Goal: Communication & Community: Answer question/provide support

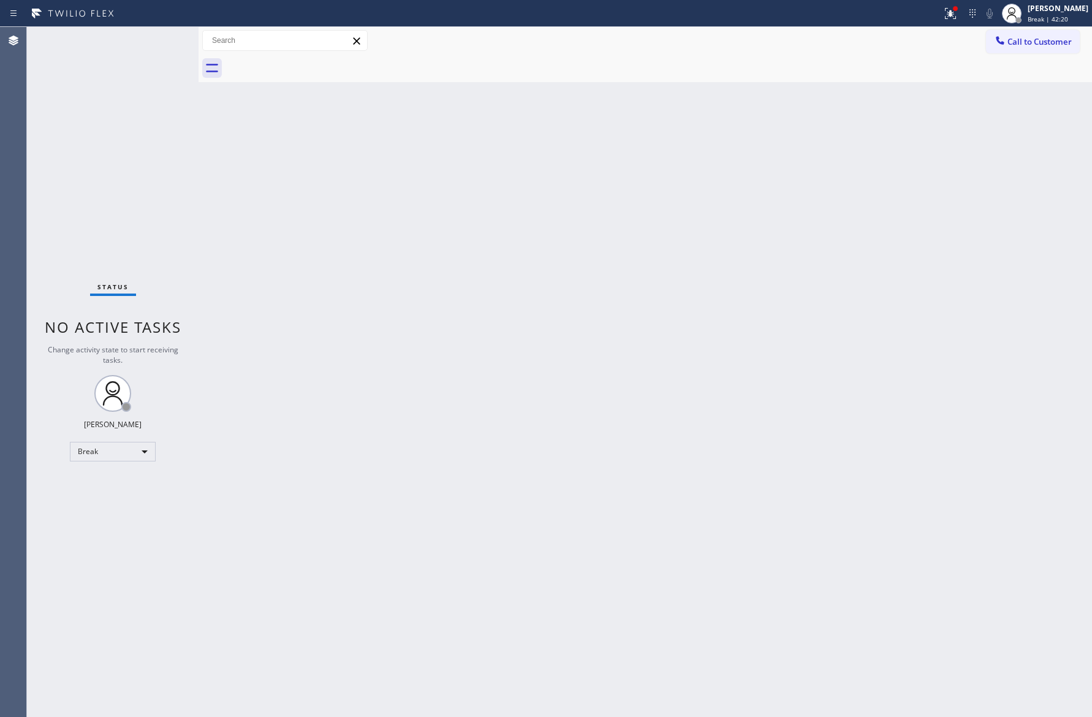
click at [188, 224] on div "Status No active tasks Change activity state to start receiving tasks. [PERSON_…" at bounding box center [113, 372] width 172 height 690
click at [99, 443] on div "Break" at bounding box center [113, 452] width 86 height 20
click at [125, 485] on li "Available" at bounding box center [111, 483] width 83 height 15
click at [701, 307] on div "Back to Dashboard Change Sender ID Customers Technicians Select a contact Outbo…" at bounding box center [645, 372] width 893 height 690
click at [199, 134] on div at bounding box center [199, 372] width 0 height 690
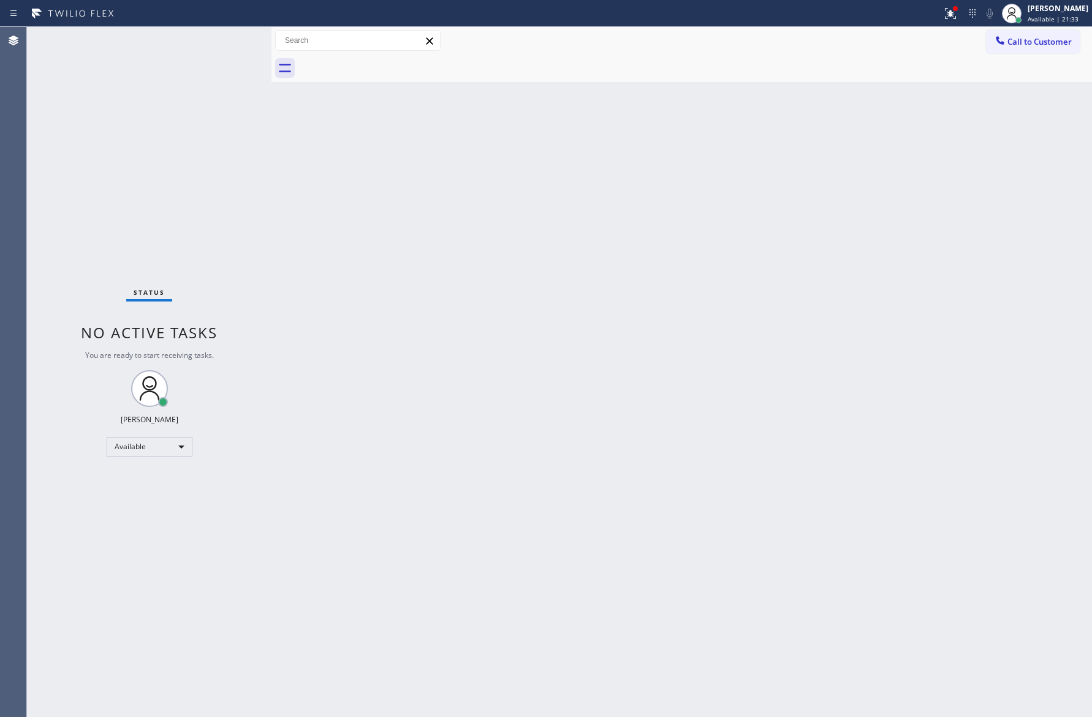
drag, startPoint x: 222, startPoint y: 192, endPoint x: 267, endPoint y: 217, distance: 51.3
click at [222, 192] on div "Status No active tasks You are ready to start receiving tasks. [PERSON_NAME] Av…" at bounding box center [149, 372] width 244 height 690
drag, startPoint x: 392, startPoint y: 271, endPoint x: 407, endPoint y: 261, distance: 17.7
click at [407, 261] on div "Back to Dashboard Change Sender ID Customers Technicians Select a contact Outbo…" at bounding box center [681, 372] width 820 height 690
click at [1019, 44] on span "Call to Customer" at bounding box center [1039, 41] width 64 height 11
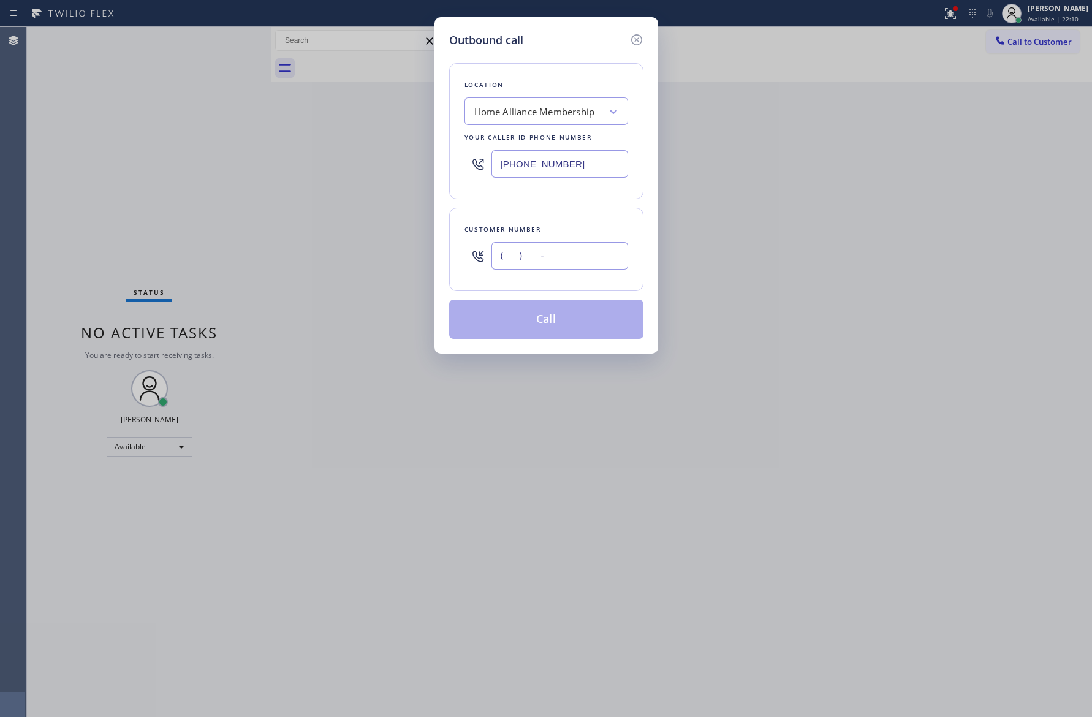
click at [607, 252] on input "(___) ___-____" at bounding box center [559, 256] width 137 height 28
paste input "310) 339-2400"
type input "(310) 339-2400"
click at [585, 331] on button "Call" at bounding box center [546, 319] width 194 height 39
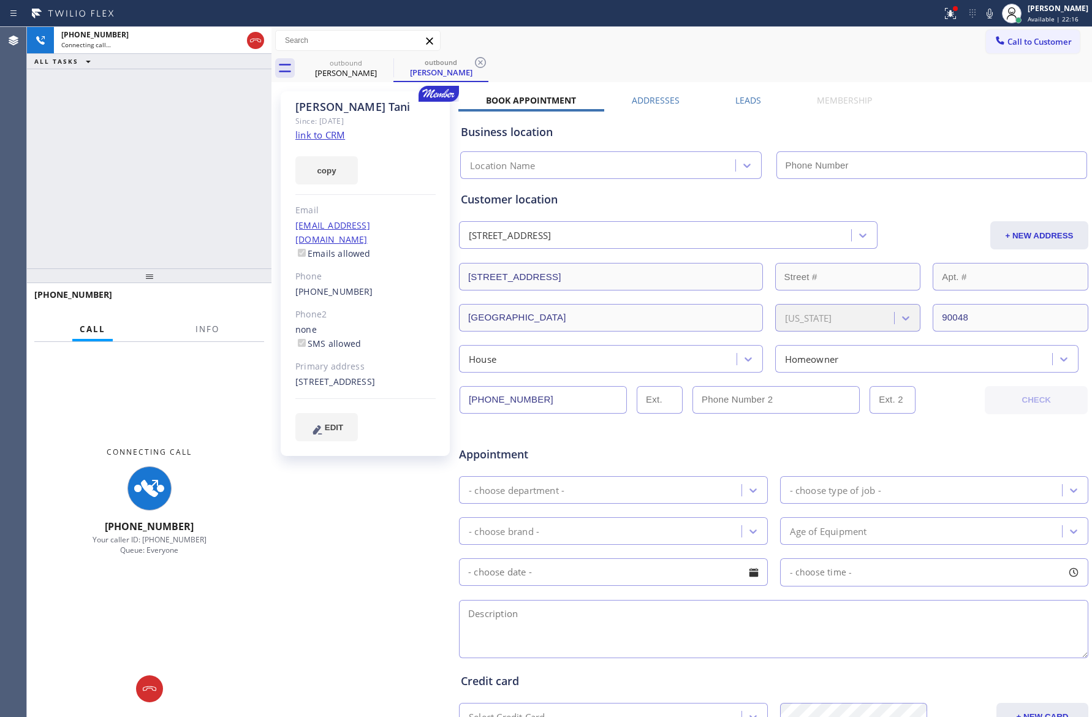
type input "[PHONE_NUMBER]"
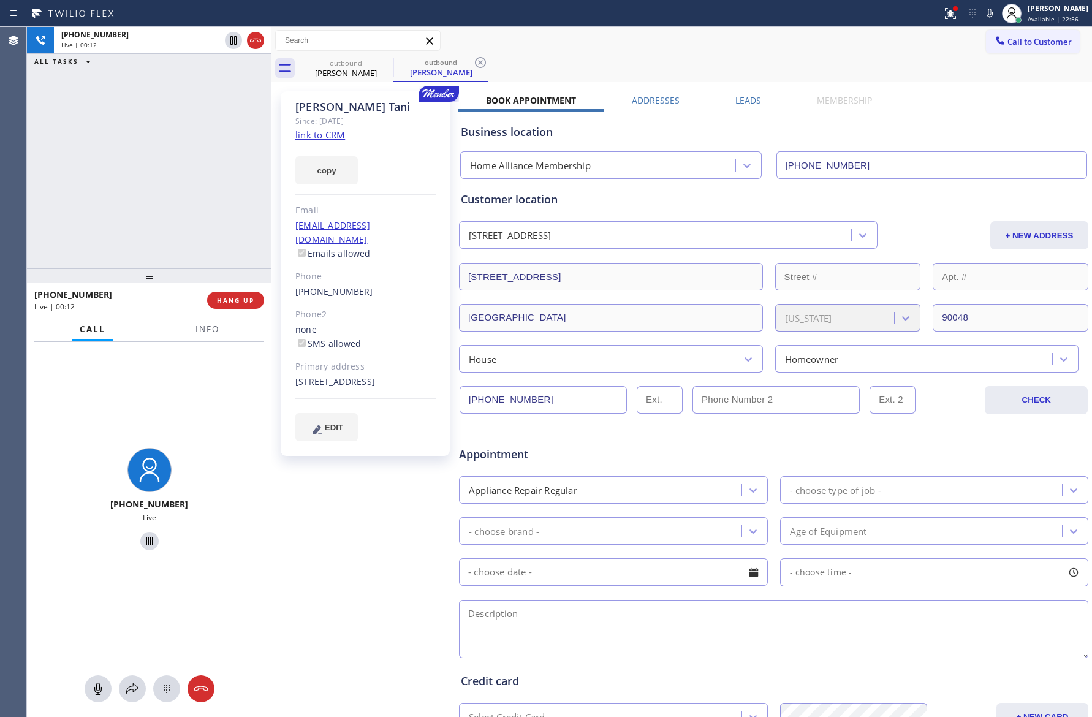
click at [177, 217] on div "+13103392400 Live | 00:12 ALL TASKS ALL TASKS ACTIVE TASKS TASKS IN WRAP UP" at bounding box center [149, 147] width 244 height 241
click at [230, 300] on span "HANG UP" at bounding box center [235, 300] width 37 height 9
drag, startPoint x: 192, startPoint y: 199, endPoint x: 201, endPoint y: 201, distance: 9.4
click at [197, 200] on div "+13103392400 Live | 00:13 ALL TASKS ALL TASKS ACTIVE TASKS TASKS IN WRAP UP" at bounding box center [149, 147] width 244 height 241
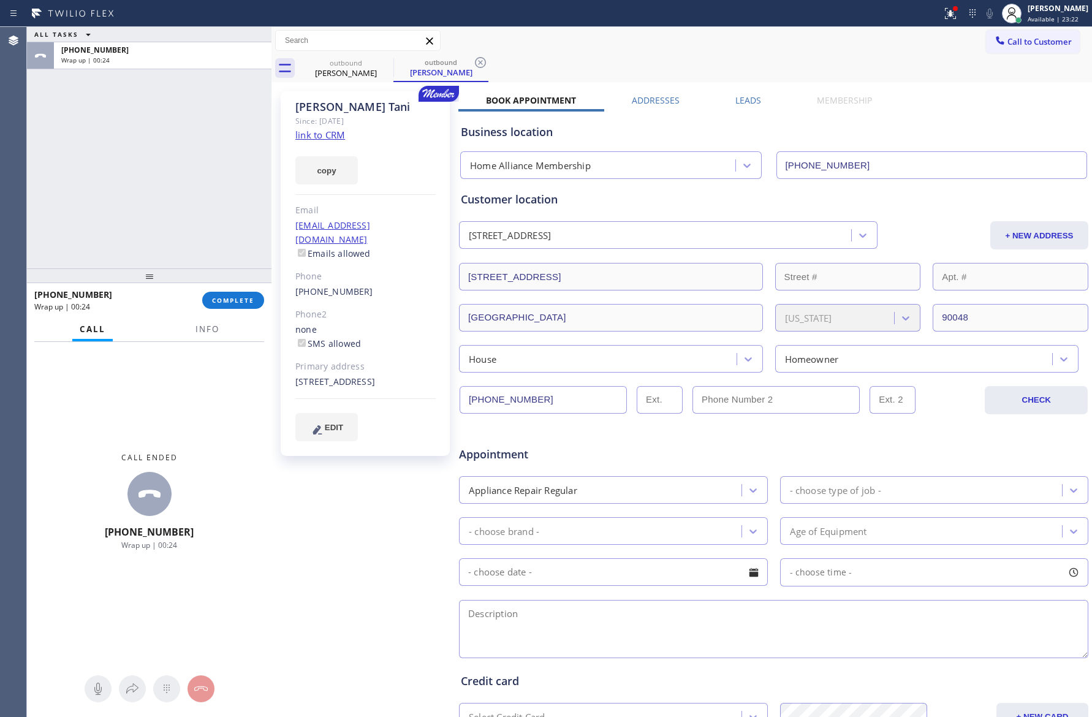
click at [205, 192] on div "ALL TASKS ALL TASKS ACTIVE TASKS TASKS IN WRAP UP +13103392400 Wrap up | 00:24" at bounding box center [149, 147] width 244 height 241
click at [236, 297] on span "COMPLETE" at bounding box center [233, 300] width 42 height 9
click at [227, 195] on div "ALL TASKS ALL TASKS ACTIVE TASKS TASKS IN WRAP UP +13103392400 Wrap up | 00:25" at bounding box center [149, 147] width 244 height 241
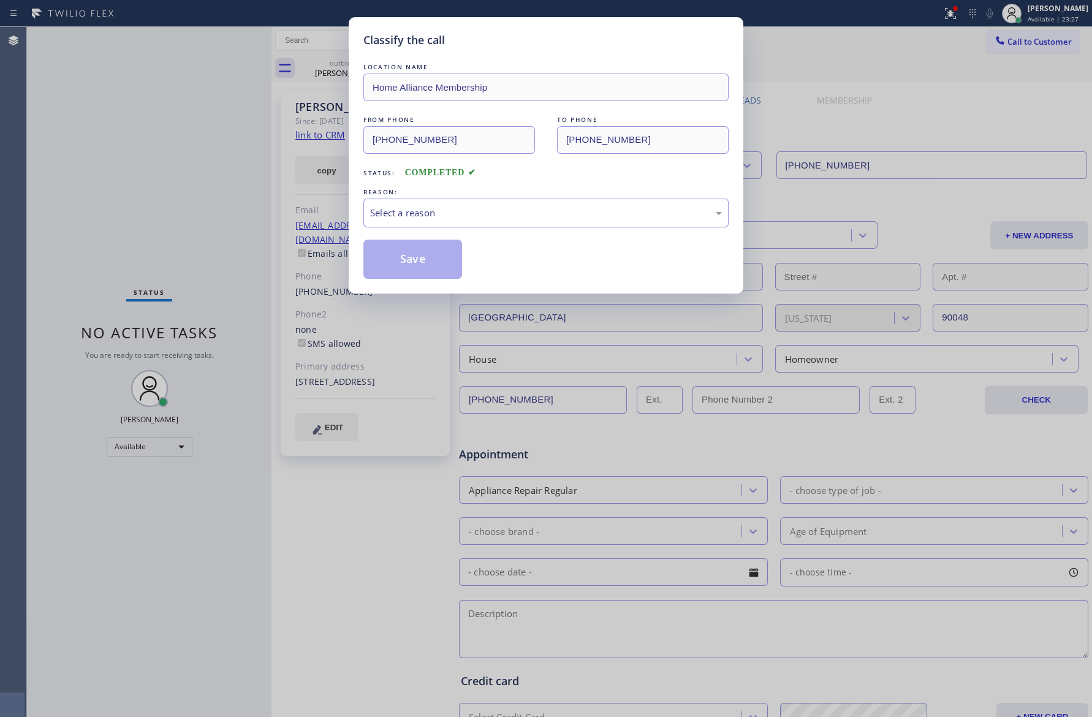
click at [476, 215] on div "Select a reason" at bounding box center [546, 213] width 352 height 14
click at [427, 265] on button "Save" at bounding box center [412, 259] width 99 height 39
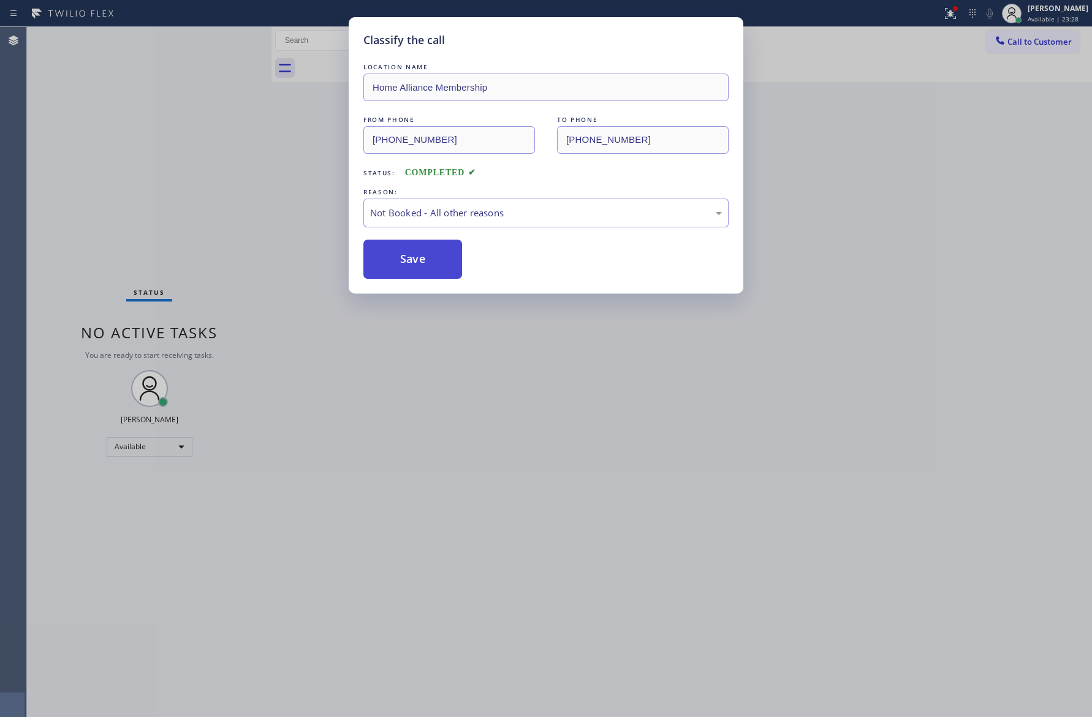
click at [427, 265] on button "Save" at bounding box center [412, 259] width 99 height 39
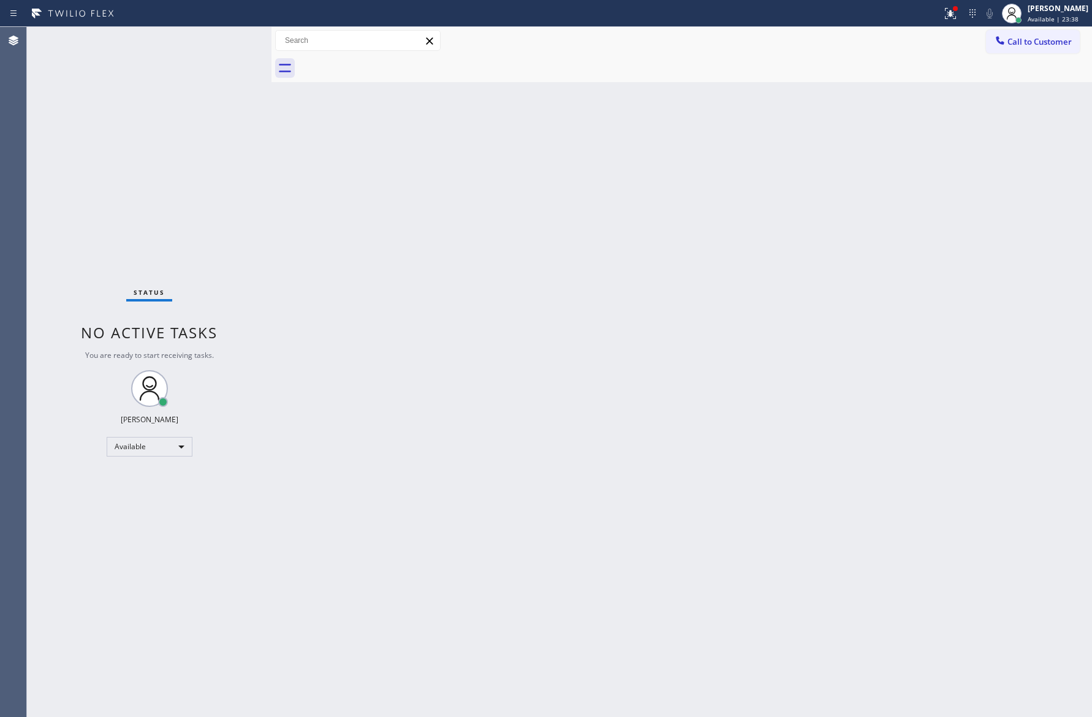
drag, startPoint x: 425, startPoint y: 309, endPoint x: 695, endPoint y: 252, distance: 276.7
click at [442, 311] on div "Back to Dashboard Change Sender ID Customers Technicians Select a contact Outbo…" at bounding box center [681, 372] width 820 height 690
click at [1019, 31] on button "Call to Customer" at bounding box center [1033, 41] width 94 height 23
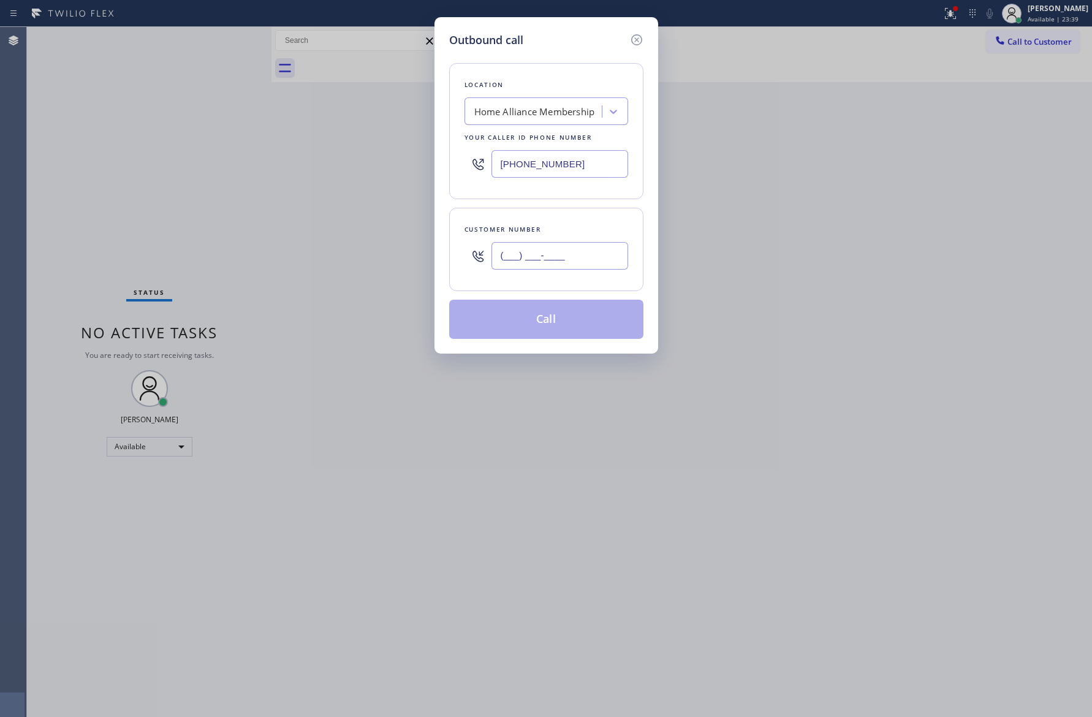
click at [562, 252] on input "(___) ___-____" at bounding box center [559, 256] width 137 height 28
paste input "text"
click at [584, 270] on input "(___) ___-____" at bounding box center [559, 256] width 137 height 28
click at [584, 265] on input "(___) ___-____" at bounding box center [559, 256] width 137 height 28
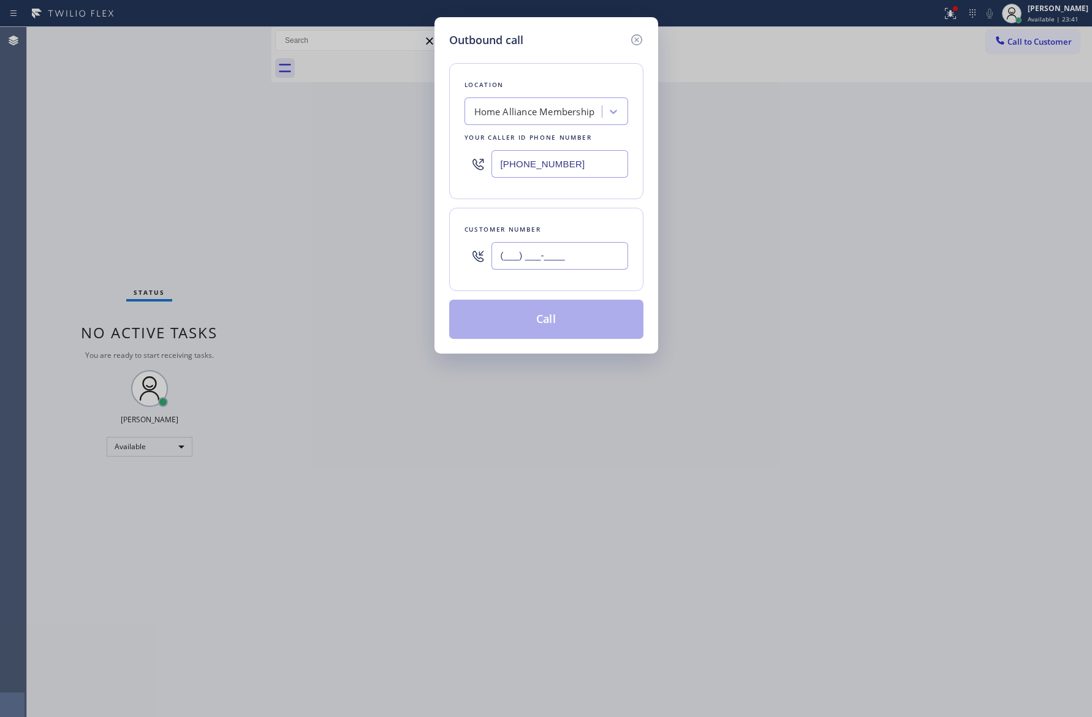
click at [585, 265] on input "(___) ___-____" at bounding box center [559, 256] width 137 height 28
paste input "text"
type input "(___) ___-____"
click at [612, 260] on input "(___) ___-____" at bounding box center [559, 256] width 137 height 28
click at [612, 259] on input "(___) ___-____" at bounding box center [559, 256] width 137 height 28
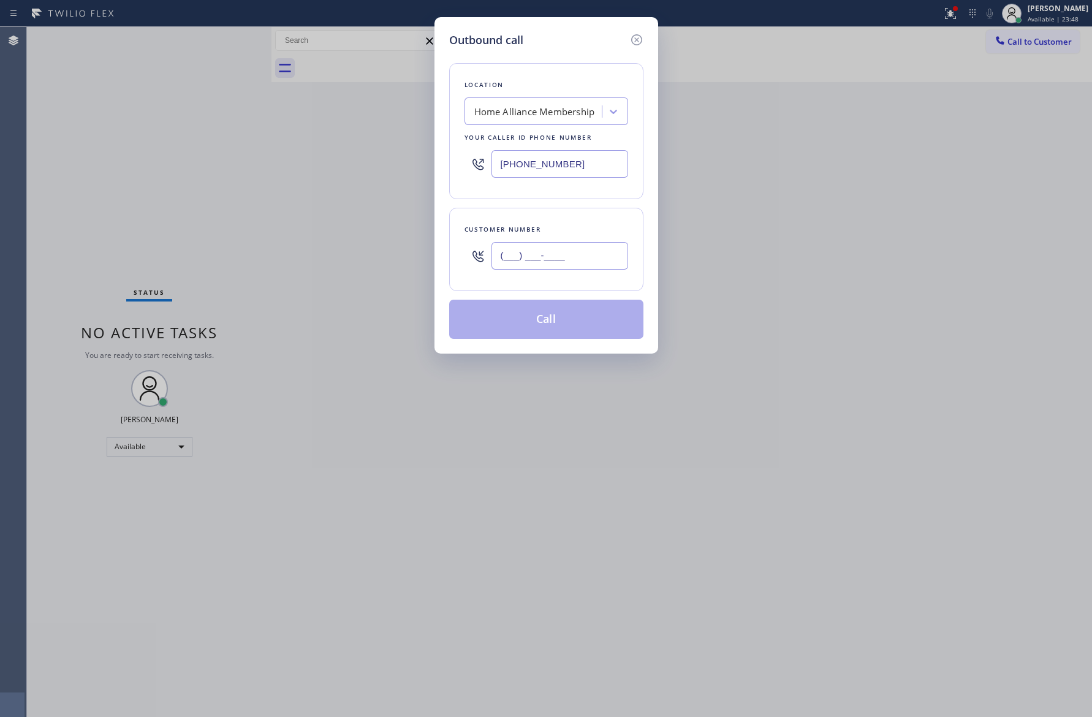
click at [612, 259] on input "(___) ___-____" at bounding box center [559, 256] width 137 height 28
paste input "text"
type input "(___) ___-____"
click at [726, 257] on div "Outbound call Location Home Alliance Membership Your caller id phone number [PH…" at bounding box center [546, 358] width 1092 height 717
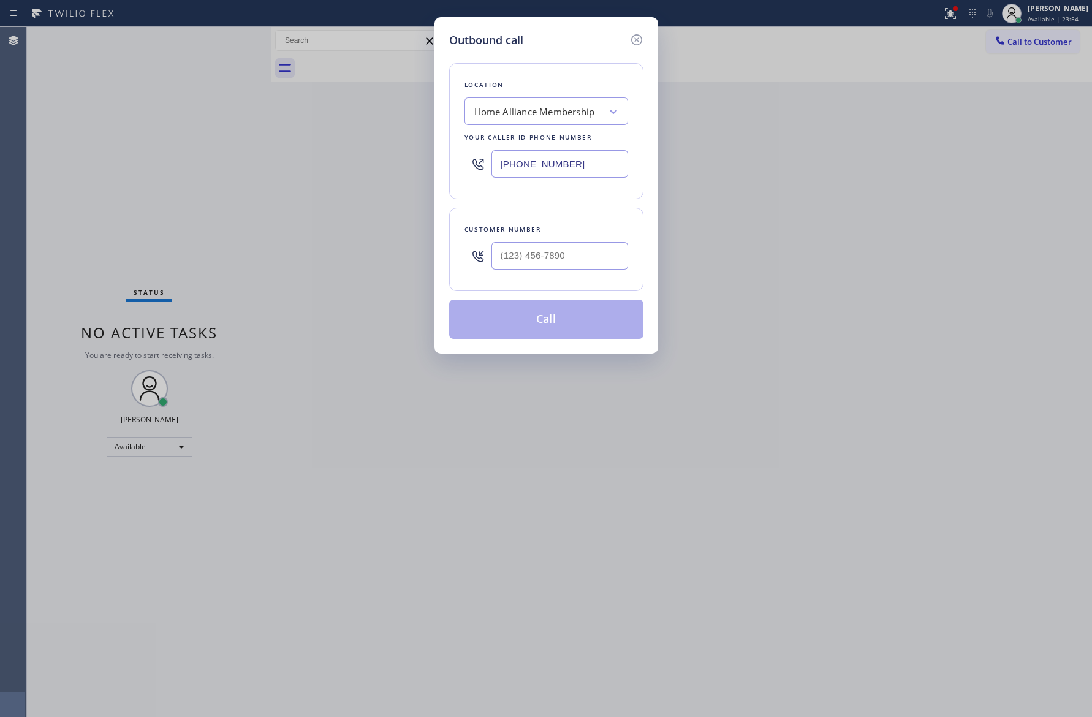
click at [531, 418] on div "Outbound call Location Home Alliance Membership Your caller id phone number [PH…" at bounding box center [546, 358] width 1092 height 717
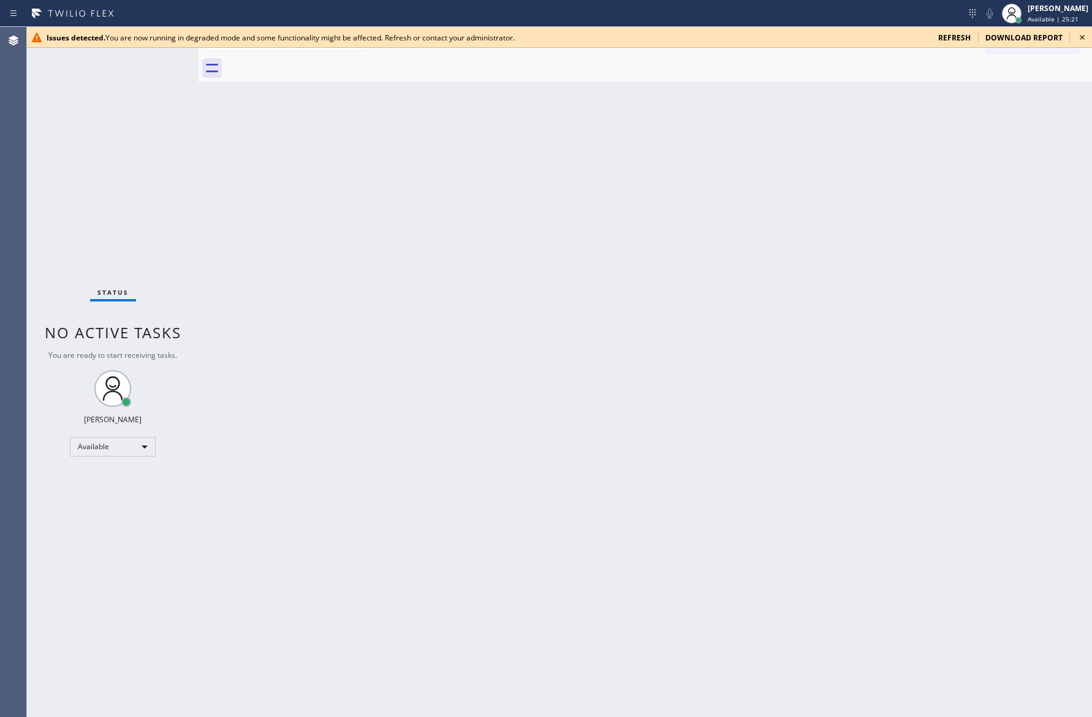
click at [958, 36] on span "refresh" at bounding box center [954, 37] width 32 height 10
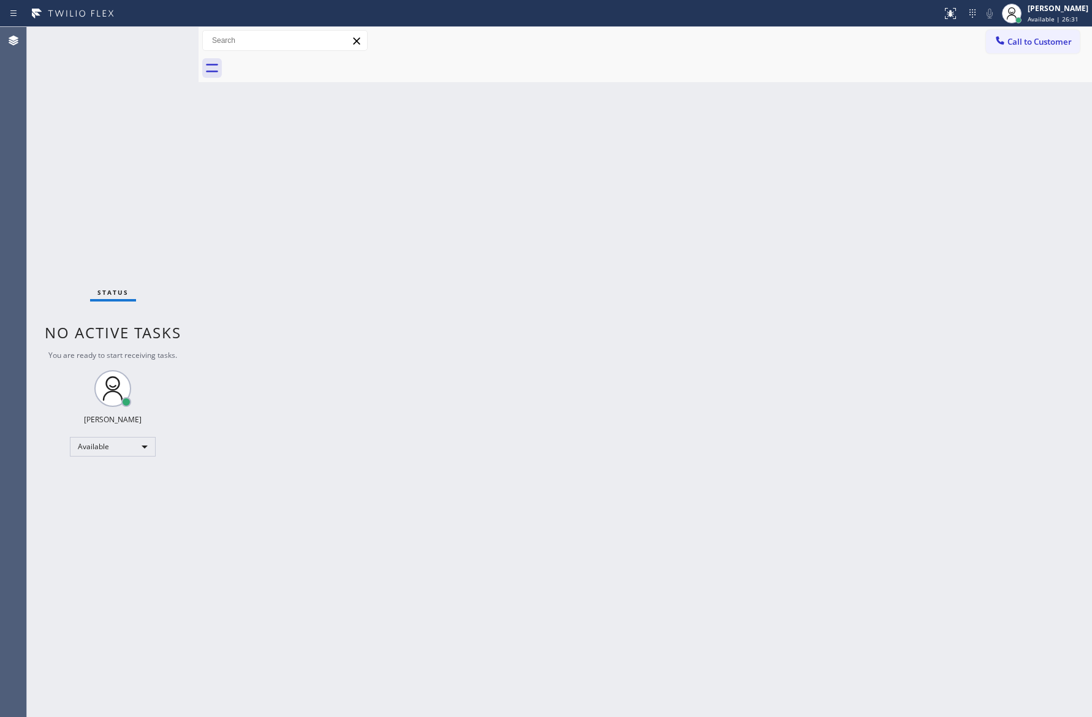
drag, startPoint x: 294, startPoint y: 292, endPoint x: 585, endPoint y: 233, distance: 296.9
click at [294, 292] on div "Back to Dashboard Change Sender ID Customers Technicians Select a contact Outbo…" at bounding box center [645, 372] width 893 height 690
drag, startPoint x: 1004, startPoint y: 40, endPoint x: 572, endPoint y: 268, distance: 488.4
click at [1002, 46] on icon at bounding box center [1000, 40] width 12 height 12
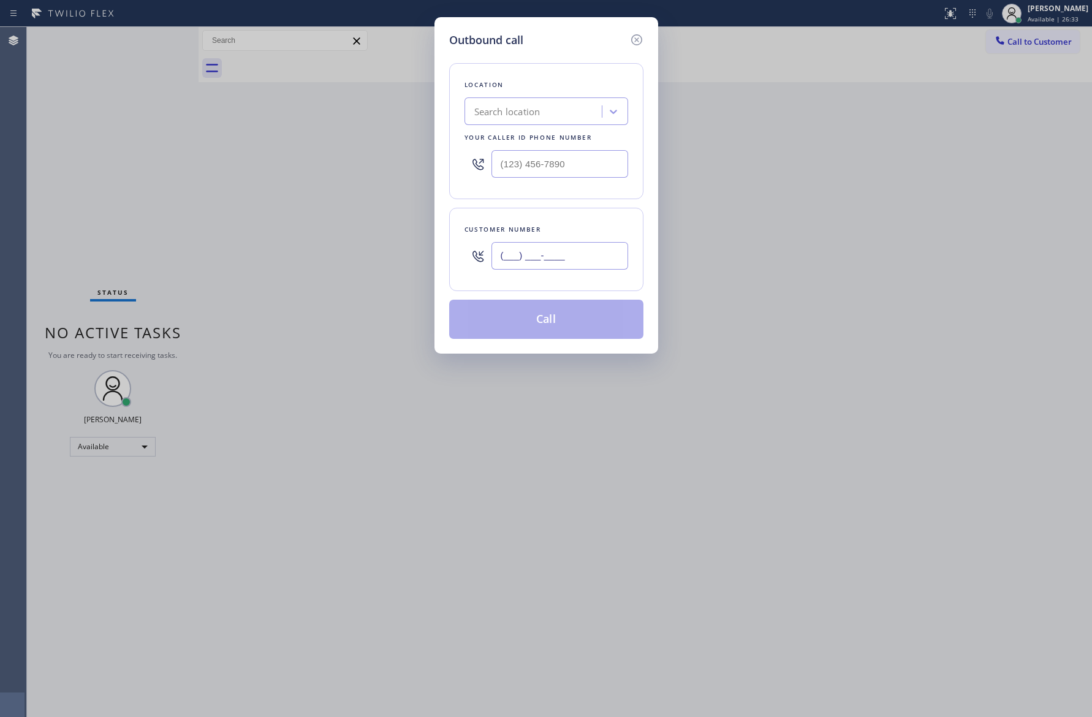
click at [555, 251] on input "(___) ___-____" at bounding box center [559, 256] width 137 height 28
paste input "626) 848-2324"
type input "[PHONE_NUMBER]"
click at [537, 116] on div "Search location" at bounding box center [507, 112] width 66 height 14
type input "home alliance mem"
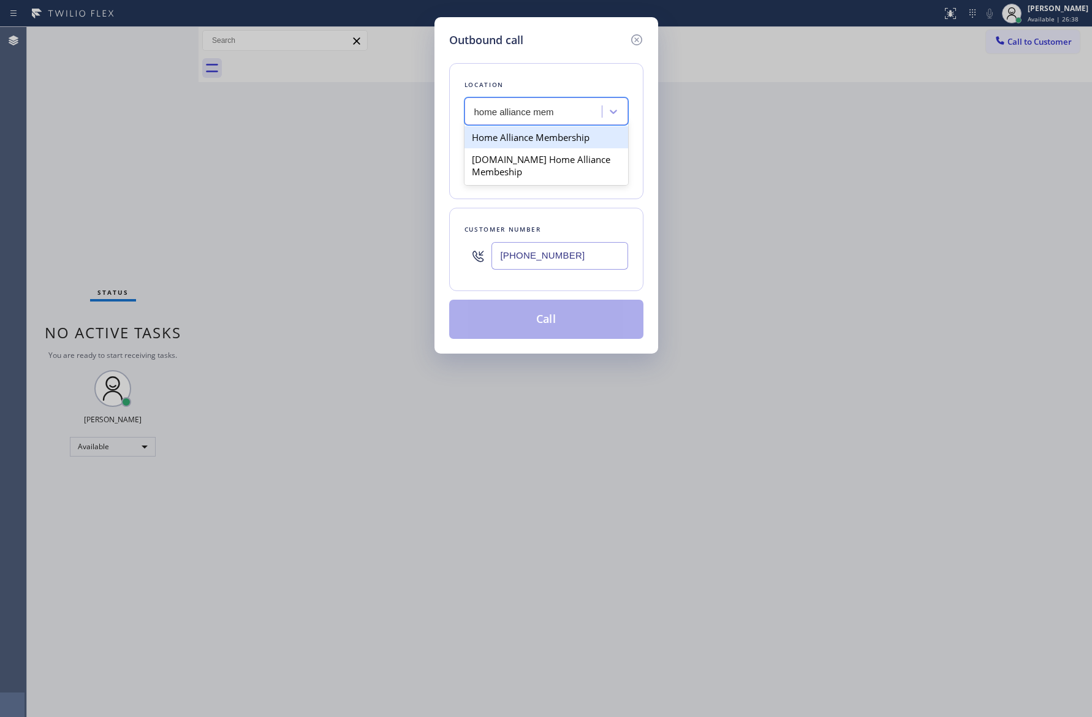
click at [552, 146] on div "Home Alliance Membership" at bounding box center [546, 137] width 164 height 22
type input "[PHONE_NUMBER]"
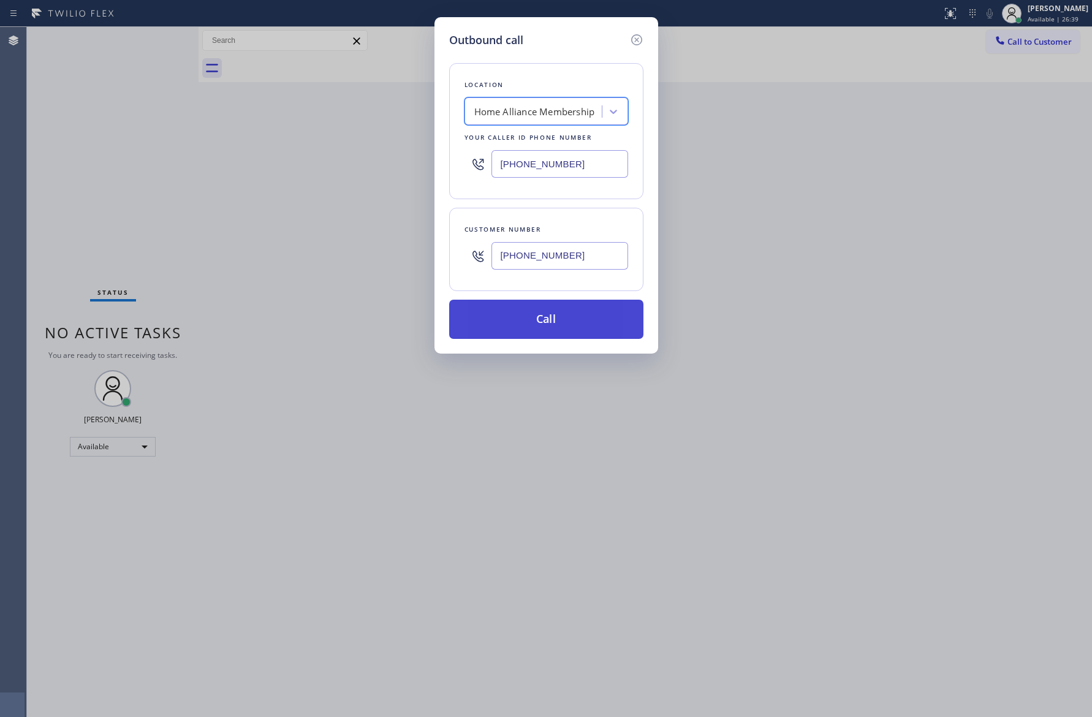
click at [599, 320] on button "Call" at bounding box center [546, 319] width 194 height 39
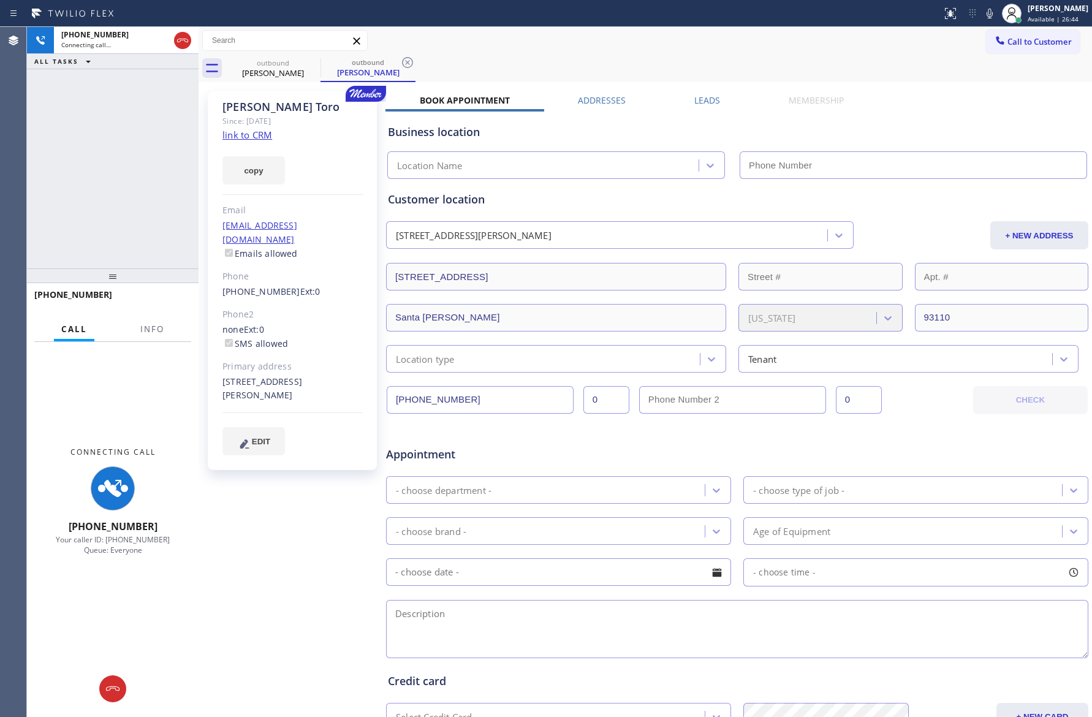
type input "[PHONE_NUMBER]"
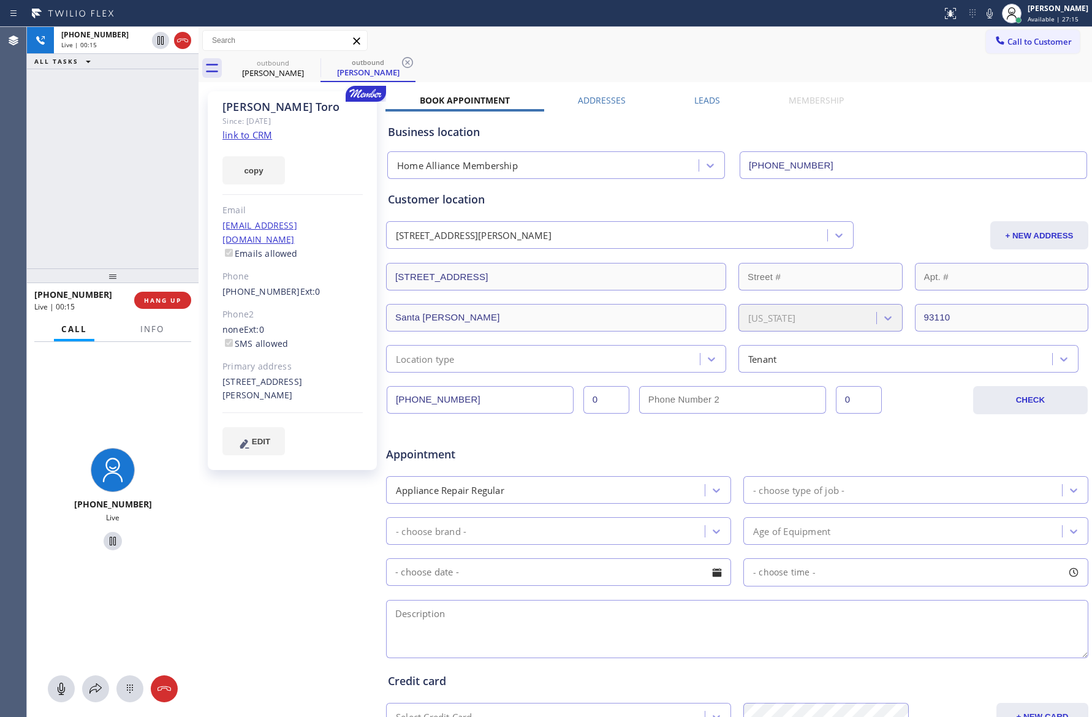
click at [100, 193] on div "[PHONE_NUMBER] Live | 00:15 ALL TASKS ALL TASKS ACTIVE TASKS TASKS IN WRAP UP" at bounding box center [113, 147] width 172 height 241
drag, startPoint x: 100, startPoint y: 193, endPoint x: 516, endPoint y: 158, distance: 418.1
click at [101, 193] on div "[PHONE_NUMBER] Live | 00:16 ALL TASKS ALL TASKS ACTIVE TASKS TASKS IN WRAP UP" at bounding box center [113, 147] width 172 height 241
click at [646, 116] on div "Business location Home Alliance Membership [PHONE_NUMBER]" at bounding box center [736, 145] width 703 height 67
click at [255, 136] on link "link to CRM" at bounding box center [247, 135] width 50 height 12
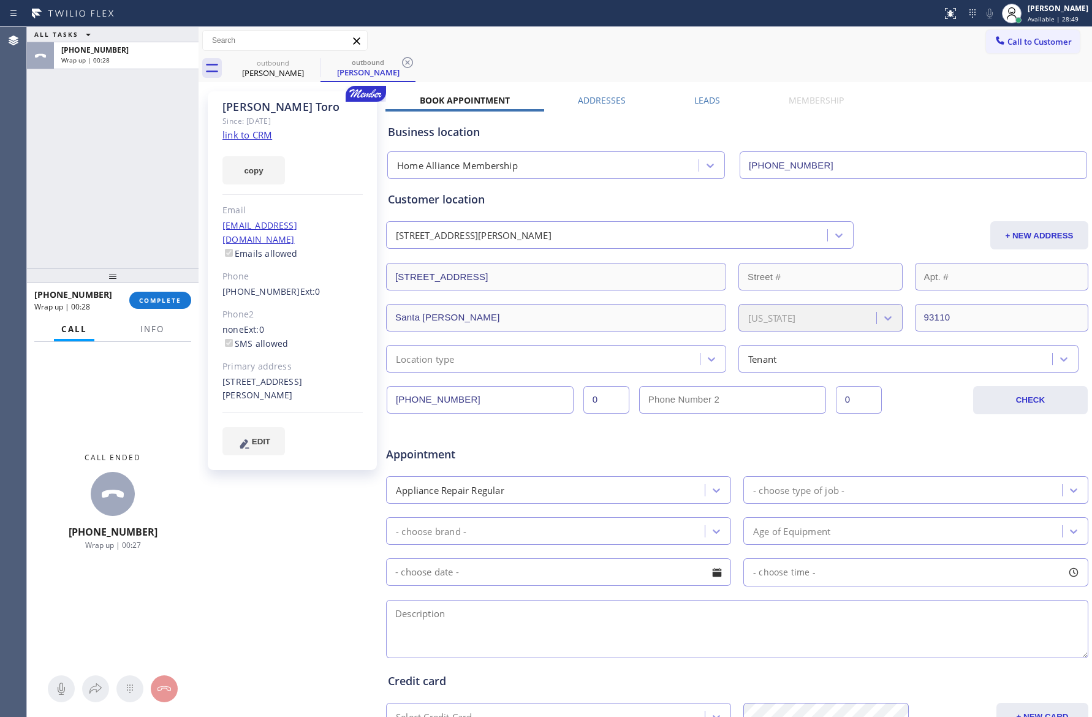
drag, startPoint x: 127, startPoint y: 178, endPoint x: 169, endPoint y: 341, distance: 167.6
click at [132, 189] on div "ALL TASKS ALL TASKS ACTIVE TASKS TASKS IN WRAP UP [PHONE_NUMBER] Wrap up | 00:28" at bounding box center [113, 147] width 172 height 241
click at [169, 300] on span "COMPLETE" at bounding box center [160, 300] width 42 height 9
click at [146, 149] on div "ALL TASKS ALL TASKS ACTIVE TASKS TASKS IN WRAP UP [PHONE_NUMBER] Wrap up | 00:29" at bounding box center [113, 147] width 172 height 241
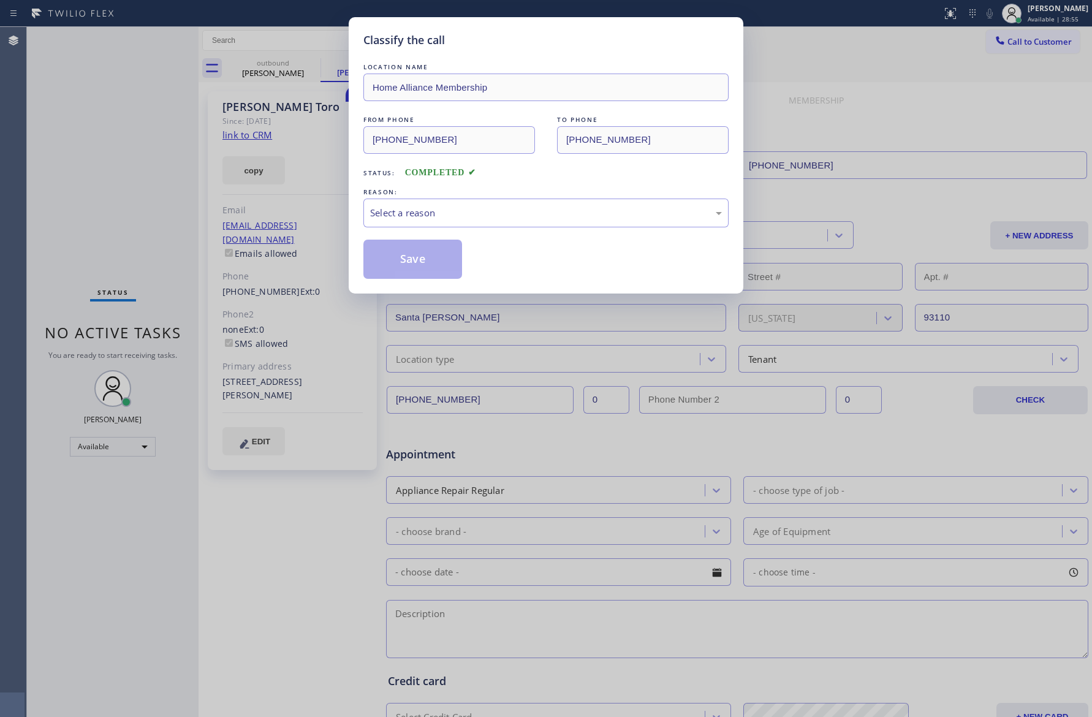
click at [151, 164] on div "Classify the call LOCATION NAME Home Alliance Membership FROM PHONE [PHONE_NUMB…" at bounding box center [546, 358] width 1092 height 717
click at [427, 215] on div "Select a reason" at bounding box center [546, 213] width 352 height 14
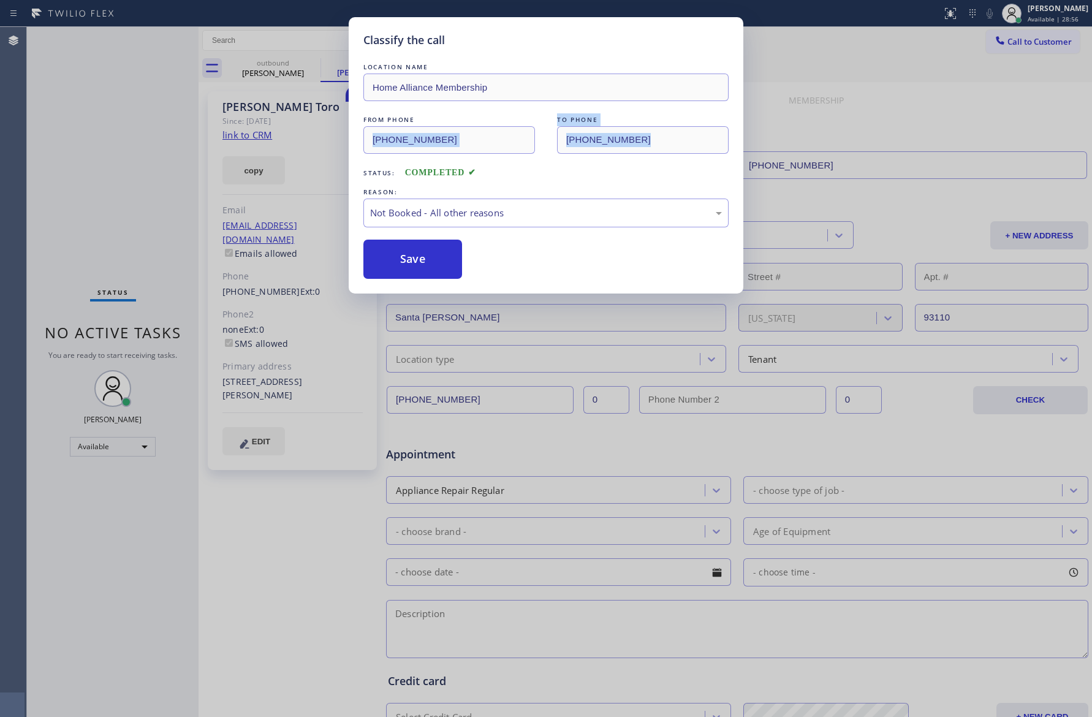
click at [422, 257] on button "Save" at bounding box center [412, 259] width 99 height 39
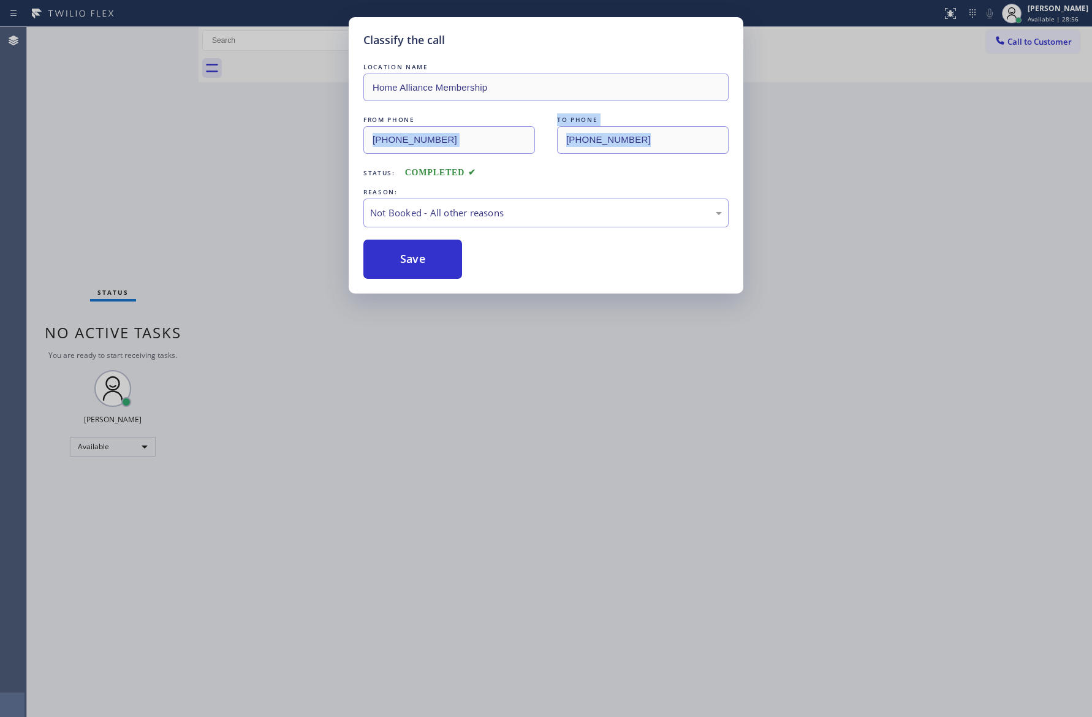
click at [422, 257] on button "Save" at bounding box center [412, 259] width 99 height 39
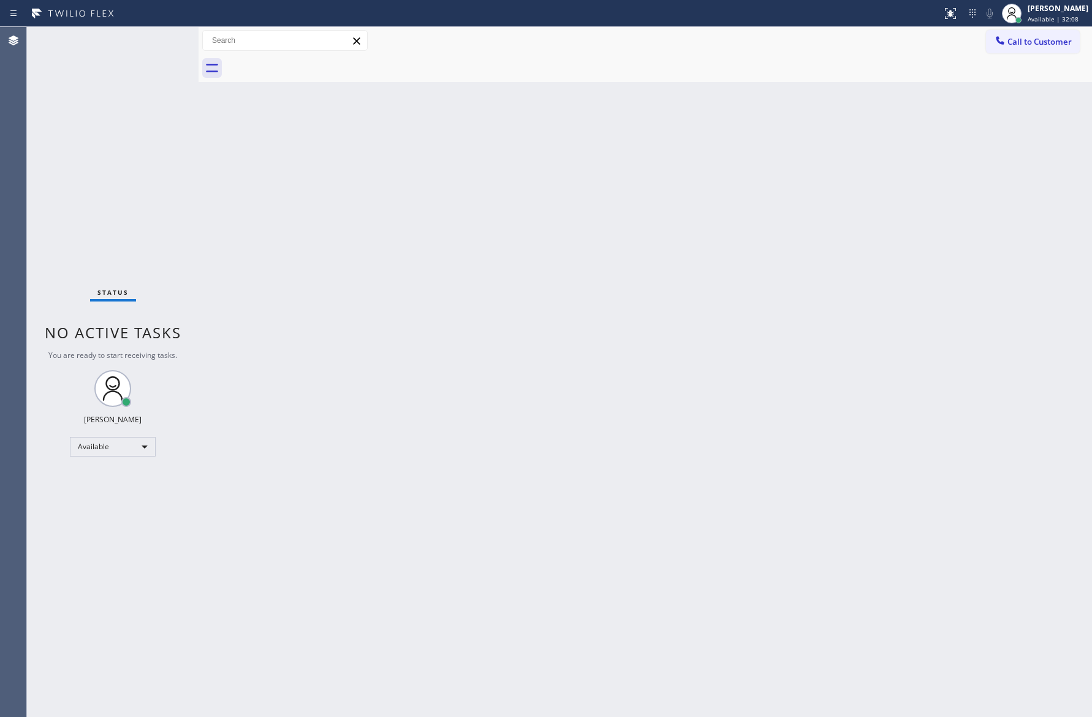
drag, startPoint x: 460, startPoint y: 333, endPoint x: 908, endPoint y: 110, distance: 500.0
click at [497, 303] on div "Back to Dashboard Change Sender ID Customers Technicians Select a contact Outbo…" at bounding box center [645, 372] width 893 height 690
drag, startPoint x: 1061, startPoint y: 46, endPoint x: 965, endPoint y: 47, distance: 96.2
click at [1061, 47] on span "Call to Customer" at bounding box center [1039, 41] width 64 height 11
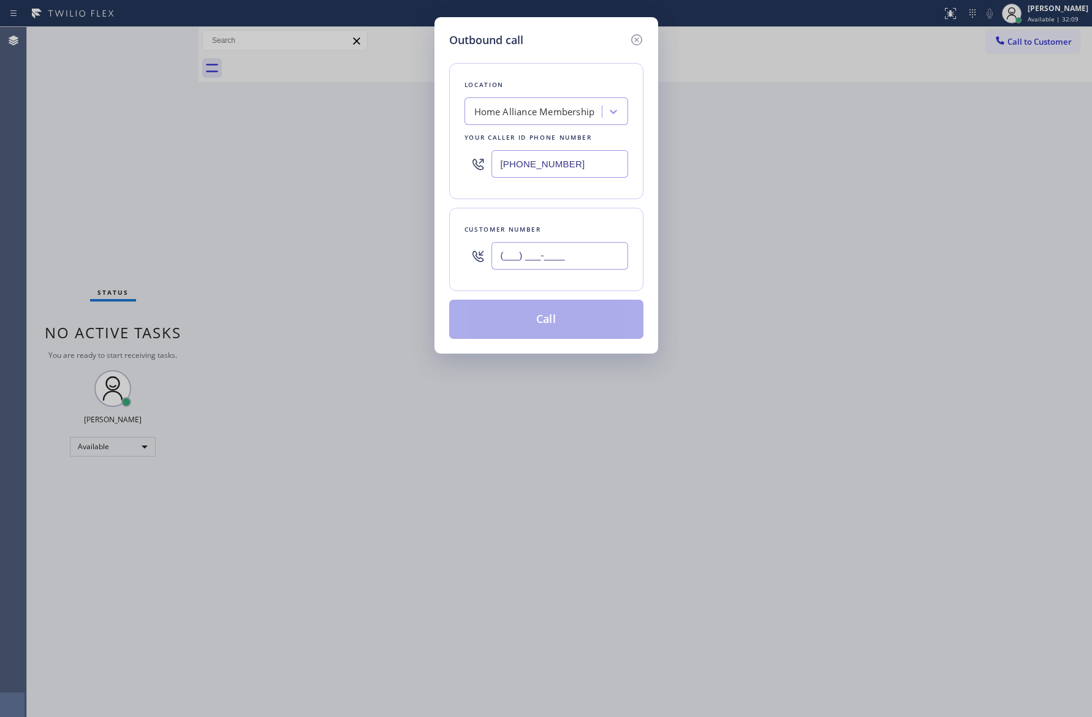
click at [548, 260] on input "(___) ___-____" at bounding box center [559, 256] width 137 height 28
paste input "718) 598-3643"
type input "[PHONE_NUMBER]"
click at [221, 195] on div "Outbound call Location Home Alliance Membership Your caller id phone number [PH…" at bounding box center [546, 358] width 1092 height 717
click at [568, 329] on button "Call" at bounding box center [546, 319] width 194 height 39
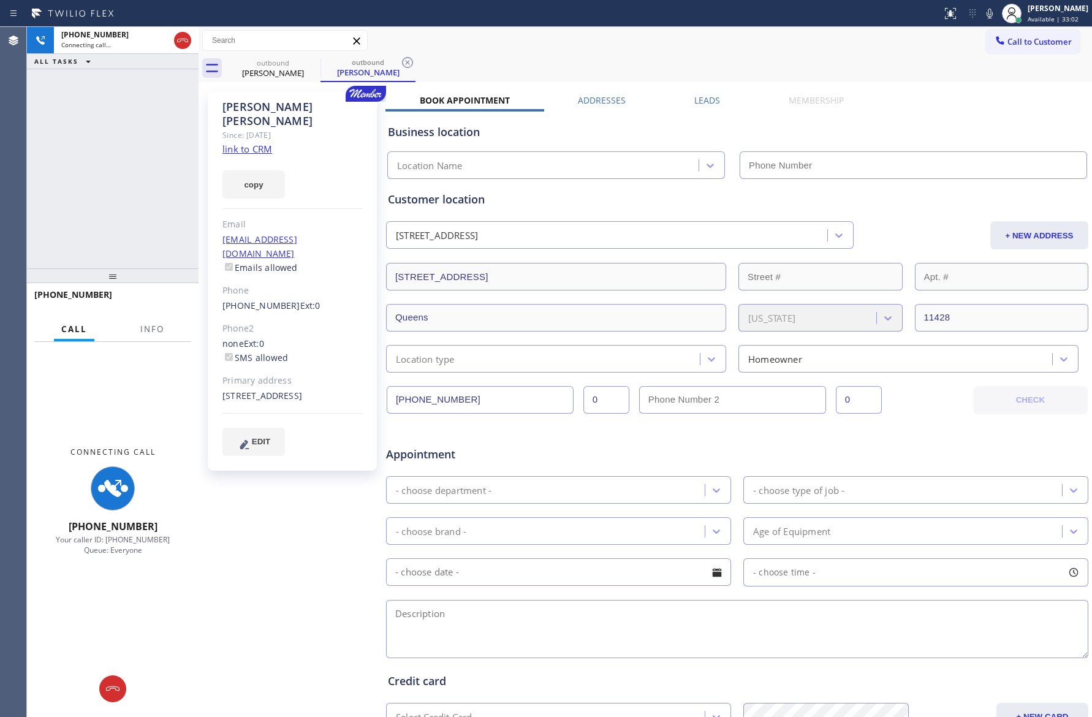
type input "[PHONE_NUMBER]"
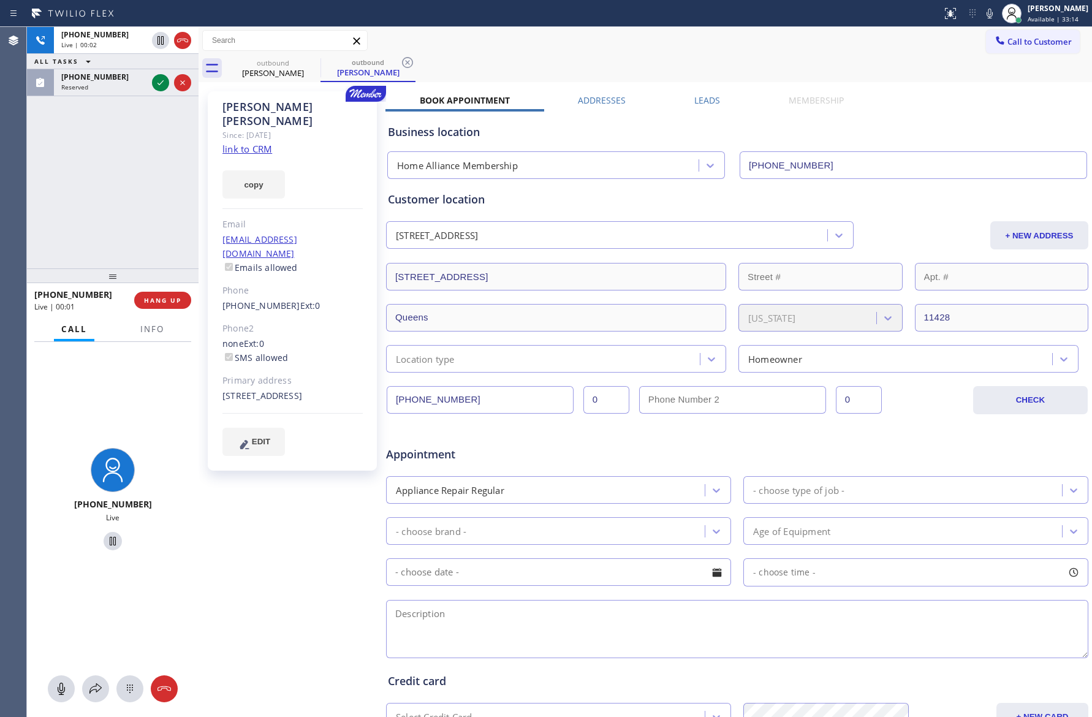
click at [92, 190] on div "[PHONE_NUMBER] Live | 00:02 ALL TASKS ALL TASKS ACTIVE TASKS TASKS IN WRAP UP […" at bounding box center [113, 147] width 172 height 241
click at [94, 191] on div "[PHONE_NUMBER] Live | 00:04 ALL TASKS ALL TASKS ACTIVE TASKS TASKS IN WRAP UP […" at bounding box center [113, 147] width 172 height 241
click at [96, 192] on div "[PHONE_NUMBER] Live | 00:04 ALL TASKS ALL TASKS ACTIVE TASKS TASKS IN WRAP UP […" at bounding box center [113, 147] width 172 height 241
click at [162, 81] on icon at bounding box center [160, 82] width 6 height 5
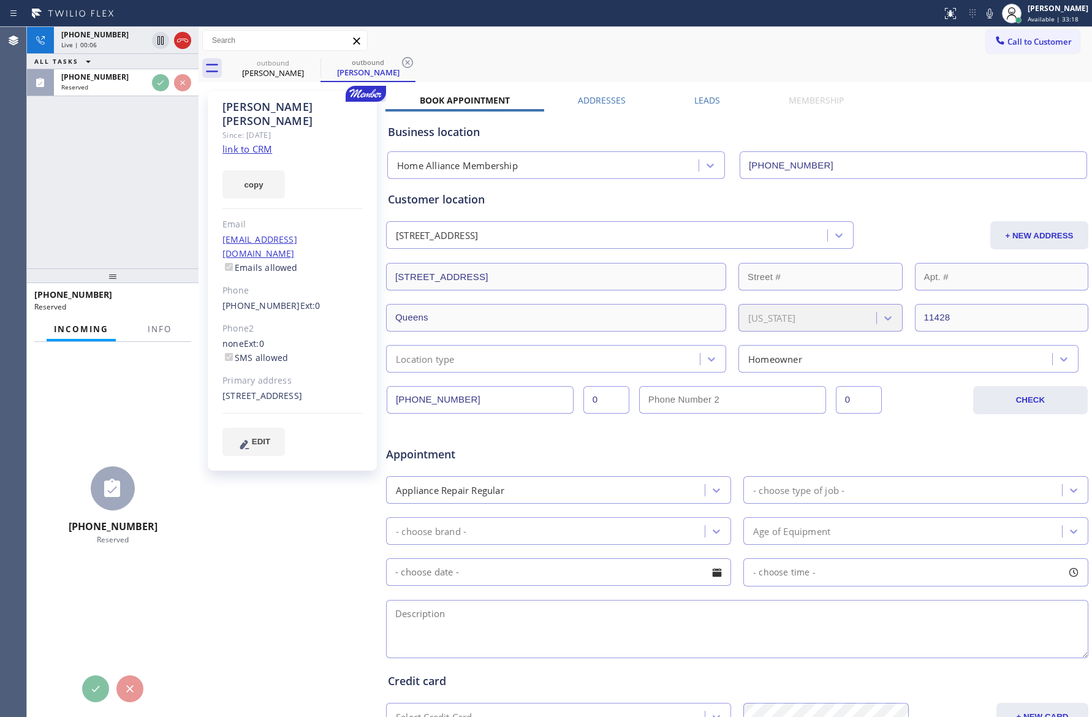
drag, startPoint x: 158, startPoint y: 180, endPoint x: 192, endPoint y: 182, distance: 33.7
click at [162, 181] on div "[PHONE_NUMBER] Live | 00:06 ALL TASKS ALL TASKS ACTIVE TASKS TASKS IN WRAP UP […" at bounding box center [113, 147] width 172 height 241
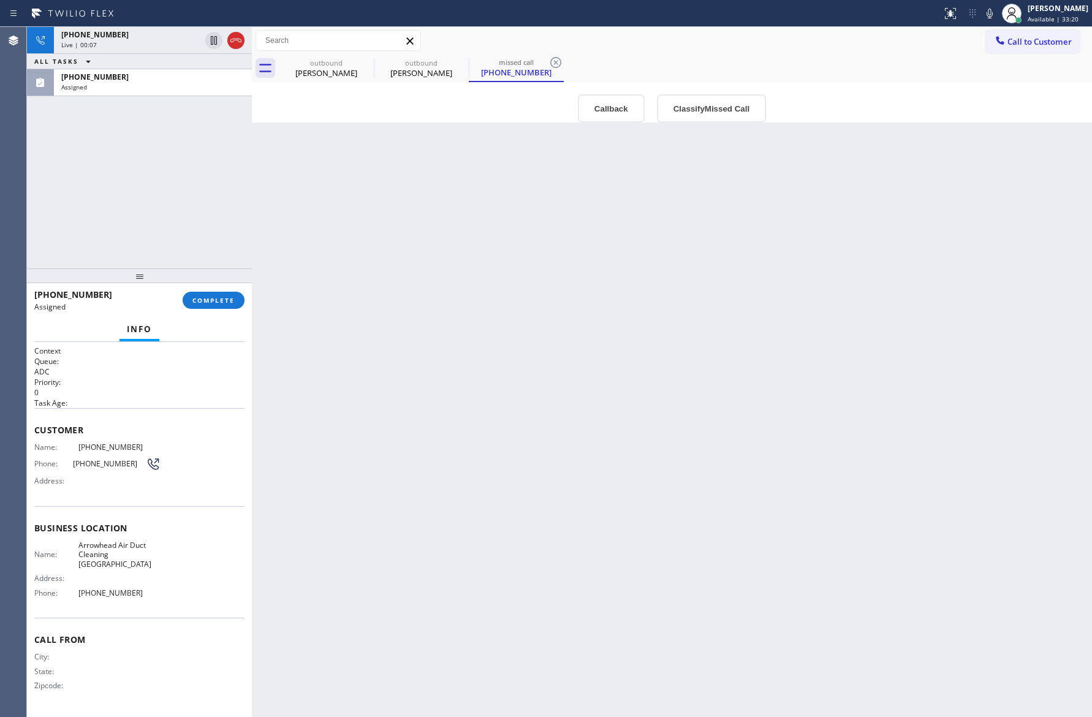
drag, startPoint x: 195, startPoint y: 160, endPoint x: 248, endPoint y: 166, distance: 53.7
click at [252, 166] on div at bounding box center [252, 372] width 0 height 690
click at [101, 162] on div "[PHONE_NUMBER] Live | 00:07 ALL TASKS ALL TASKS ACTIVE TASKS TASKS IN WRAP UP […" at bounding box center [139, 147] width 225 height 241
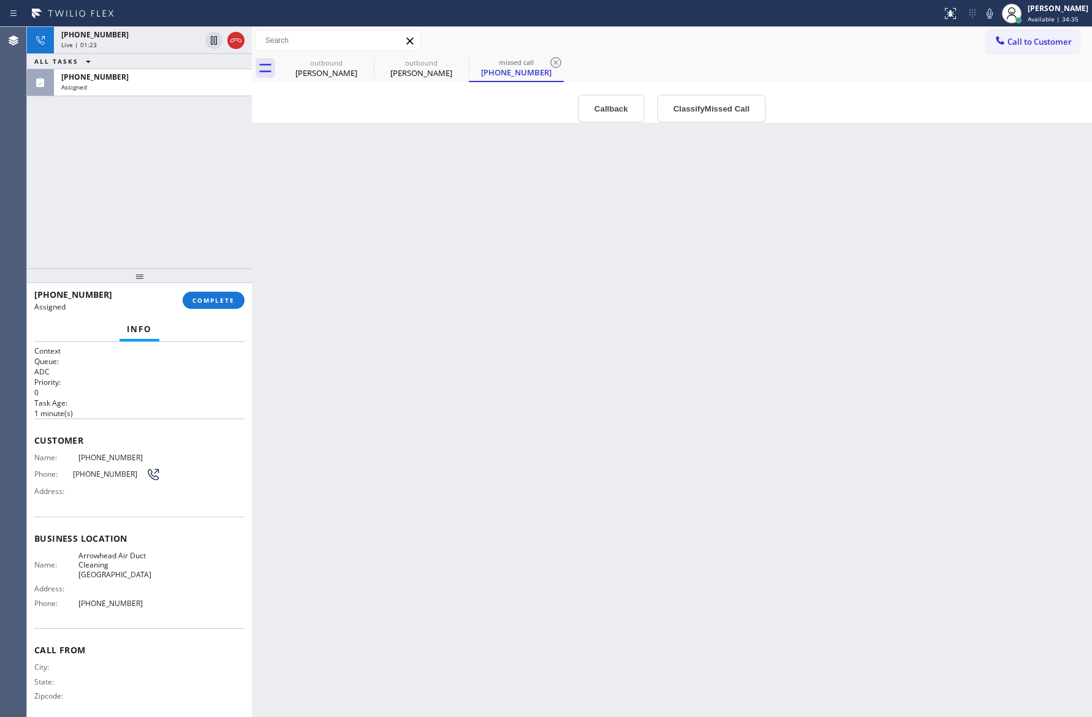
click at [258, 250] on div "Back to Dashboard Change Sender ID Customers Technicians Select a contact Outbo…" at bounding box center [672, 372] width 840 height 690
click at [129, 221] on div "[PHONE_NUMBER] Live | 02:35 ALL TASKS ALL TASKS ACTIVE TASKS TASKS IN WRAP UP […" at bounding box center [139, 147] width 225 height 241
click at [316, 74] on div "[PERSON_NAME]" at bounding box center [326, 72] width 93 height 11
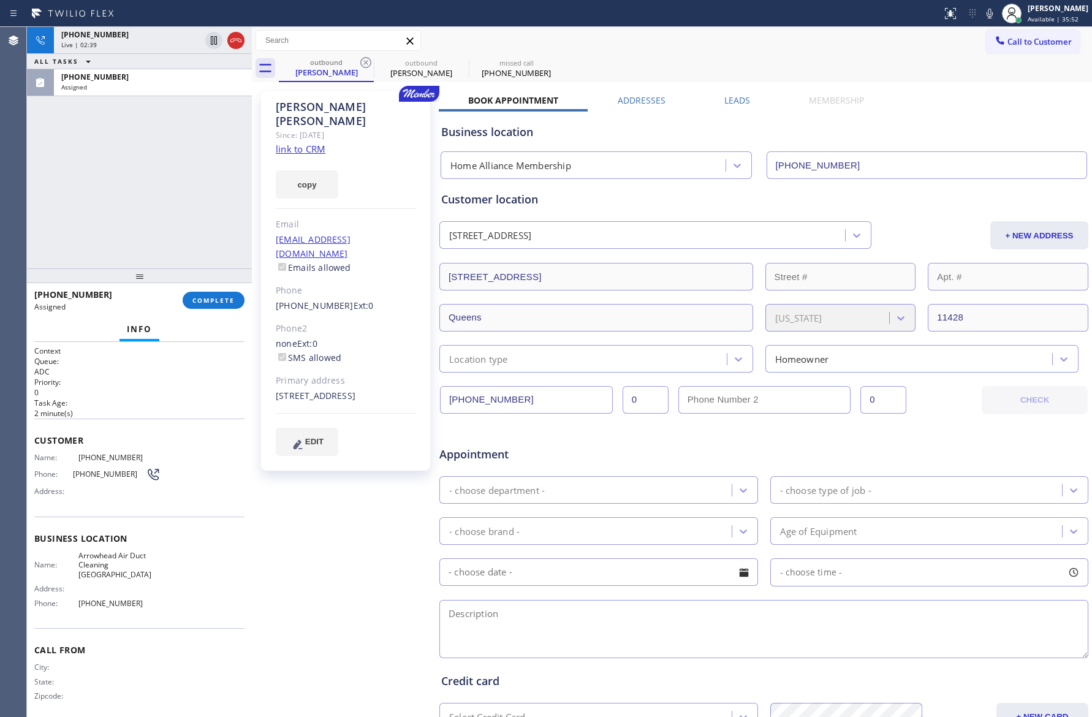
click at [947, 418] on div at bounding box center [764, 419] width 650 height 11
click at [939, 433] on div "Appointment" at bounding box center [763, 446] width 651 height 31
drag, startPoint x: 939, startPoint y: 433, endPoint x: 947, endPoint y: 441, distance: 11.7
click at [945, 436] on div "Appointment" at bounding box center [763, 446] width 651 height 31
click at [114, 208] on div "[PHONE_NUMBER] Live | 02:52 ALL TASKS ALL TASKS ACTIVE TASKS TASKS IN WRAP UP […" at bounding box center [139, 147] width 225 height 241
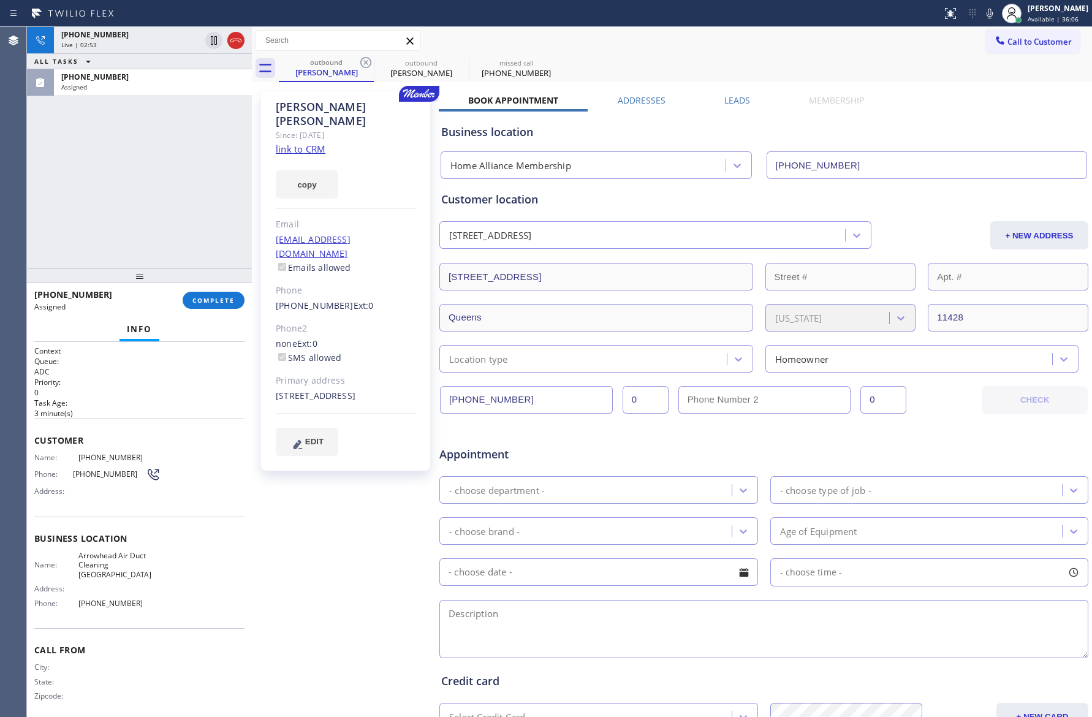
click at [118, 210] on div "[PHONE_NUMBER] Live | 02:53 ALL TASKS ALL TASKS ACTIVE TASKS TASKS IN WRAP UP […" at bounding box center [139, 147] width 225 height 241
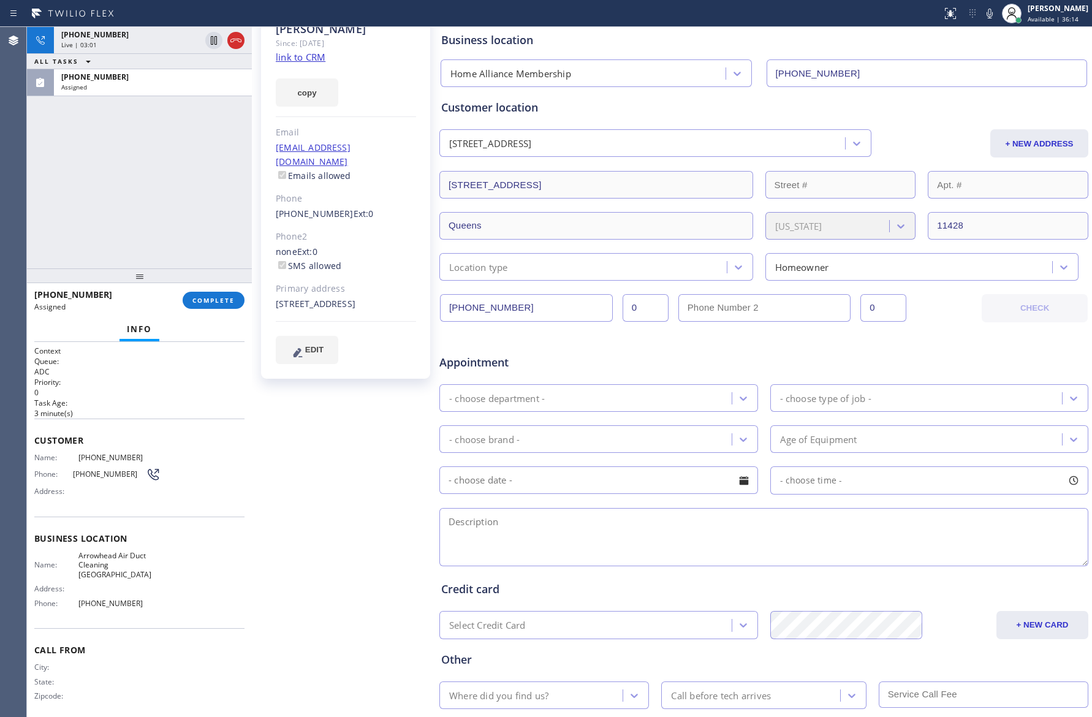
click at [309, 51] on link "link to CRM" at bounding box center [301, 57] width 50 height 12
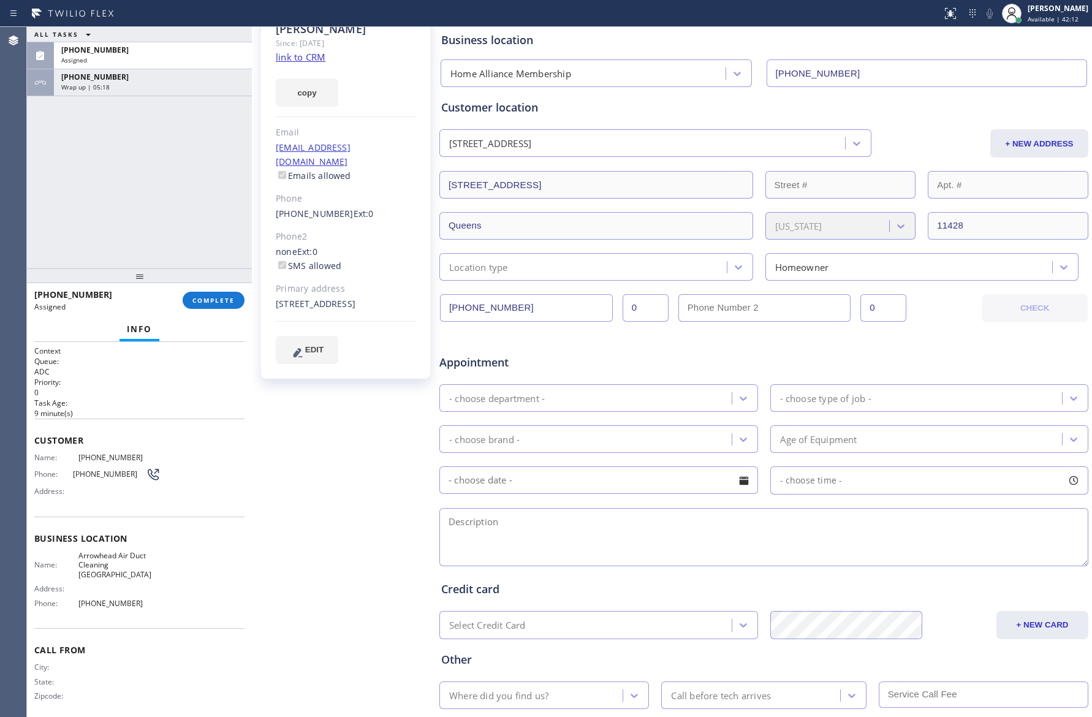
click at [151, 226] on div "ALL TASKS ALL TASKS ACTIVE TASKS TASKS IN WRAP UP [PHONE_NUMBER] Assigned [PHON…" at bounding box center [139, 147] width 225 height 241
drag, startPoint x: 212, startPoint y: 294, endPoint x: 212, endPoint y: 286, distance: 8.6
click at [212, 292] on button "COMPLETE" at bounding box center [214, 300] width 62 height 17
click at [199, 168] on div "ALL TASKS ALL TASKS ACTIVE TASKS TASKS IN WRAP UP [PHONE_NUMBER] Assigned [PHON…" at bounding box center [139, 147] width 225 height 241
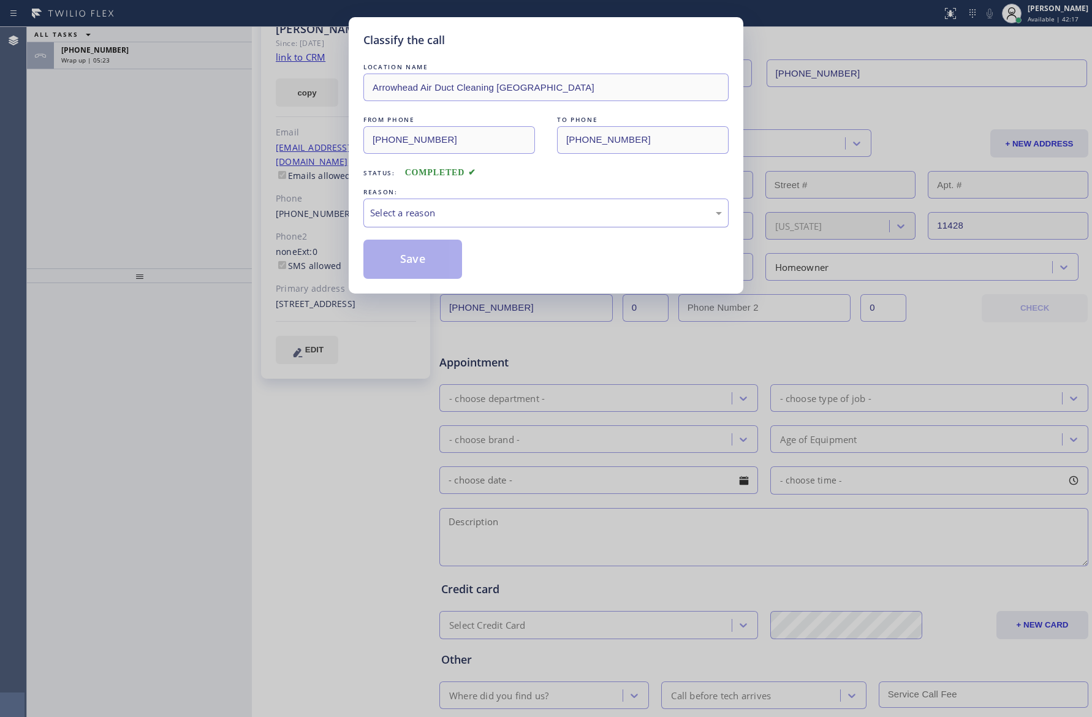
click at [460, 210] on div "Select a reason" at bounding box center [546, 213] width 352 height 14
click at [408, 263] on button "Save" at bounding box center [412, 259] width 99 height 39
click at [105, 225] on div "Classify the call LOCATION NAME Home Alliance Membership FROM PHONE [PHONE_NUMB…" at bounding box center [559, 372] width 1065 height 690
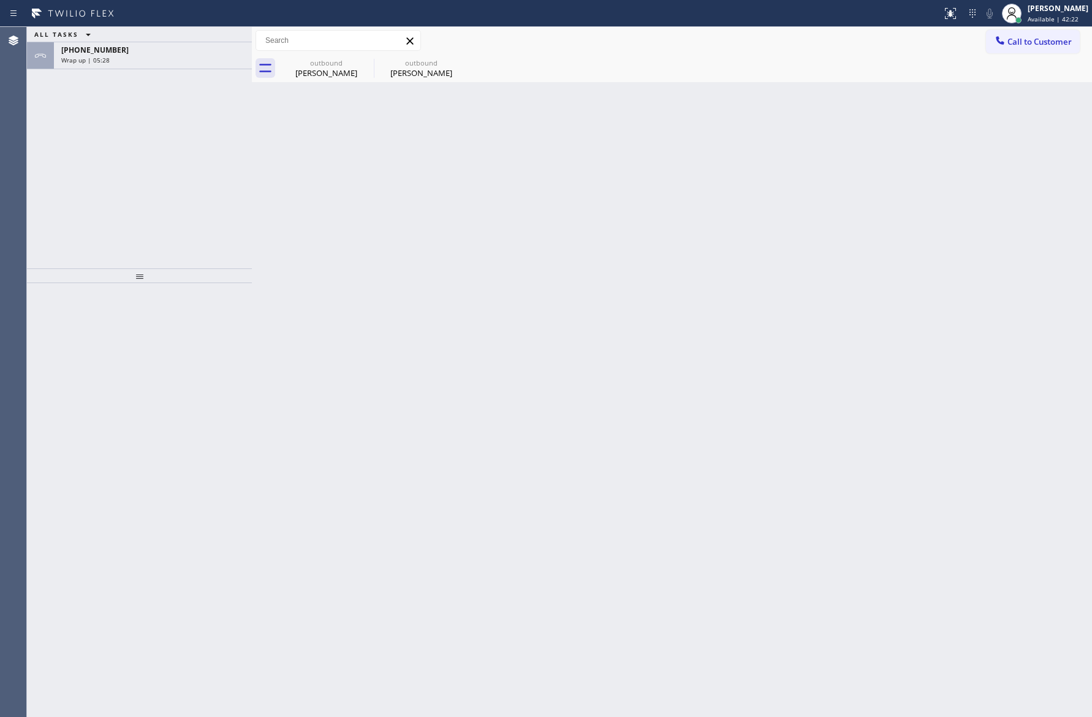
click at [154, 226] on div "ALL TASKS ALL TASKS ACTIVE TASKS TASKS IN WRAP UP [PHONE_NUMBER] Wrap up | 05:28" at bounding box center [139, 147] width 225 height 241
click at [192, 61] on div "Wrap up | 05:28" at bounding box center [152, 60] width 183 height 9
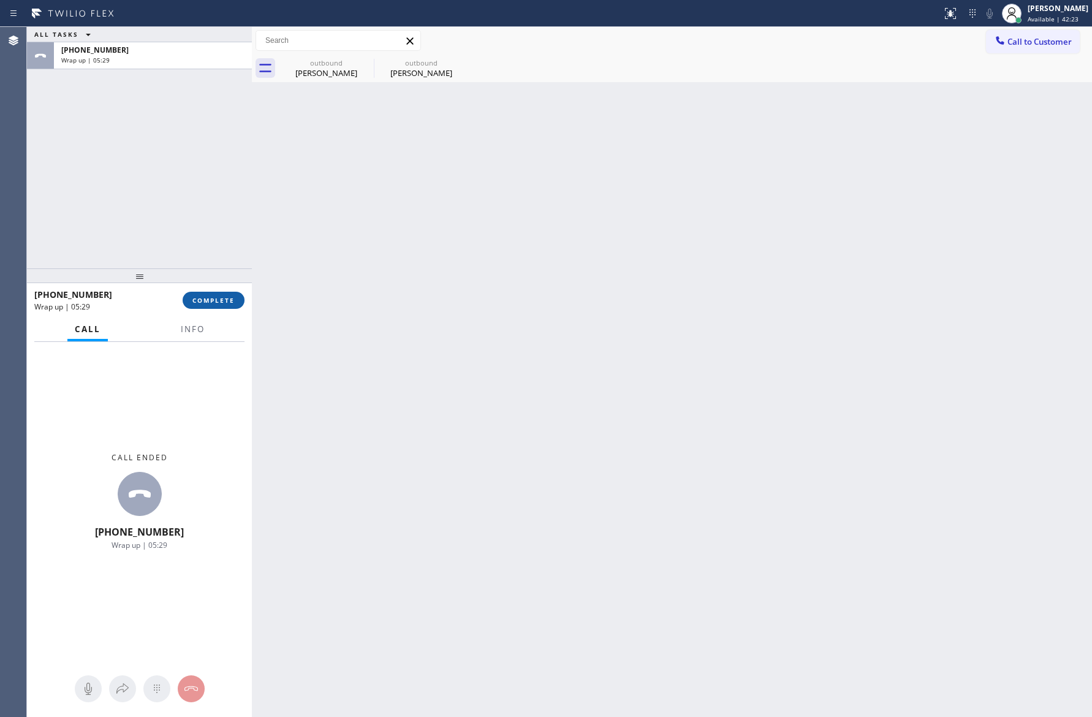
click at [222, 300] on span "COMPLETE" at bounding box center [213, 300] width 42 height 9
click at [173, 126] on div "ALL TASKS ALL TASKS ACTIVE TASKS TASKS IN WRAP UP [PHONE_NUMBER] Wrap up | 05:30" at bounding box center [139, 147] width 225 height 241
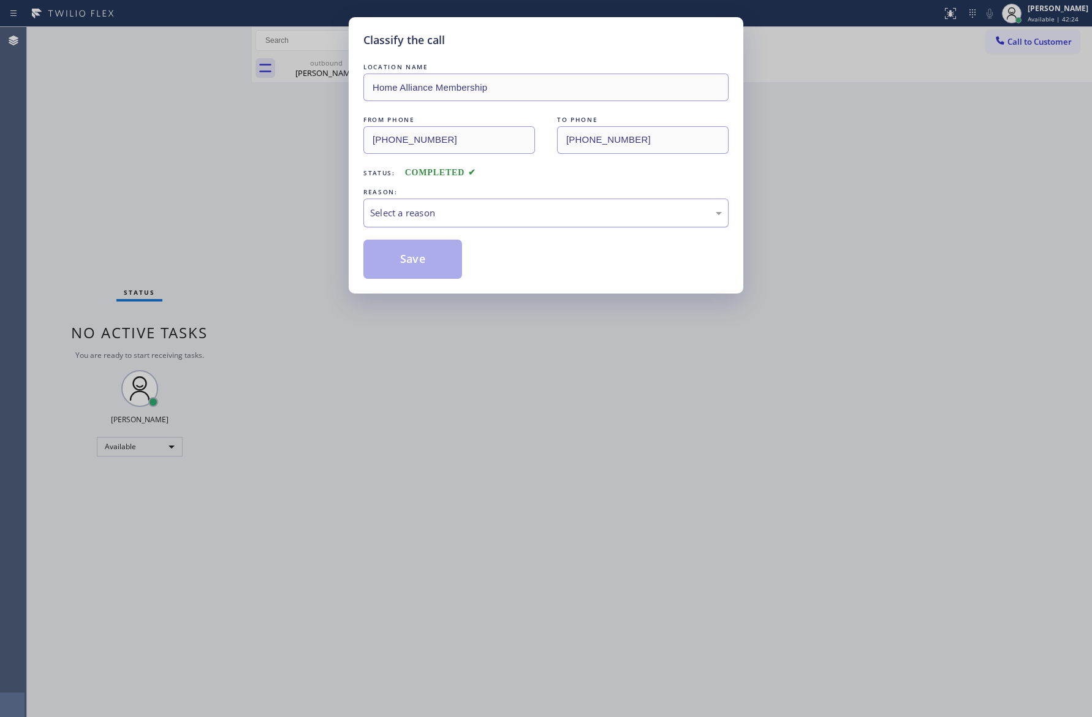
click at [373, 215] on div "Select a reason" at bounding box center [546, 213] width 352 height 14
click at [394, 265] on button "Save" at bounding box center [412, 259] width 99 height 39
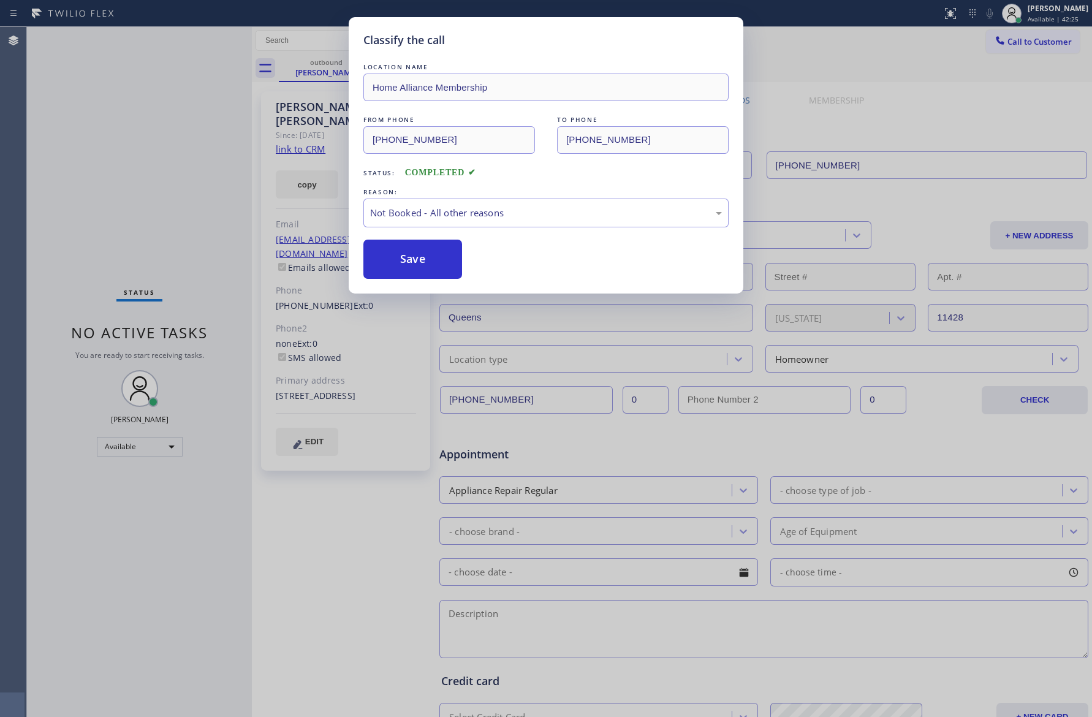
click at [394, 265] on button "Save" at bounding box center [412, 259] width 99 height 39
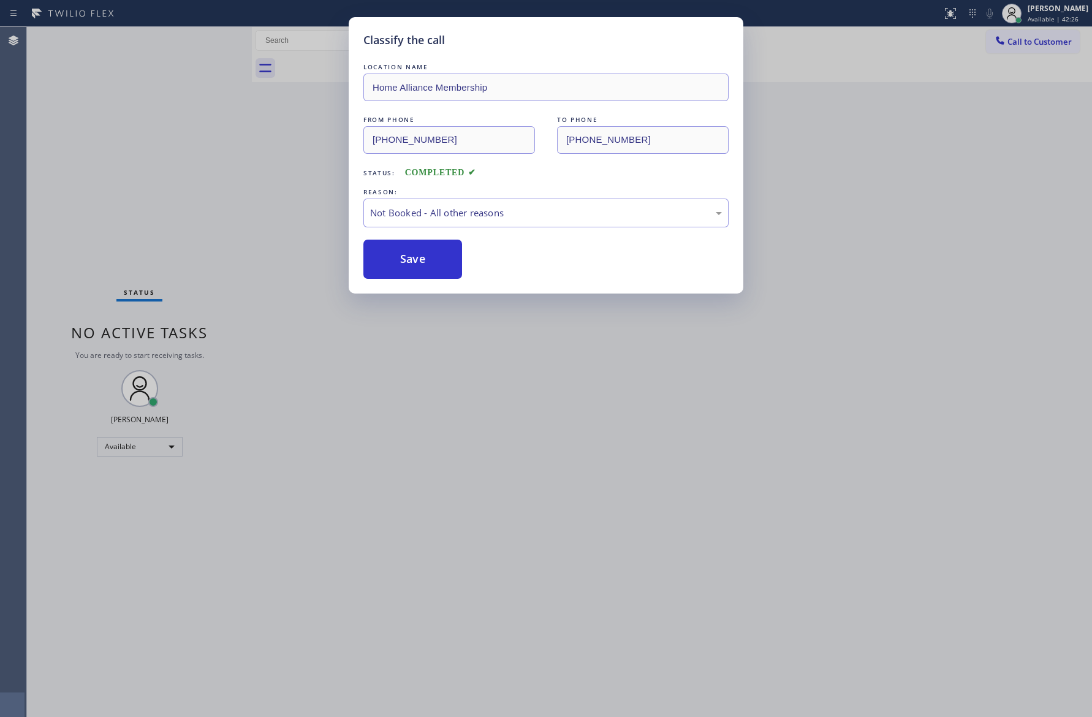
click at [124, 156] on div "Classify the call LOCATION NAME Home Alliance Membership FROM PHONE [PHONE_NUMB…" at bounding box center [546, 358] width 1092 height 717
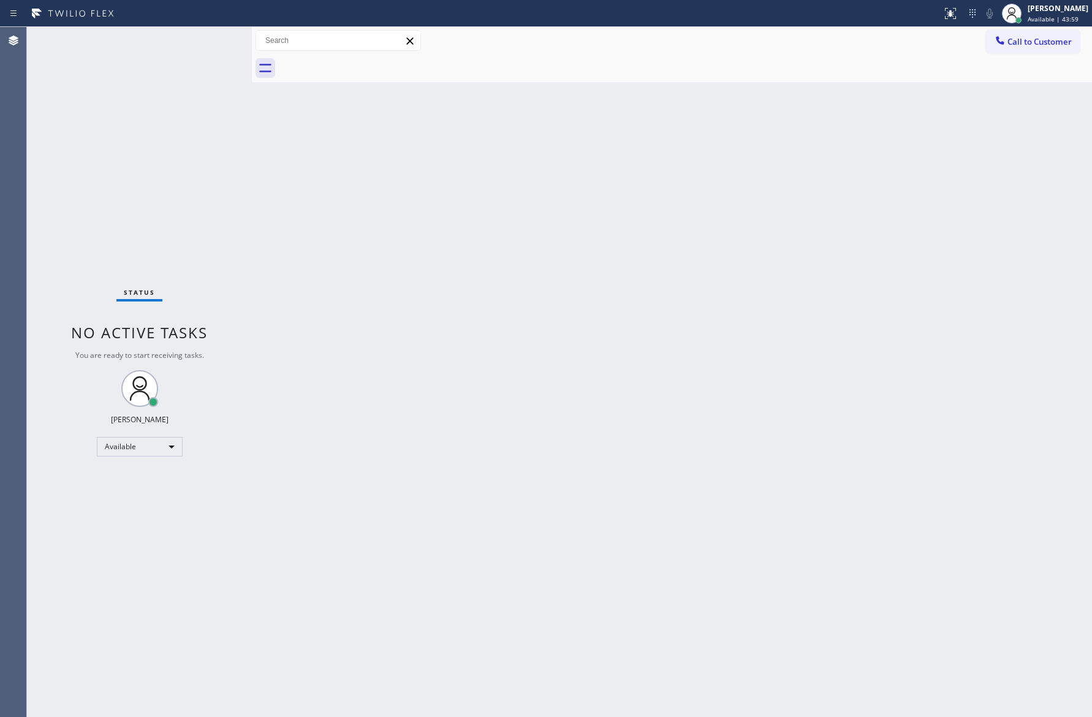
drag, startPoint x: 469, startPoint y: 397, endPoint x: 616, endPoint y: 351, distance: 153.5
click at [579, 363] on div "Back to Dashboard Change Sender ID Customers Technicians Select a contact Outbo…" at bounding box center [672, 372] width 840 height 690
click at [1030, 46] on span "Call to Customer" at bounding box center [1039, 41] width 64 height 11
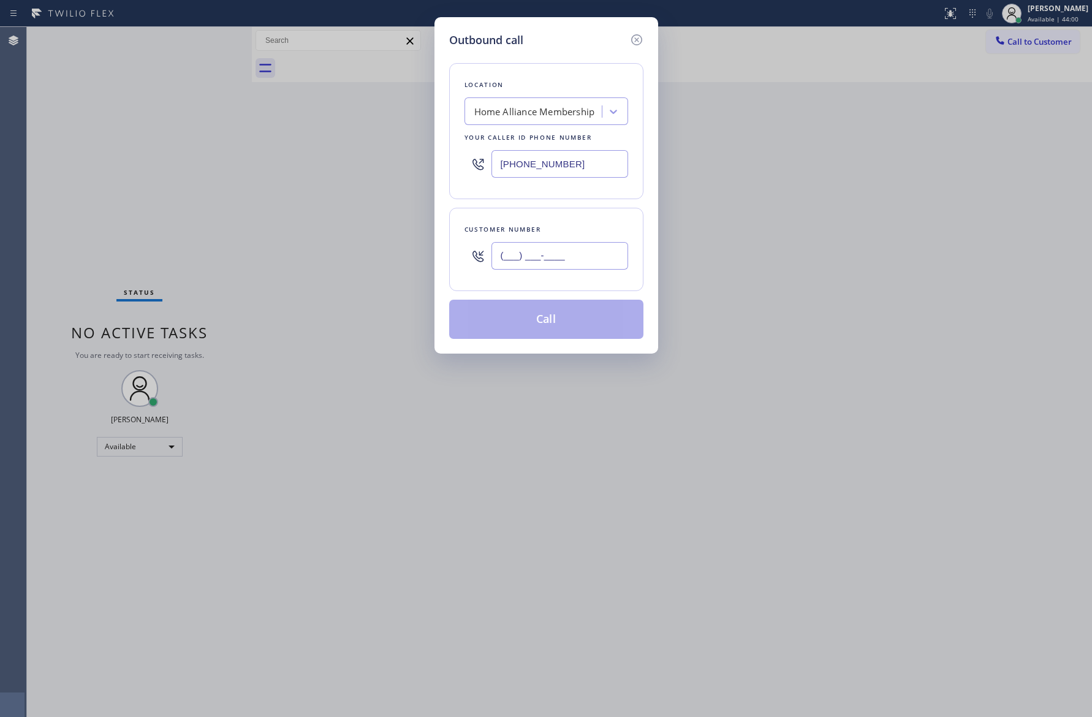
click at [577, 265] on input "(___) ___-____" at bounding box center [559, 256] width 137 height 28
paste input "253) 293-4326"
type input "[PHONE_NUMBER]"
click at [585, 312] on button "Call" at bounding box center [546, 319] width 194 height 39
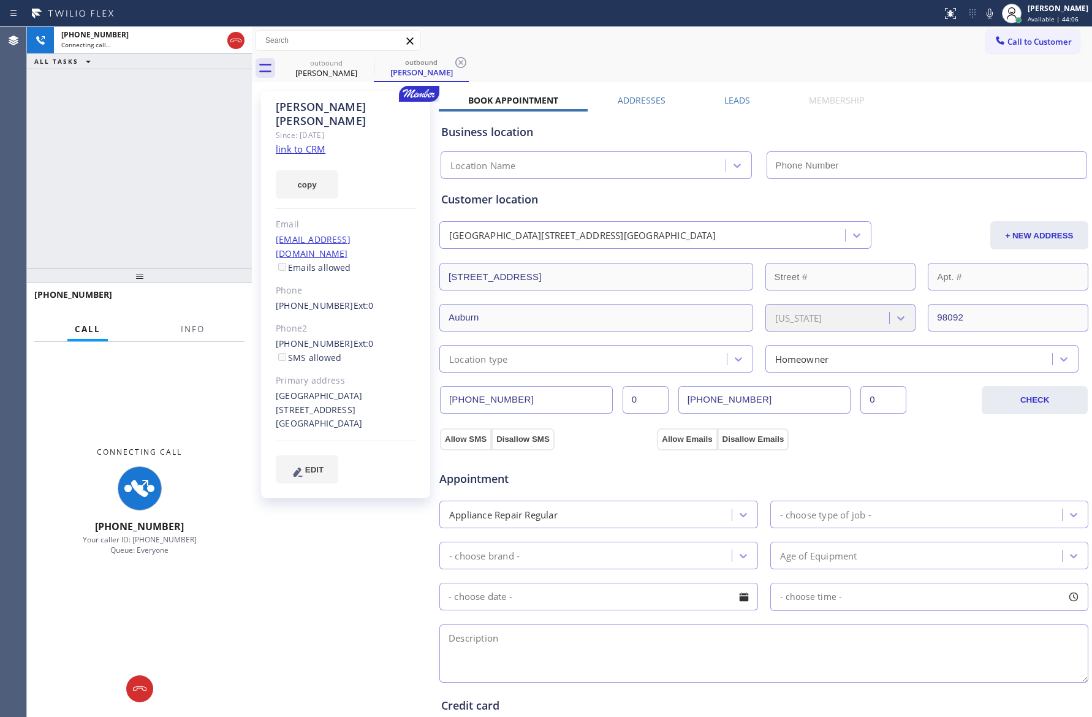
type input "[PHONE_NUMBER]"
click at [118, 179] on div "[PHONE_NUMBER] Connecting call… ALL TASKS ALL TASKS ACTIVE TASKS TASKS IN WRAP …" at bounding box center [139, 147] width 225 height 241
click at [226, 250] on div "[PHONE_NUMBER] Connecting call… ALL TASKS ALL TASKS ACTIVE TASKS TASKS IN WRAP …" at bounding box center [139, 147] width 225 height 241
click at [129, 162] on div "[PHONE_NUMBER] Connecting call… ALL TASKS ALL TASKS ACTIVE TASKS TASKS IN WRAP …" at bounding box center [139, 147] width 225 height 241
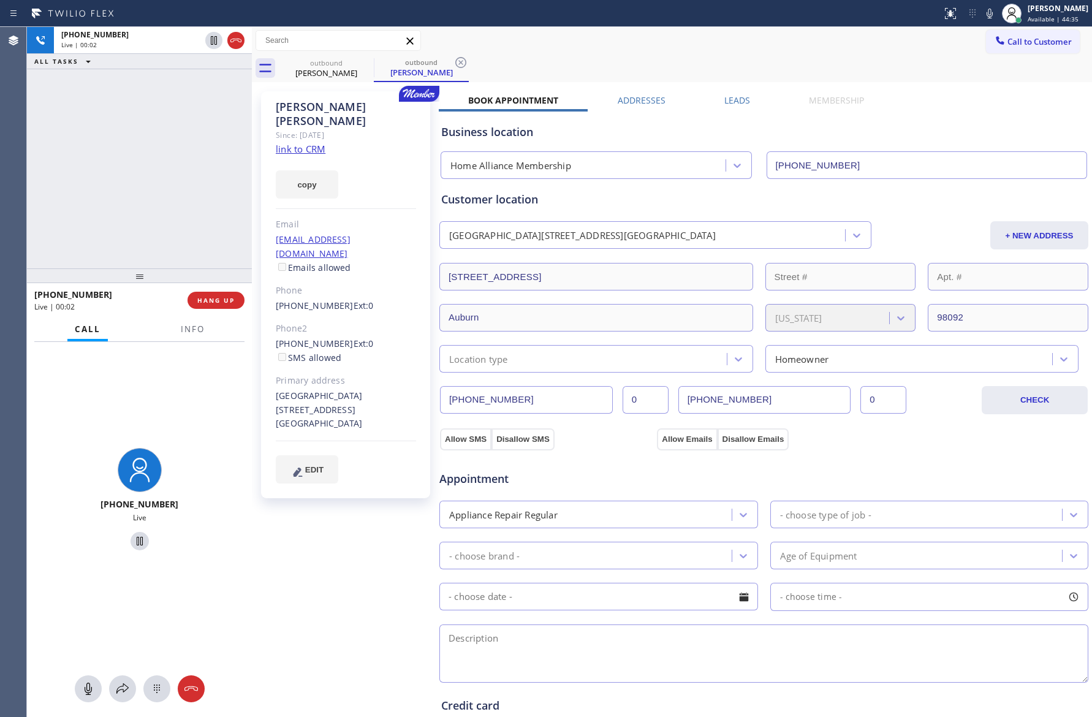
click at [199, 204] on div "[PHONE_NUMBER] Live | 00:02 ALL TASKS ALL TASKS ACTIVE TASKS TASKS IN WRAP UP" at bounding box center [139, 147] width 225 height 241
click at [199, 205] on div "[PHONE_NUMBER] Live | 00:03 ALL TASKS ALL TASKS ACTIVE TASKS TASKS IN WRAP UP" at bounding box center [139, 147] width 225 height 241
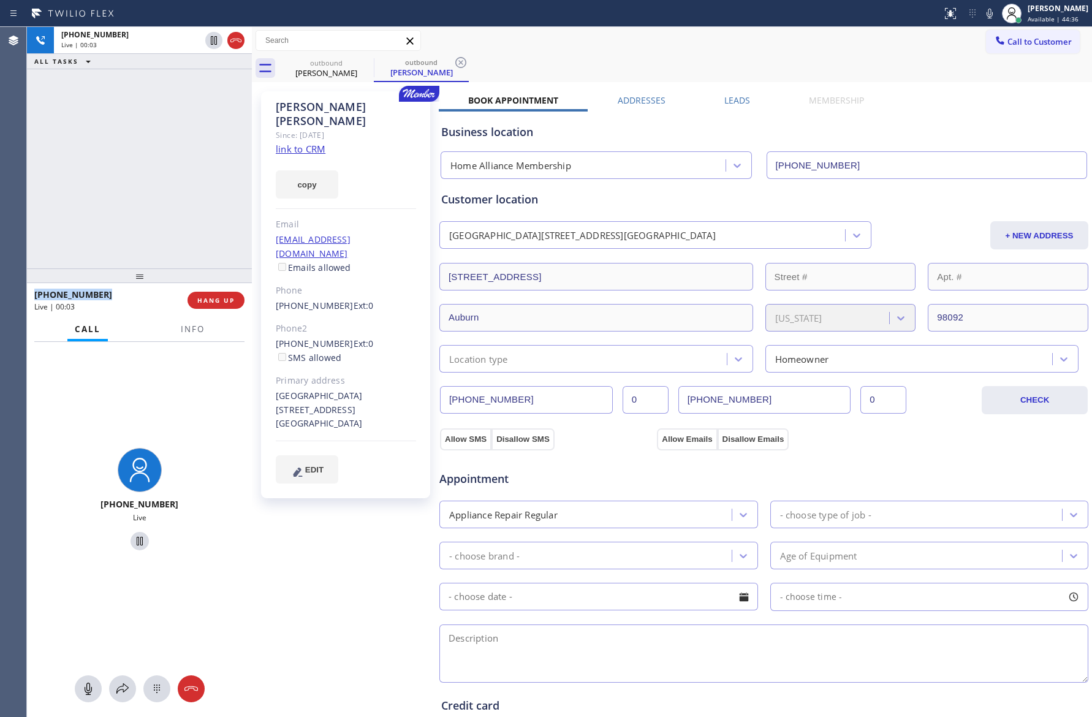
click at [199, 205] on div "[PHONE_NUMBER] Live | 00:03 ALL TASKS ALL TASKS ACTIVE TASKS TASKS IN WRAP UP" at bounding box center [139, 147] width 225 height 241
click at [199, 205] on div "[PHONE_NUMBER] Live | 00:04 ALL TASKS ALL TASKS ACTIVE TASKS TASKS IN WRAP UP" at bounding box center [139, 147] width 225 height 241
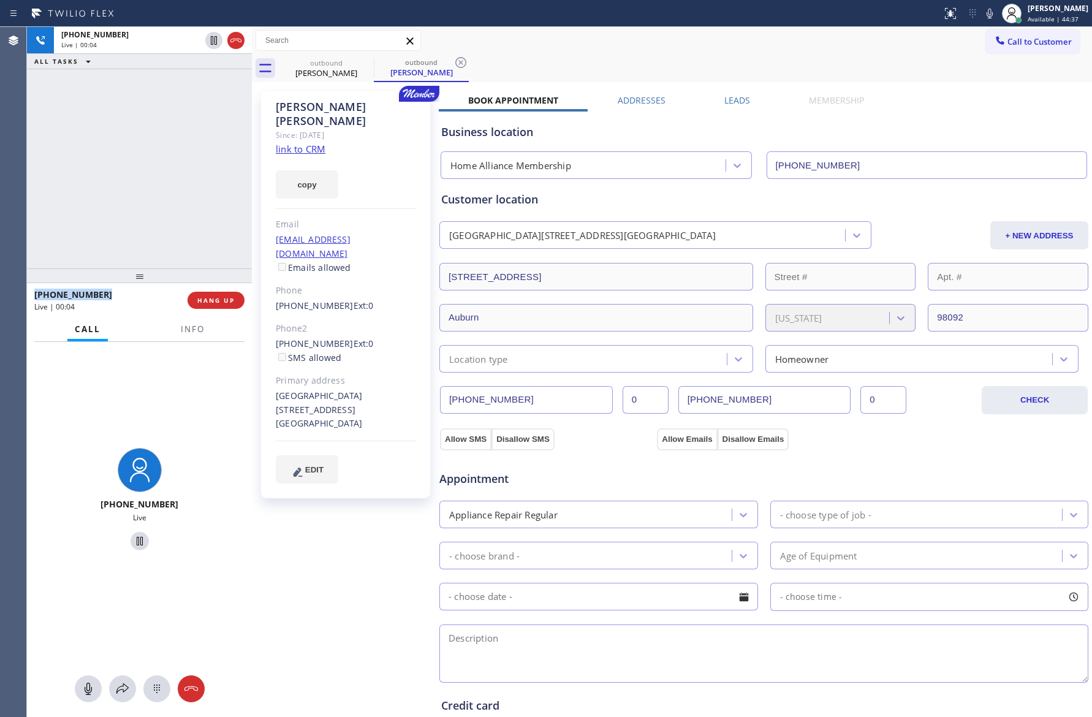
click at [199, 205] on div "[PHONE_NUMBER] Live | 00:04 ALL TASKS ALL TASKS ACTIVE TASKS TASKS IN WRAP UP" at bounding box center [139, 147] width 225 height 241
click at [200, 205] on div "[PHONE_NUMBER] Live | 00:04 ALL TASKS ALL TASKS ACTIVE TASKS TASKS IN WRAP UP" at bounding box center [139, 147] width 225 height 241
click at [200, 205] on div "[PHONE_NUMBER] Live | 00:05 ALL TASKS ALL TASKS ACTIVE TASKS TASKS IN WRAP UP" at bounding box center [139, 147] width 225 height 241
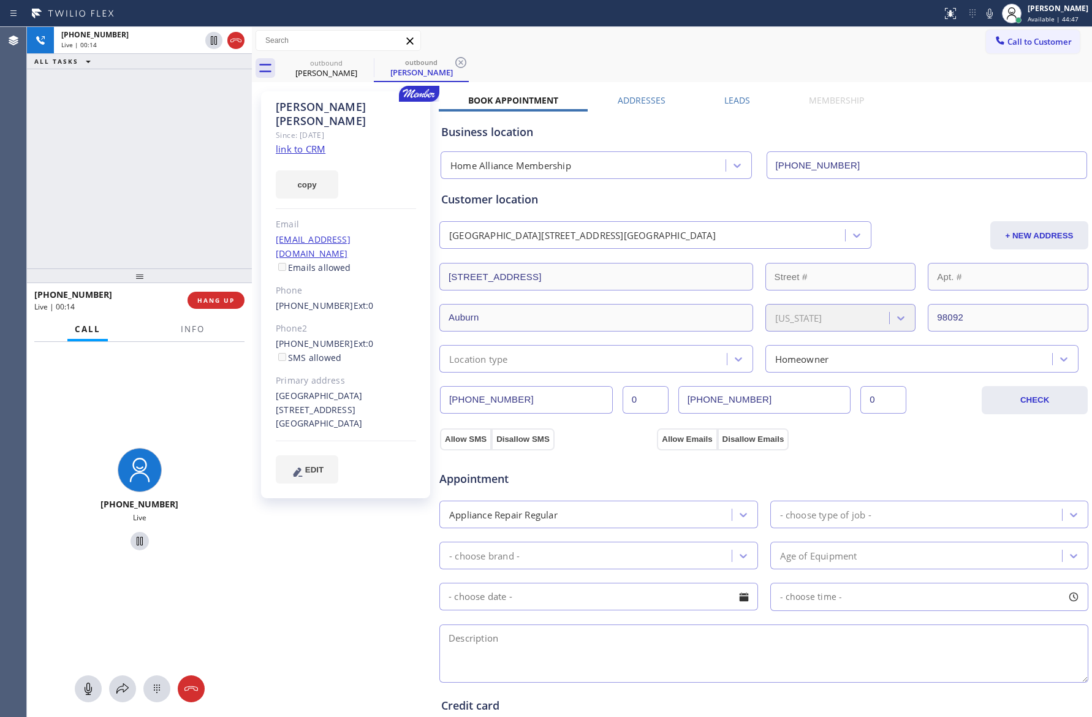
click at [175, 195] on div "[PHONE_NUMBER] Live | 00:14 ALL TASKS ALL TASKS ACTIVE TASKS TASKS IN WRAP UP" at bounding box center [139, 147] width 225 height 241
click at [176, 195] on div "[PHONE_NUMBER] Live | 00:17 ALL TASKS ALL TASKS ACTIVE TASKS TASKS IN WRAP UP" at bounding box center [139, 147] width 225 height 241
click at [170, 190] on div "[PHONE_NUMBER] Live | 00:22 ALL TASKS ALL TASKS ACTIVE TASKS TASKS IN WRAP UP" at bounding box center [139, 147] width 225 height 241
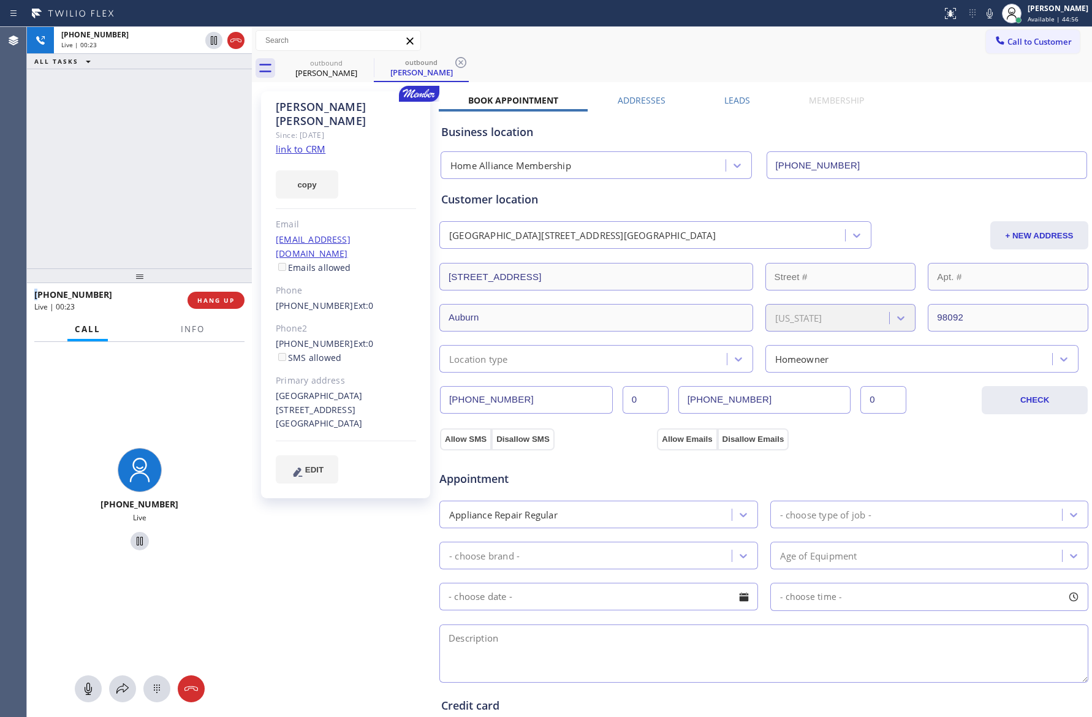
click at [170, 190] on div "[PHONE_NUMBER] Live | 00:23 ALL TASKS ALL TASKS ACTIVE TASKS TASKS IN WRAP UP" at bounding box center [139, 147] width 225 height 241
click at [170, 190] on div "[PHONE_NUMBER] Live | 00:24 ALL TASKS ALL TASKS ACTIVE TASKS TASKS IN WRAP UP" at bounding box center [139, 147] width 225 height 241
click at [175, 193] on div "[PHONE_NUMBER] Live | 00:24 ALL TASKS ALL TASKS ACTIVE TASKS TASKS IN WRAP UP" at bounding box center [139, 147] width 225 height 241
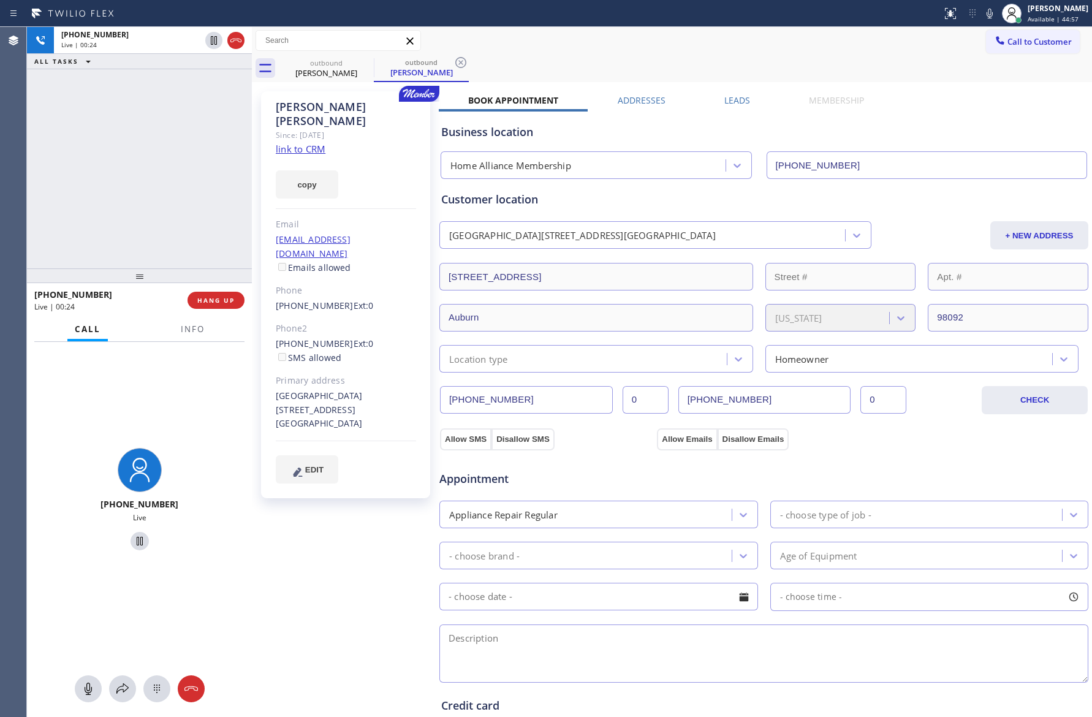
click at [178, 195] on div "[PHONE_NUMBER] Live | 00:24 ALL TASKS ALL TASKS ACTIVE TASKS TASKS IN WRAP UP" at bounding box center [139, 147] width 225 height 241
click at [178, 197] on div "[PHONE_NUMBER] Live | 00:25 ALL TASKS ALL TASKS ACTIVE TASKS TASKS IN WRAP UP" at bounding box center [139, 147] width 225 height 241
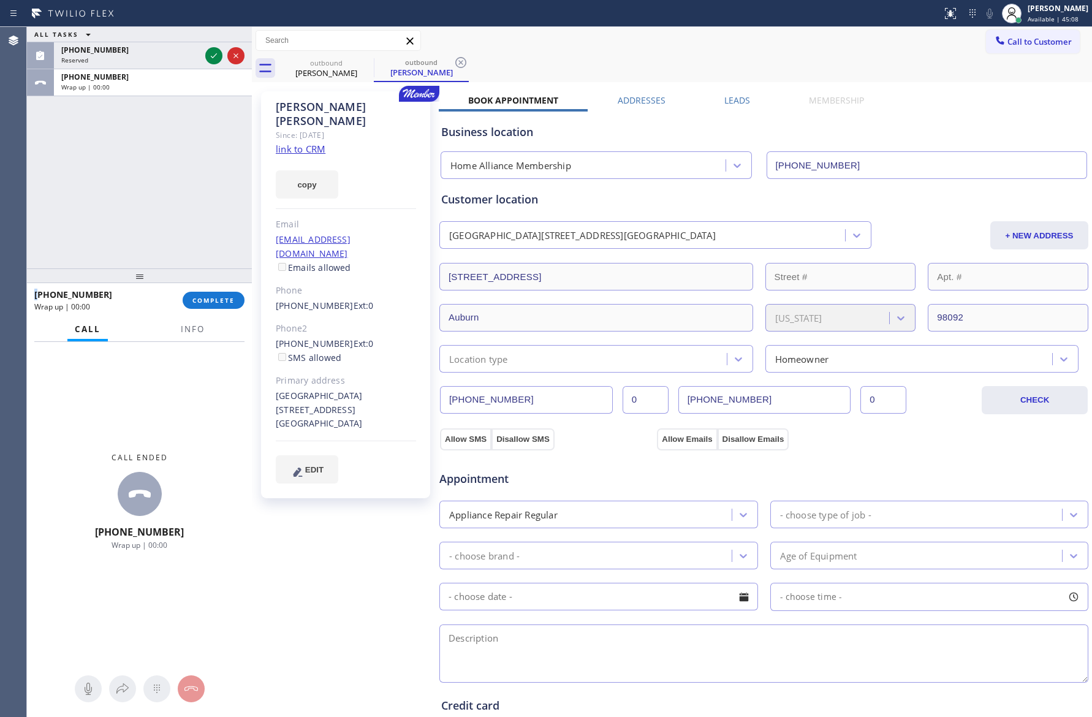
click at [283, 218] on div "Email" at bounding box center [346, 225] width 140 height 14
click at [192, 184] on div "ALL TASKS ALL TASKS ACTIVE TASKS TASKS IN WRAP UP [PHONE_NUMBER] Reserved [PHON…" at bounding box center [139, 147] width 225 height 241
drag, startPoint x: 200, startPoint y: 300, endPoint x: 186, endPoint y: 216, distance: 85.7
click at [200, 300] on span "COMPLETE" at bounding box center [213, 300] width 42 height 9
click at [188, 208] on div "ALL TASKS ALL TASKS ACTIVE TASKS TASKS IN WRAP UP [PHONE_NUMBER] Reserved [PHON…" at bounding box center [139, 147] width 225 height 241
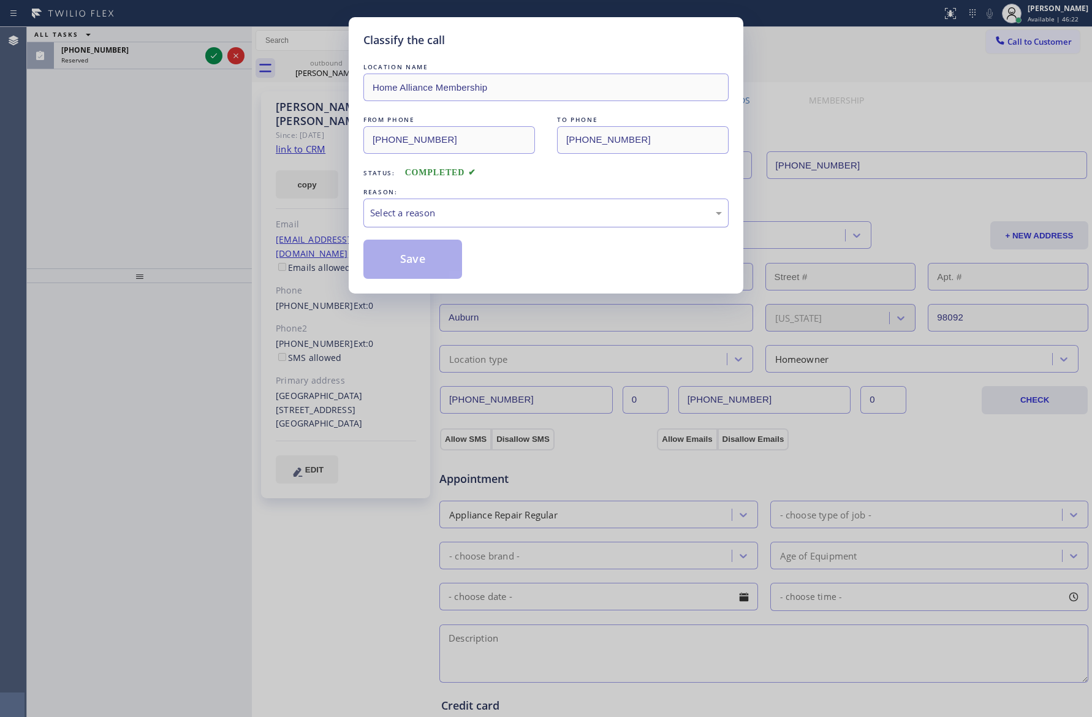
click at [439, 212] on div "Select a reason" at bounding box center [546, 213] width 352 height 14
click at [423, 258] on button "Save" at bounding box center [412, 259] width 99 height 39
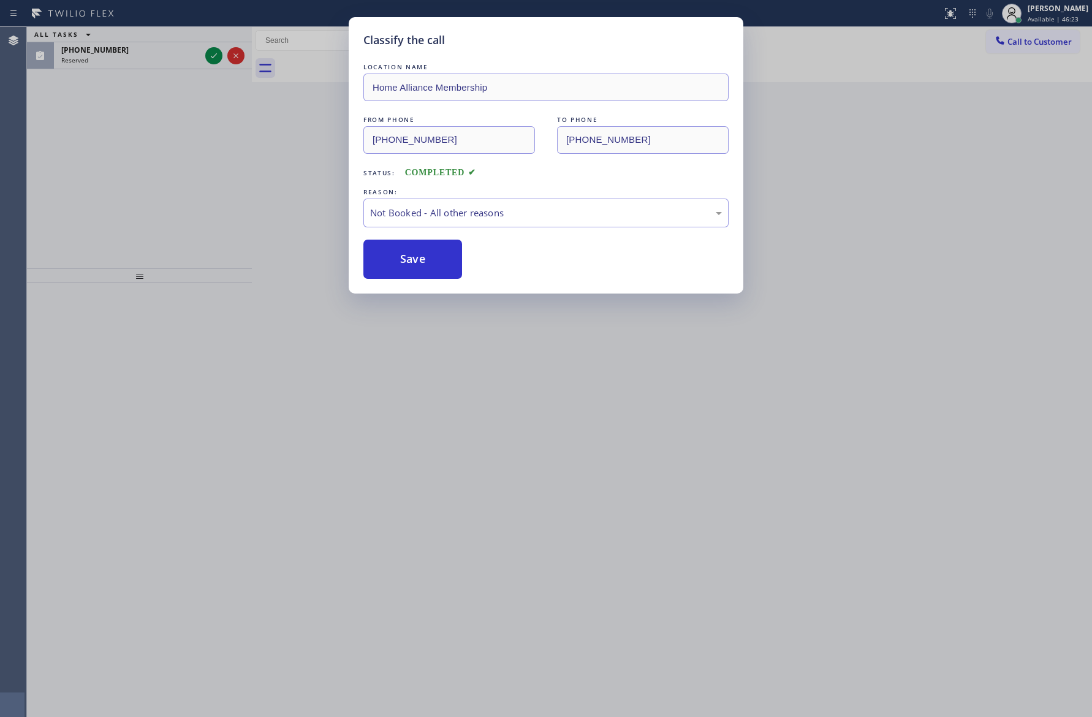
click at [180, 191] on div "Classify the call LOCATION NAME Home Alliance Membership FROM PHONE [PHONE_NUMB…" at bounding box center [546, 358] width 1092 height 717
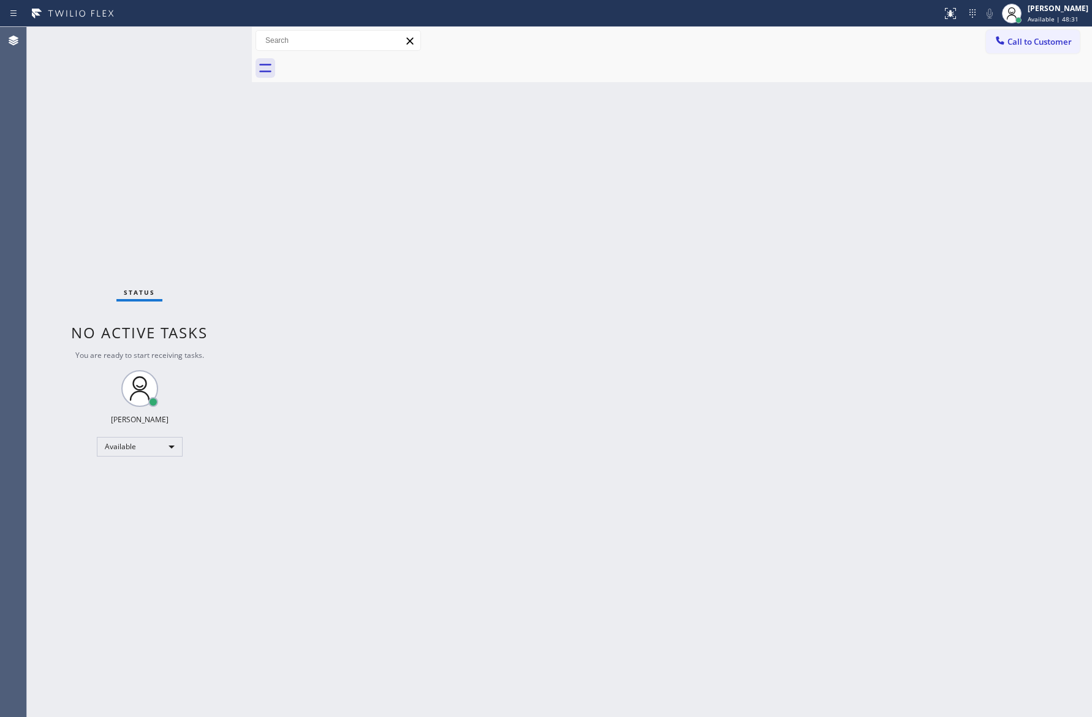
drag, startPoint x: 409, startPoint y: 397, endPoint x: 934, endPoint y: 108, distance: 599.7
click at [447, 377] on div "Back to Dashboard Change Sender ID Customers Technicians Select a contact Outbo…" at bounding box center [672, 372] width 840 height 690
click at [1050, 40] on span "Call to Customer" at bounding box center [1039, 41] width 64 height 11
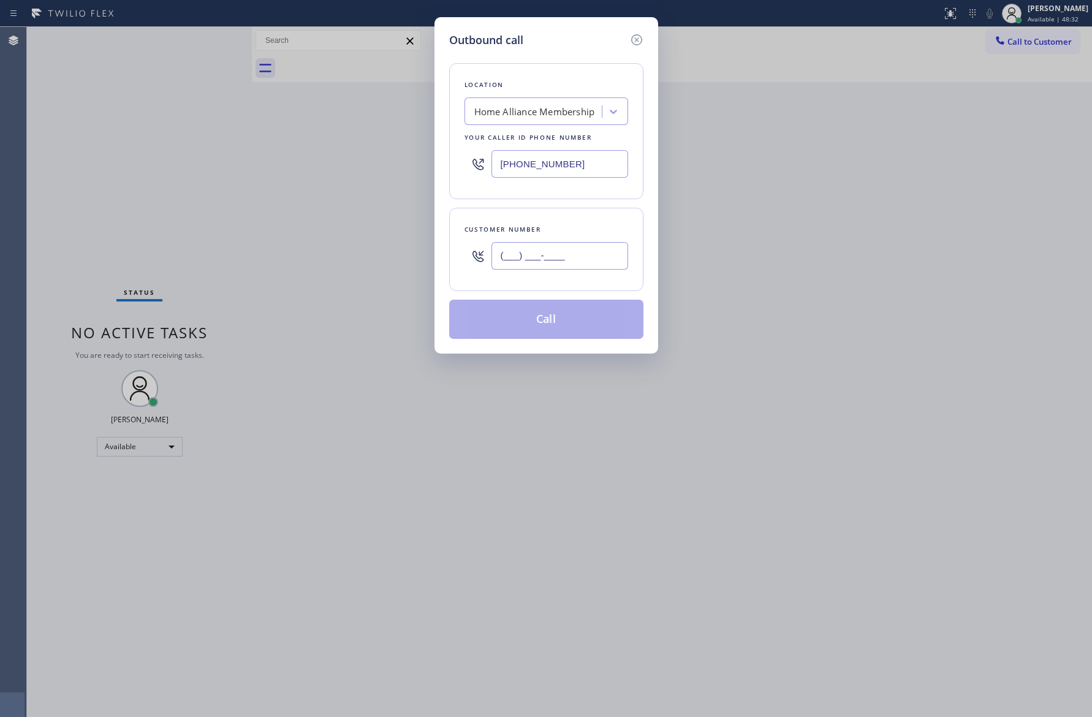
click at [586, 255] on input "(___) ___-____" at bounding box center [559, 256] width 137 height 28
paste input "310) 748-6042"
type input "[PHONE_NUMBER]"
click at [555, 331] on button "Call" at bounding box center [546, 319] width 194 height 39
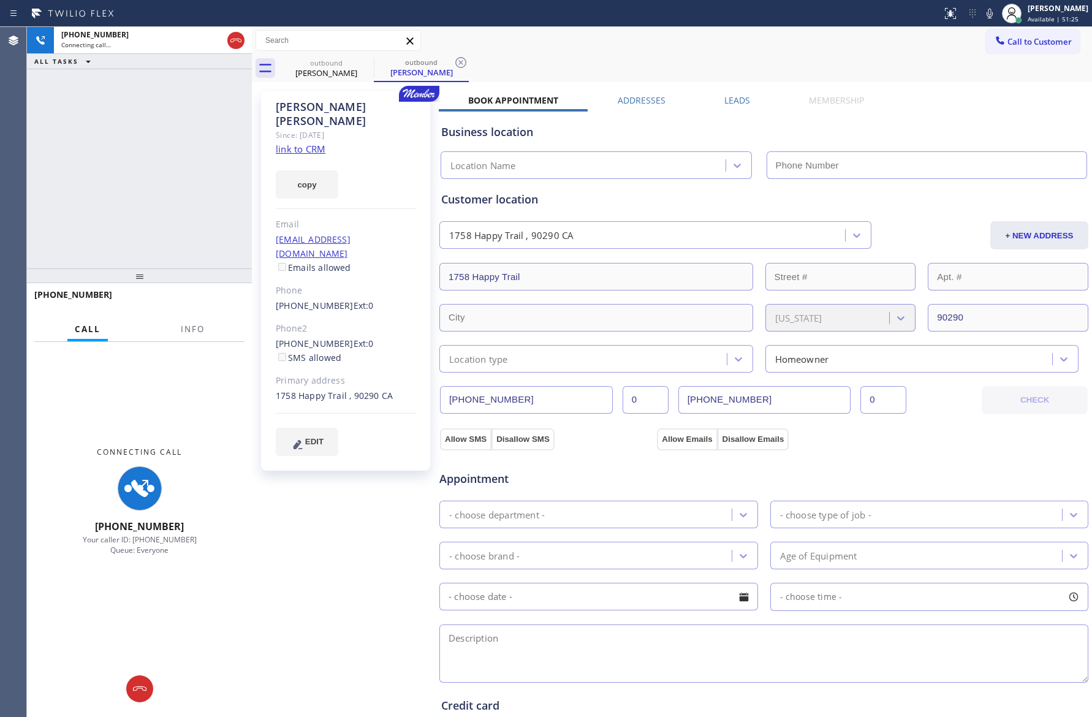
type input "[PHONE_NUMBER]"
click at [162, 131] on div "[PHONE_NUMBER] Connecting call… ALL TASKS ALL TASKS ACTIVE TASKS TASKS IN WRAP …" at bounding box center [139, 147] width 225 height 241
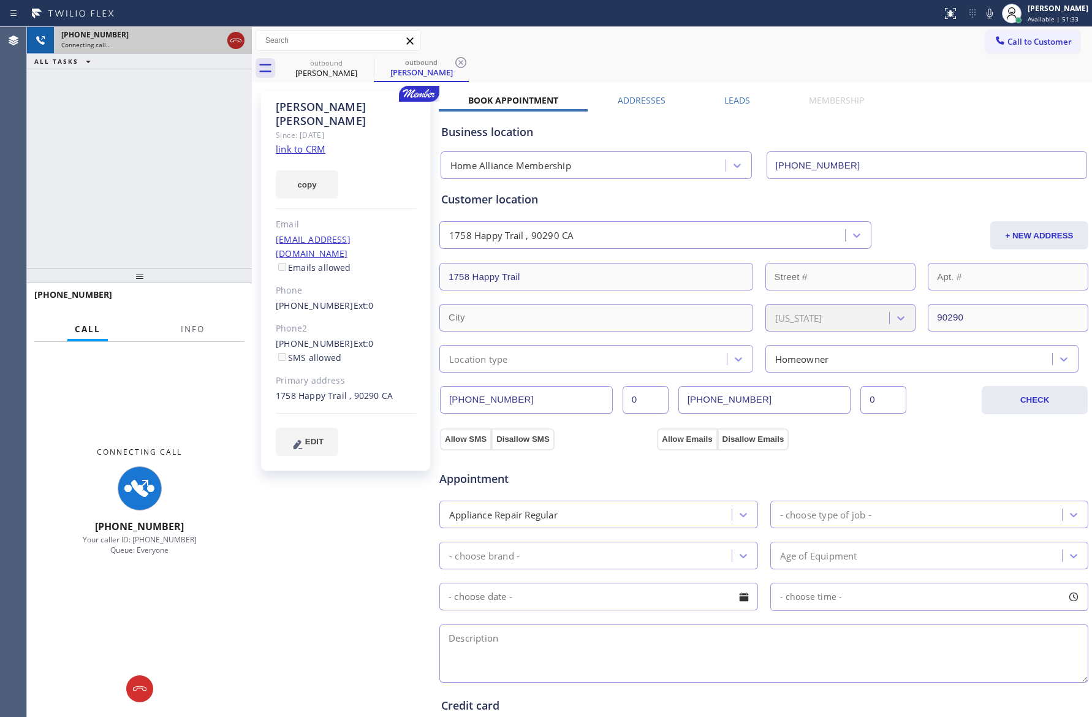
click at [237, 39] on icon at bounding box center [235, 41] width 11 height 4
click at [200, 144] on div "[PHONE_NUMBER] Connecting call… ALL TASKS ALL TASKS ACTIVE TASKS TASKS IN WRAP …" at bounding box center [139, 147] width 225 height 241
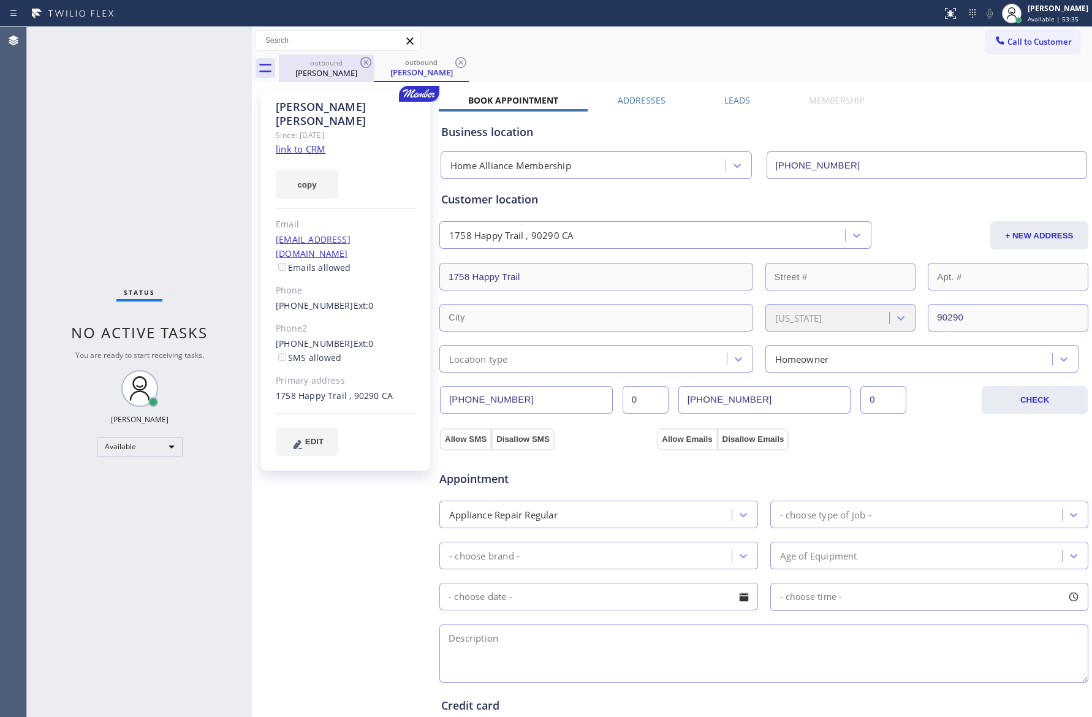
click at [342, 63] on div "outbound" at bounding box center [326, 62] width 93 height 9
click at [365, 62] on icon at bounding box center [365, 62] width 15 height 15
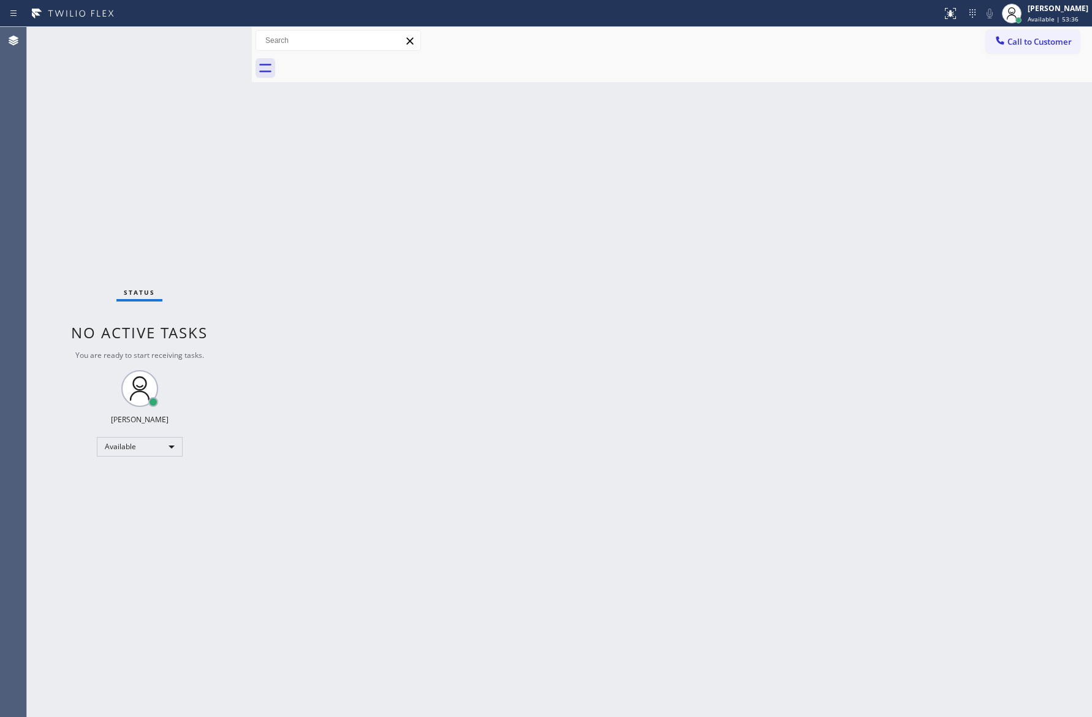
click at [651, 47] on div "Call to Customer Outbound call Location Home Alliance Membership Your caller id…" at bounding box center [672, 40] width 840 height 21
drag, startPoint x: 443, startPoint y: 357, endPoint x: 765, endPoint y: 114, distance: 403.3
click at [548, 295] on div "Back to Dashboard Change Sender ID Customers Technicians Select a contact Outbo…" at bounding box center [672, 372] width 840 height 690
click at [1043, 31] on button "Call to Customer" at bounding box center [1033, 41] width 94 height 23
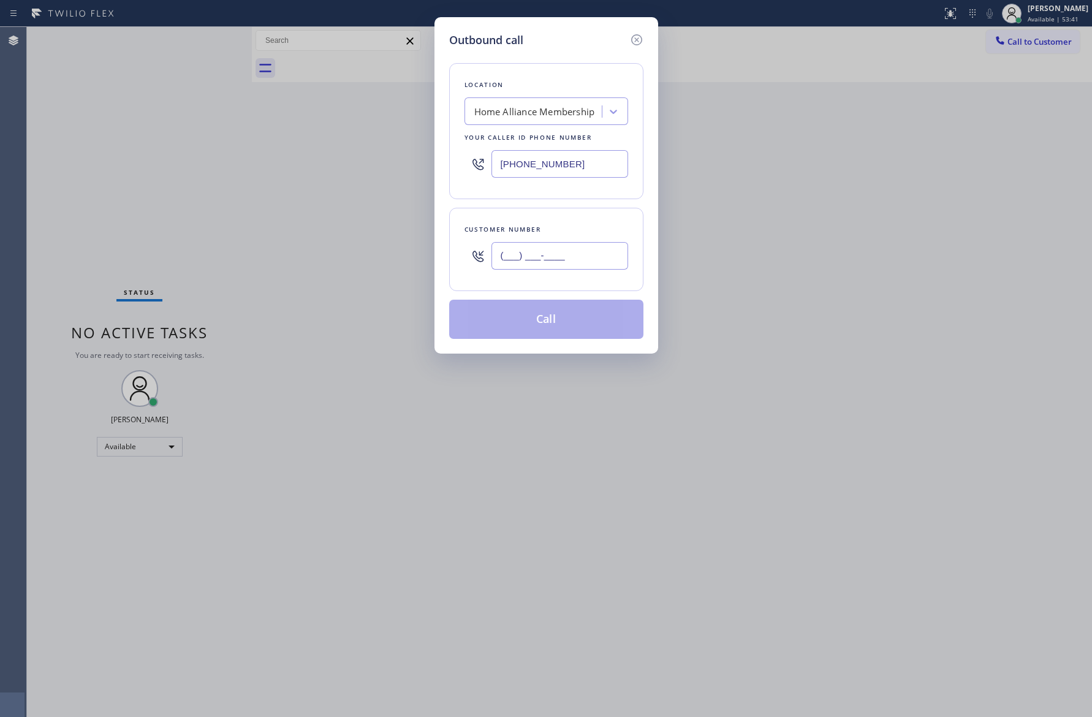
click at [572, 255] on input "(___) ___-____" at bounding box center [559, 256] width 137 height 28
paste input "214) 435-3697"
type input "[PHONE_NUMBER]"
click at [561, 327] on button "Call" at bounding box center [546, 319] width 194 height 39
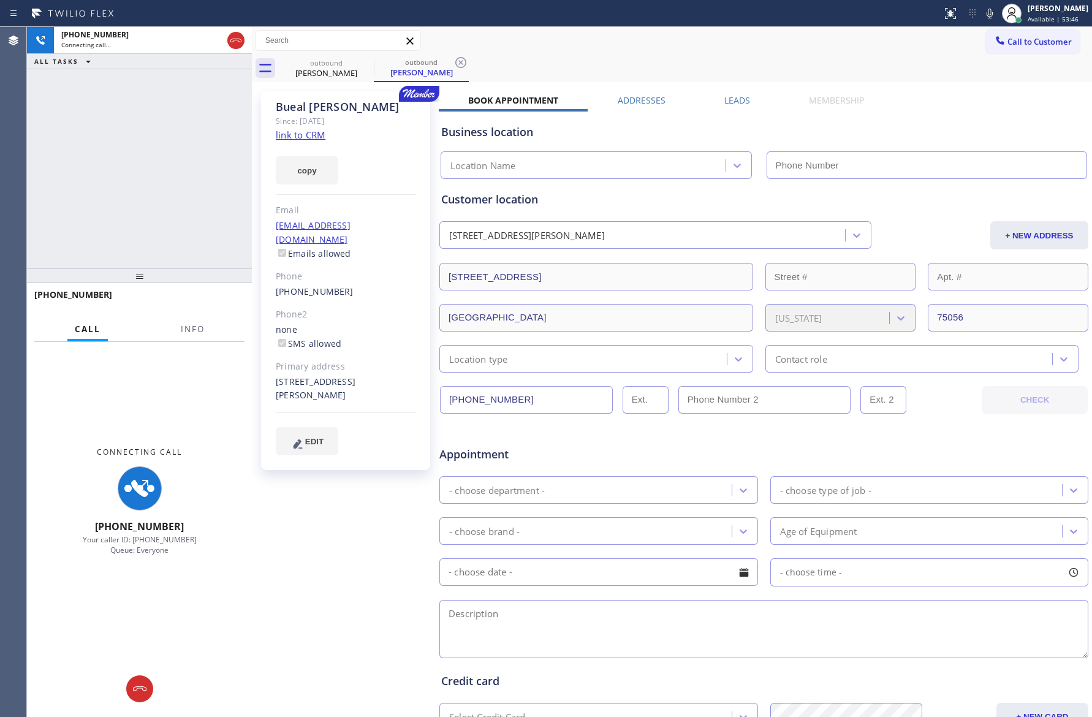
type input "[PHONE_NUMBER]"
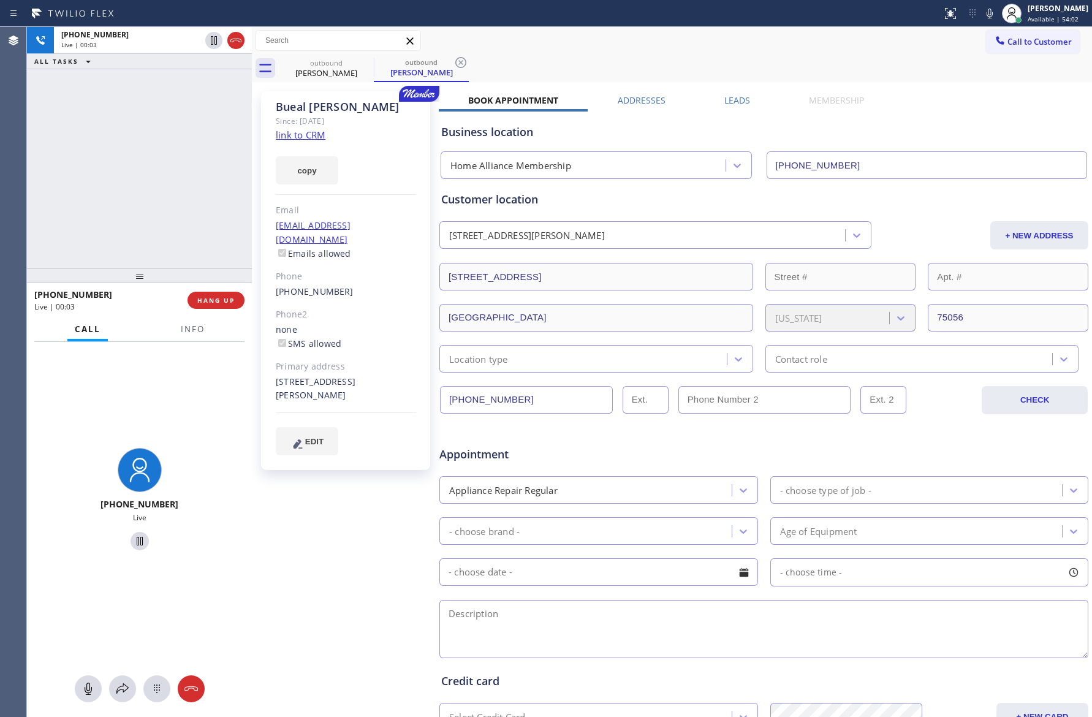
click at [967, 96] on div "Book Appointment Addresses Leads Membership Business location Home Alliance Mem…" at bounding box center [764, 486] width 650 height 785
click at [969, 116] on div "Business location Home Alliance Membership [PHONE_NUMBER]" at bounding box center [764, 145] width 650 height 67
drag, startPoint x: 1020, startPoint y: 90, endPoint x: 1006, endPoint y: 100, distance: 17.2
click at [1013, 96] on div "[PERSON_NAME] Since: [DATE] link to CRM copy Email [EMAIL_ADDRESS][DOMAIN_NAME]…" at bounding box center [672, 482] width 834 height 794
click at [728, 100] on label "Leads" at bounding box center [737, 100] width 26 height 12
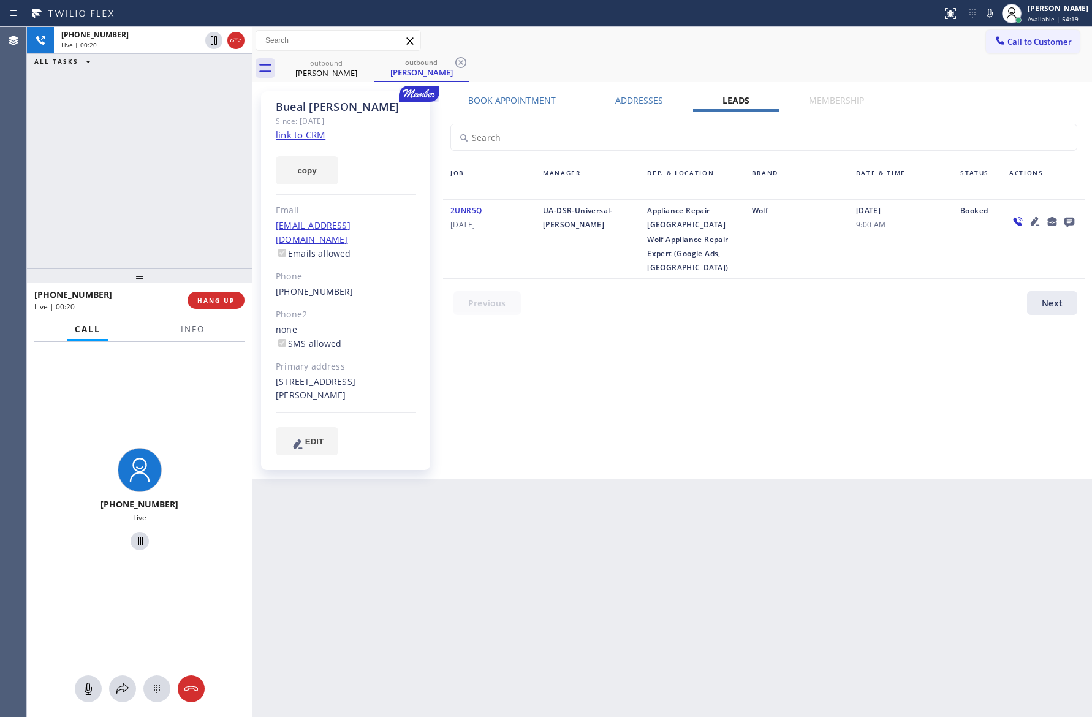
click at [795, 388] on div "Book Appointment Addresses Leads Membership Business location Home Alliance Mem…" at bounding box center [764, 285] width 650 height 382
click at [795, 387] on div "Book Appointment Addresses Leads Membership Business location Home Alliance Mem…" at bounding box center [764, 285] width 650 height 382
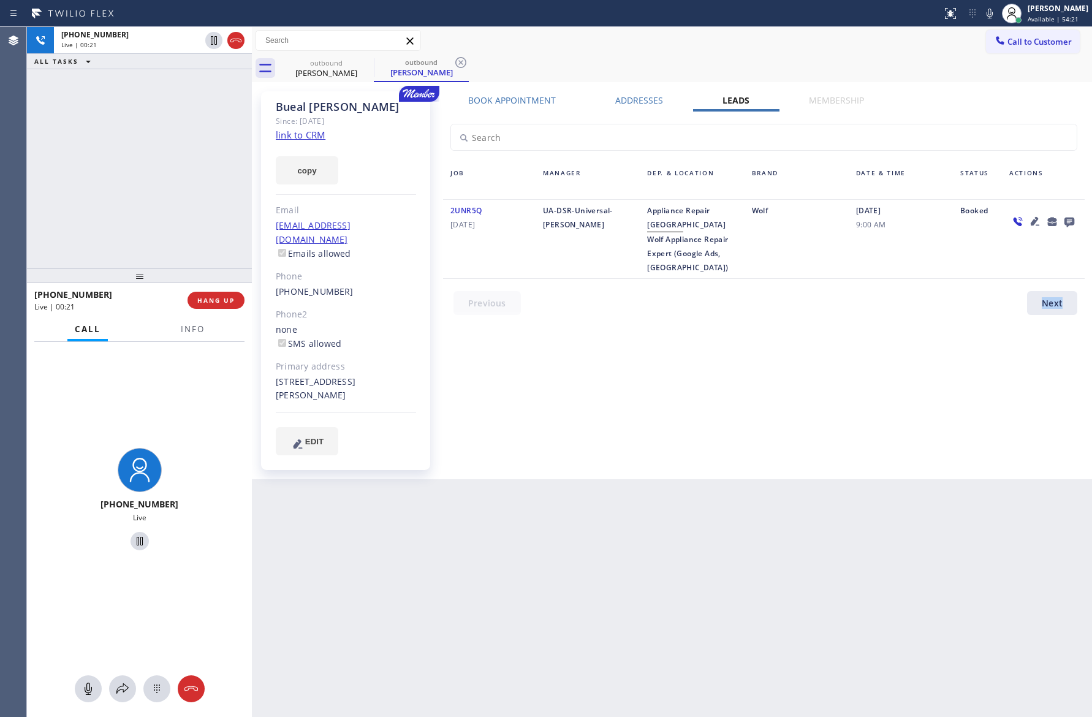
click at [795, 386] on div "Book Appointment Addresses Leads Membership Business location Home Alliance Mem…" at bounding box center [764, 285] width 650 height 382
click at [309, 136] on link "link to CRM" at bounding box center [301, 135] width 50 height 12
click at [164, 180] on div "[PHONE_NUMBER] Live | 00:25 ALL TASKS ALL TASKS ACTIVE TASKS TASKS IN WRAP UP" at bounding box center [139, 147] width 225 height 241
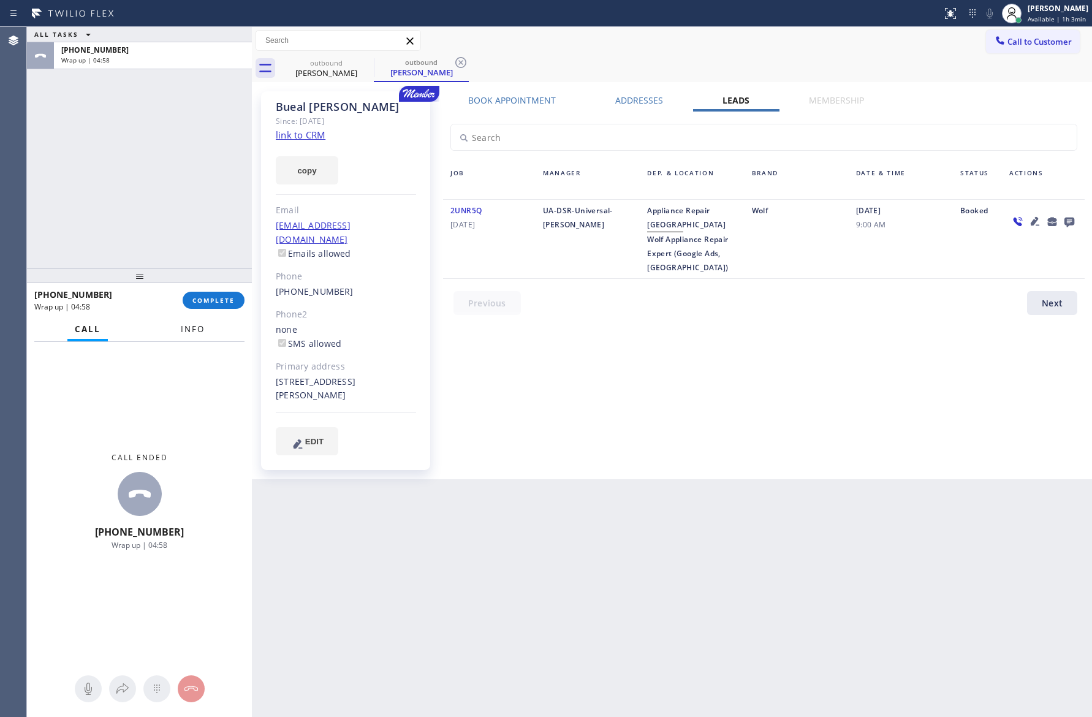
drag, startPoint x: 149, startPoint y: 175, endPoint x: 205, endPoint y: 331, distance: 165.9
click at [155, 186] on div "ALL TASKS ALL TASKS ACTIVE TASKS TASKS IN WRAP UP [PHONE_NUMBER] Wrap up | 04:58" at bounding box center [139, 147] width 225 height 241
click at [212, 298] on span "COMPLETE" at bounding box center [213, 300] width 42 height 9
click at [157, 157] on div "ALL TASKS ALL TASKS ACTIVE TASKS TASKS IN WRAP UP [PHONE_NUMBER] Wrap up | 04:58" at bounding box center [139, 147] width 225 height 241
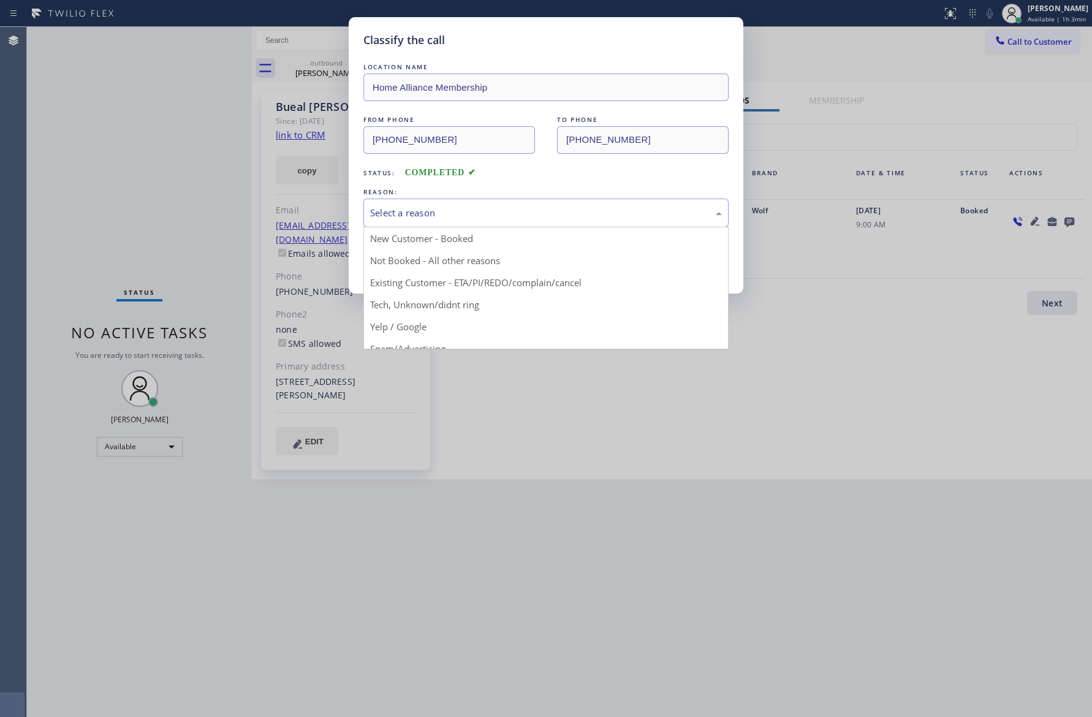
click at [487, 217] on div "Select a reason" at bounding box center [546, 213] width 352 height 14
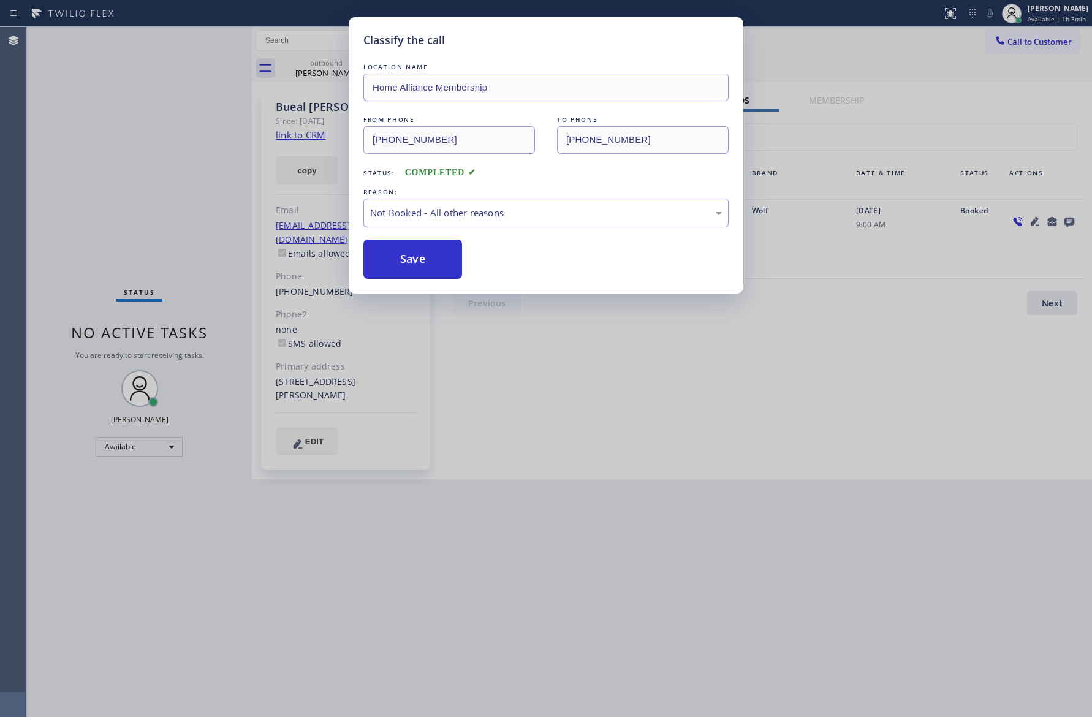
click at [432, 263] on button "Save" at bounding box center [412, 259] width 99 height 39
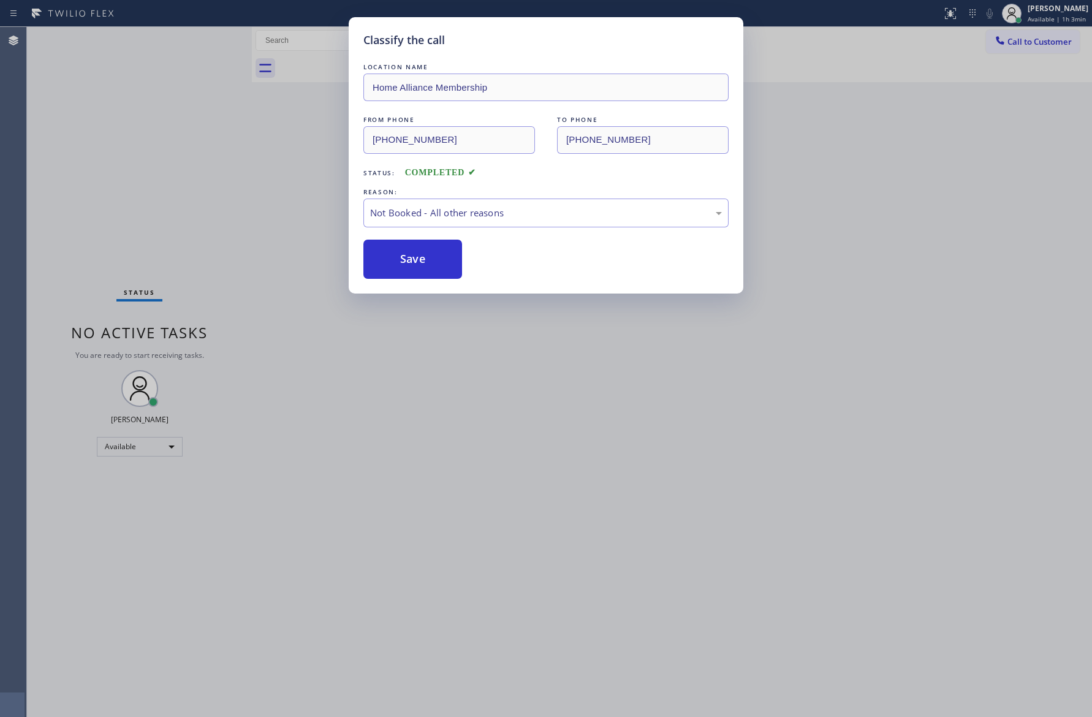
click at [432, 263] on button "Save" at bounding box center [412, 259] width 99 height 39
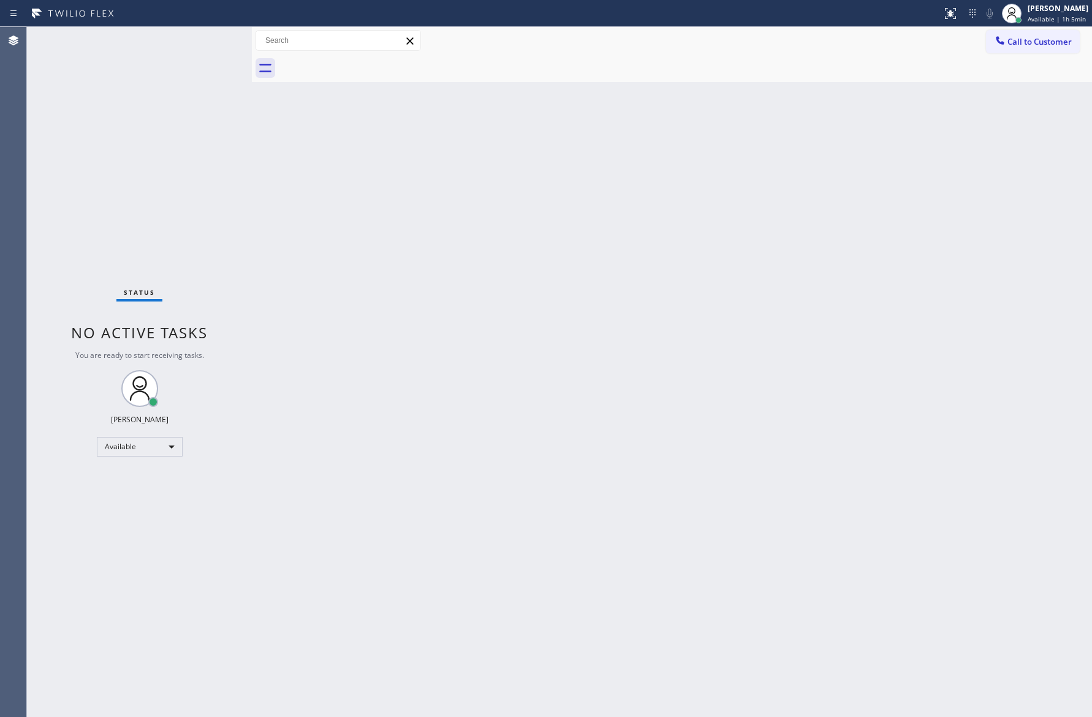
drag, startPoint x: 298, startPoint y: 208, endPoint x: 1048, endPoint y: 184, distance: 749.7
click at [302, 210] on div "Back to Dashboard Change Sender ID Customers Technicians Select a contact Outbo…" at bounding box center [672, 372] width 840 height 690
click at [1061, 48] on button "Call to Customer" at bounding box center [1033, 41] width 94 height 23
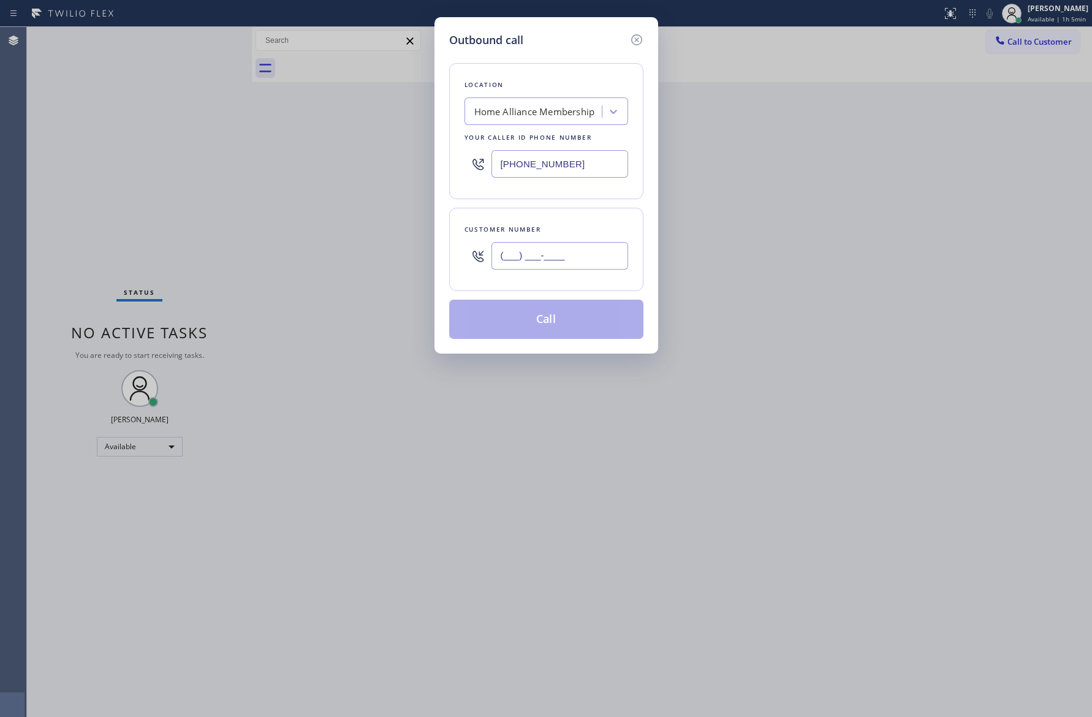
click at [596, 267] on input "(___) ___-____" at bounding box center [559, 256] width 137 height 28
paste input "203) 767-1858"
type input "[PHONE_NUMBER]"
click at [589, 329] on button "Call" at bounding box center [546, 319] width 194 height 39
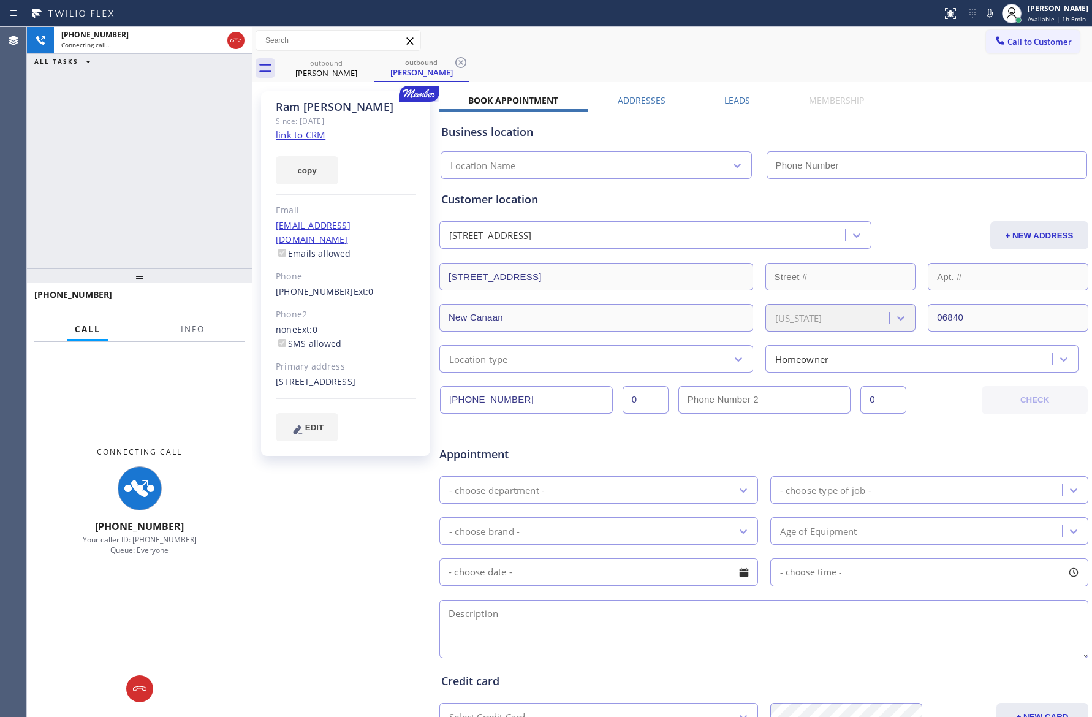
type input "[PHONE_NUMBER]"
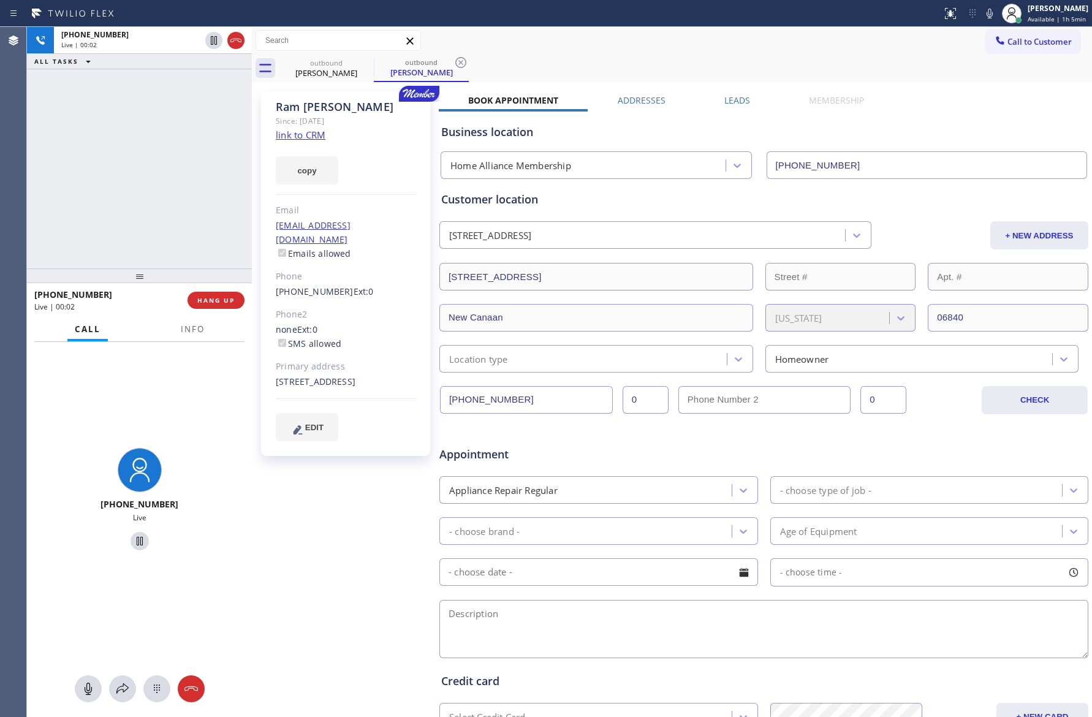
click at [119, 144] on div "[PHONE_NUMBER] Live | 00:02 ALL TASKS ALL TASKS ACTIVE TASKS TASKS IN WRAP UP" at bounding box center [139, 147] width 225 height 241
click at [119, 134] on div "[PHONE_NUMBER] Live | 00:02 ALL TASKS ALL TASKS ACTIVE TASKS TASKS IN WRAP UP" at bounding box center [139, 147] width 225 height 241
click at [138, 147] on div "[PHONE_NUMBER] Live | 00:03 ALL TASKS ALL TASKS ACTIVE TASKS TASKS IN WRAP UP" at bounding box center [139, 147] width 225 height 241
click at [142, 147] on div "[PHONE_NUMBER] Live | 00:03 ALL TASKS ALL TASKS ACTIVE TASKS TASKS IN WRAP UP" at bounding box center [139, 147] width 225 height 241
click at [222, 302] on span "HANG UP" at bounding box center [215, 300] width 37 height 9
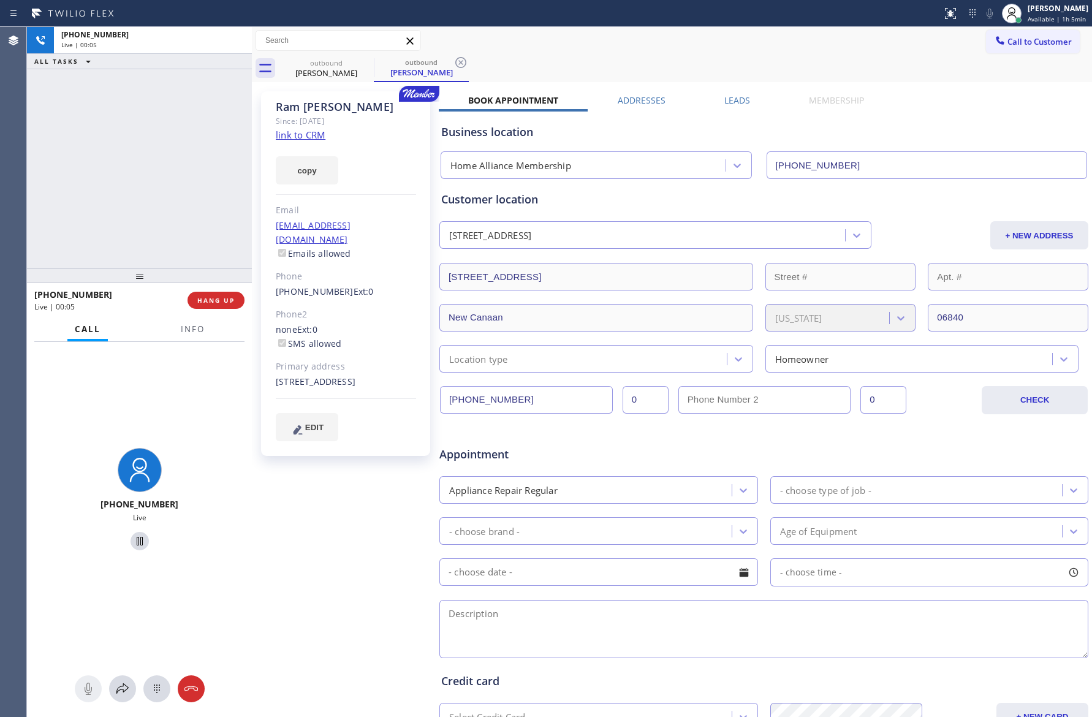
drag, startPoint x: 156, startPoint y: 124, endPoint x: 1061, endPoint y: 339, distance: 929.5
click at [304, 165] on div "[PHONE_NUMBER] Live | 00:05 ALL TASKS ALL TASKS ACTIVE TASKS TASKS IN WRAP UP […" at bounding box center [559, 372] width 1065 height 690
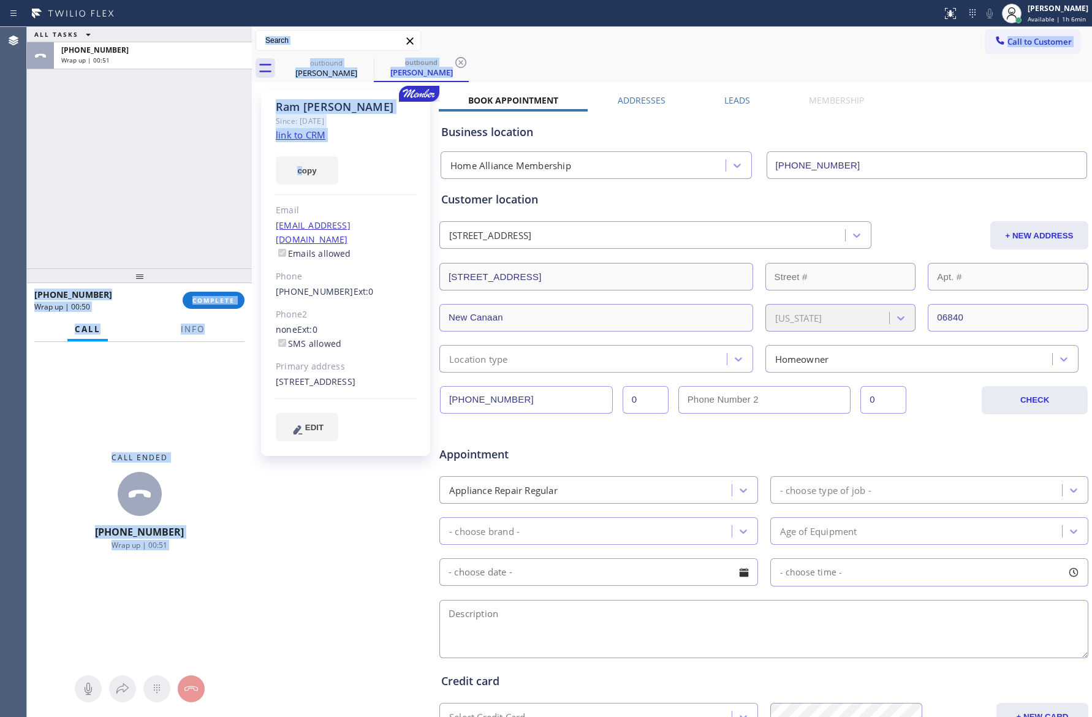
click at [178, 140] on div "ALL TASKS ALL TASKS ACTIVE TASKS TASKS IN WRAP UP [PHONE_NUMBER] Wrap up | 00:51" at bounding box center [139, 147] width 225 height 241
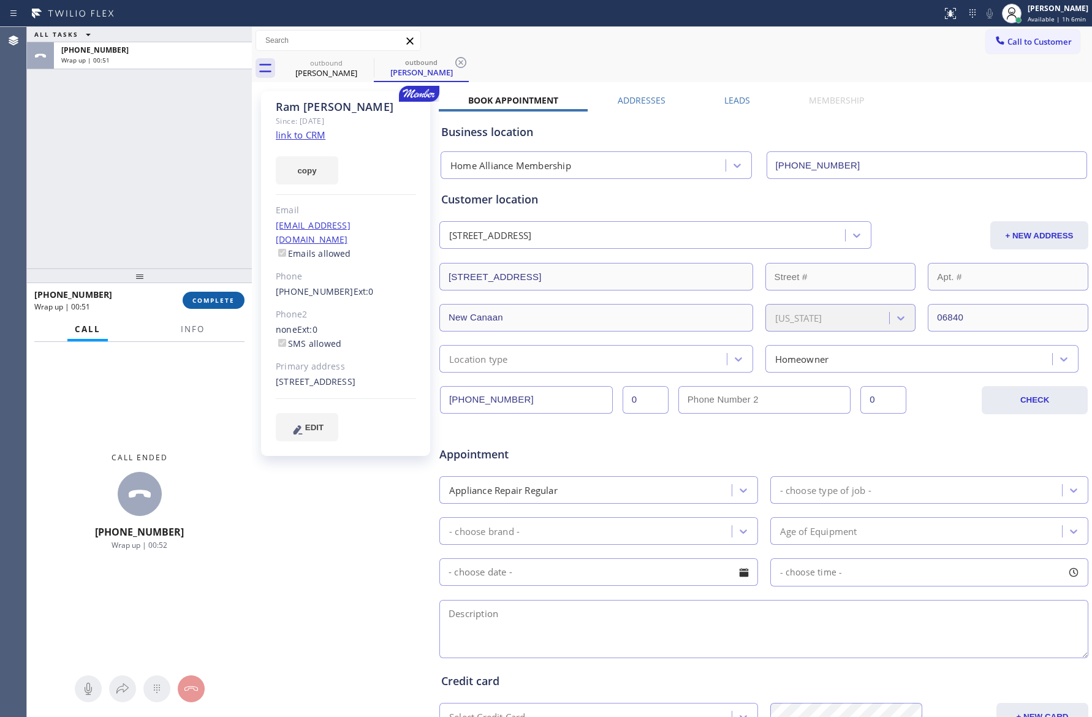
click at [216, 305] on button "COMPLETE" at bounding box center [214, 300] width 62 height 17
click at [177, 175] on div "ALL TASKS ALL TASKS ACTIVE TASKS TASKS IN WRAP UP [PHONE_NUMBER] Wrap up | 00:52" at bounding box center [139, 147] width 225 height 241
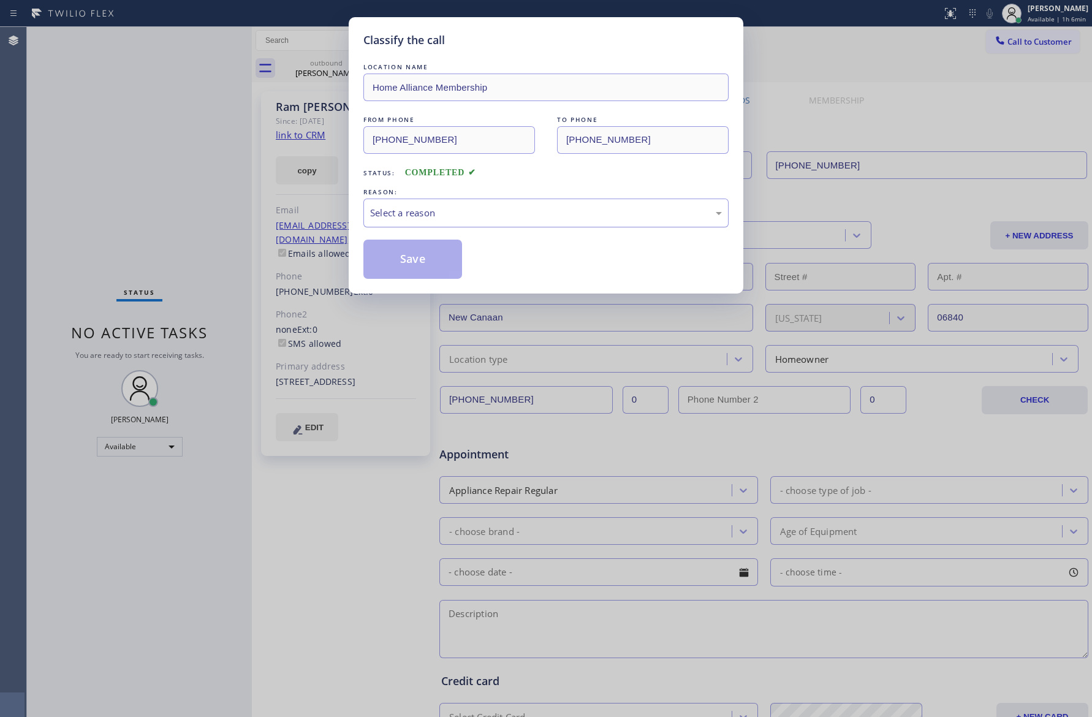
drag, startPoint x: 396, startPoint y: 206, endPoint x: 396, endPoint y: 215, distance: 8.6
click at [396, 208] on div "Select a reason" at bounding box center [546, 213] width 352 height 14
click at [405, 267] on button "Save" at bounding box center [412, 259] width 99 height 39
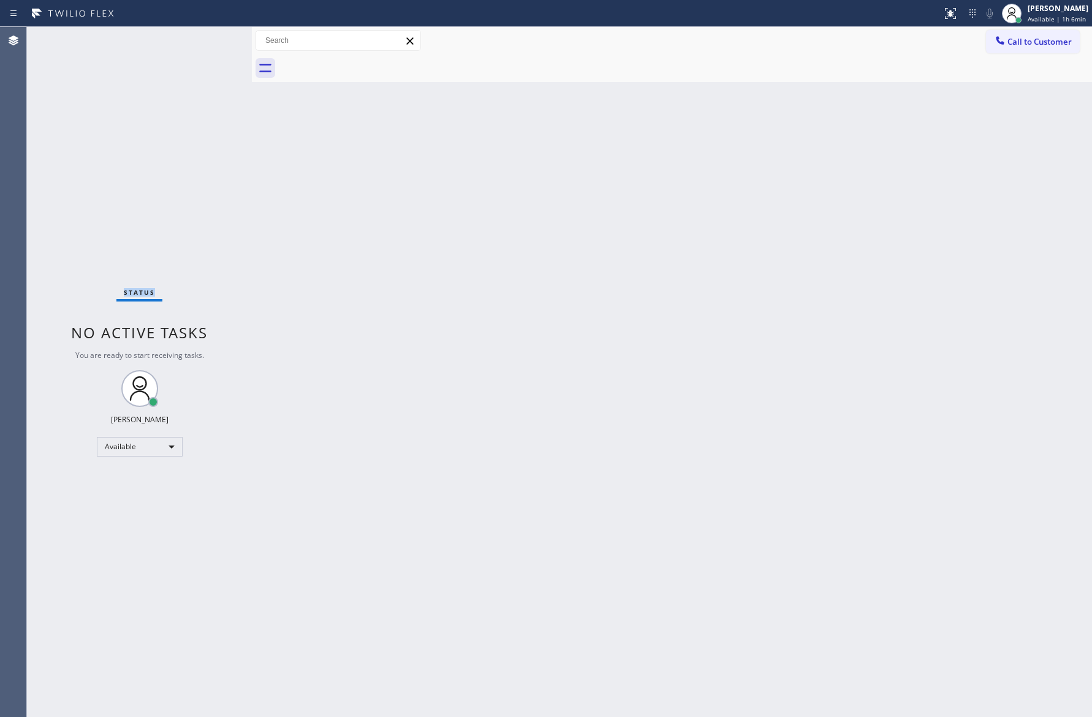
click at [96, 194] on div "Status No active tasks You are ready to start receiving tasks. [PERSON_NAME] Av…" at bounding box center [139, 372] width 225 height 690
drag, startPoint x: 673, startPoint y: 373, endPoint x: 906, endPoint y: 6, distance: 435.5
click at [809, 206] on div "Back to Dashboard Change Sender ID Customers Technicians Select a contact Outbo…" at bounding box center [672, 372] width 840 height 690
drag, startPoint x: 360, startPoint y: 246, endPoint x: 434, endPoint y: 236, distance: 74.9
click at [403, 238] on div "Back to Dashboard Change Sender ID Customers Technicians Select a contact Outbo…" at bounding box center [672, 372] width 840 height 690
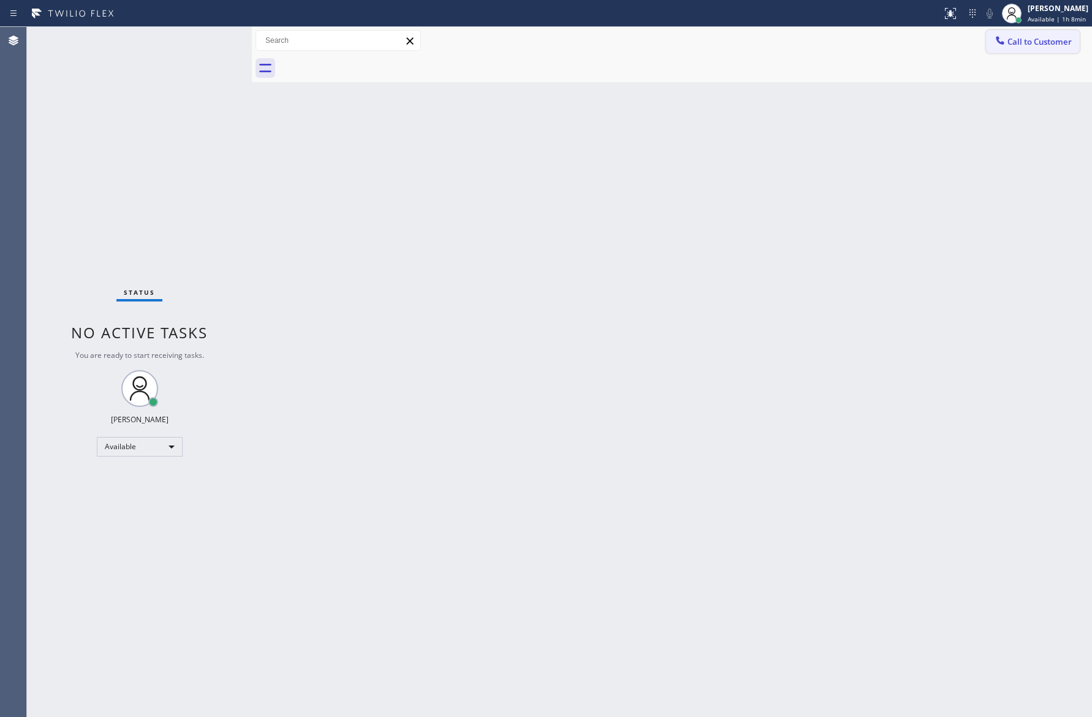
click at [1029, 37] on span "Call to Customer" at bounding box center [1039, 41] width 64 height 11
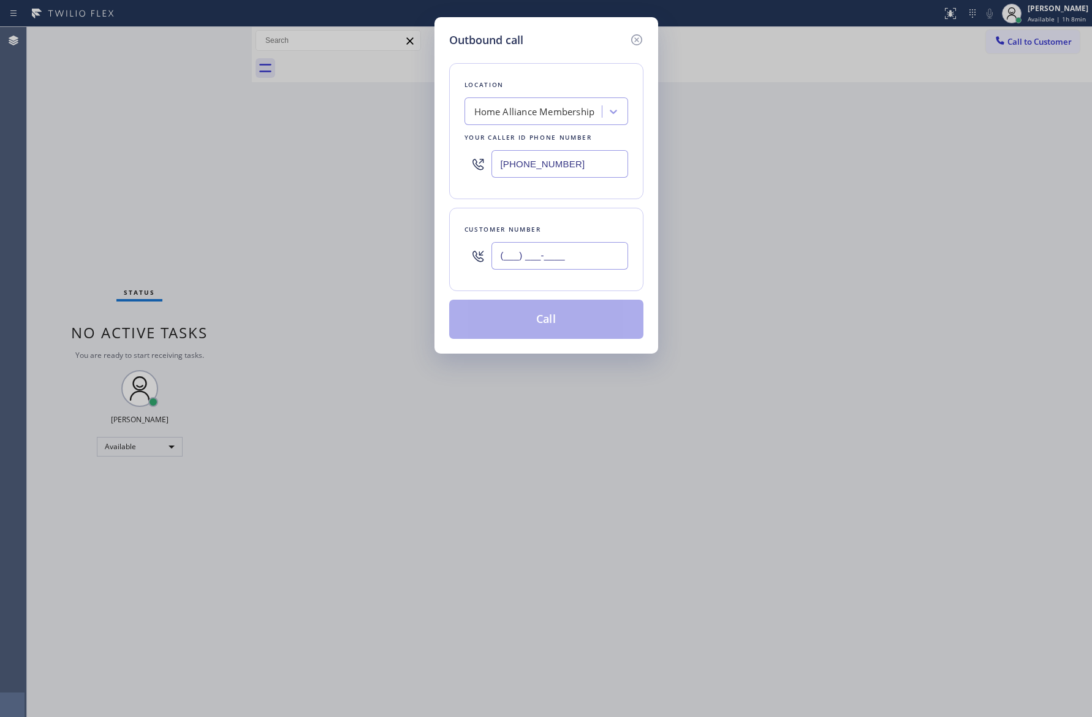
click at [565, 250] on input "(___) ___-____" at bounding box center [559, 256] width 137 height 28
paste input "714) 357-6365"
type input "[PHONE_NUMBER]"
click at [573, 320] on button "Call" at bounding box center [546, 319] width 194 height 39
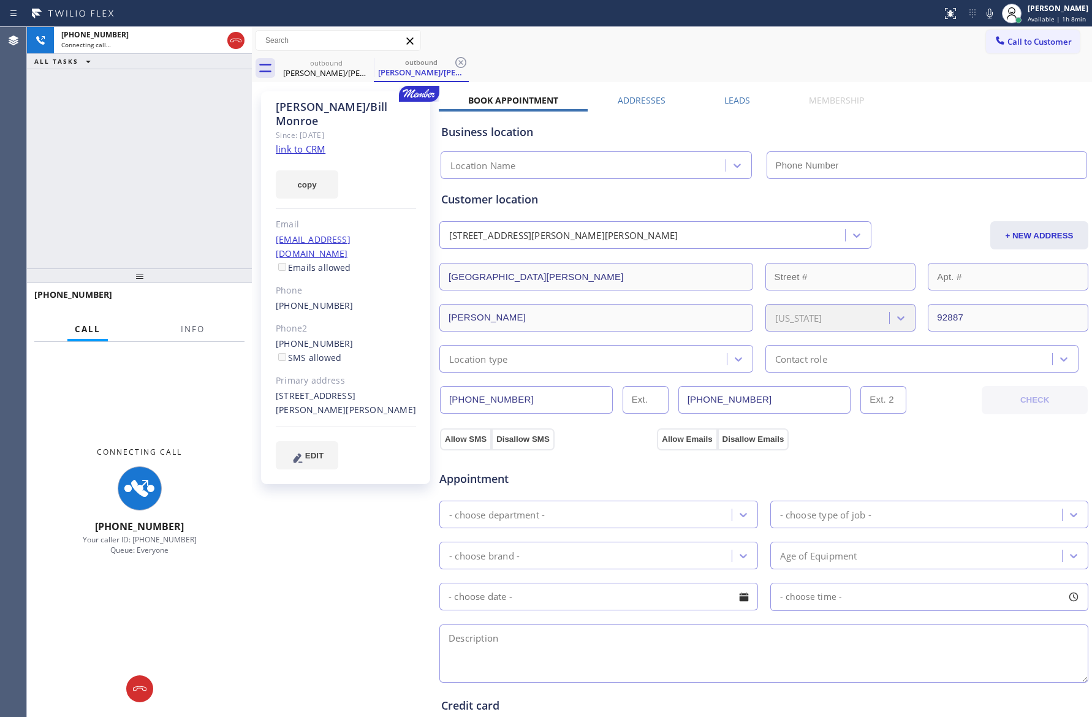
type input "[PHONE_NUMBER]"
click at [122, 195] on div "[PHONE_NUMBER] Connecting call… ALL TASKS ALL TASKS ACTIVE TASKS TASKS IN WRAP …" at bounding box center [139, 147] width 225 height 241
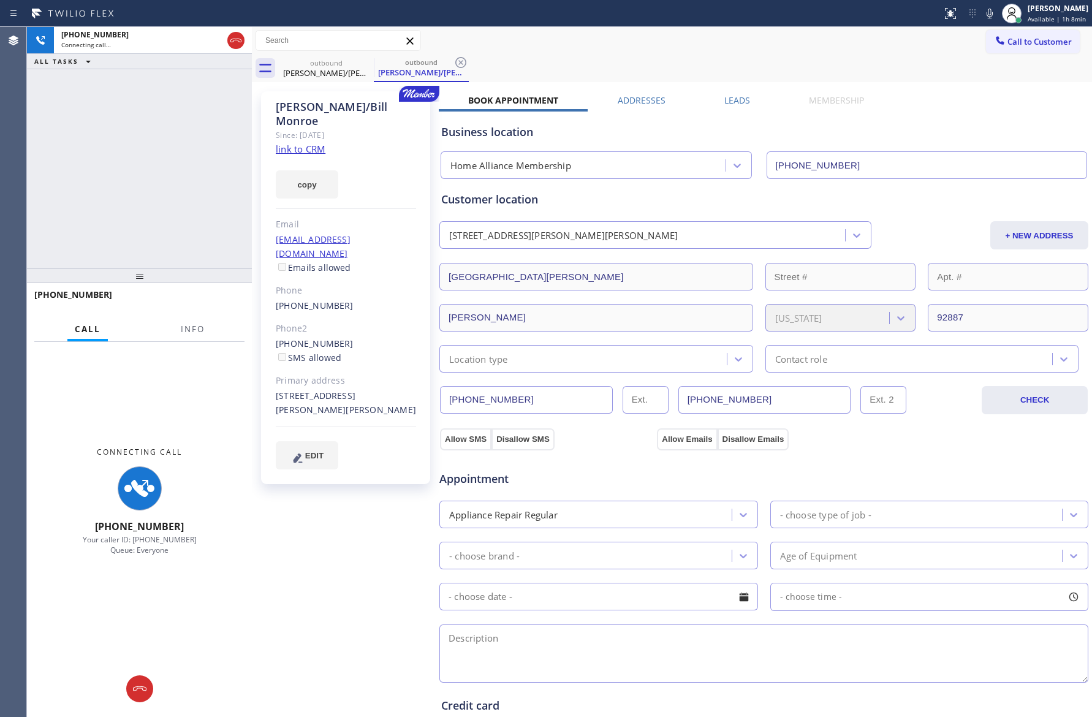
click at [162, 161] on div "[PHONE_NUMBER] Connecting call… ALL TASKS ALL TASKS ACTIVE TASKS TASKS IN WRAP …" at bounding box center [139, 147] width 225 height 241
click at [162, 160] on div "[PHONE_NUMBER] Connecting call… ALL TASKS ALL TASKS ACTIVE TASKS TASKS IN WRAP …" at bounding box center [139, 147] width 225 height 241
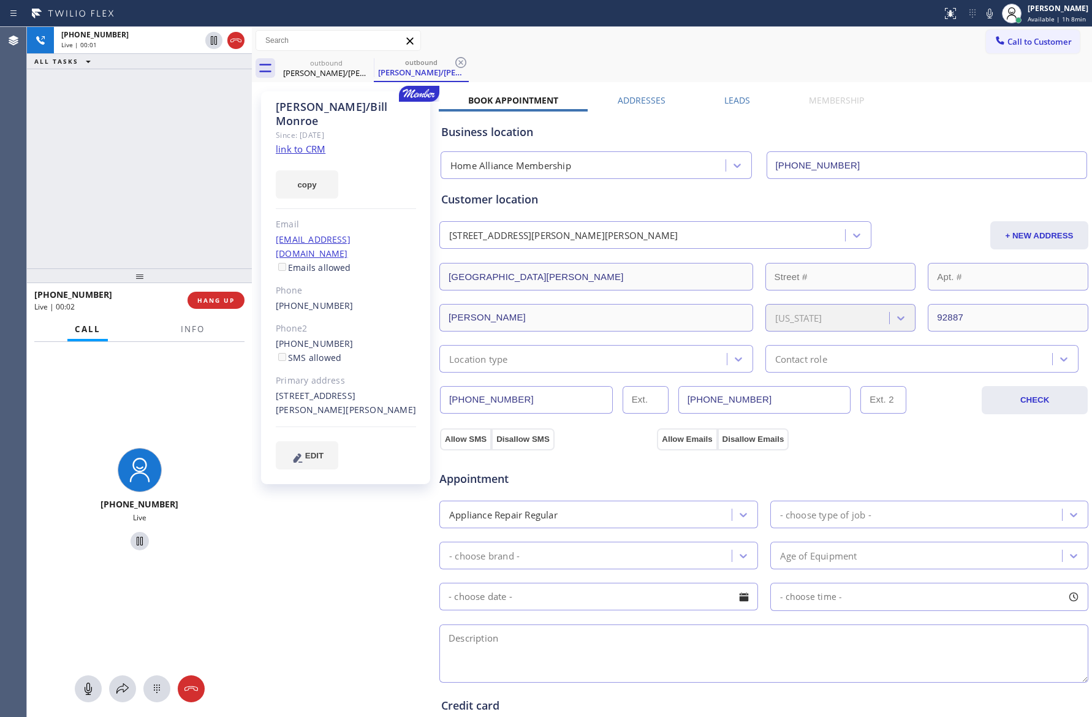
click at [162, 160] on div "[PHONE_NUMBER] Live | 00:01 ALL TASKS ALL TASKS ACTIVE TASKS TASKS IN WRAP UP" at bounding box center [139, 147] width 225 height 241
click at [161, 164] on div "[PHONE_NUMBER] Live | 00:01 ALL TASKS ALL TASKS ACTIVE TASKS TASKS IN WRAP UP" at bounding box center [139, 147] width 225 height 241
click at [225, 301] on span "HANG UP" at bounding box center [215, 300] width 37 height 9
drag, startPoint x: 109, startPoint y: 37, endPoint x: 175, endPoint y: 76, distance: 76.9
click at [154, 55] on div "[PHONE_NUMBER] Live | 00:03 ALL TASKS ALL TASKS ACTIVE TASKS TASKS IN WRAP UP" at bounding box center [139, 48] width 225 height 42
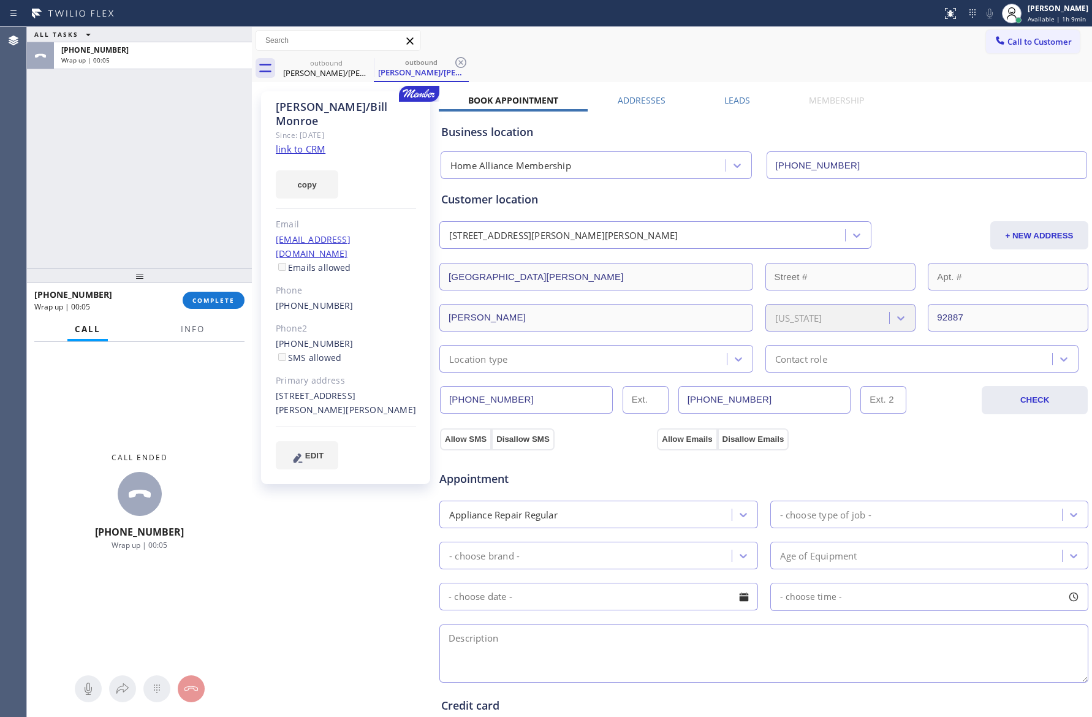
drag, startPoint x: 72, startPoint y: 187, endPoint x: 732, endPoint y: 151, distance: 660.9
click at [89, 184] on div "ALL TASKS ALL TASKS ACTIVE TASKS TASKS IN WRAP UP [PHONE_NUMBER] Wrap up | 00:05" at bounding box center [139, 147] width 225 height 241
click at [1013, 50] on button "Call to Customer" at bounding box center [1033, 41] width 94 height 23
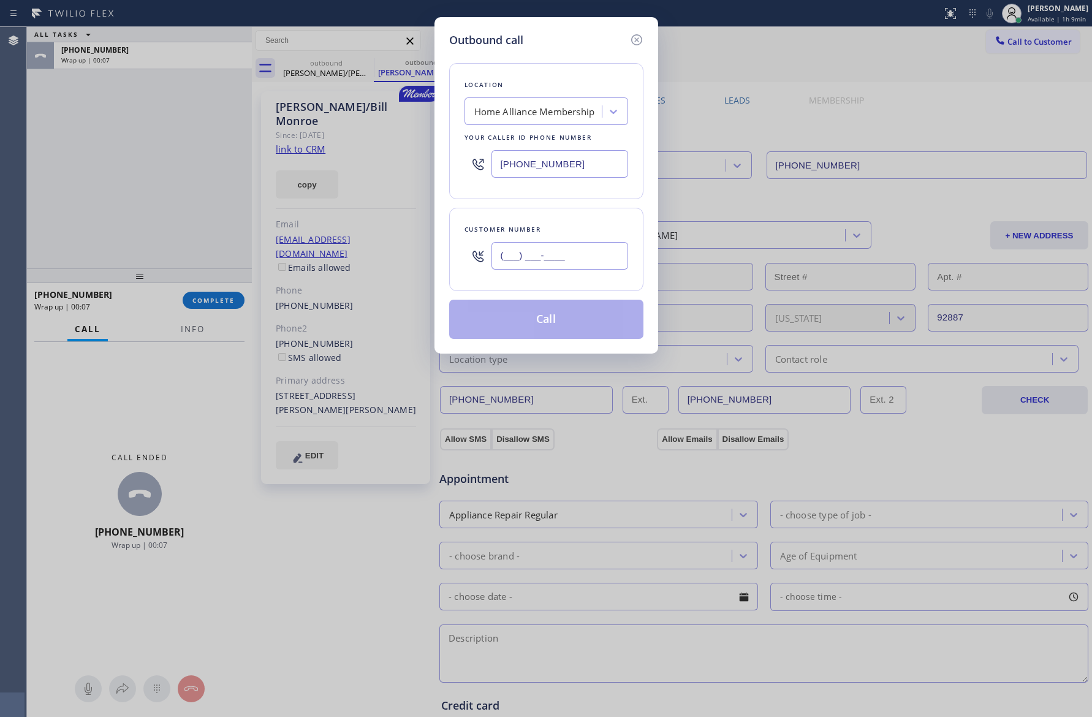
click at [524, 247] on input "(___) ___-____" at bounding box center [559, 256] width 137 height 28
paste input "805) 452-5923"
type input "[PHONE_NUMBER]"
click at [540, 318] on button "Call" at bounding box center [546, 319] width 194 height 39
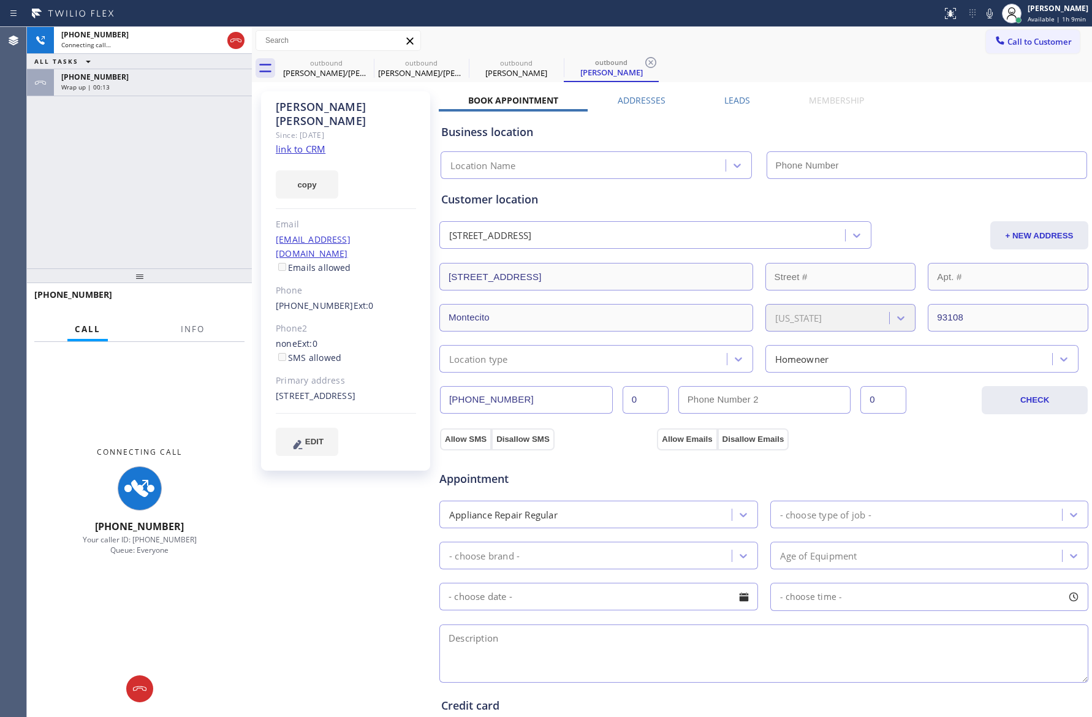
type input "[PHONE_NUMBER]"
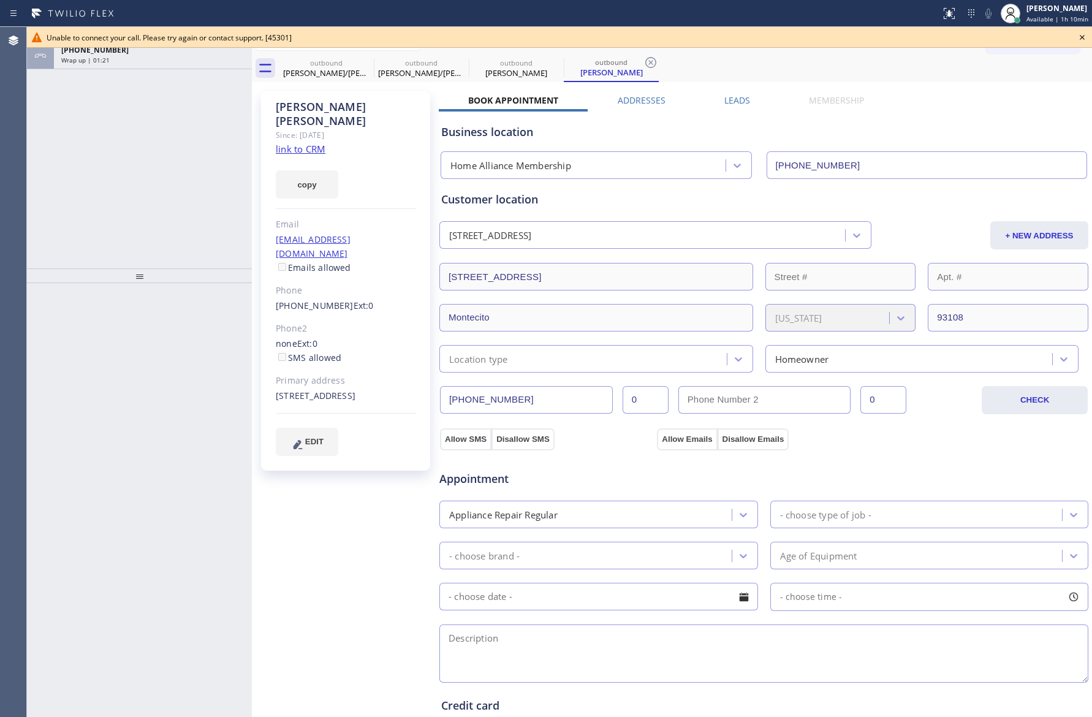
drag, startPoint x: 115, startPoint y: 149, endPoint x: 336, endPoint y: 262, distance: 248.5
click at [143, 173] on div "ALL TASKS ALL TASKS ACTIVE TASKS TASKS IN WRAP UP [PHONE_NUMBER] Wrap up | 01:21" at bounding box center [139, 147] width 225 height 241
click at [1081, 37] on icon at bounding box center [1082, 37] width 15 height 15
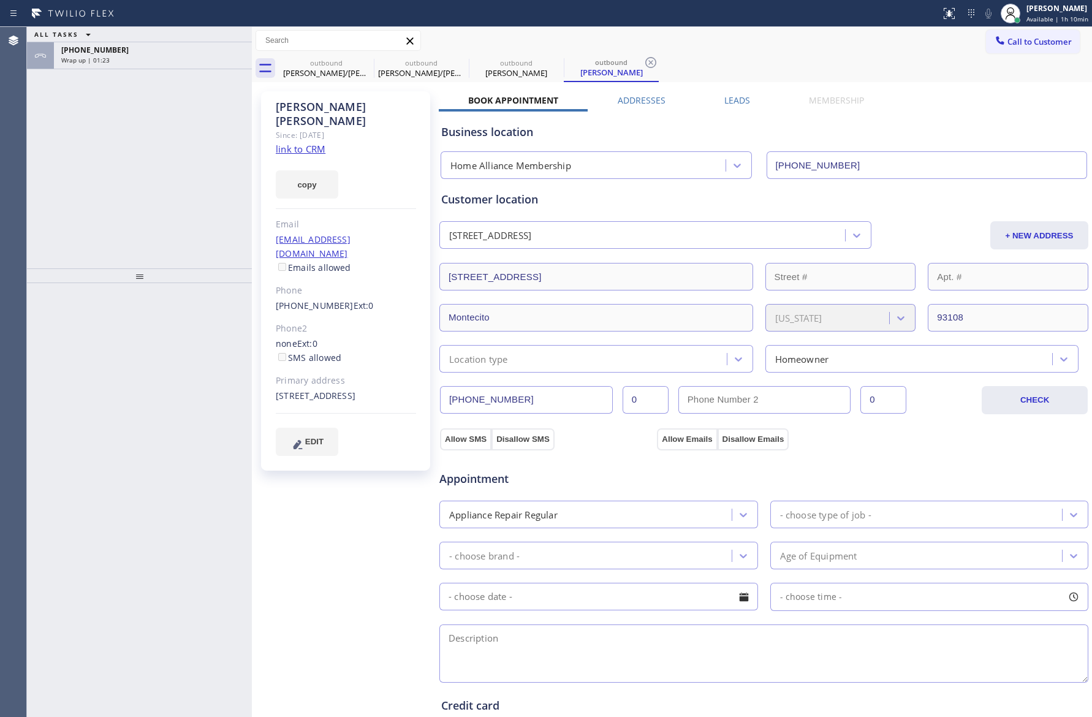
click at [961, 133] on div "Business location" at bounding box center [763, 132] width 645 height 17
drag, startPoint x: 132, startPoint y: 202, endPoint x: 161, endPoint y: 77, distance: 128.1
click at [154, 182] on div "ALL TASKS ALL TASKS ACTIVE TASKS TASKS IN WRAP UP [PHONE_NUMBER] Wrap up | 01:24" at bounding box center [139, 147] width 225 height 241
click at [169, 57] on div "Wrap up | 01:25" at bounding box center [152, 60] width 183 height 9
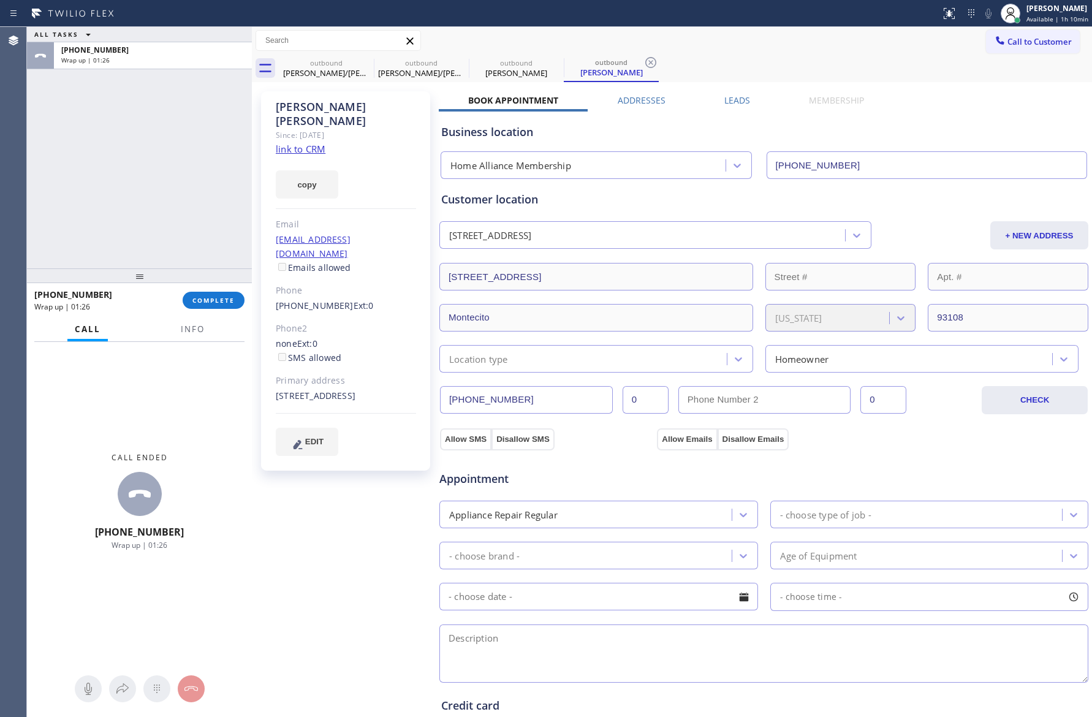
drag, startPoint x: 203, startPoint y: 301, endPoint x: 138, endPoint y: 81, distance: 229.3
click at [203, 300] on span "COMPLETE" at bounding box center [213, 300] width 42 height 9
click at [138, 81] on div "ALL TASKS ALL TASKS ACTIVE TASKS TASKS IN WRAP UP [PHONE_NUMBER] Wrap up | 01:26" at bounding box center [139, 147] width 225 height 241
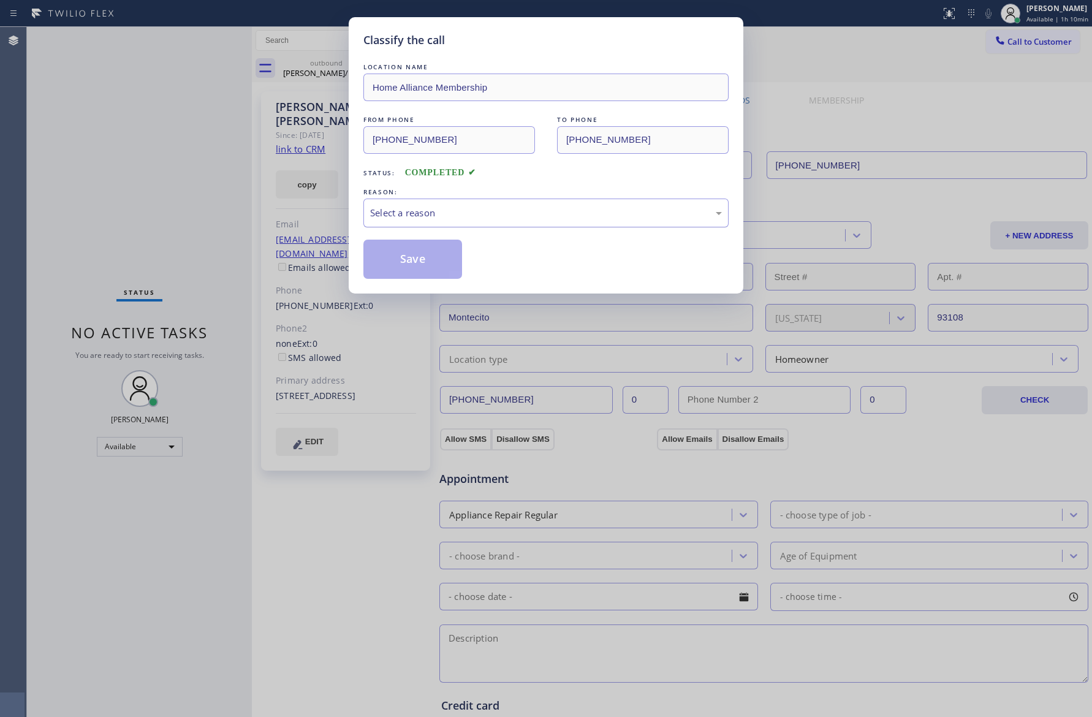
drag, startPoint x: 421, startPoint y: 212, endPoint x: 419, endPoint y: 224, distance: 12.4
click at [421, 211] on div "Select a reason" at bounding box center [546, 213] width 352 height 14
click at [401, 256] on button "Save" at bounding box center [412, 259] width 99 height 39
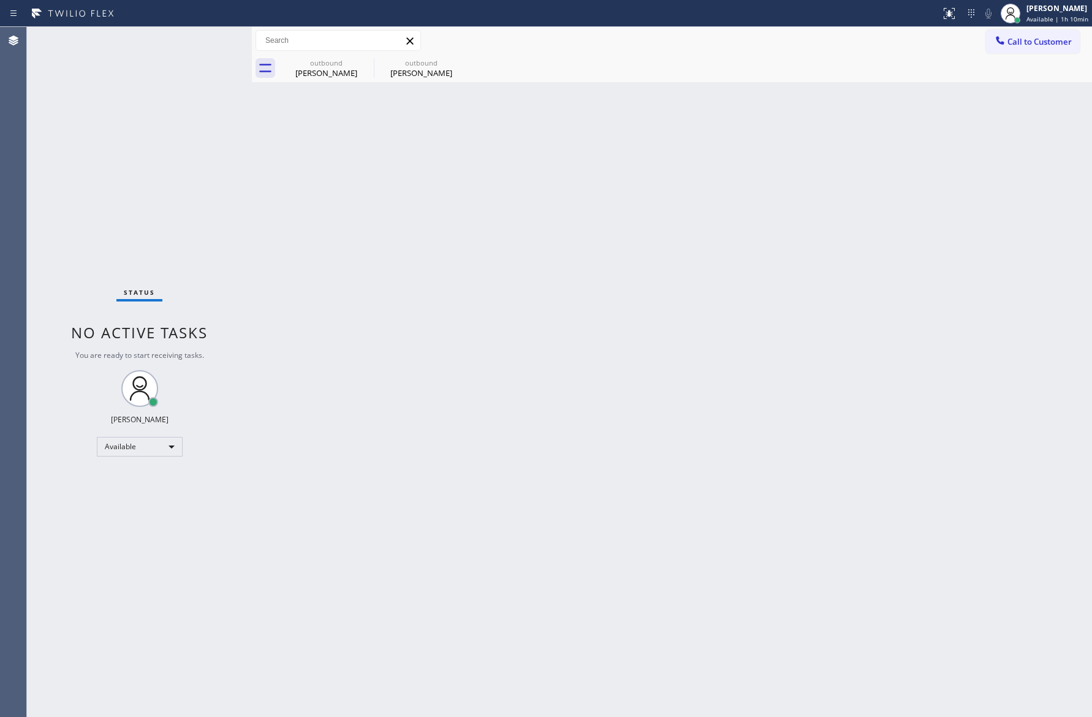
click at [182, 187] on div "Status No active tasks You are ready to start receiving tasks. [PERSON_NAME] Av…" at bounding box center [139, 372] width 225 height 690
drag, startPoint x: 313, startPoint y: 78, endPoint x: 388, endPoint y: 65, distance: 75.8
click at [320, 77] on div "[PERSON_NAME]" at bounding box center [326, 72] width 93 height 11
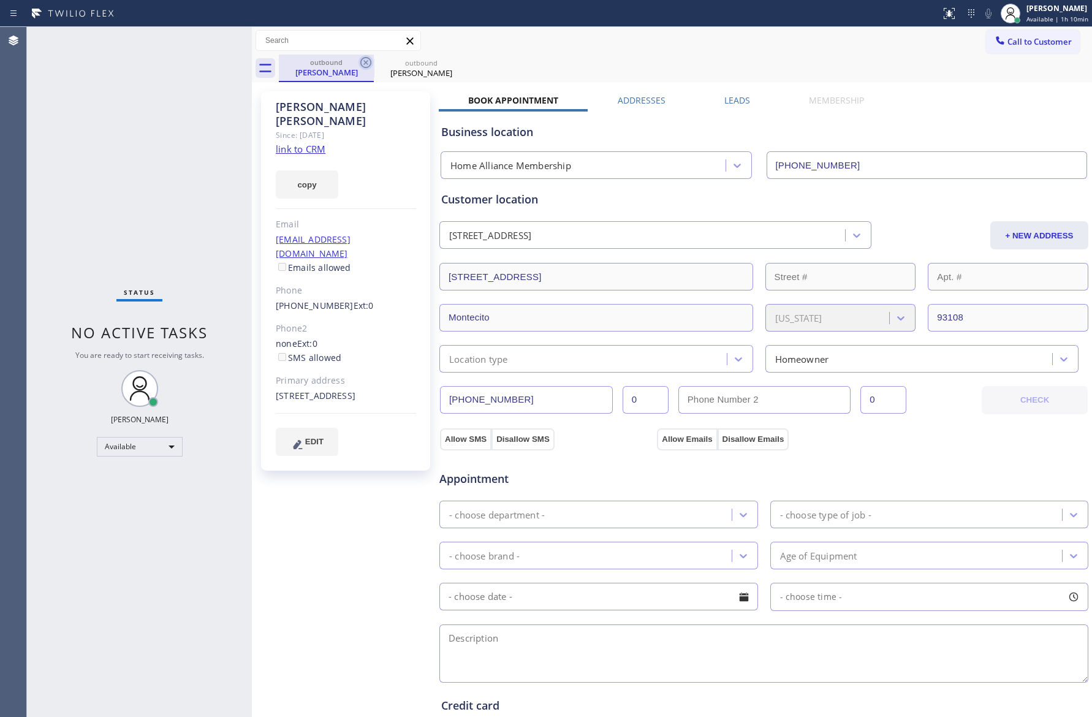
click at [370, 63] on icon at bounding box center [365, 62] width 11 height 11
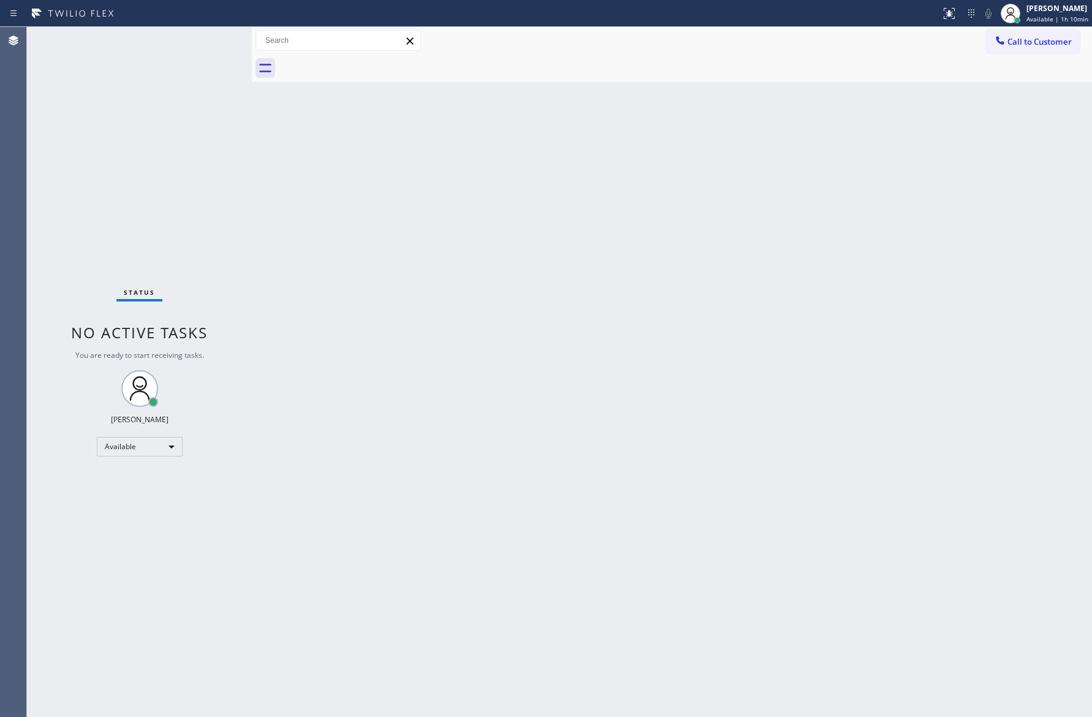
click at [370, 63] on div at bounding box center [685, 69] width 813 height 28
click at [1027, 35] on button "Call to Customer" at bounding box center [1033, 41] width 94 height 23
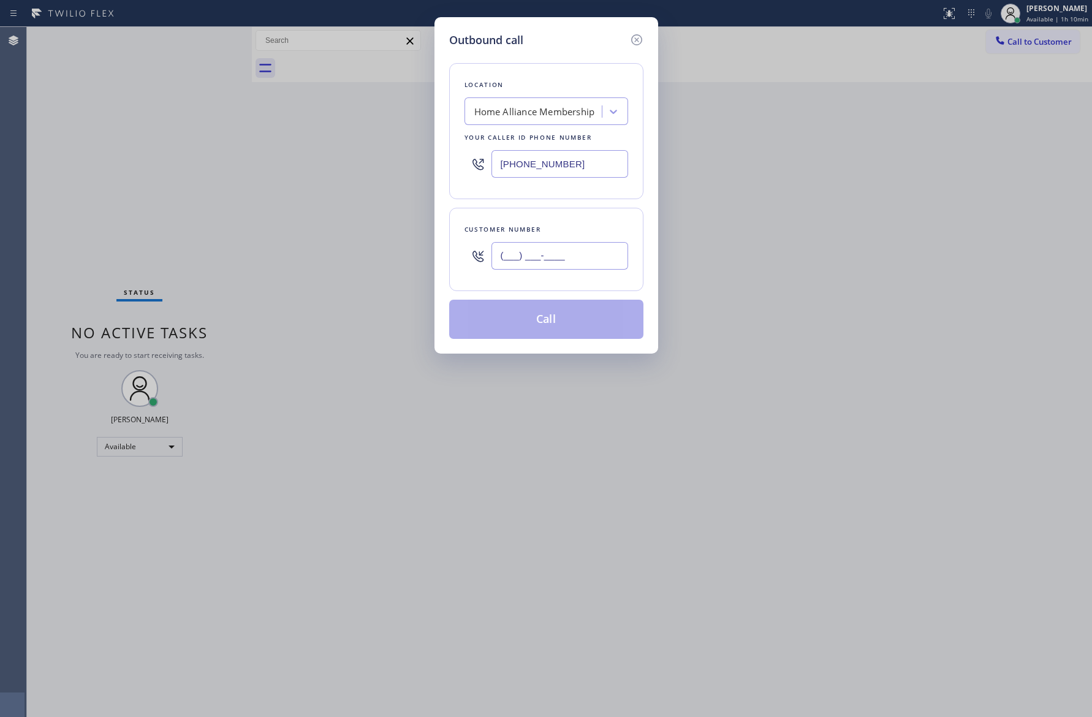
click at [556, 268] on input "(___) ___-____" at bounding box center [559, 256] width 137 height 28
paste input "832) 633-2431"
type input "[PHONE_NUMBER]"
click at [570, 335] on button "Call" at bounding box center [546, 319] width 194 height 39
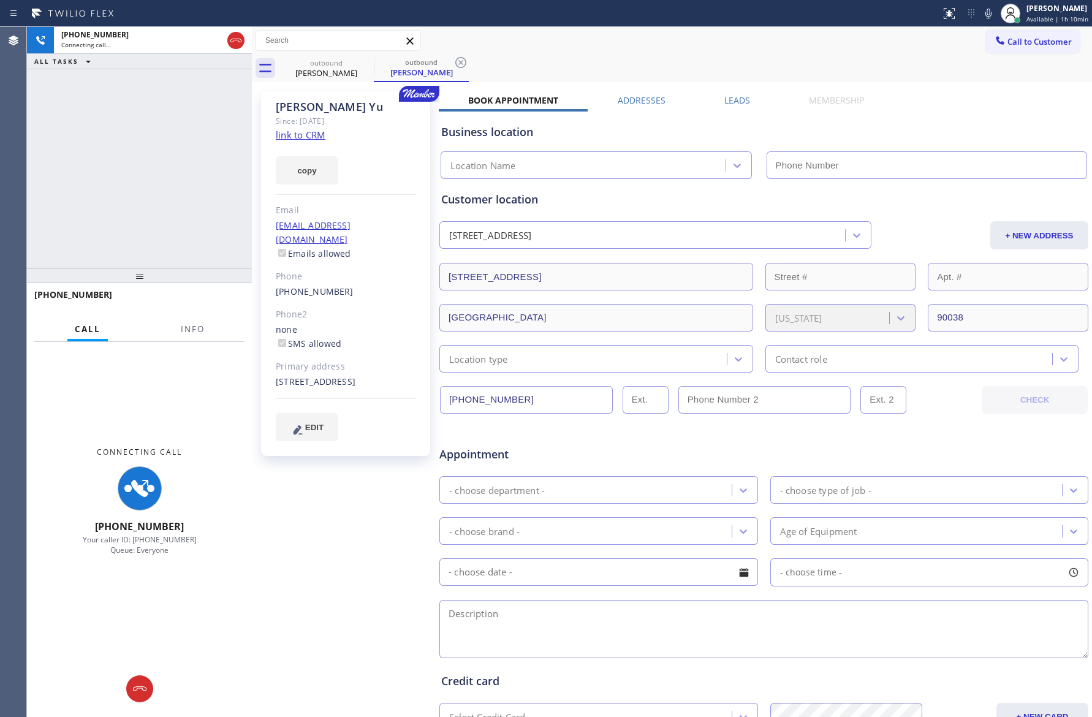
type input "[PHONE_NUMBER]"
click at [638, 193] on div "Customer location" at bounding box center [763, 199] width 645 height 17
drag, startPoint x: 116, startPoint y: 138, endPoint x: 156, endPoint y: 159, distance: 44.9
click at [133, 147] on div "[PHONE_NUMBER] Connecting call… ALL TASKS ALL TASKS ACTIVE TASKS TASKS IN WRAP …" at bounding box center [139, 147] width 225 height 241
click at [170, 161] on div "[PHONE_NUMBER] Connecting call… ALL TASKS ALL TASKS ACTIVE TASKS TASKS IN WRAP …" at bounding box center [139, 147] width 225 height 241
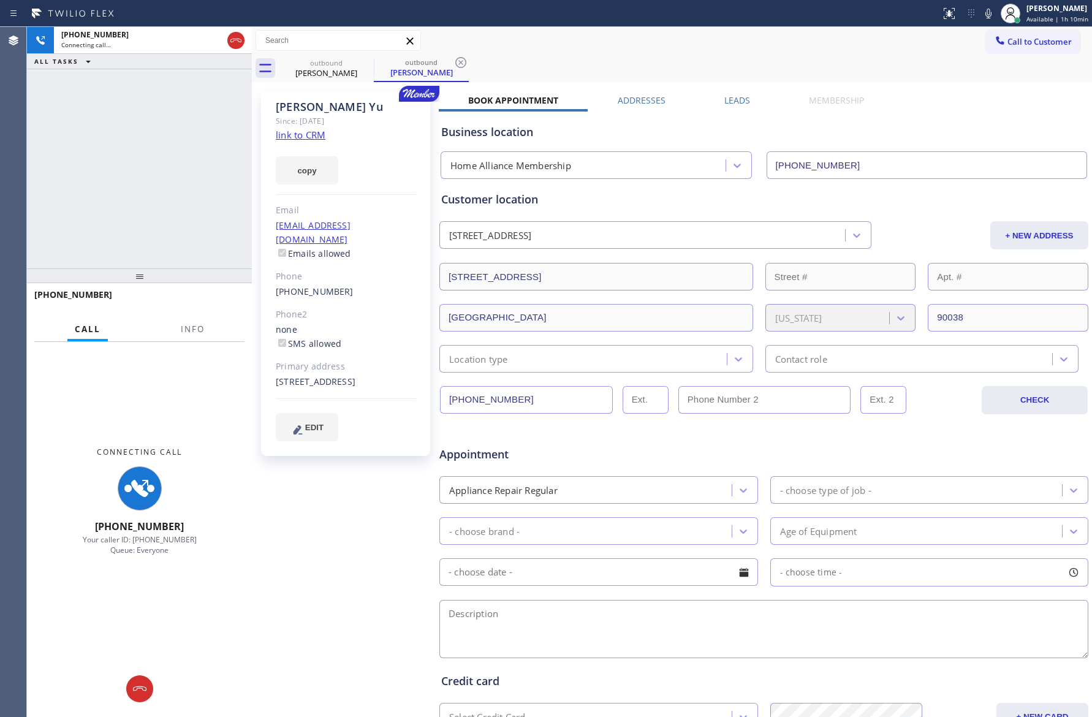
drag, startPoint x: 230, startPoint y: 153, endPoint x: 235, endPoint y: 145, distance: 9.4
click at [235, 153] on div "[PHONE_NUMBER] Connecting call… ALL TASKS ALL TASKS ACTIVE TASKS TASKS IN WRAP …" at bounding box center [139, 147] width 225 height 241
click at [301, 133] on link "link to CRM" at bounding box center [301, 135] width 50 height 12
click at [777, 55] on div "outbound [PERSON_NAME] outbound [PERSON_NAME]" at bounding box center [685, 69] width 813 height 28
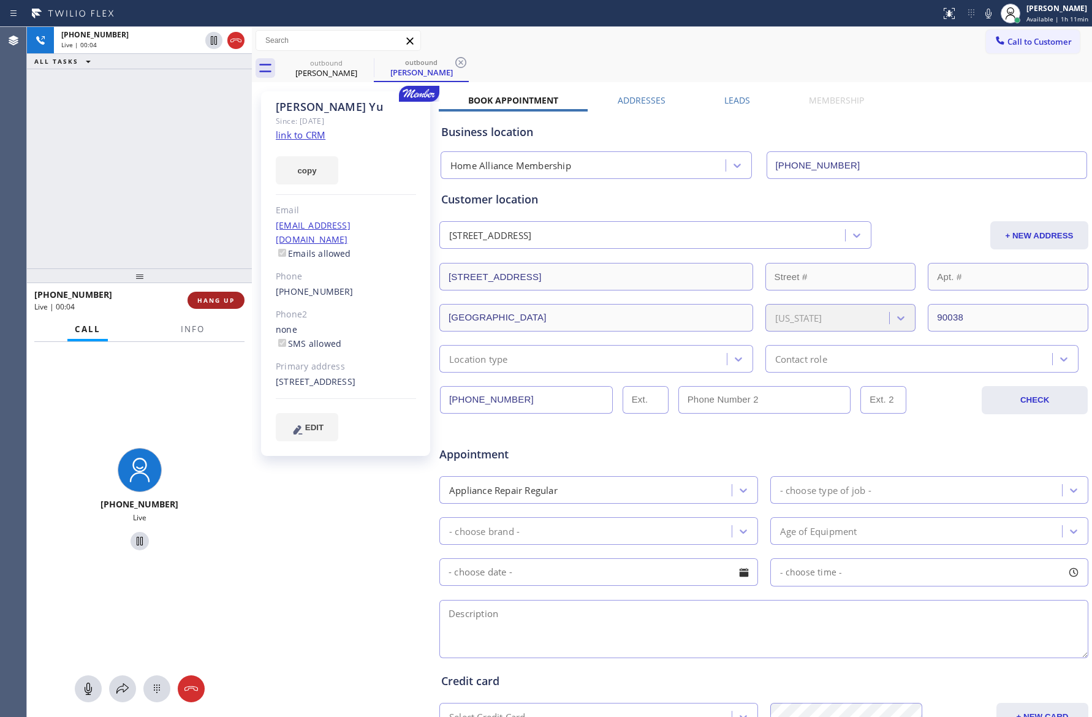
drag, startPoint x: 66, startPoint y: 225, endPoint x: 201, endPoint y: 291, distance: 150.2
click at [98, 226] on div "[PHONE_NUMBER] Live | 00:04 ALL TASKS ALL TASKS ACTIVE TASKS TASKS IN WRAP UP" at bounding box center [139, 147] width 225 height 241
click at [215, 300] on span "HANG UP" at bounding box center [215, 300] width 37 height 9
click at [155, 149] on div "[PHONE_NUMBER] Live | 00:06 ALL TASKS ALL TASKS ACTIVE TASKS TASKS IN WRAP UP" at bounding box center [139, 147] width 225 height 241
click at [159, 151] on div "[PHONE_NUMBER] Live | 00:06 ALL TASKS ALL TASKS ACTIVE TASKS TASKS IN WRAP UP" at bounding box center [139, 147] width 225 height 241
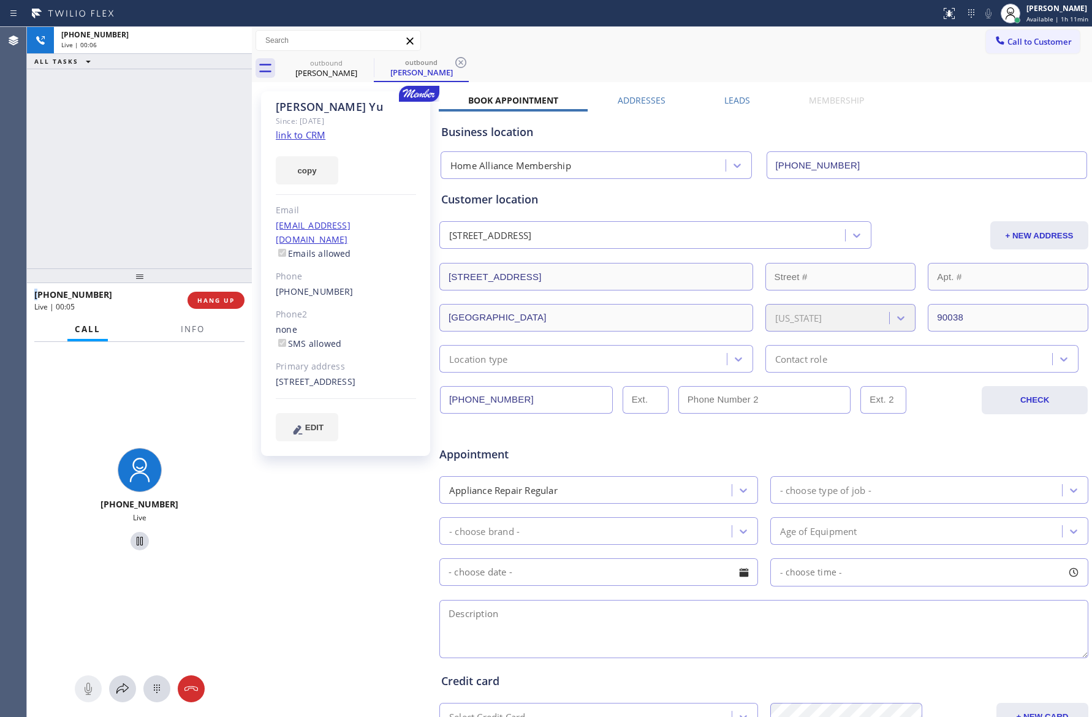
click at [159, 151] on div "[PHONE_NUMBER] Live | 00:06 ALL TASKS ALL TASKS ACTIVE TASKS TASKS IN WRAP UP" at bounding box center [139, 147] width 225 height 241
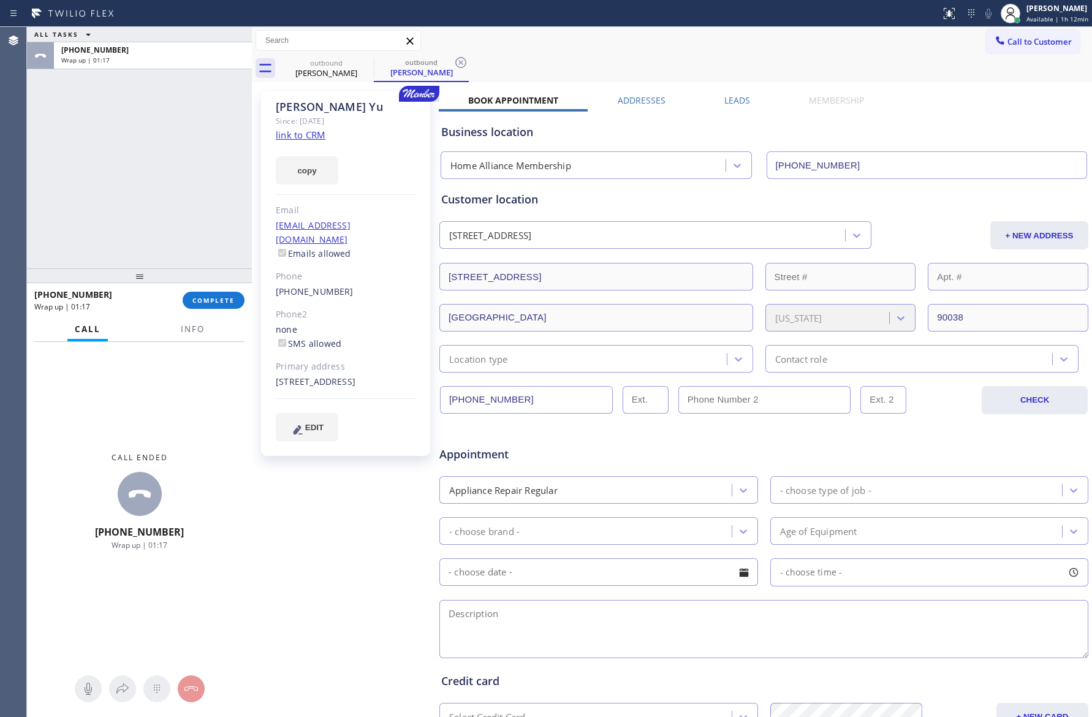
click at [192, 228] on div "ALL TASKS ALL TASKS ACTIVE TASKS TASKS IN WRAP UP [PHONE_NUMBER] Wrap up | 01:17" at bounding box center [139, 147] width 225 height 241
drag, startPoint x: 224, startPoint y: 297, endPoint x: 170, endPoint y: 131, distance: 174.2
click at [223, 297] on span "COMPLETE" at bounding box center [213, 300] width 42 height 9
click at [170, 134] on div "ALL TASKS ALL TASKS ACTIVE TASKS TASKS IN WRAP UP [PHONE_NUMBER] Wrap up | 01:17" at bounding box center [139, 147] width 225 height 241
click at [170, 140] on div "ALL TASKS ALL TASKS ACTIVE TASKS TASKS IN WRAP UP [PHONE_NUMBER] Wrap up | 01:18" at bounding box center [139, 147] width 225 height 241
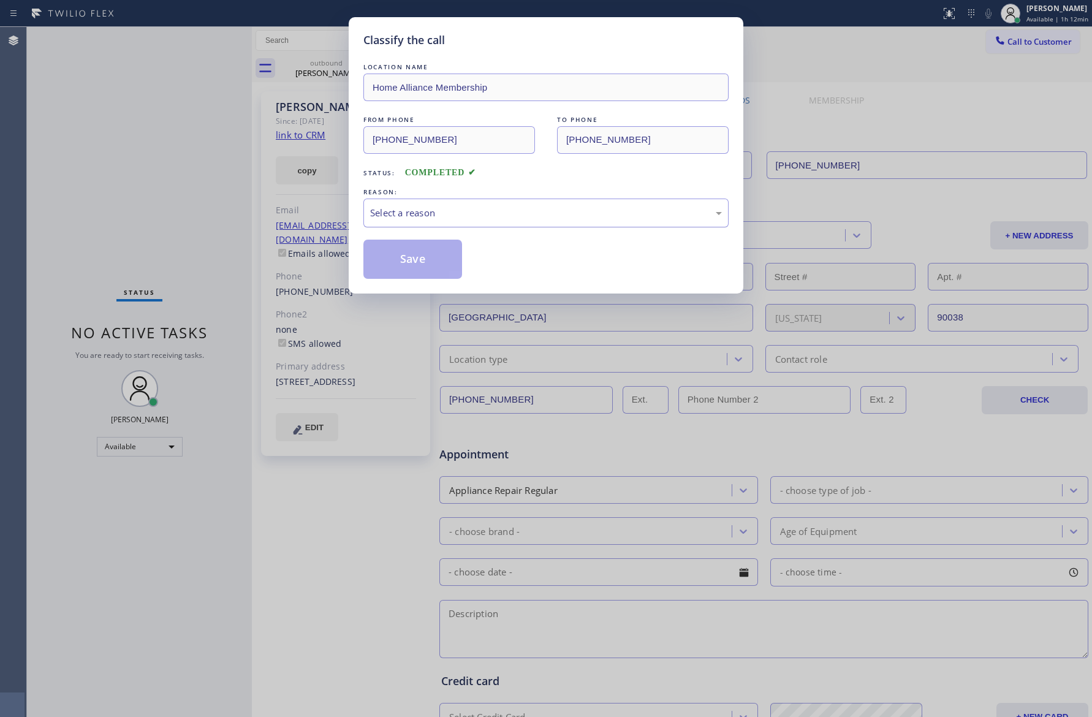
click at [445, 206] on div "Select a reason" at bounding box center [546, 213] width 352 height 14
click at [401, 257] on button "Save" at bounding box center [412, 259] width 99 height 39
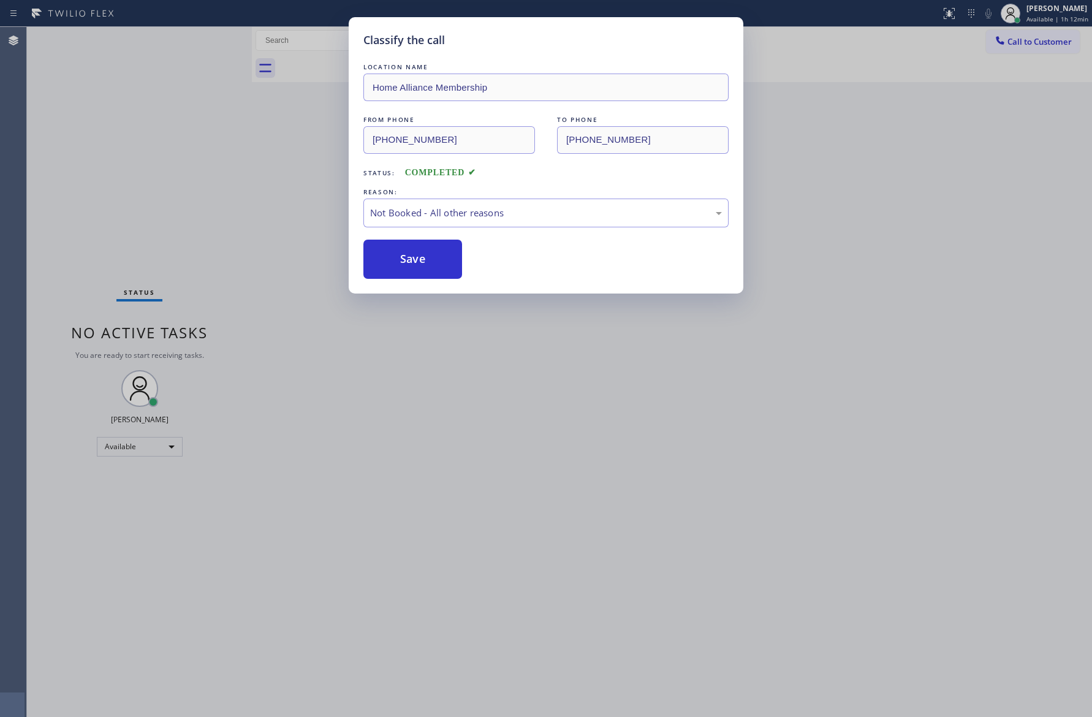
click at [401, 257] on button "Save" at bounding box center [412, 259] width 99 height 39
click at [77, 189] on div "Classify the call LOCATION NAME Home Alliance Membership FROM PHONE [PHONE_NUMB…" at bounding box center [546, 358] width 1092 height 717
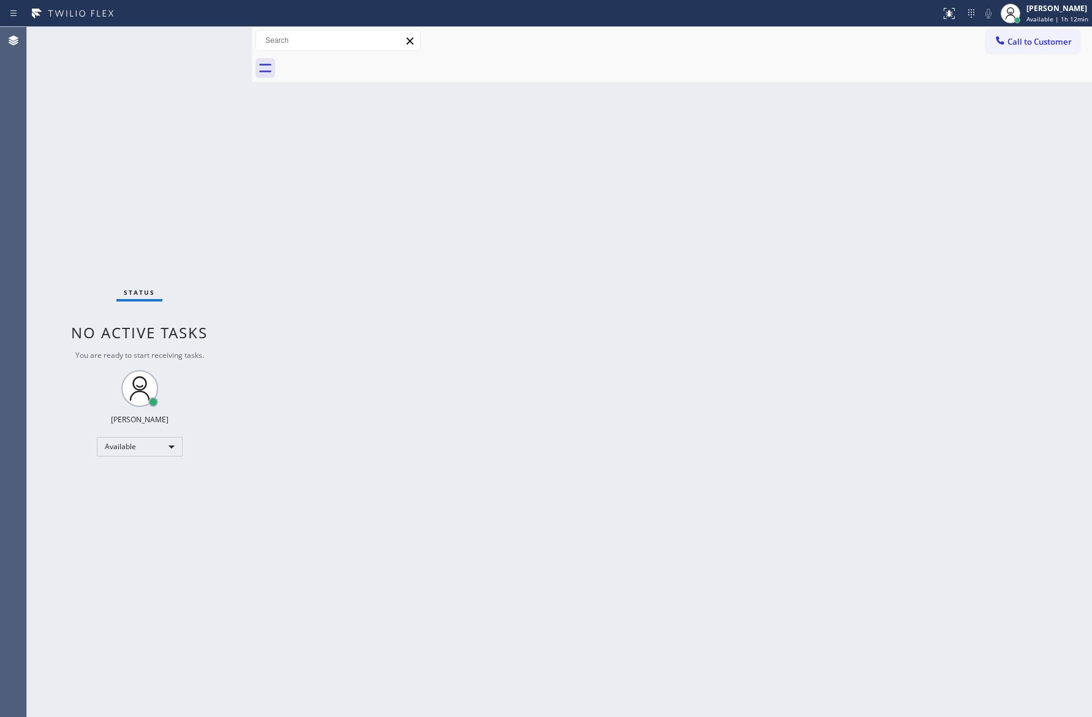
drag, startPoint x: 406, startPoint y: 289, endPoint x: 417, endPoint y: 284, distance: 12.3
click at [409, 287] on div "Back to Dashboard Change Sender ID Customers Technicians Select a contact Outbo…" at bounding box center [672, 372] width 840 height 690
click at [1043, 45] on span "Call to Customer" at bounding box center [1039, 41] width 64 height 11
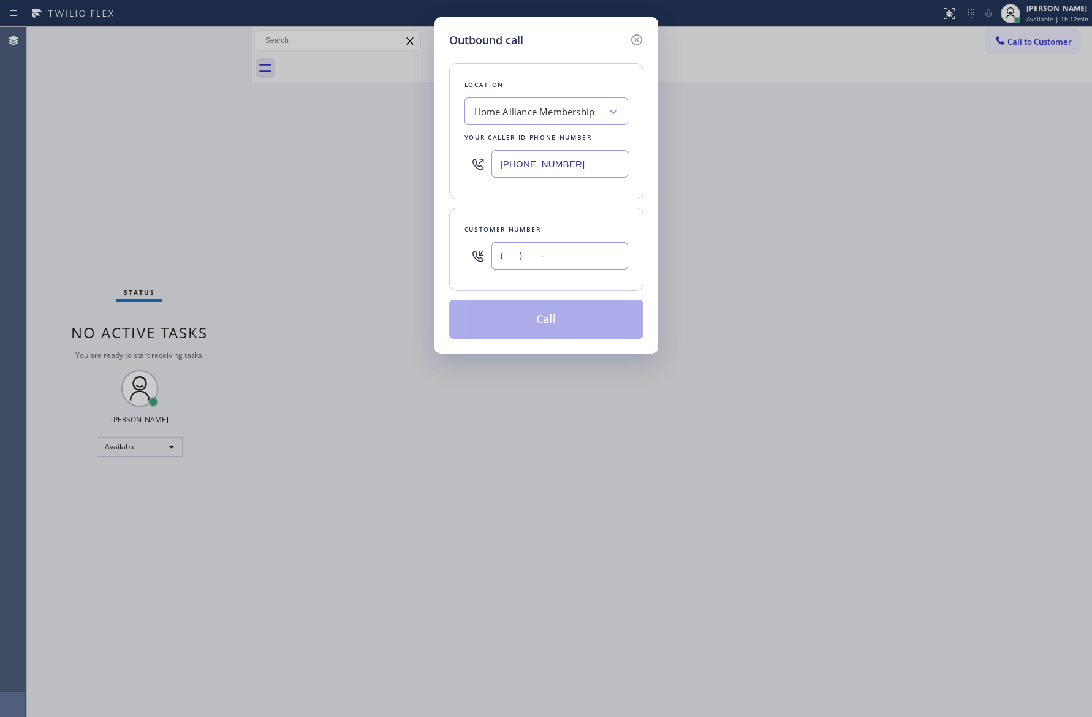
click at [554, 265] on input "(___) ___-____" at bounding box center [559, 256] width 137 height 28
paste input "818) 798-4461"
type input "[PHONE_NUMBER]"
click at [572, 320] on button "Call" at bounding box center [546, 319] width 194 height 39
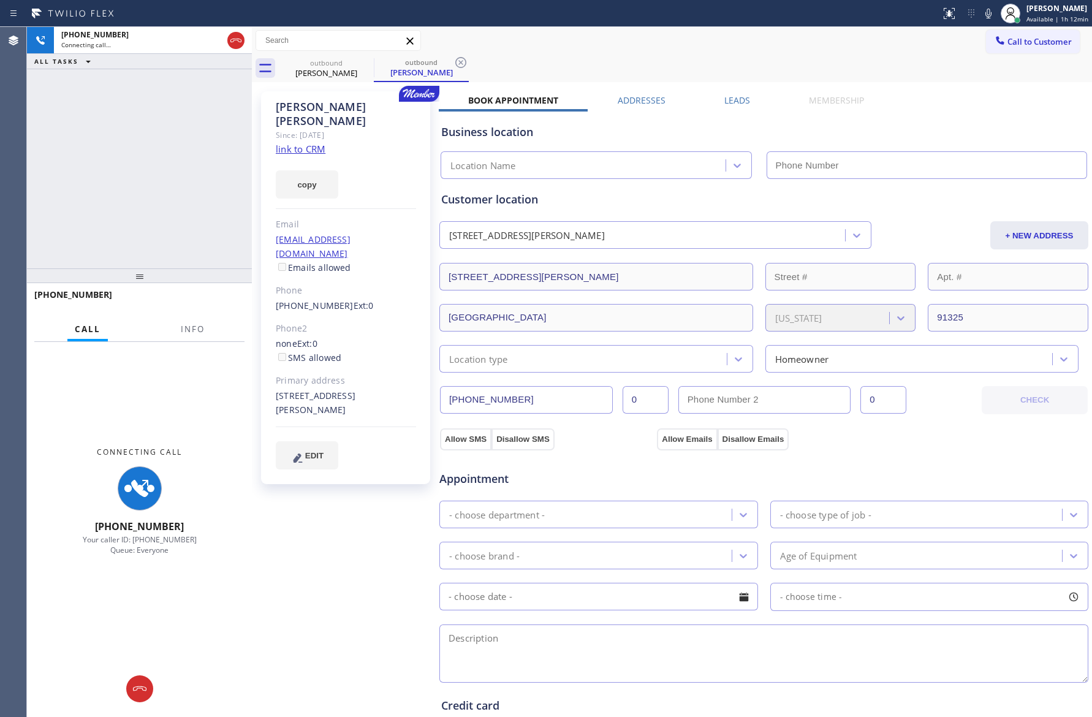
type input "[PHONE_NUMBER]"
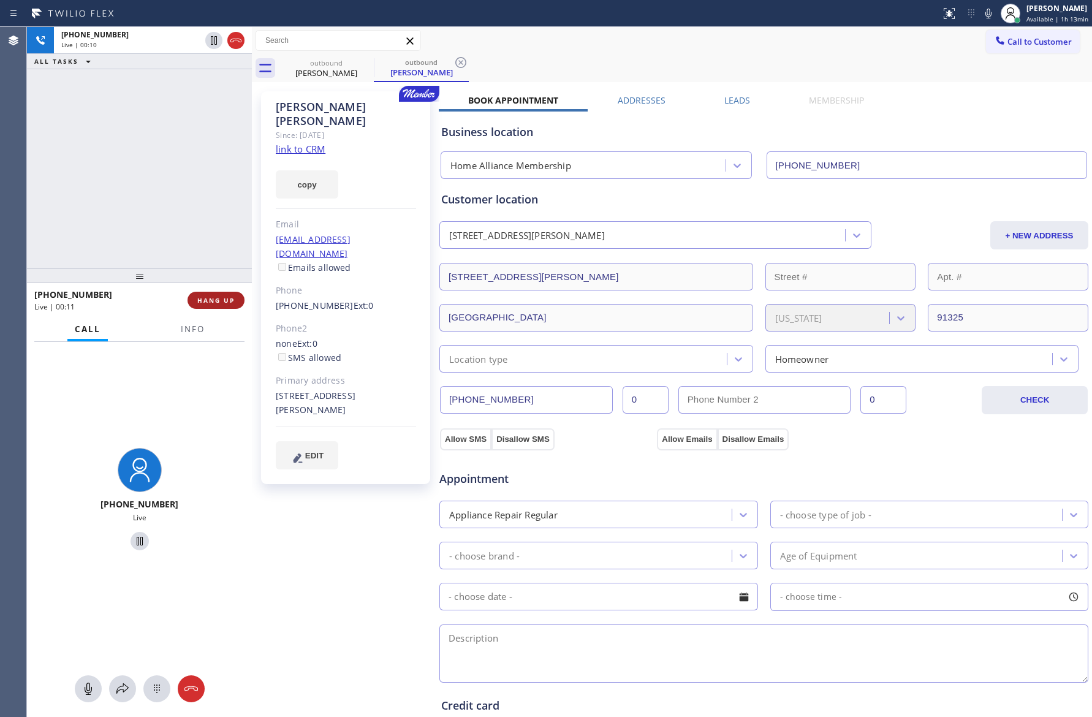
click at [197, 298] on span "HANG UP" at bounding box center [215, 300] width 37 height 9
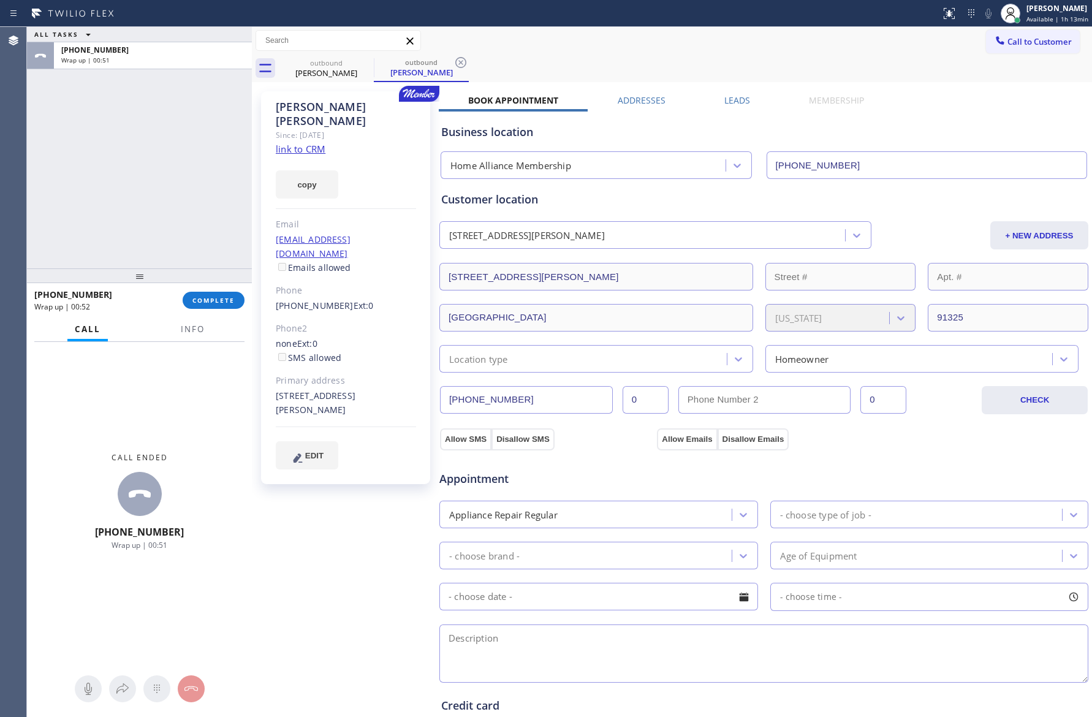
click at [243, 144] on div "ALL TASKS ALL TASKS ACTIVE TASKS TASKS IN WRAP UP [PHONE_NUMBER] Wrap up | 00:51" at bounding box center [139, 147] width 225 height 241
click at [210, 300] on span "COMPLETE" at bounding box center [213, 300] width 42 height 9
click at [184, 193] on div "ALL TASKS ALL TASKS ACTIVE TASKS TASKS IN WRAP UP [PHONE_NUMBER] Wrap up | 00:51" at bounding box center [139, 147] width 225 height 241
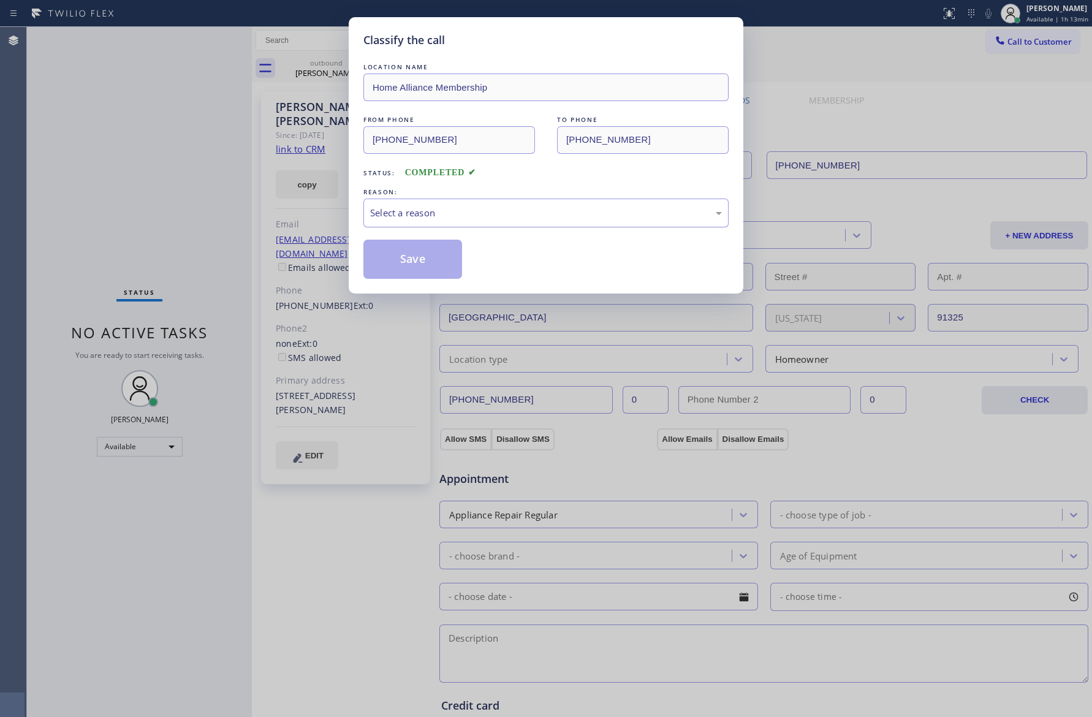
click at [383, 215] on div "Select a reason" at bounding box center [546, 213] width 352 height 14
click at [395, 262] on button "Save" at bounding box center [412, 259] width 99 height 39
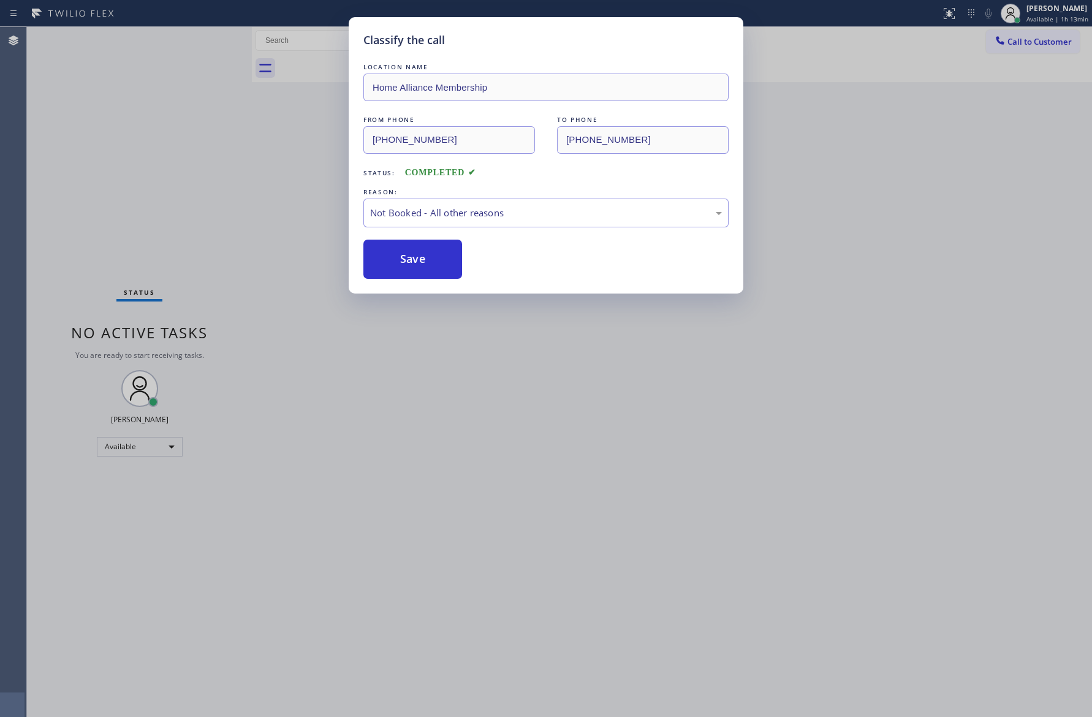
click at [395, 262] on button "Save" at bounding box center [412, 259] width 99 height 39
click at [104, 211] on div "Classify the call LOCATION NAME Home Alliance Membership FROM PHONE [PHONE_NUMB…" at bounding box center [546, 358] width 1092 height 717
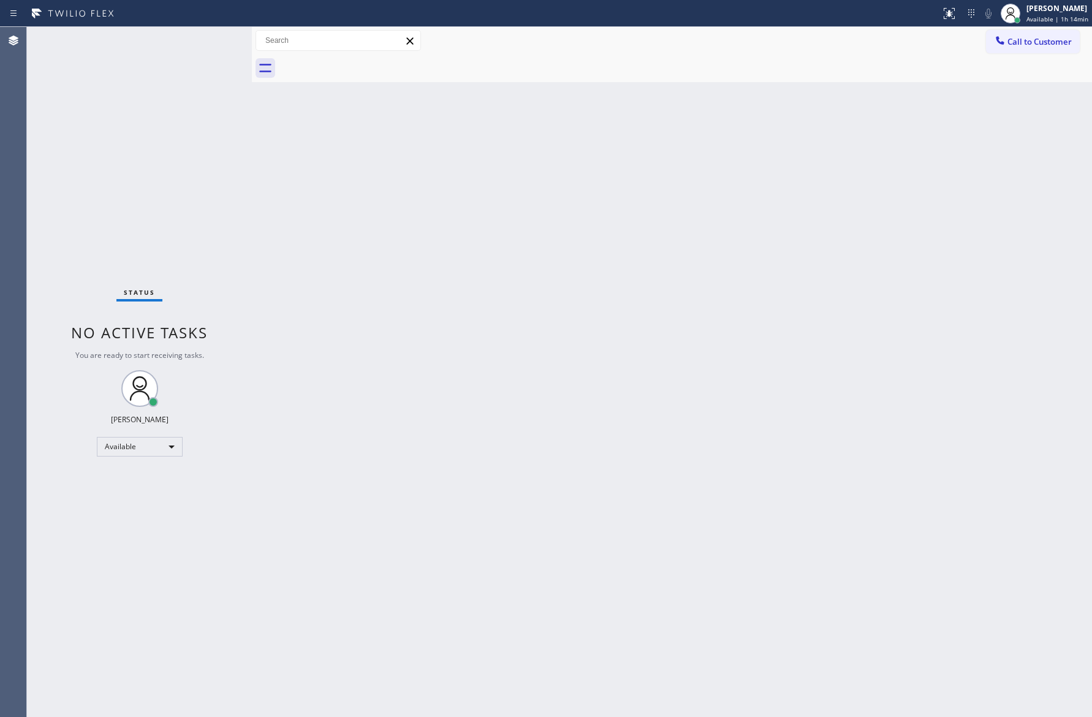
click at [574, 428] on div "Back to Dashboard Change Sender ID Customers Technicians Select a contact Outbo…" at bounding box center [672, 372] width 840 height 690
click at [558, 336] on div "Back to Dashboard Change Sender ID Customers Technicians Select a contact Outbo…" at bounding box center [672, 372] width 840 height 690
click at [385, 312] on div "Back to Dashboard Change Sender ID Customers Technicians Select a contact Outbo…" at bounding box center [672, 372] width 840 height 690
click at [1026, 40] on span "Call to Customer" at bounding box center [1039, 41] width 64 height 11
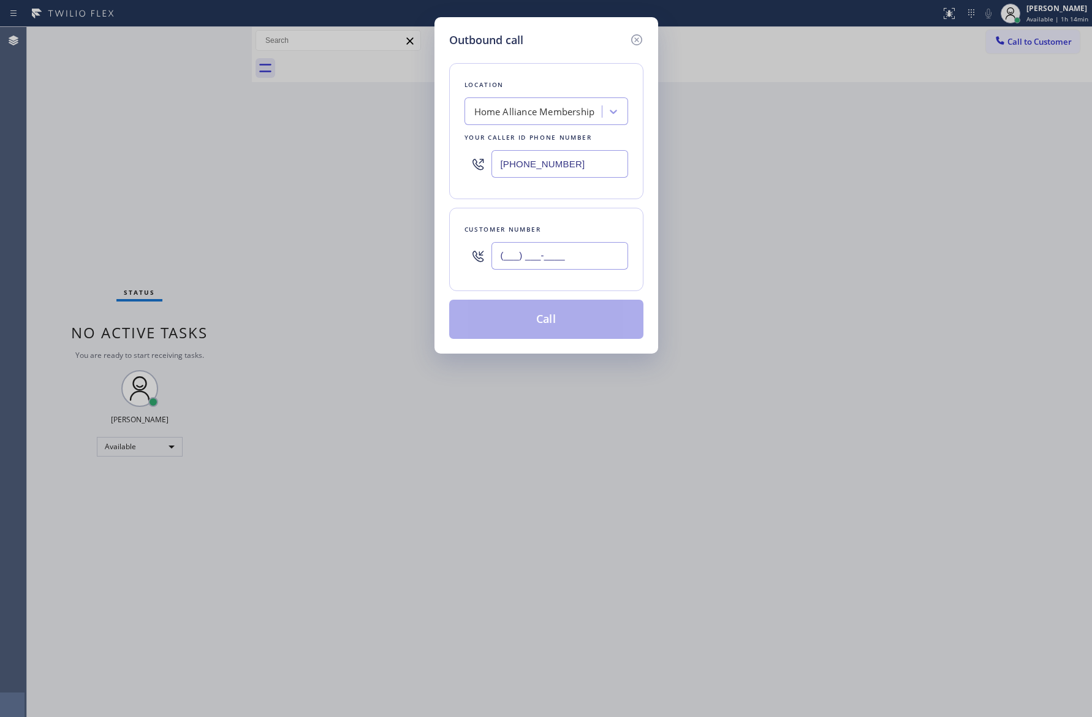
click at [565, 263] on input "(___) ___-____" at bounding box center [559, 256] width 137 height 28
paste input "702) 328-9477"
type input "[PHONE_NUMBER]"
click at [555, 333] on button "Call" at bounding box center [546, 319] width 194 height 39
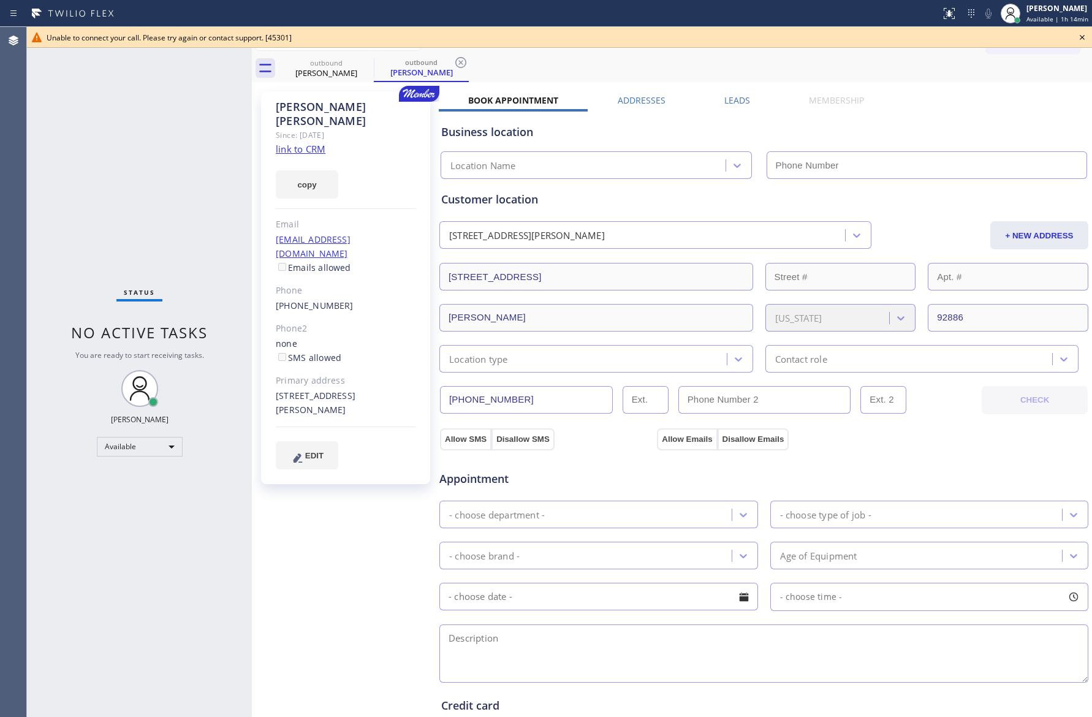
type input "[PHONE_NUMBER]"
click at [148, 186] on div "Status No active tasks You are ready to start receiving tasks. [PERSON_NAME] Av…" at bounding box center [139, 372] width 225 height 690
drag, startPoint x: 127, startPoint y: 171, endPoint x: 311, endPoint y: 183, distance: 184.2
click at [254, 181] on div "Status No active tasks You are ready to start receiving tasks. [PERSON_NAME] Av…" at bounding box center [559, 372] width 1065 height 690
click at [1080, 39] on icon at bounding box center [1082, 37] width 15 height 15
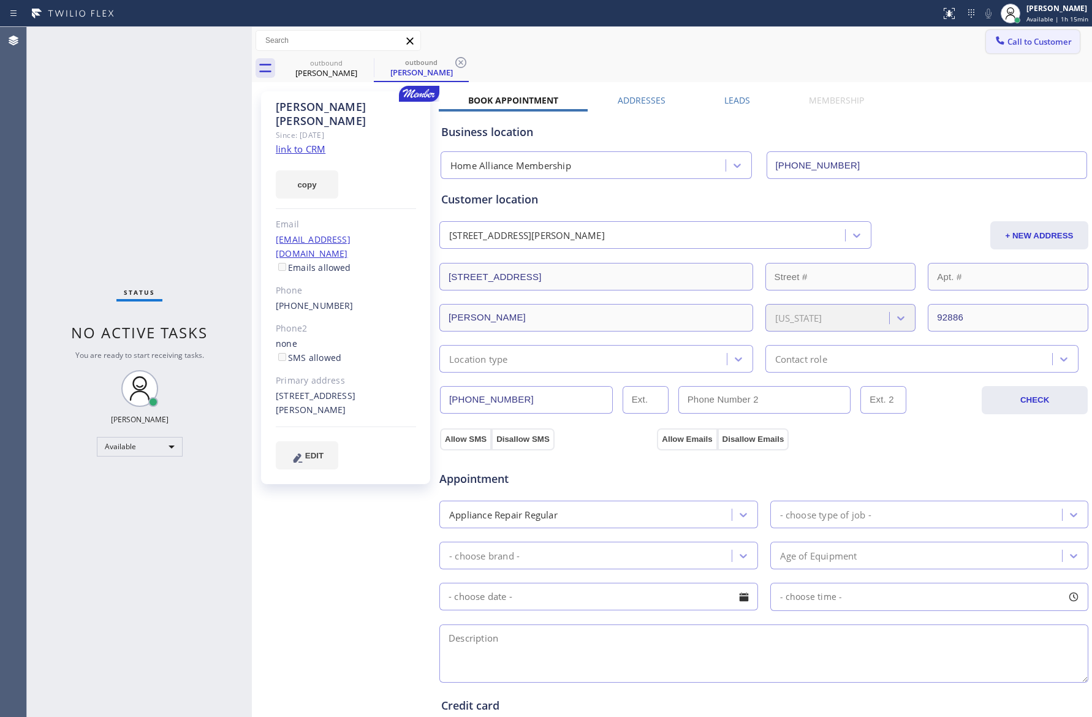
click at [1031, 39] on span "Call to Customer" at bounding box center [1039, 41] width 64 height 11
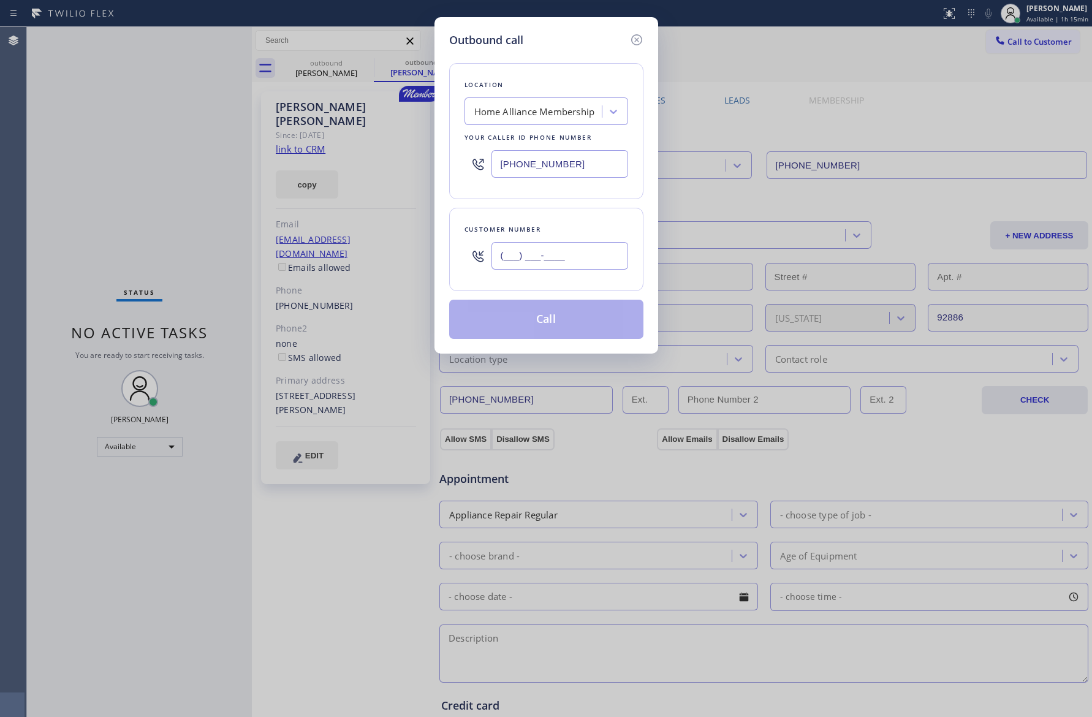
click at [599, 258] on input "(___) ___-____" at bounding box center [559, 256] width 137 height 28
paste input "510) 536-9414"
type input "[PHONE_NUMBER]"
click at [564, 320] on button "Call" at bounding box center [546, 319] width 194 height 39
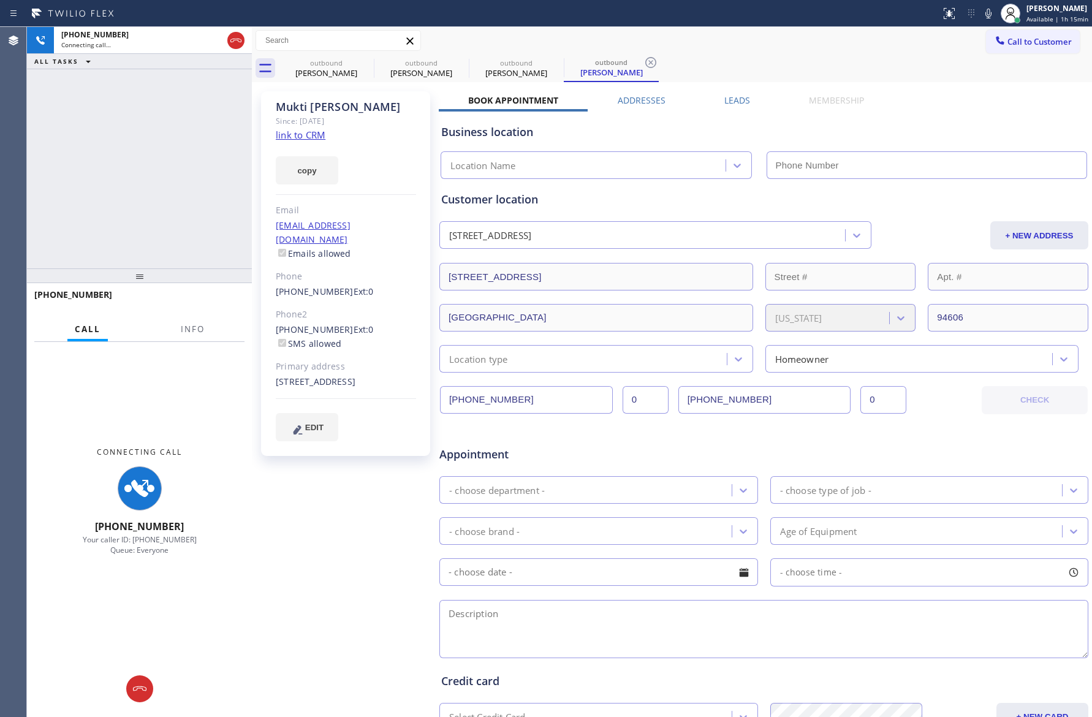
type input "[PHONE_NUMBER]"
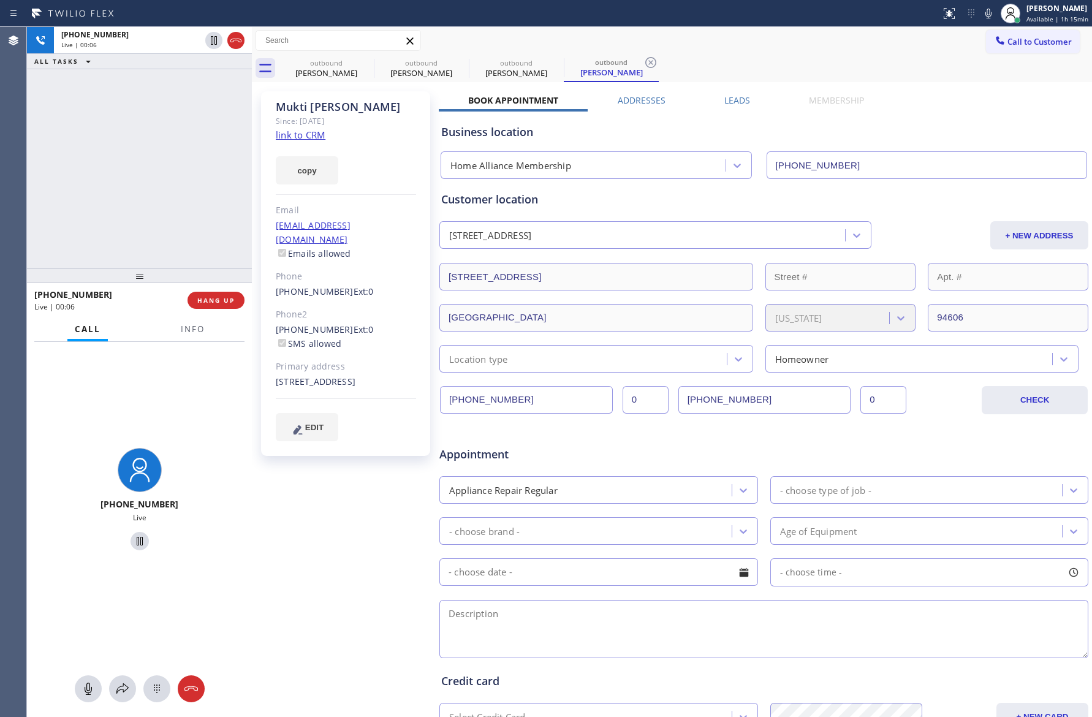
click at [234, 39] on icon at bounding box center [236, 40] width 15 height 15
click at [215, 138] on div "[PHONE_NUMBER] Live | 00:06 ALL TASKS ALL TASKS ACTIVE TASKS TASKS IN WRAP UP" at bounding box center [139, 147] width 225 height 241
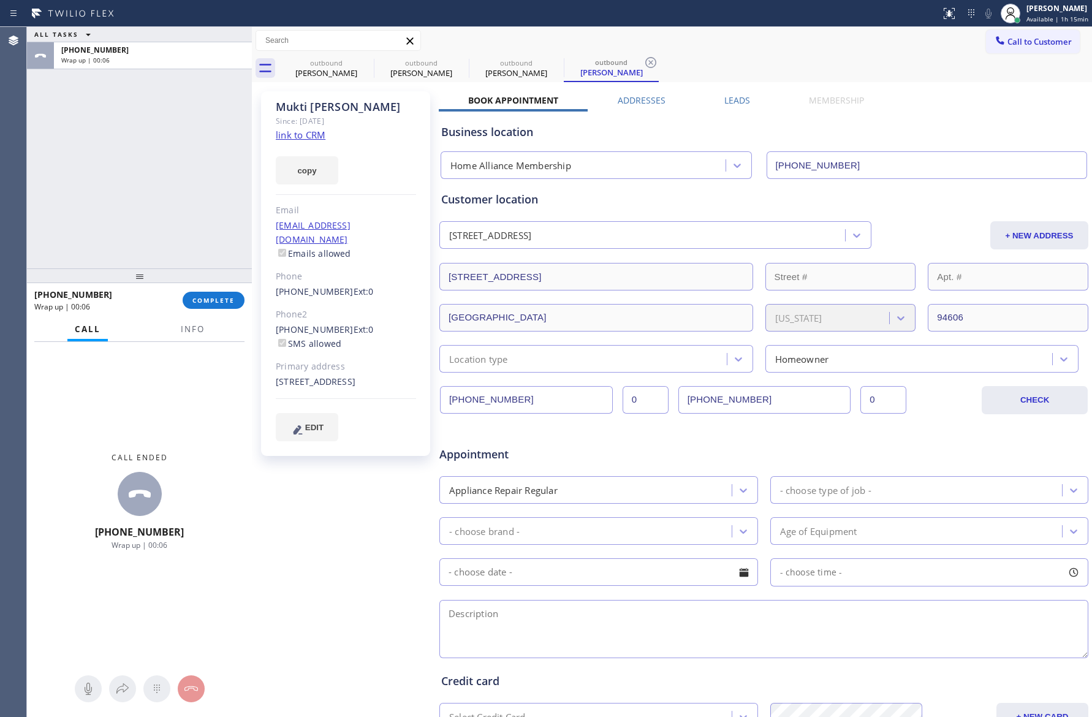
click at [40, 176] on div "ALL TASKS ALL TASKS ACTIVE TASKS TASKS IN WRAP UP [PHONE_NUMBER] Wrap up | 00:06" at bounding box center [139, 147] width 225 height 241
click at [259, 171] on div "ALL TASKS ALL TASKS ACTIVE TASKS TASKS IN WRAP UP [PHONE_NUMBER] Wrap up | 00:0…" at bounding box center [559, 372] width 1065 height 690
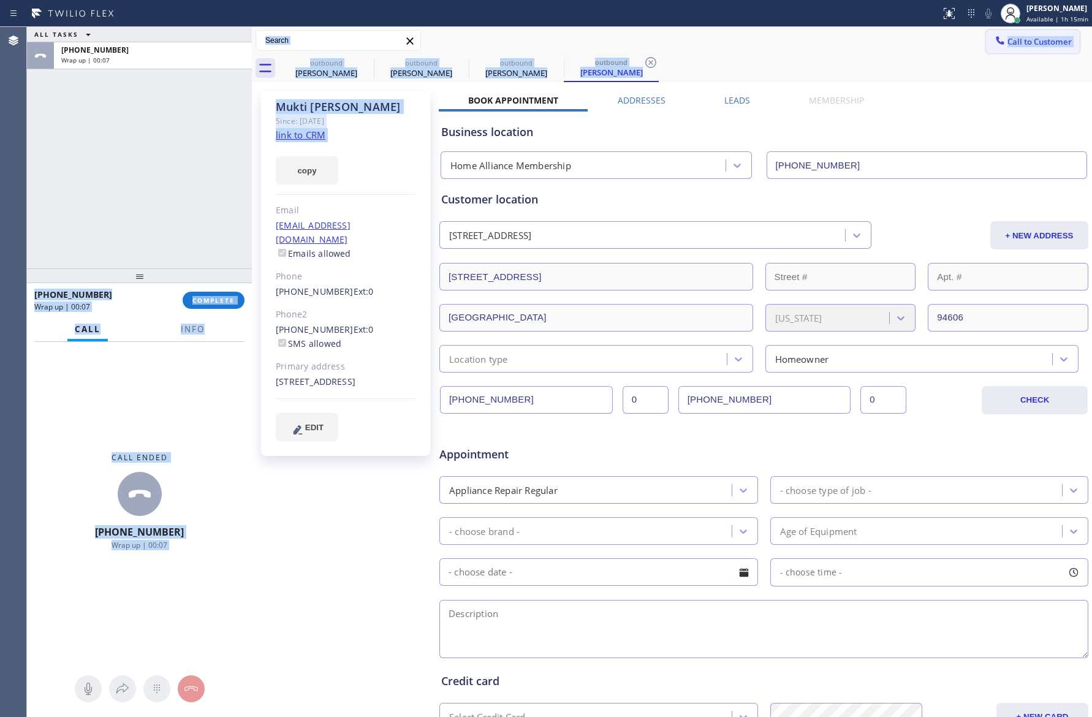
click at [1022, 47] on span "Call to Customer" at bounding box center [1039, 41] width 64 height 11
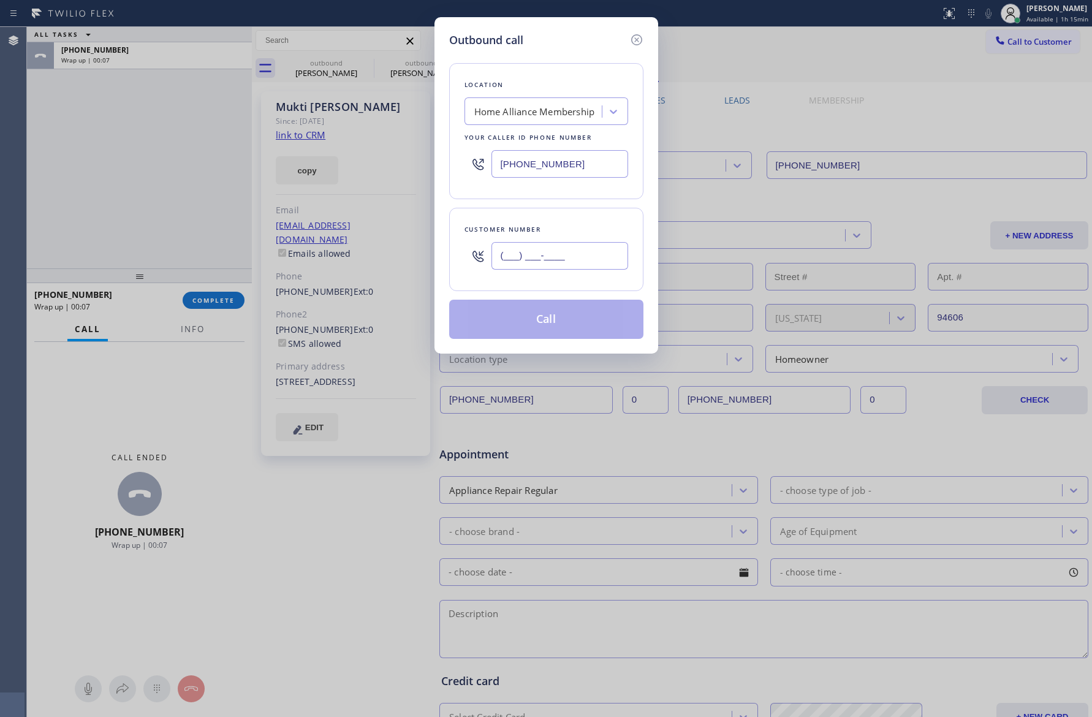
click at [561, 263] on input "(___) ___-____" at bounding box center [559, 256] width 137 height 28
paste input "206) 218-8613"
type input "[PHONE_NUMBER]"
click at [550, 328] on button "Call" at bounding box center [546, 319] width 194 height 39
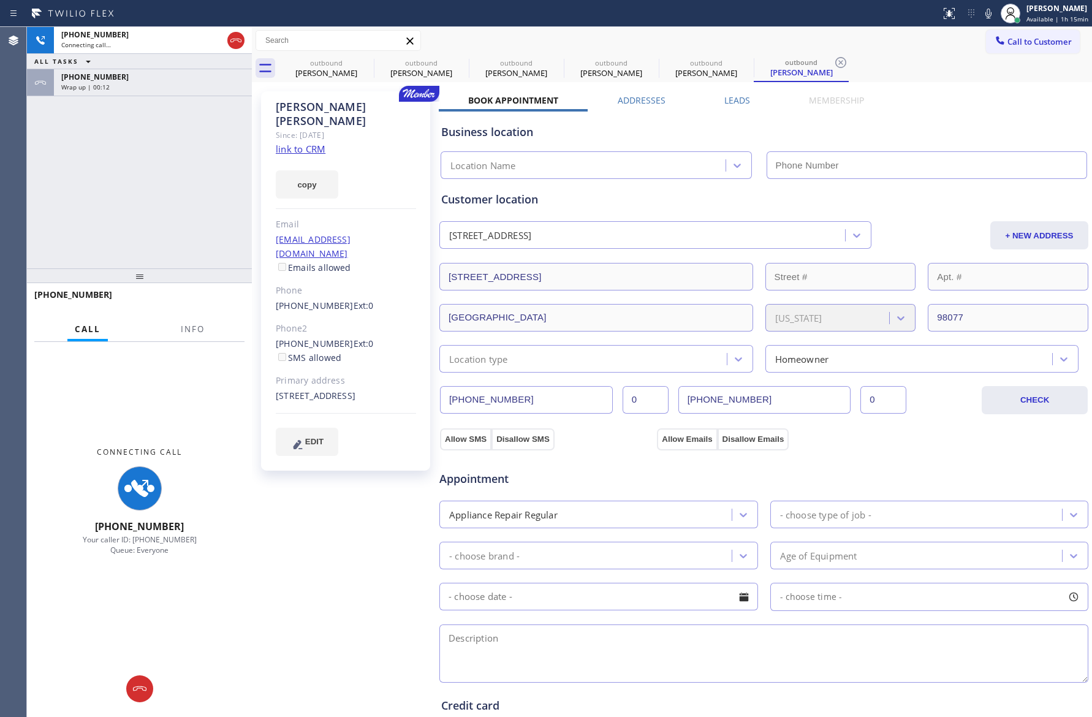
type input "[PHONE_NUMBER]"
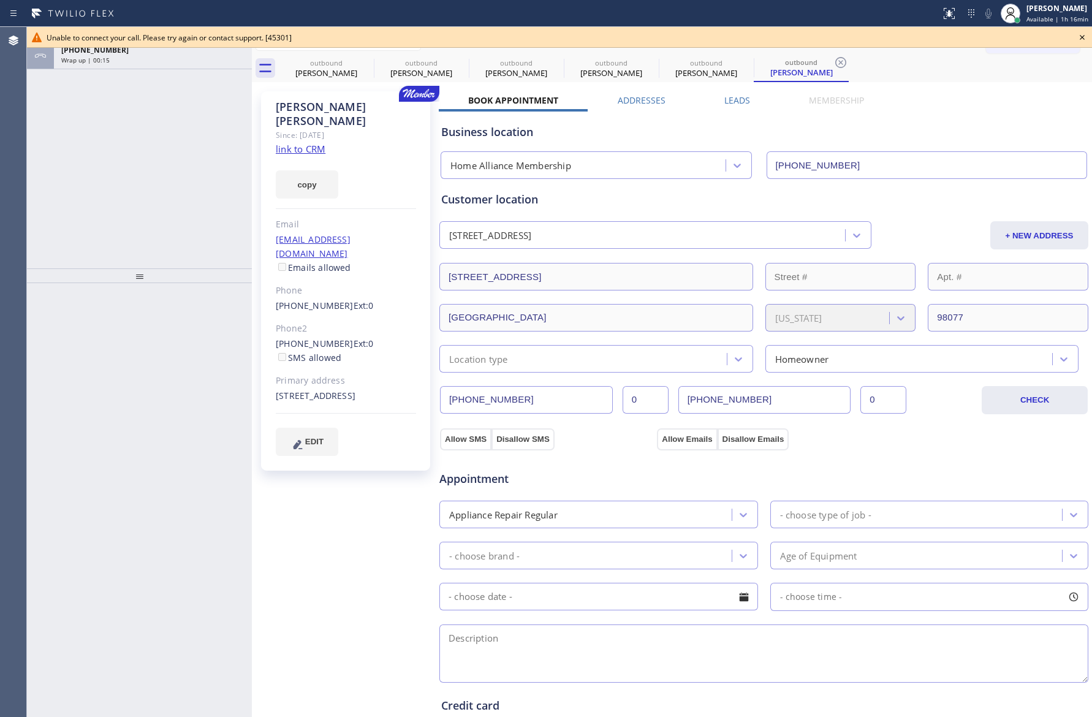
click at [94, 219] on div "ALL TASKS ALL TASKS ACTIVE TASKS TASKS IN WRAP UP [PHONE_NUMBER] Wrap up | 00:15" at bounding box center [139, 147] width 225 height 241
click at [1081, 39] on icon at bounding box center [1082, 37] width 15 height 15
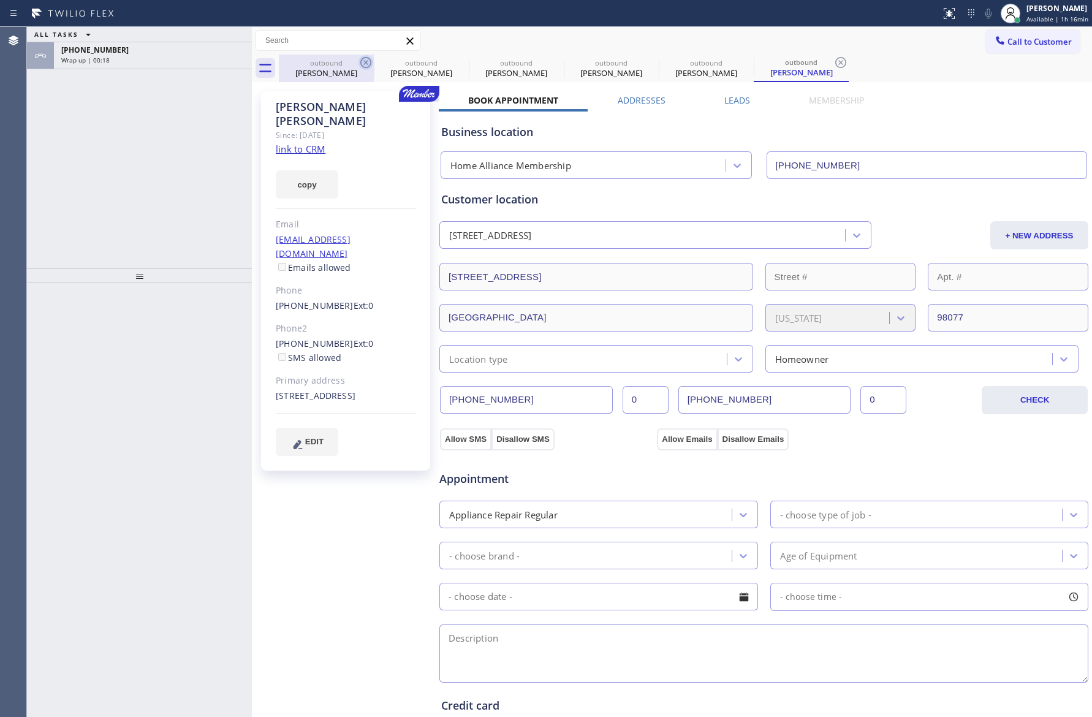
drag, startPoint x: 314, startPoint y: 74, endPoint x: 368, endPoint y: 62, distance: 55.2
click at [314, 74] on div "[PERSON_NAME]" at bounding box center [326, 72] width 93 height 11
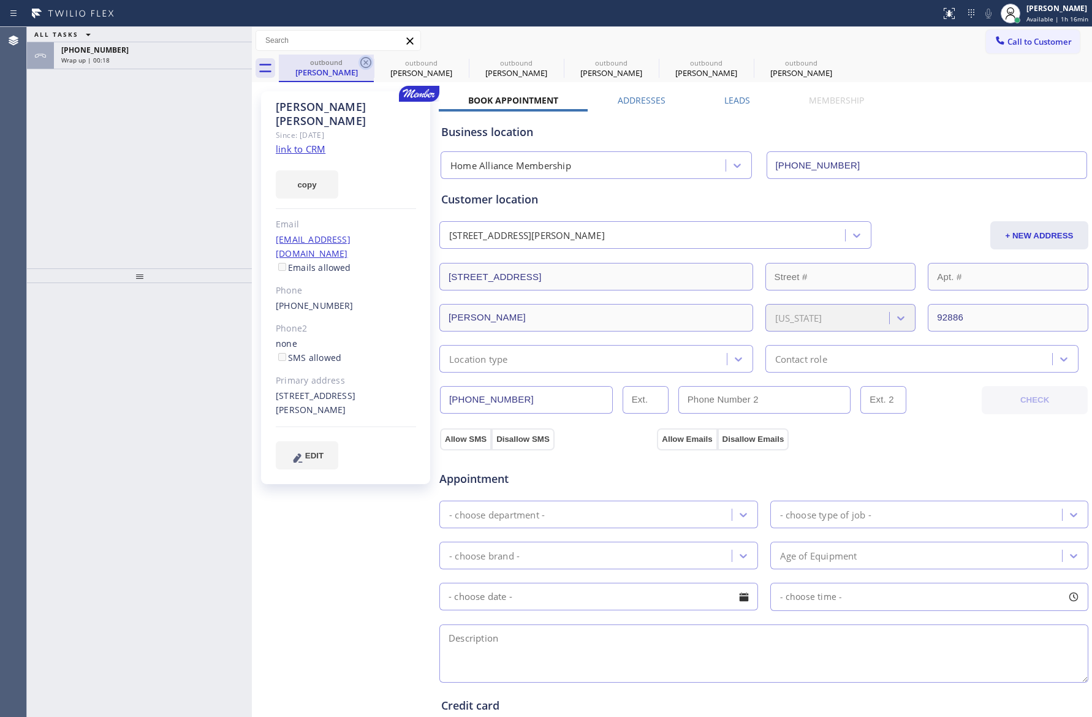
click at [368, 62] on icon at bounding box center [365, 62] width 15 height 15
click at [0, 0] on icon at bounding box center [0, 0] width 0 height 0
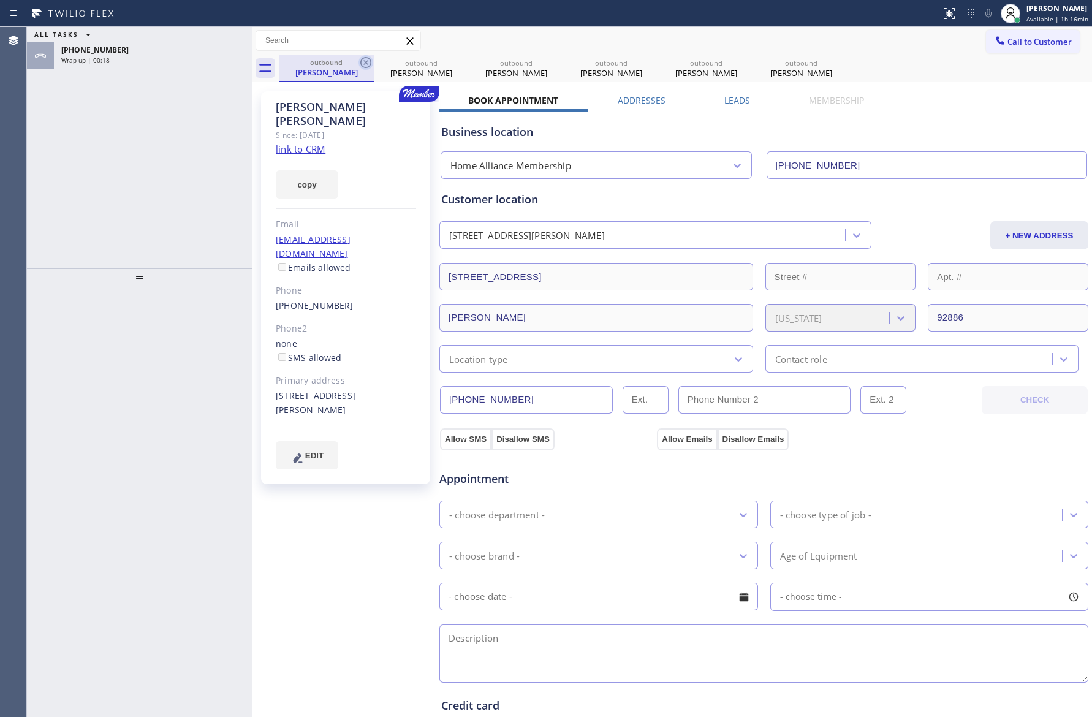
click at [0, 0] on icon at bounding box center [0, 0] width 0 height 0
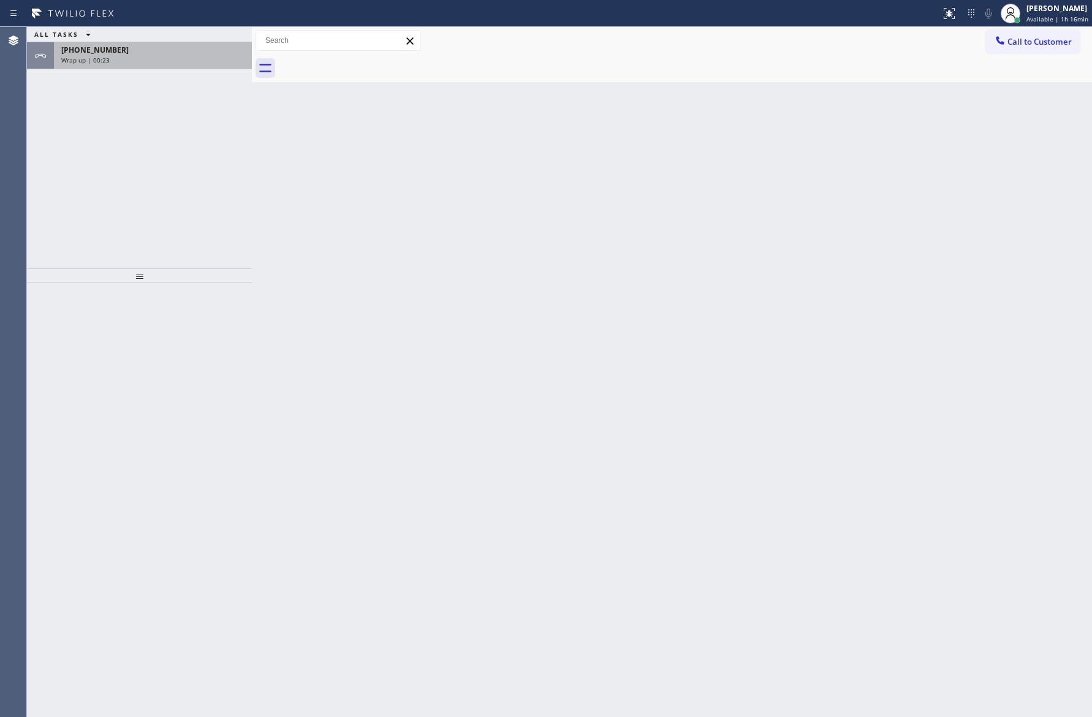
click at [199, 46] on div "[PHONE_NUMBER]" at bounding box center [152, 50] width 183 height 10
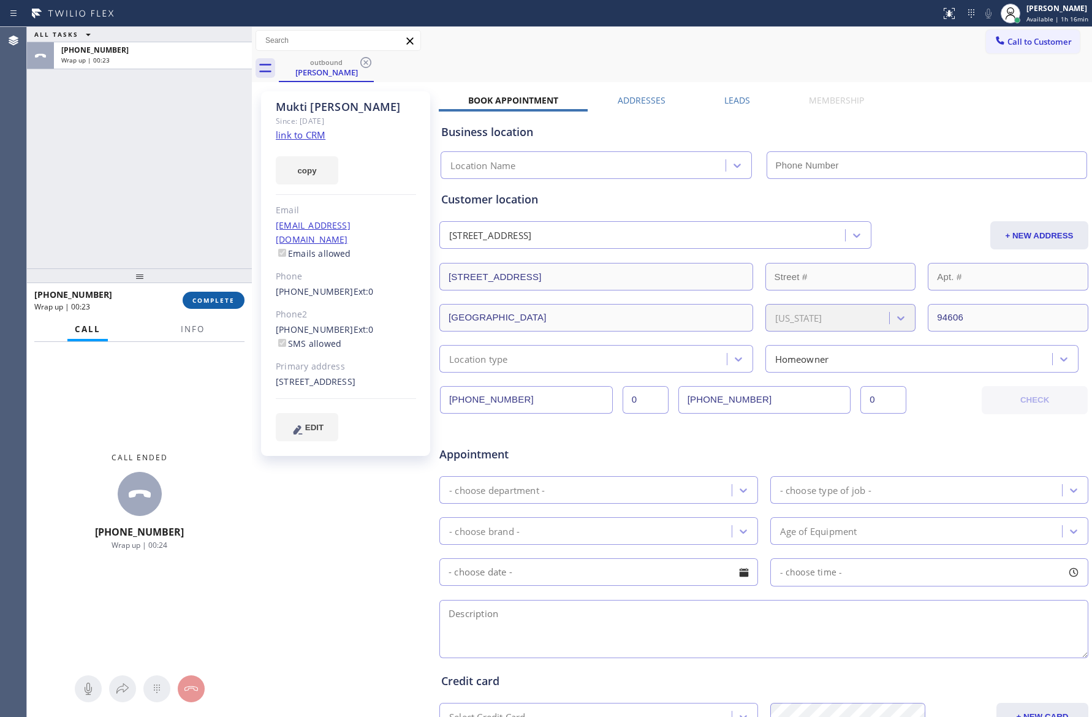
click at [210, 303] on span "COMPLETE" at bounding box center [213, 300] width 42 height 9
click at [167, 164] on div "ALL TASKS ALL TASKS ACTIVE TASKS TASKS IN WRAP UP [PHONE_NUMBER] Wrap up | 00:24" at bounding box center [139, 147] width 225 height 241
type input "[PHONE_NUMBER]"
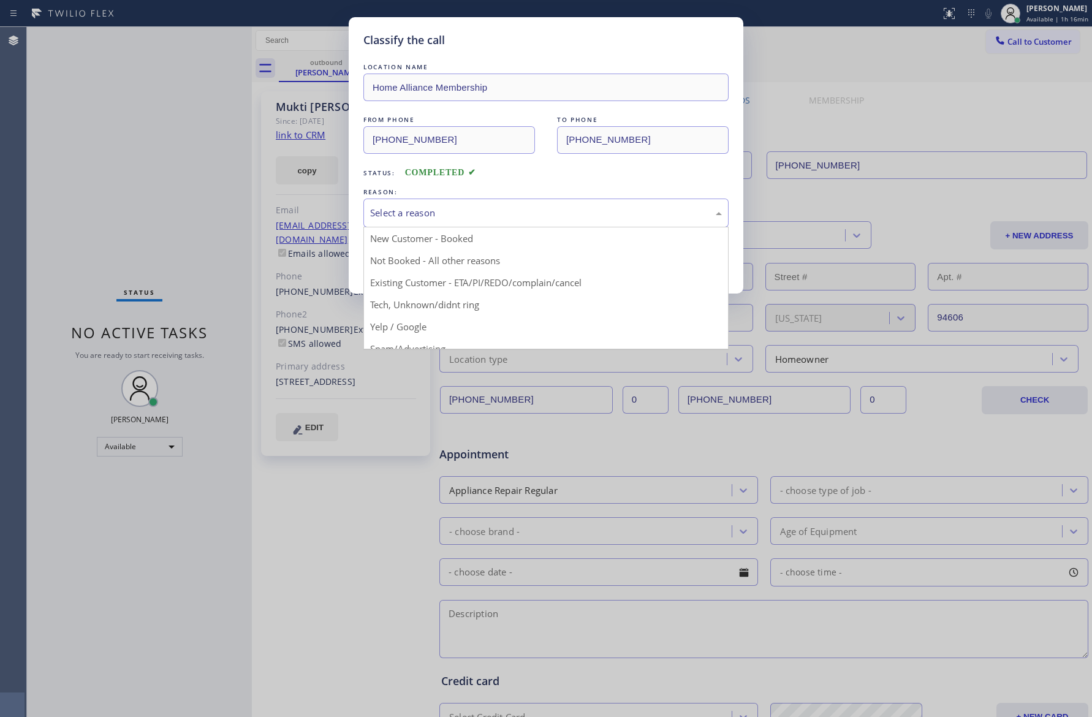
click at [368, 214] on div "Select a reason" at bounding box center [545, 213] width 365 height 29
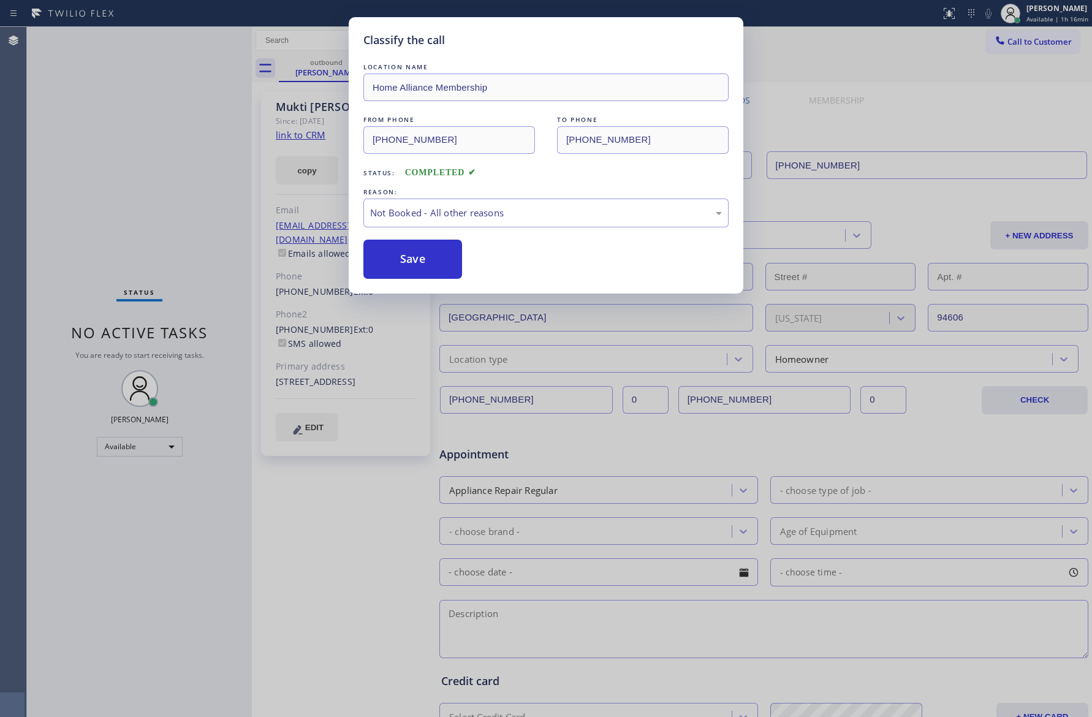
click at [399, 265] on button "Save" at bounding box center [412, 259] width 99 height 39
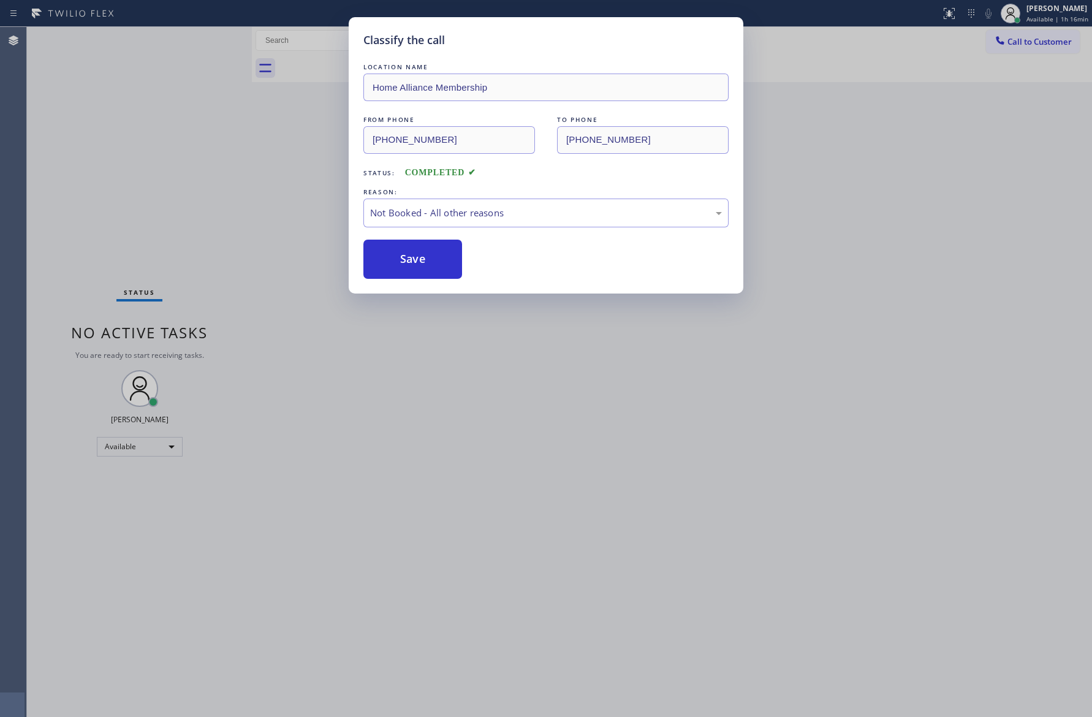
click at [399, 265] on button "Save" at bounding box center [412, 259] width 99 height 39
click at [186, 206] on div "Classify the call LOCATION NAME Home Alliance Membership FROM PHONE [PHONE_NUMB…" at bounding box center [546, 358] width 1092 height 717
click at [741, 530] on div "Back to Dashboard Change Sender ID Customers Technicians Select a contact Outbo…" at bounding box center [672, 372] width 840 height 690
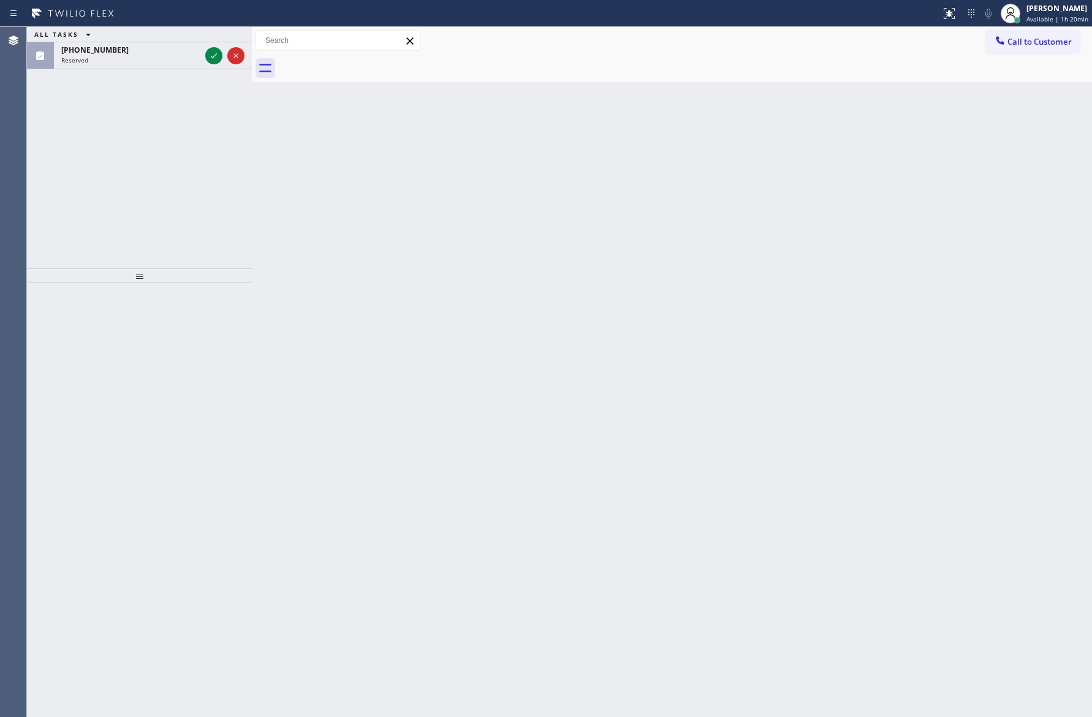
drag, startPoint x: 212, startPoint y: 56, endPoint x: 201, endPoint y: 112, distance: 57.4
click at [212, 56] on icon at bounding box center [213, 55] width 15 height 15
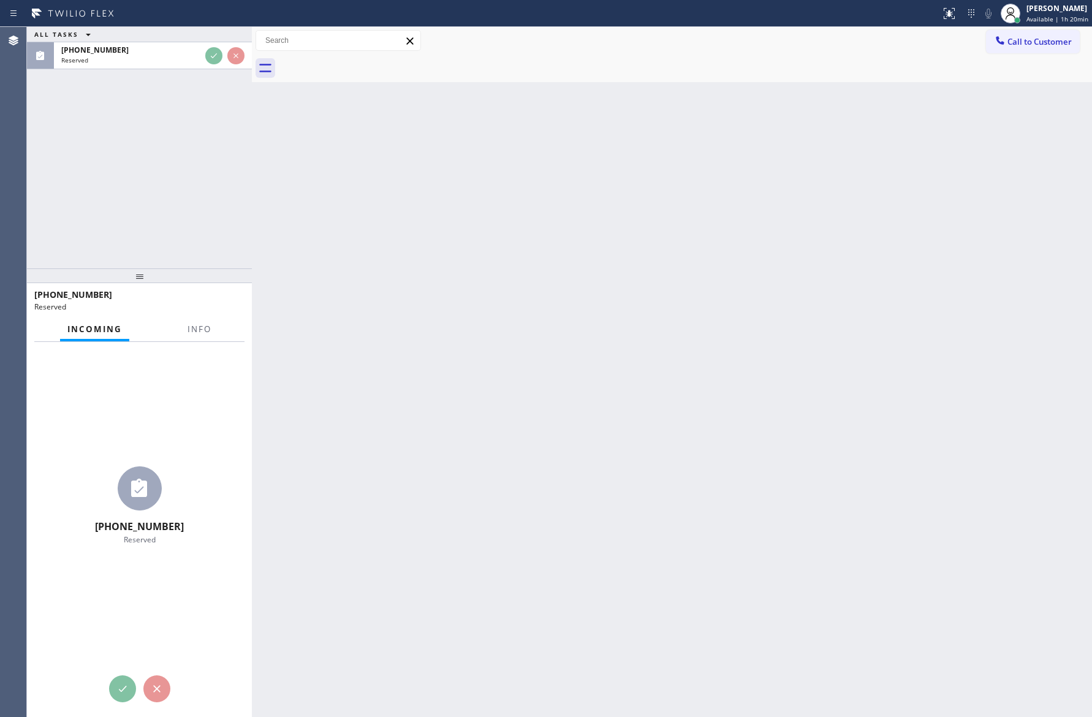
click at [200, 172] on div "ALL TASKS ALL TASKS ACTIVE TASKS TASKS IN WRAP UP [PHONE_NUMBER] Reserved" at bounding box center [139, 147] width 225 height 241
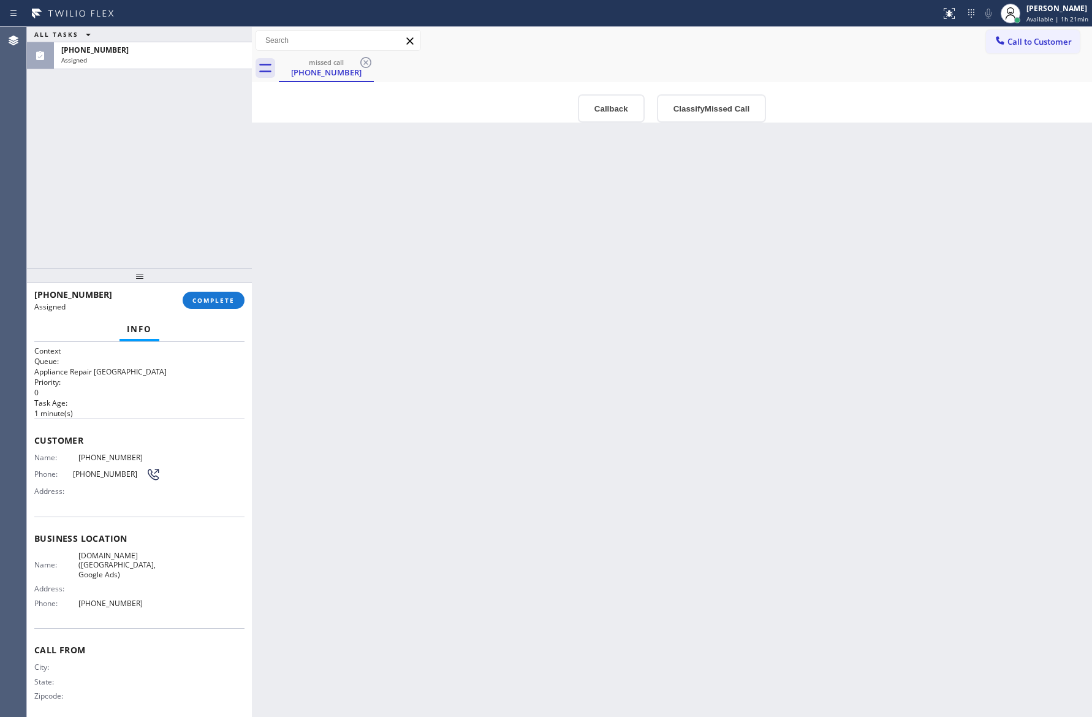
click at [743, 295] on div "Back to Dashboard Change Sender ID Customers Technicians Select a contact Outbo…" at bounding box center [672, 372] width 840 height 690
click at [727, 464] on div "Back to Dashboard Change Sender ID Customers Technicians Select a contact Outbo…" at bounding box center [672, 372] width 840 height 690
click at [598, 105] on button "Callback" at bounding box center [611, 108] width 67 height 28
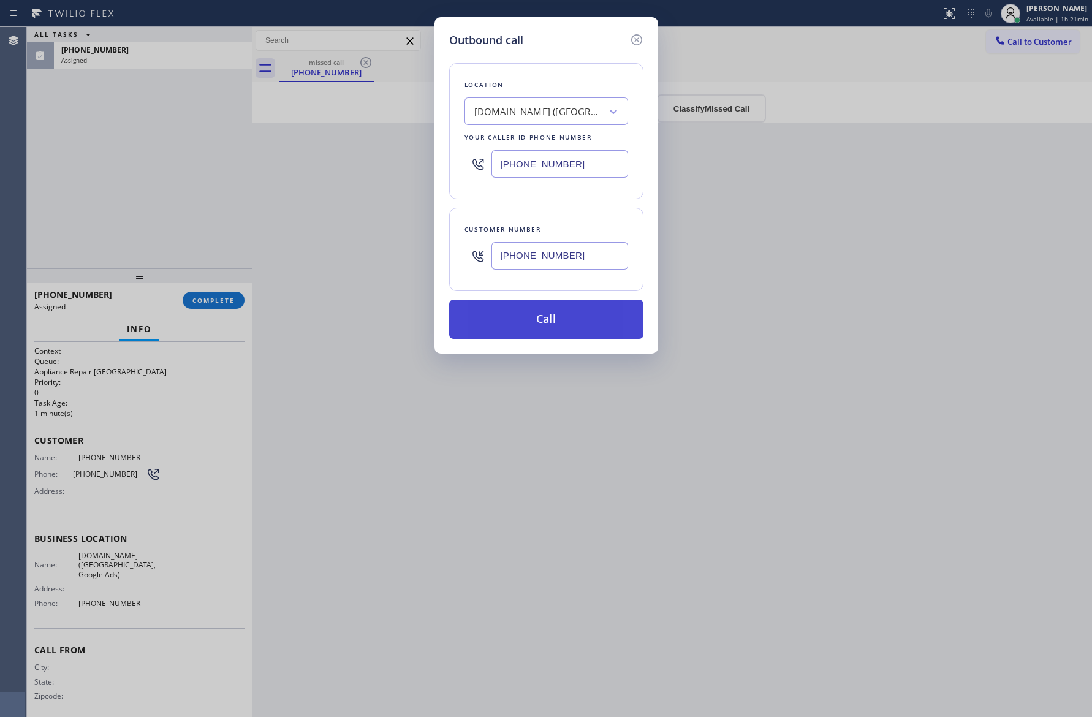
click at [572, 325] on button "Call" at bounding box center [546, 319] width 194 height 39
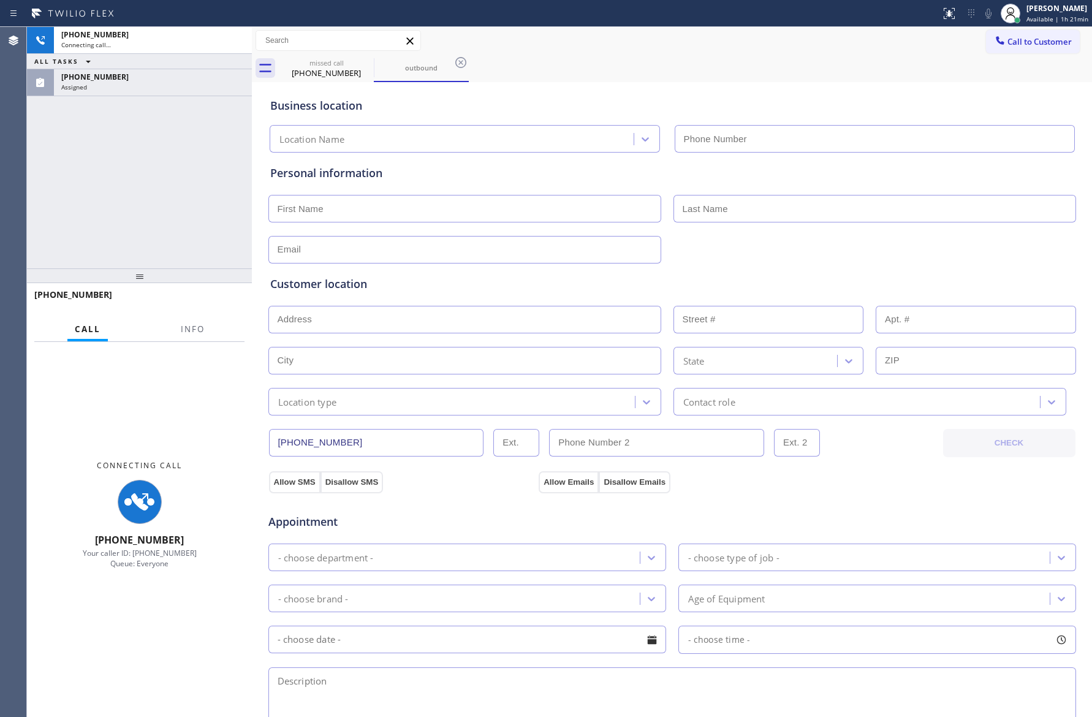
type input "[PHONE_NUMBER]"
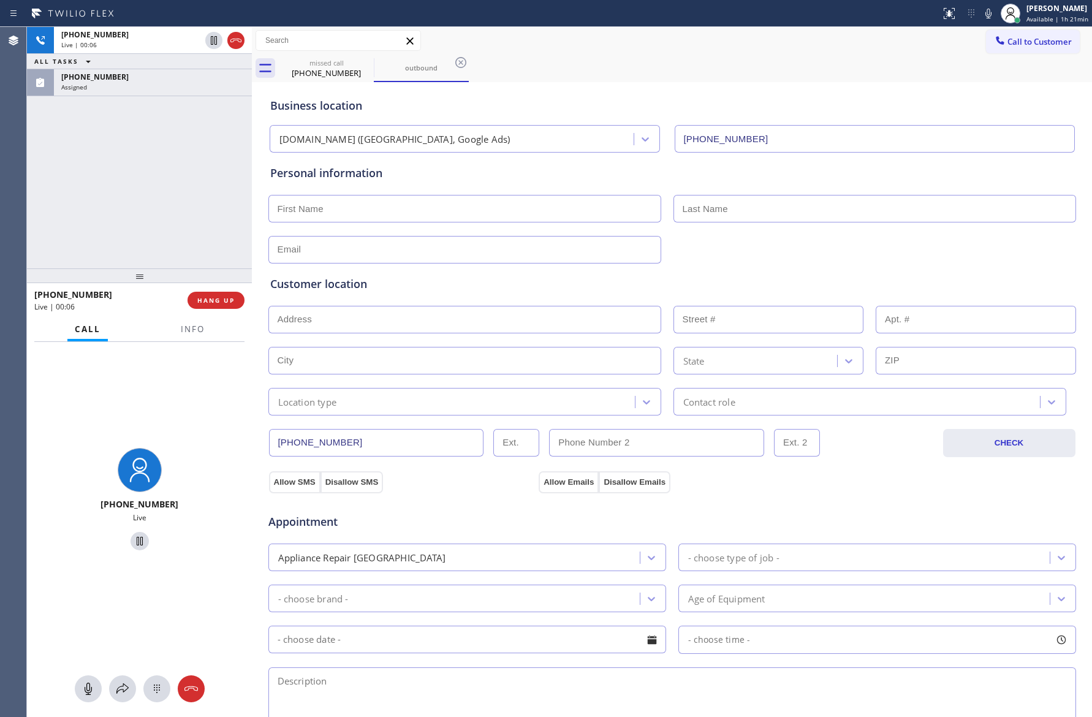
click at [766, 85] on div "Business location [DOMAIN_NAME] ([GEOGRAPHIC_DATA], Google Ads) [PHONE_NUMBER]" at bounding box center [672, 118] width 809 height 67
drag, startPoint x: 202, startPoint y: 188, endPoint x: 211, endPoint y: 314, distance: 126.5
click at [204, 208] on div "[PHONE_NUMBER] Live | 00:14 ALL TASKS ALL TASKS ACTIVE TASKS TASKS IN WRAP UP […" at bounding box center [139, 147] width 225 height 241
click at [217, 301] on span "HANG UP" at bounding box center [215, 300] width 37 height 9
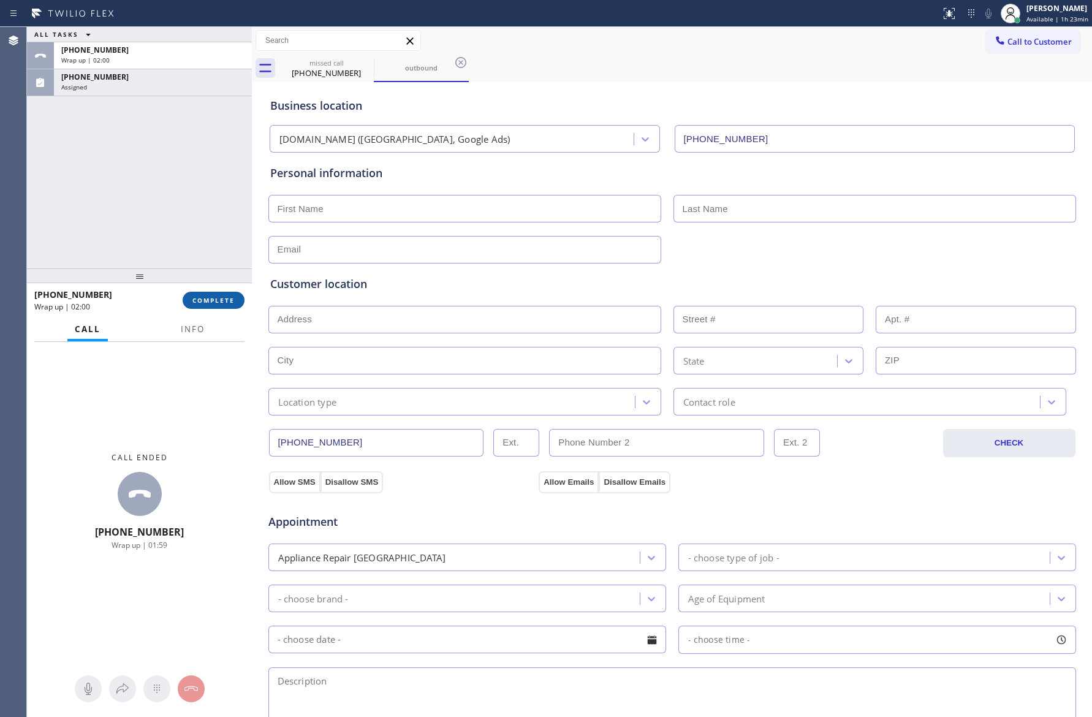
click at [215, 303] on span "COMPLETE" at bounding box center [213, 300] width 42 height 9
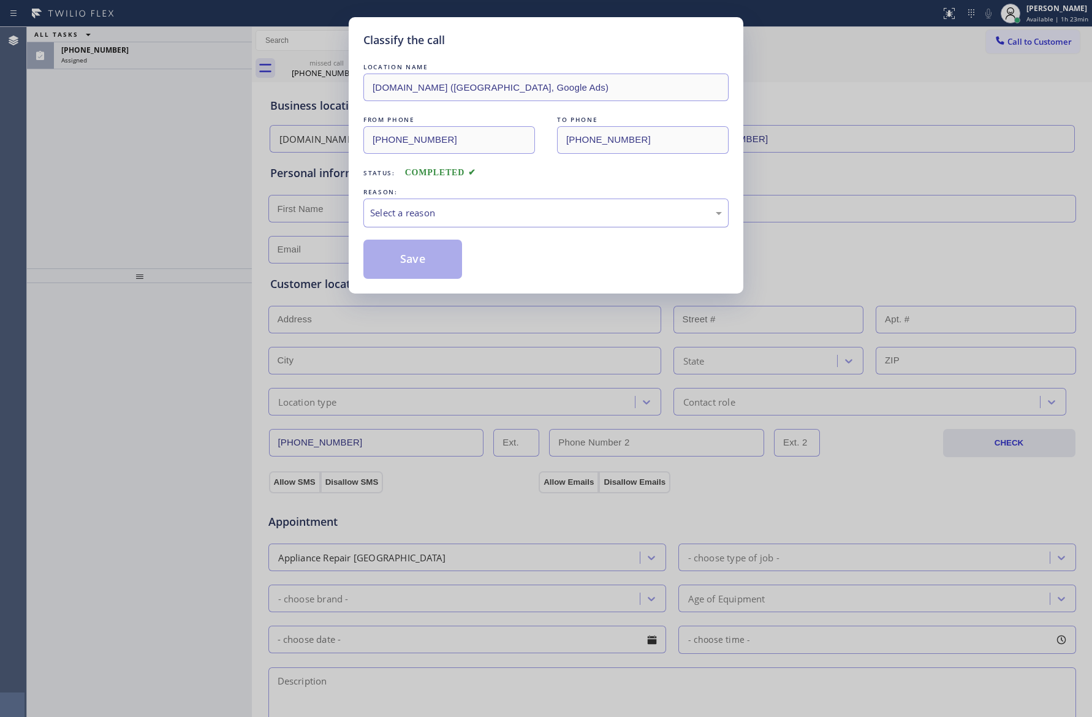
drag, startPoint x: 471, startPoint y: 212, endPoint x: 460, endPoint y: 223, distance: 15.6
click at [469, 212] on div "Select a reason" at bounding box center [546, 213] width 352 height 14
click at [415, 267] on button "Save" at bounding box center [412, 259] width 99 height 39
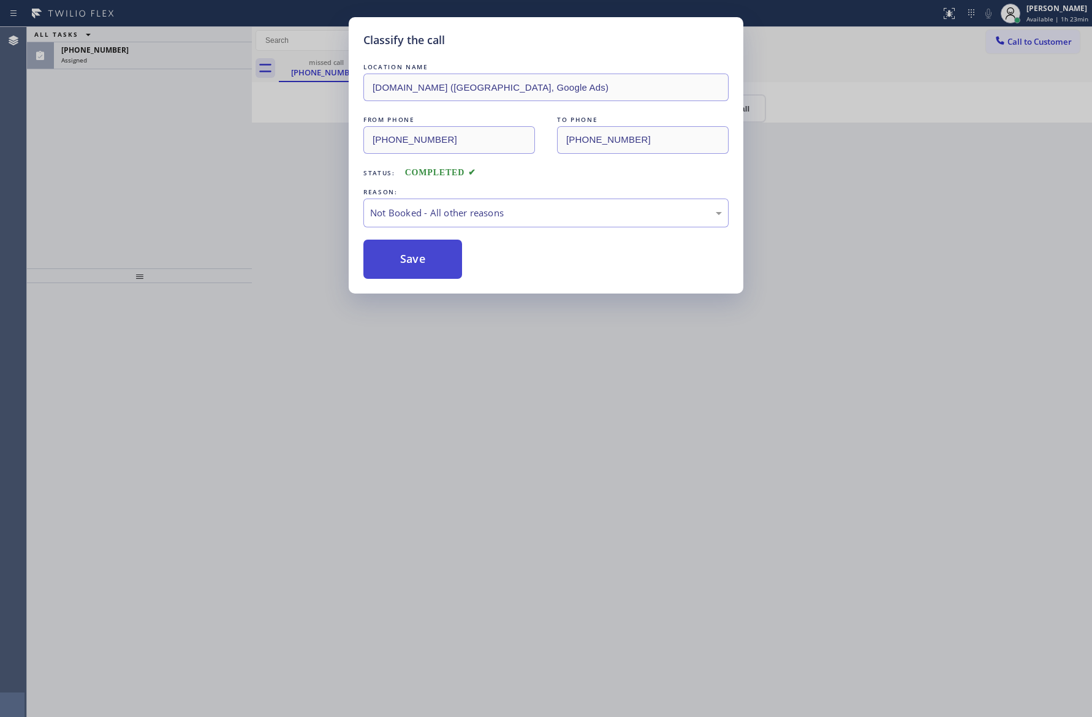
click at [415, 267] on button "Save" at bounding box center [412, 259] width 99 height 39
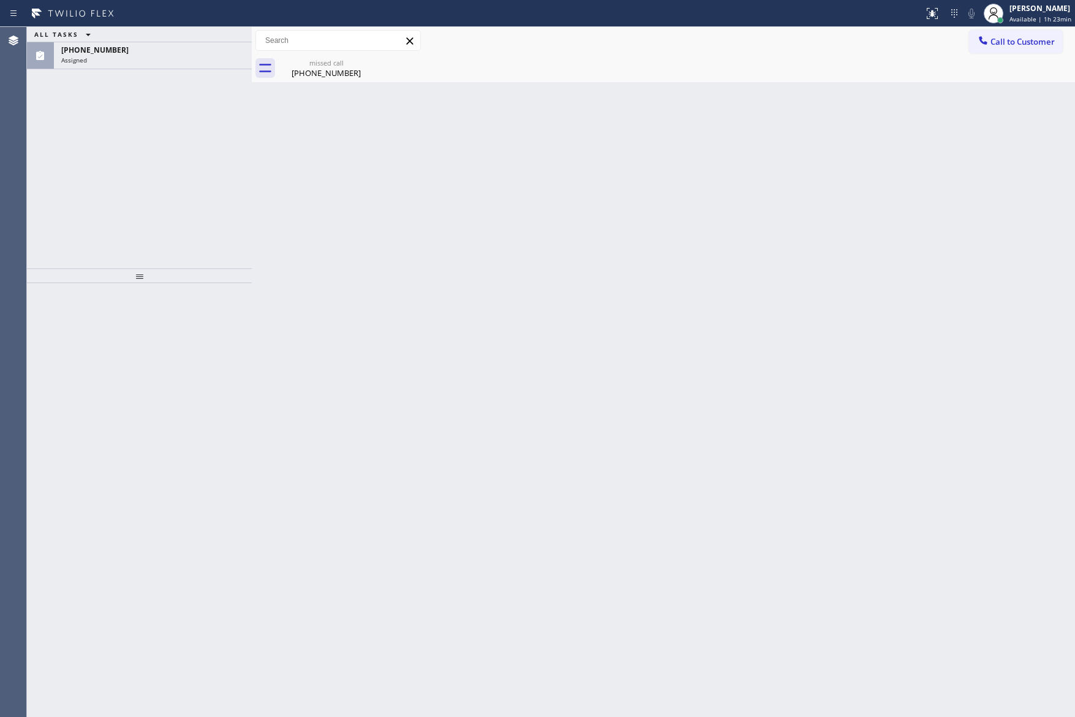
click at [190, 56] on div "Assigned" at bounding box center [152, 60] width 183 height 9
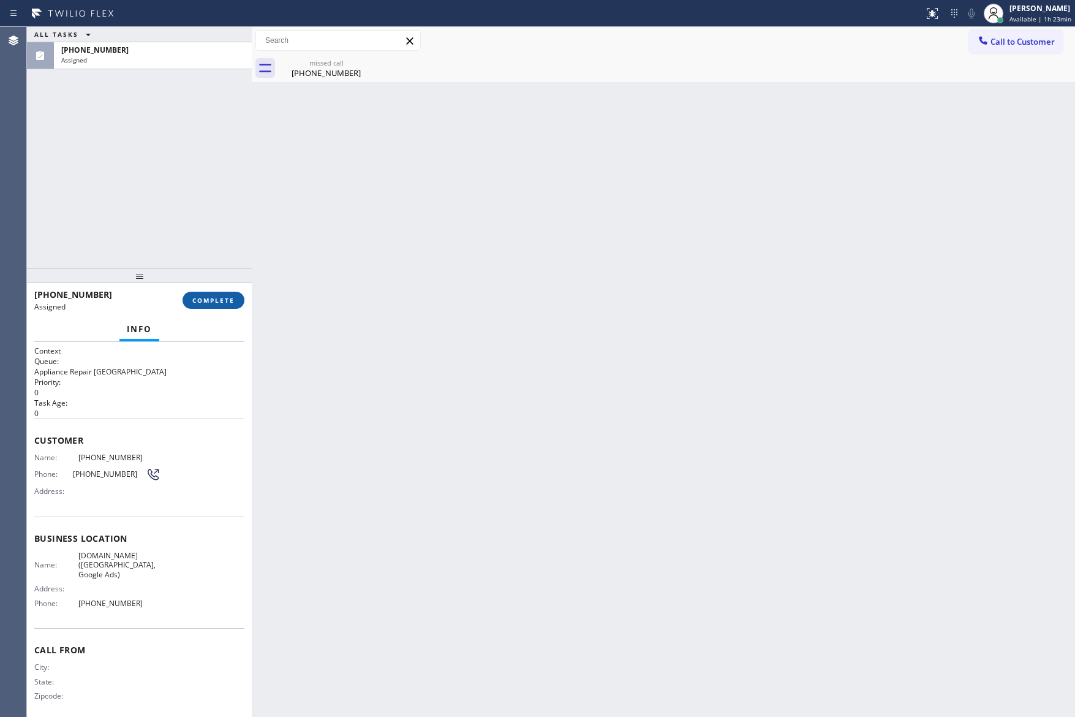
drag, startPoint x: 230, startPoint y: 305, endPoint x: 227, endPoint y: 297, distance: 9.3
click at [230, 305] on button "COMPLETE" at bounding box center [214, 300] width 62 height 17
click at [173, 193] on div "ALL TASKS ALL TASKS ACTIVE TASKS TASKS IN WRAP UP [PHONE_NUMBER] Assigned" at bounding box center [139, 147] width 225 height 241
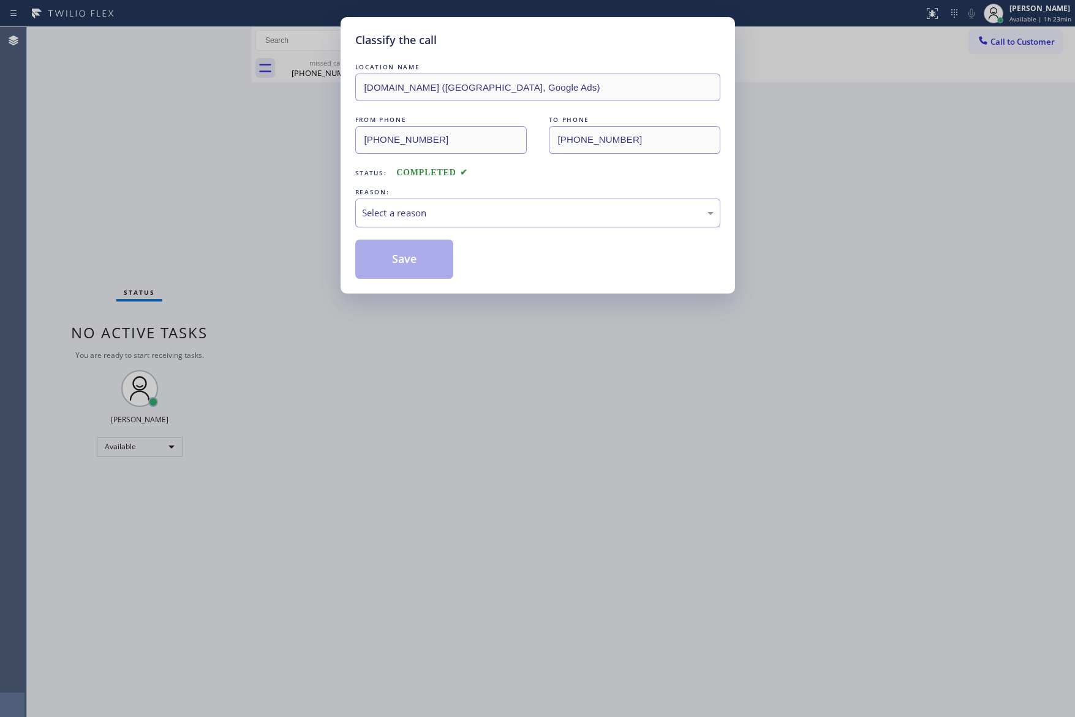
click at [393, 211] on div "Select a reason" at bounding box center [538, 213] width 352 height 14
click at [398, 262] on button "Save" at bounding box center [404, 259] width 99 height 39
click at [136, 164] on div "Classify the call LOCATION NAME [DOMAIN_NAME] ([GEOGRAPHIC_DATA], Google Ads) F…" at bounding box center [537, 358] width 1075 height 717
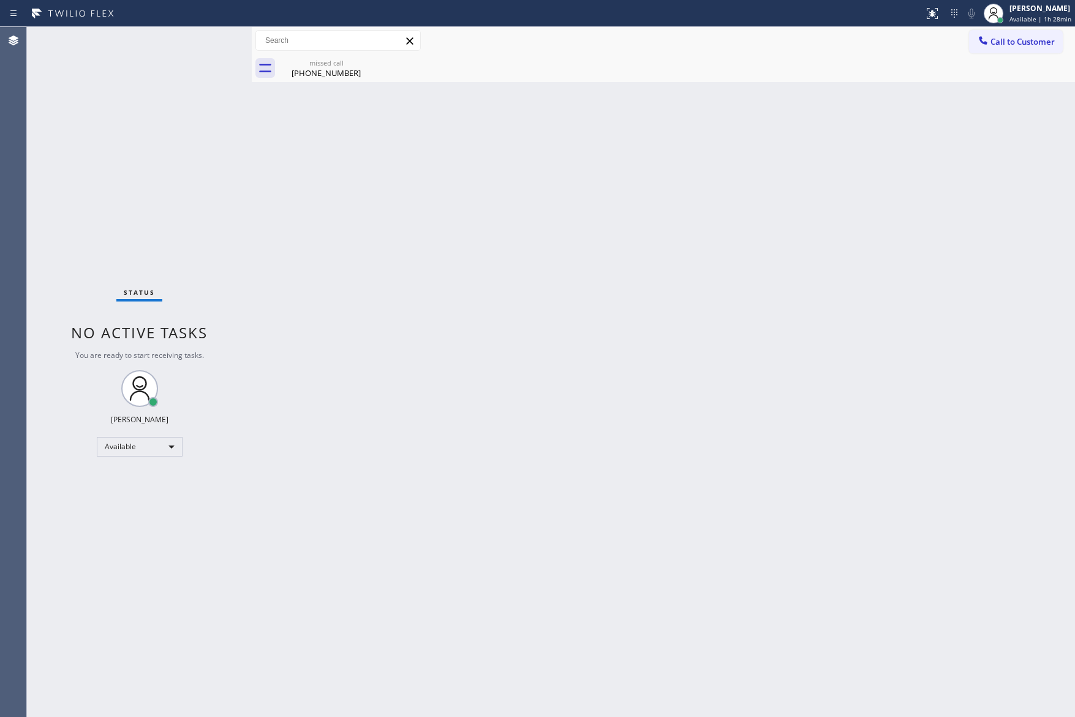
drag, startPoint x: 793, startPoint y: 430, endPoint x: 986, endPoint y: 394, distance: 196.3
click at [906, 418] on div "Back to Dashboard Change Sender ID Customers Technicians Select a contact Outbo…" at bounding box center [663, 372] width 823 height 690
click at [442, 304] on div "Back to Dashboard Change Sender ID Customers Technicians Select a contact Outbo…" at bounding box center [663, 372] width 823 height 690
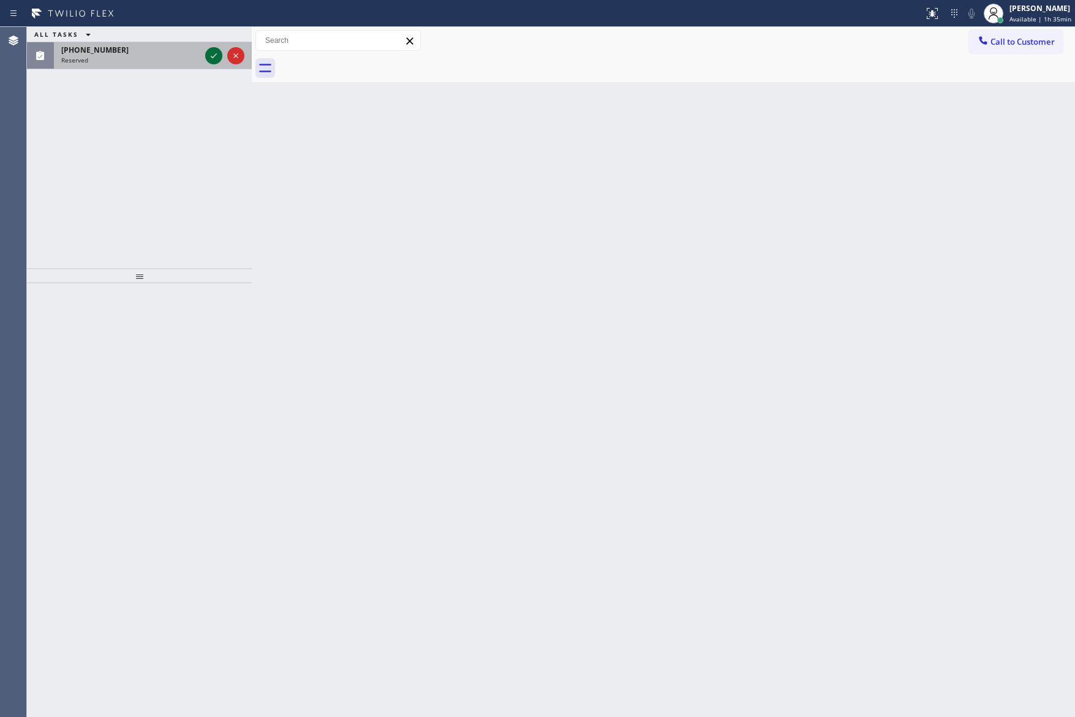
click at [214, 50] on icon at bounding box center [213, 55] width 15 height 15
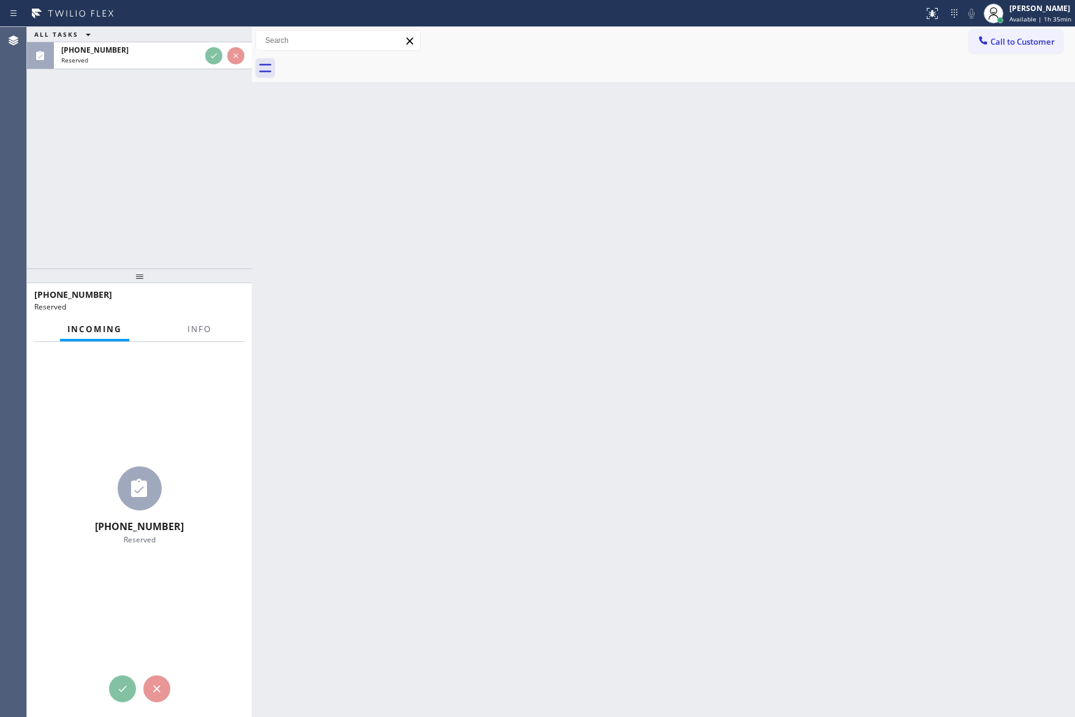
click at [205, 149] on div "ALL TASKS ALL TASKS ACTIVE TASKS TASKS IN WRAP UP [PHONE_NUMBER] Reserved" at bounding box center [139, 147] width 225 height 241
click at [208, 147] on div "ALL TASKS ALL TASKS ACTIVE TASKS TASKS IN WRAP UP [PHONE_NUMBER] Reserved" at bounding box center [139, 147] width 225 height 241
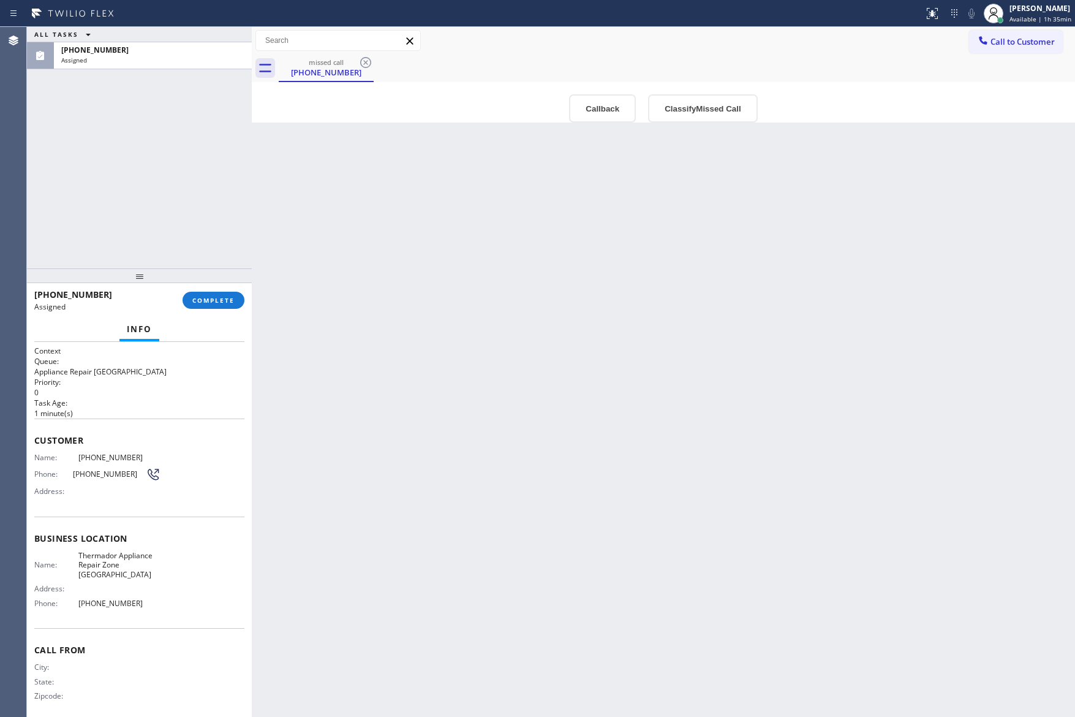
click at [615, 322] on div "Back to Dashboard Change Sender ID Customers Technicians Select a contact Outbo…" at bounding box center [663, 372] width 823 height 690
click at [587, 112] on button "Callback" at bounding box center [602, 108] width 67 height 28
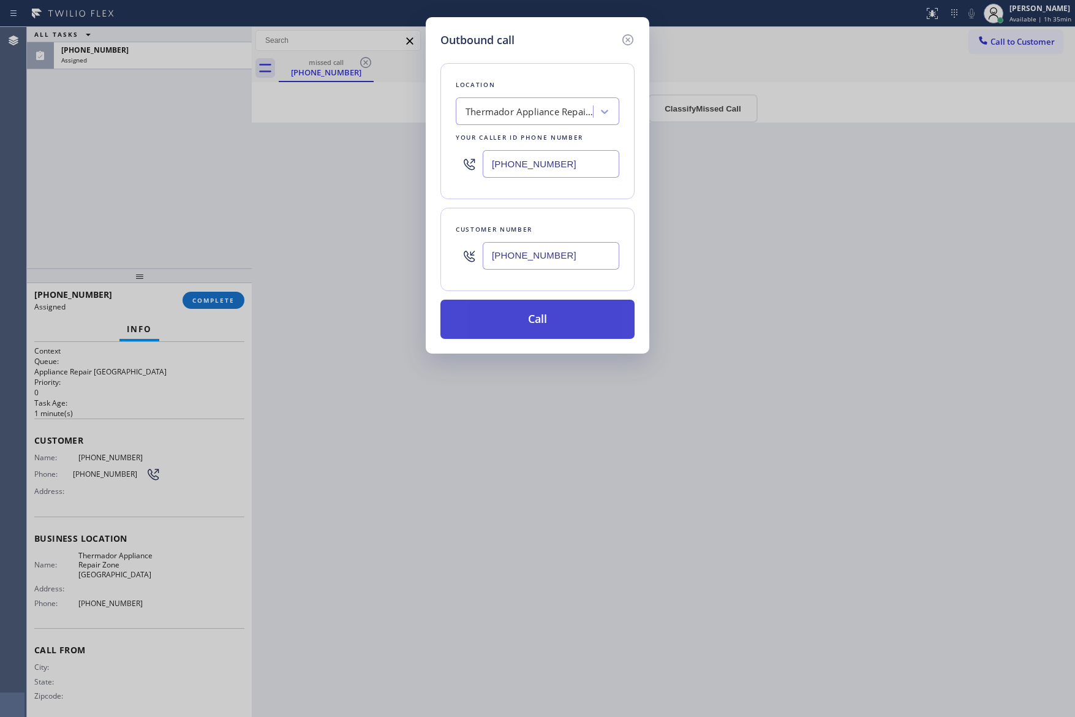
click at [574, 304] on button "Call" at bounding box center [538, 319] width 194 height 39
click at [573, 320] on button "Call" at bounding box center [538, 319] width 194 height 39
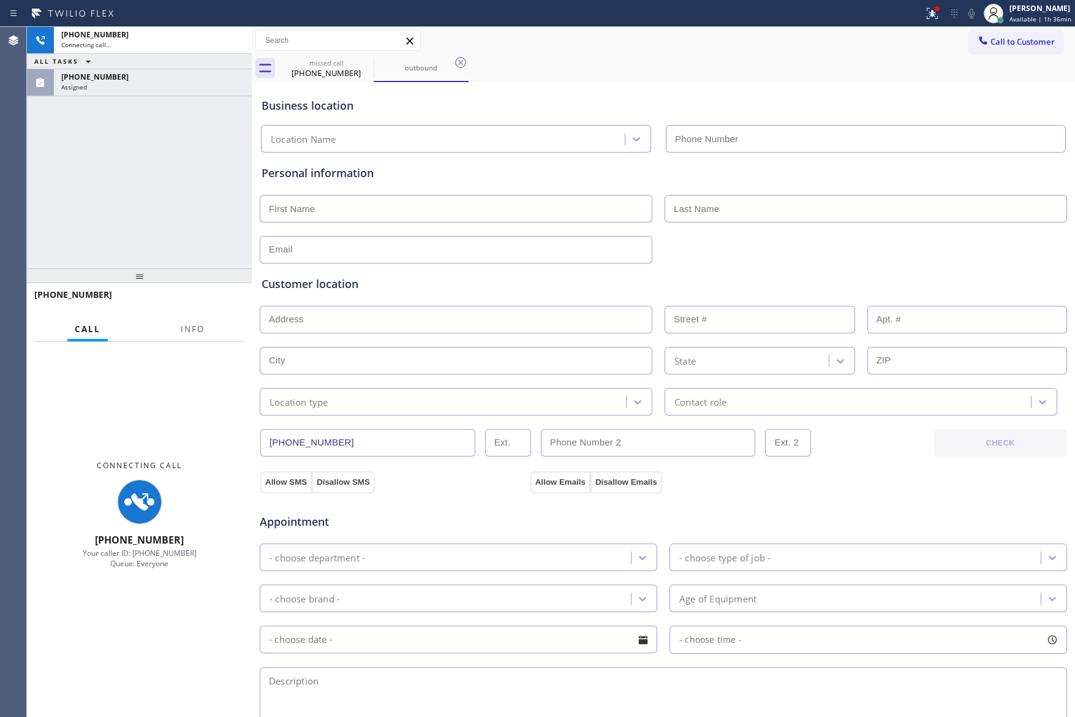
type input "[PHONE_NUMBER]"
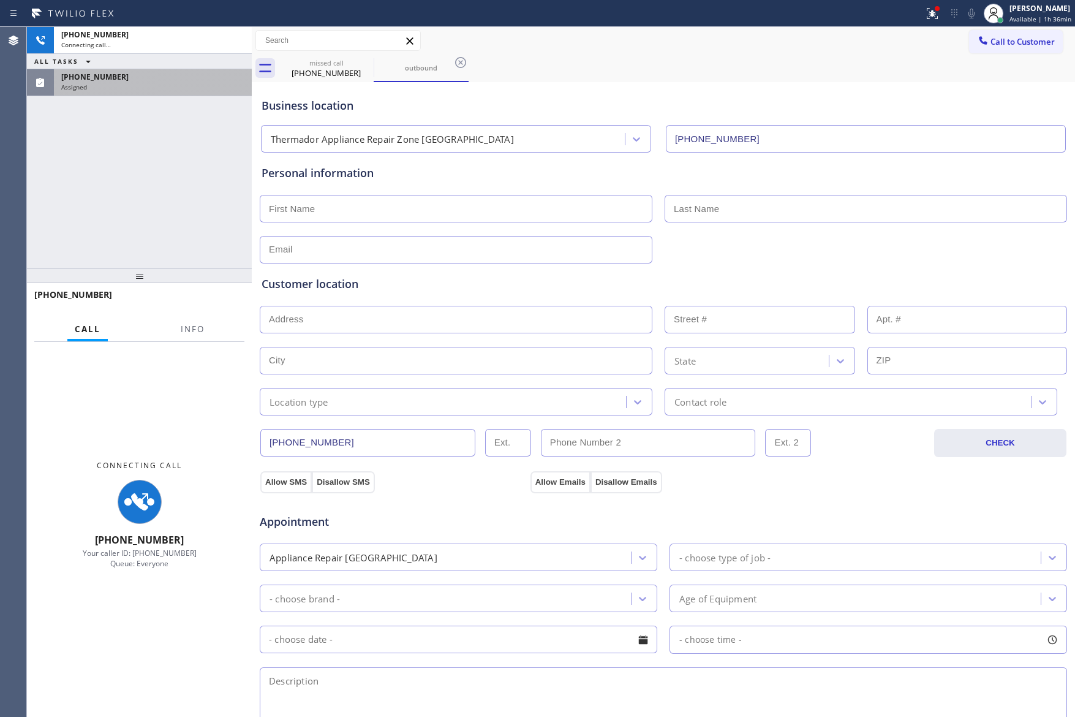
drag, startPoint x: 138, startPoint y: 206, endPoint x: 127, endPoint y: 88, distance: 118.2
click at [138, 204] on div "[PHONE_NUMBER] Connecting call… ALL TASKS ALL TASKS ACTIVE TASKS TASKS IN WRAP …" at bounding box center [139, 147] width 225 height 241
click at [127, 88] on div "Assigned" at bounding box center [152, 87] width 183 height 9
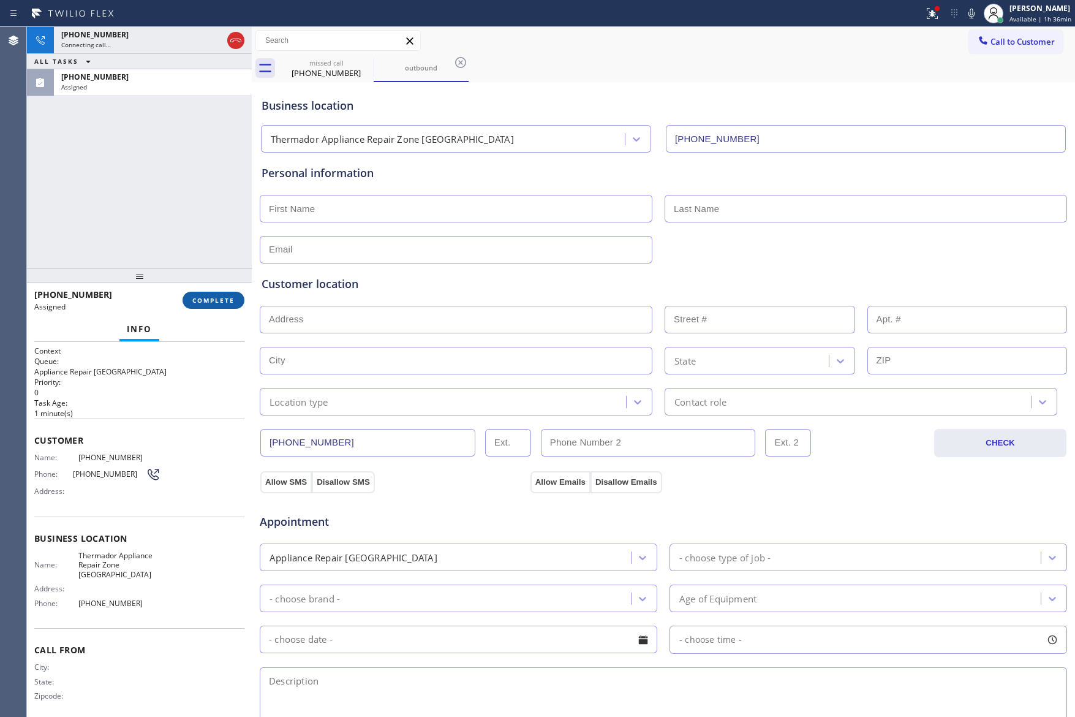
click at [224, 301] on span "COMPLETE" at bounding box center [213, 300] width 42 height 9
click at [172, 149] on div "[PHONE_NUMBER] Connecting call… ALL TASKS ALL TASKS ACTIVE TASKS TASKS IN WRAP …" at bounding box center [139, 147] width 225 height 241
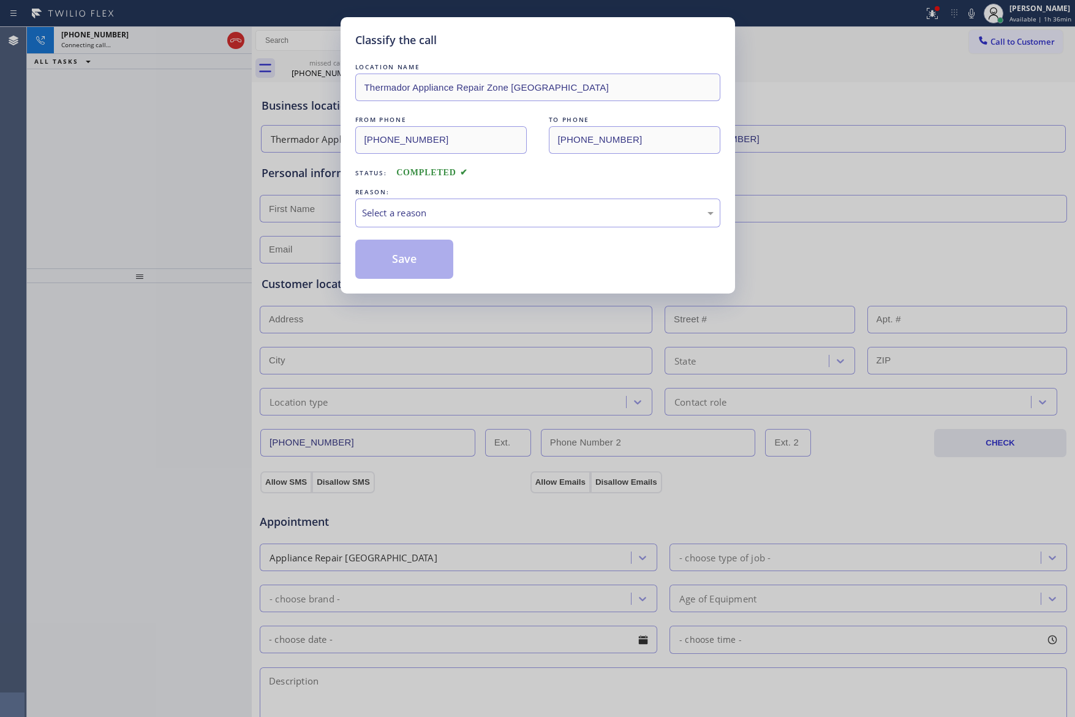
drag, startPoint x: 133, startPoint y: 143, endPoint x: 190, endPoint y: 172, distance: 63.6
click at [170, 164] on div "Classify the call LOCATION NAME Thermador Appliance Repair Zone Torrance FROM P…" at bounding box center [537, 358] width 1075 height 717
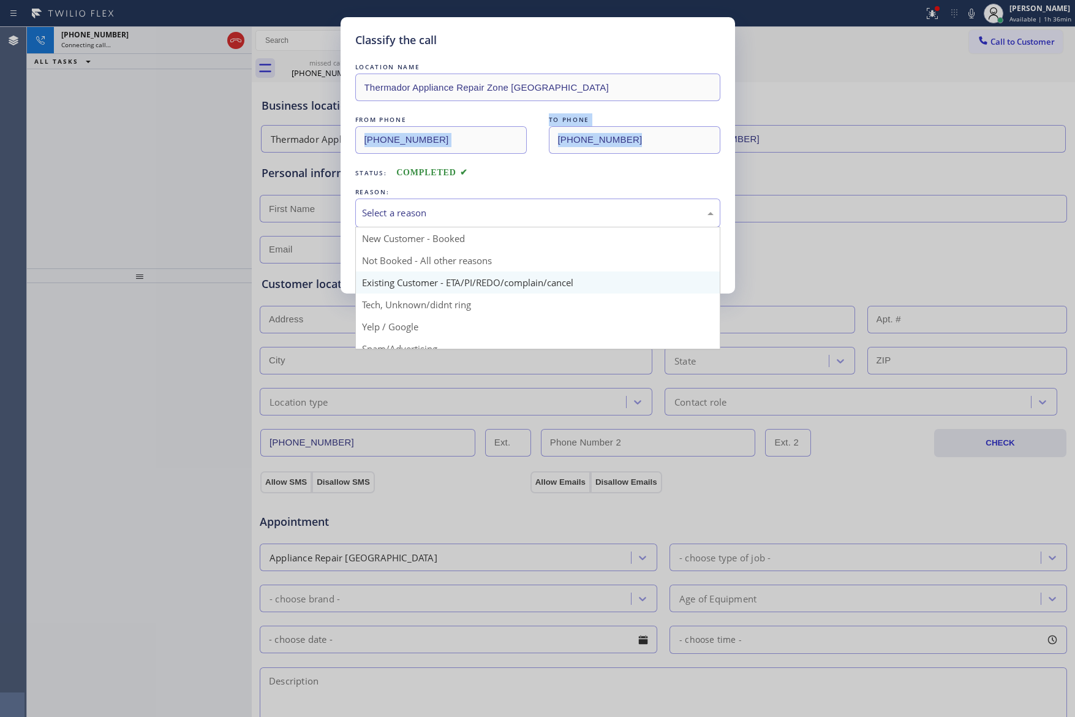
drag, startPoint x: 398, startPoint y: 210, endPoint x: 388, endPoint y: 274, distance: 65.0
click at [398, 215] on div "Select a reason" at bounding box center [538, 213] width 352 height 14
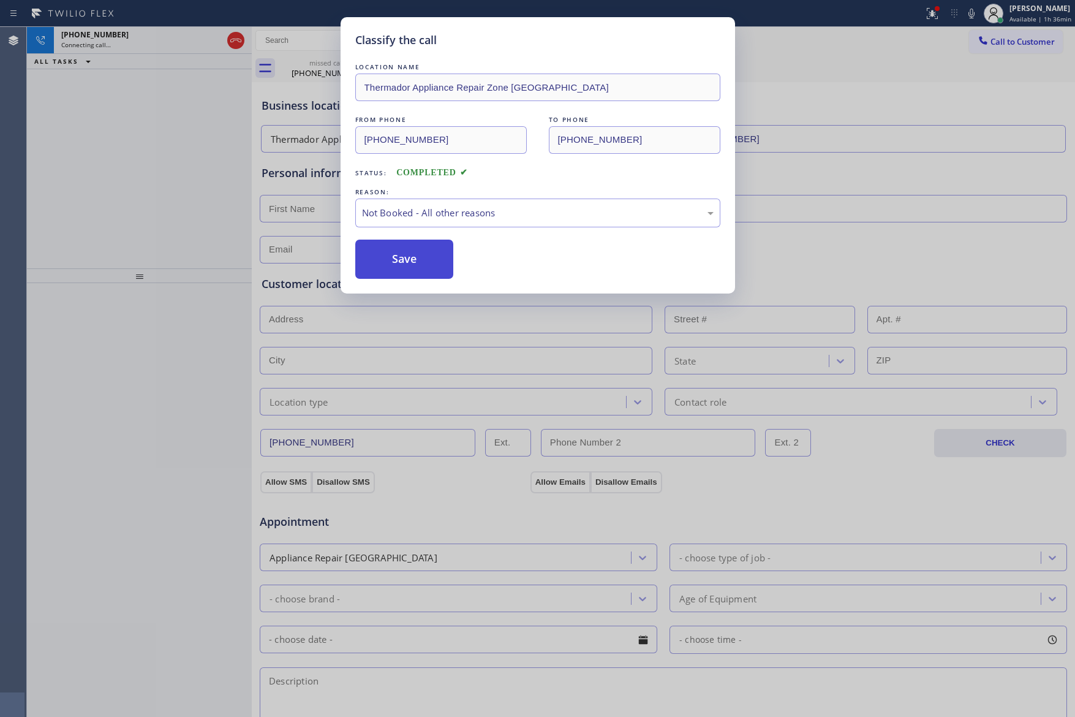
click at [390, 263] on button "Save" at bounding box center [404, 259] width 99 height 39
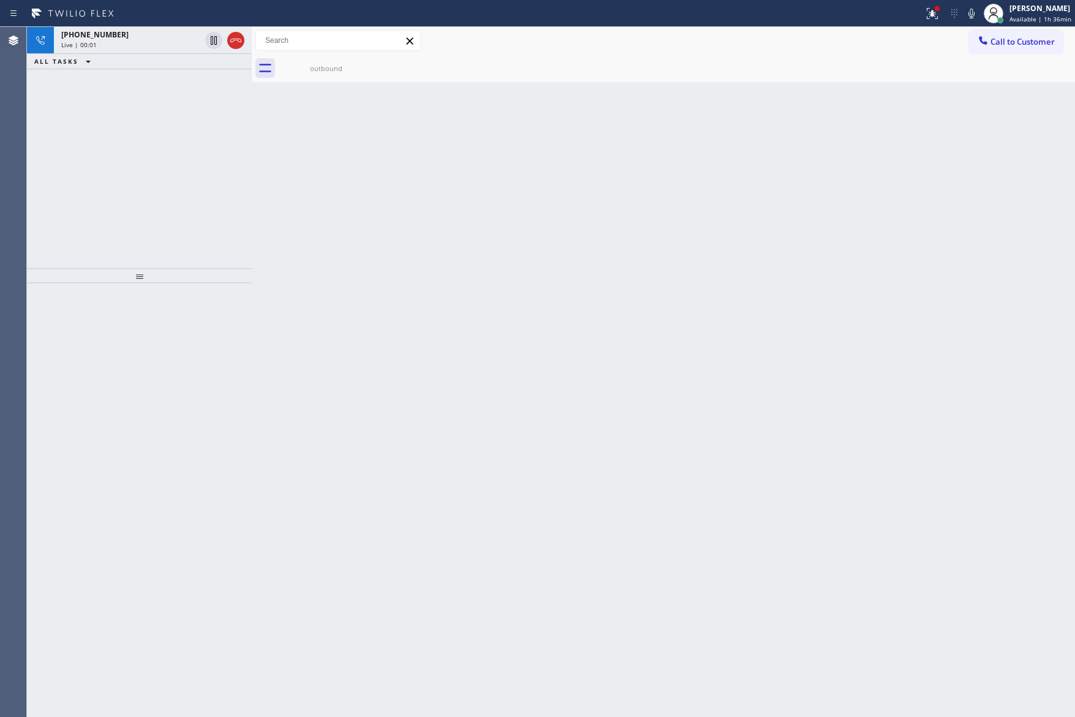
drag, startPoint x: 204, startPoint y: 197, endPoint x: 211, endPoint y: 88, distance: 108.7
click at [208, 172] on div "[PHONE_NUMBER] Live | 00:01 ALL TASKS ALL TASKS ACTIVE TASKS TASKS IN WRAP UP" at bounding box center [139, 147] width 225 height 241
drag, startPoint x: 238, startPoint y: 48, endPoint x: 213, endPoint y: 80, distance: 40.2
click at [238, 46] on div at bounding box center [225, 40] width 44 height 27
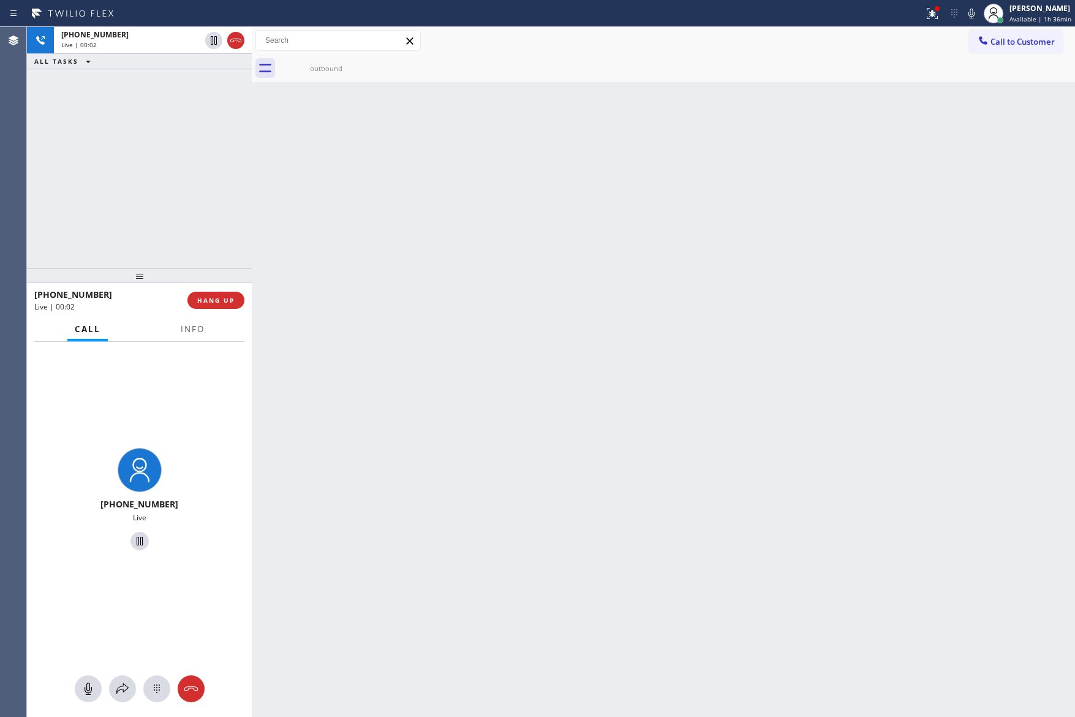
click at [203, 219] on div "[PHONE_NUMBER] Live | 00:02 ALL TASKS ALL TASKS ACTIVE TASKS TASKS IN WRAP UP" at bounding box center [139, 147] width 225 height 241
click at [239, 44] on icon at bounding box center [236, 40] width 15 height 15
click at [226, 226] on div "[PHONE_NUMBER] Live | 00:04 ALL TASKS ALL TASKS ACTIVE TASKS TASKS IN WRAP UP" at bounding box center [139, 147] width 225 height 241
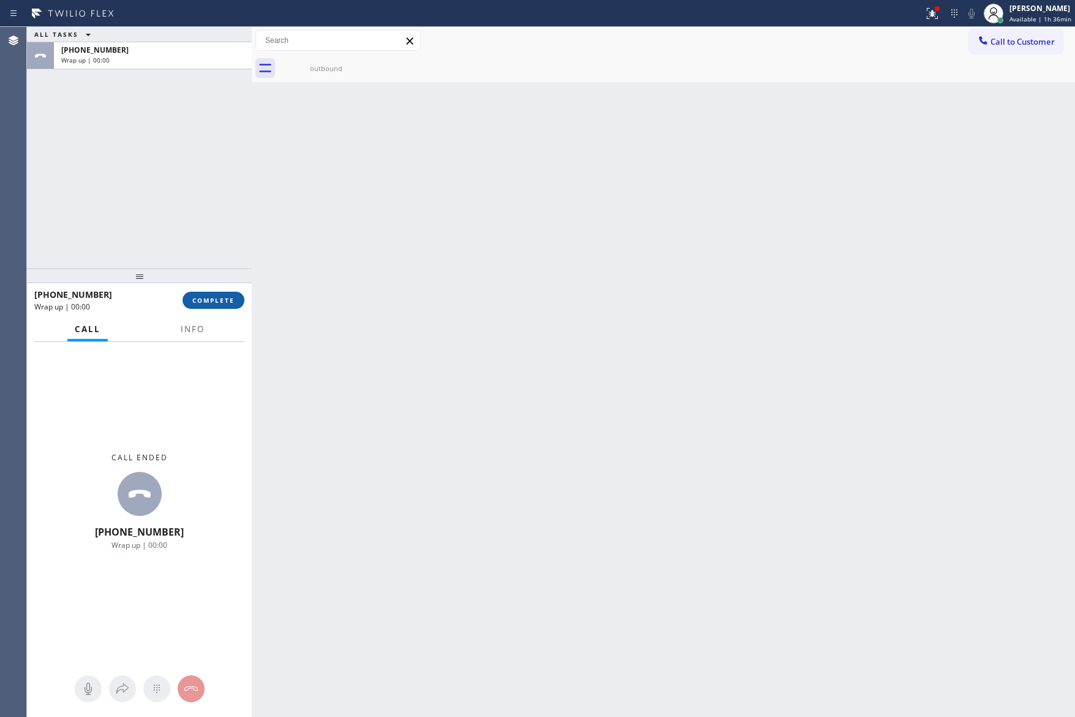
click at [227, 305] on button "COMPLETE" at bounding box center [214, 300] width 62 height 17
drag, startPoint x: 190, startPoint y: 151, endPoint x: 199, endPoint y: 175, distance: 26.2
click at [192, 151] on div "ALL TASKS ALL TASKS ACTIVE TASKS TASKS IN WRAP UP [PHONE_NUMBER] Wrap up | 00:00" at bounding box center [139, 147] width 225 height 241
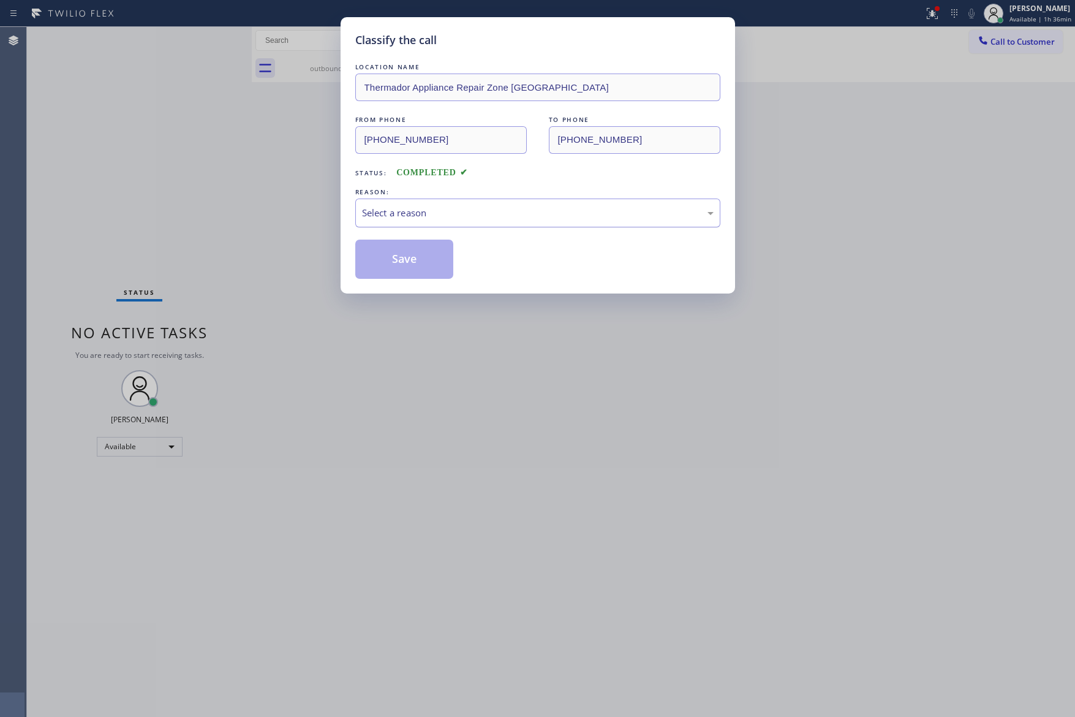
click at [380, 216] on div "Select a reason" at bounding box center [538, 213] width 352 height 14
click at [406, 254] on button "Save" at bounding box center [404, 259] width 99 height 39
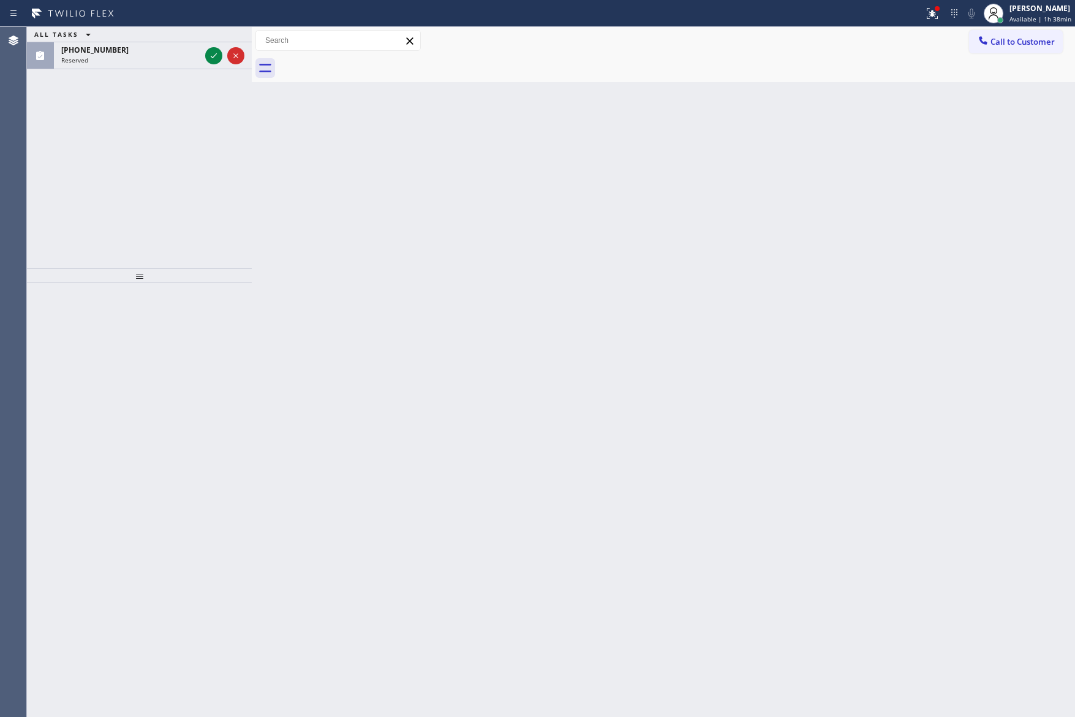
click at [182, 173] on div "ALL TASKS ALL TASKS ACTIVE TASKS TASKS IN WRAP UP [PHONE_NUMBER] Reserved" at bounding box center [139, 147] width 225 height 241
drag, startPoint x: 219, startPoint y: 53, endPoint x: 217, endPoint y: 184, distance: 130.5
click at [219, 55] on icon at bounding box center [213, 55] width 15 height 15
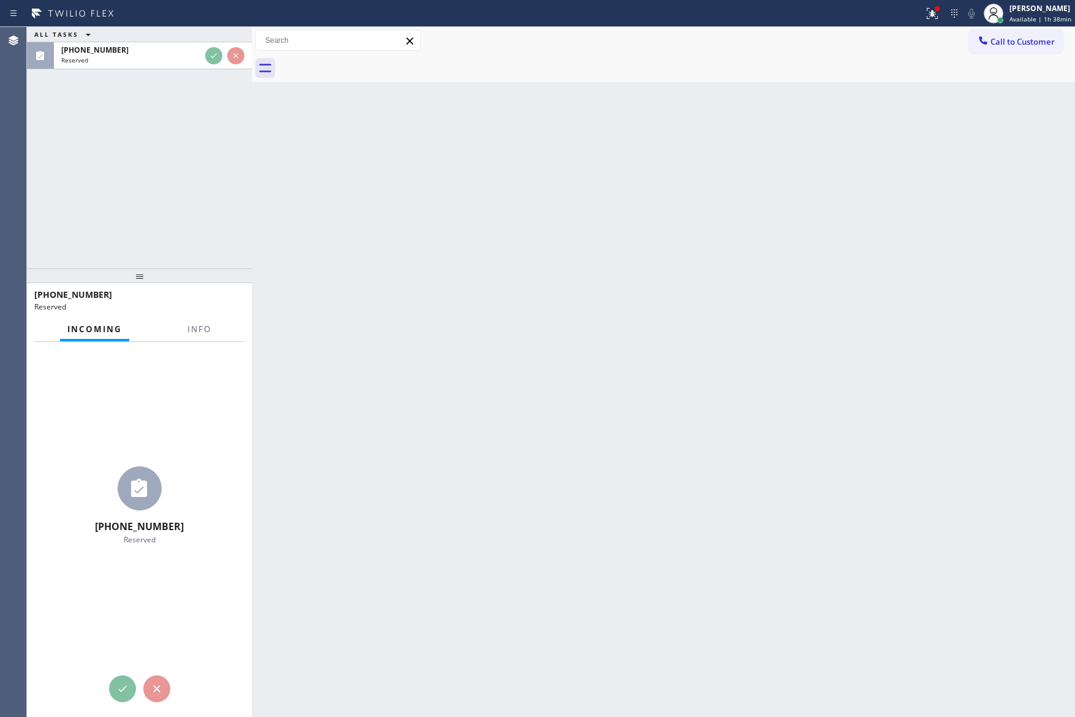
click at [221, 211] on div "ALL TASKS ALL TASKS ACTIVE TASKS TASKS IN WRAP UP [PHONE_NUMBER] Reserved" at bounding box center [139, 147] width 225 height 241
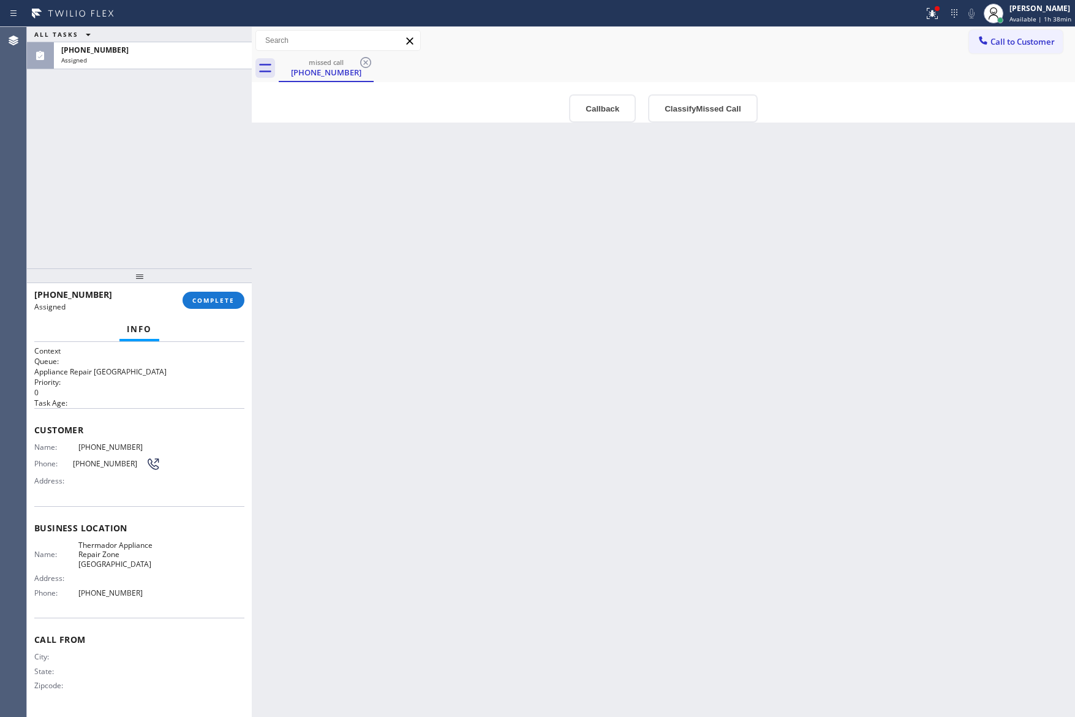
click at [363, 412] on div "Back to Dashboard Change Sender ID Customers Technicians Select a contact Outbo…" at bounding box center [663, 372] width 823 height 690
click at [709, 113] on button "Classify Missed Call" at bounding box center [702, 108] width 109 height 28
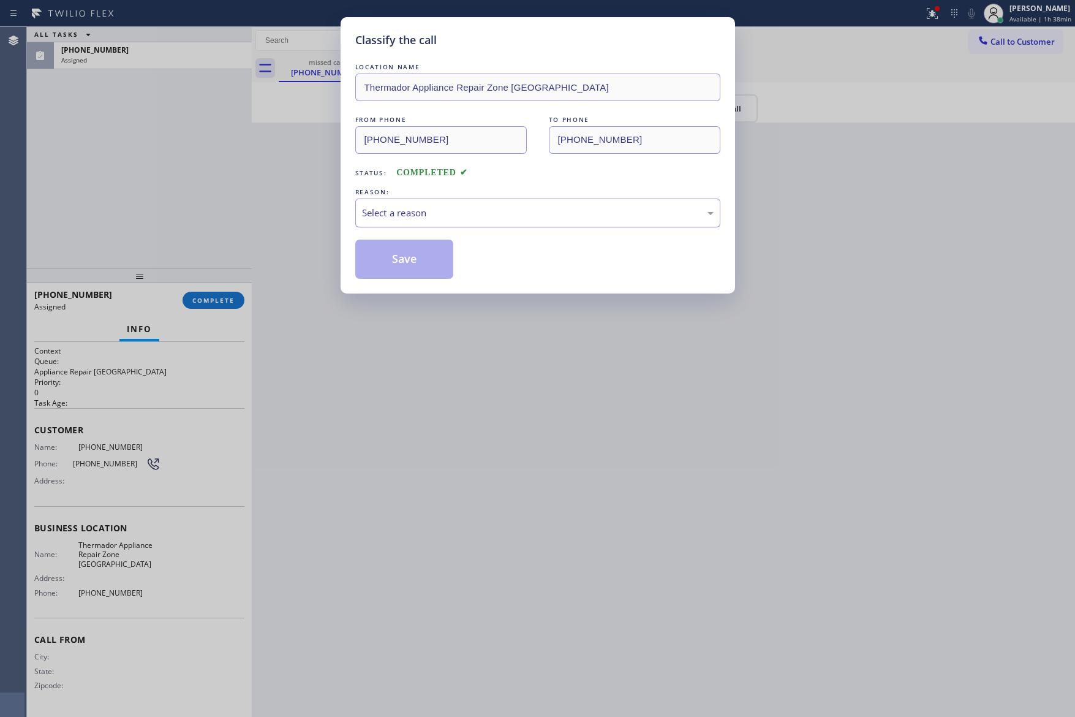
click at [521, 213] on div "Select a reason" at bounding box center [538, 213] width 352 height 14
click at [401, 268] on button "Save" at bounding box center [404, 259] width 99 height 39
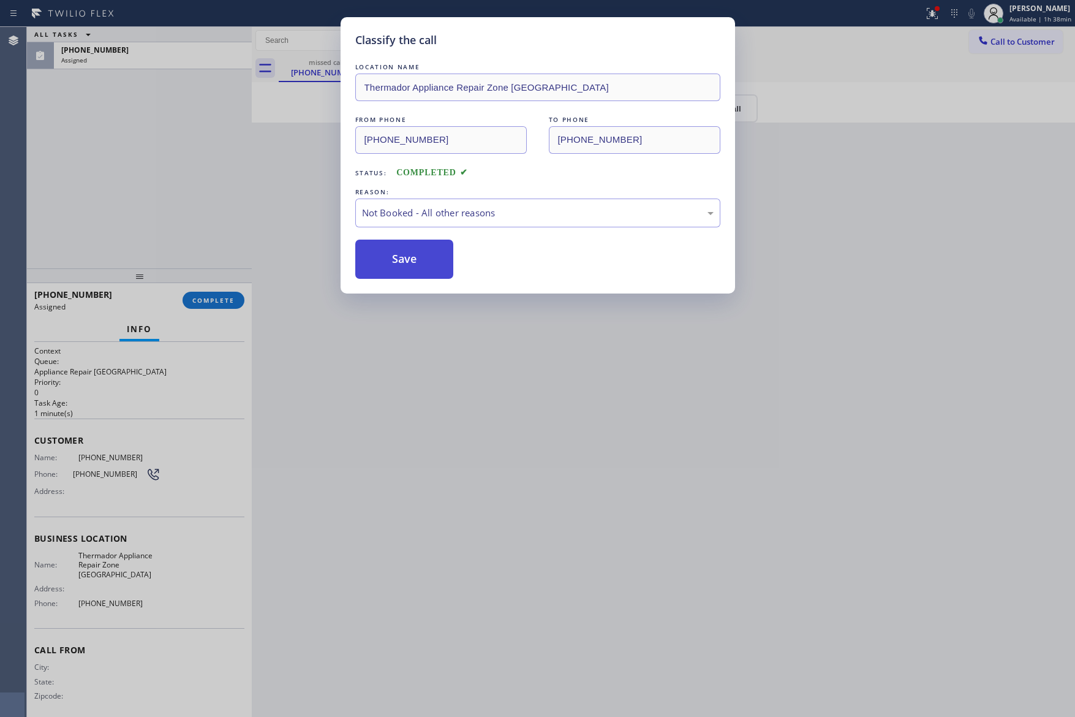
click at [401, 268] on button "Save" at bounding box center [404, 259] width 99 height 39
click at [80, 175] on div "Classify the call LOCATION NAME Thermador Appliance Repair Zone [GEOGRAPHIC_DAT…" at bounding box center [537, 358] width 1075 height 717
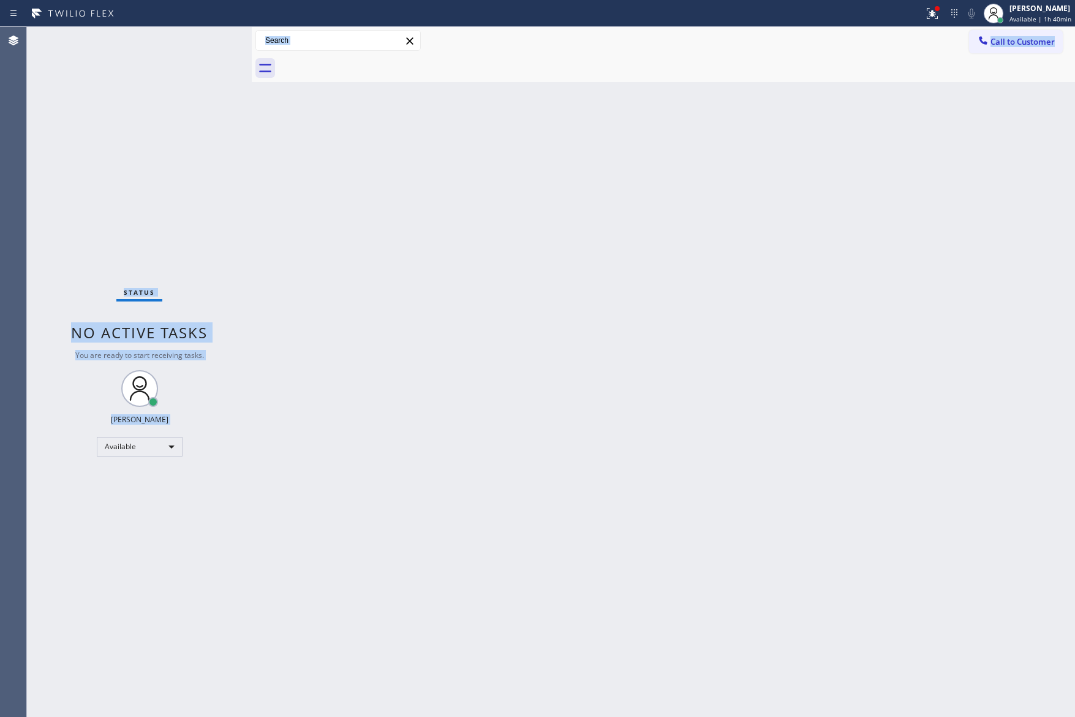
click at [754, 323] on div "Back to Dashboard Change Sender ID Customers Technicians Select a contact Outbo…" at bounding box center [663, 372] width 823 height 690
click at [261, 248] on div "Back to Dashboard Change Sender ID Customers Technicians Select a contact Outbo…" at bounding box center [663, 372] width 823 height 690
click at [441, 300] on div "Back to Dashboard Change Sender ID Customers Technicians Select a contact Outbo…" at bounding box center [663, 372] width 823 height 690
click at [452, 298] on div "Back to Dashboard Change Sender ID Customers Technicians Select a contact Outbo…" at bounding box center [663, 372] width 823 height 690
drag, startPoint x: 261, startPoint y: 502, endPoint x: 267, endPoint y: 495, distance: 9.6
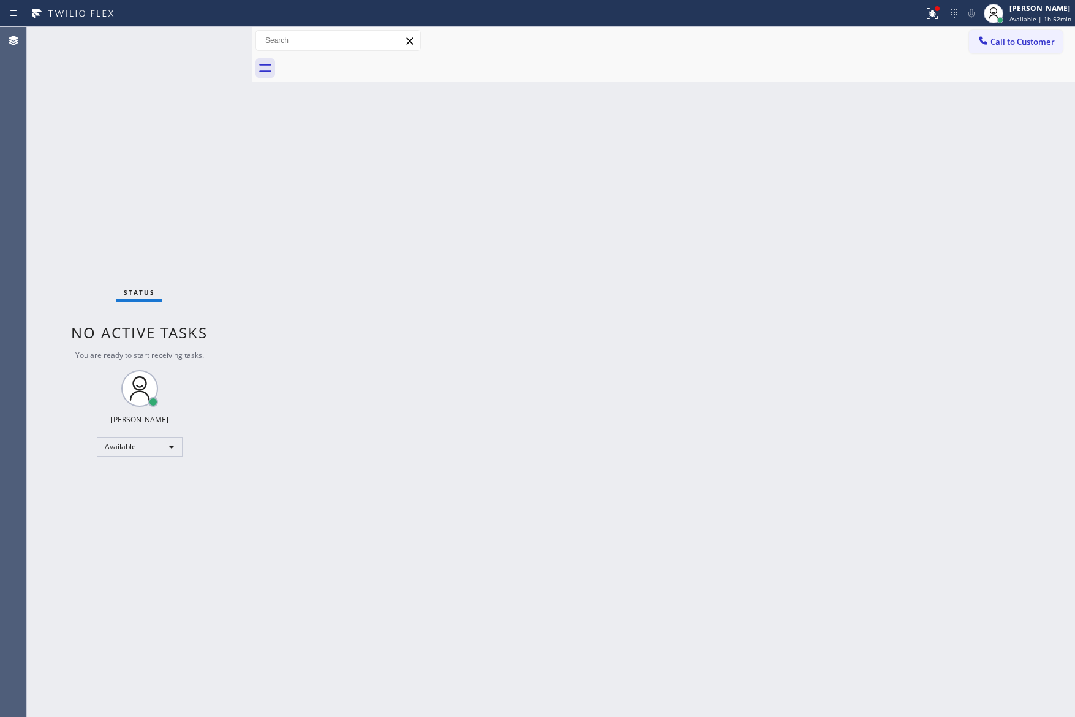
click at [267, 495] on div "Back to Dashboard Change Sender ID Customers Technicians Select a contact Outbo…" at bounding box center [663, 372] width 823 height 690
drag, startPoint x: 668, startPoint y: 384, endPoint x: 970, endPoint y: 515, distance: 329.8
click at [755, 397] on div "Back to Dashboard Change Sender ID Customers Technicians Select a contact Outbo…" at bounding box center [663, 372] width 823 height 690
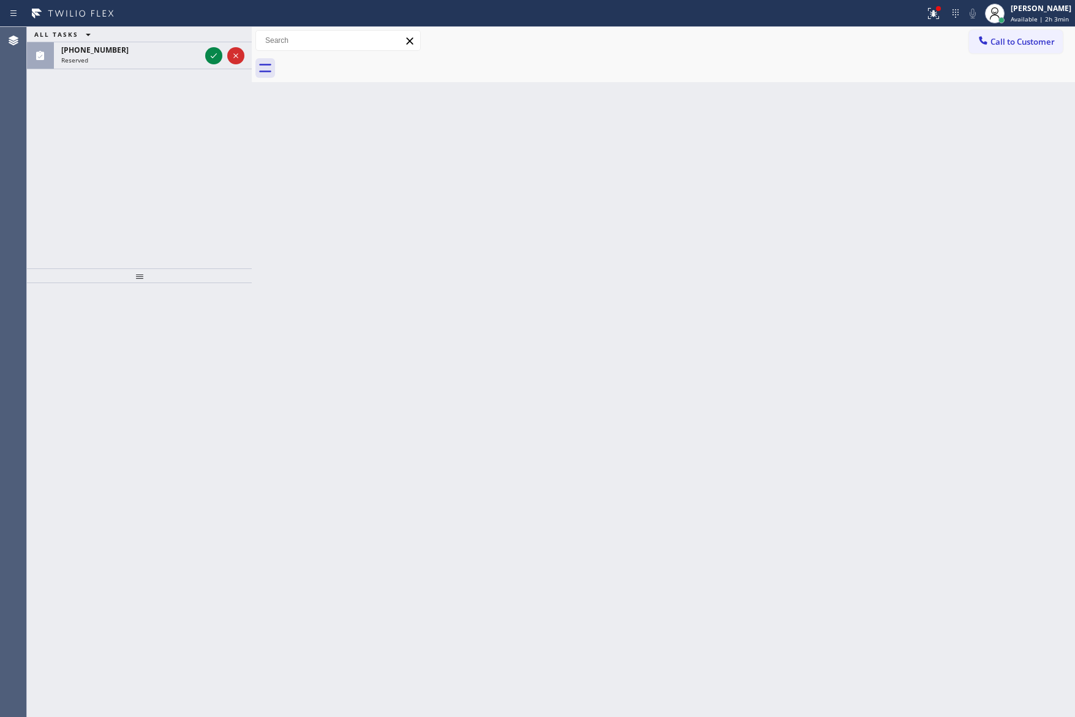
click at [118, 159] on div "ALL TASKS ALL TASKS ACTIVE TASKS TASKS IN WRAP UP [PHONE_NUMBER] Reserved" at bounding box center [139, 147] width 225 height 241
drag, startPoint x: 212, startPoint y: 58, endPoint x: 184, endPoint y: 208, distance: 153.3
click at [212, 58] on icon at bounding box center [214, 55] width 6 height 5
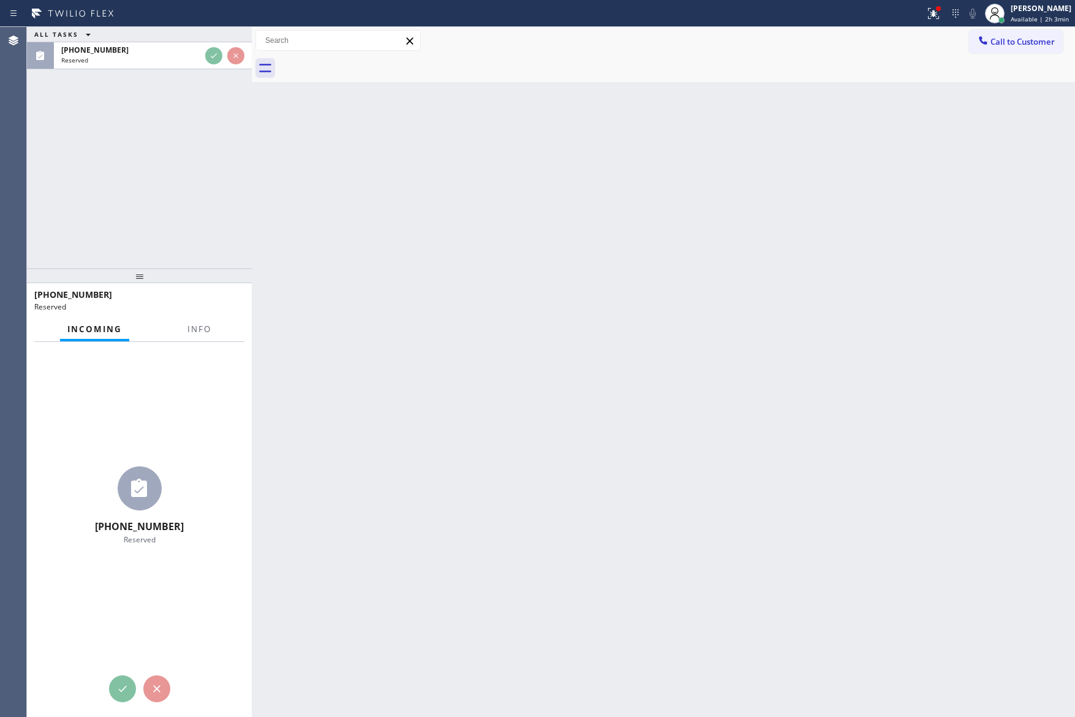
click at [184, 208] on div "ALL TASKS ALL TASKS ACTIVE TASKS TASKS IN WRAP UP [PHONE_NUMBER] Reserved" at bounding box center [139, 147] width 225 height 241
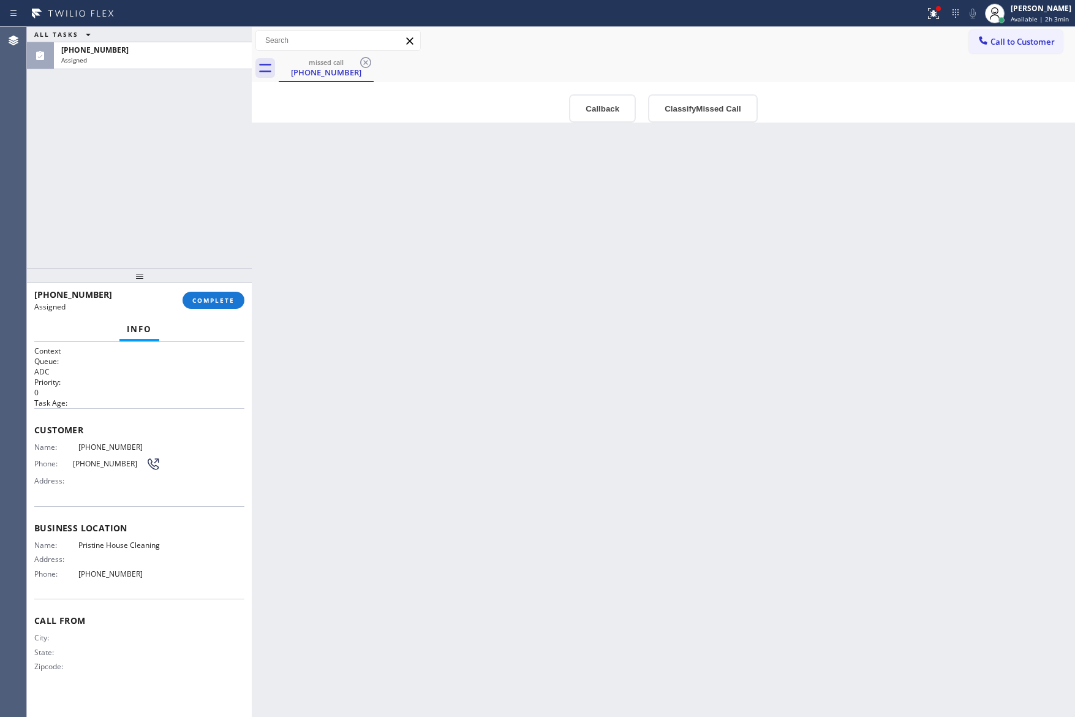
type input "[PHONE_NUMBER]"
click at [651, 229] on div "Back to Dashboard Change Sender ID Customers Technicians Select a contact Outbo…" at bounding box center [663, 372] width 823 height 690
click at [607, 105] on button "Callback" at bounding box center [602, 108] width 67 height 28
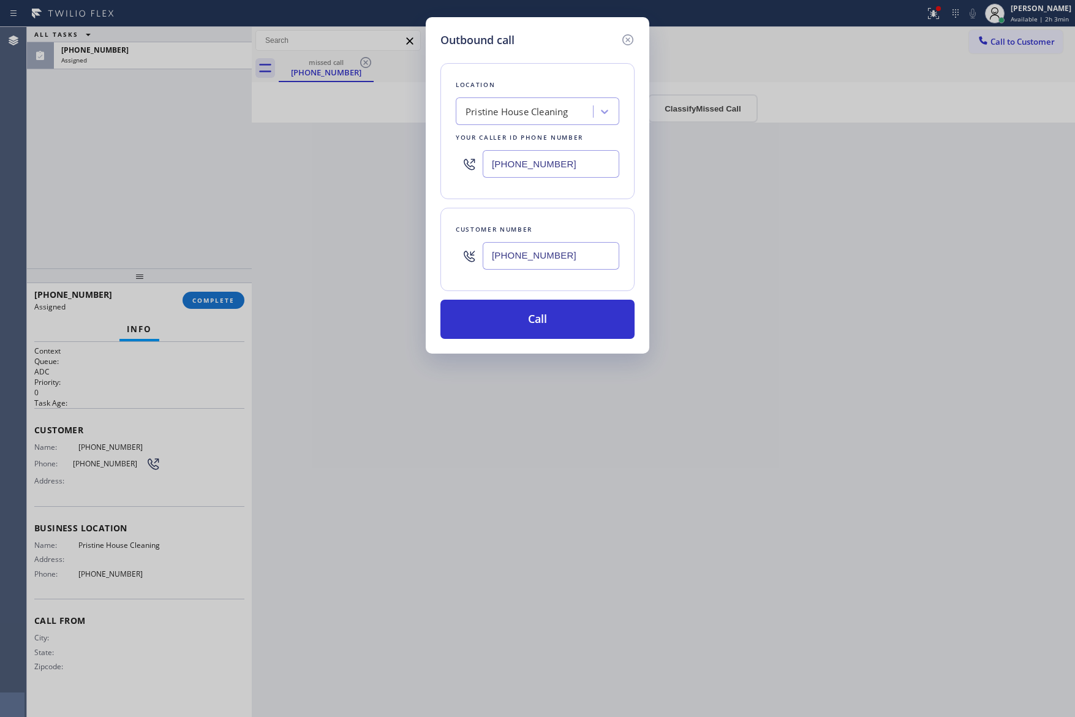
click at [543, 333] on button "Call" at bounding box center [538, 319] width 194 height 39
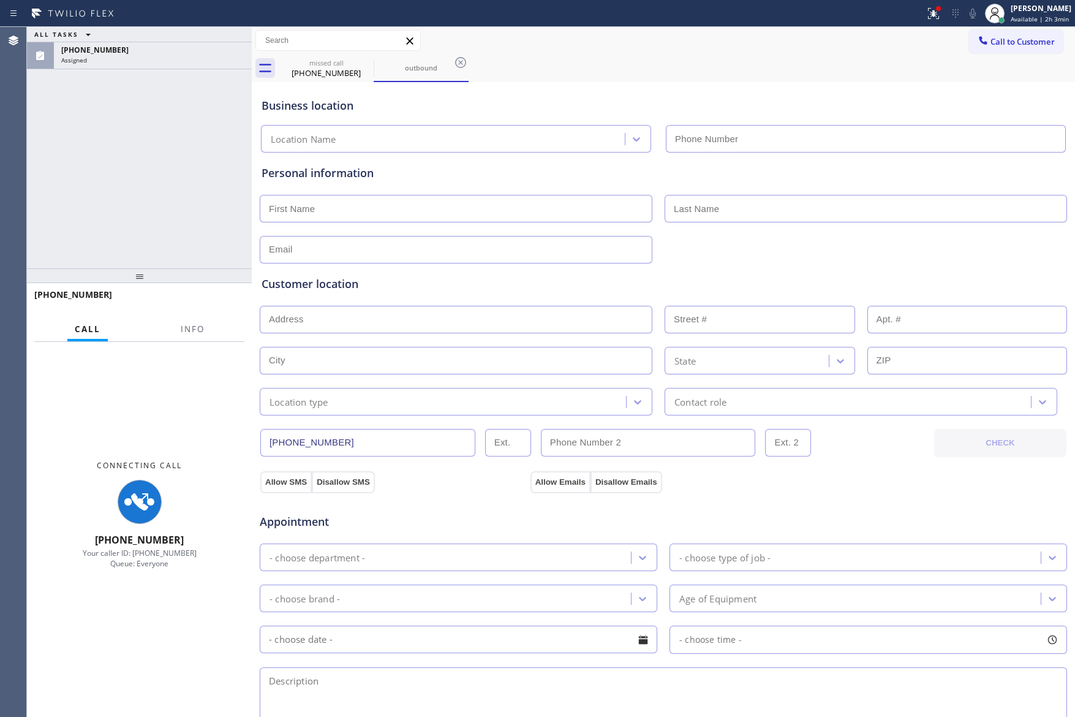
type input "[PHONE_NUMBER]"
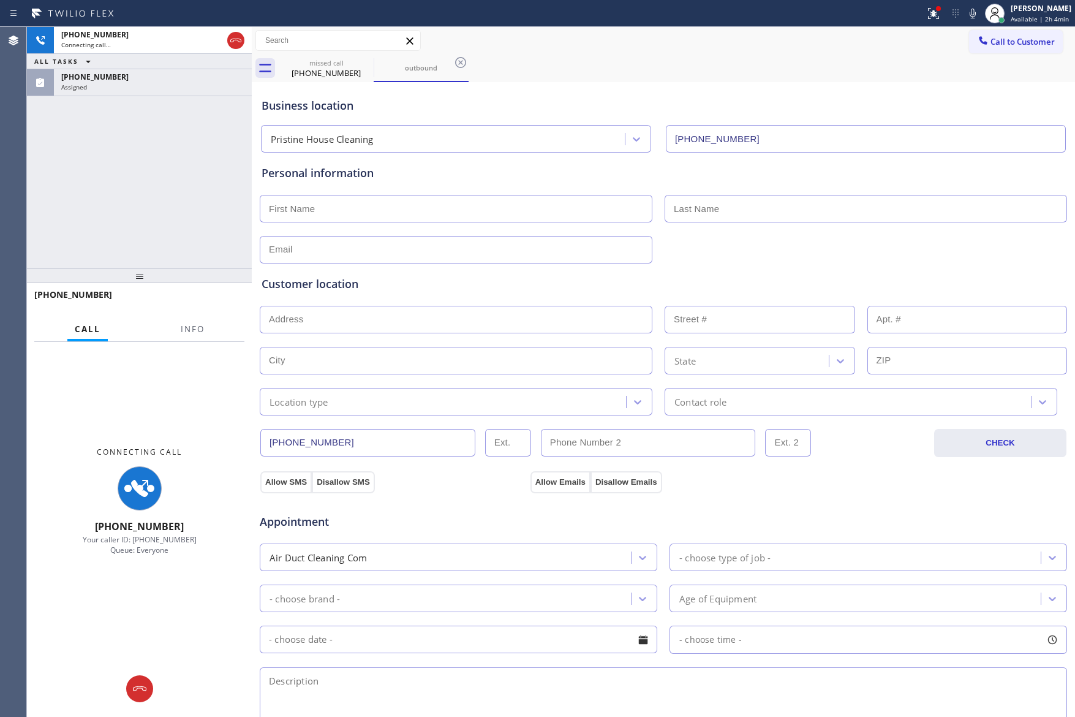
click at [116, 155] on div "[PHONE_NUMBER] Connecting call… ALL TASKS ALL TASKS ACTIVE TASKS TASKS IN WRAP …" at bounding box center [139, 147] width 225 height 241
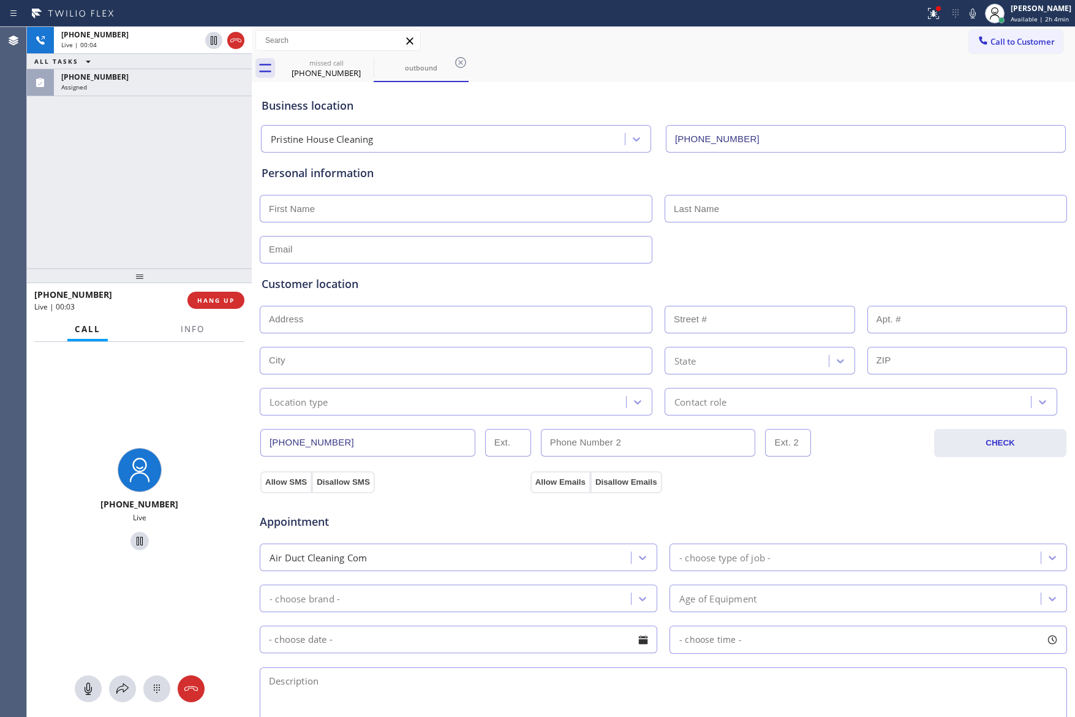
click at [110, 175] on div "[PHONE_NUMBER] Live | 00:04 ALL TASKS ALL TASKS ACTIVE TASKS TASKS IN WRAP UP […" at bounding box center [139, 147] width 225 height 241
click at [159, 188] on div "[PHONE_NUMBER] Live | 00:04 ALL TASKS ALL TASKS ACTIVE TASKS TASKS IN WRAP UP […" at bounding box center [139, 147] width 225 height 241
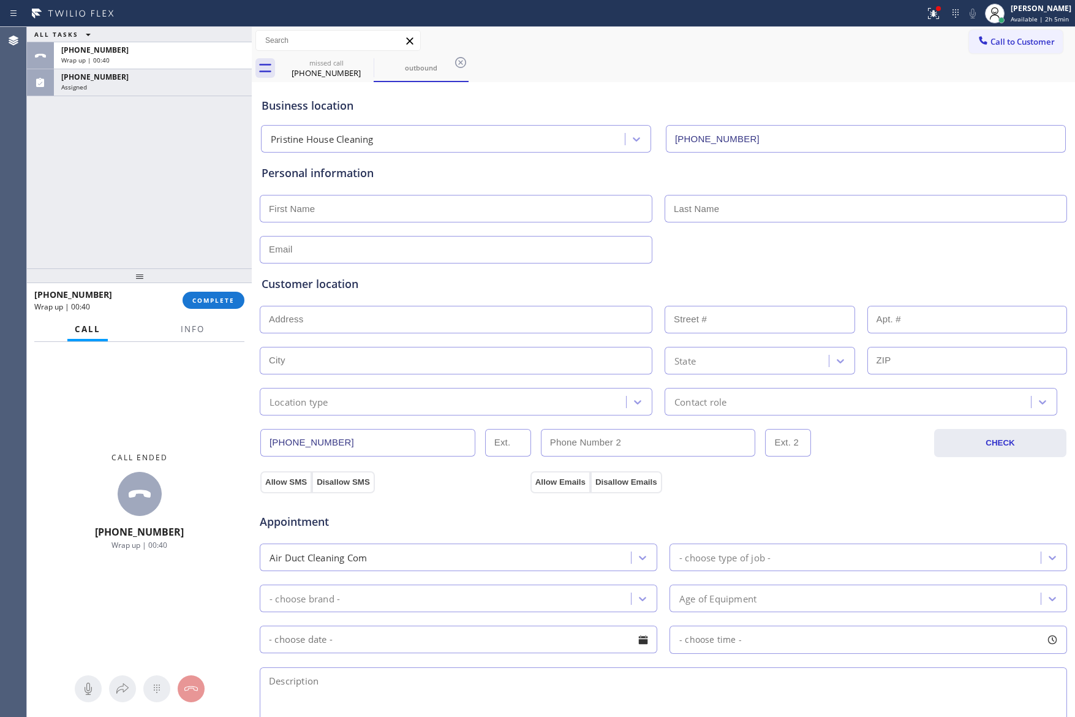
click at [168, 223] on div "ALL TASKS ALL TASKS ACTIVE TASKS TASKS IN WRAP UP [PHONE_NUMBER] Wrap up | 00:[…" at bounding box center [139, 147] width 225 height 241
click at [205, 302] on span "COMPLETE" at bounding box center [213, 300] width 42 height 9
click at [200, 199] on div "ALL TASKS ALL TASKS ACTIVE TASKS TASKS IN WRAP UP [PHONE_NUMBER] Wrap up | 00:[…" at bounding box center [139, 147] width 225 height 241
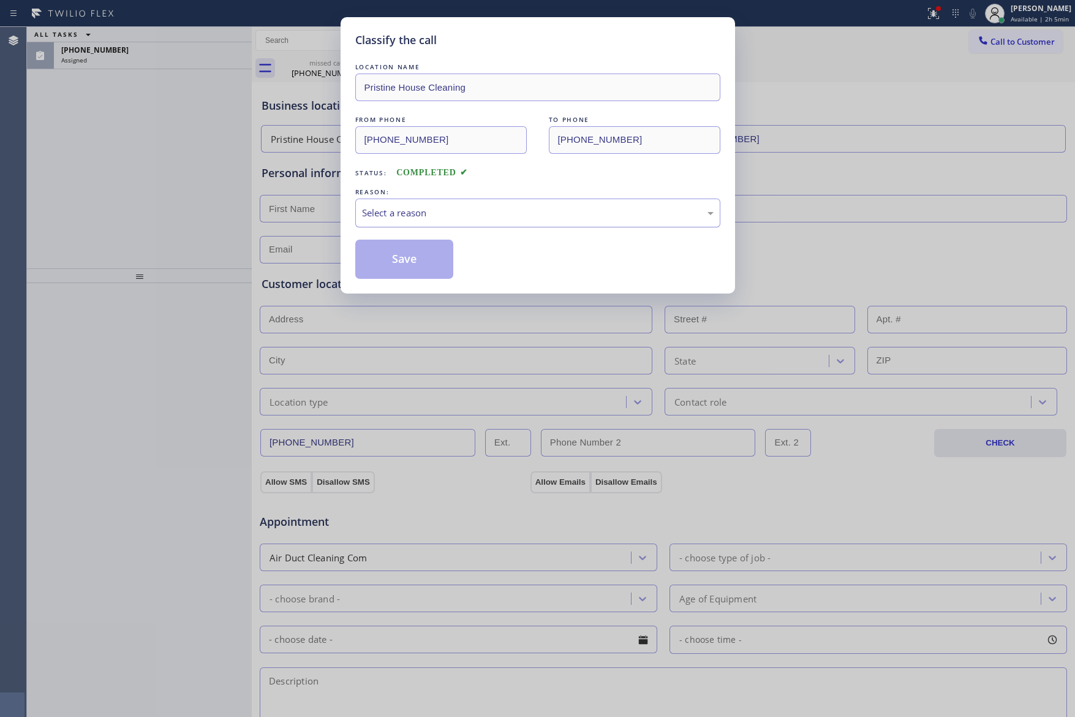
drag, startPoint x: 473, startPoint y: 211, endPoint x: 469, endPoint y: 218, distance: 7.5
click at [469, 218] on div "Select a reason" at bounding box center [538, 213] width 352 height 14
click at [406, 260] on button "Save" at bounding box center [404, 259] width 99 height 39
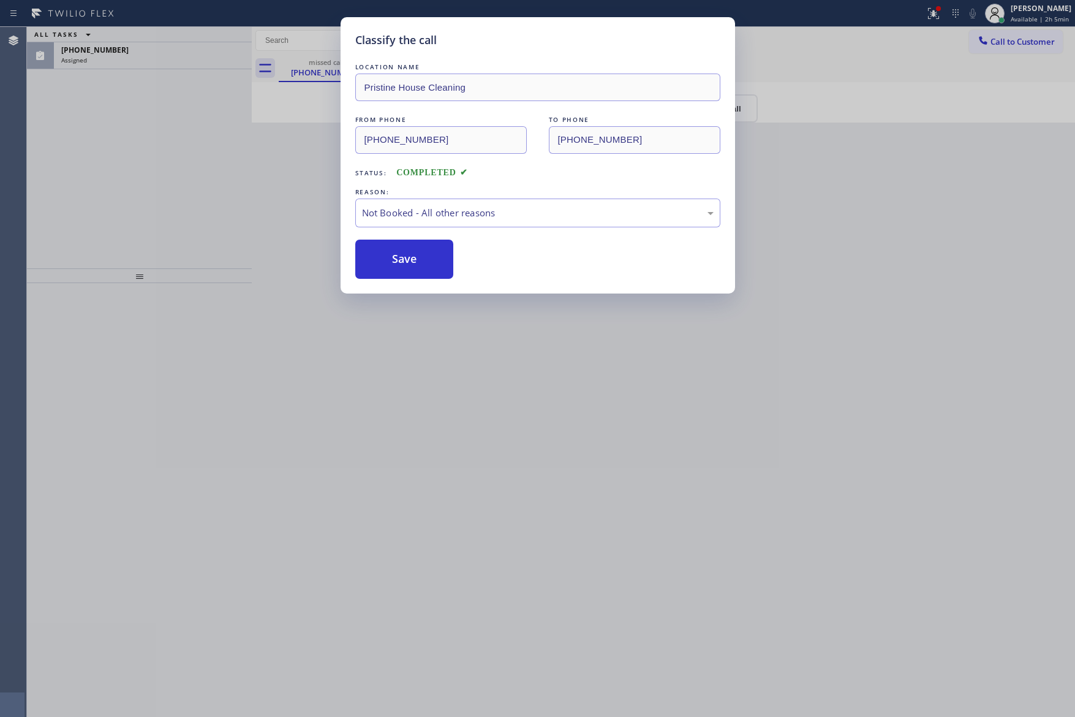
drag, startPoint x: 406, startPoint y: 260, endPoint x: 194, endPoint y: 217, distance: 216.9
click at [394, 259] on button "Save" at bounding box center [404, 259] width 99 height 39
click at [194, 215] on div "Classify the call LOCATION NAME Pristine House Cleaning FROM PHONE [PHONE_NUMBE…" at bounding box center [537, 358] width 1075 height 717
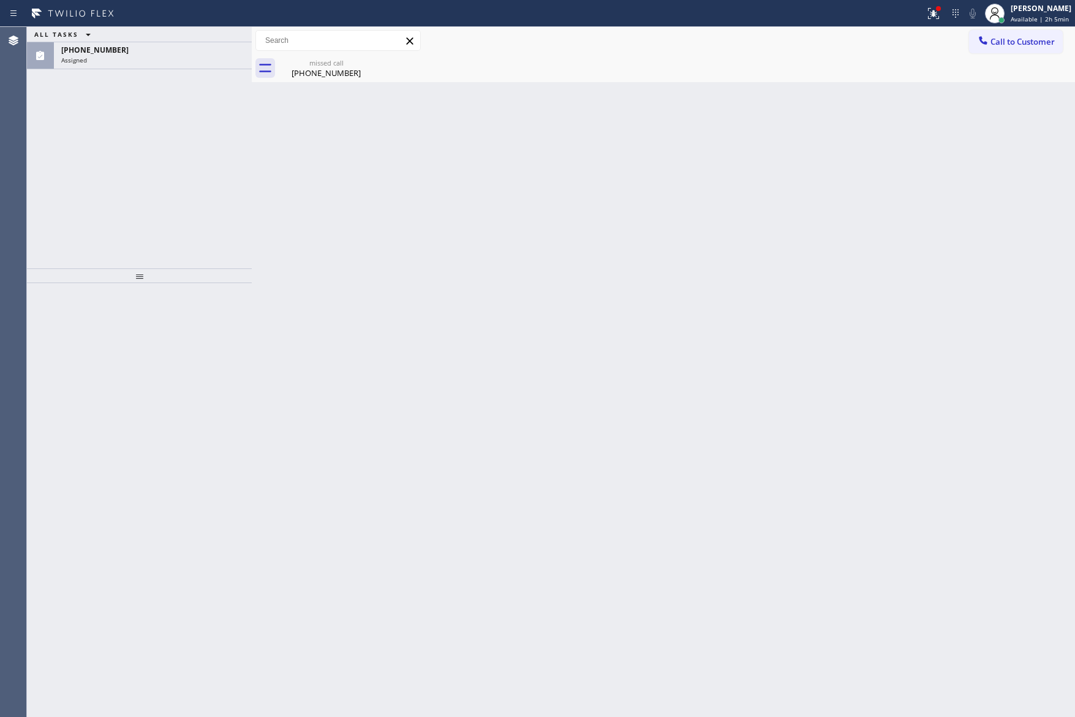
click at [210, 221] on div "ALL TASKS ALL TASKS ACTIVE TASKS TASKS IN WRAP UP [PHONE_NUMBER] Assigned" at bounding box center [139, 147] width 225 height 241
drag, startPoint x: 195, startPoint y: 50, endPoint x: 202, endPoint y: 269, distance: 218.8
click at [194, 53] on div "[PHONE_NUMBER]" at bounding box center [152, 50] width 183 height 10
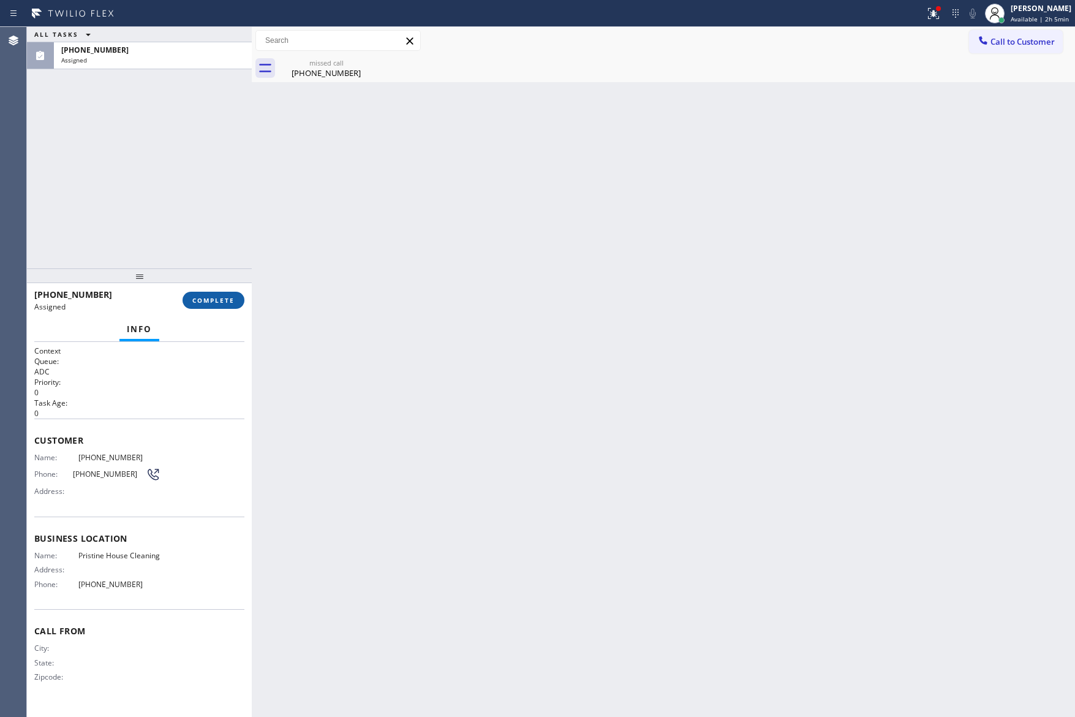
click at [222, 304] on span "COMPLETE" at bounding box center [213, 300] width 42 height 9
click at [184, 135] on div "ALL TASKS ALL TASKS ACTIVE TASKS TASKS IN WRAP UP [PHONE_NUMBER] Assigned" at bounding box center [139, 147] width 225 height 241
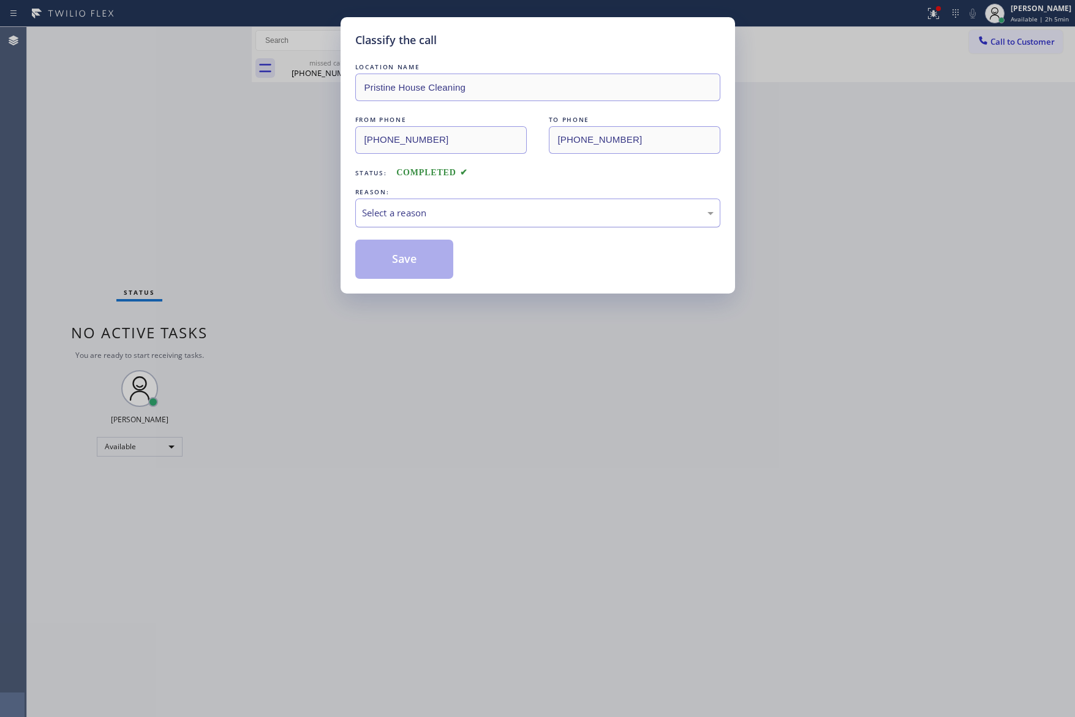
click at [403, 214] on div "Select a reason" at bounding box center [538, 213] width 352 height 14
click at [408, 259] on button "Save" at bounding box center [404, 259] width 99 height 39
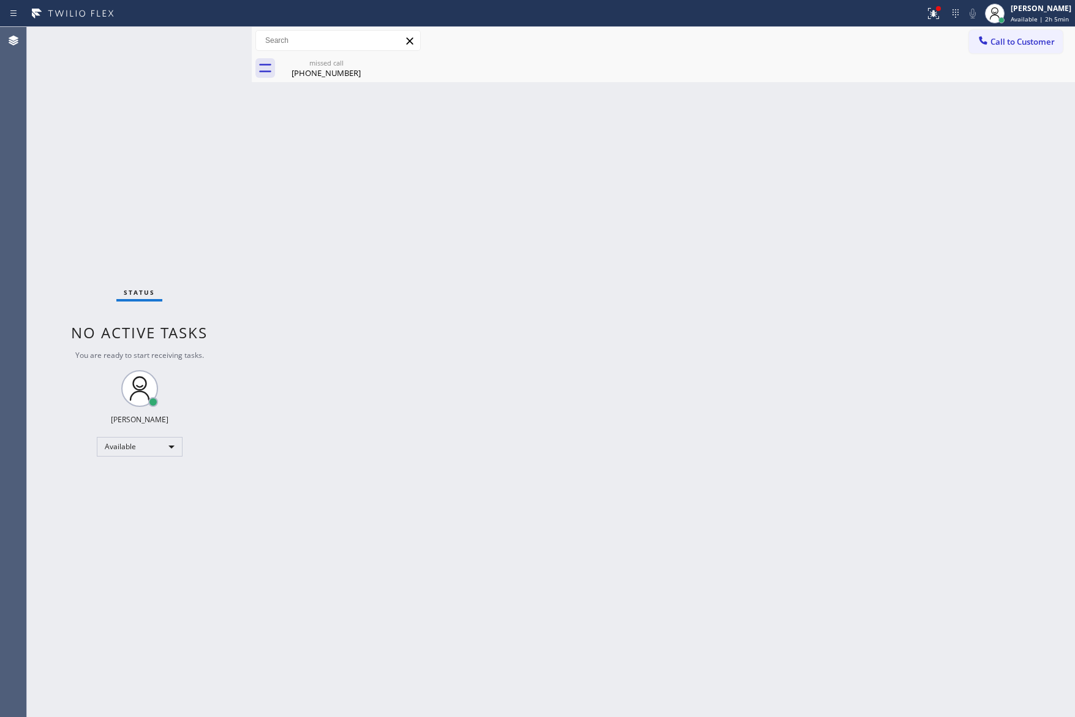
click at [155, 151] on div "Status No active tasks You are ready to start receiving tasks. [PERSON_NAME] Av…" at bounding box center [139, 372] width 225 height 690
drag, startPoint x: 160, startPoint y: 127, endPoint x: 412, endPoint y: 357, distance: 341.3
click at [169, 140] on div "Status No active tasks You are ready to start receiving tasks. [PERSON_NAME] Av…" at bounding box center [139, 372] width 225 height 690
drag, startPoint x: 396, startPoint y: 285, endPoint x: 408, endPoint y: 287, distance: 12.5
click at [401, 285] on div "Back to Dashboard Change Sender ID Customers Technicians Select a contact Outbo…" at bounding box center [663, 372] width 823 height 690
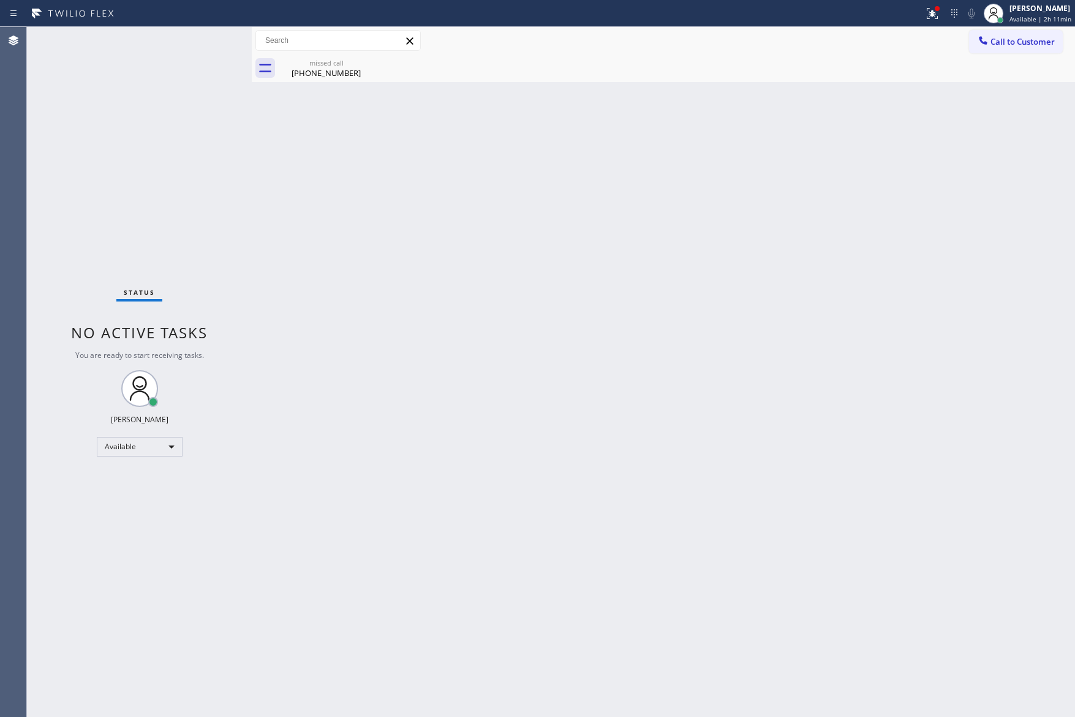
drag, startPoint x: 890, startPoint y: 420, endPoint x: 897, endPoint y: 417, distance: 7.2
click at [895, 418] on div "Back to Dashboard Change Sender ID Customers Technicians Select a contact Outbo…" at bounding box center [663, 372] width 823 height 690
click at [772, 254] on div "Back to Dashboard Change Sender ID Customers Technicians Select a contact Outbo…" at bounding box center [663, 372] width 823 height 690
drag, startPoint x: 789, startPoint y: 449, endPoint x: 778, endPoint y: 488, distance: 40.0
click at [787, 461] on div "Back to Dashboard Change Sender ID Customers Technicians Select a contact Outbo…" at bounding box center [663, 372] width 823 height 690
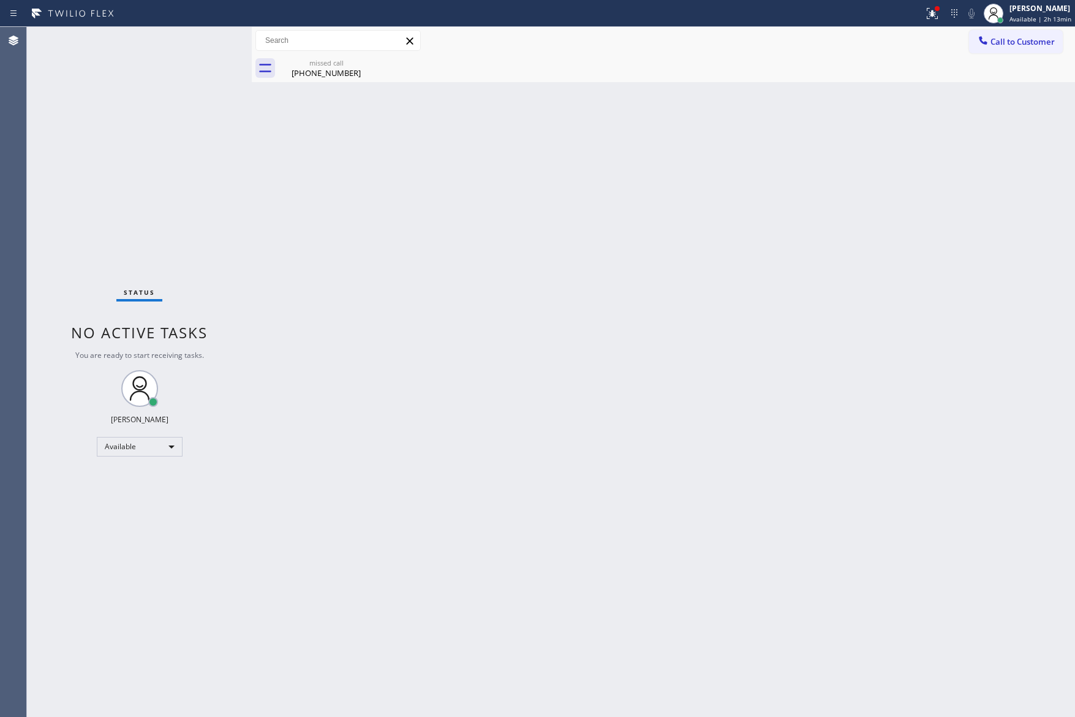
click at [679, 616] on div "Back to Dashboard Change Sender ID Customers Technicians Select a contact Outbo…" at bounding box center [663, 372] width 823 height 690
click at [326, 66] on div "missed call" at bounding box center [326, 62] width 93 height 9
click at [785, 397] on div "Back to Dashboard Change Sender ID Customers Technicians Select a contact Outbo…" at bounding box center [663, 372] width 823 height 690
drag, startPoint x: 178, startPoint y: 124, endPoint x: 274, endPoint y: 133, distance: 96.0
click at [206, 125] on div "Status No active tasks You are ready to start receiving tasks. [PERSON_NAME] Av…" at bounding box center [139, 372] width 225 height 690
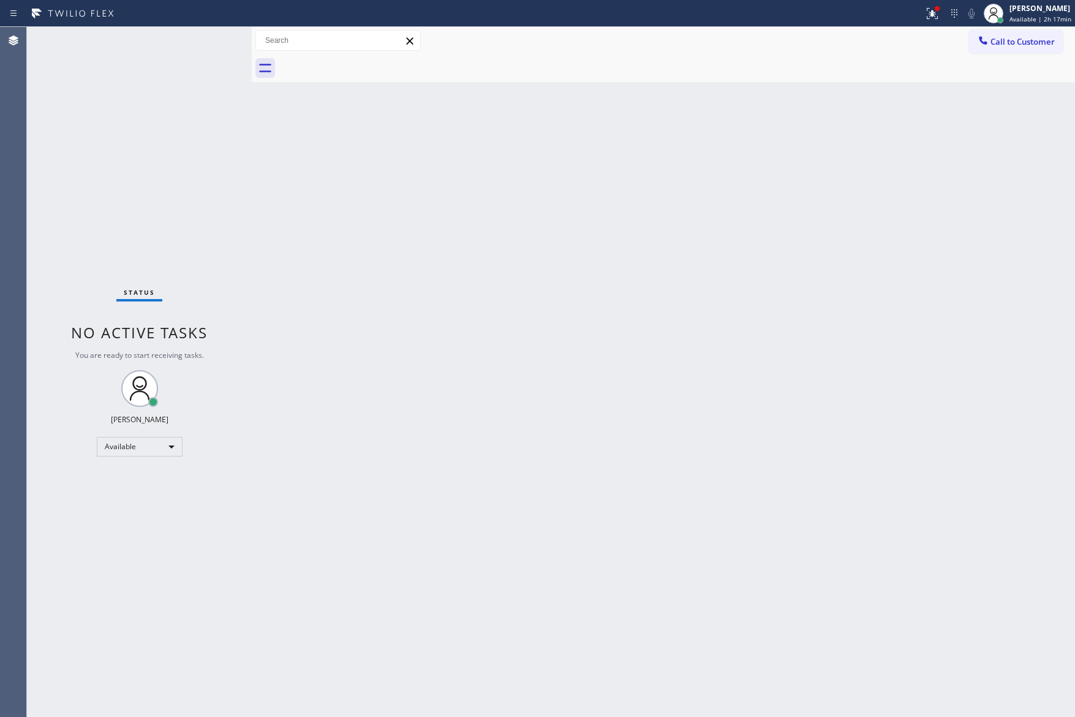
drag, startPoint x: 539, startPoint y: 263, endPoint x: 1035, endPoint y: 491, distance: 545.8
click at [619, 300] on div "Back to Dashboard Change Sender ID Customers Technicians Select a contact Outbo…" at bounding box center [663, 372] width 823 height 690
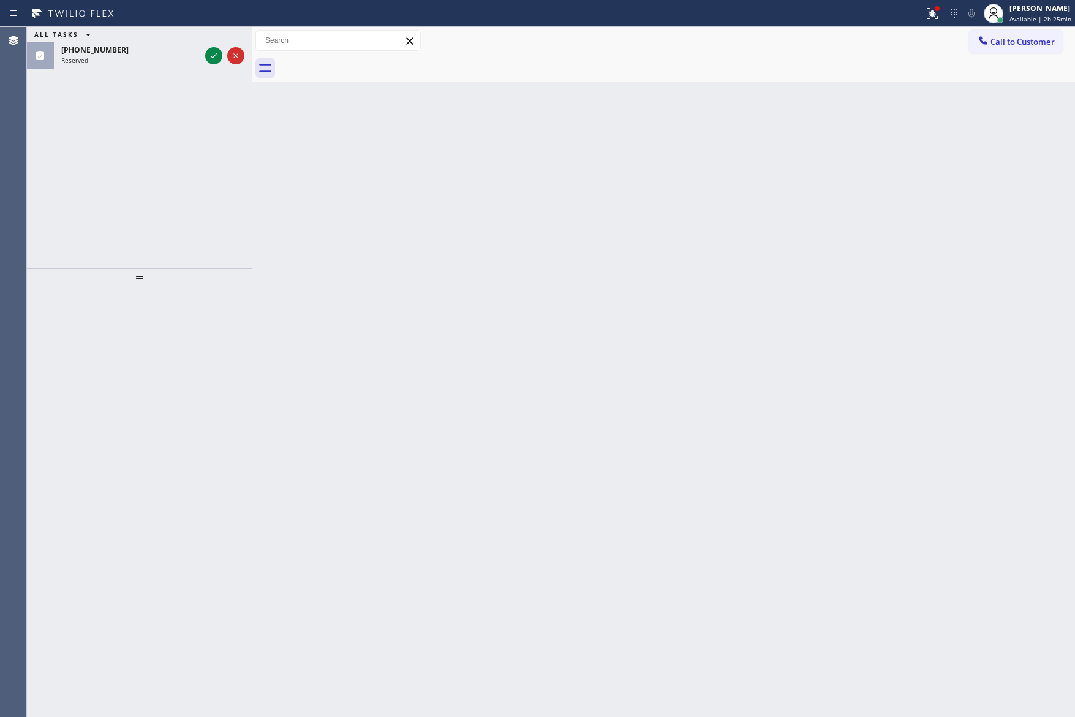
click at [176, 145] on div "ALL TASKS ALL TASKS ACTIVE TASKS TASKS IN WRAP UP [PHONE_NUMBER] Reserved" at bounding box center [139, 147] width 225 height 241
click at [212, 59] on icon at bounding box center [213, 55] width 15 height 15
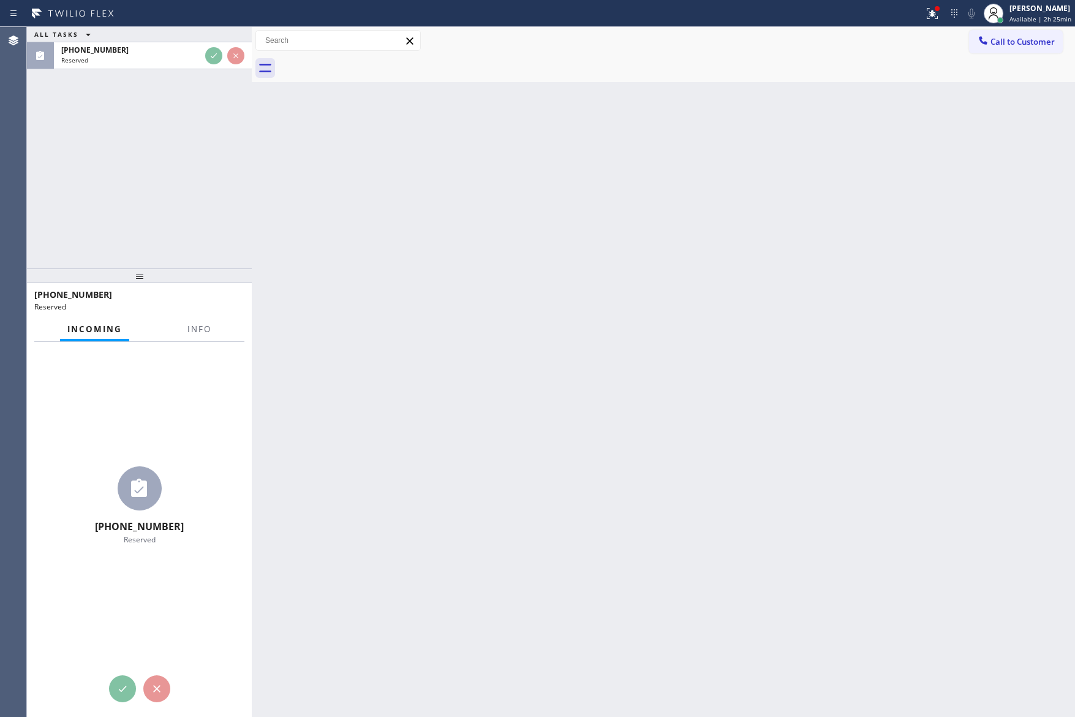
click at [202, 153] on div "ALL TASKS ALL TASKS ACTIVE TASKS TASKS IN WRAP UP [PHONE_NUMBER] Reserved" at bounding box center [139, 147] width 225 height 241
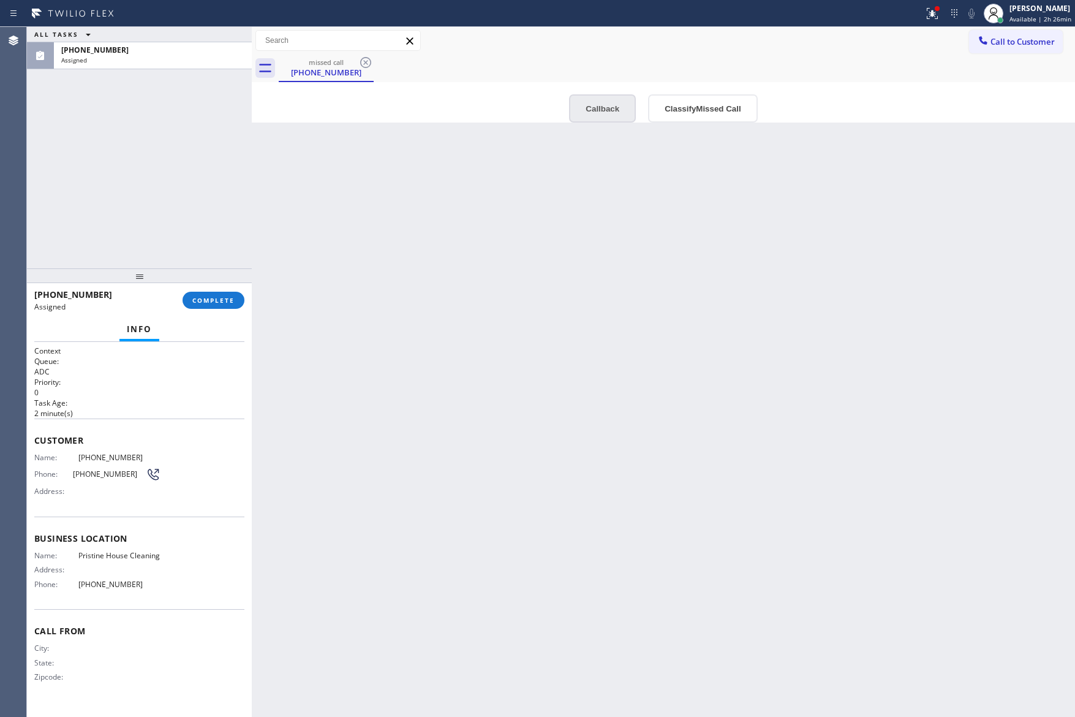
click at [610, 105] on button "Callback" at bounding box center [602, 108] width 67 height 28
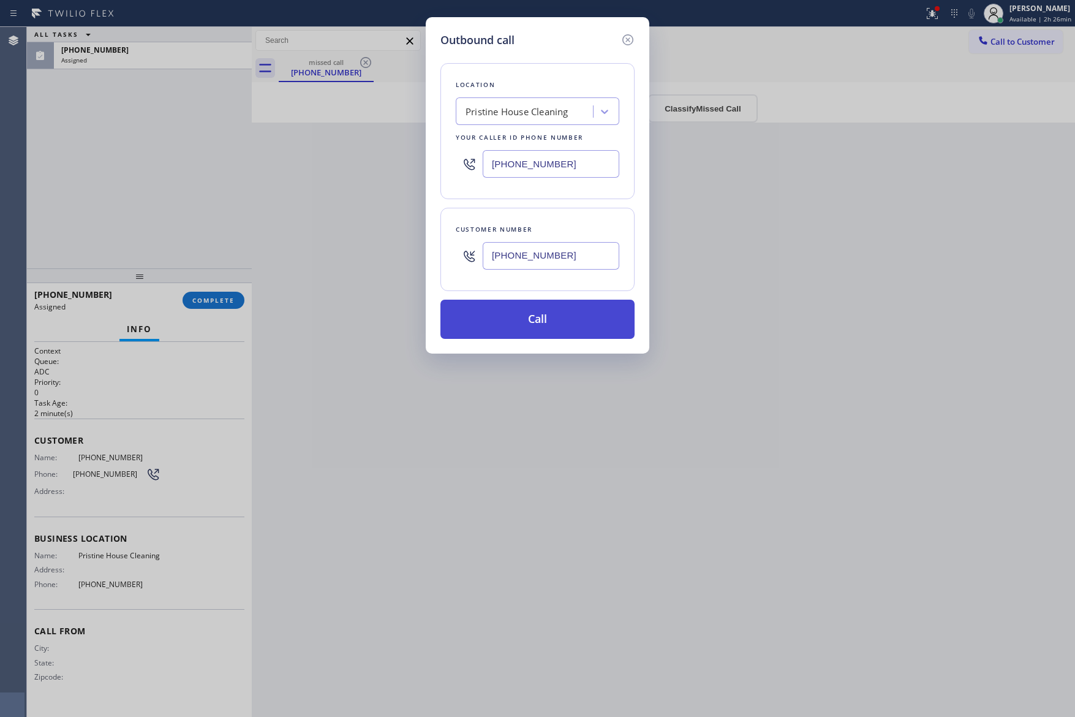
click at [568, 312] on button "Call" at bounding box center [538, 319] width 194 height 39
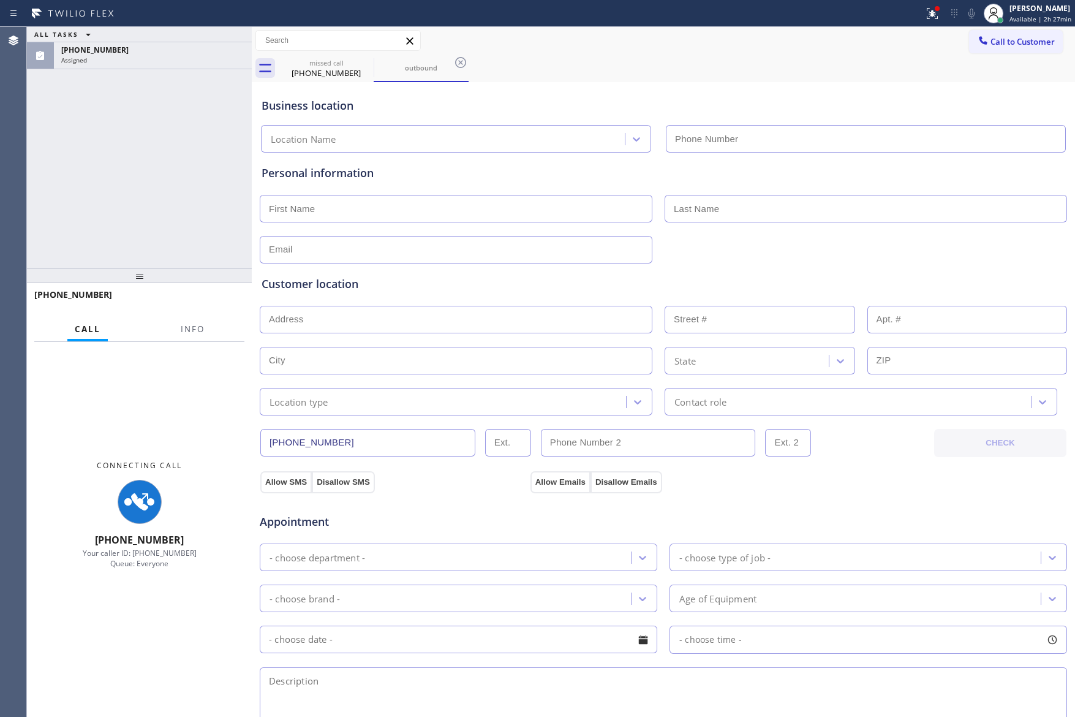
click at [738, 257] on div "Business location Location Name Personal information Customer location >> ADD N…" at bounding box center [663, 503] width 817 height 837
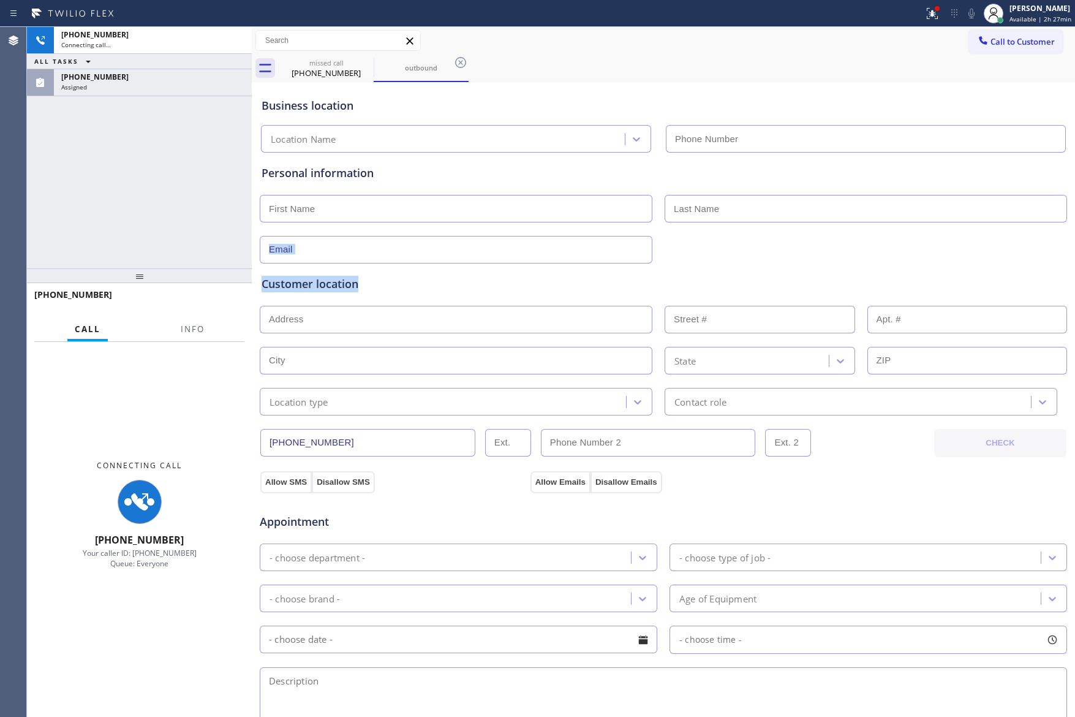
type input "[PHONE_NUMBER]"
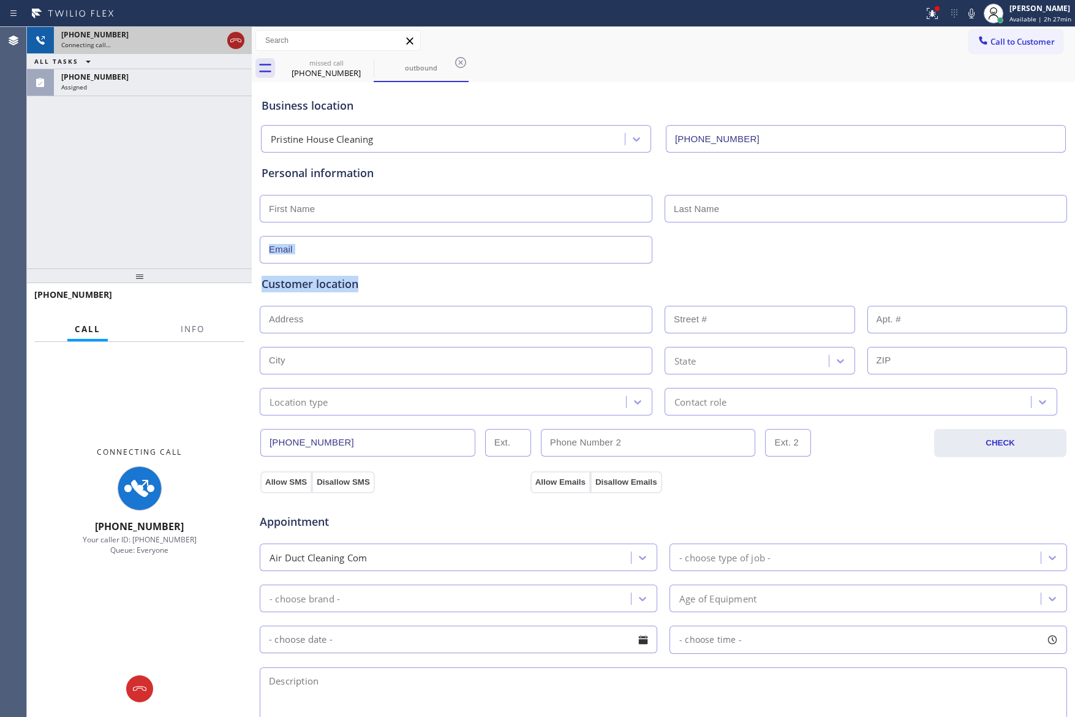
click at [239, 37] on icon at bounding box center [236, 40] width 15 height 15
drag, startPoint x: 153, startPoint y: 323, endPoint x: 195, endPoint y: 186, distance: 144.0
click at [164, 303] on div "[PHONE_NUMBER] Call Info Connecting Call [PHONE_NUMBER] Your caller ID: [PHONE_…" at bounding box center [139, 500] width 225 height 434
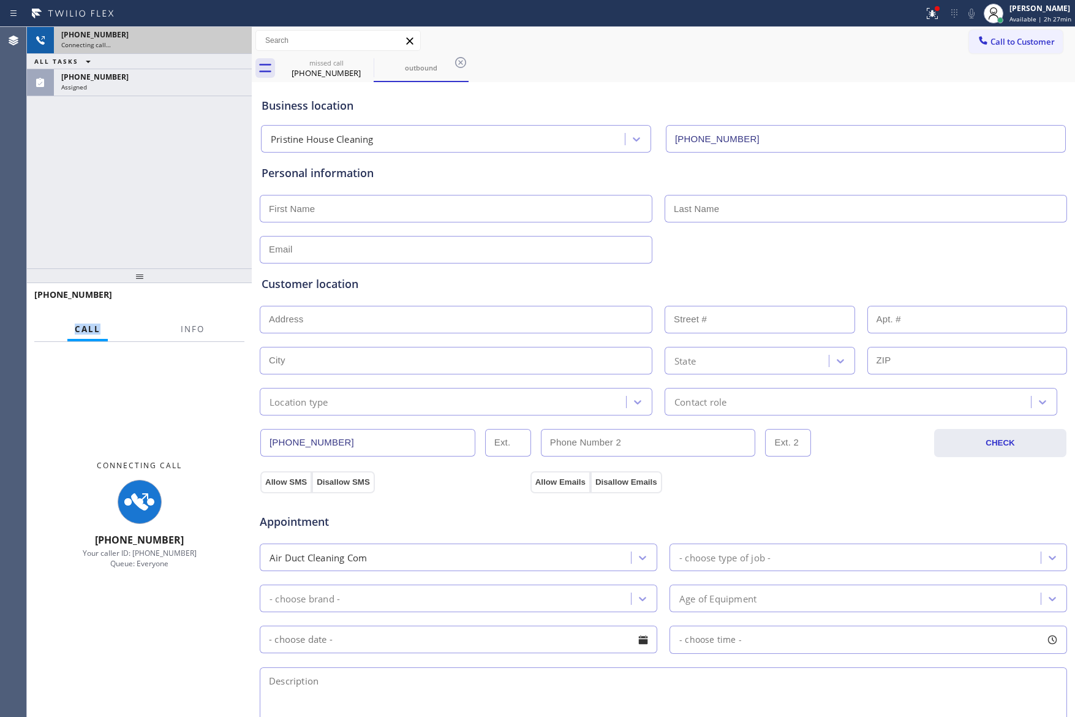
click at [216, 144] on div "[PHONE_NUMBER] Connecting call… ALL TASKS ALL TASKS ACTIVE TASKS TASKS IN WRAP …" at bounding box center [139, 147] width 225 height 241
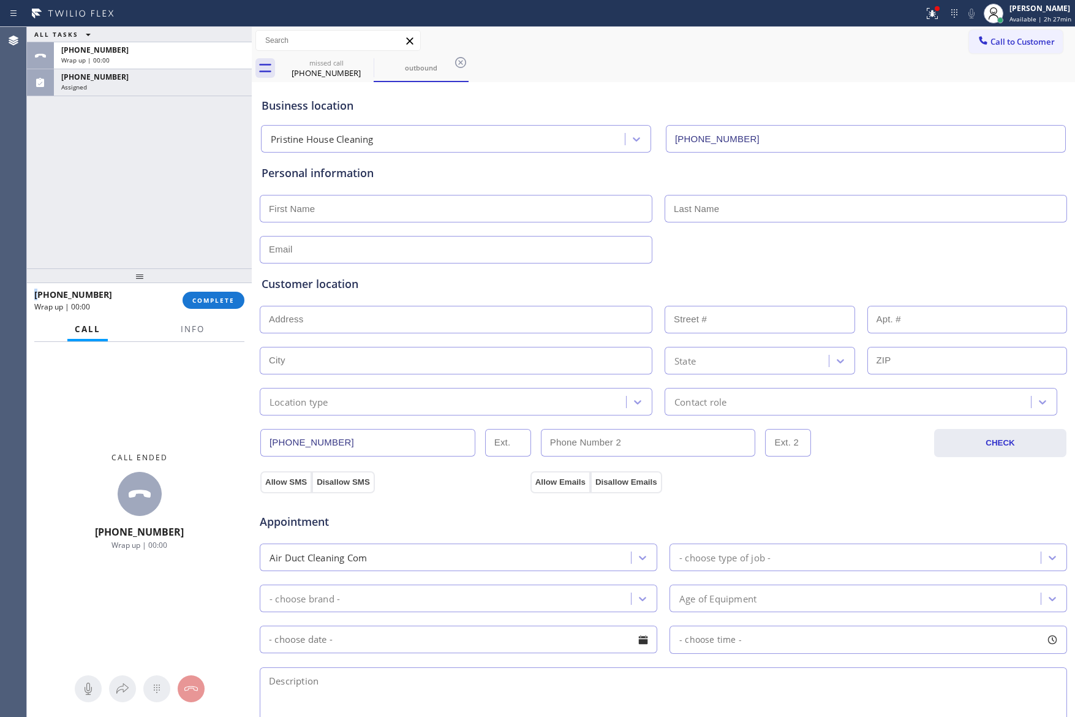
click at [216, 144] on div "ALL TASKS ALL TASKS ACTIVE TASKS TASKS IN WRAP UP [PHONE_NUMBER] Wrap up | 00:[…" at bounding box center [139, 147] width 225 height 241
click at [211, 302] on span "COMPLETE" at bounding box center [213, 300] width 42 height 9
click at [208, 216] on div "ALL TASKS ALL TASKS ACTIVE TASKS TASKS IN WRAP UP [PHONE_NUMBER] Wrap up | 00:[…" at bounding box center [139, 147] width 225 height 241
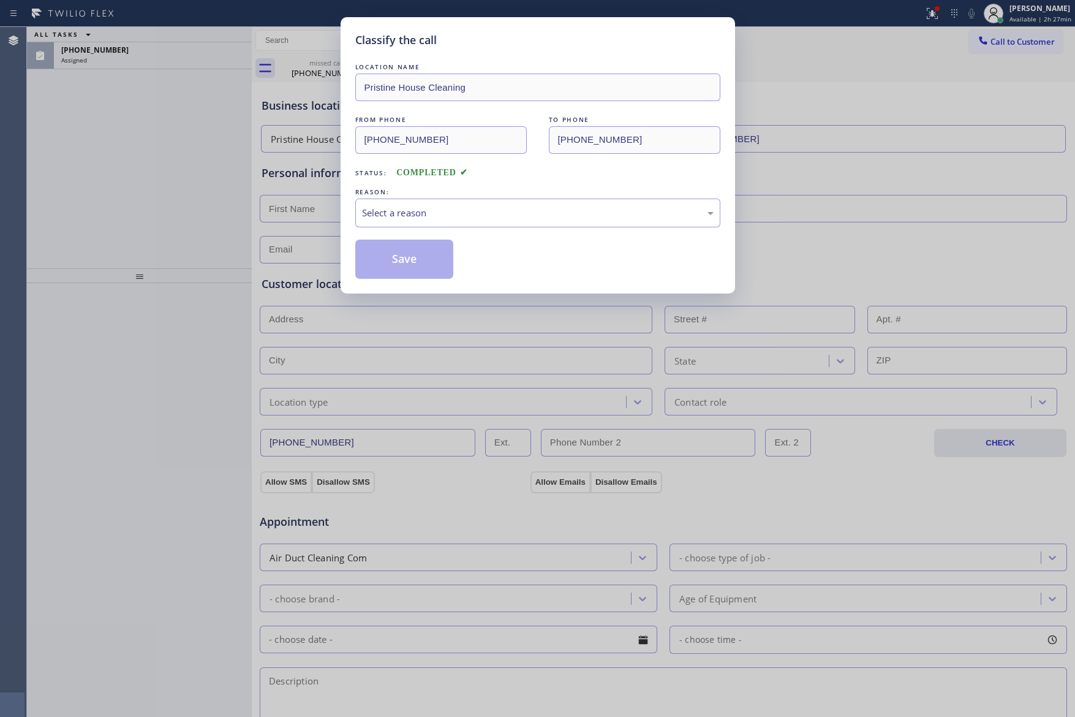
click at [215, 216] on div "Classify the call LOCATION NAME Pristine House Cleaning FROM PHONE [PHONE_NUMBE…" at bounding box center [537, 358] width 1075 height 717
click at [451, 211] on div "Select a reason" at bounding box center [538, 213] width 352 height 14
click at [410, 261] on button "Save" at bounding box center [404, 259] width 99 height 39
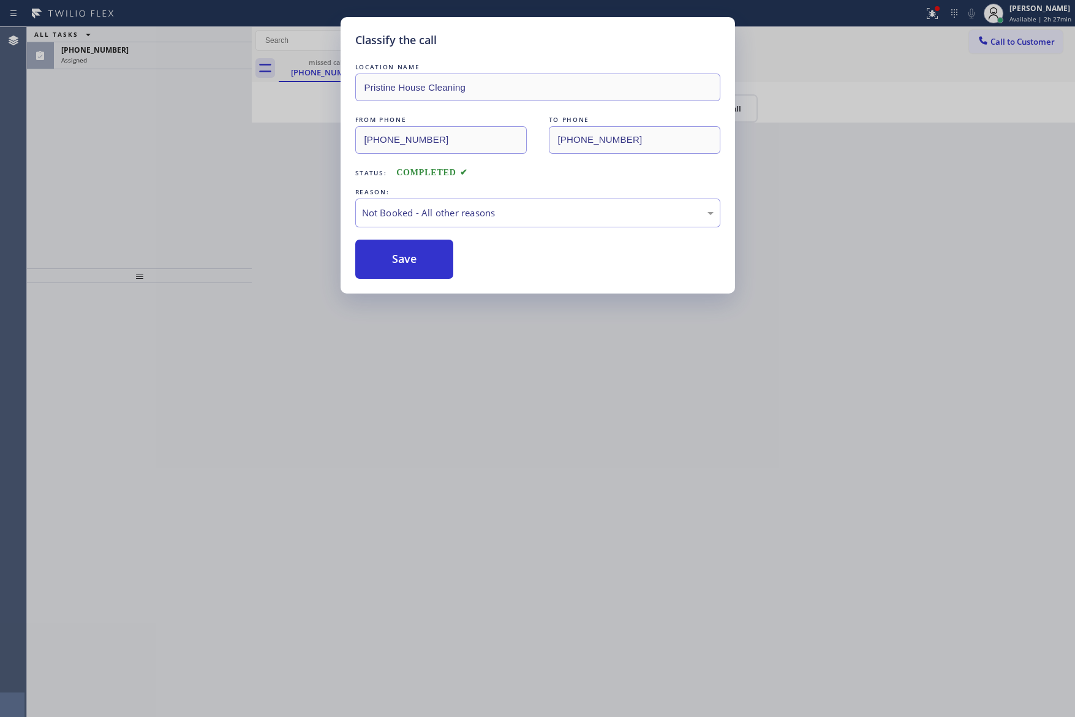
click at [410, 261] on button "Save" at bounding box center [404, 259] width 99 height 39
click at [189, 193] on div "Classify the call LOCATION NAME Pristine House Cleaning FROM PHONE [PHONE_NUMBE…" at bounding box center [537, 358] width 1075 height 717
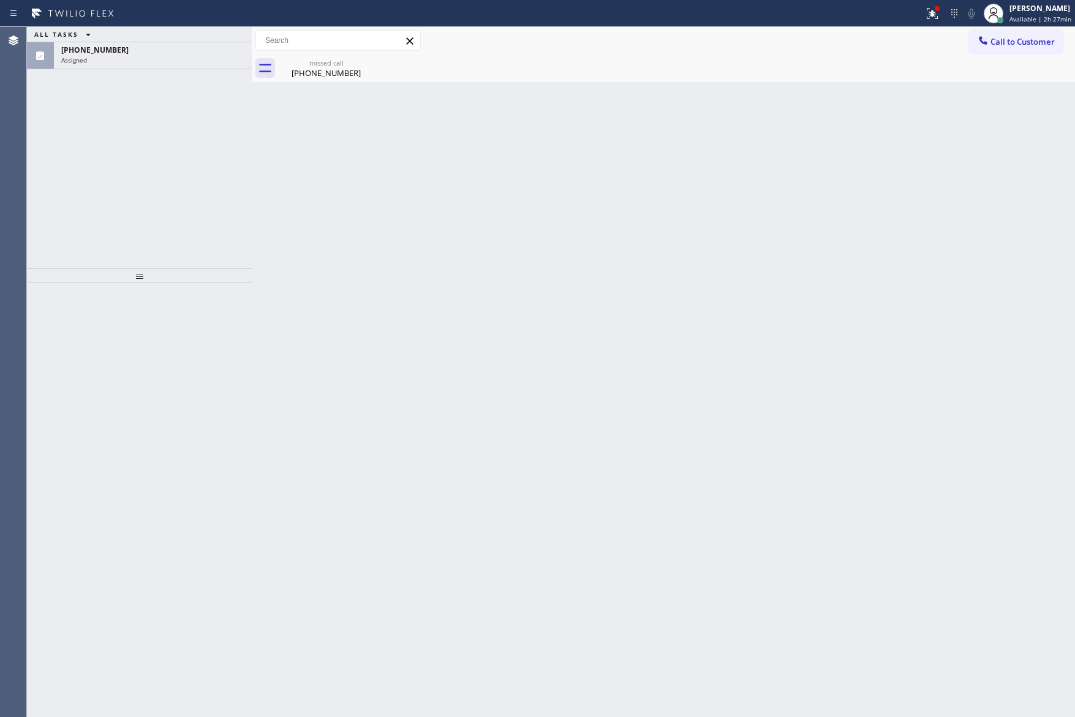
click at [235, 219] on div "ALL TASKS ALL TASKS ACTIVE TASKS TASKS IN WRAP UP [PHONE_NUMBER] Assigned" at bounding box center [139, 147] width 225 height 241
drag, startPoint x: 195, startPoint y: 48, endPoint x: 199, endPoint y: 72, distance: 24.7
click at [195, 48] on div "[PHONE_NUMBER]" at bounding box center [152, 50] width 183 height 10
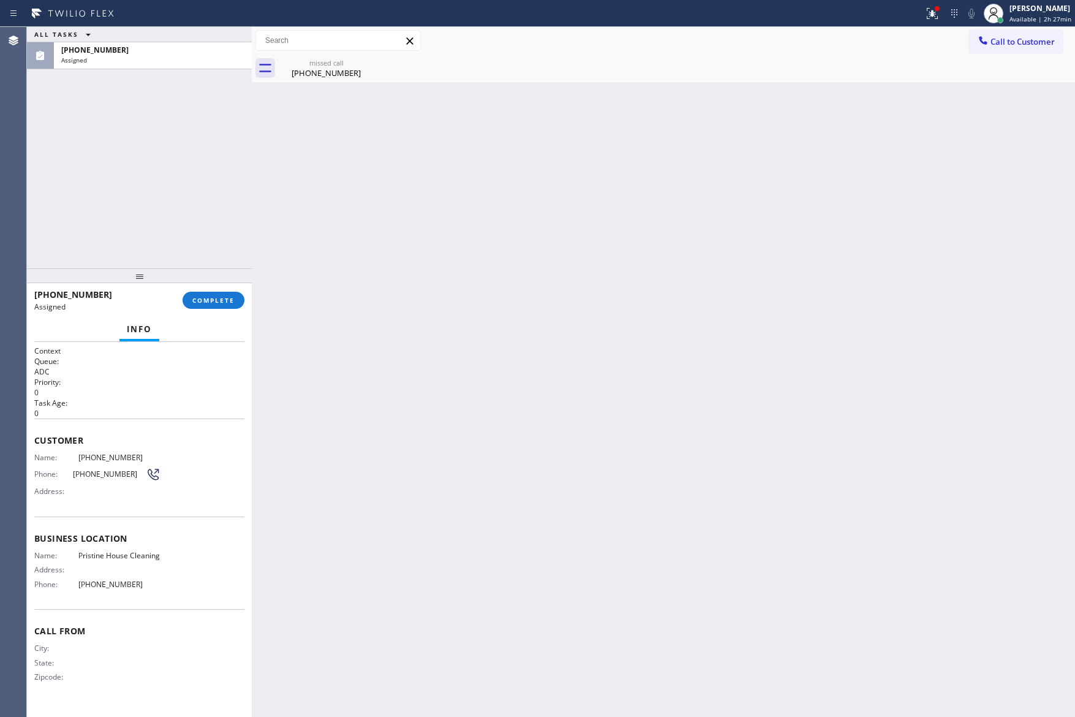
drag, startPoint x: 214, startPoint y: 301, endPoint x: 213, endPoint y: 265, distance: 36.2
click at [214, 298] on span "COMPLETE" at bounding box center [213, 300] width 42 height 9
click at [201, 124] on div "ALL TASKS ALL TASKS ACTIVE TASKS TASKS IN WRAP UP [PHONE_NUMBER] Assigned" at bounding box center [139, 147] width 225 height 241
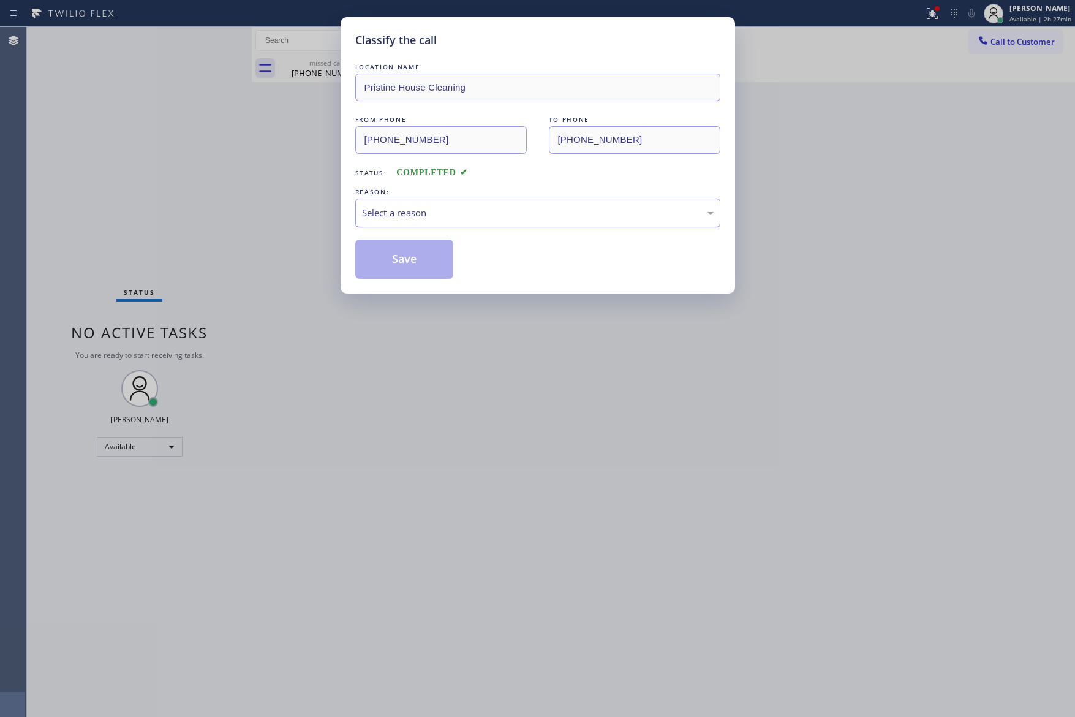
click at [414, 215] on div "Select a reason" at bounding box center [538, 213] width 352 height 14
click at [410, 260] on button "Save" at bounding box center [404, 259] width 99 height 39
drag, startPoint x: 154, startPoint y: 173, endPoint x: 159, endPoint y: 160, distance: 14.1
click at [156, 168] on div "Classify the call LOCATION NAME Pristine House Cleaning FROM PHONE [PHONE_NUMBE…" at bounding box center [537, 358] width 1075 height 717
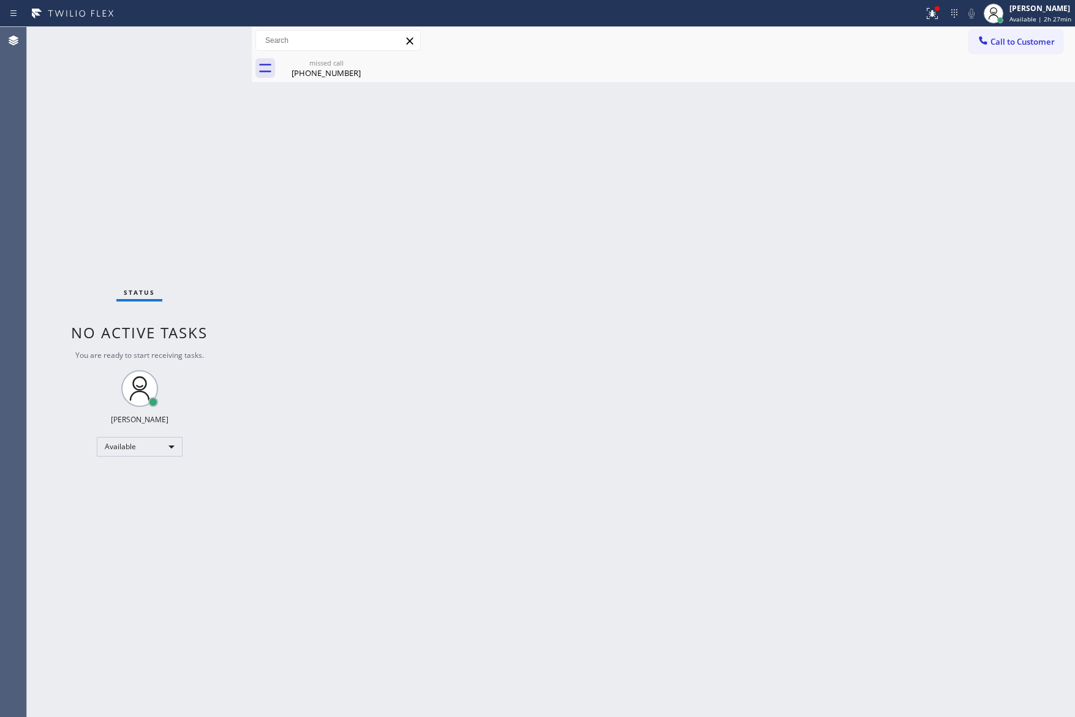
click at [603, 487] on div "Back to Dashboard Change Sender ID Customers Technicians Select a contact Outbo…" at bounding box center [663, 372] width 823 height 690
click at [192, 417] on div "Status No active tasks You are ready to start receiving tasks. [PERSON_NAME] Av…" at bounding box center [139, 372] width 225 height 690
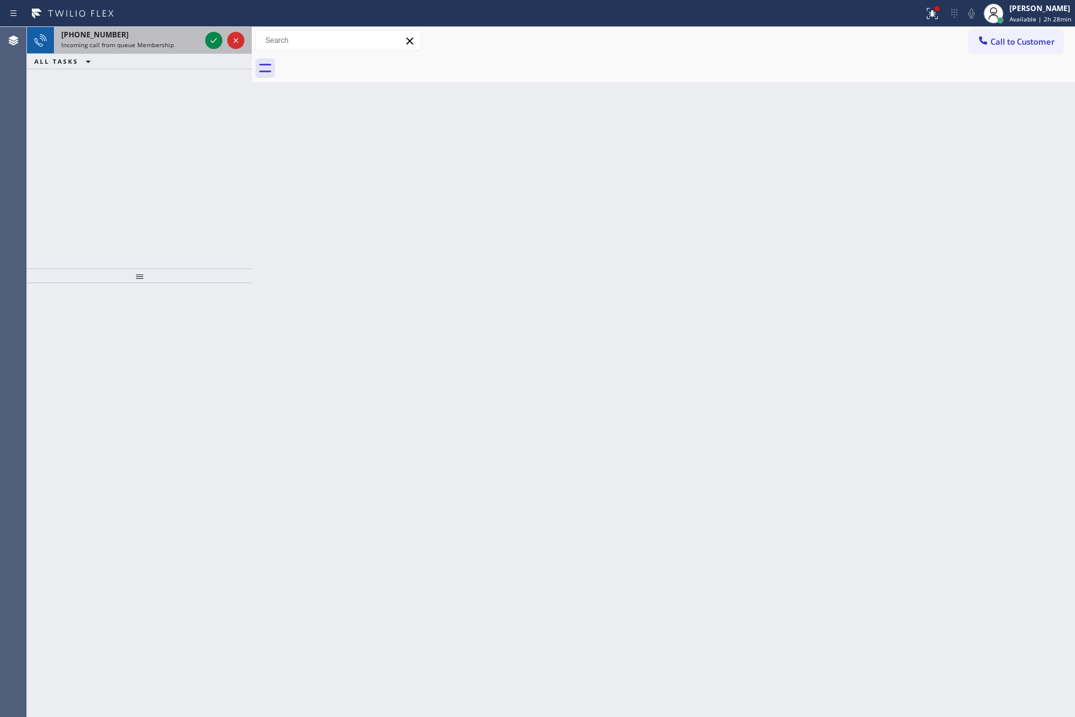
click at [184, 156] on div "[PHONE_NUMBER] Incoming call from queue Membership ALL TASKS ALL TASKS ACTIVE T…" at bounding box center [139, 147] width 225 height 241
click at [212, 37] on icon at bounding box center [213, 40] width 15 height 15
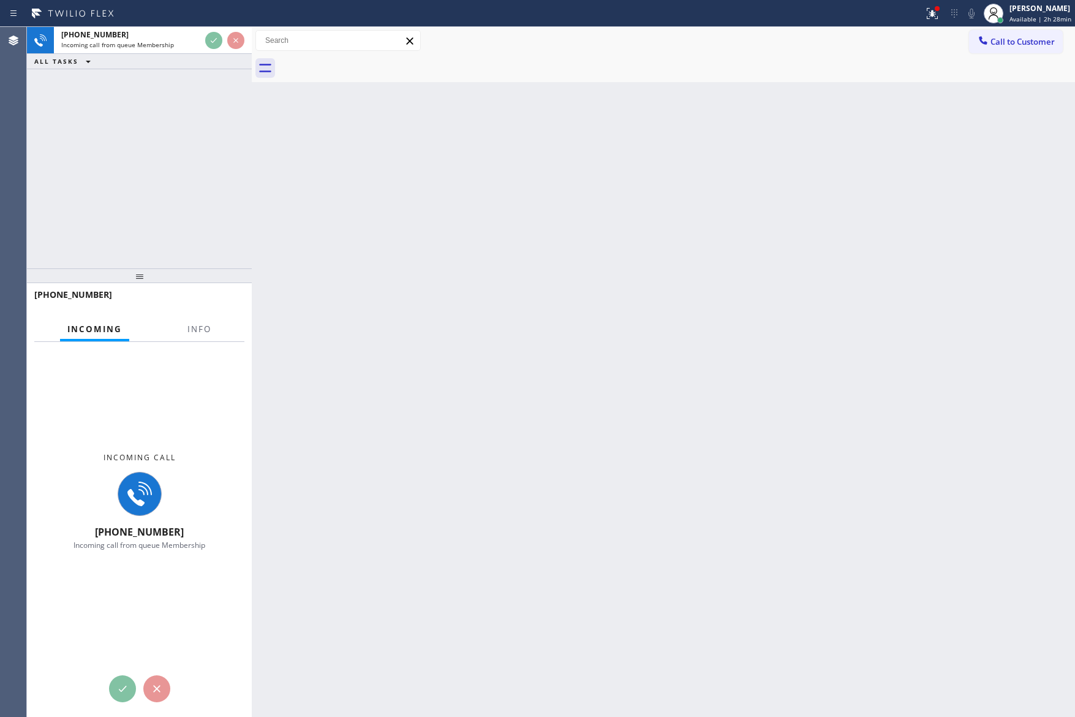
click at [197, 173] on div "[PHONE_NUMBER] Incoming call from queue Membership ALL TASKS ALL TASKS ACTIVE T…" at bounding box center [139, 147] width 225 height 241
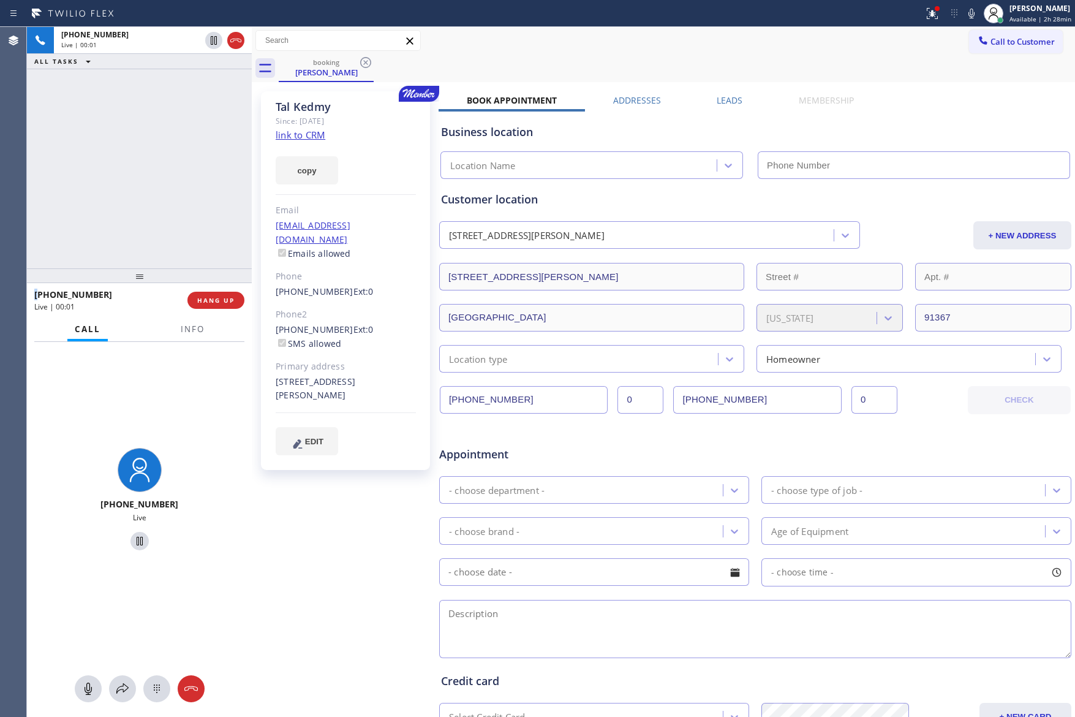
click at [142, 153] on div "[PHONE_NUMBER] Live | 00:01 ALL TASKS ALL TASKS ACTIVE TASKS TASKS IN WRAP UP" at bounding box center [139, 147] width 225 height 241
click at [142, 153] on div "[PHONE_NUMBER] Live | 00:02 ALL TASKS ALL TASKS ACTIVE TASKS TASKS IN WRAP UP" at bounding box center [139, 147] width 225 height 241
type input "[PHONE_NUMBER]"
click at [145, 155] on div "[PHONE_NUMBER] Live | 00:02 ALL TASKS ALL TASKS ACTIVE TASKS TASKS IN WRAP UP" at bounding box center [139, 147] width 225 height 241
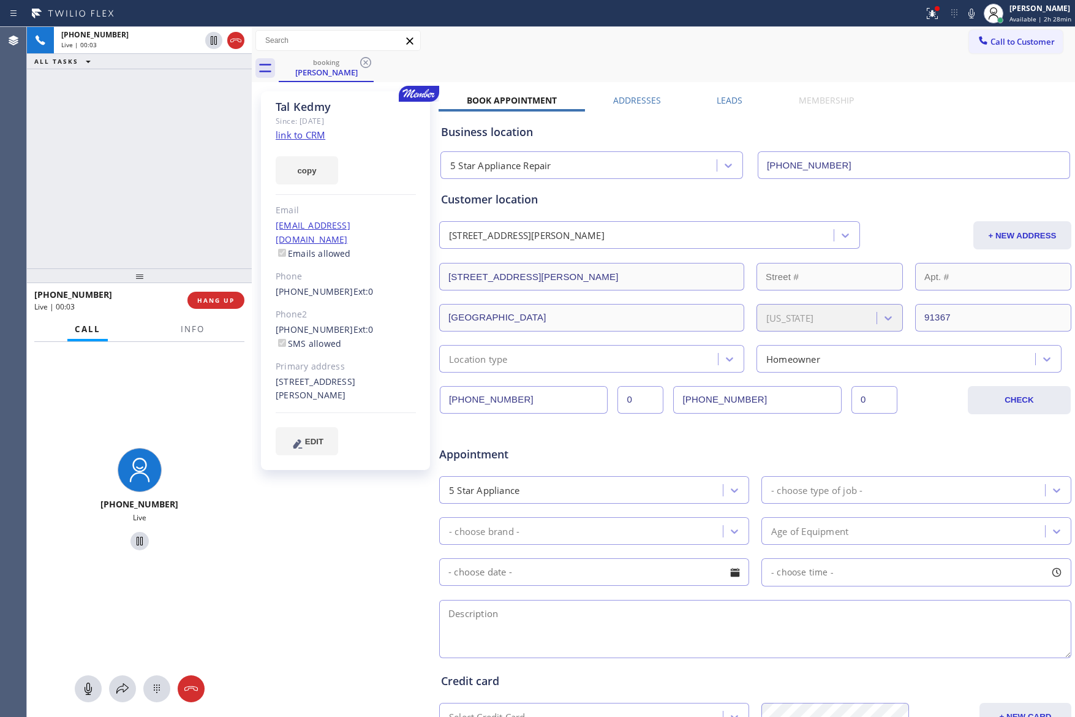
click at [298, 131] on link "link to CRM" at bounding box center [301, 135] width 50 height 12
click at [93, 181] on div "[PHONE_NUMBER] Live | 00:03 ALL TASKS ALL TASKS ACTIVE TASKS TASKS IN WRAP UP" at bounding box center [139, 147] width 225 height 241
click at [83, 695] on icon at bounding box center [88, 688] width 15 height 15
drag, startPoint x: 161, startPoint y: 145, endPoint x: 195, endPoint y: 156, distance: 36.0
click at [168, 140] on div "[PHONE_NUMBER] Live | 02:12 ALL TASKS ALL TASKS ACTIVE TASKS TASKS IN WRAP UP" at bounding box center [139, 147] width 225 height 241
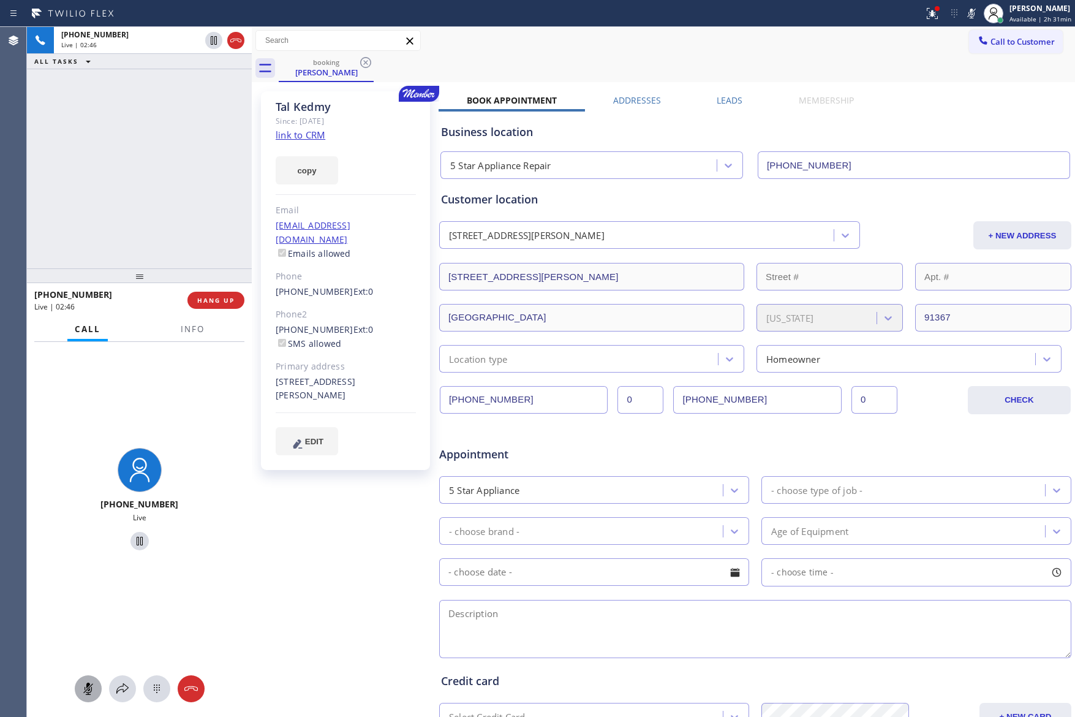
click at [172, 177] on div "[PHONE_NUMBER] Live | 02:46 ALL TASKS ALL TASKS ACTIVE TASKS TASKS IN WRAP UP" at bounding box center [139, 147] width 225 height 241
drag, startPoint x: 129, startPoint y: 146, endPoint x: 206, endPoint y: 75, distance: 105.0
click at [136, 144] on div "[PHONE_NUMBER] Live | 03:07 ALL TASKS ALL TASKS ACTIVE TASKS TASKS IN WRAP UP" at bounding box center [139, 147] width 225 height 241
click at [167, 309] on div "Live | 07:31" at bounding box center [106, 306] width 145 height 10
drag, startPoint x: 86, startPoint y: 690, endPoint x: 77, endPoint y: 248, distance: 441.8
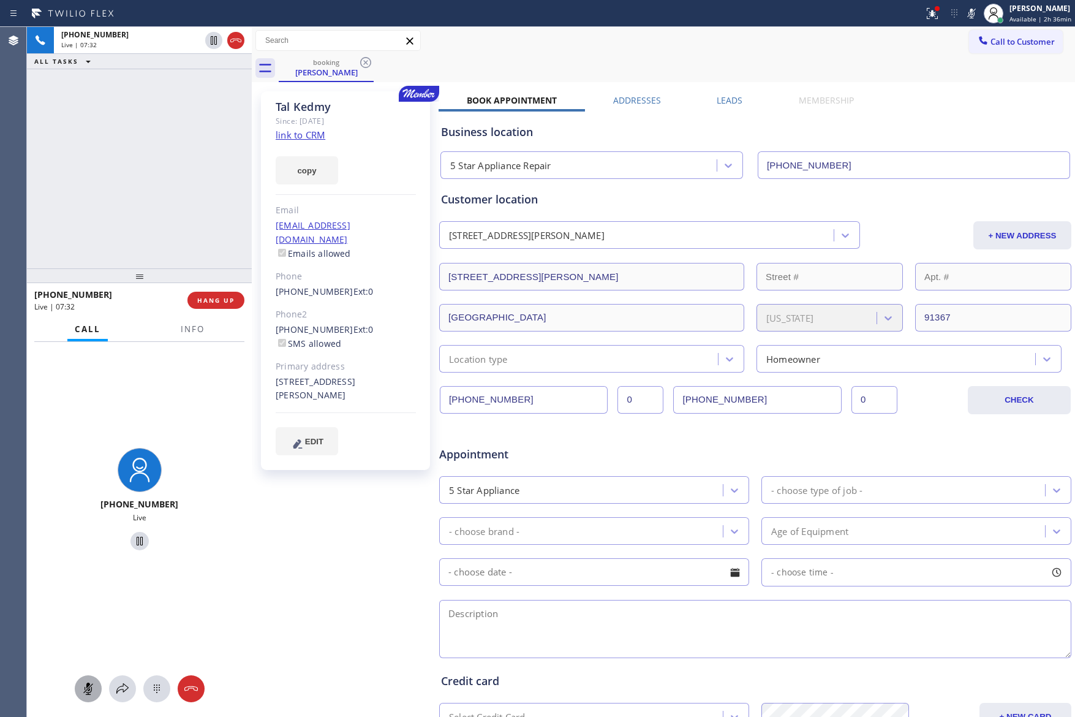
click at [87, 688] on rect at bounding box center [88, 688] width 10 height 10
click at [86, 206] on div "[PHONE_NUMBER] Live | 07:33 ALL TASKS ALL TASKS ACTIVE TASKS TASKS IN WRAP UP" at bounding box center [139, 147] width 225 height 241
click at [86, 201] on div "[PHONE_NUMBER] Live | 07:33 ALL TASKS ALL TASKS ACTIVE TASKS TASKS IN WRAP UP" at bounding box center [139, 147] width 225 height 241
click at [86, 201] on div "[PHONE_NUMBER] Live | 07:35 ALL TASKS ALL TASKS ACTIVE TASKS TASKS IN WRAP UP" at bounding box center [139, 147] width 225 height 241
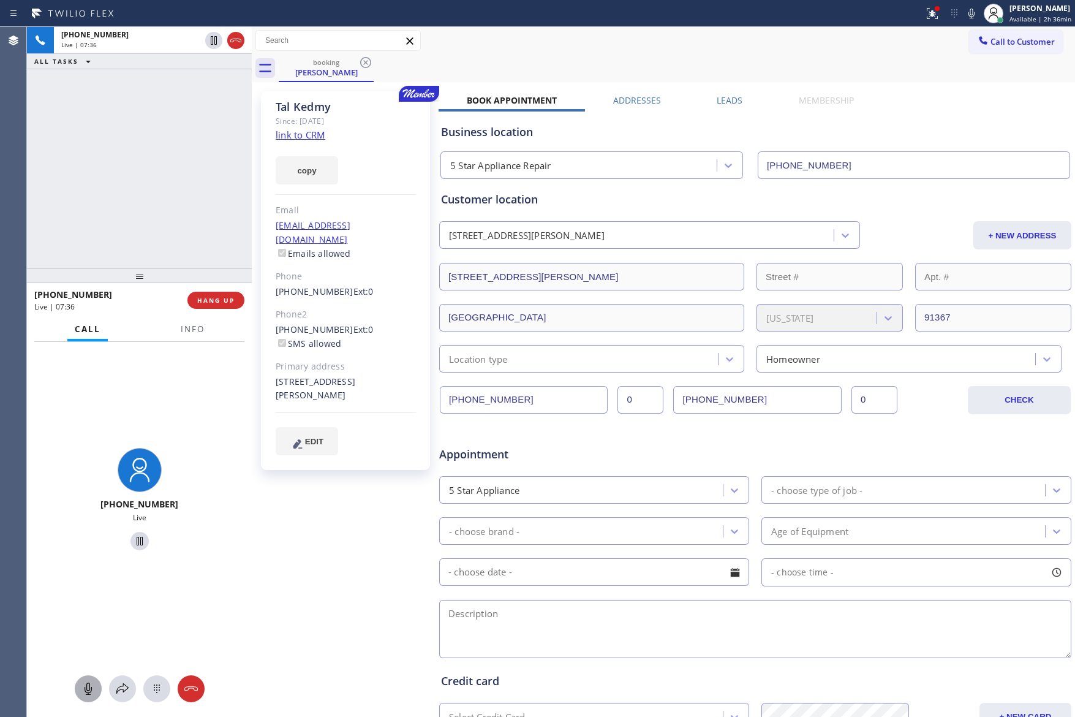
click at [908, 638] on textarea at bounding box center [755, 629] width 632 height 58
click at [244, 177] on div "[PHONE_NUMBER] Live | 08:07 ALL TASKS ALL TASKS ACTIVE TASKS TASKS IN WRAP UP" at bounding box center [139, 147] width 225 height 241
drag, startPoint x: 132, startPoint y: 26, endPoint x: 121, endPoint y: 118, distance: 92.6
click at [81, 30] on div "[PHONE_NUMBER] Live | 08:09" at bounding box center [128, 40] width 149 height 27
drag, startPoint x: 126, startPoint y: 83, endPoint x: 173, endPoint y: 383, distance: 303.3
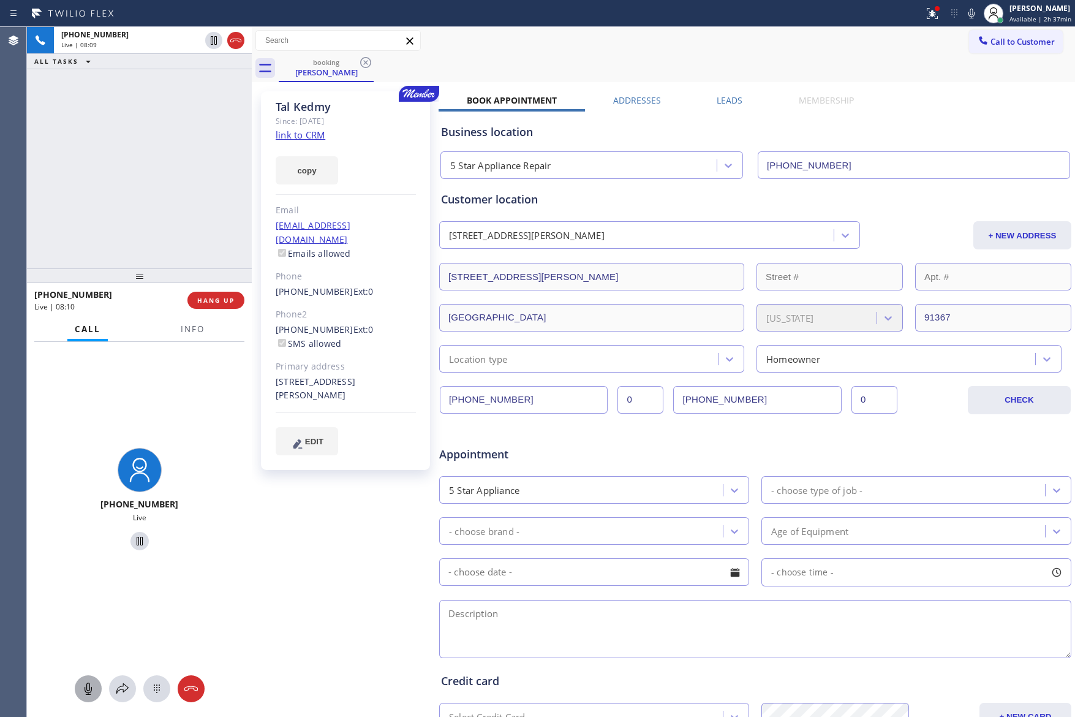
click at [124, 93] on div "[PHONE_NUMBER] Live | 08:09 ALL TASKS ALL TASKS ACTIVE TASKS TASKS IN WRAP UP" at bounding box center [139, 147] width 225 height 241
drag, startPoint x: 202, startPoint y: 324, endPoint x: 195, endPoint y: 330, distance: 8.7
click at [199, 325] on span "Info" at bounding box center [193, 328] width 24 height 11
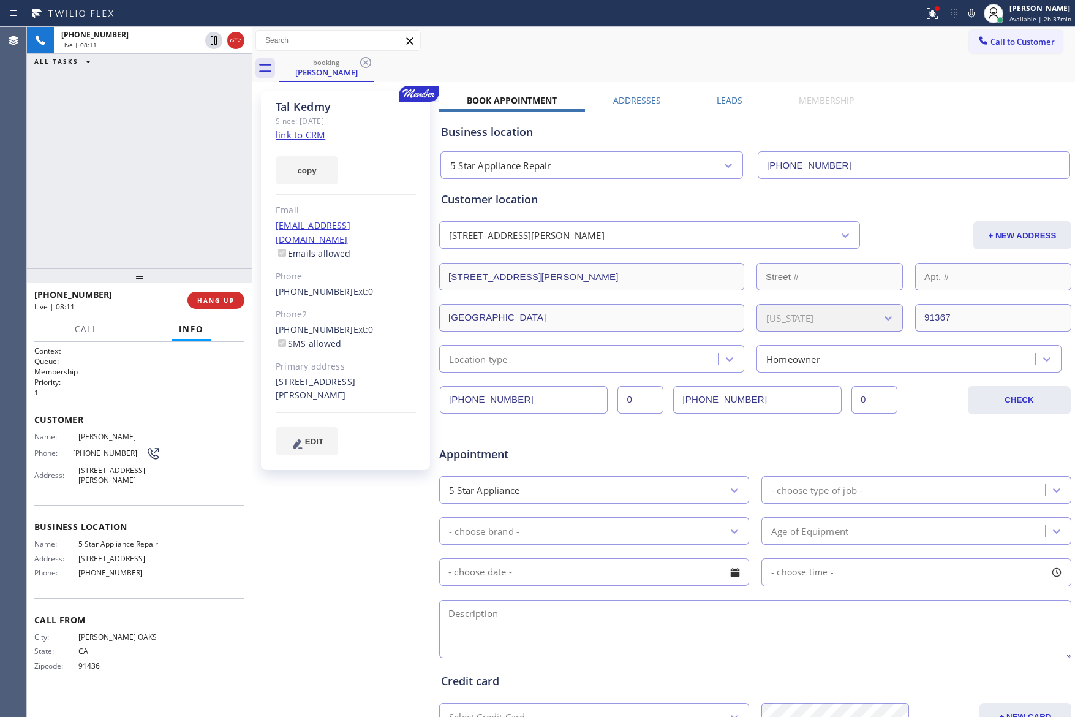
click at [166, 172] on div "[PHONE_NUMBER] Live | 08:11 ALL TASKS ALL TASKS ACTIVE TASKS TASKS IN WRAP UP" at bounding box center [139, 147] width 225 height 241
click at [140, 184] on div "[PHONE_NUMBER] Live | 10:49 ALL TASKS ALL TASKS ACTIVE TASKS TASKS IN WRAP UP […" at bounding box center [139, 147] width 225 height 241
drag, startPoint x: 210, startPoint y: 85, endPoint x: 175, endPoint y: 262, distance: 180.6
click at [208, 101] on div "[PHONE_NUMBER] Live | 10:50 ALL TASKS ALL TASKS ACTIVE TASKS TASKS IN WRAP UP […" at bounding box center [139, 147] width 225 height 241
drag, startPoint x: 178, startPoint y: 261, endPoint x: 189, endPoint y: 214, distance: 48.4
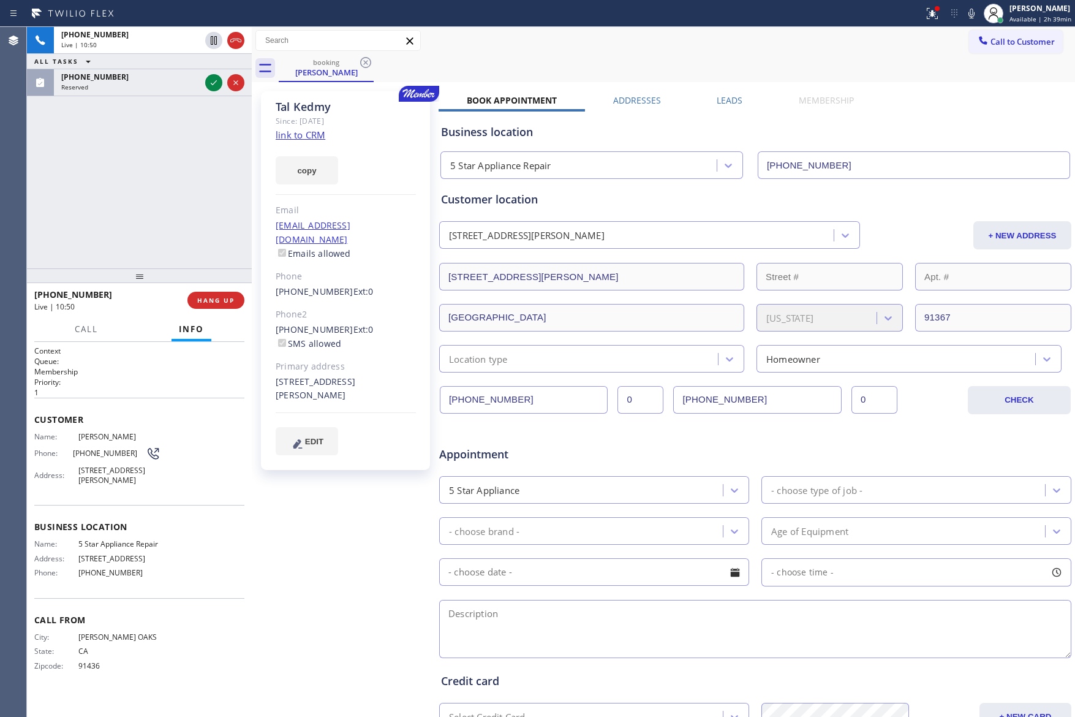
click at [189, 244] on div "[PHONE_NUMBER] Live | 10:50 ALL TASKS ALL TASKS ACTIVE TASKS TASKS IN WRAP UP […" at bounding box center [139, 147] width 225 height 241
click at [191, 189] on div "[PHONE_NUMBER] Live | 10:50 ALL TASKS ALL TASKS ACTIVE TASKS TASKS IN WRAP UP […" at bounding box center [139, 147] width 225 height 241
click at [191, 189] on div "[PHONE_NUMBER] Live | 10:51 ALL TASKS ALL TASKS ACTIVE TASKS TASKS IN WRAP UP […" at bounding box center [139, 147] width 225 height 241
click at [213, 80] on icon at bounding box center [213, 82] width 15 height 15
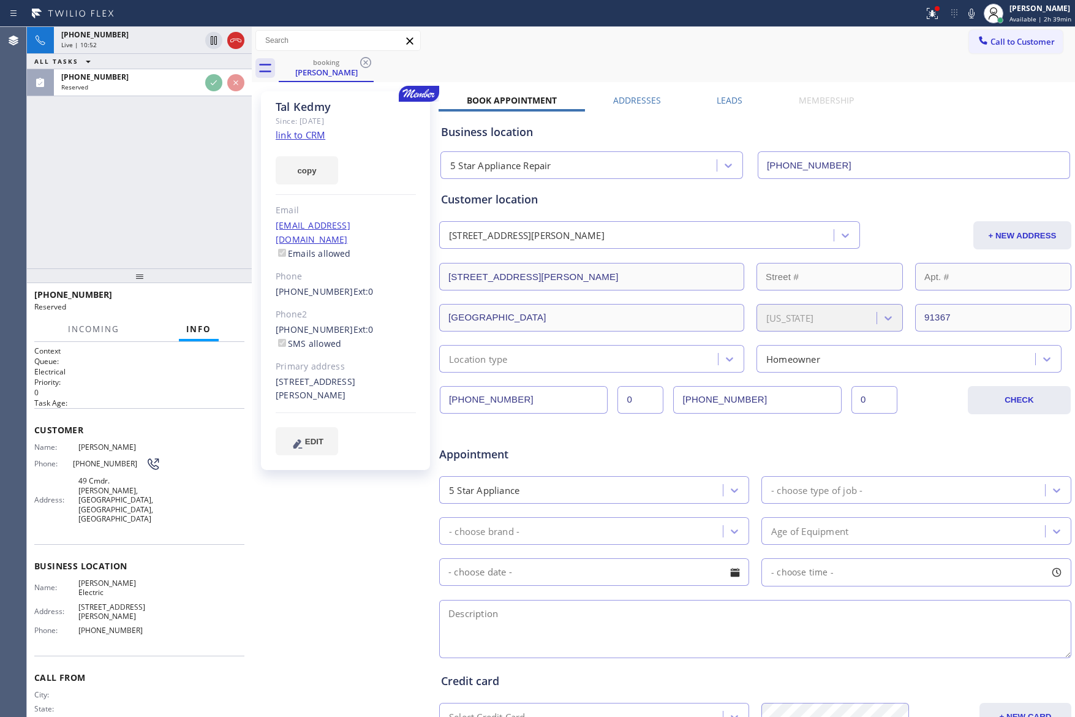
click at [219, 179] on div "[PHONE_NUMBER] Live | 10:52 ALL TASKS ALL TASKS ACTIVE TASKS TASKS IN WRAP UP […" at bounding box center [139, 147] width 225 height 241
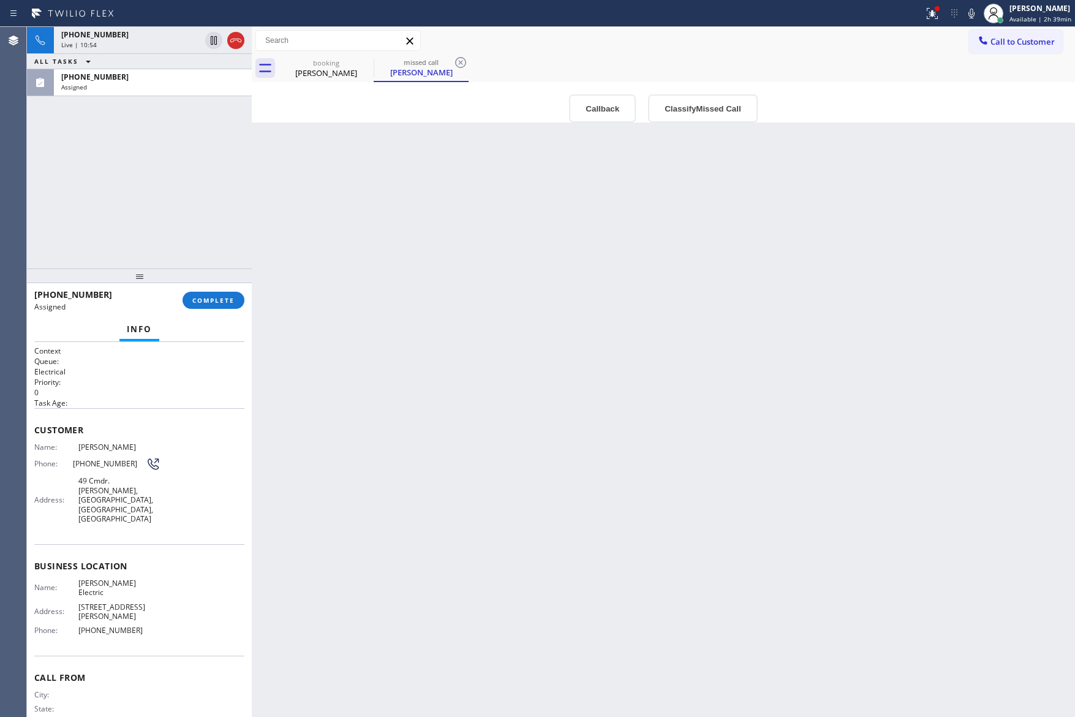
click at [195, 137] on div "[PHONE_NUMBER] Live | 10:54 ALL TASKS ALL TASKS ACTIVE TASKS TASKS IN WRAP UP […" at bounding box center [139, 147] width 225 height 241
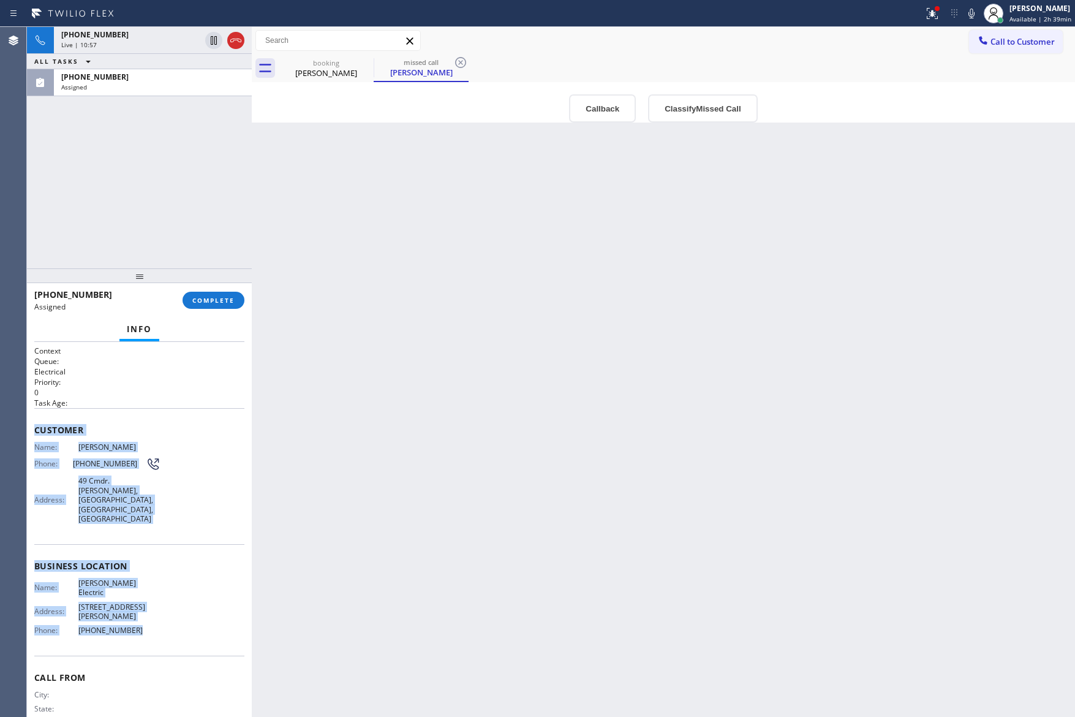
drag, startPoint x: 29, startPoint y: 423, endPoint x: 143, endPoint y: 618, distance: 225.2
click at [143, 618] on div "Context Queue: Electrical Priority: 0 Task Age: Customer Name: [PERSON_NAME] Ph…" at bounding box center [139, 529] width 225 height 375
copy div "Customer Name: [PERSON_NAME] Phone: [PHONE_NUMBER] Address: 49 Cmdr. [PERSON_NA…"
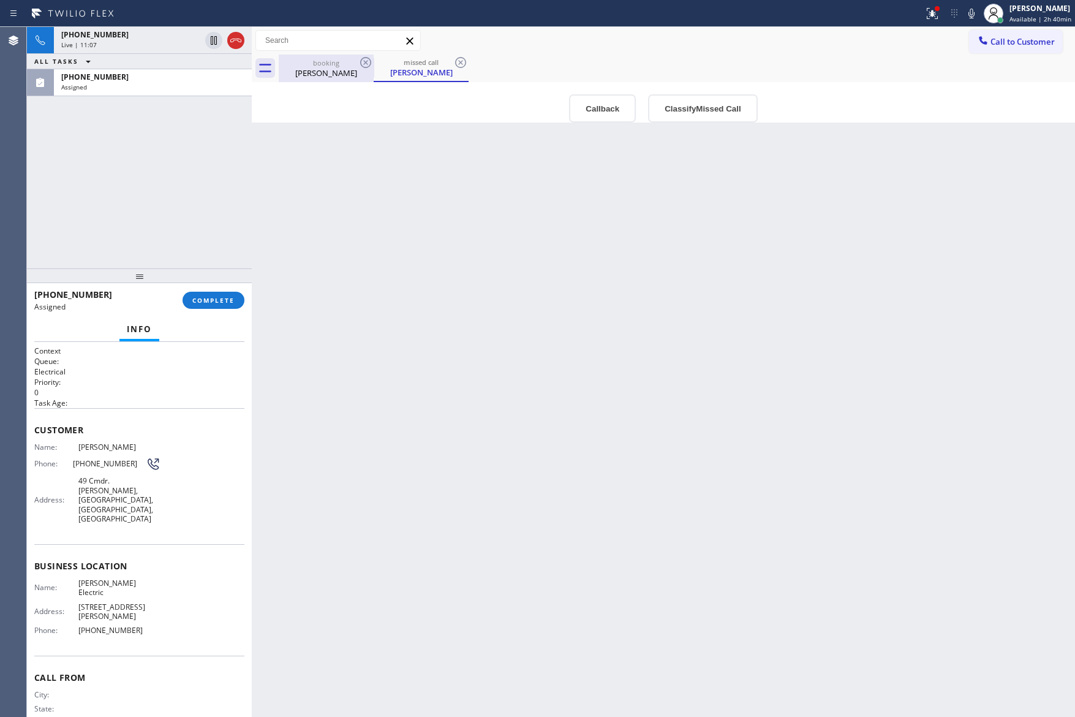
click at [335, 63] on div "booking" at bounding box center [326, 62] width 93 height 9
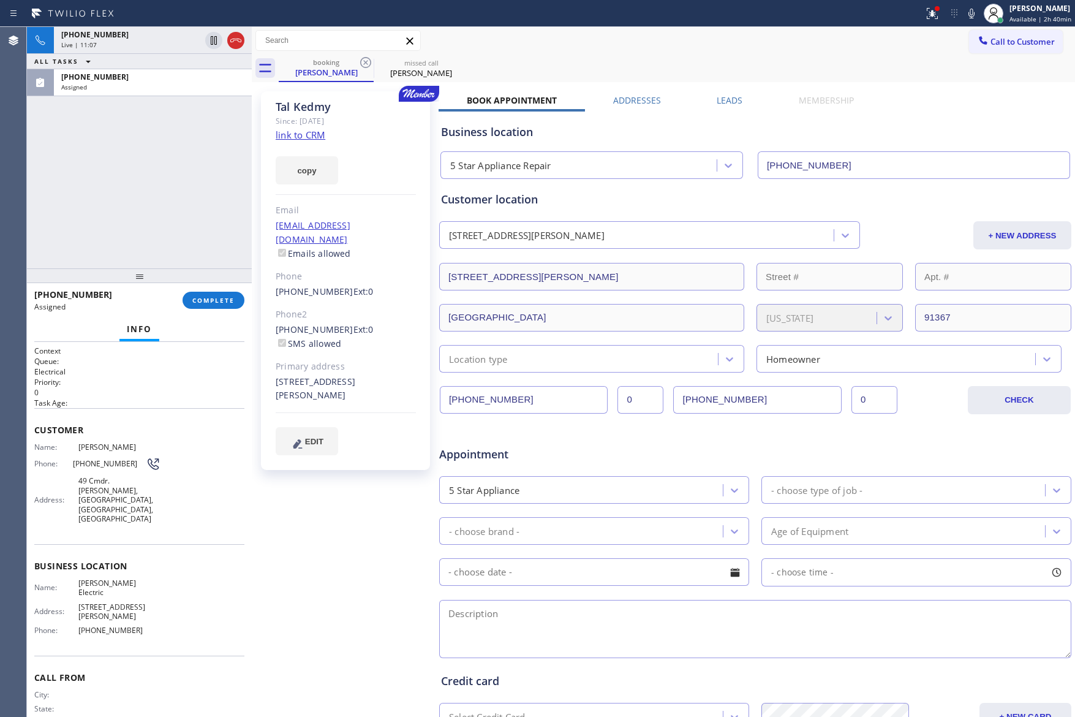
click at [218, 142] on div "[PHONE_NUMBER] Live | 11:07 ALL TASKS ALL TASKS ACTIVE TASKS TASKS IN WRAP UP […" at bounding box center [139, 147] width 225 height 241
click at [227, 164] on div "[PHONE_NUMBER] Live | 11:08 ALL TASKS ALL TASKS ACTIVE TASKS TASKS IN WRAP UP […" at bounding box center [139, 147] width 225 height 241
drag, startPoint x: 199, startPoint y: 161, endPoint x: 221, endPoint y: 176, distance: 27.7
click at [200, 160] on div "[PHONE_NUMBER] Live | 11:09 ALL TASKS ALL TASKS ACTIVE TASKS TASKS IN WRAP UP […" at bounding box center [139, 147] width 225 height 241
click at [170, 166] on div "[PHONE_NUMBER] Live | 11:15 ALL TASKS ALL TASKS ACTIVE TASKS TASKS IN WRAP UP […" at bounding box center [139, 147] width 225 height 241
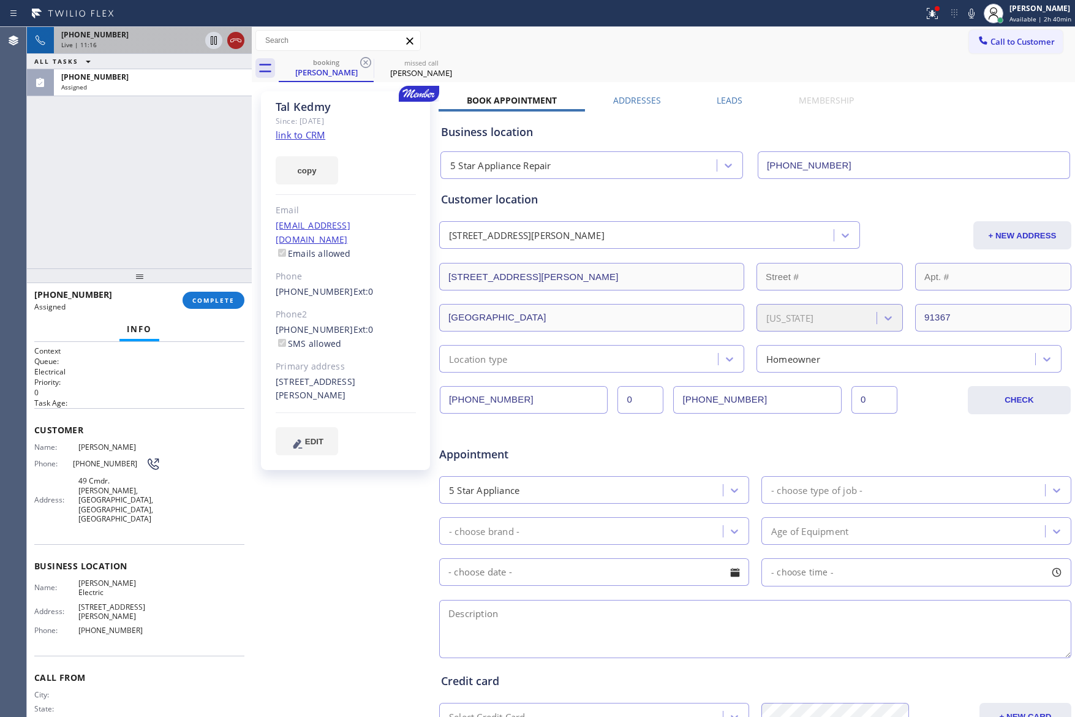
click at [230, 37] on icon at bounding box center [236, 40] width 15 height 15
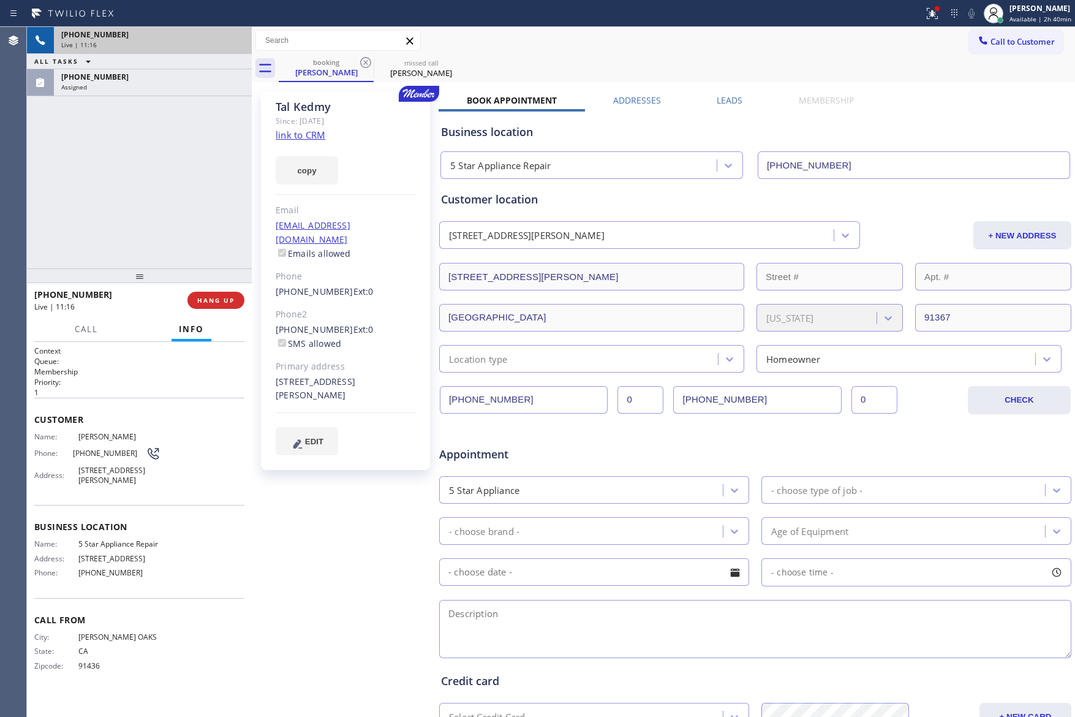
click at [214, 235] on div "[PHONE_NUMBER] Live | 11:16 ALL TASKS ALL TASKS ACTIVE TASKS TASKS IN WRAP UP […" at bounding box center [139, 147] width 225 height 241
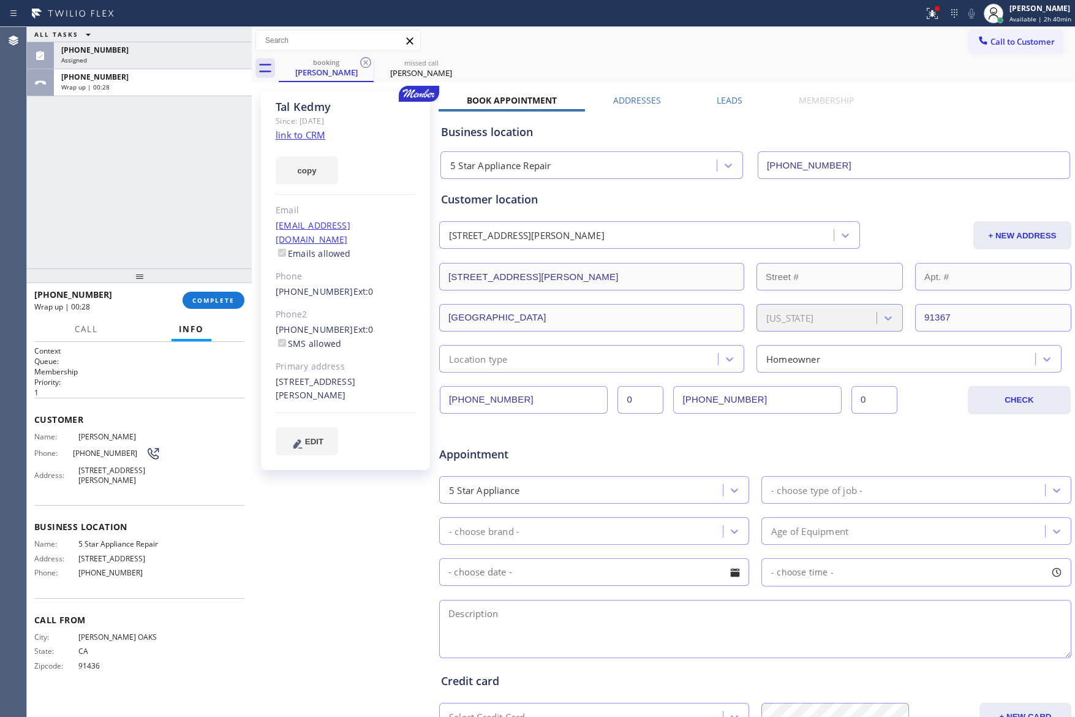
click at [133, 184] on div "ALL TASKS ALL TASKS ACTIVE TASKS TASKS IN WRAP UP [PHONE_NUMBER] Assigned [PHON…" at bounding box center [139, 147] width 225 height 241
click at [218, 301] on span "COMPLETE" at bounding box center [213, 300] width 42 height 9
drag, startPoint x: 168, startPoint y: 144, endPoint x: 175, endPoint y: 146, distance: 7.0
click at [171, 144] on div "ALL TASKS ALL TASKS ACTIVE TASKS TASKS IN WRAP UP [PHONE_NUMBER] Assigned [PHON…" at bounding box center [139, 147] width 225 height 241
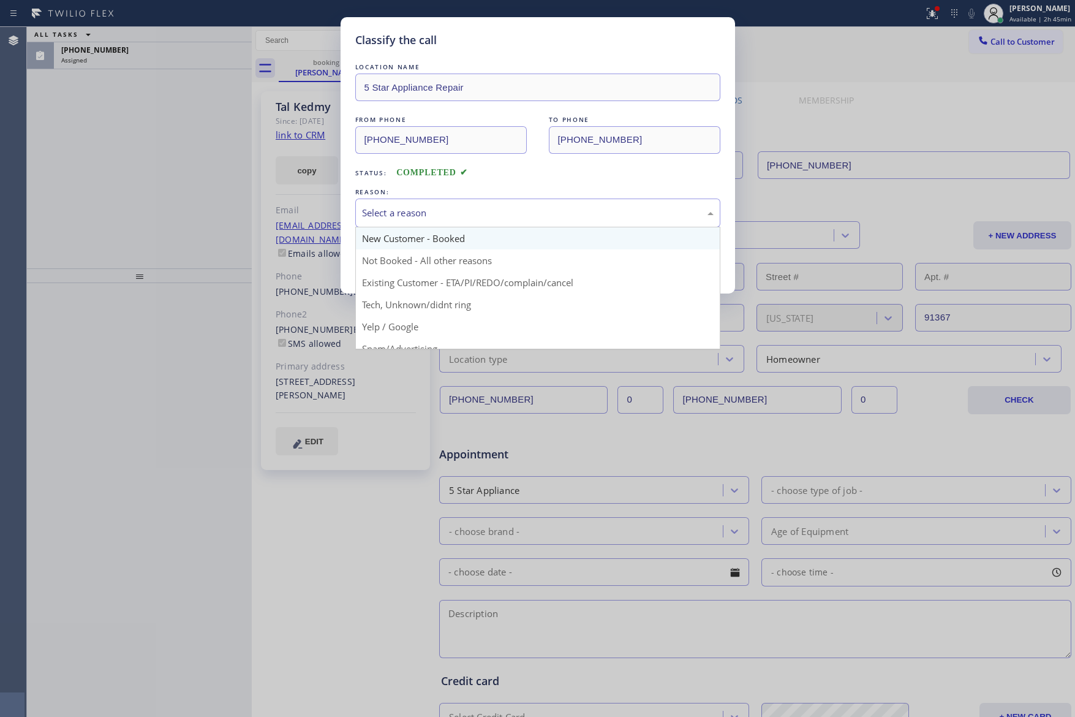
drag, startPoint x: 357, startPoint y: 212, endPoint x: 377, endPoint y: 245, distance: 38.8
click at [357, 212] on div "Select a reason" at bounding box center [537, 213] width 365 height 29
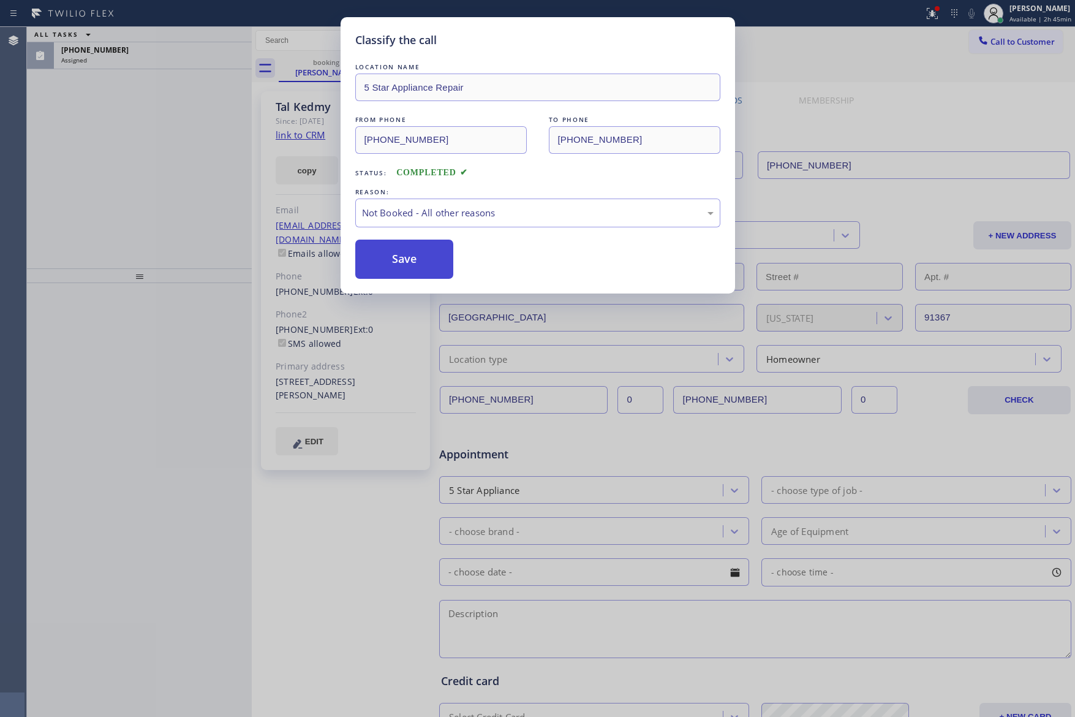
click at [388, 269] on button "Save" at bounding box center [404, 259] width 99 height 39
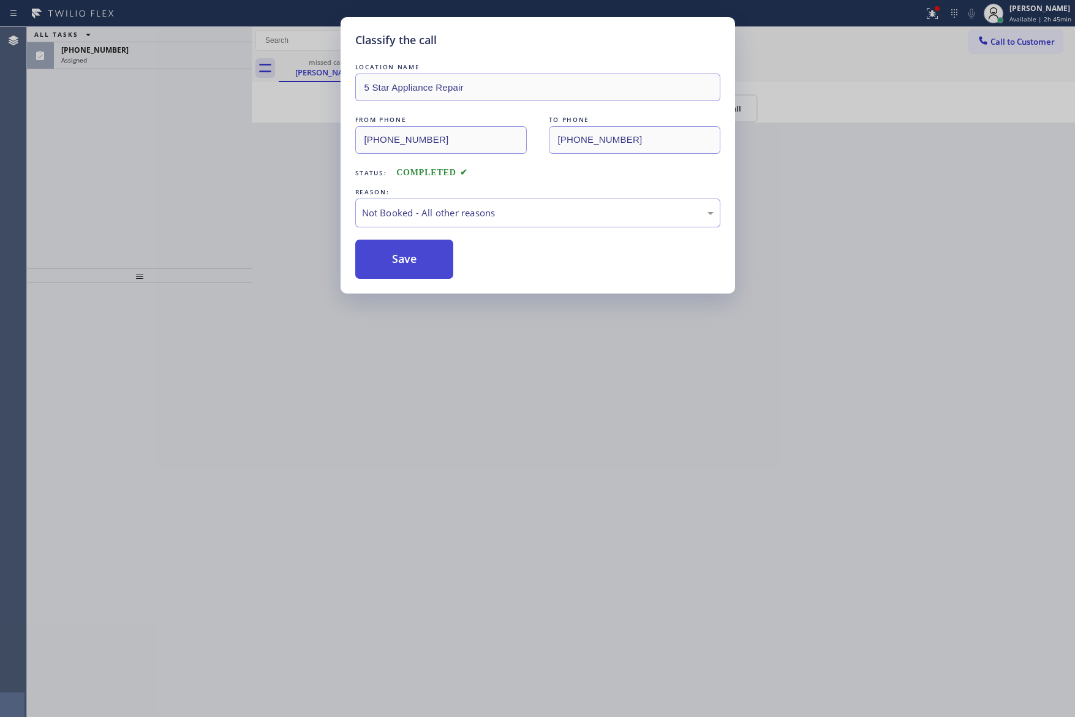
click at [388, 269] on button "Save" at bounding box center [404, 259] width 99 height 39
click at [135, 197] on div "Classify the call LOCATION NAME 5 Star Appliance Repair FROM PHONE [PHONE_NUMBE…" at bounding box center [537, 358] width 1075 height 717
click at [151, 186] on div "Classify the call LOCATION NAME Home Alliance Membership FROM PHONE [PHONE_NUMB…" at bounding box center [551, 372] width 1048 height 690
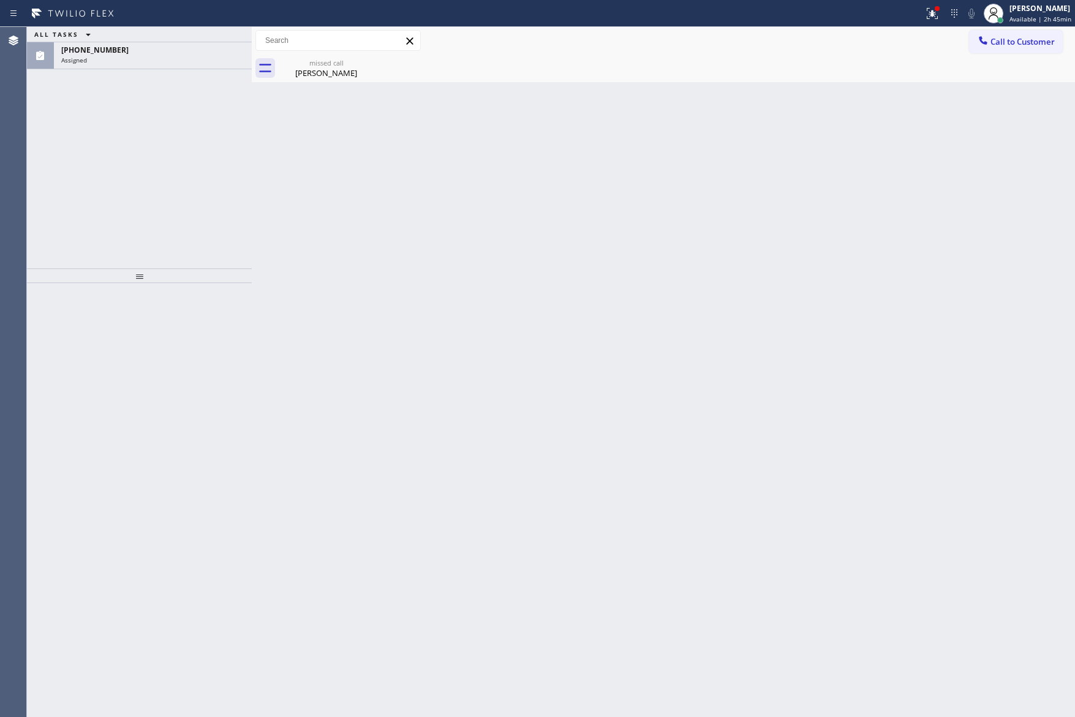
drag, startPoint x: 504, startPoint y: 301, endPoint x: 357, endPoint y: 181, distance: 189.8
click at [504, 300] on div "Back to Dashboard Change Sender ID Customers Technicians Select a contact Outbo…" at bounding box center [663, 372] width 823 height 690
click at [329, 63] on div "missed call" at bounding box center [326, 62] width 93 height 9
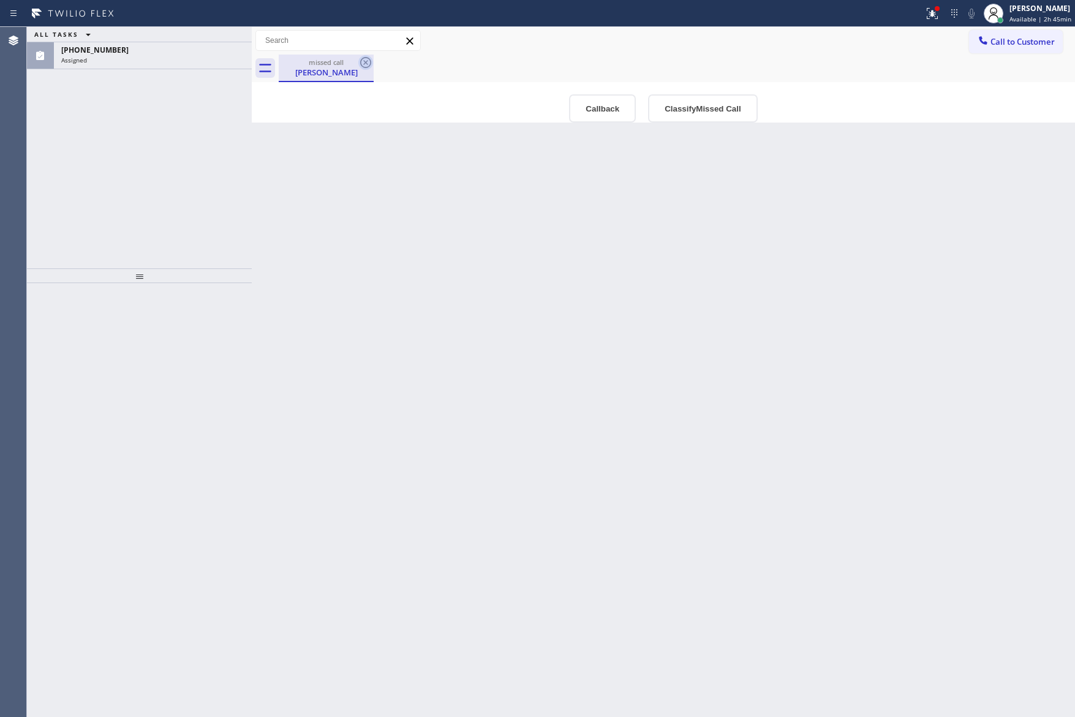
click at [365, 62] on icon at bounding box center [365, 62] width 15 height 15
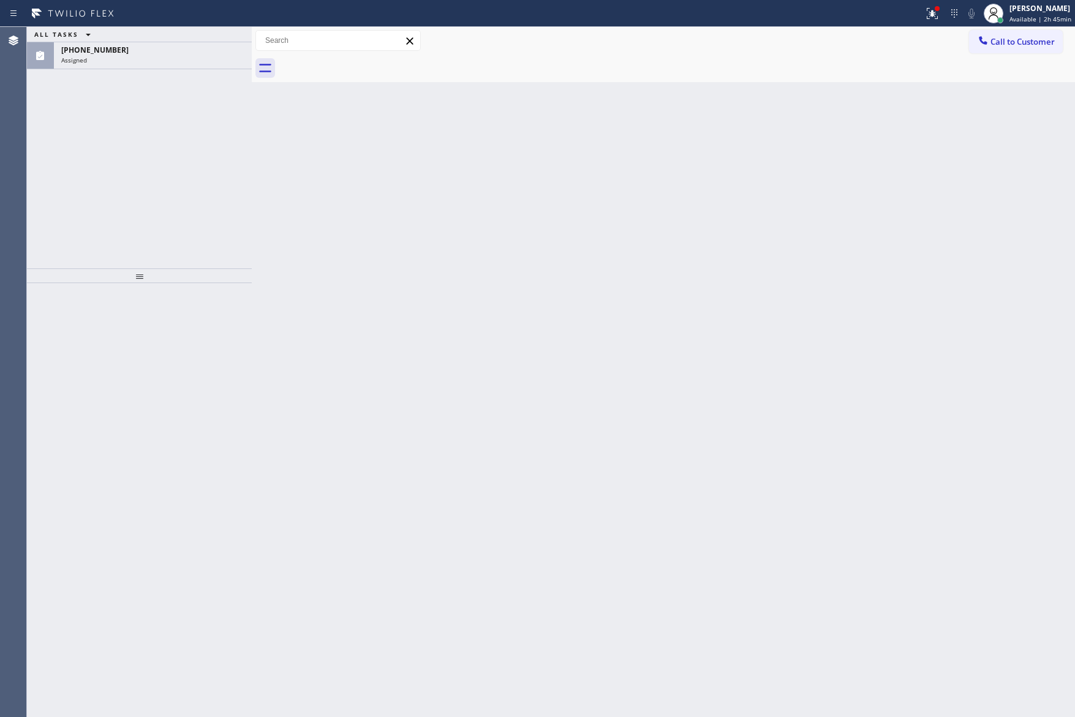
click at [412, 318] on div "Back to Dashboard Change Sender ID Customers Technicians Select a contact Outbo…" at bounding box center [663, 372] width 823 height 690
click at [221, 59] on div "Assigned" at bounding box center [152, 60] width 183 height 9
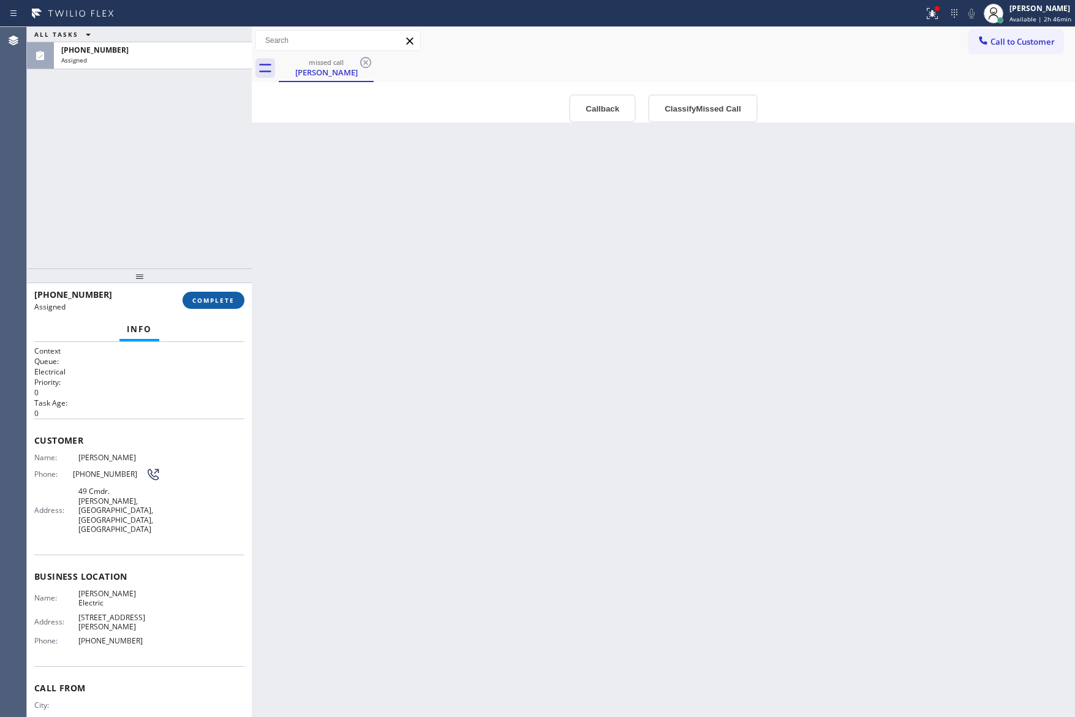
click at [218, 300] on span "COMPLETE" at bounding box center [213, 300] width 42 height 9
click at [191, 164] on div "ALL TASKS ALL TASKS ACTIVE TASKS TASKS IN WRAP UP [PHONE_NUMBER] Assigned" at bounding box center [139, 147] width 225 height 241
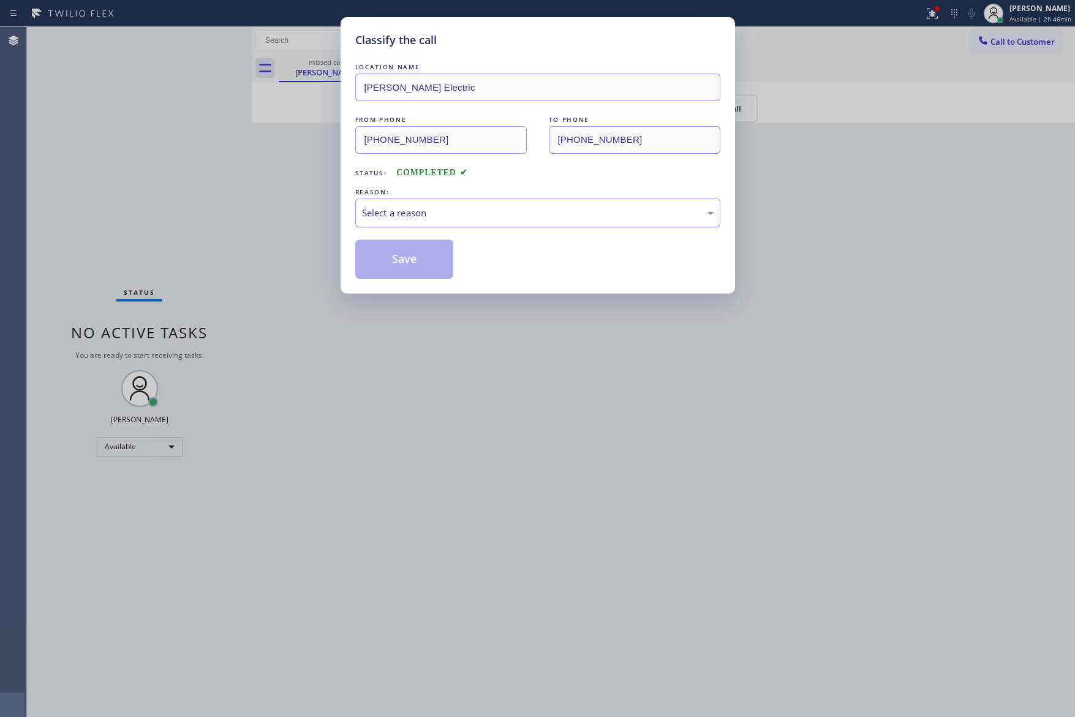
click at [476, 211] on div "Select a reason" at bounding box center [538, 213] width 352 height 14
click at [390, 262] on button "Save" at bounding box center [404, 259] width 99 height 39
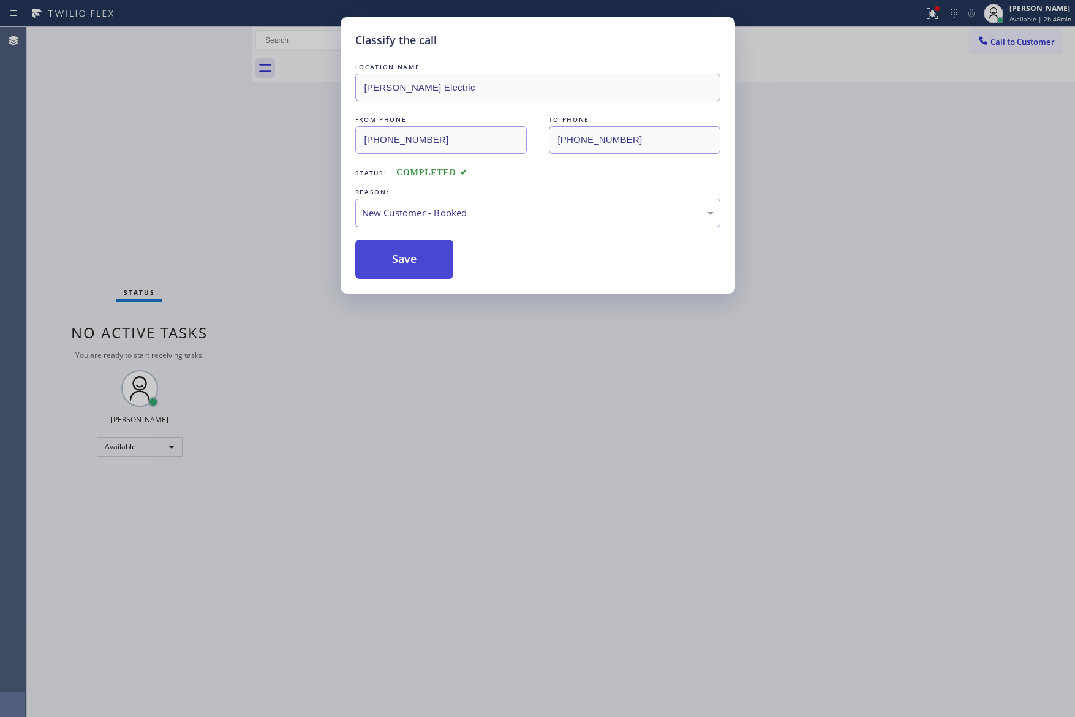
click at [390, 262] on button "Save" at bounding box center [404, 259] width 99 height 39
drag, startPoint x: 390, startPoint y: 262, endPoint x: 855, endPoint y: 558, distance: 550.7
click at [392, 263] on button "Save" at bounding box center [404, 259] width 99 height 39
drag, startPoint x: 855, startPoint y: 558, endPoint x: 937, endPoint y: 500, distance: 100.8
click at [940, 528] on div "Classify the call LOCATION NAME [PERSON_NAME] Electric FROM PHONE [PHONE_NUMBER…" at bounding box center [537, 358] width 1075 height 717
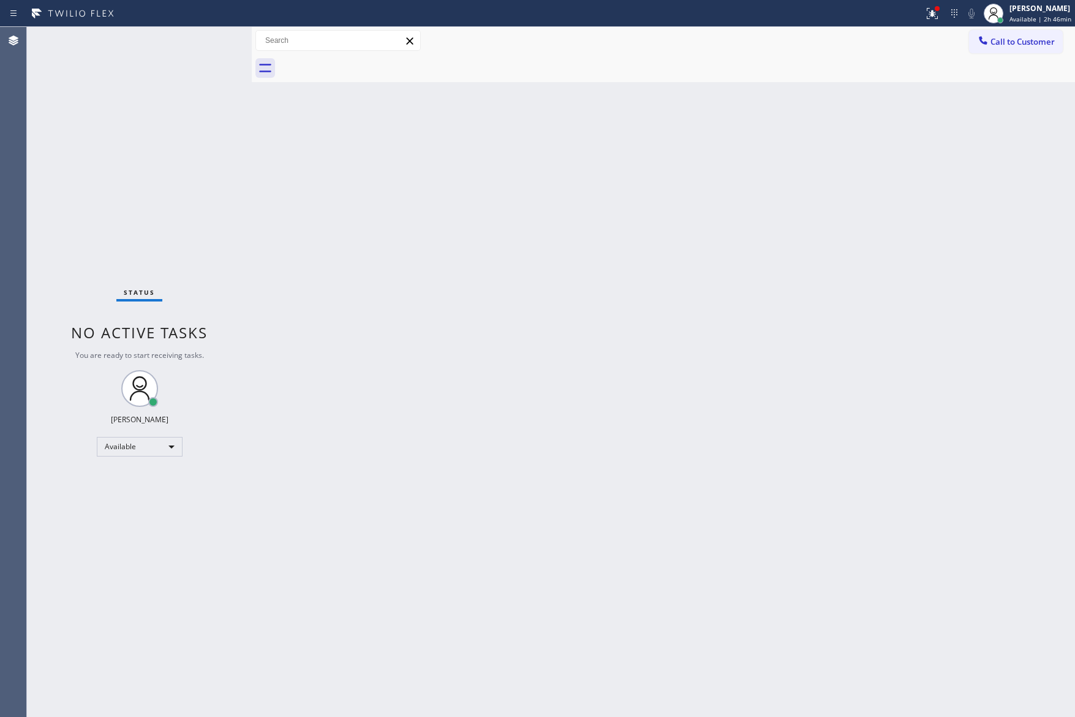
drag, startPoint x: 1053, startPoint y: 15, endPoint x: 1024, endPoint y: 42, distance: 39.9
click at [1052, 12] on div "[PERSON_NAME] Available | 2h 46min" at bounding box center [1041, 12] width 68 height 21
click at [985, 78] on button "Unavailable" at bounding box center [1014, 81] width 123 height 16
drag, startPoint x: 905, startPoint y: 201, endPoint x: 930, endPoint y: 142, distance: 64.5
click at [930, 167] on div "Back to Dashboard Change Sender ID Customers Technicians Select a contact Outbo…" at bounding box center [663, 372] width 823 height 690
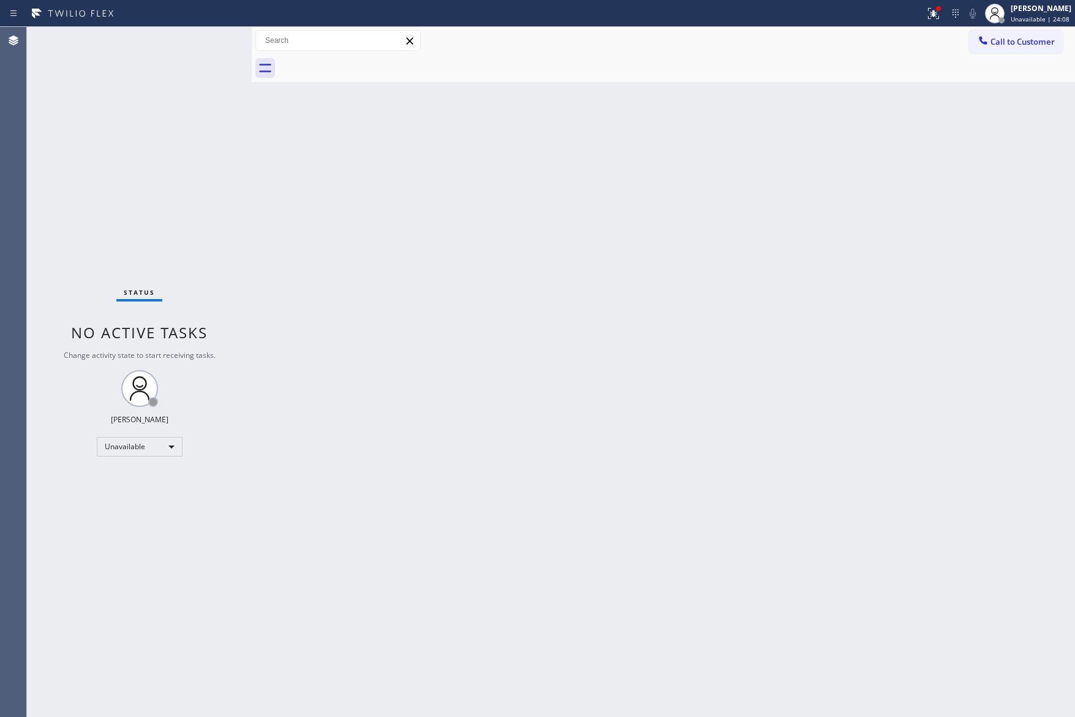
click at [944, 523] on div "Back to Dashboard Change Sender ID Customers Technicians Select a contact Outbo…" at bounding box center [663, 372] width 823 height 690
click at [144, 437] on div "Unavailable" at bounding box center [140, 447] width 86 height 20
click at [131, 482] on li "Available" at bounding box center [138, 478] width 83 height 15
click at [239, 169] on div "Status No active tasks You are ready to start receiving tasks. [PERSON_NAME] Av…" at bounding box center [139, 372] width 225 height 690
click at [164, 175] on div "Status No active tasks You are ready to start receiving tasks. [PERSON_NAME] Av…" at bounding box center [139, 372] width 225 height 690
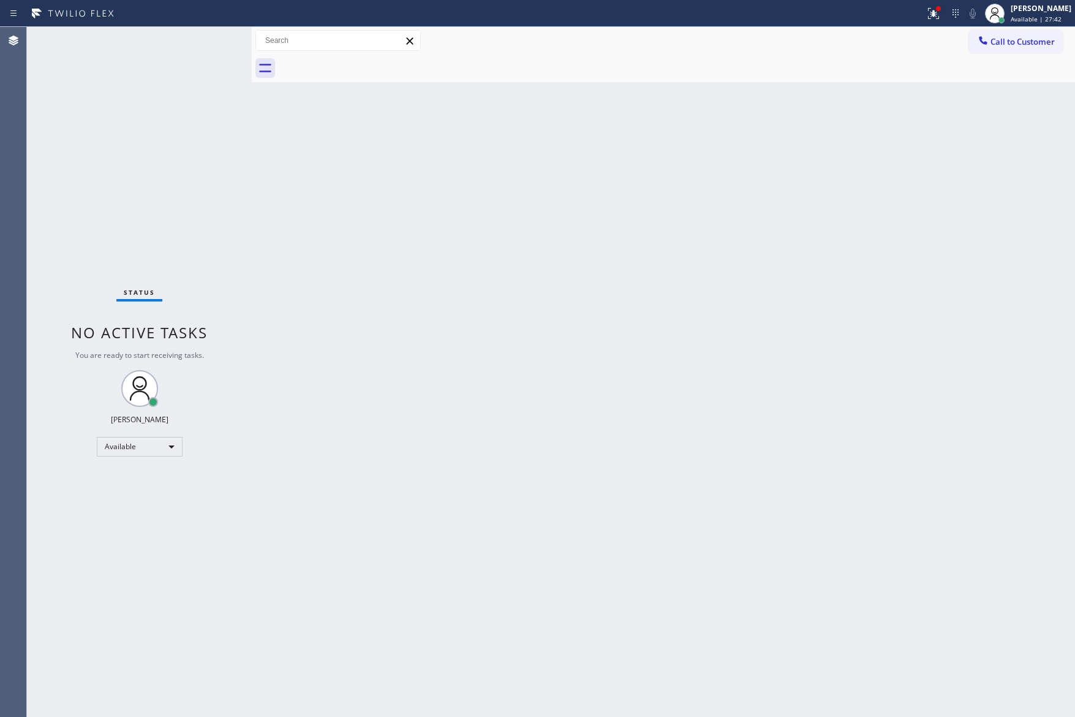
click at [627, 305] on div "Back to Dashboard Change Sender ID Customers Technicians Select a contact Outbo…" at bounding box center [663, 372] width 823 height 690
click at [615, 270] on div "Back to Dashboard Change Sender ID Customers Technicians Select a contact Outbo…" at bounding box center [663, 372] width 823 height 690
click at [1015, 35] on button "Call to Customer" at bounding box center [1016, 41] width 94 height 23
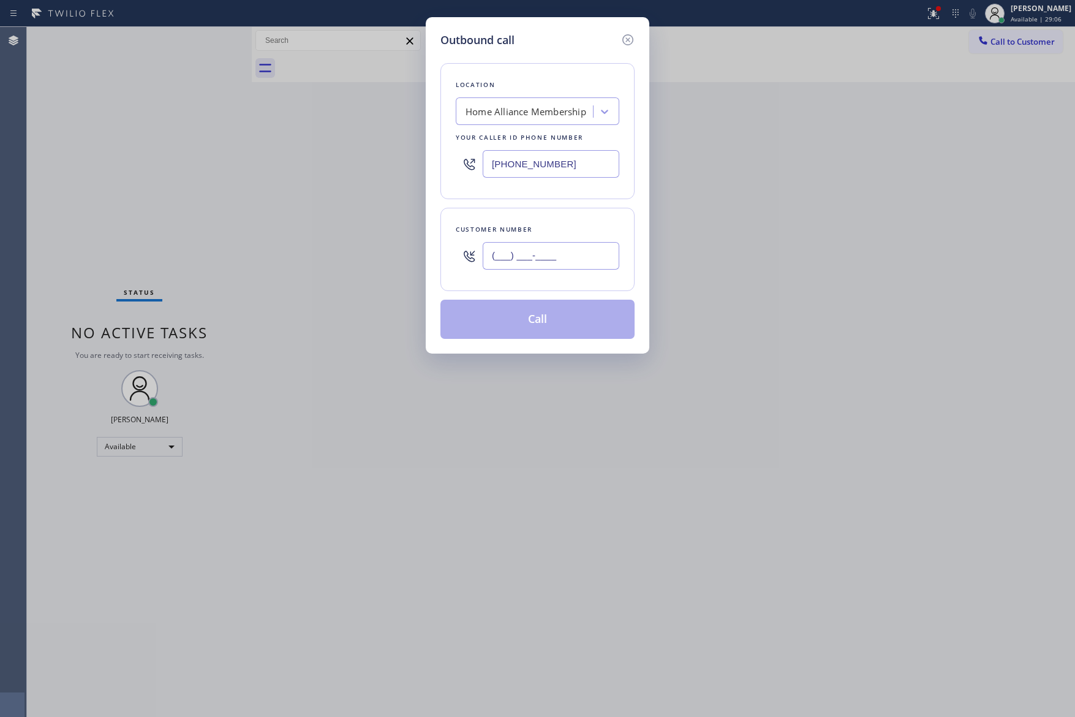
click at [577, 254] on input "(___) ___-____" at bounding box center [551, 256] width 137 height 28
paste input "310) 748-6042"
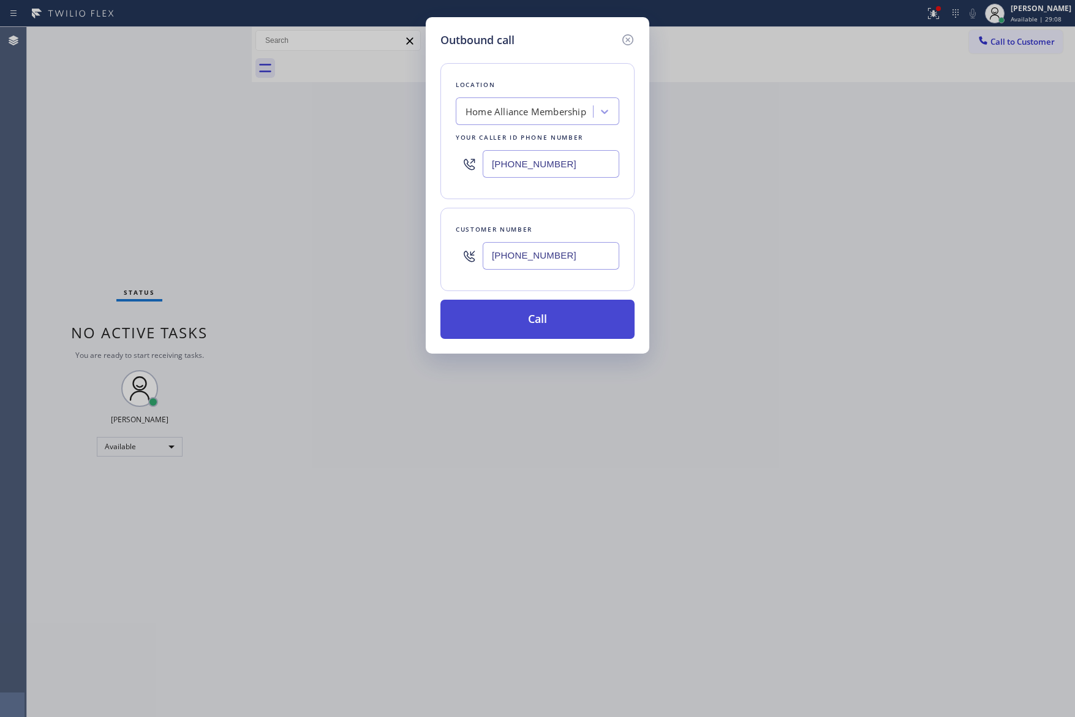
type input "[PHONE_NUMBER]"
click at [553, 329] on button "Call" at bounding box center [538, 319] width 194 height 39
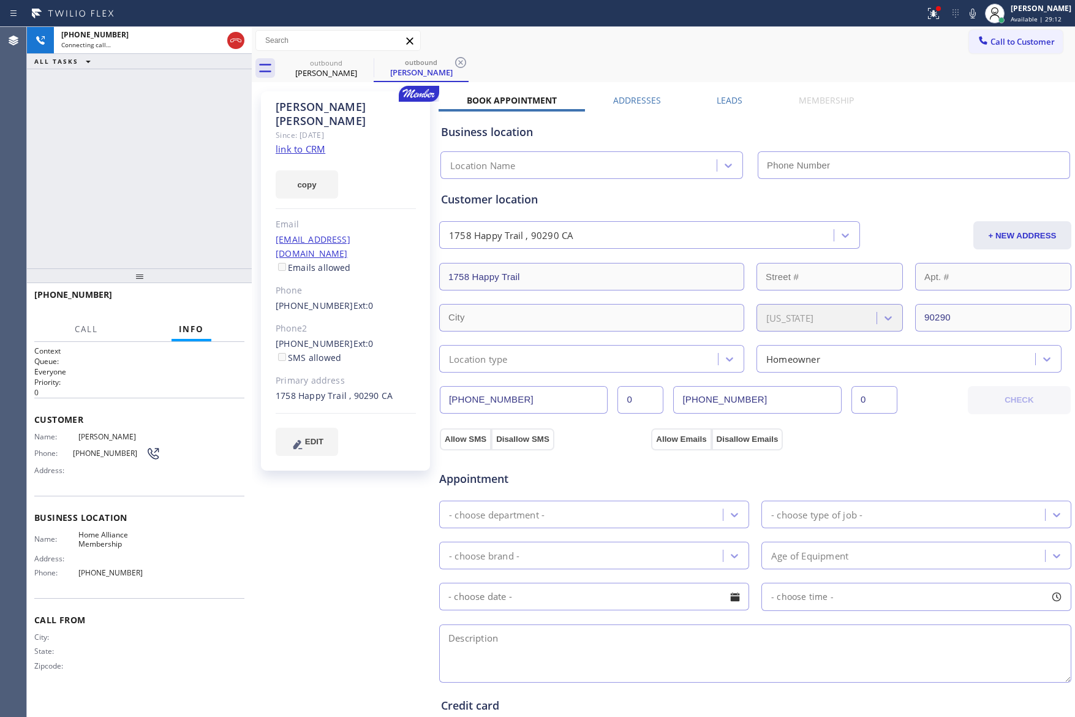
type input "[PHONE_NUMBER]"
drag, startPoint x: 200, startPoint y: 162, endPoint x: 210, endPoint y: 241, distance: 79.6
click at [204, 180] on div "[PHONE_NUMBER] Live | 00:33 ALL TASKS ALL TASKS ACTIVE TASKS TASKS IN WRAP UP" at bounding box center [139, 147] width 225 height 241
click at [214, 303] on span "HANG UP" at bounding box center [215, 300] width 37 height 9
click at [179, 182] on div "[PHONE_NUMBER] Live | 00:35 ALL TASKS ALL TASKS ACTIVE TASKS TASKS IN WRAP UP" at bounding box center [139, 147] width 225 height 241
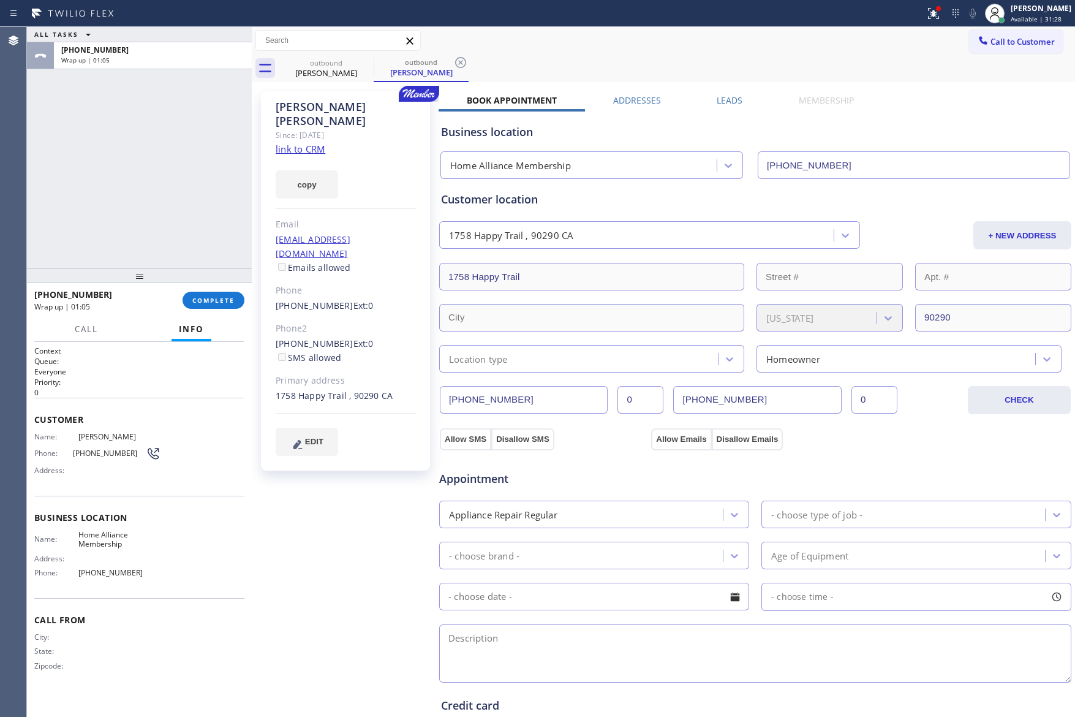
click at [202, 127] on div "ALL TASKS ALL TASKS ACTIVE TASKS TASKS IN WRAP UP [PHONE_NUMBER] Wrap up | 01:05" at bounding box center [139, 147] width 225 height 241
click at [216, 301] on span "COMPLETE" at bounding box center [213, 300] width 42 height 9
drag, startPoint x: 159, startPoint y: 172, endPoint x: 165, endPoint y: 175, distance: 7.7
click at [164, 175] on div "ALL TASKS ALL TASKS ACTIVE TASKS TASKS IN WRAP UP [PHONE_NUMBER] Wrap up | 01:06" at bounding box center [139, 147] width 225 height 241
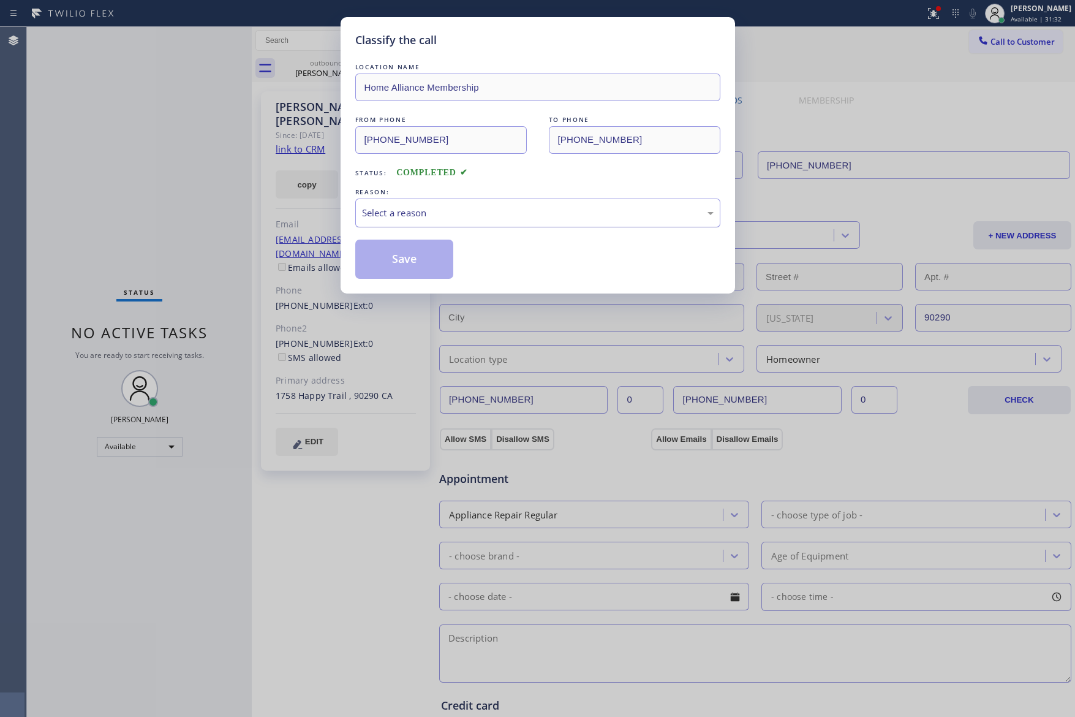
click at [375, 213] on div "Select a reason" at bounding box center [538, 213] width 352 height 14
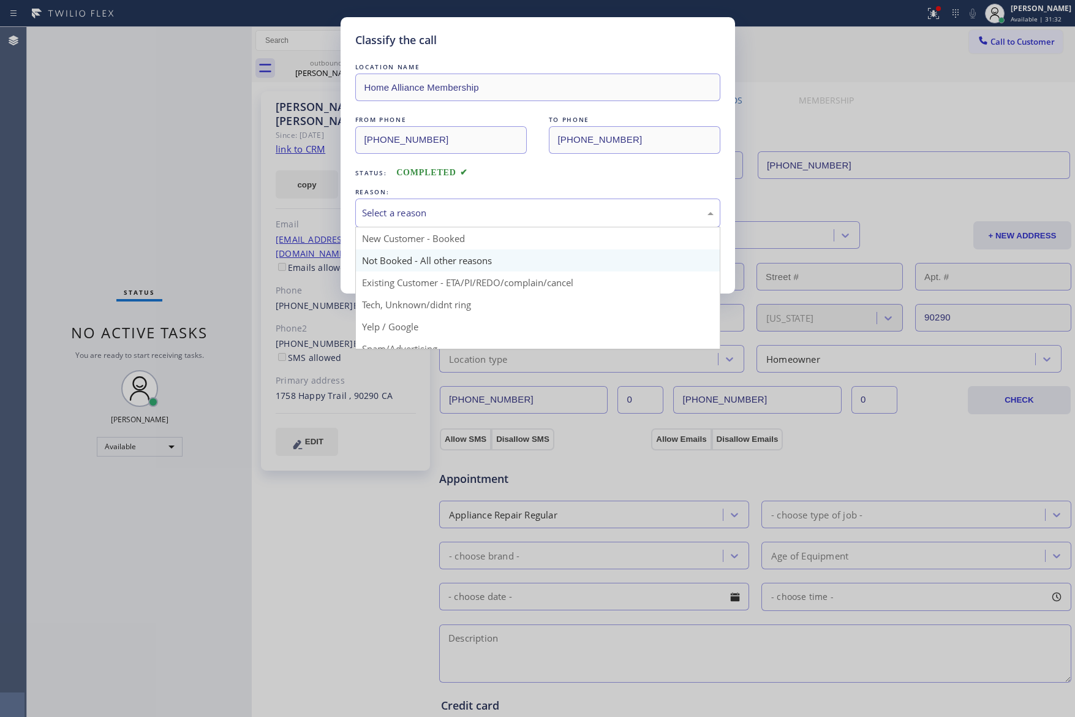
click at [416, 262] on button "Save" at bounding box center [404, 259] width 99 height 39
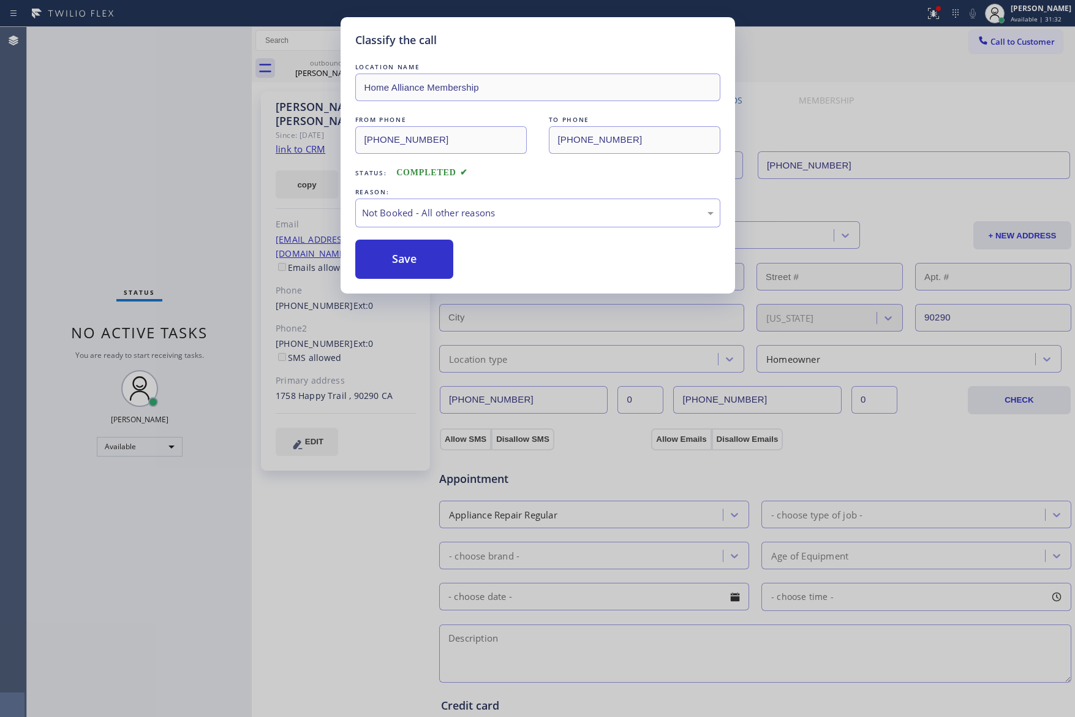
click at [416, 262] on button "Save" at bounding box center [404, 259] width 99 height 39
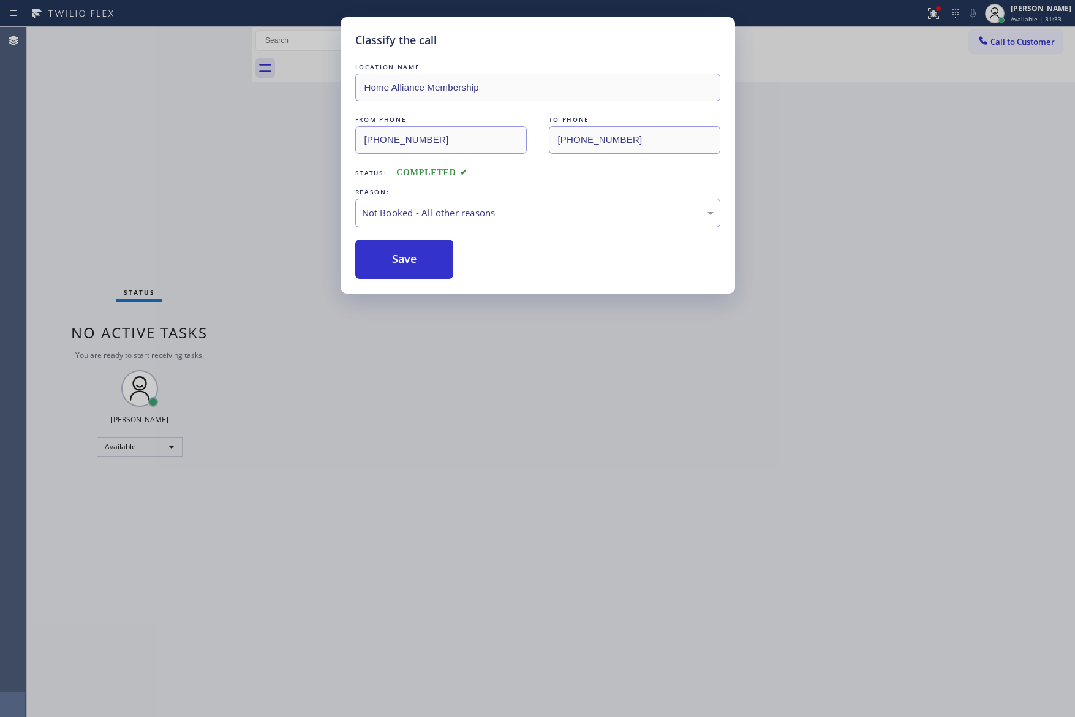
click at [162, 203] on div "Classify the call LOCATION NAME Home Alliance Membership FROM PHONE [PHONE_NUMB…" at bounding box center [537, 358] width 1075 height 717
click at [175, 151] on div "Classify the call LOCATION NAME Home Alliance Membership FROM PHONE [PHONE_NUMB…" at bounding box center [551, 372] width 1048 height 690
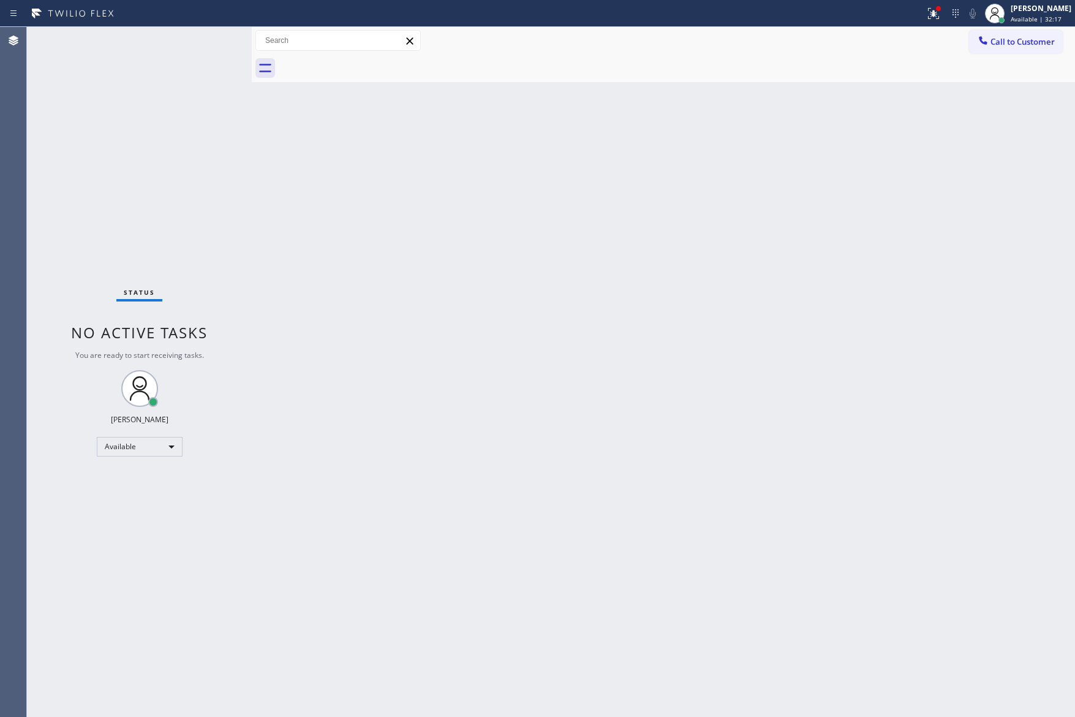
drag, startPoint x: 869, startPoint y: 618, endPoint x: 868, endPoint y: 609, distance: 8.7
click at [871, 616] on div "Back to Dashboard Change Sender ID Customers Technicians Select a contact Outbo…" at bounding box center [663, 372] width 823 height 690
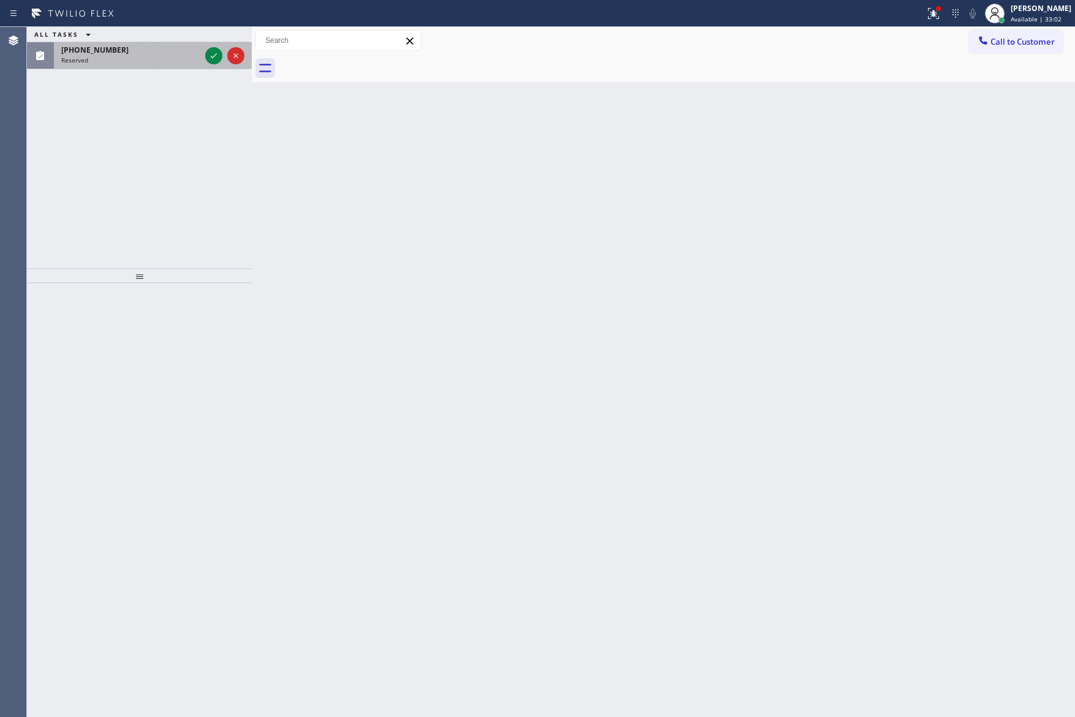
drag, startPoint x: 26, startPoint y: 173, endPoint x: 205, endPoint y: 66, distance: 208.0
click at [52, 162] on div "Agent Desktop Classify the call LOCATION NAME Home Alliance Membership FROM PHO…" at bounding box center [537, 372] width 1075 height 690
click at [208, 57] on icon at bounding box center [213, 55] width 15 height 15
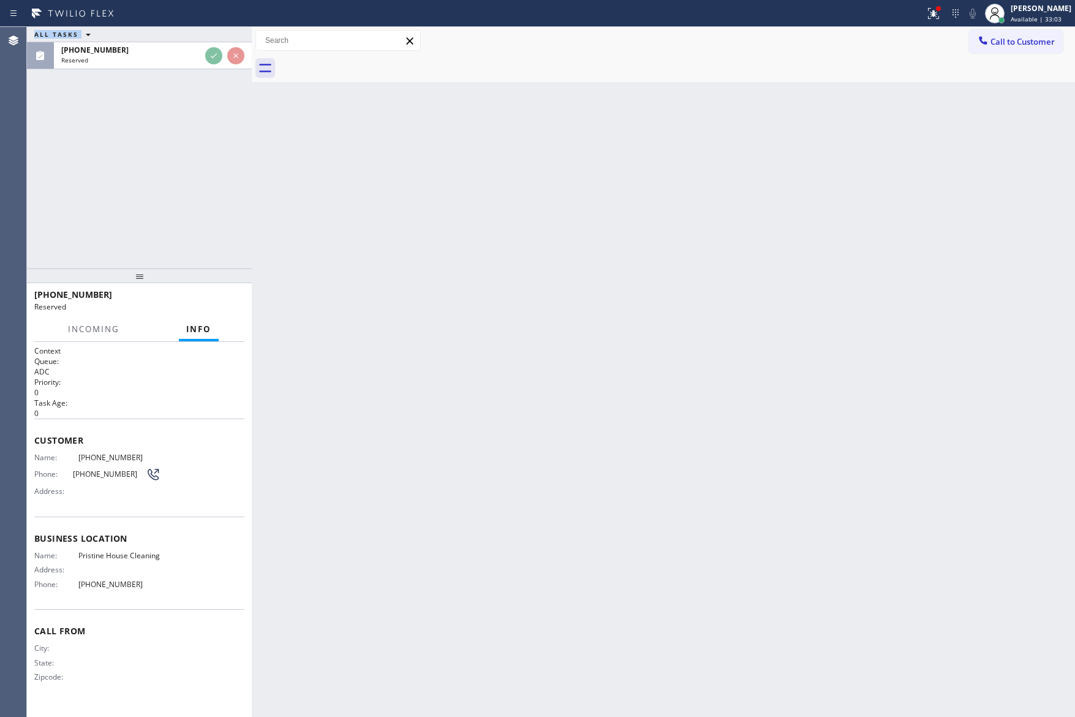
click at [184, 160] on div "ALL TASKS ALL TASKS ACTIVE TASKS TASKS IN WRAP UP [PHONE_NUMBER] Reserved" at bounding box center [139, 147] width 225 height 241
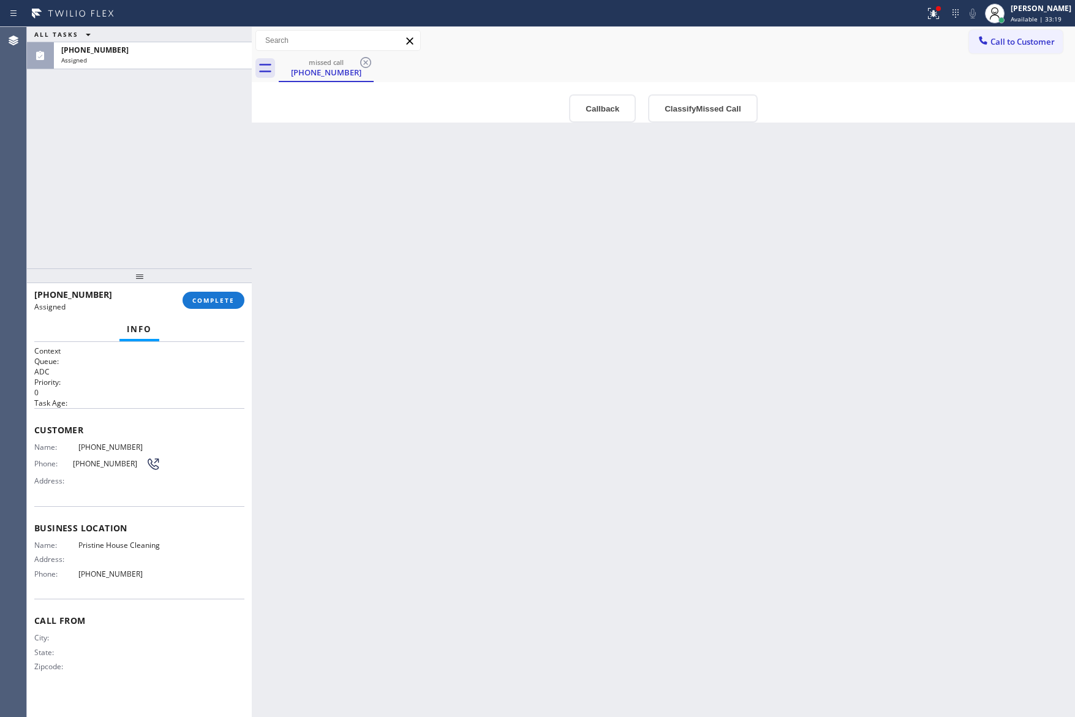
click at [480, 313] on div "Back to Dashboard Change Sender ID Customers Technicians Select a contact Outbo…" at bounding box center [663, 372] width 823 height 690
drag, startPoint x: 578, startPoint y: 108, endPoint x: 585, endPoint y: 118, distance: 12.3
click at [581, 113] on button "Callback" at bounding box center [602, 108] width 67 height 28
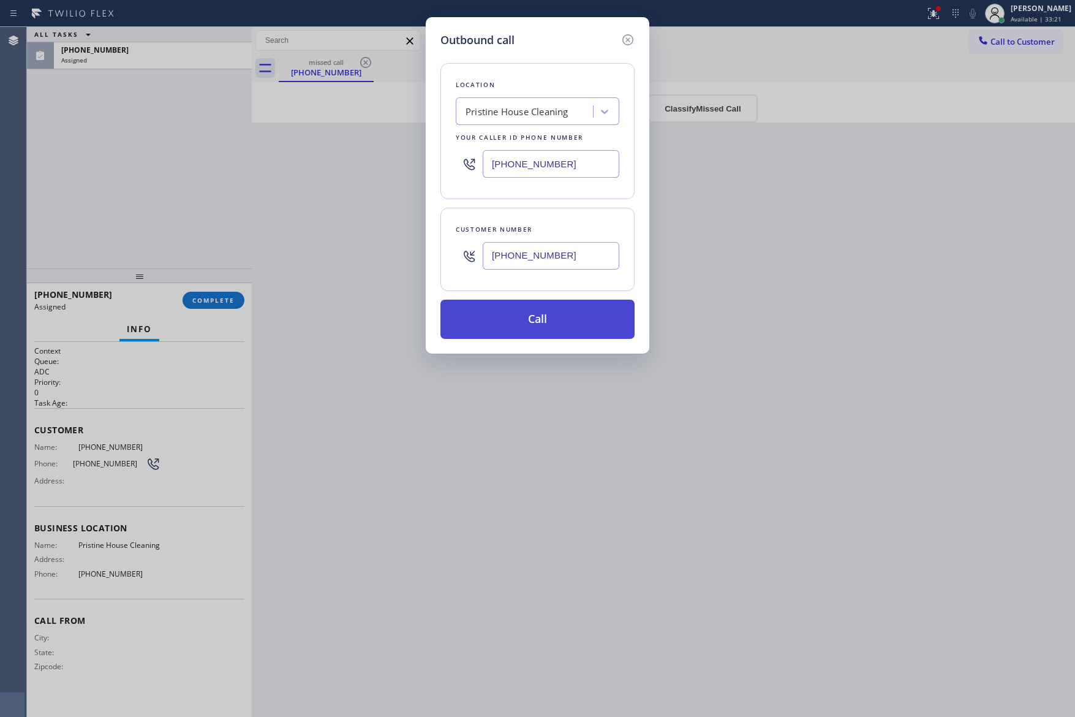
click at [555, 328] on button "Call" at bounding box center [538, 319] width 194 height 39
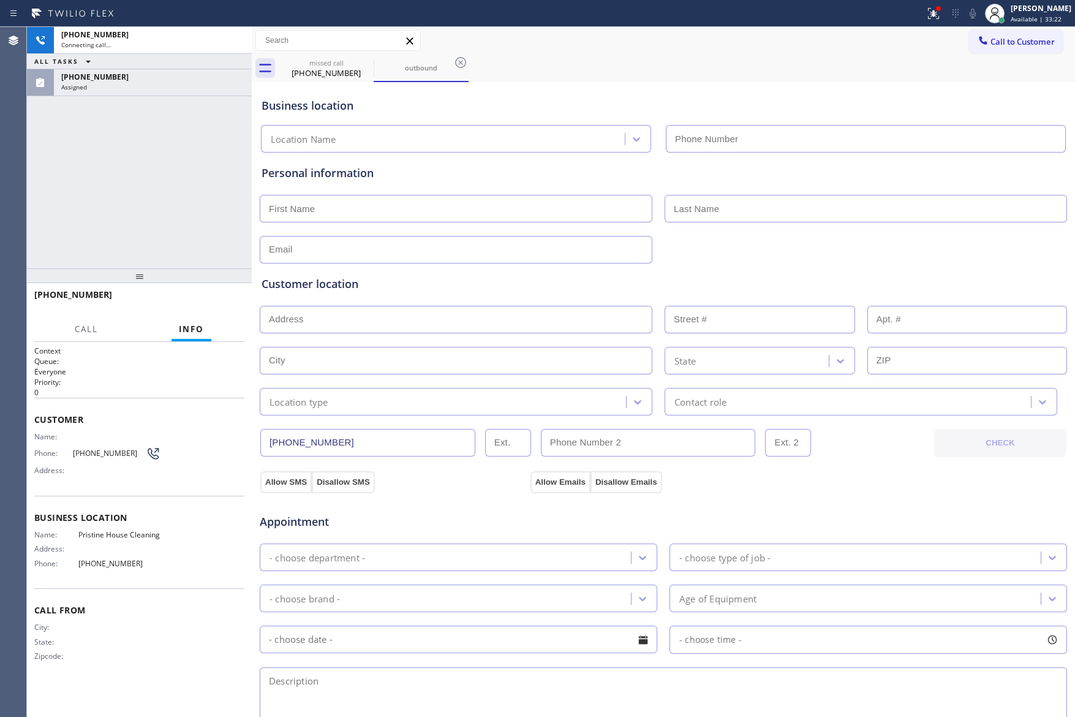
type input "[PHONE_NUMBER]"
click at [107, 183] on div "[PHONE_NUMBER] Connecting call… ALL TASKS ALL TASKS ACTIVE TASKS TASKS IN WRAP …" at bounding box center [139, 147] width 225 height 241
click at [108, 183] on div "[PHONE_NUMBER] Connecting call… ALL TASKS ALL TASKS ACTIVE TASKS TASKS IN WRAP …" at bounding box center [139, 147] width 225 height 241
drag, startPoint x: 122, startPoint y: 190, endPoint x: 131, endPoint y: 187, distance: 9.5
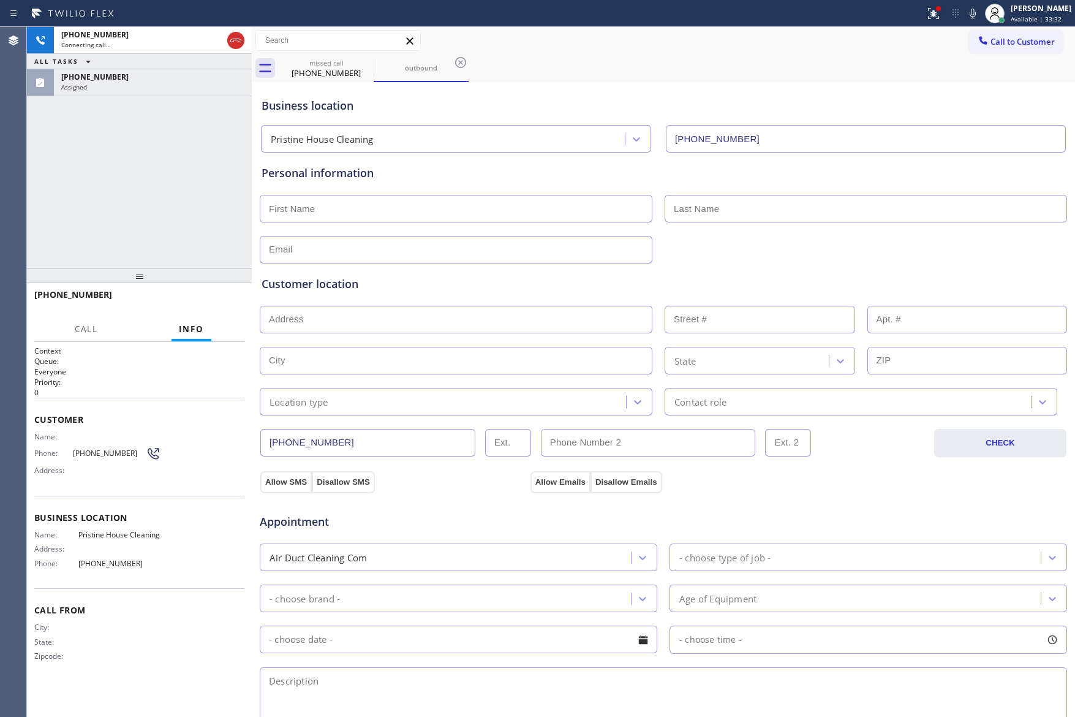
click at [131, 188] on div "[PHONE_NUMBER] Connecting call… ALL TASKS ALL TASKS ACTIVE TASKS TASKS IN WRAP …" at bounding box center [139, 147] width 225 height 241
click at [234, 34] on icon at bounding box center [236, 40] width 15 height 15
drag, startPoint x: 199, startPoint y: 162, endPoint x: 202, endPoint y: 171, distance: 9.9
click at [201, 165] on div "[PHONE_NUMBER] Connecting call… ALL TASKS ALL TASKS ACTIVE TASKS TASKS IN WRAP …" at bounding box center [139, 147] width 225 height 241
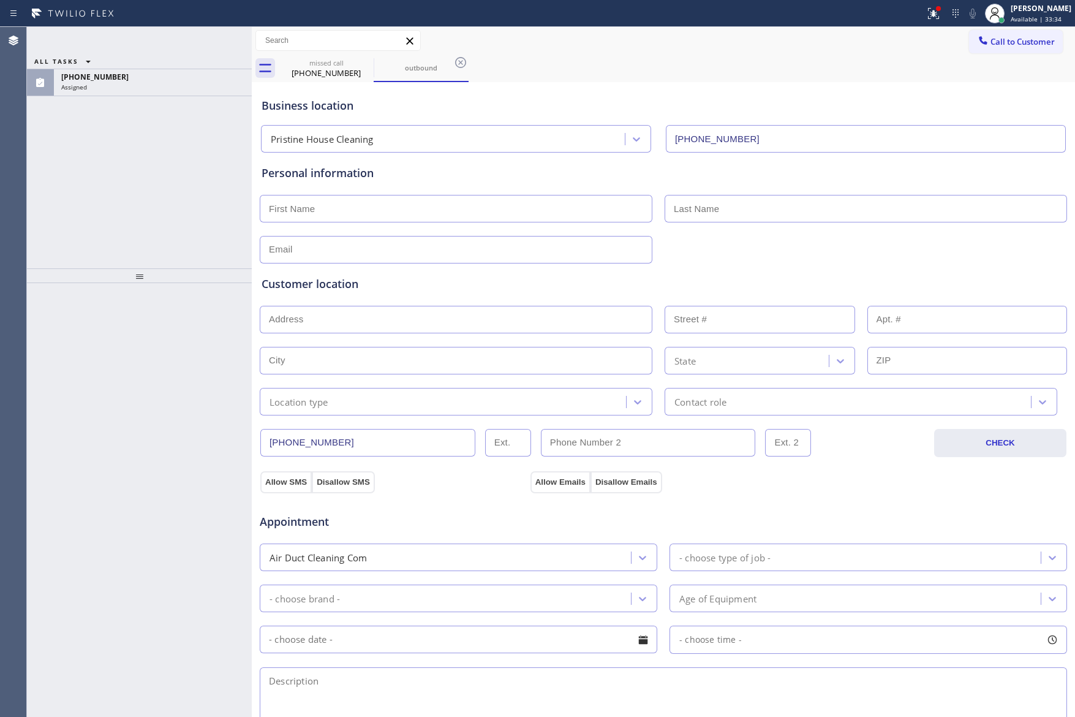
drag, startPoint x: 208, startPoint y: 205, endPoint x: 249, endPoint y: 214, distance: 42.1
click at [230, 214] on div "ALL TASKS ALL TASKS ACTIVE TASKS TASKS IN WRAP UP [PHONE_NUMBER] Assigned" at bounding box center [139, 147] width 225 height 241
click at [463, 62] on icon at bounding box center [460, 62] width 15 height 15
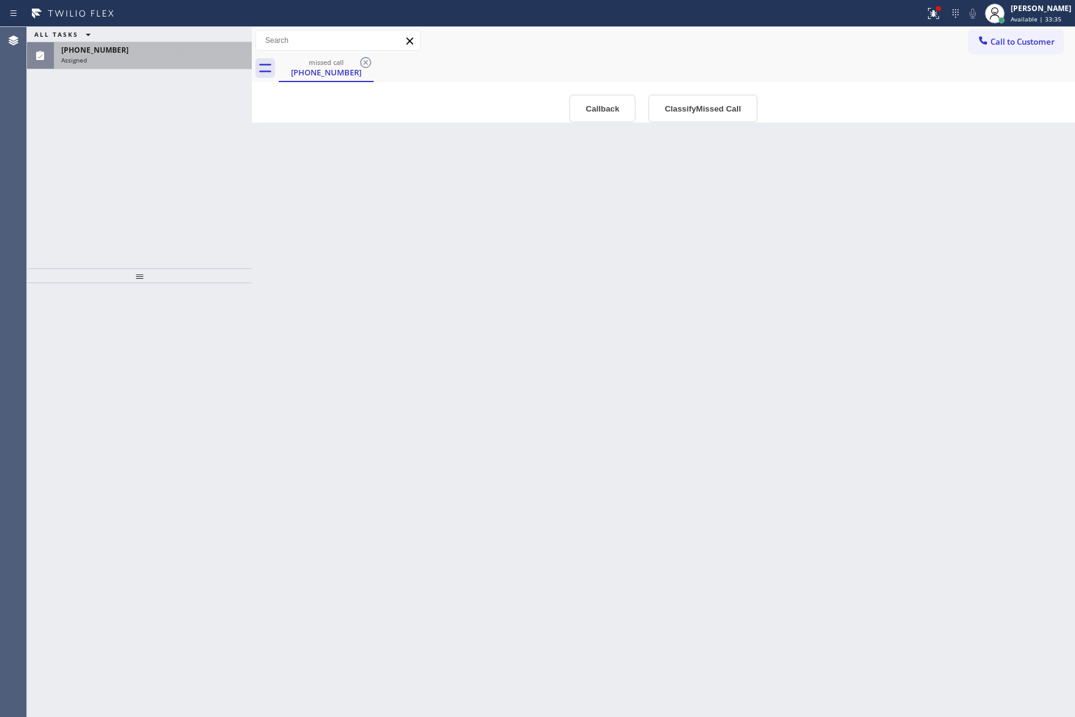
click at [218, 61] on div "Assigned" at bounding box center [152, 60] width 183 height 9
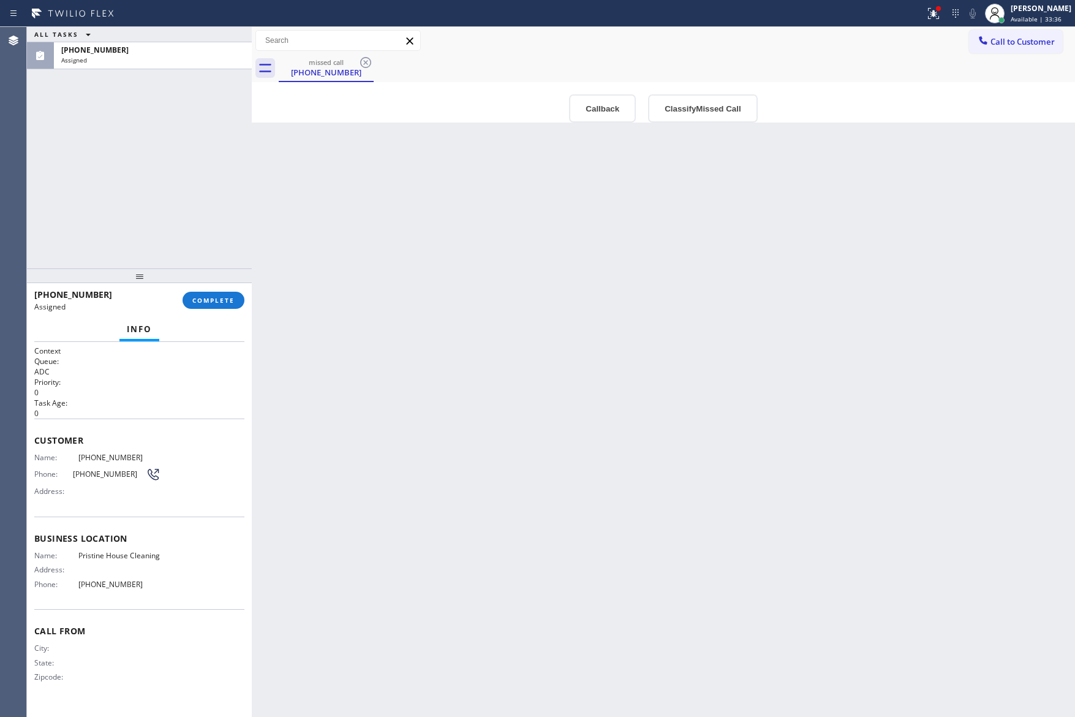
drag, startPoint x: 208, startPoint y: 300, endPoint x: 183, endPoint y: 222, distance: 81.8
click at [208, 300] on span "COMPLETE" at bounding box center [213, 300] width 42 height 9
click at [165, 166] on div "ALL TASKS ALL TASKS ACTIVE TASKS TASKS IN WRAP UP [PHONE_NUMBER] Assigned" at bounding box center [139, 147] width 225 height 241
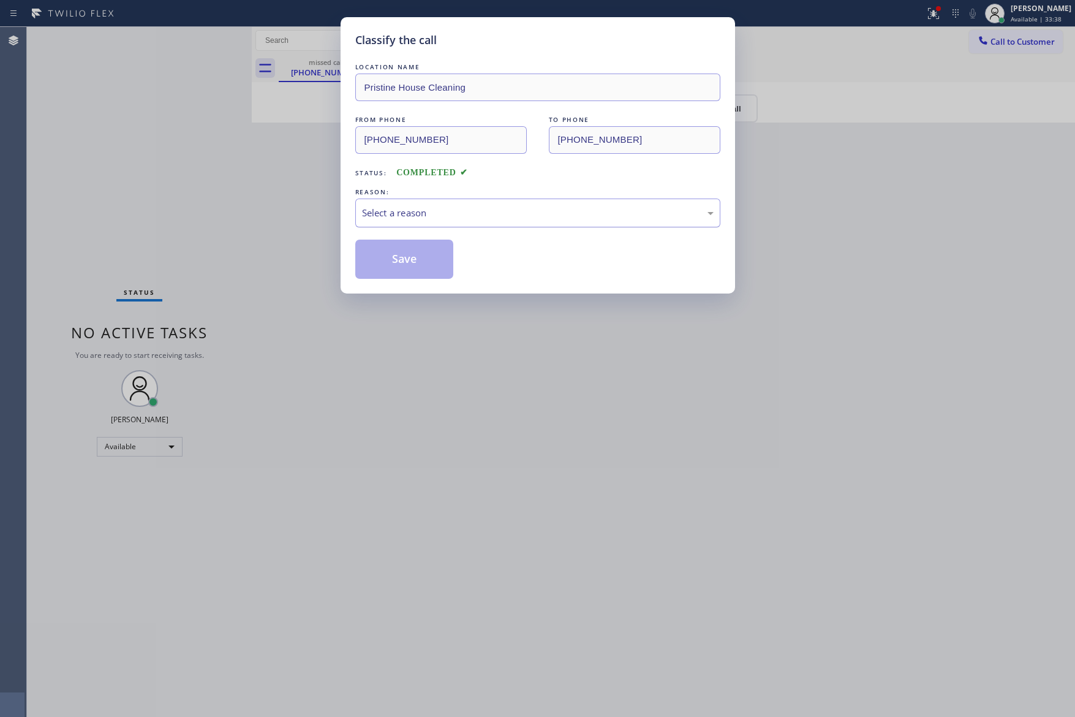
click at [414, 224] on div "Select a reason" at bounding box center [537, 213] width 365 height 29
click at [403, 265] on button "Save" at bounding box center [404, 259] width 99 height 39
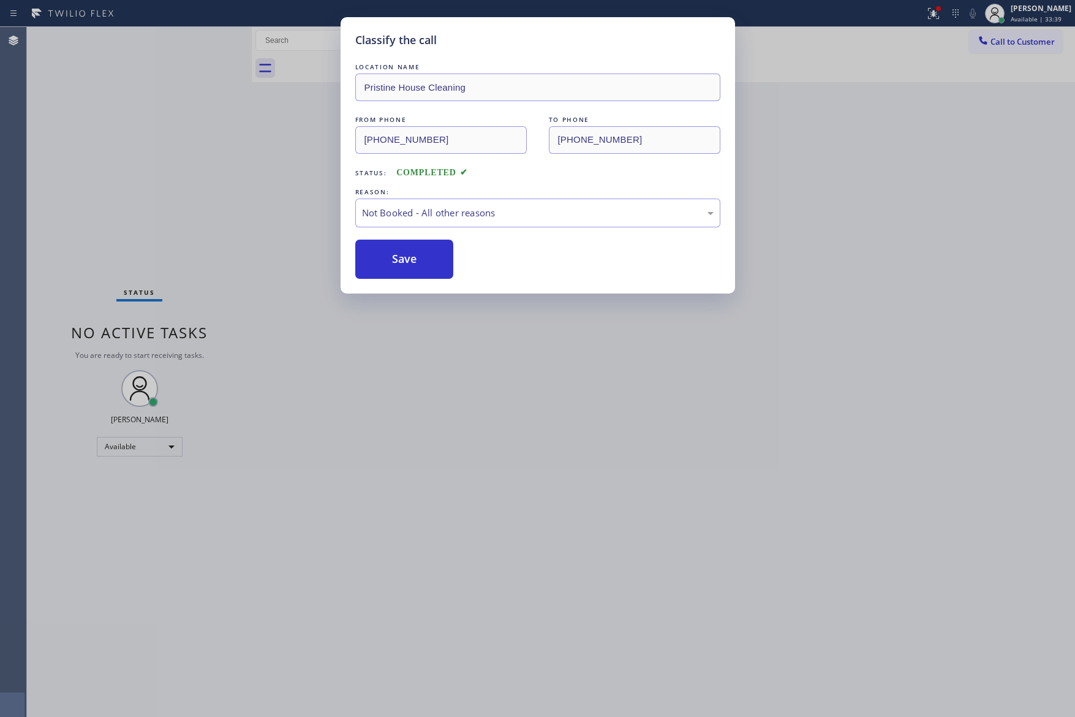
drag, startPoint x: 403, startPoint y: 265, endPoint x: 721, endPoint y: 355, distance: 329.9
click at [404, 265] on button "Save" at bounding box center [404, 259] width 99 height 39
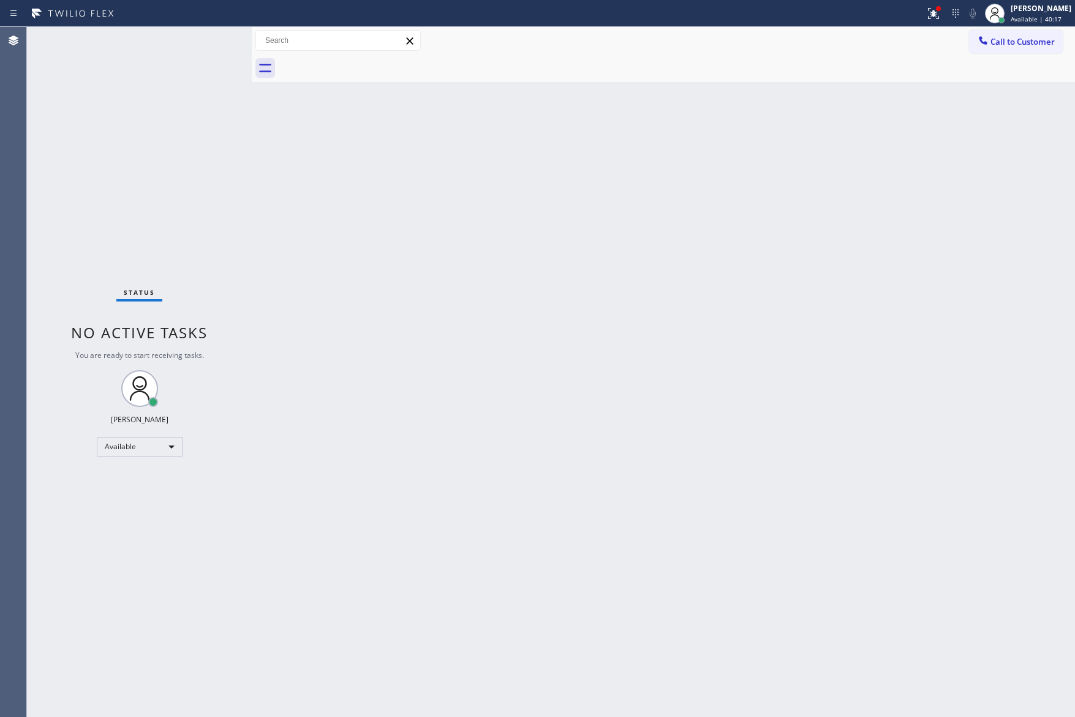
click at [100, 151] on div "Status No active tasks You are ready to start receiving tasks. [PERSON_NAME] Av…" at bounding box center [139, 372] width 225 height 690
drag, startPoint x: 425, startPoint y: 379, endPoint x: 458, endPoint y: 438, distance: 67.5
click at [425, 379] on div "Back to Dashboard Change Sender ID Customers Technicians Select a contact Outbo…" at bounding box center [663, 372] width 823 height 690
drag, startPoint x: 518, startPoint y: 507, endPoint x: 1048, endPoint y: 716, distance: 569.4
click at [574, 540] on div "Back to Dashboard Change Sender ID Customers Technicians Select a contact Outbo…" at bounding box center [663, 372] width 823 height 690
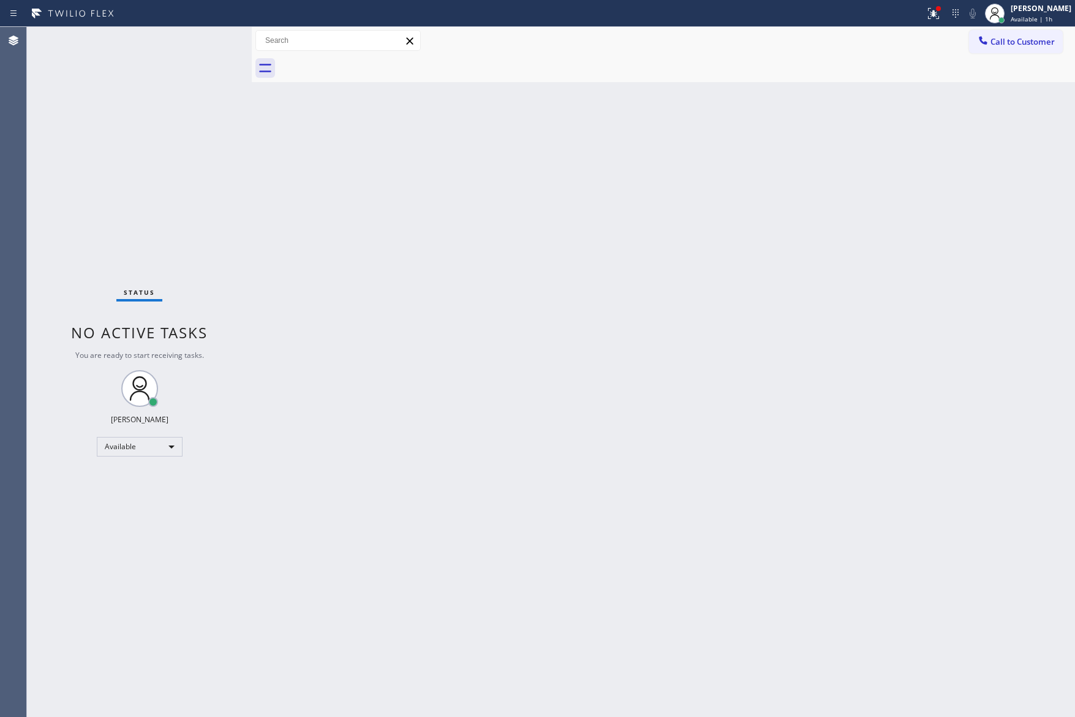
drag, startPoint x: 500, startPoint y: 252, endPoint x: 691, endPoint y: 149, distance: 217.1
click at [513, 244] on div "Back to Dashboard Change Sender ID Customers Technicians Select a contact Outbo…" at bounding box center [663, 372] width 823 height 690
click at [1022, 39] on span "Call to Customer" at bounding box center [1023, 41] width 64 height 11
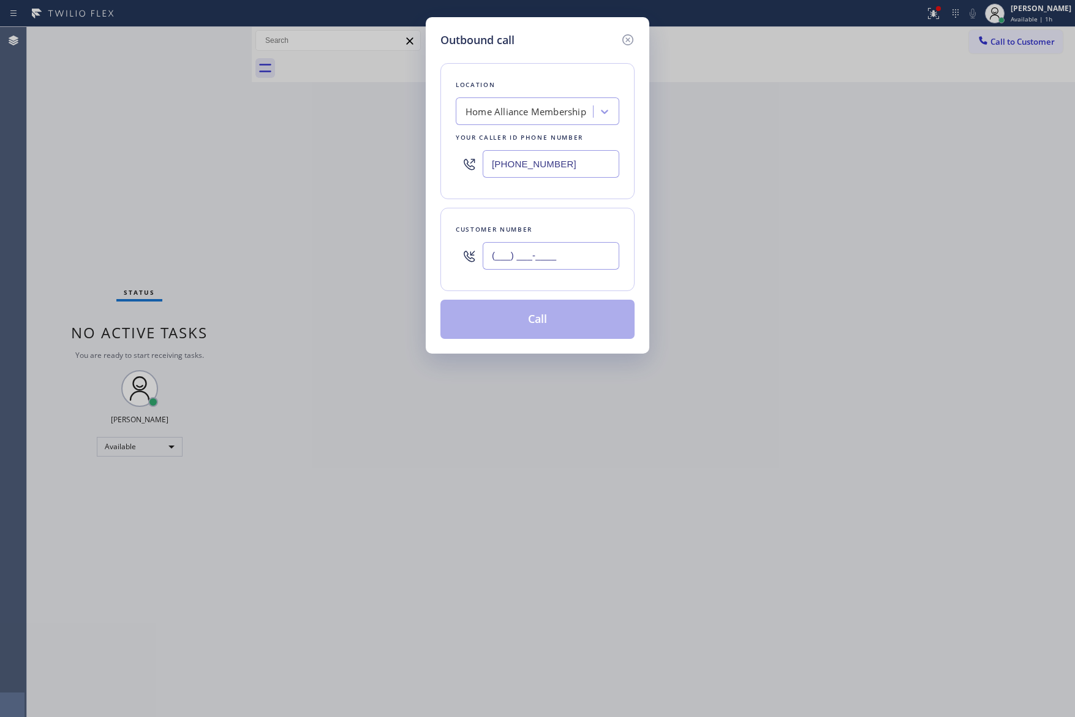
click at [602, 268] on input "(___) ___-____" at bounding box center [551, 256] width 137 height 28
paste input "818) 317-0501"
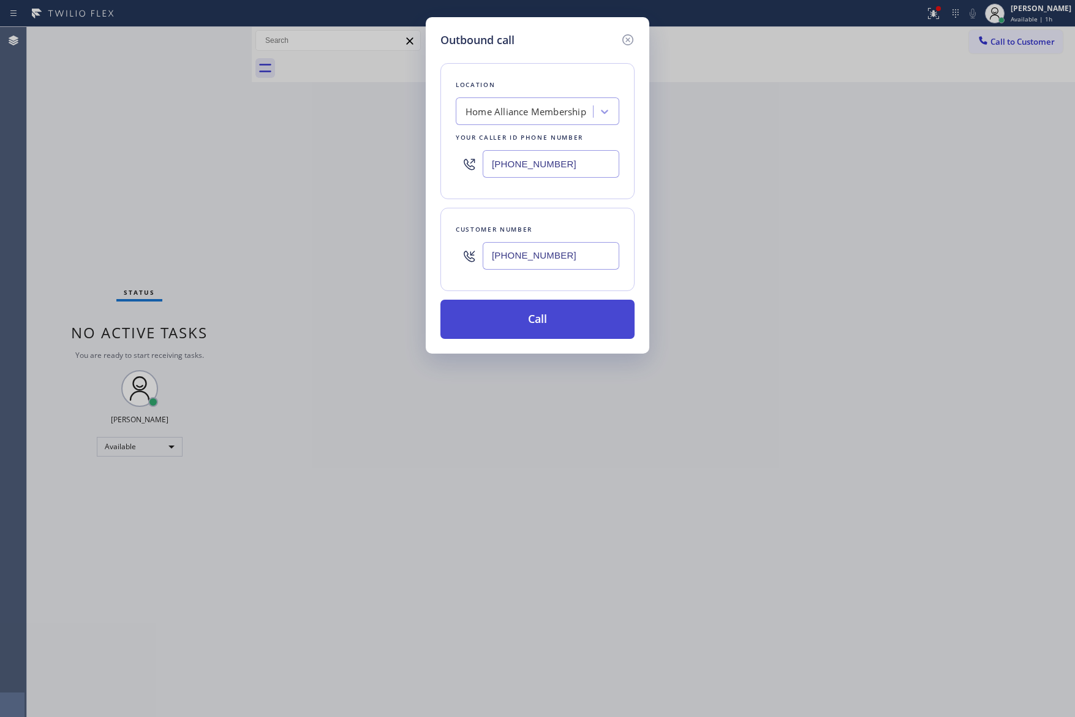
type input "[PHONE_NUMBER]"
click at [559, 329] on button "Call" at bounding box center [538, 319] width 194 height 39
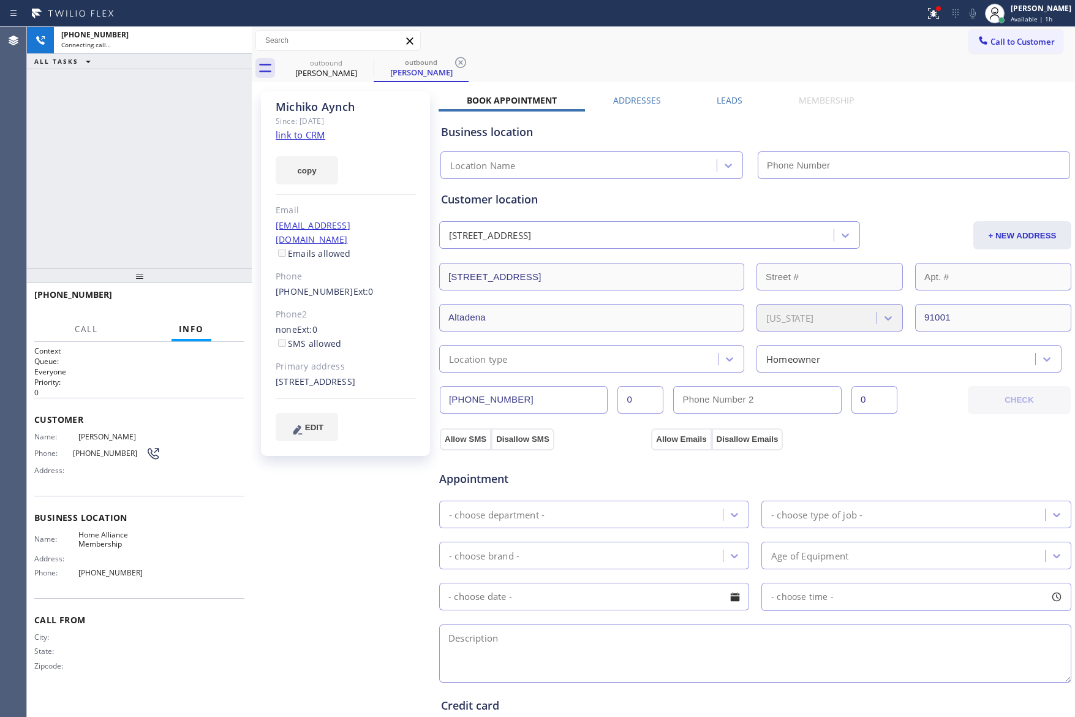
type input "[PHONE_NUMBER]"
drag, startPoint x: 145, startPoint y: 147, endPoint x: 219, endPoint y: 151, distance: 74.2
click at [151, 149] on div "[PHONE_NUMBER] Live | 00:02 ALL TASKS ALL TASKS ACTIVE TASKS TASKS IN WRAP UP" at bounding box center [139, 147] width 225 height 241
drag, startPoint x: 208, startPoint y: 254, endPoint x: 214, endPoint y: 330, distance: 75.6
click at [208, 289] on div "[PHONE_NUMBER] Live | 00:03 ALL TASKS ALL TASKS ACTIVE TASKS TASKS IN WRAP UP […" at bounding box center [139, 372] width 225 height 690
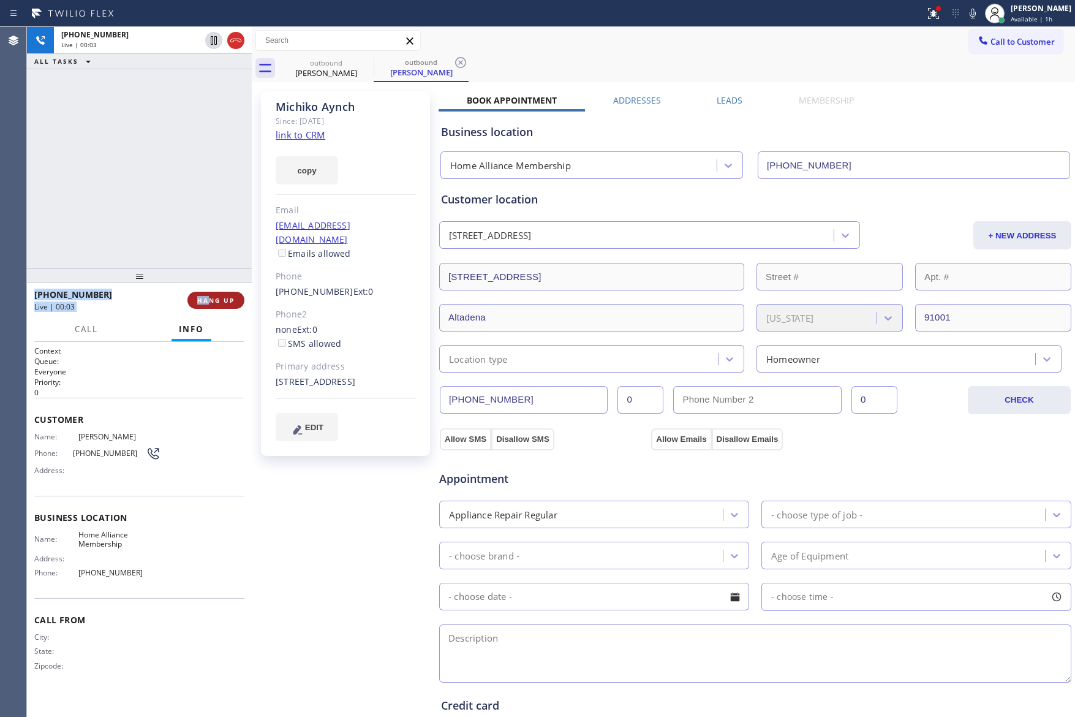
click at [210, 300] on span "HANG UP" at bounding box center [215, 300] width 37 height 9
click at [194, 161] on div "[PHONE_NUMBER] Live | 00:03 ALL TASKS ALL TASKS ACTIVE TASKS TASKS IN WRAP UP" at bounding box center [139, 147] width 225 height 241
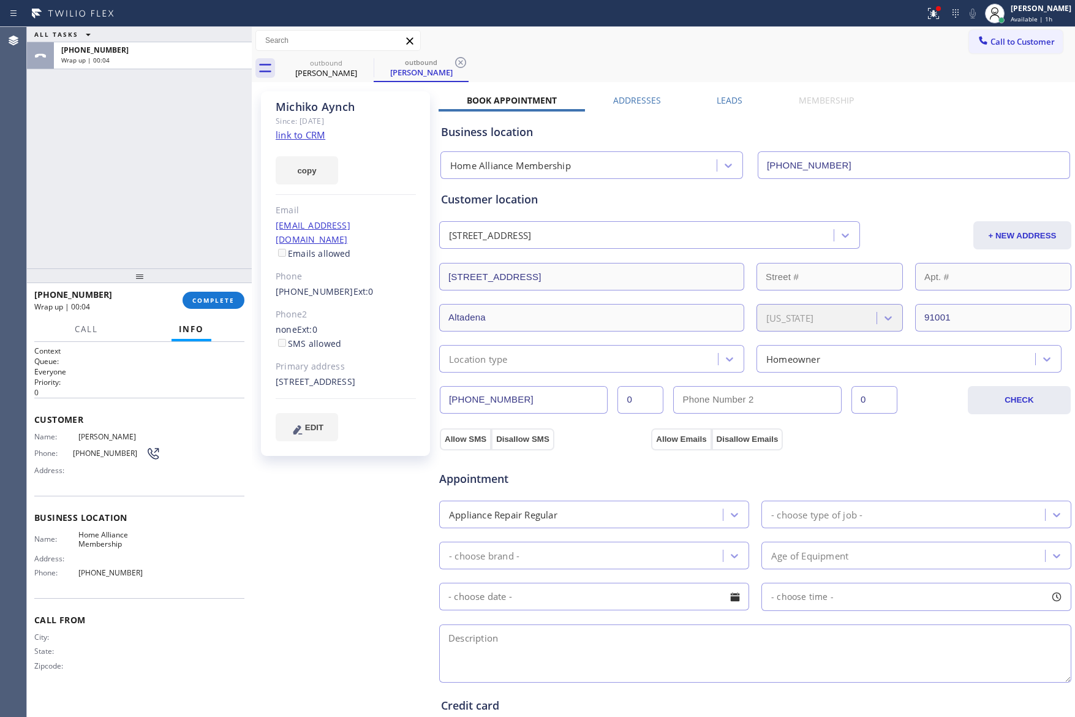
click at [653, 32] on div "Call to Customer Outbound call Location Home Alliance Membership Your caller id…" at bounding box center [663, 40] width 823 height 21
click at [1002, 47] on button "Call to Customer" at bounding box center [1016, 41] width 94 height 23
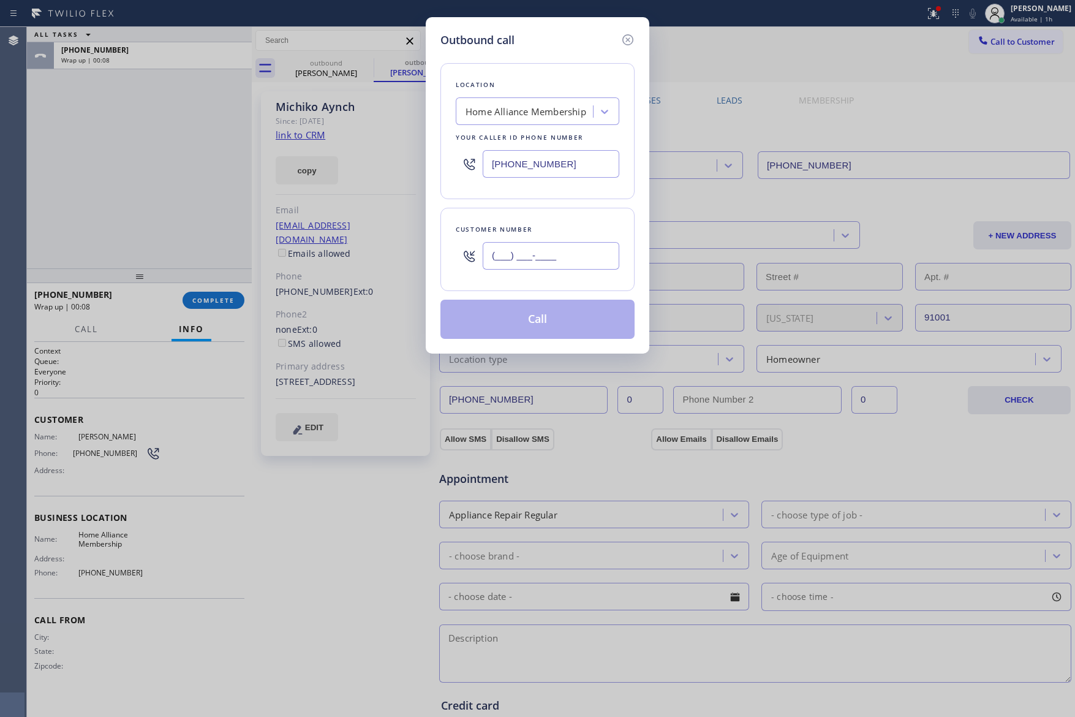
click at [567, 260] on input "(___) ___-____" at bounding box center [551, 256] width 137 height 28
paste input "406) 210-2639"
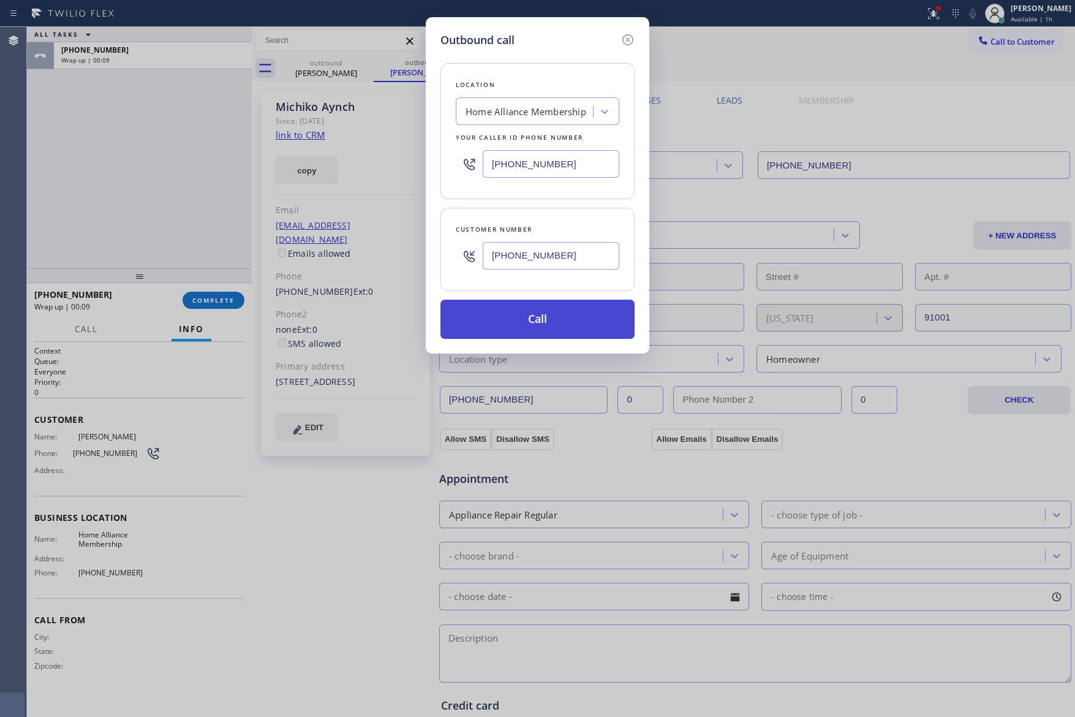
type input "[PHONE_NUMBER]"
drag, startPoint x: 558, startPoint y: 331, endPoint x: 643, endPoint y: 577, distance: 260.8
click at [559, 329] on button "Call" at bounding box center [538, 319] width 194 height 39
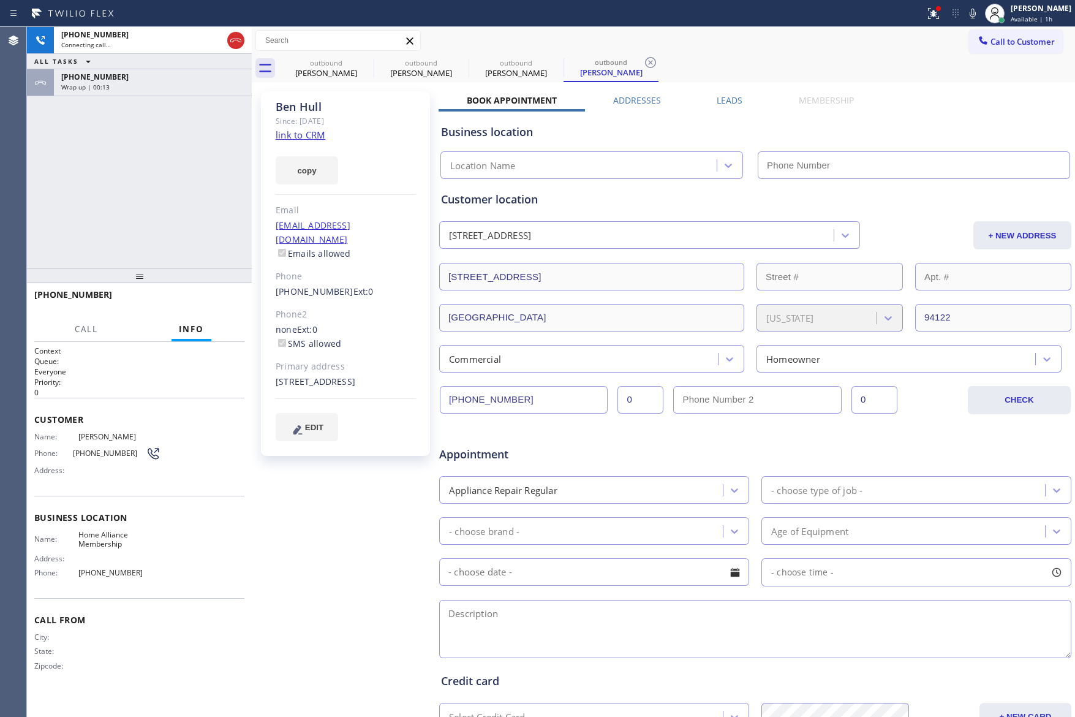
type input "[PHONE_NUMBER]"
click at [166, 191] on div "[PHONE_NUMBER] Connecting call… ALL TASKS ALL TASKS ACTIVE TASKS TASKS IN WRAP …" at bounding box center [139, 147] width 225 height 241
click at [169, 186] on div "[PHONE_NUMBER] Connecting call… ALL TASKS ALL TASKS ACTIVE TASKS TASKS IN WRAP …" at bounding box center [139, 147] width 225 height 241
drag, startPoint x: 176, startPoint y: 149, endPoint x: 183, endPoint y: 142, distance: 9.6
click at [180, 147] on div "[PHONE_NUMBER] Connecting call… ALL TASKS ALL TASKS ACTIVE TASKS TASKS IN WRAP …" at bounding box center [139, 147] width 225 height 241
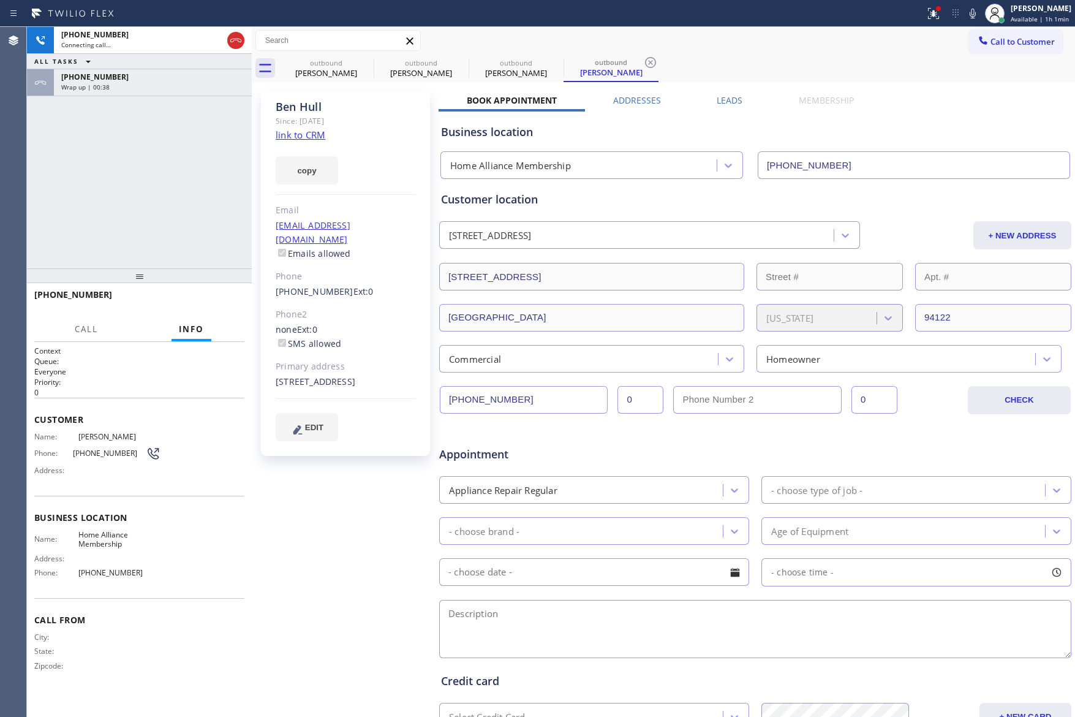
click at [189, 93] on div "[PHONE_NUMBER] Wrap up | 00:38" at bounding box center [150, 82] width 193 height 27
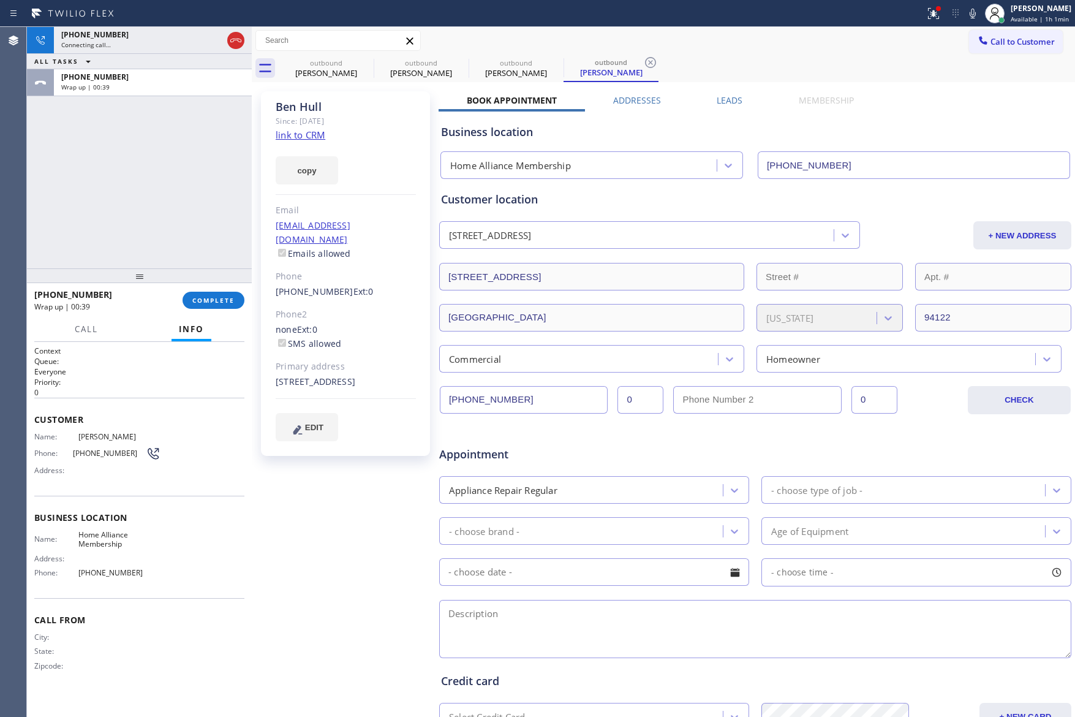
click at [222, 309] on div "[PHONE_NUMBER] Wrap up | 00:39 COMPLETE" at bounding box center [139, 300] width 210 height 32
click at [192, 199] on div "[PHONE_NUMBER] Connecting call… ALL TASKS ALL TASKS ACTIVE TASKS TASKS IN WRAP …" at bounding box center [139, 147] width 225 height 241
click at [201, 292] on button "COMPLETE" at bounding box center [214, 300] width 62 height 17
click at [203, 241] on div "[PHONE_NUMBER] Connecting call… ALL TASKS ALL TASKS ACTIVE TASKS TASKS IN WRAP …" at bounding box center [139, 147] width 225 height 241
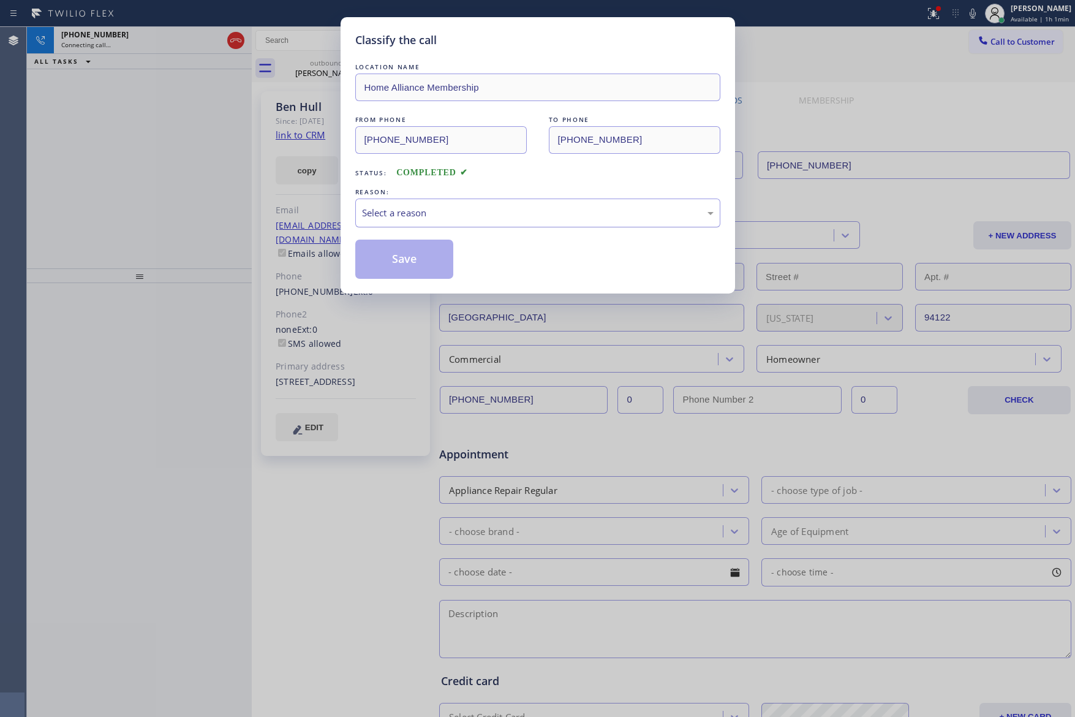
click at [480, 219] on div "Select a reason" at bounding box center [538, 213] width 352 height 14
click at [412, 259] on button "Save" at bounding box center [404, 259] width 99 height 39
click at [59, 159] on div "Classify the call LOCATION NAME Home Alliance Membership FROM PHONE [PHONE_NUMB…" at bounding box center [537, 358] width 1075 height 717
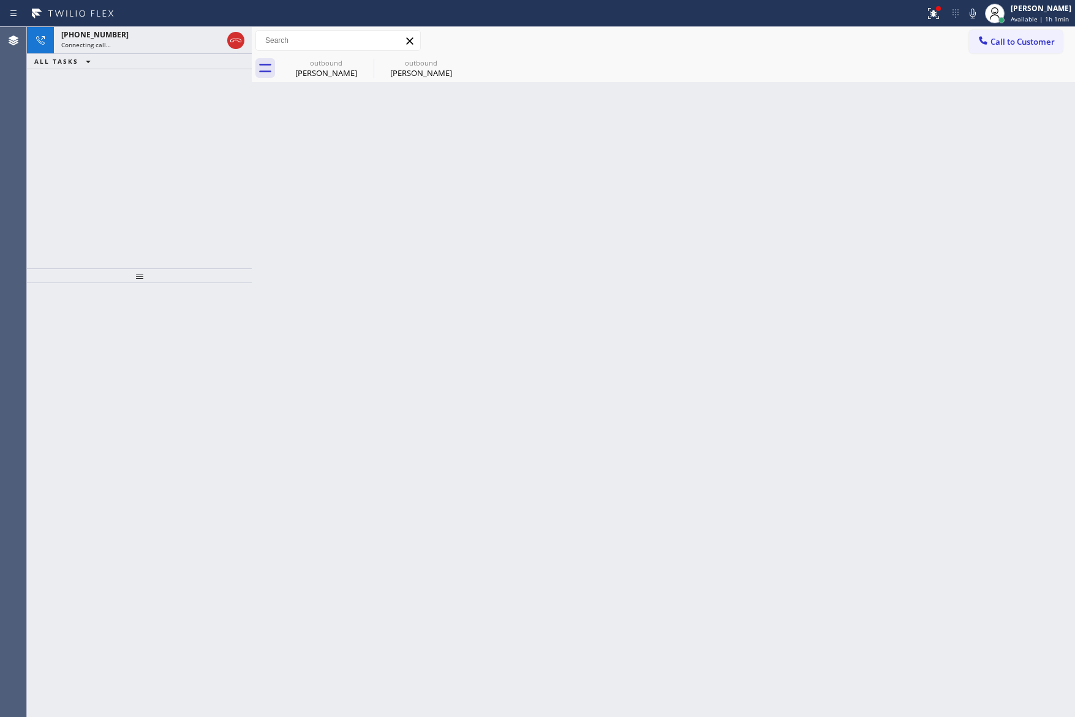
drag, startPoint x: 159, startPoint y: 193, endPoint x: 184, endPoint y: 162, distance: 40.5
click at [164, 194] on div "[PHONE_NUMBER] Connecting call… ALL TASKS ALL TASKS ACTIVE TASKS TASKS IN WRAP …" at bounding box center [139, 147] width 225 height 241
click at [143, 39] on div "[PHONE_NUMBER]" at bounding box center [141, 34] width 161 height 10
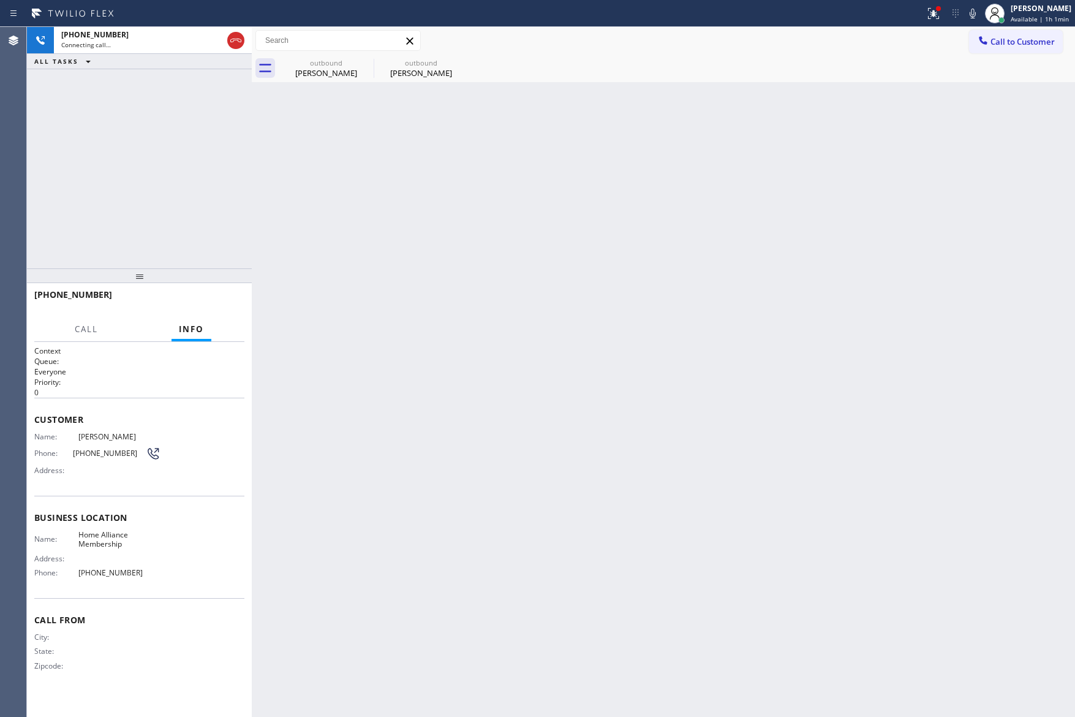
click at [197, 173] on div "[PHONE_NUMBER] Connecting call… ALL TASKS ALL TASKS ACTIVE TASKS TASKS IN WRAP …" at bounding box center [139, 147] width 225 height 241
drag, startPoint x: 393, startPoint y: 450, endPoint x: 289, endPoint y: 298, distance: 184.6
click at [412, 452] on div "Back to Dashboard Change Sender ID Customers Technicians Select a contact Outbo…" at bounding box center [663, 372] width 823 height 690
click at [145, 144] on div "[PHONE_NUMBER] Connecting call… ALL TASKS ALL TASKS ACTIVE TASKS TASKS IN WRAP …" at bounding box center [139, 147] width 225 height 241
click at [227, 39] on div at bounding box center [235, 40] width 17 height 15
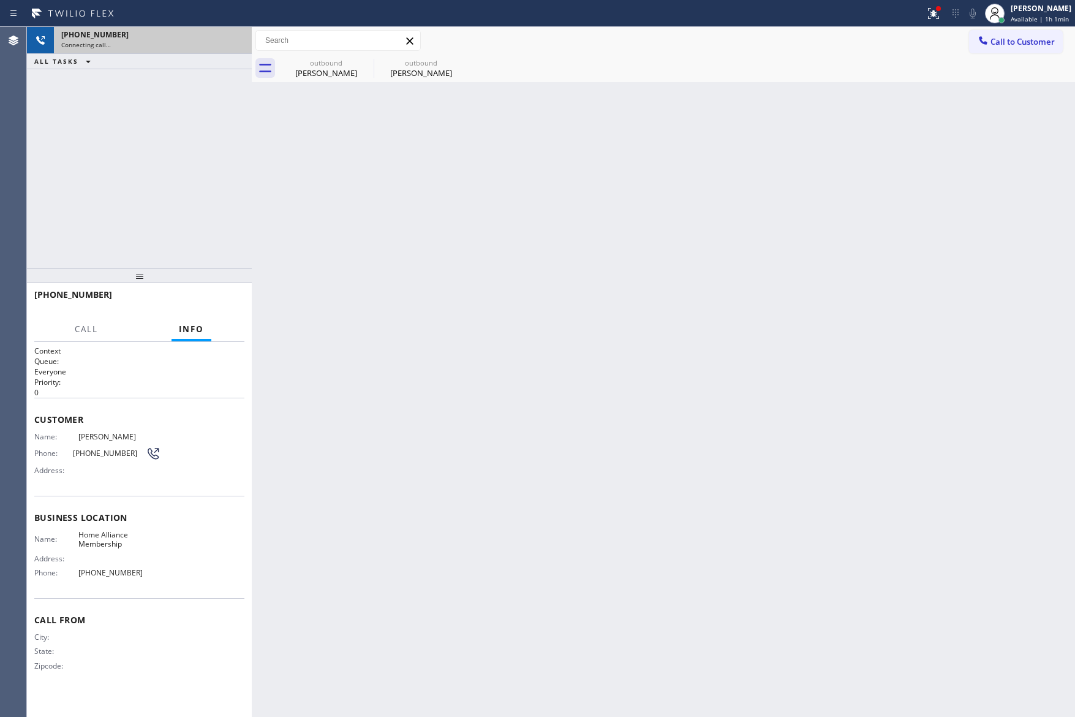
click at [160, 171] on div "[PHONE_NUMBER] Connecting call… ALL TASKS ALL TASKS ACTIVE TASKS TASKS IN WRAP …" at bounding box center [139, 147] width 225 height 241
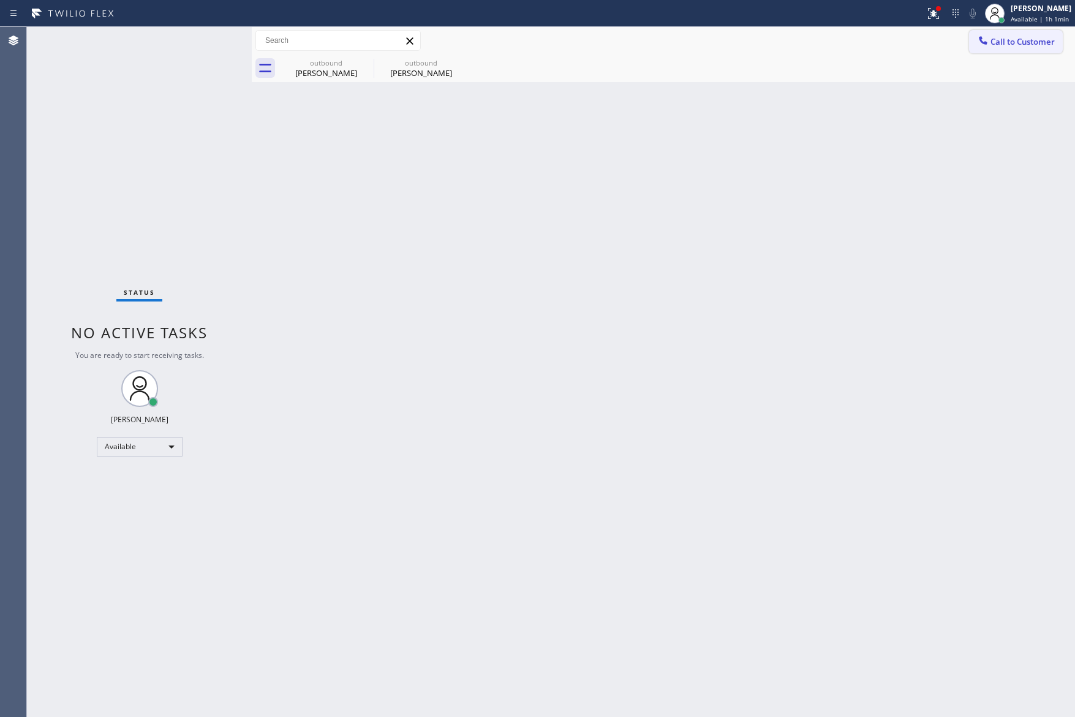
click at [1032, 43] on span "Call to Customer" at bounding box center [1023, 41] width 64 height 11
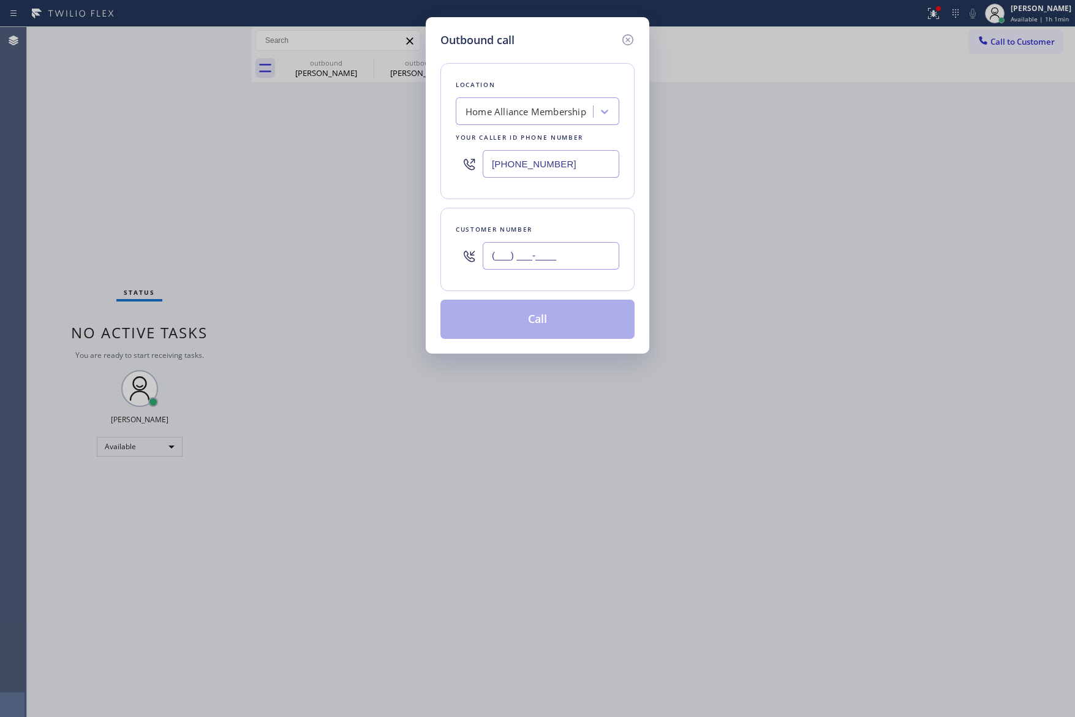
click at [573, 268] on input "(___) ___-____" at bounding box center [551, 256] width 137 height 28
paste input "818) 632-0196"
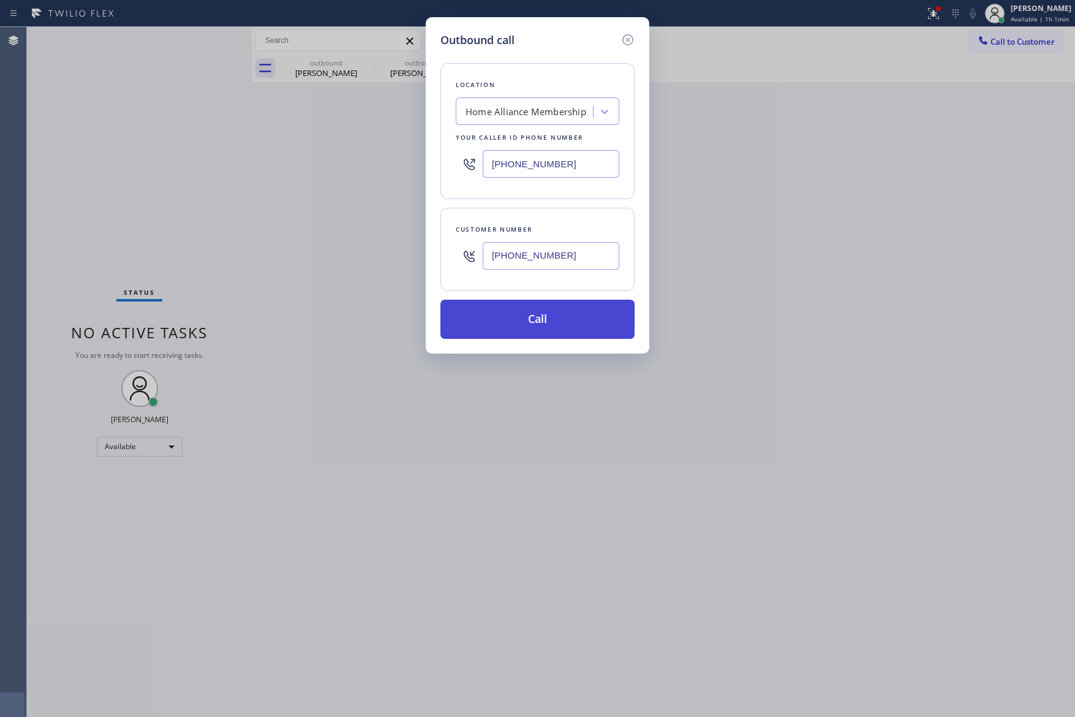
type input "[PHONE_NUMBER]"
click at [573, 331] on button "Call" at bounding box center [538, 319] width 194 height 39
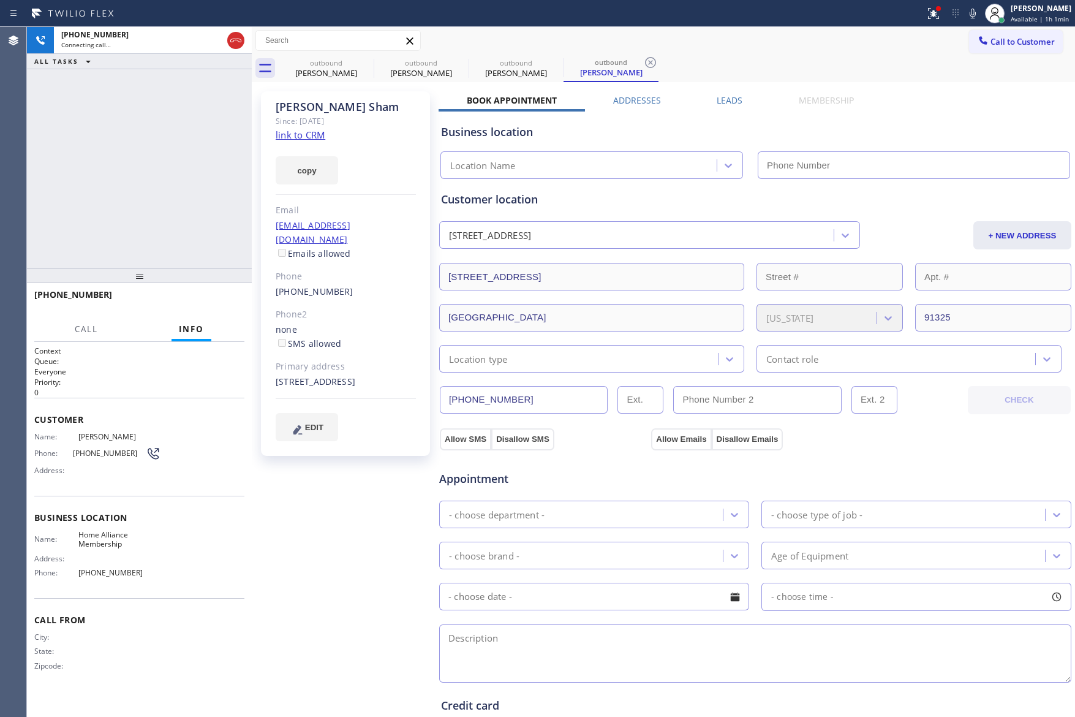
type input "[PHONE_NUMBER]"
click at [325, 132] on link "link to CRM" at bounding box center [301, 135] width 50 height 12
click at [166, 162] on div "[PHONE_NUMBER] Live | 00:07 ALL TASKS ALL TASKS ACTIVE TASKS TASKS IN WRAP UP" at bounding box center [139, 147] width 225 height 241
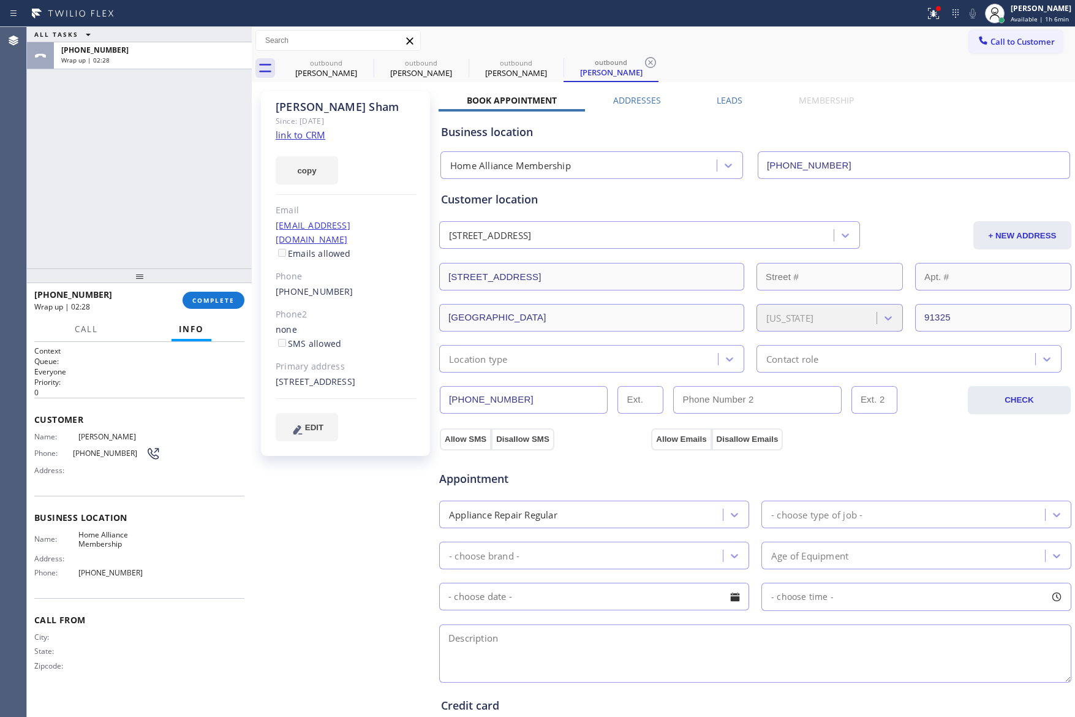
click at [155, 265] on div "ALL TASKS ALL TASKS ACTIVE TASKS TASKS IN WRAP UP [PHONE_NUMBER] Wrap up | 02:2…" at bounding box center [139, 372] width 225 height 690
click at [222, 250] on div "ALL TASKS ALL TASKS ACTIVE TASKS TASKS IN WRAP UP [PHONE_NUMBER] Wrap up | 02:29" at bounding box center [139, 147] width 225 height 241
click at [221, 298] on span "COMPLETE" at bounding box center [213, 300] width 42 height 9
click at [184, 140] on div "ALL TASKS ALL TASKS ACTIVE TASKS TASKS IN WRAP UP [PHONE_NUMBER] Wrap up | 02:30" at bounding box center [139, 147] width 225 height 241
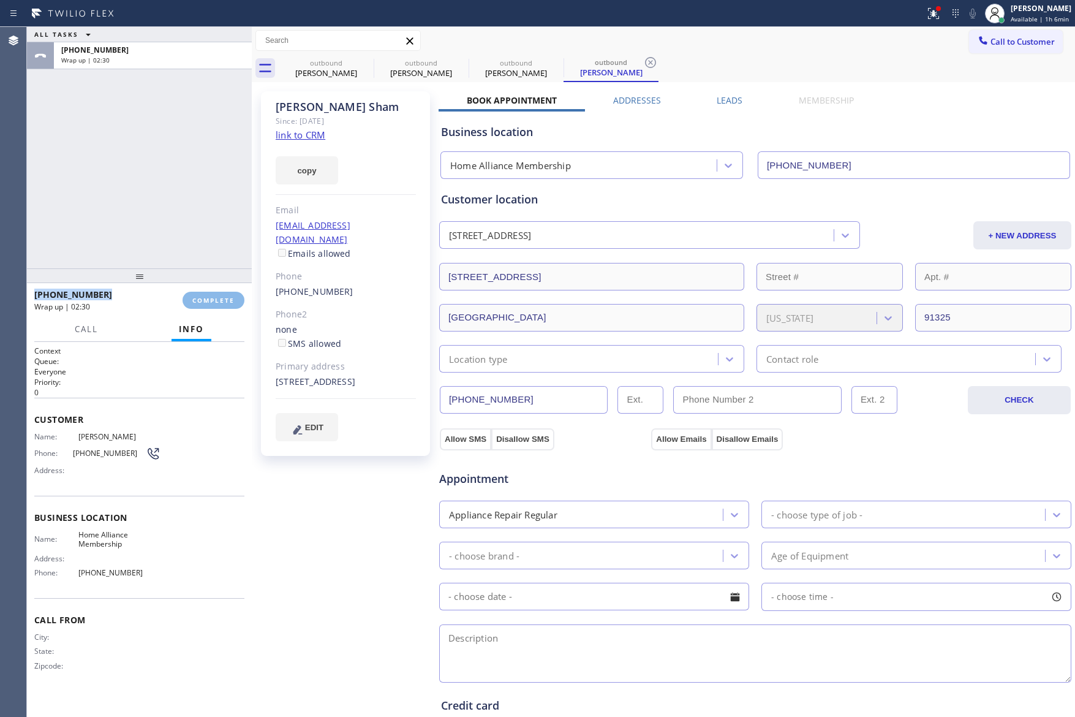
click at [184, 140] on div "ALL TASKS ALL TASKS ACTIVE TASKS TASKS IN WRAP UP [PHONE_NUMBER] Wrap up | 02:30" at bounding box center [139, 147] width 225 height 241
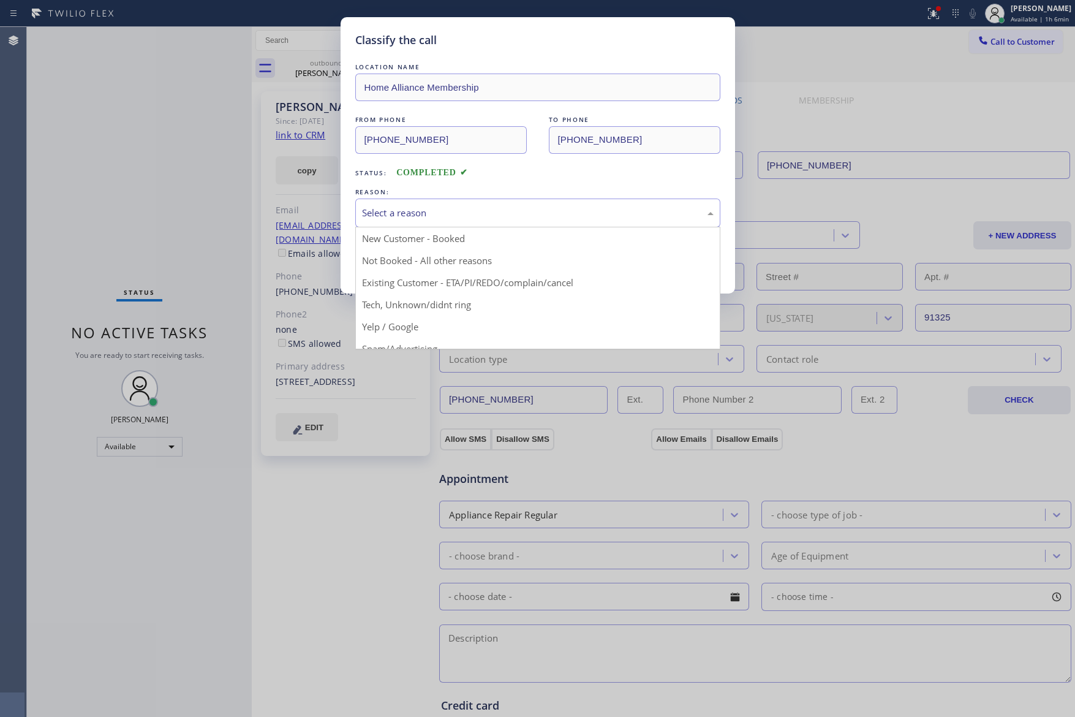
click at [455, 213] on div "Select a reason" at bounding box center [538, 213] width 352 height 14
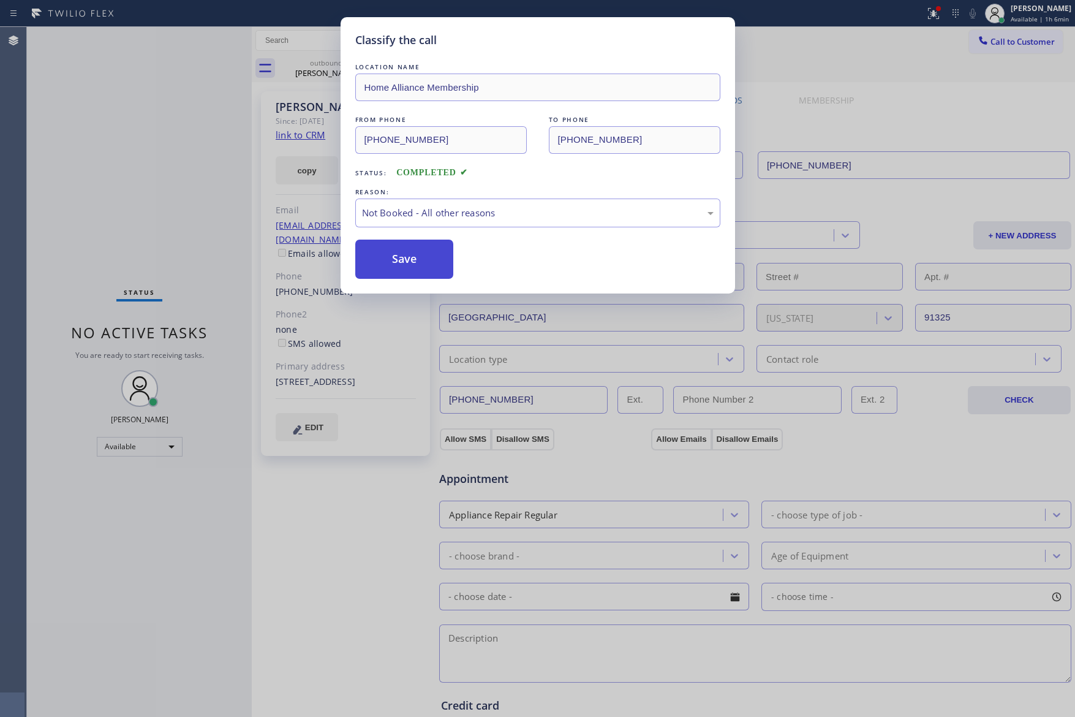
click at [414, 261] on button "Save" at bounding box center [404, 259] width 99 height 39
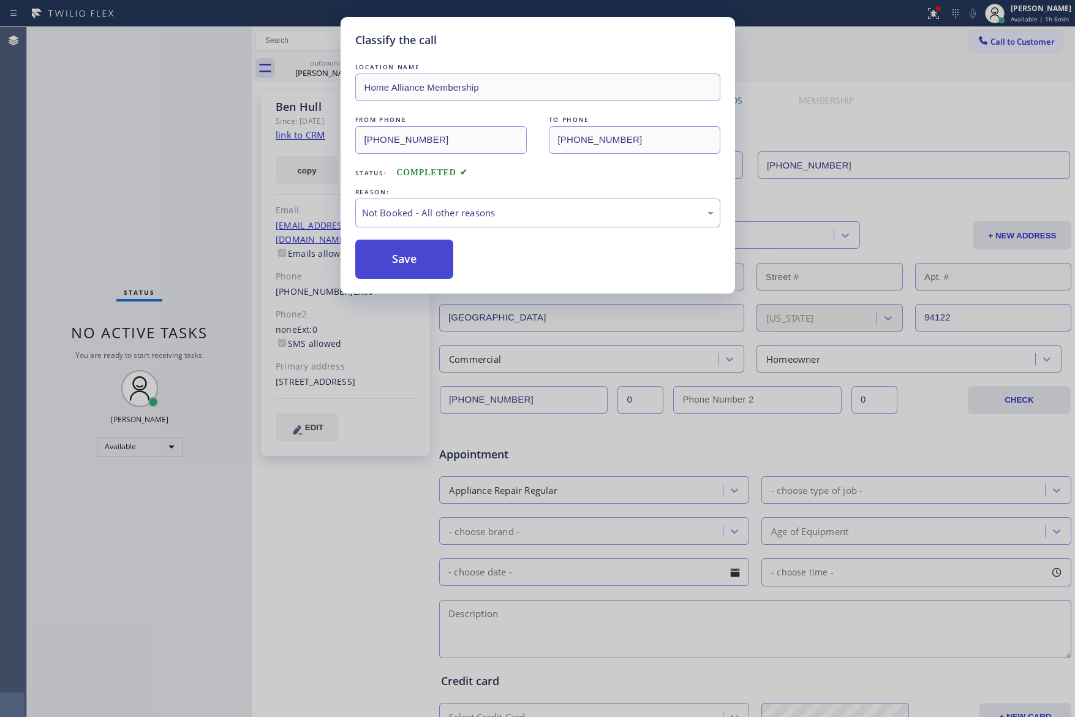
click at [414, 261] on button "Save" at bounding box center [404, 259] width 99 height 39
click at [164, 221] on div "Classify the call LOCATION NAME Home Alliance Membership FROM PHONE [PHONE_NUMB…" at bounding box center [537, 358] width 1075 height 717
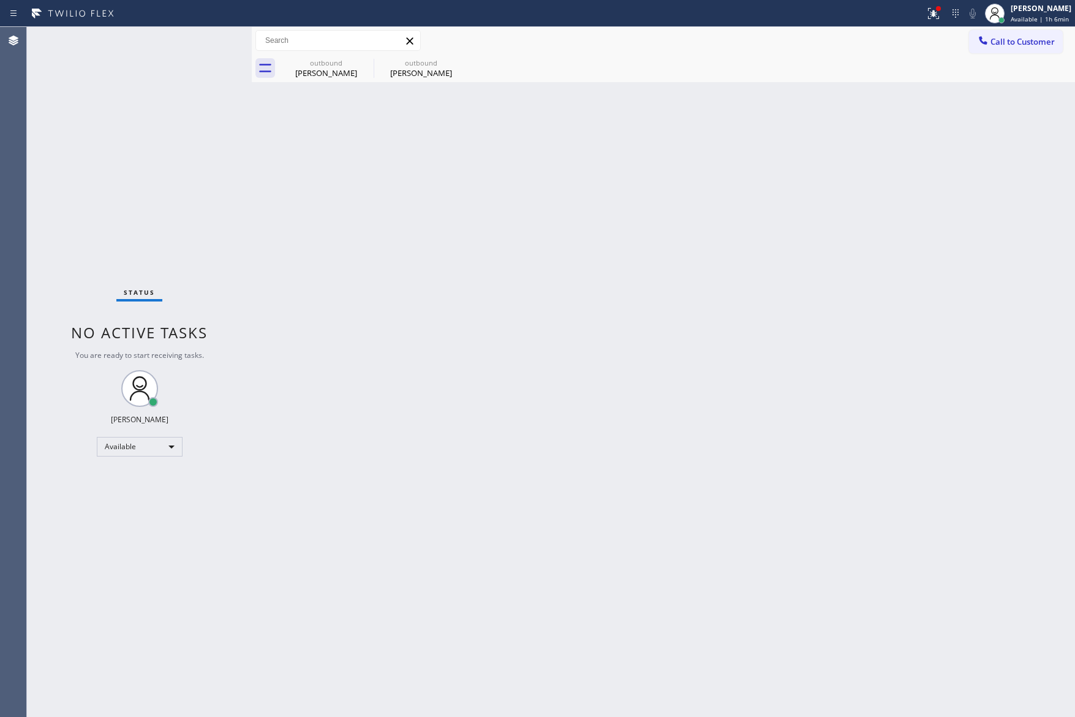
click at [173, 211] on div "Status No active tasks You are ready to start receiving tasks. [PERSON_NAME] Av…" at bounding box center [139, 372] width 225 height 690
drag, startPoint x: 534, startPoint y: 409, endPoint x: 464, endPoint y: 158, distance: 260.1
click at [540, 384] on div "Back to Dashboard Change Sender ID Customers Technicians Select a contact Outbo…" at bounding box center [663, 372] width 823 height 690
click at [338, 66] on div "outbound" at bounding box center [326, 62] width 93 height 9
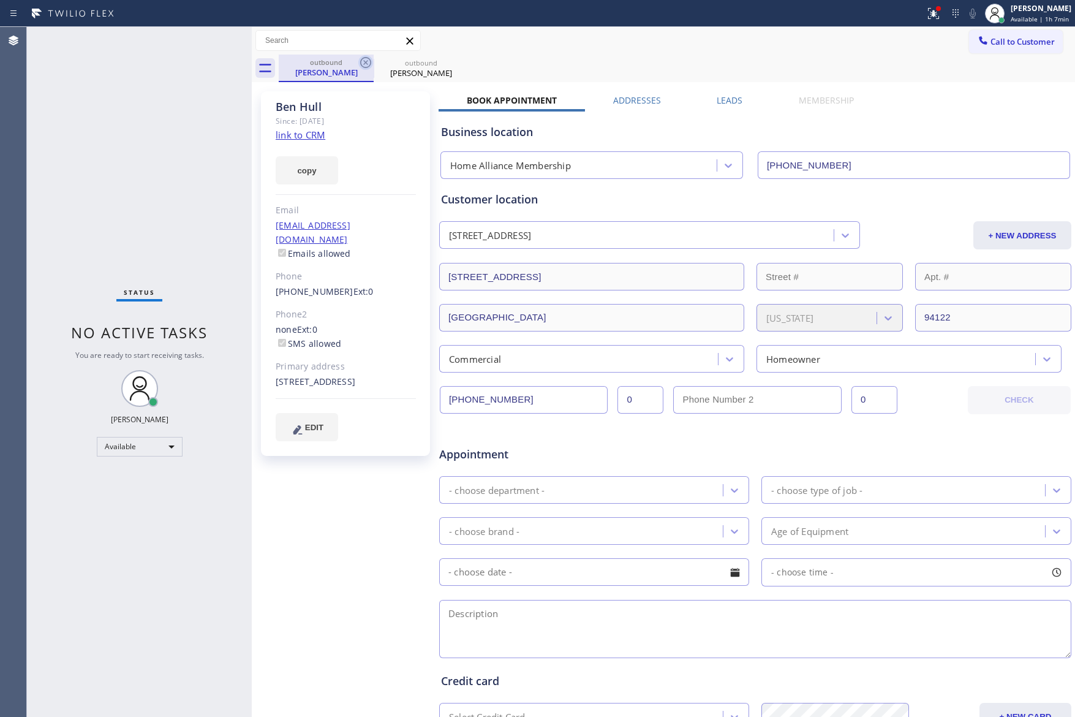
click at [363, 59] on icon at bounding box center [365, 62] width 15 height 15
click at [364, 59] on icon at bounding box center [365, 62] width 15 height 15
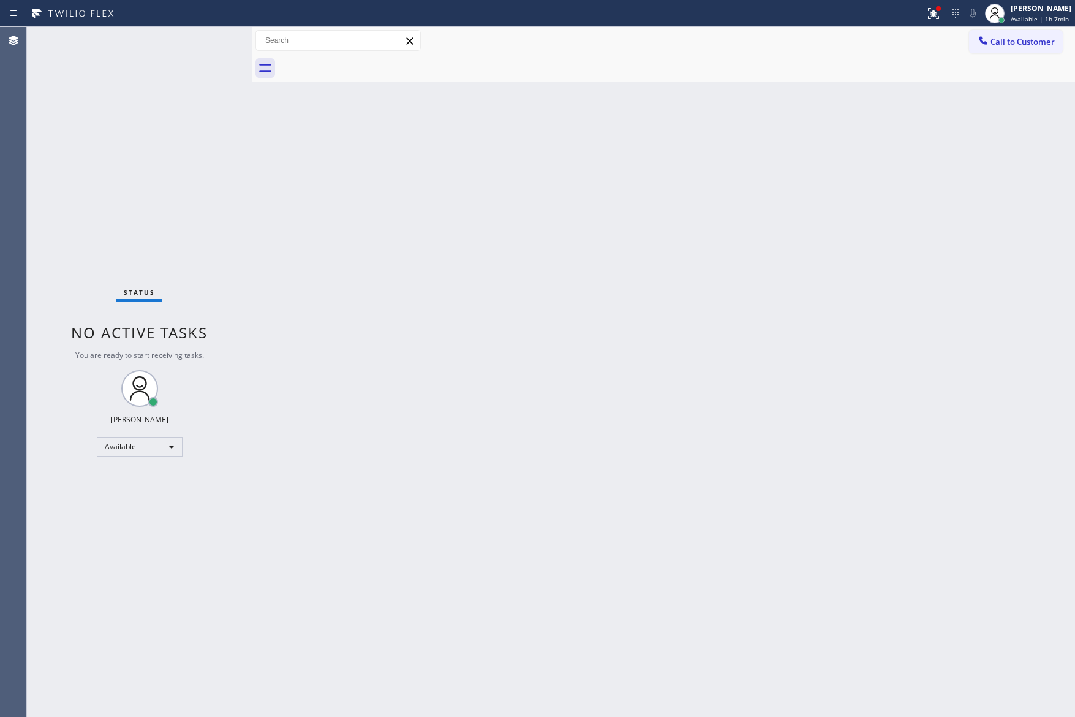
click at [698, 70] on div at bounding box center [677, 69] width 796 height 28
drag, startPoint x: 607, startPoint y: 238, endPoint x: 980, endPoint y: 66, distance: 410.1
click at [632, 229] on div "Back to Dashboard Change Sender ID Customers Technicians Select a contact Outbo…" at bounding box center [663, 372] width 823 height 690
click at [1046, 42] on span "Call to Customer" at bounding box center [1023, 41] width 64 height 11
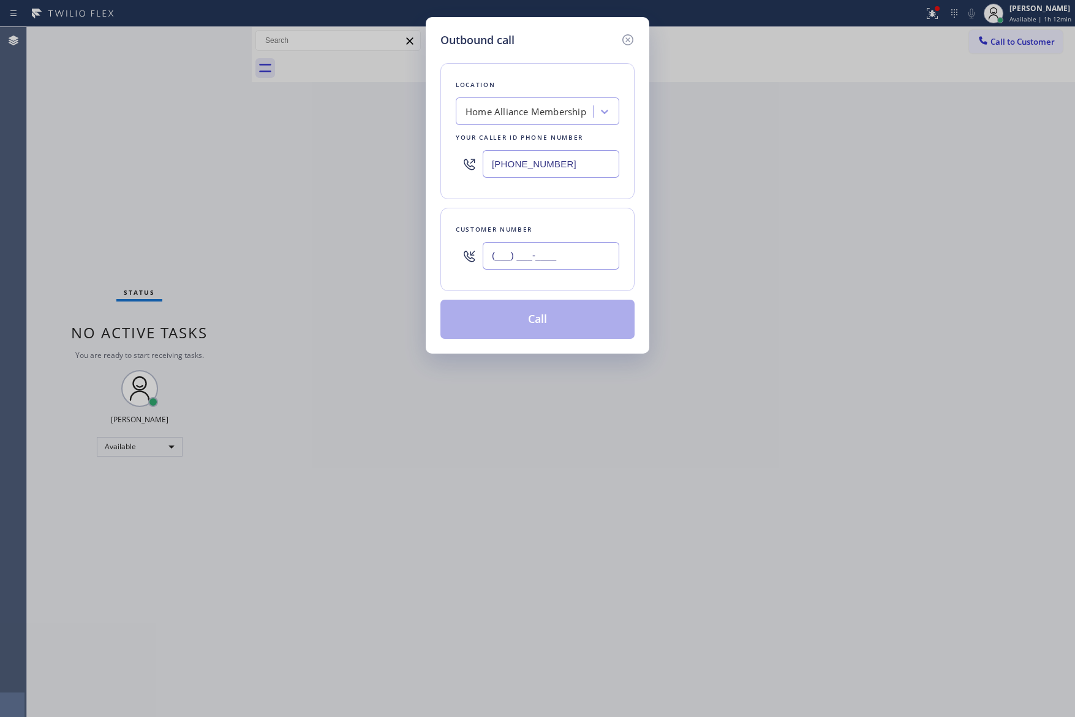
click at [588, 254] on input "(___) ___-____" at bounding box center [551, 256] width 137 height 28
paste input "347) 262-4162"
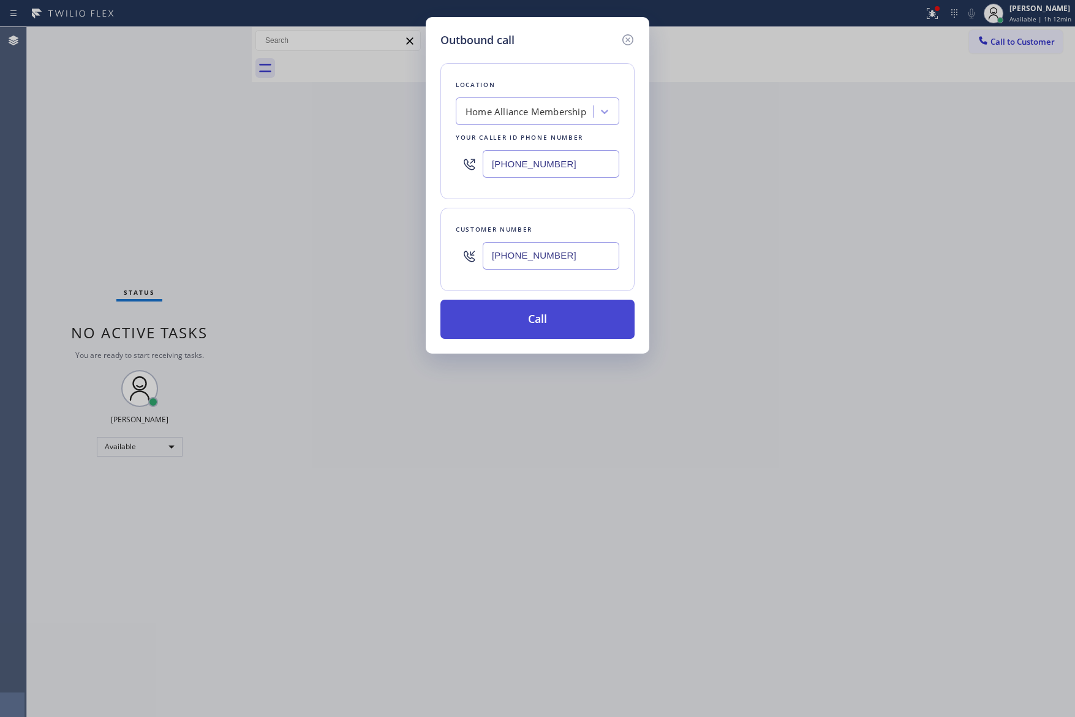
type input "[PHONE_NUMBER]"
click at [552, 322] on button "Call" at bounding box center [538, 319] width 194 height 39
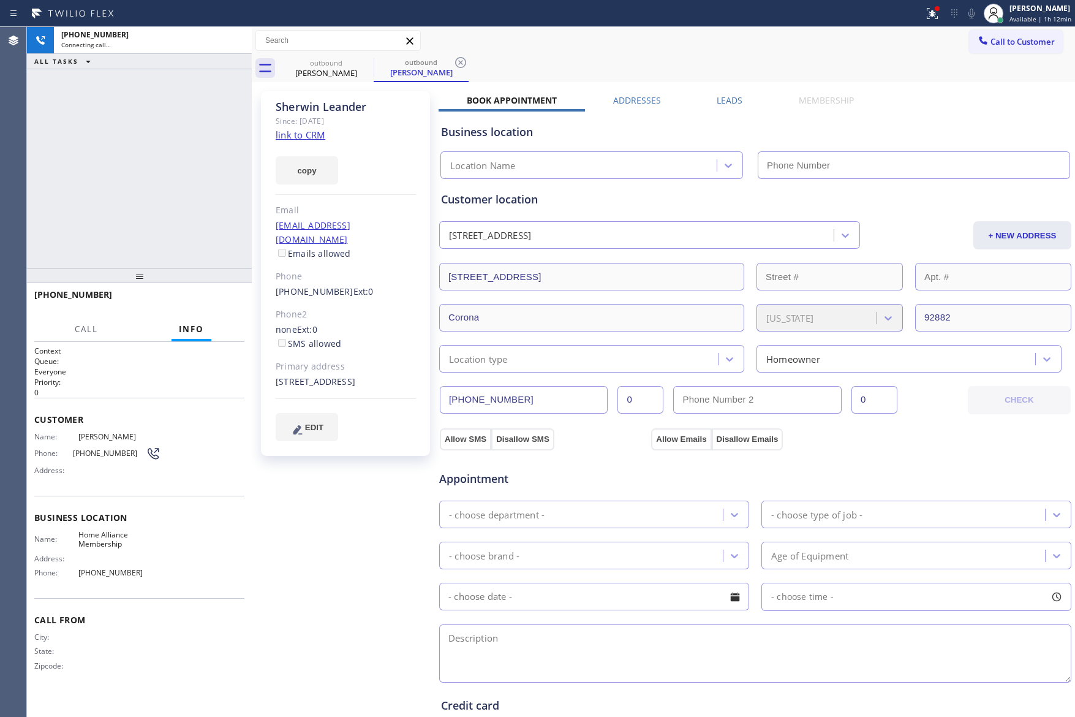
click at [187, 173] on div "[PHONE_NUMBER] Connecting call… ALL TASKS ALL TASKS ACTIVE TASKS TASKS IN WRAP …" at bounding box center [139, 147] width 225 height 241
type input "[PHONE_NUMBER]"
click at [224, 99] on div "[PHONE_NUMBER] Connecting call… ALL TASKS ALL TASKS ACTIVE TASKS TASKS IN WRAP …" at bounding box center [139, 147] width 225 height 241
click at [301, 134] on link "link to CRM" at bounding box center [301, 135] width 50 height 12
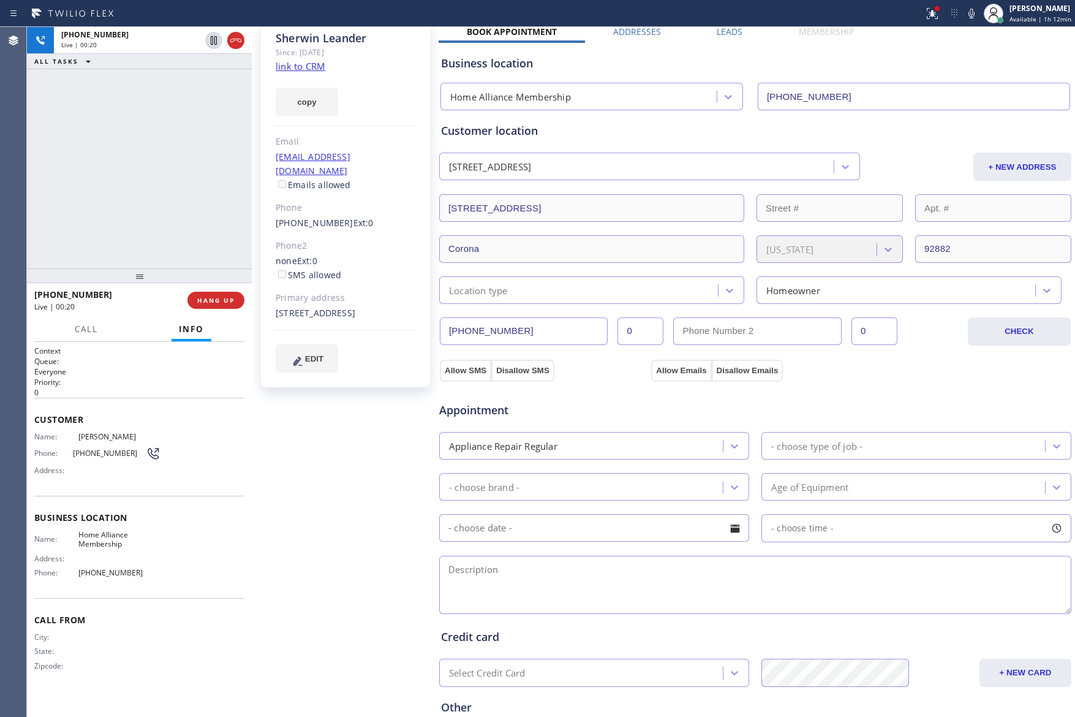
scroll to position [9, 0]
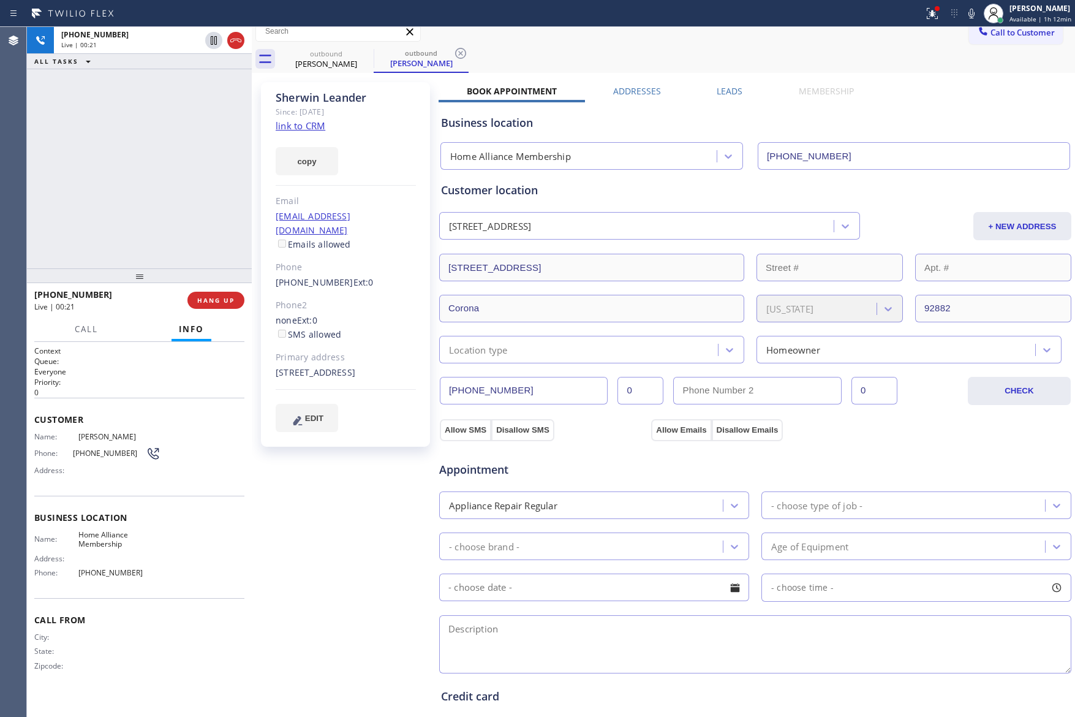
click at [301, 124] on link "link to CRM" at bounding box center [301, 125] width 50 height 12
click at [138, 146] on div "[PHONE_NUMBER] Live | 01:31 ALL TASKS ALL TASKS ACTIVE TASKS TASKS IN WRAP UP" at bounding box center [139, 147] width 225 height 241
click at [177, 134] on div "[PHONE_NUMBER] Live | 01:35 ALL TASKS ALL TASKS ACTIVE TASKS TASKS IN WRAP UP" at bounding box center [139, 147] width 225 height 241
click at [179, 134] on div "[PHONE_NUMBER] Live | 01:36 ALL TASKS ALL TASKS ACTIVE TASKS TASKS IN WRAP UP" at bounding box center [139, 147] width 225 height 241
click at [873, 448] on div "Appointment" at bounding box center [755, 462] width 635 height 31
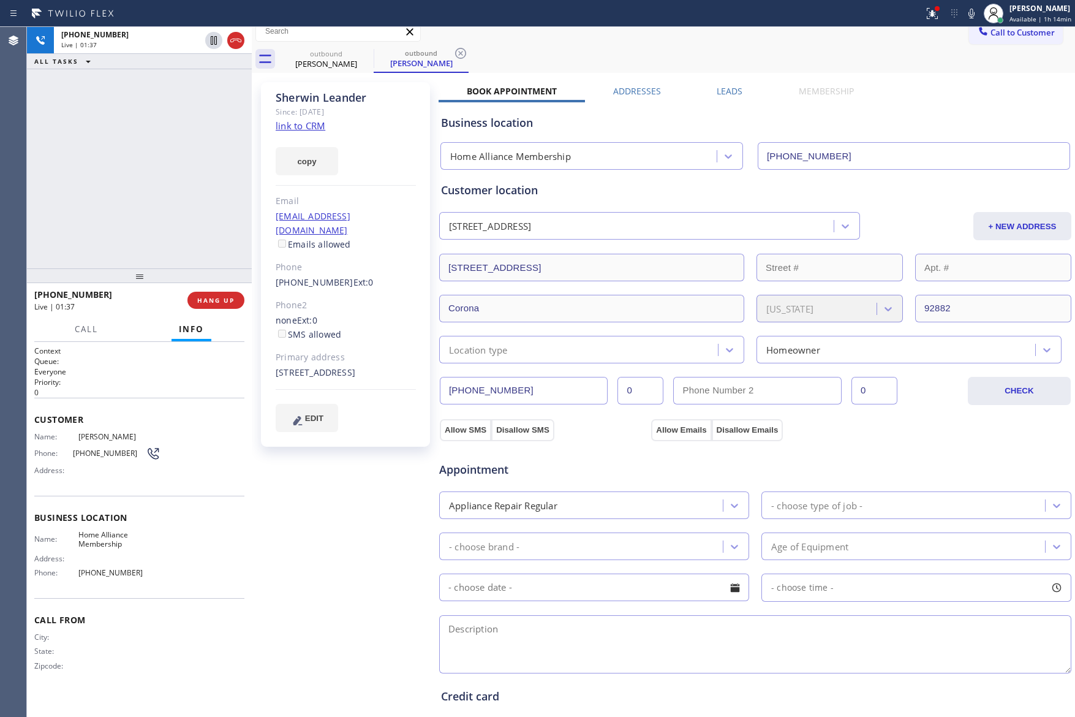
click at [599, 512] on div "Appliance Repair Regular" at bounding box center [583, 504] width 280 height 21
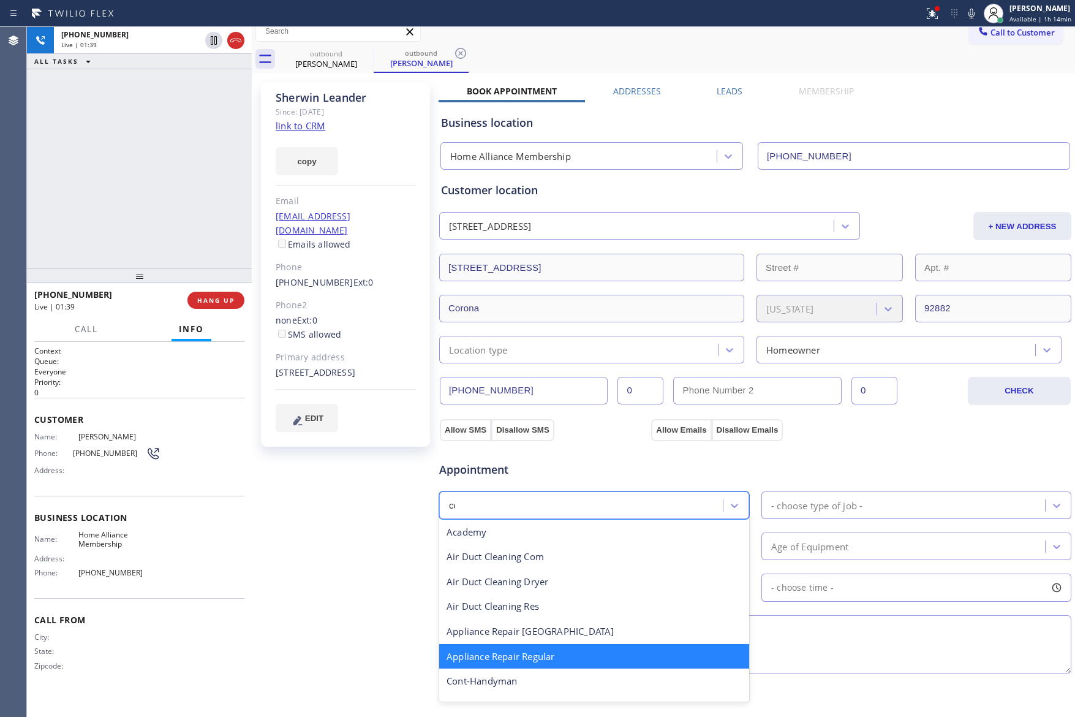
scroll to position [0, 0]
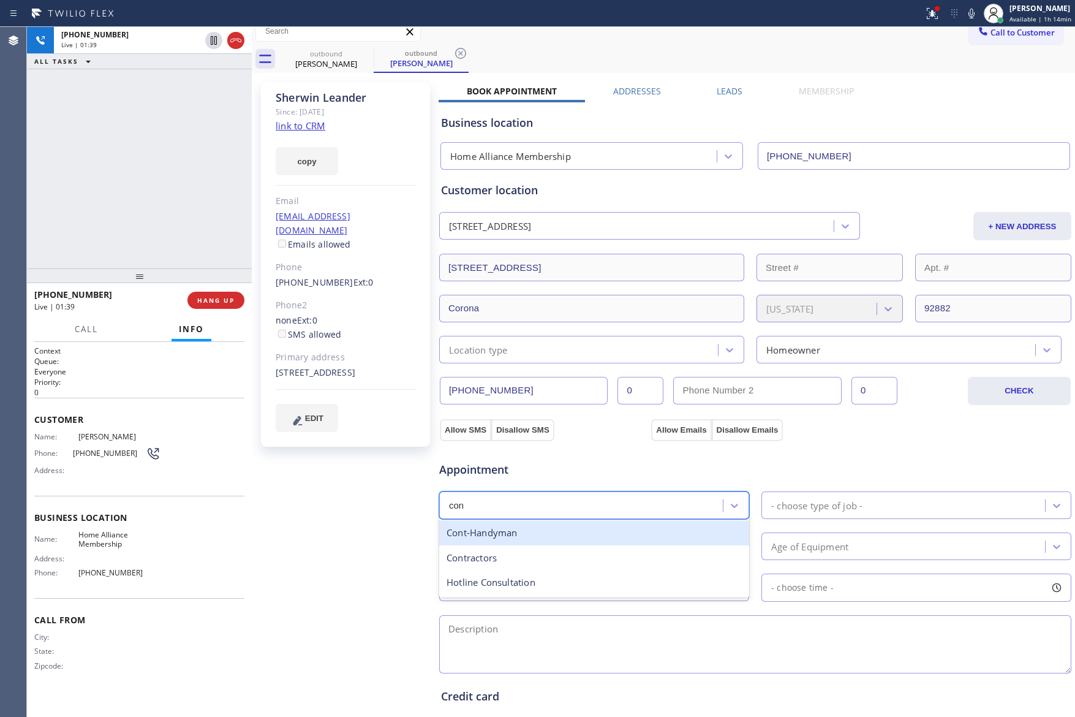
type input "cont"
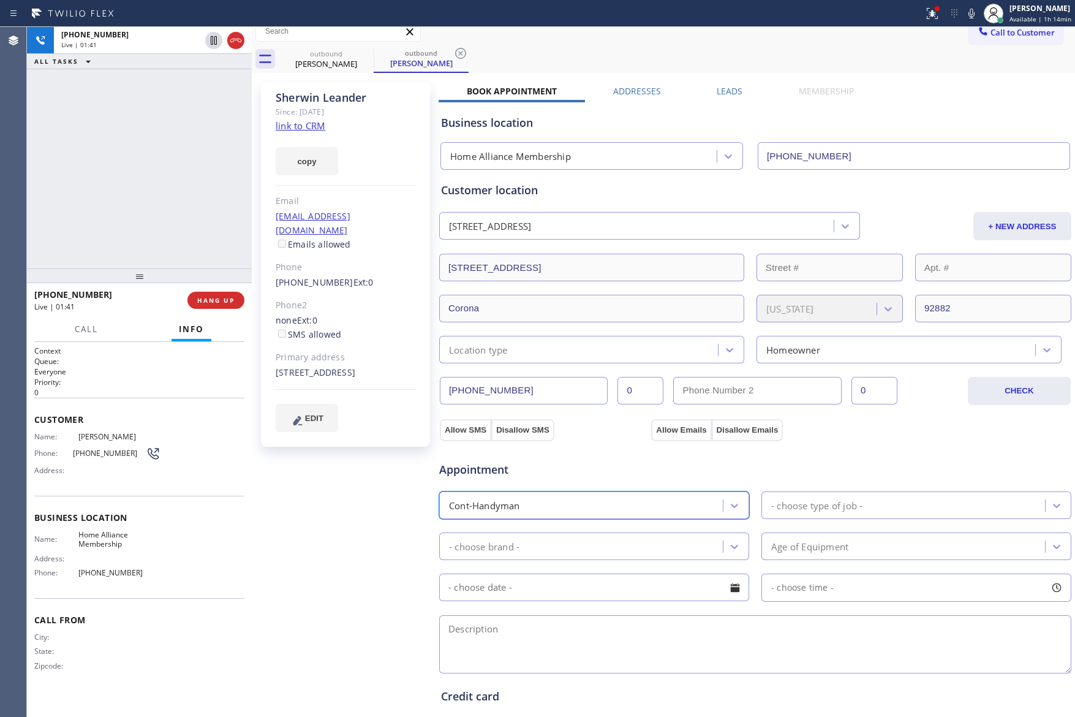
click at [124, 241] on div "[PHONE_NUMBER] Live | 01:41 ALL TASKS ALL TASKS ACTIVE TASKS TASKS IN WRAP UP" at bounding box center [139, 147] width 225 height 241
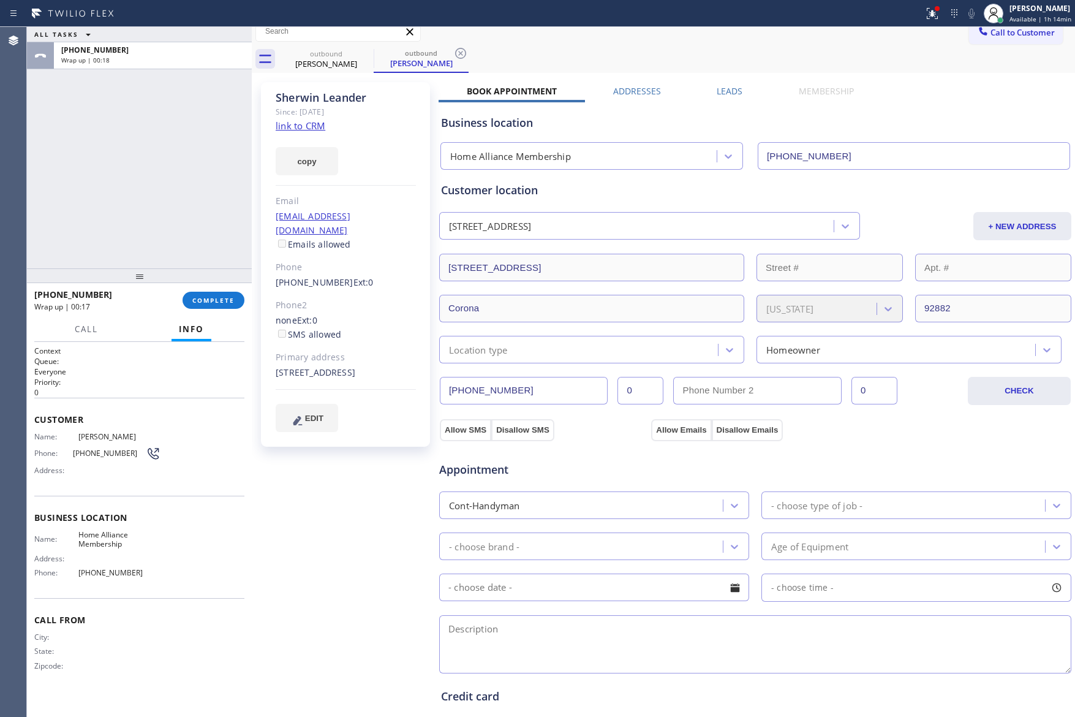
drag, startPoint x: 112, startPoint y: 212, endPoint x: 748, endPoint y: 1, distance: 670.2
click at [297, 170] on div "ALL TASKS ALL TASKS ACTIVE TASKS TASKS IN WRAP UP [PHONE_NUMBER] Wrap up | 00:1…" at bounding box center [551, 372] width 1048 height 690
click at [156, 194] on div "ALL TASKS ALL TASKS ACTIVE TASKS TASKS IN WRAP UP [PHONE_NUMBER] Wrap up | 05:03" at bounding box center [139, 147] width 225 height 241
click at [202, 295] on button "COMPLETE" at bounding box center [214, 300] width 62 height 17
click at [179, 159] on div "ALL TASKS ALL TASKS ACTIVE TASKS TASKS IN WRAP UP [PHONE_NUMBER] Wrap up | 05:04" at bounding box center [139, 147] width 225 height 241
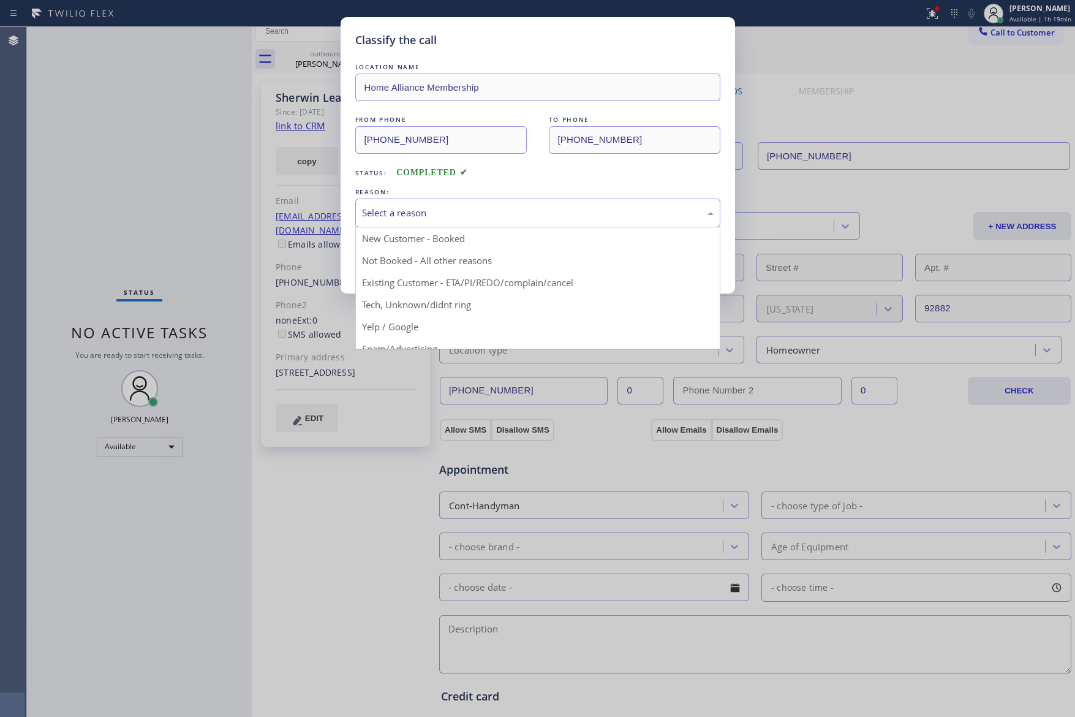
click at [445, 218] on div "Select a reason" at bounding box center [538, 213] width 352 height 14
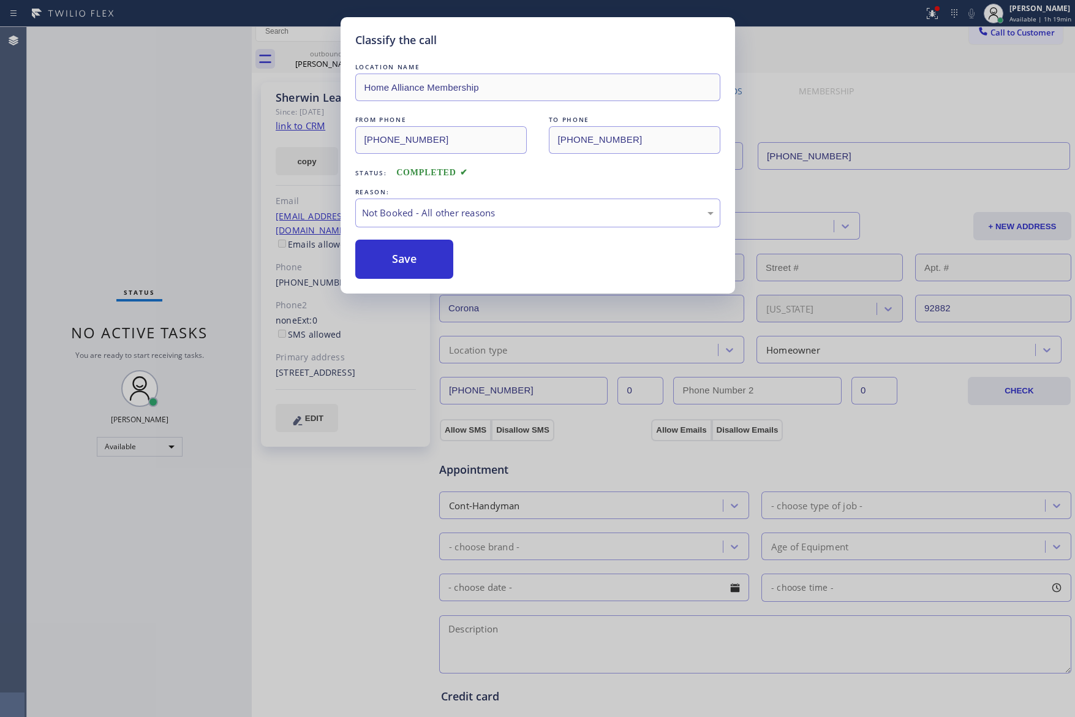
click at [418, 258] on button "Save" at bounding box center [404, 259] width 99 height 39
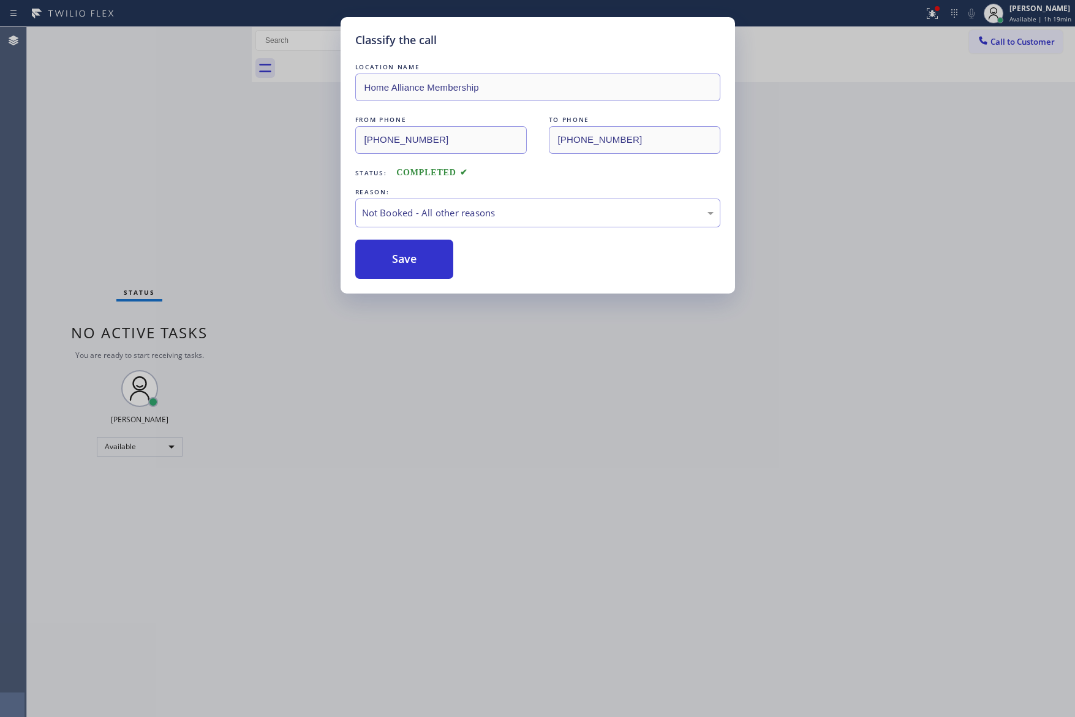
click at [170, 134] on div "Classify the call LOCATION NAME Home Alliance Membership FROM PHONE [PHONE_NUMB…" at bounding box center [537, 358] width 1075 height 717
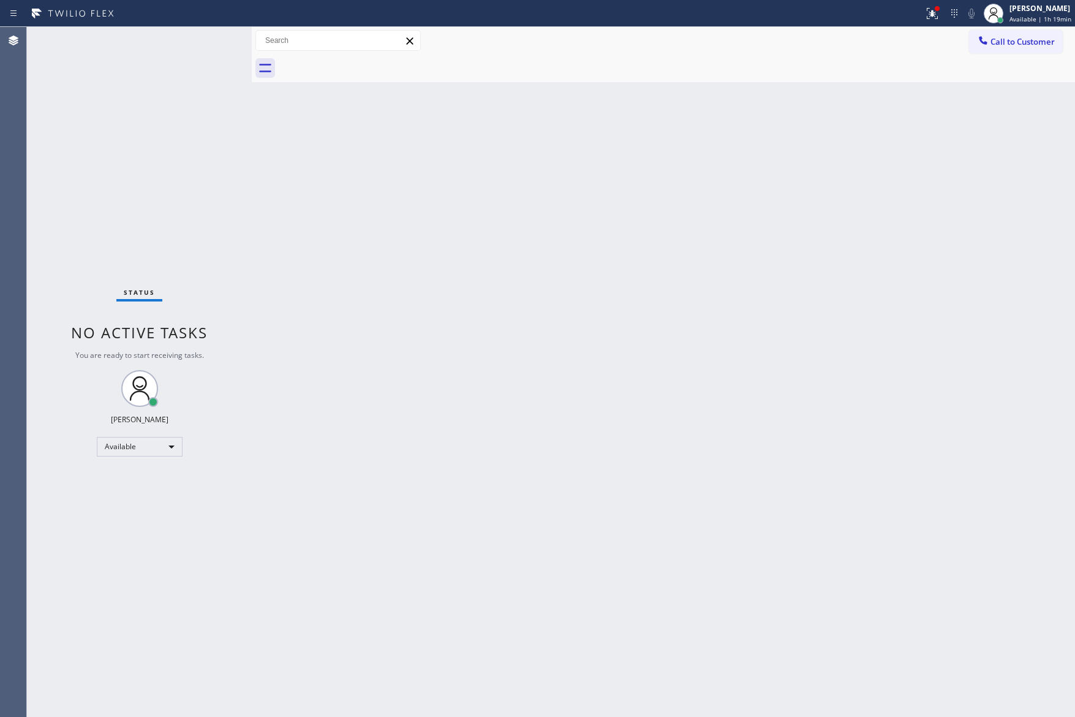
click at [440, 267] on div "Back to Dashboard Change Sender ID Customers Technicians Select a contact Outbo…" at bounding box center [663, 372] width 823 height 690
click at [68, 228] on div "Status No active tasks You are ready to start receiving tasks. [PERSON_NAME] Av…" at bounding box center [139, 372] width 225 height 690
click at [581, 341] on div "Back to Dashboard Change Sender ID Customers Technicians Select a contact Outbo…" at bounding box center [663, 372] width 823 height 690
click at [581, 205] on div "Back to Dashboard Change Sender ID Customers Technicians Select a contact Outbo…" at bounding box center [663, 372] width 823 height 690
click at [619, 399] on div "Back to Dashboard Change Sender ID Customers Technicians Select a contact Outbo…" at bounding box center [663, 372] width 823 height 690
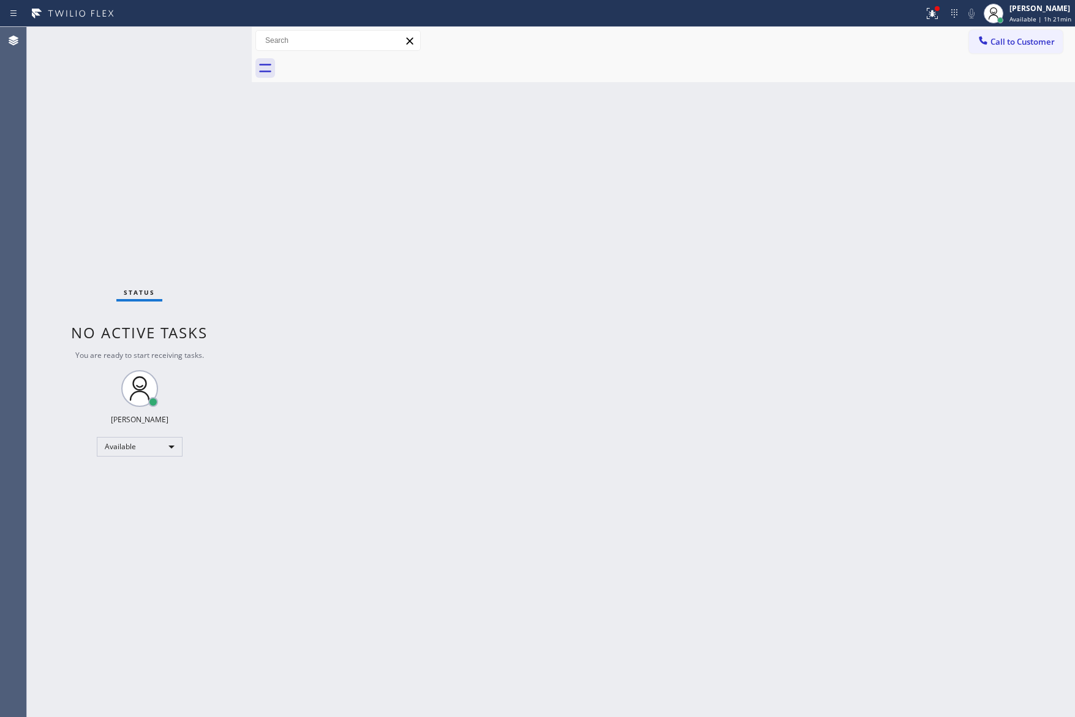
click at [561, 376] on div "Back to Dashboard Change Sender ID Customers Technicians Select a contact Outbo…" at bounding box center [663, 372] width 823 height 690
click at [1012, 42] on span "Call to Customer" at bounding box center [1023, 41] width 64 height 11
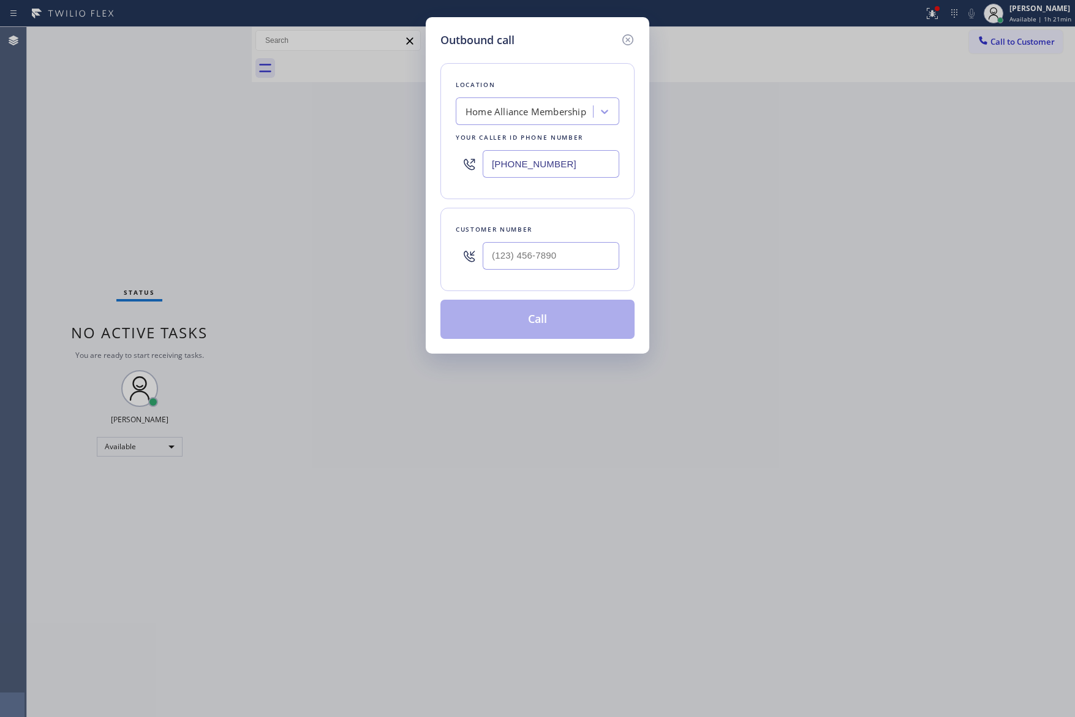
click at [596, 162] on input "[PHONE_NUMBER]" at bounding box center [551, 164] width 137 height 28
click at [267, 243] on div "Outbound call Location Home Alliance Membership Your caller id phone number [PH…" at bounding box center [537, 358] width 1075 height 717
click at [454, 188] on div "Location Home Alliance Membership Your caller id phone number [PHONE_NUMBER]" at bounding box center [538, 131] width 194 height 136
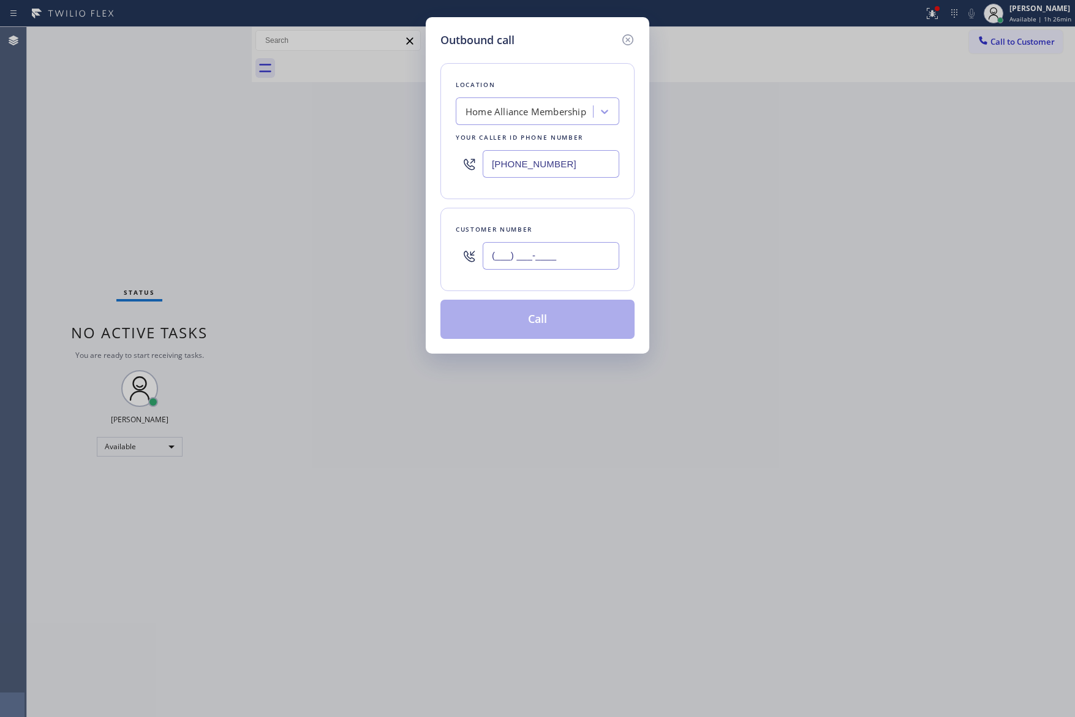
click at [559, 252] on input "(___) ___-____" at bounding box center [551, 256] width 137 height 28
paste input "805) 660-3294"
type input "[PHONE_NUMBER]"
click at [561, 318] on button "Call" at bounding box center [538, 319] width 194 height 39
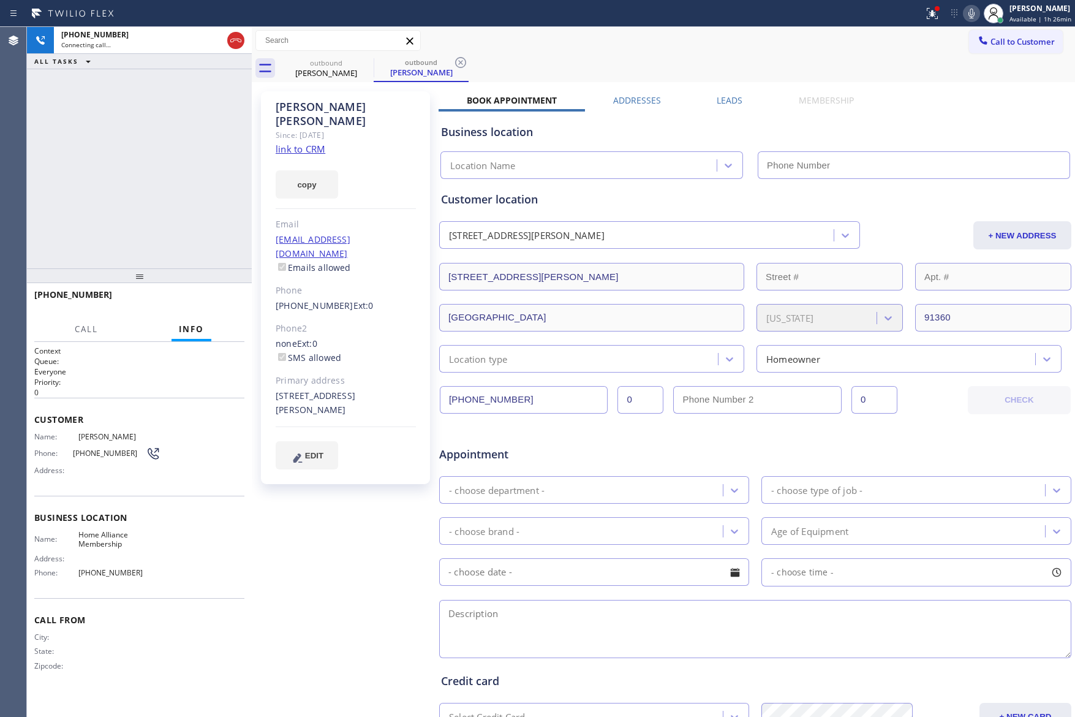
type input "[PHONE_NUMBER]"
drag, startPoint x: 195, startPoint y: 195, endPoint x: 222, endPoint y: 175, distance: 33.8
click at [195, 187] on div "[PHONE_NUMBER] Live | 00:06 ALL TASKS ALL TASKS ACTIVE TASKS TASKS IN WRAP UP" at bounding box center [139, 147] width 225 height 241
click at [311, 143] on link "link to CRM" at bounding box center [301, 149] width 50 height 12
drag, startPoint x: 219, startPoint y: 162, endPoint x: 247, endPoint y: 162, distance: 27.6
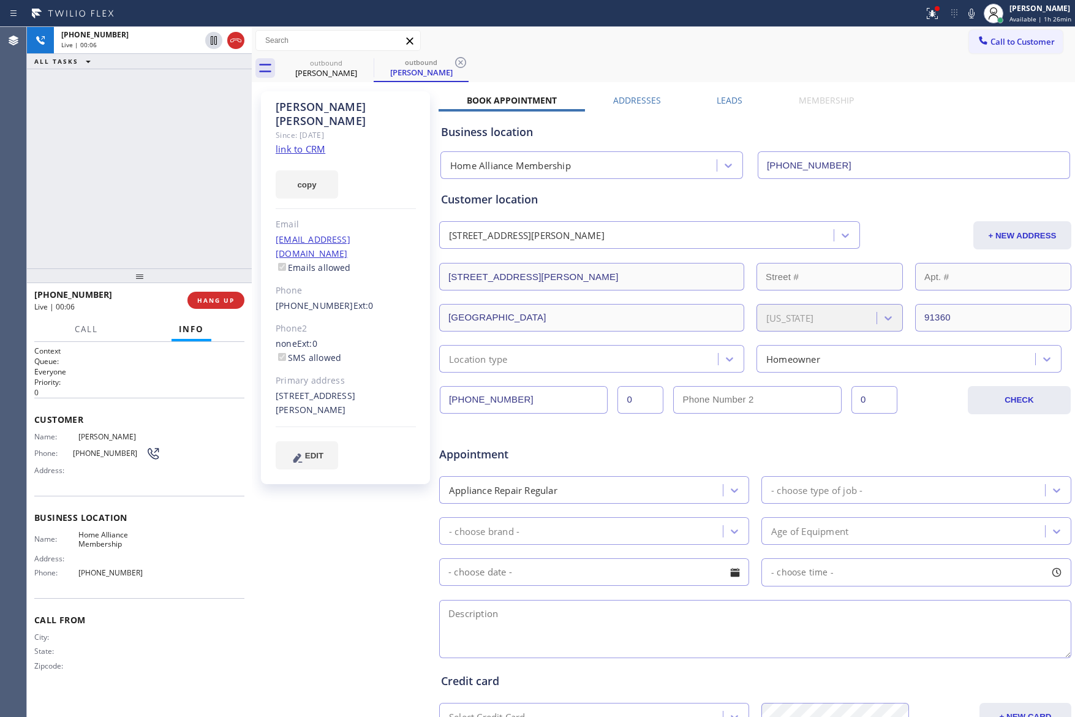
click at [235, 162] on div "[PHONE_NUMBER] Live | 00:06 ALL TASKS ALL TASKS ACTIVE TASKS TASKS IN WRAP UP" at bounding box center [139, 147] width 225 height 241
drag, startPoint x: 173, startPoint y: 206, endPoint x: 247, endPoint y: 329, distance: 143.4
click at [212, 292] on div "ALL TASKS ALL TASKS ACTIVE TASKS TASKS IN WRAP UP [PHONE_NUMBER] Wrap up | 00:0…" at bounding box center [139, 372] width 225 height 690
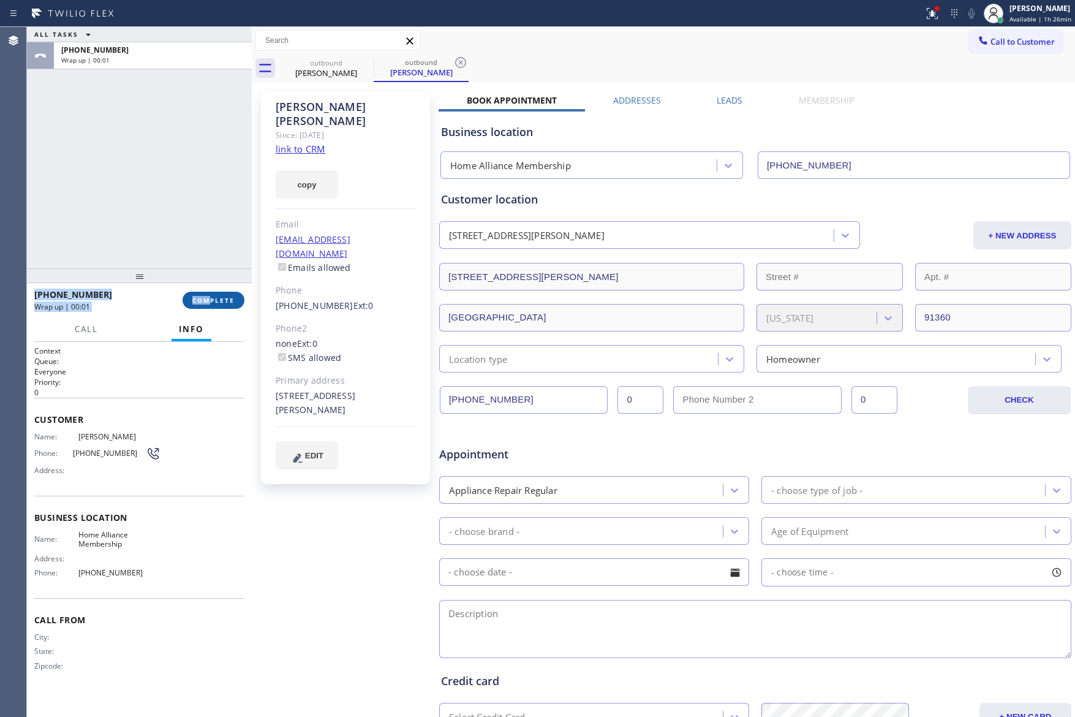
click at [230, 302] on span "COMPLETE" at bounding box center [213, 300] width 42 height 9
click at [225, 194] on div "ALL TASKS ALL TASKS ACTIVE TASKS TASKS IN WRAP UP [PHONE_NUMBER] Wrap up | 00:01" at bounding box center [139, 147] width 225 height 241
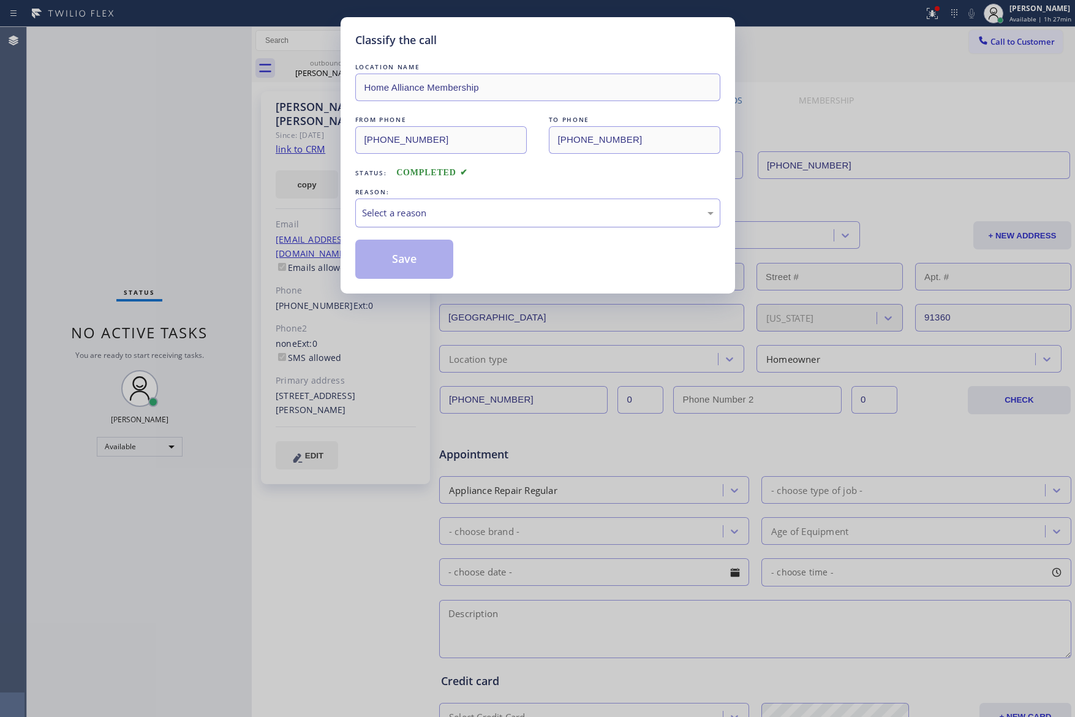
click at [398, 218] on div "Select a reason" at bounding box center [538, 213] width 352 height 14
click at [401, 263] on button "Save" at bounding box center [404, 259] width 99 height 39
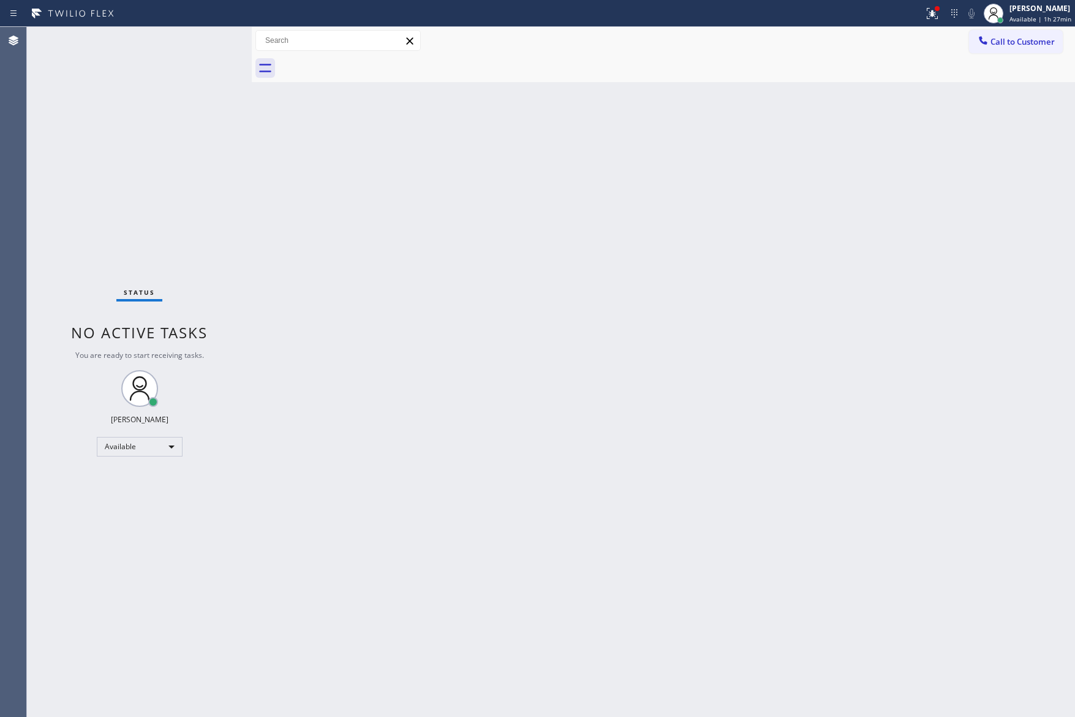
click at [513, 461] on div "Back to Dashboard Change Sender ID Customers Technicians Select a contact Outbo…" at bounding box center [663, 372] width 823 height 690
click at [620, 312] on div "Back to Dashboard Change Sender ID Customers Technicians Select a contact Outbo…" at bounding box center [663, 372] width 823 height 690
click at [1022, 41] on span "Call to Customer" at bounding box center [1023, 41] width 64 height 11
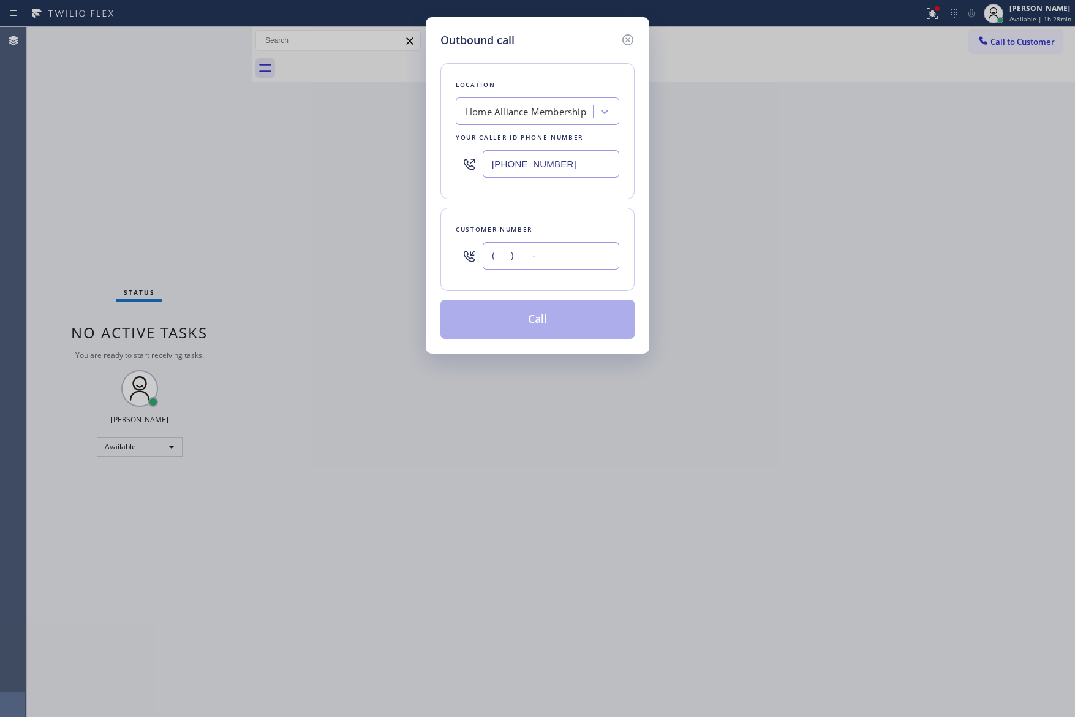
click at [570, 265] on input "(___) ___-____" at bounding box center [551, 256] width 137 height 28
paste input "408) 759-1973"
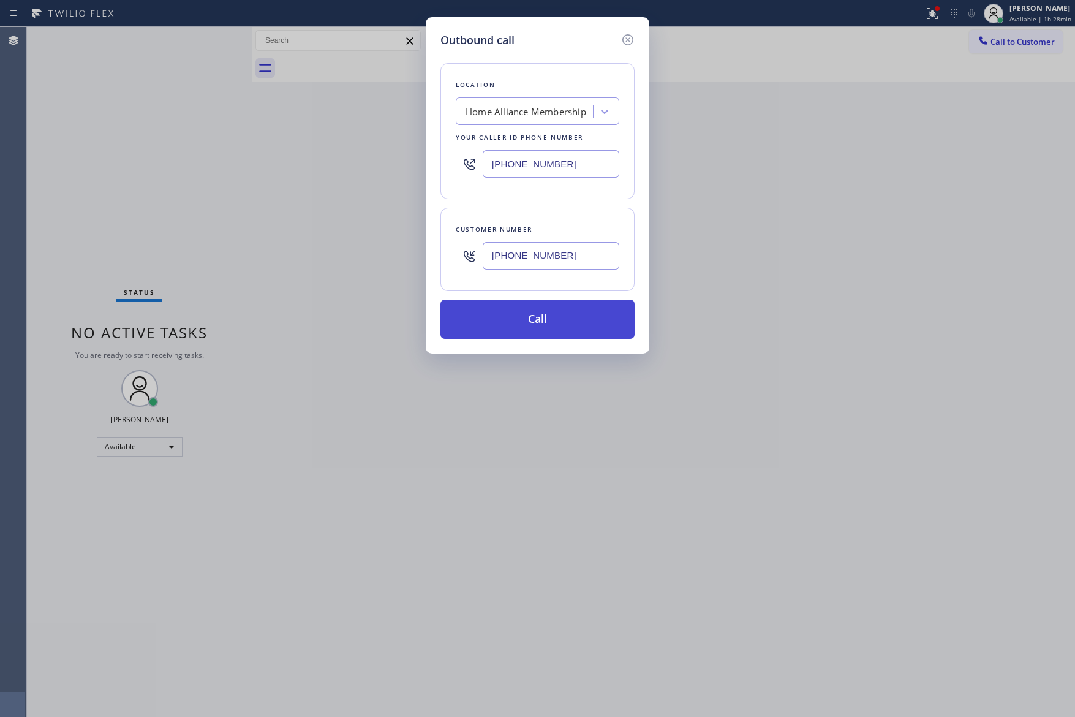
type input "[PHONE_NUMBER]"
click at [564, 323] on button "Call" at bounding box center [538, 319] width 194 height 39
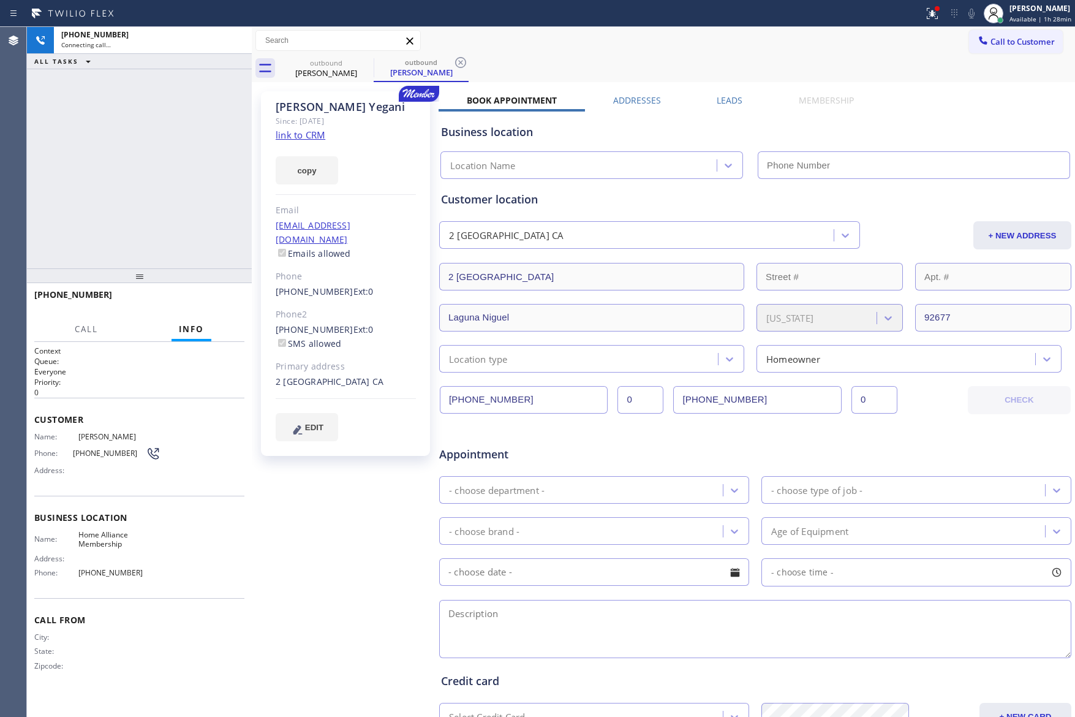
type input "[PHONE_NUMBER]"
click at [727, 99] on label "Leads" at bounding box center [730, 100] width 26 height 12
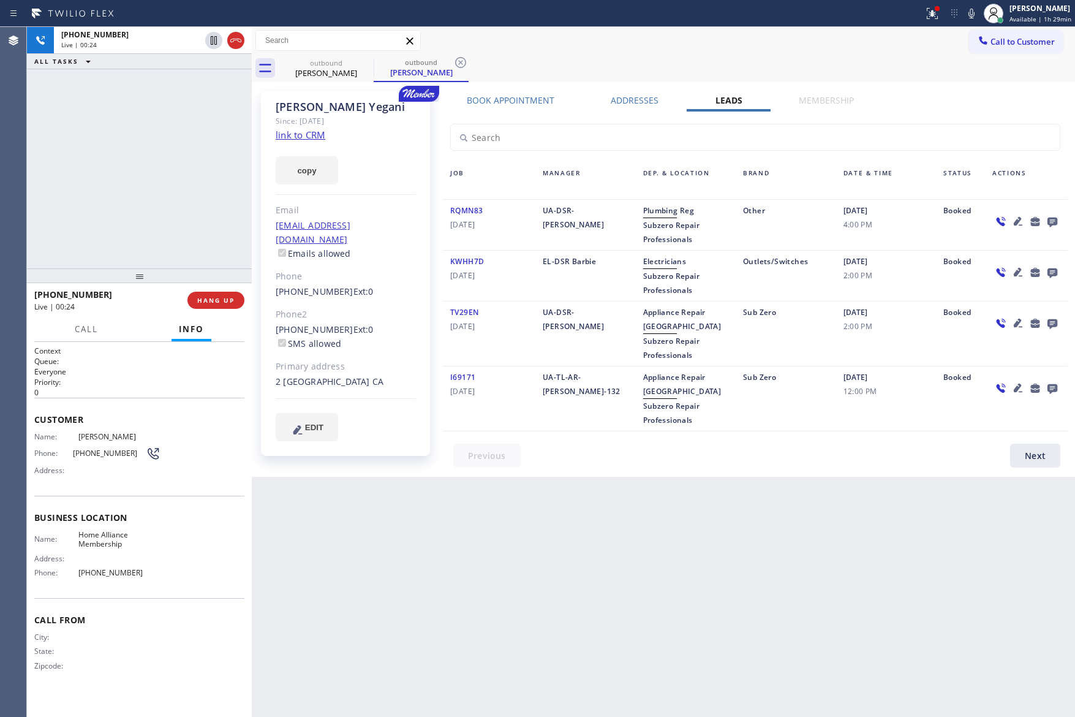
click at [131, 135] on div "[PHONE_NUMBER] Live | 00:24 ALL TASKS ALL TASKS ACTIVE TASKS TASKS IN WRAP UP" at bounding box center [139, 147] width 225 height 241
click at [182, 168] on div "[PHONE_NUMBER] Live | 00:25 ALL TASKS ALL TASKS ACTIVE TASKS TASKS IN WRAP UP" at bounding box center [139, 147] width 225 height 241
click at [182, 168] on div "[PHONE_NUMBER] Live | 00:26 ALL TASKS ALL TASKS ACTIVE TASKS TASKS IN WRAP UP" at bounding box center [139, 147] width 225 height 241
click at [182, 168] on div "[PHONE_NUMBER] Live | 00:27 ALL TASKS ALL TASKS ACTIVE TASKS TASKS IN WRAP UP" at bounding box center [139, 147] width 225 height 241
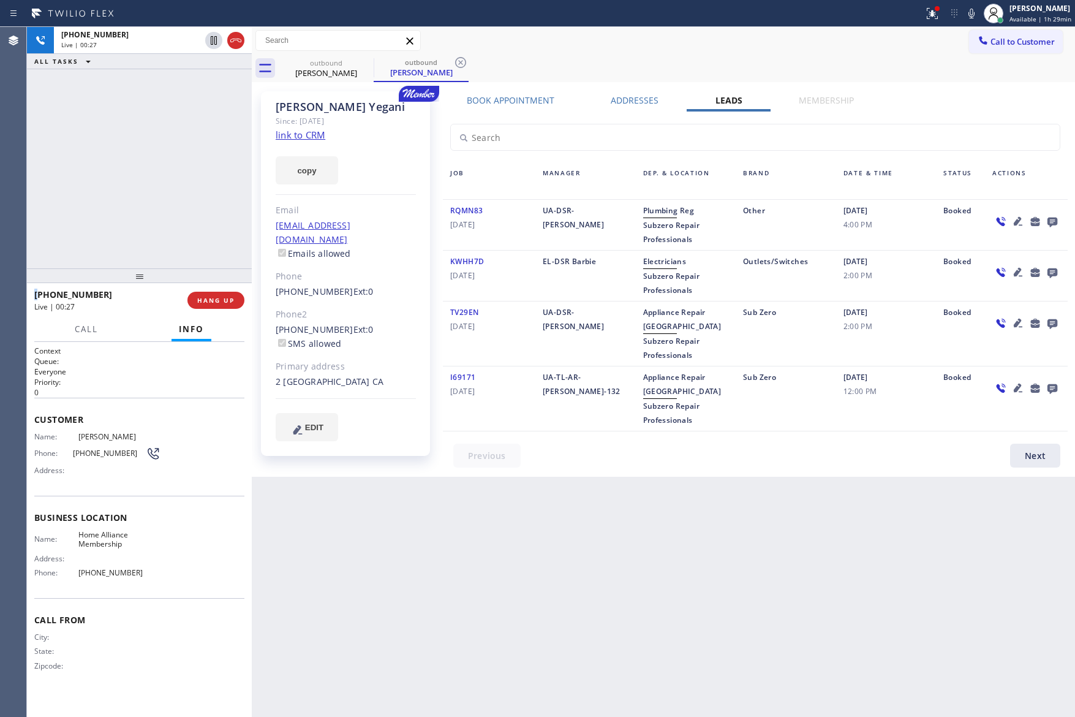
click at [183, 168] on div "[PHONE_NUMBER] Live | 00:27 ALL TASKS ALL TASKS ACTIVE TASKS TASKS IN WRAP UP" at bounding box center [139, 147] width 225 height 241
click at [287, 134] on link "link to CRM" at bounding box center [301, 135] width 50 height 12
drag, startPoint x: 173, startPoint y: 164, endPoint x: 197, endPoint y: 193, distance: 38.3
click at [175, 169] on div "[PHONE_NUMBER] Live | 00:33 ALL TASKS ALL TASKS ACTIVE TASKS TASKS IN WRAP UP" at bounding box center [139, 147] width 225 height 241
click at [241, 41] on icon at bounding box center [236, 40] width 15 height 15
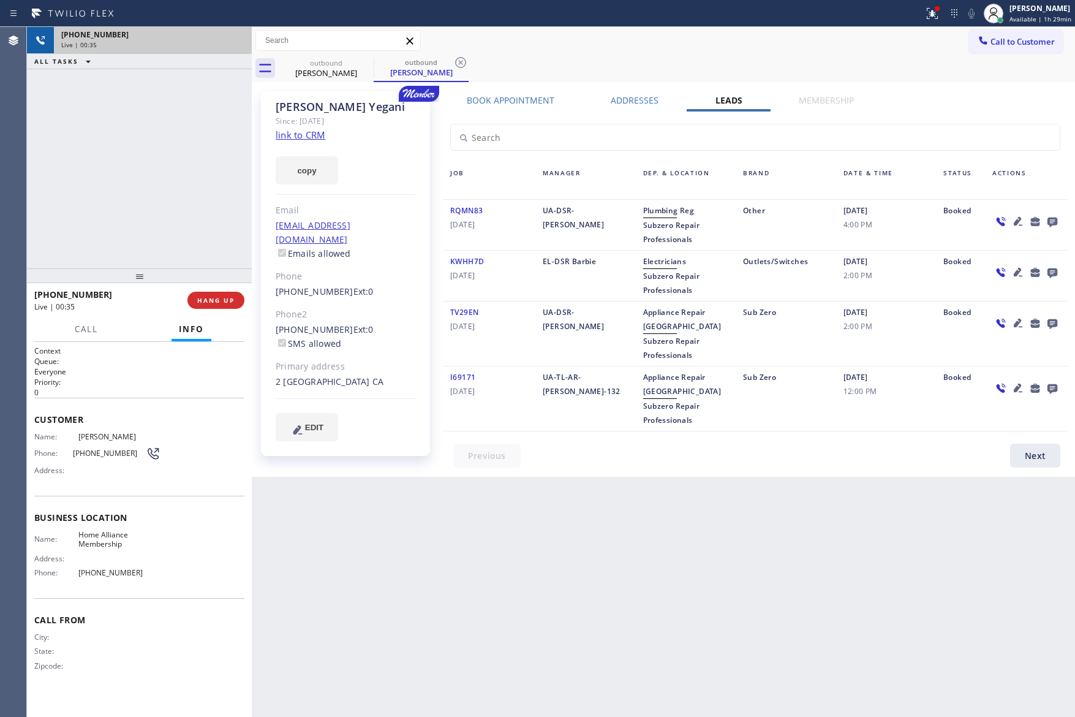
click at [205, 168] on div "[PHONE_NUMBER] Live | 00:35 ALL TASKS ALL TASKS ACTIVE TASKS TASKS IN WRAP UP" at bounding box center [139, 147] width 225 height 241
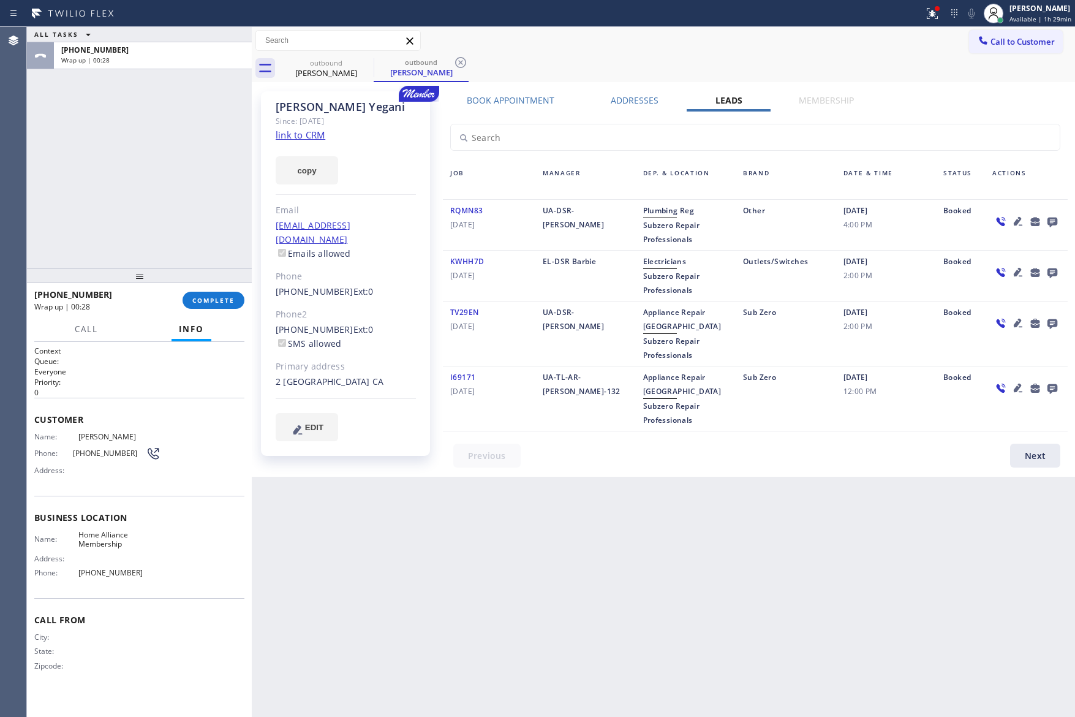
drag, startPoint x: 199, startPoint y: 230, endPoint x: 1032, endPoint y: 111, distance: 841.1
click at [279, 226] on div "ALL TASKS ALL TASKS ACTIVE TASKS TASKS IN WRAP UP [PHONE_NUMBER] Wrap up | 00:2…" at bounding box center [551, 372] width 1048 height 690
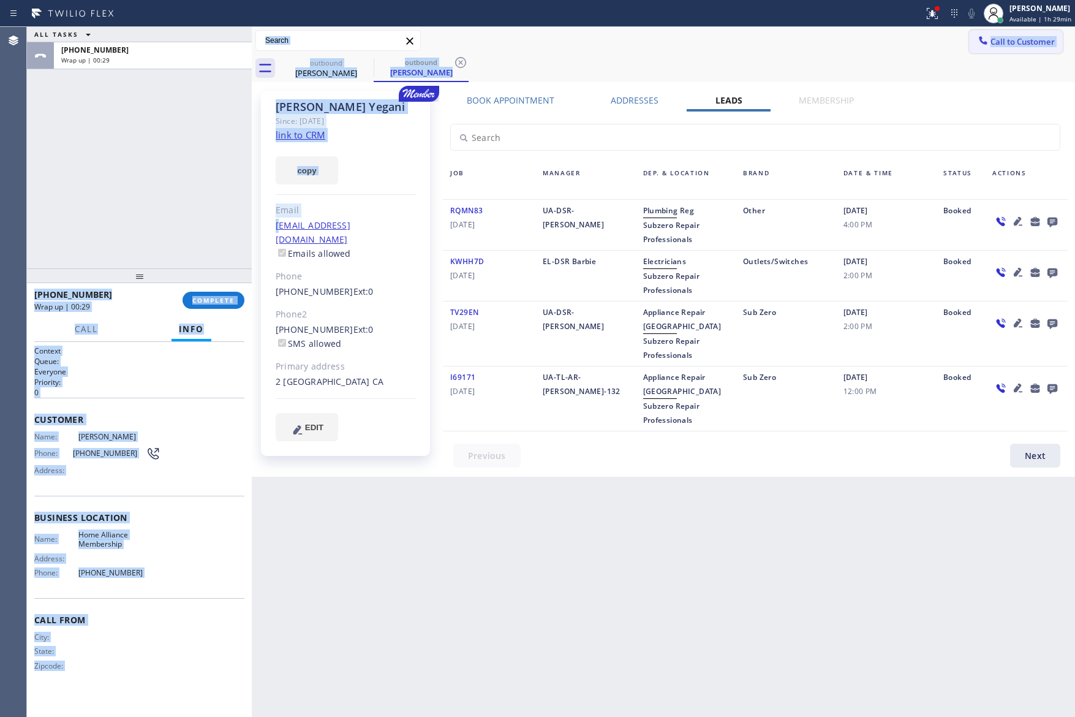
click at [1046, 45] on span "Call to Customer" at bounding box center [1023, 41] width 64 height 11
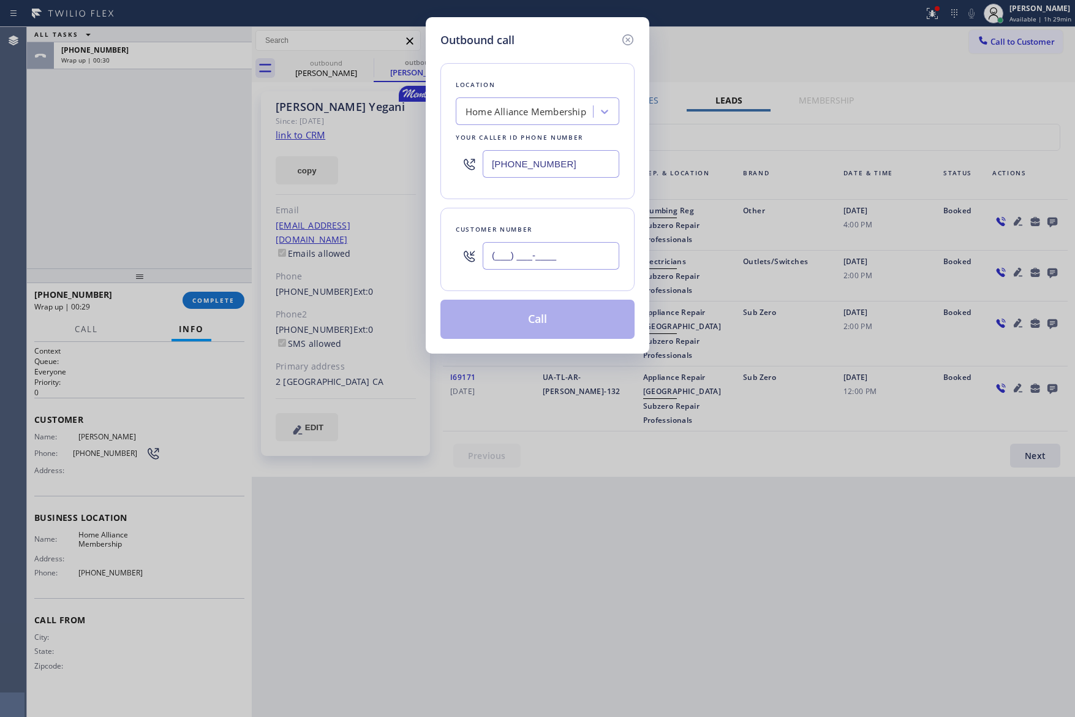
click at [548, 250] on input "(___) ___-____" at bounding box center [551, 256] width 137 height 28
paste input "408) 759-1973"
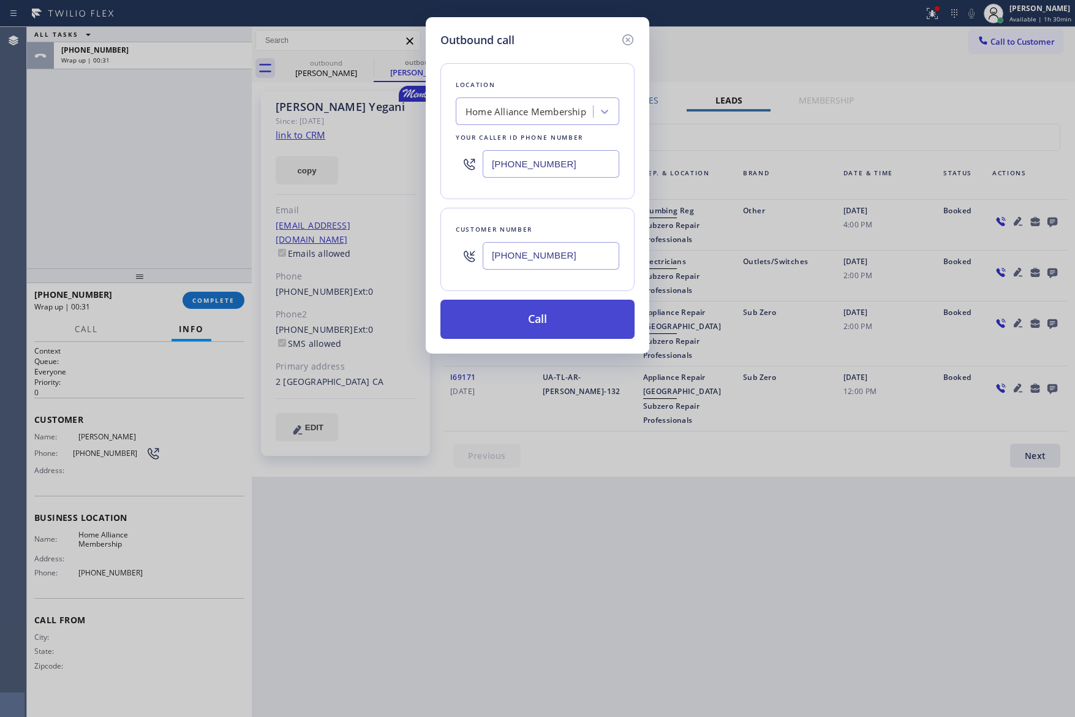
type input "[PHONE_NUMBER]"
click at [574, 320] on button "Call" at bounding box center [538, 319] width 194 height 39
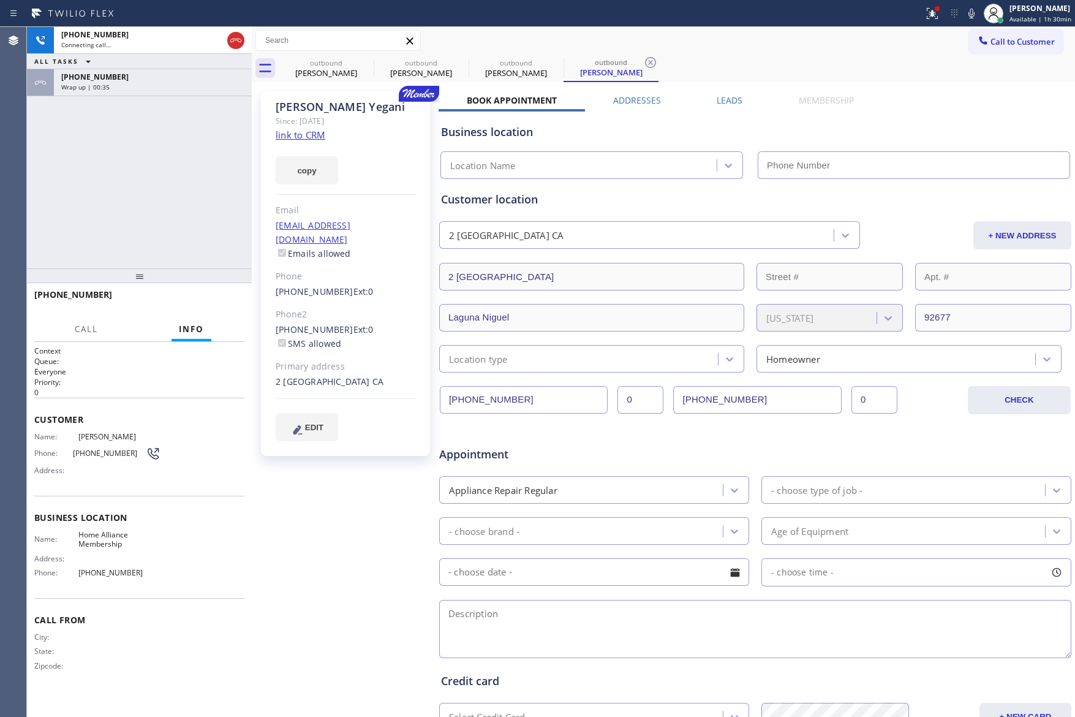
type input "[PHONE_NUMBER]"
click at [796, 206] on div "Customer location" at bounding box center [755, 199] width 629 height 17
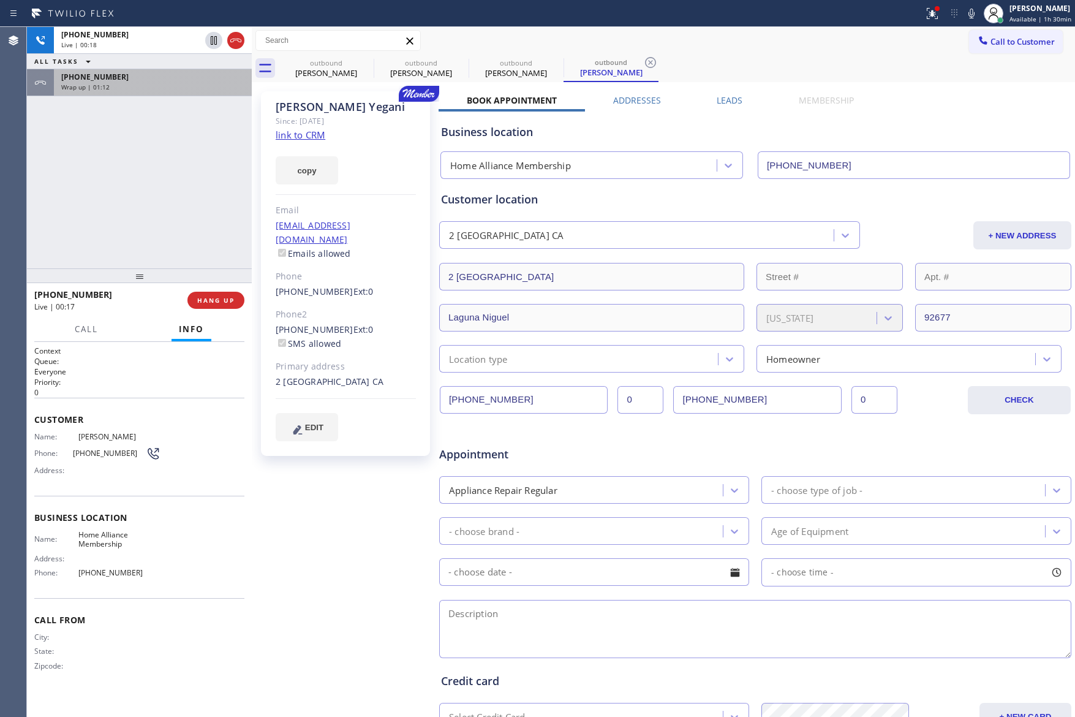
click at [169, 80] on div "[PHONE_NUMBER]" at bounding box center [152, 77] width 183 height 10
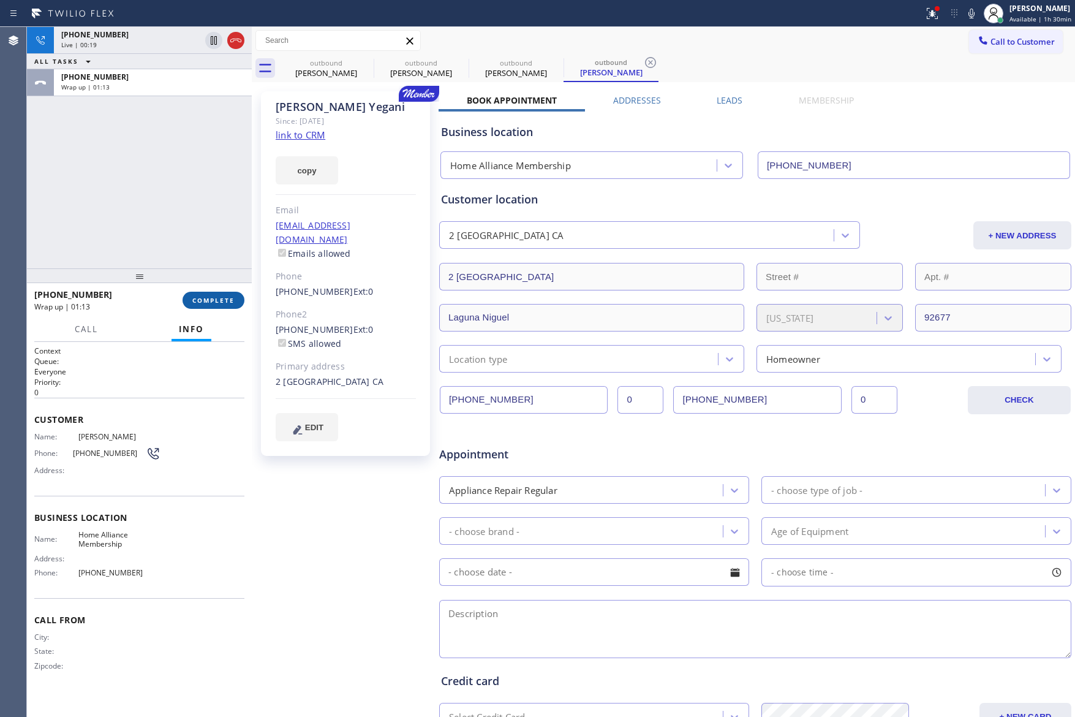
click at [236, 302] on button "COMPLETE" at bounding box center [214, 300] width 62 height 17
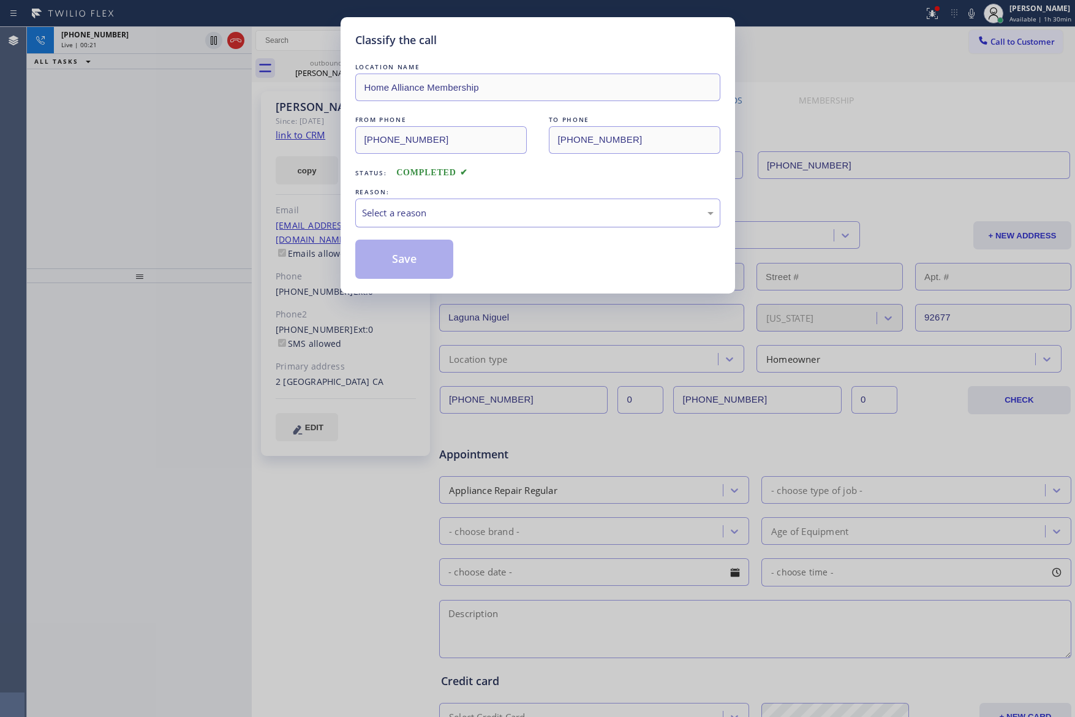
click at [410, 217] on div "Select a reason" at bounding box center [538, 213] width 352 height 14
click at [412, 265] on button "Save" at bounding box center [404, 259] width 99 height 39
click at [421, 263] on button "Save" at bounding box center [404, 259] width 99 height 39
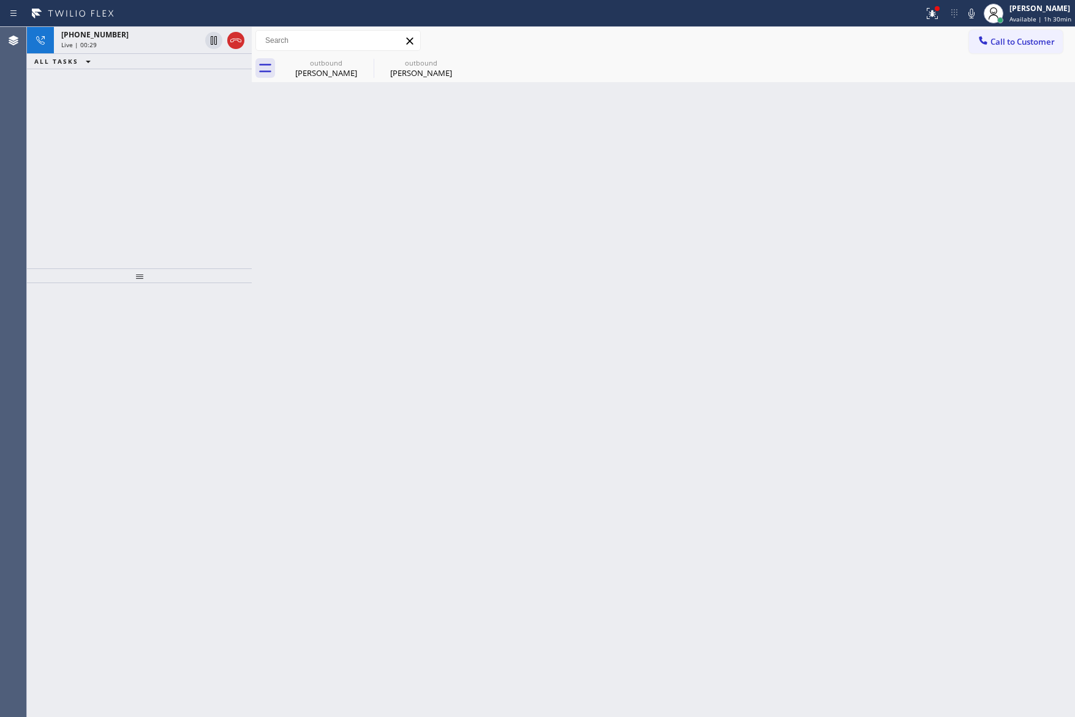
click at [217, 169] on div "[PHONE_NUMBER] Live | 00:29 ALL TASKS ALL TASKS ACTIVE TASKS TASKS IN WRAP UP" at bounding box center [139, 147] width 225 height 241
click at [240, 40] on icon at bounding box center [236, 40] width 15 height 15
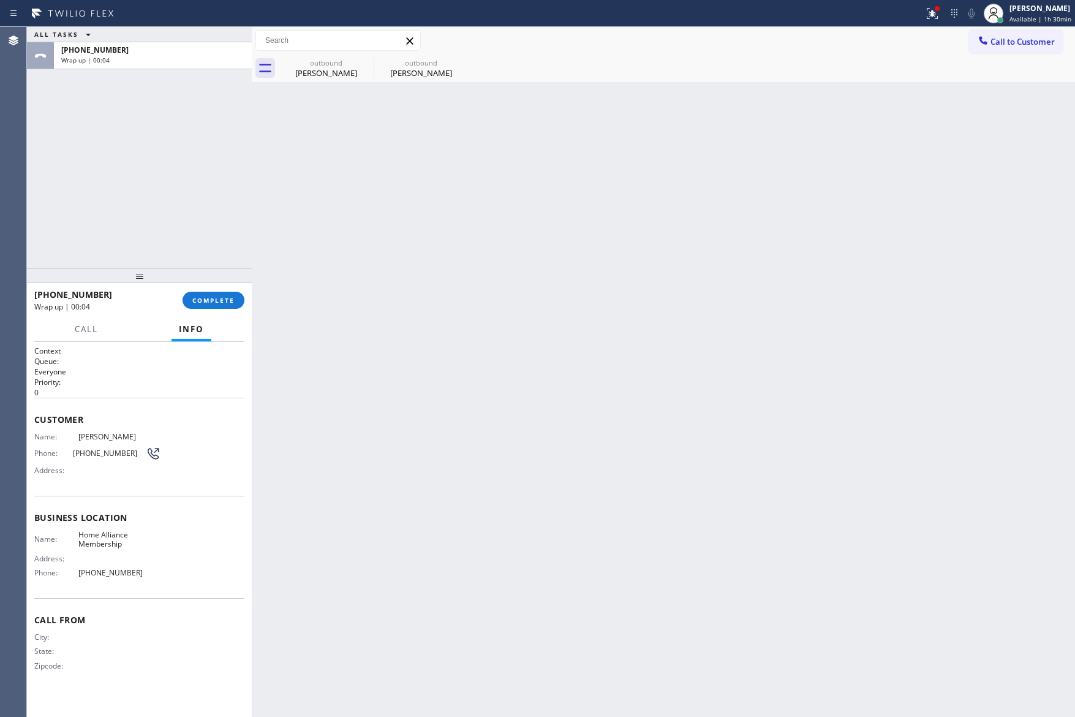
drag, startPoint x: 488, startPoint y: 327, endPoint x: 509, endPoint y: 313, distance: 25.7
click at [509, 313] on div "Back to Dashboard Change Sender ID Customers Technicians Select a contact Outbo…" at bounding box center [663, 372] width 823 height 690
click at [1007, 44] on span "Call to Customer" at bounding box center [1023, 41] width 64 height 11
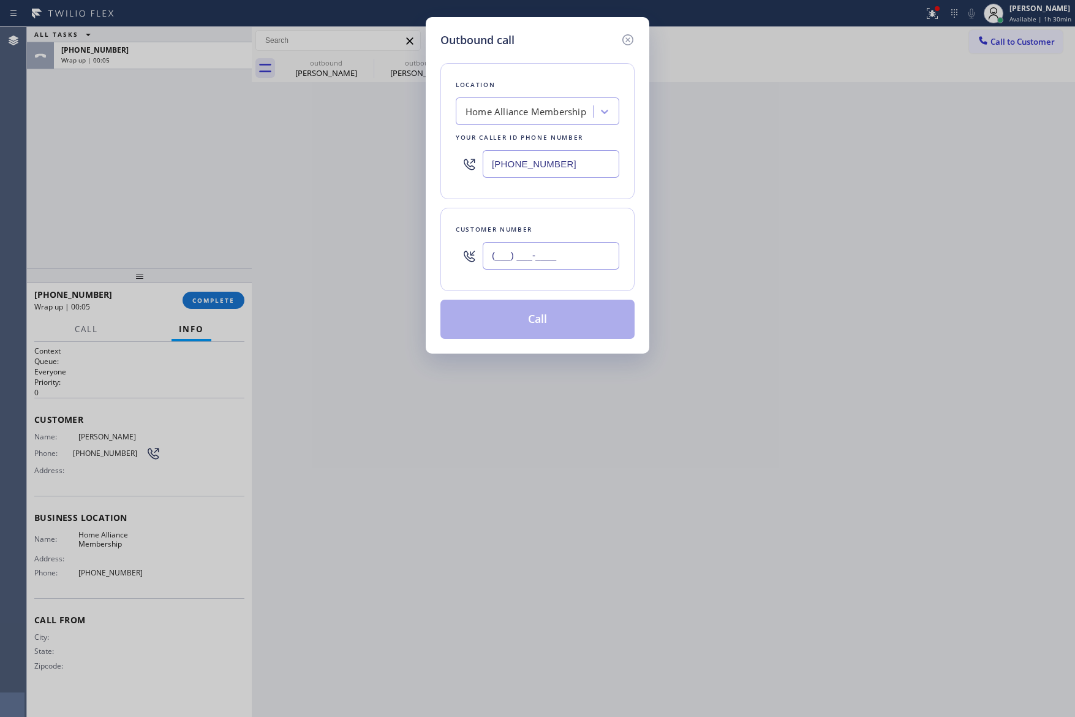
click at [605, 252] on input "(___) ___-____" at bounding box center [551, 256] width 137 height 28
paste input "480) 228-2650"
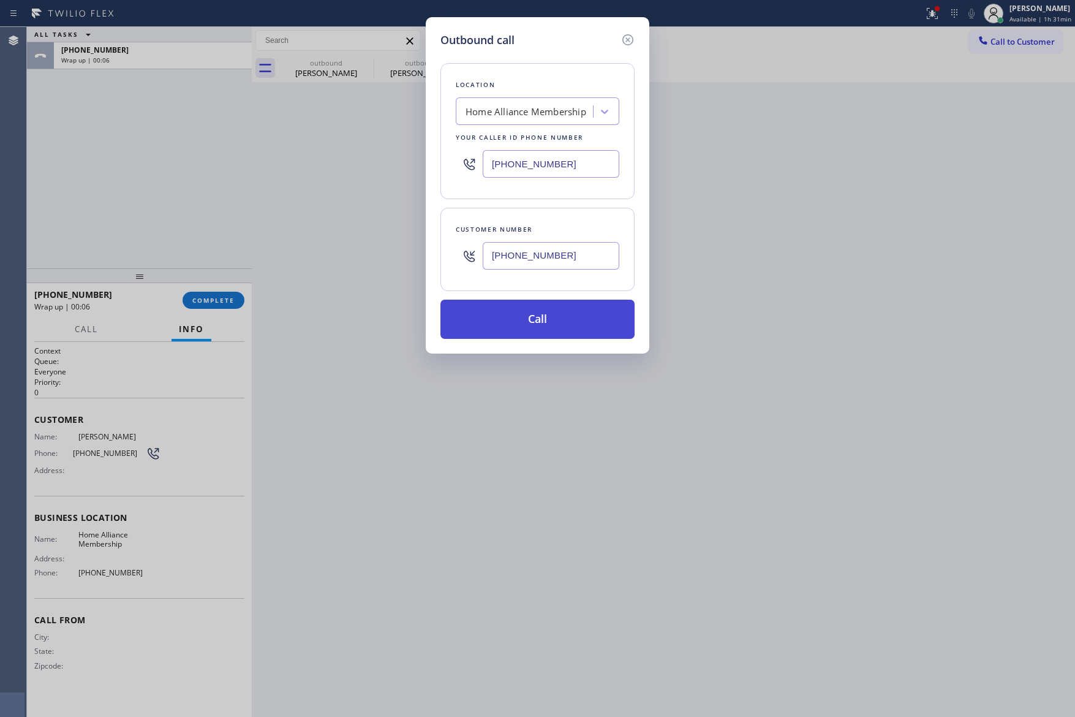
type input "[PHONE_NUMBER]"
click at [570, 317] on button "Call" at bounding box center [538, 319] width 194 height 39
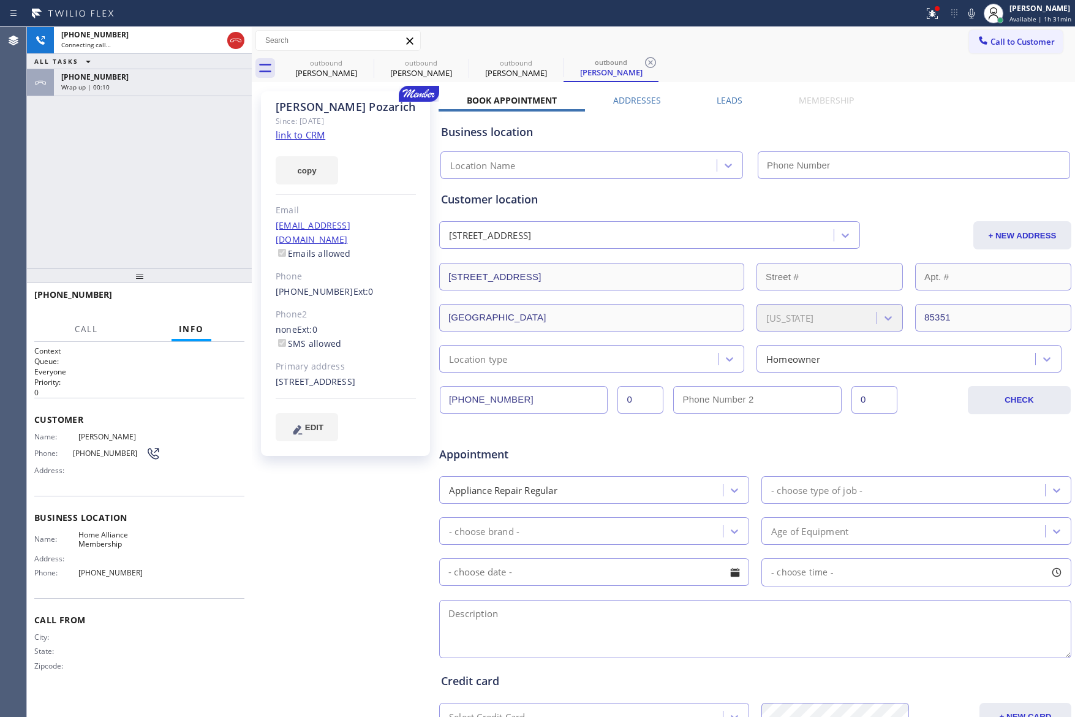
type input "[PHONE_NUMBER]"
click at [208, 72] on div "[PHONE_NUMBER]" at bounding box center [152, 77] width 183 height 10
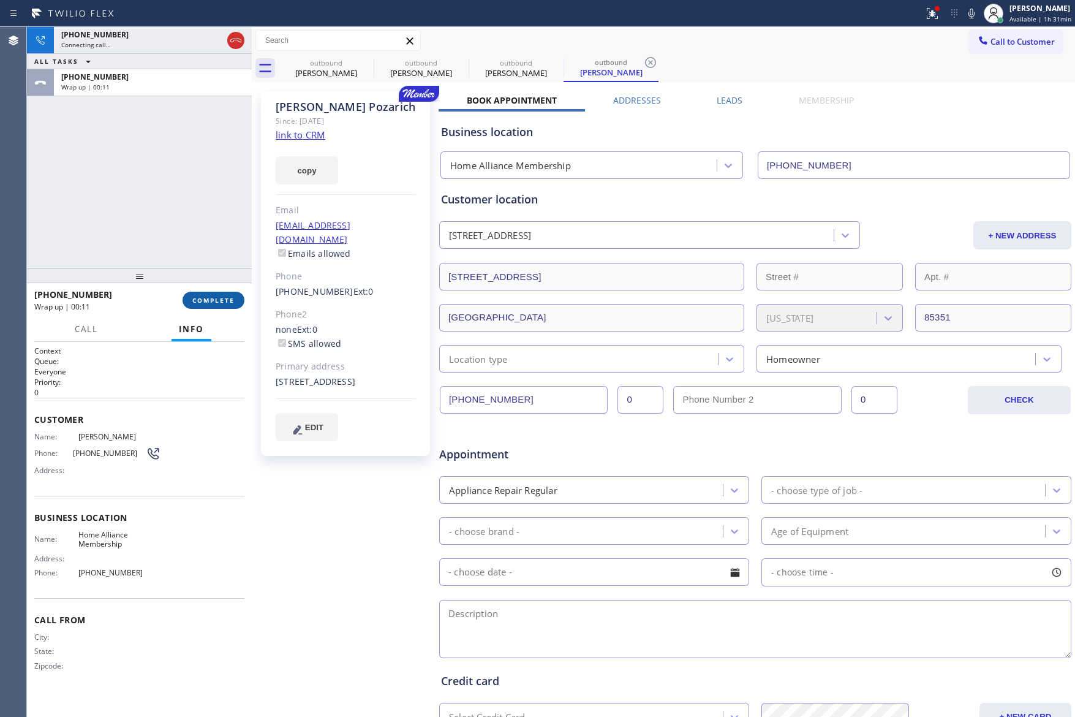
click at [223, 294] on button "COMPLETE" at bounding box center [214, 300] width 62 height 17
click at [182, 167] on div "[PHONE_NUMBER] Connecting call… ALL TASKS ALL TASKS ACTIVE TASKS TASKS IN WRAP …" at bounding box center [139, 147] width 225 height 241
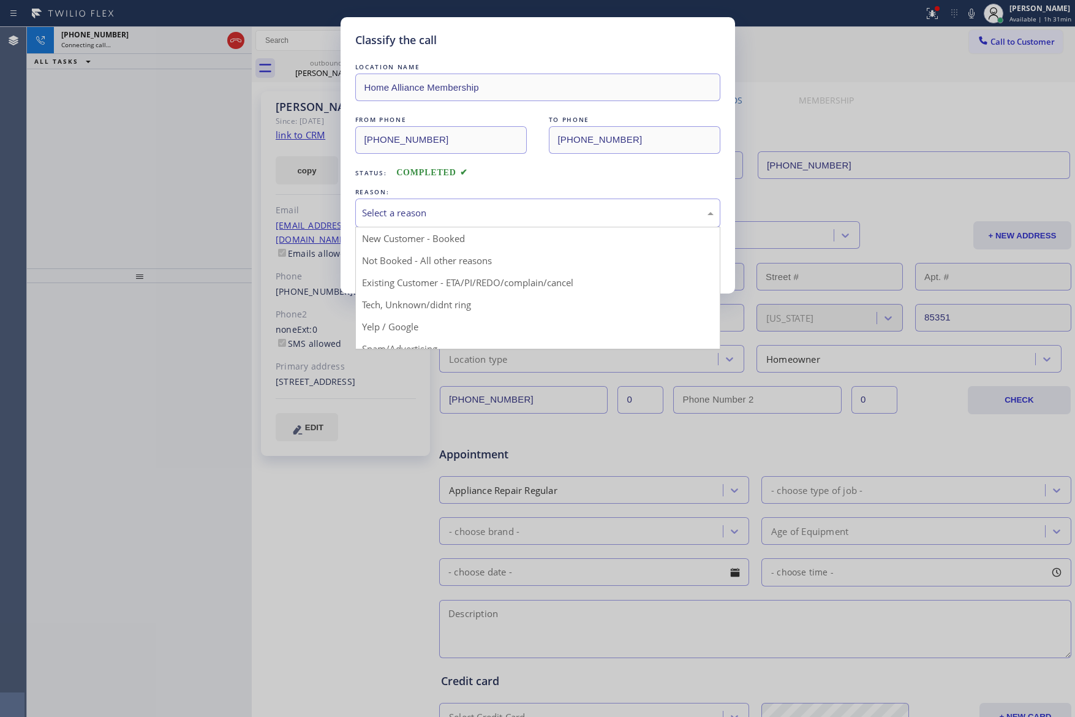
click at [429, 220] on div "Select a reason" at bounding box center [538, 213] width 352 height 14
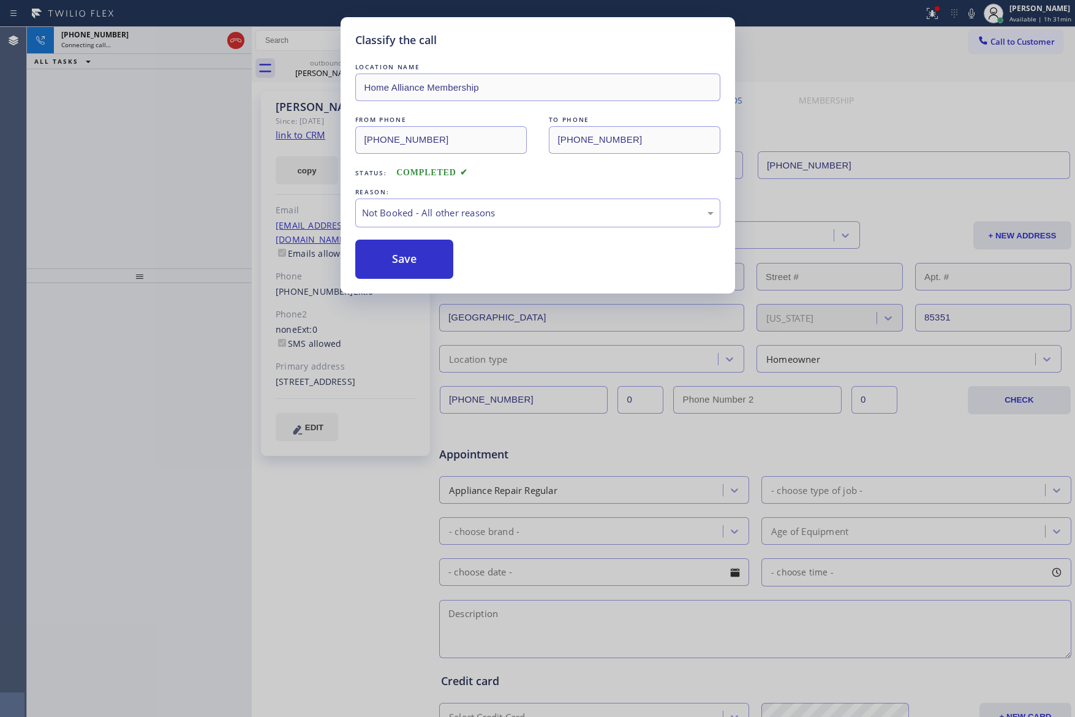
click at [414, 263] on button "Save" at bounding box center [404, 259] width 99 height 39
click at [132, 190] on div "Classify the call LOCATION NAME Home Alliance Membership FROM PHONE [PHONE_NUMB…" at bounding box center [537, 358] width 1075 height 717
click at [137, 190] on div "Classify the call LOCATION NAME Home Alliance Membership FROM PHONE [PHONE_NUMB…" at bounding box center [537, 358] width 1075 height 717
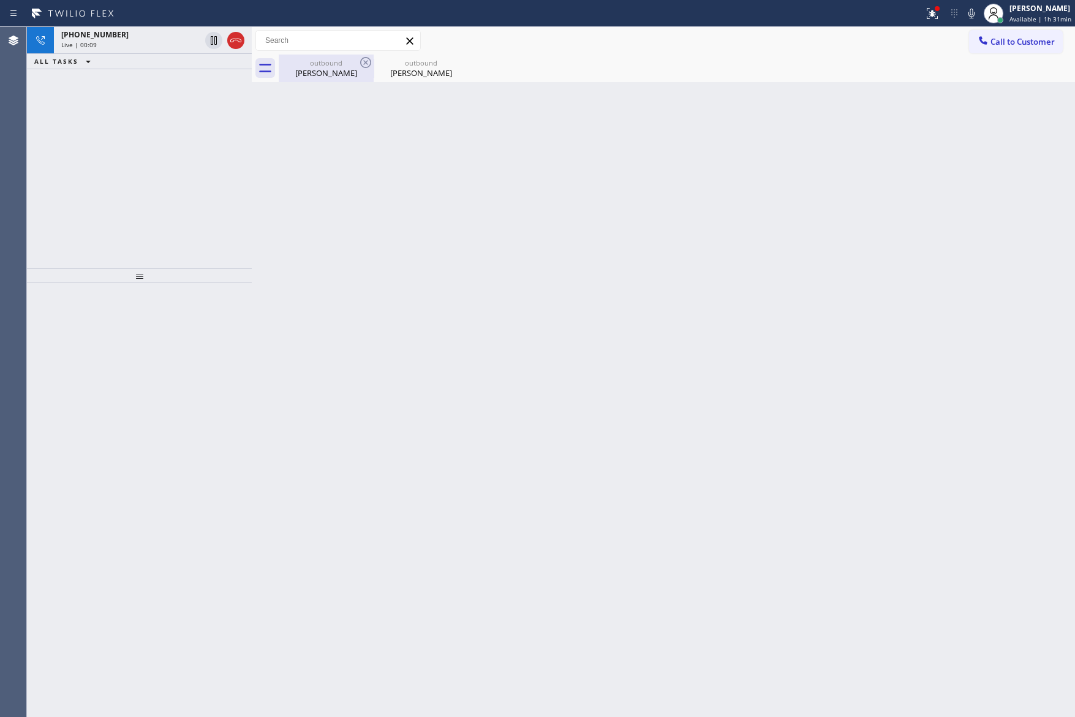
click at [324, 64] on div "outbound" at bounding box center [326, 62] width 93 height 9
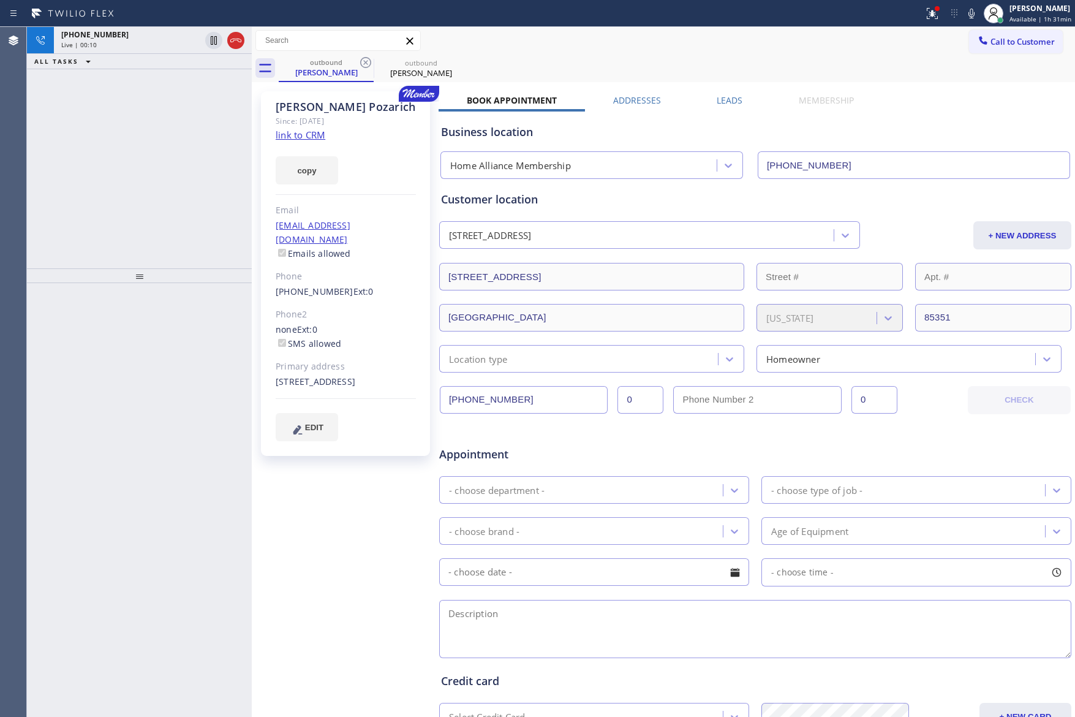
click at [210, 191] on div "[PHONE_NUMBER] Live | 00:10 ALL TASKS ALL TASKS ACTIVE TASKS TASKS IN WRAP UP" at bounding box center [139, 147] width 225 height 241
drag, startPoint x: 145, startPoint y: 138, endPoint x: 219, endPoint y: 43, distance: 120.6
click at [162, 125] on div "[PHONE_NUMBER] Live | 00:26 ALL TASKS ALL TASKS ACTIVE TASKS TASKS IN WRAP UP" at bounding box center [139, 147] width 225 height 241
click at [238, 39] on icon at bounding box center [236, 40] width 15 height 15
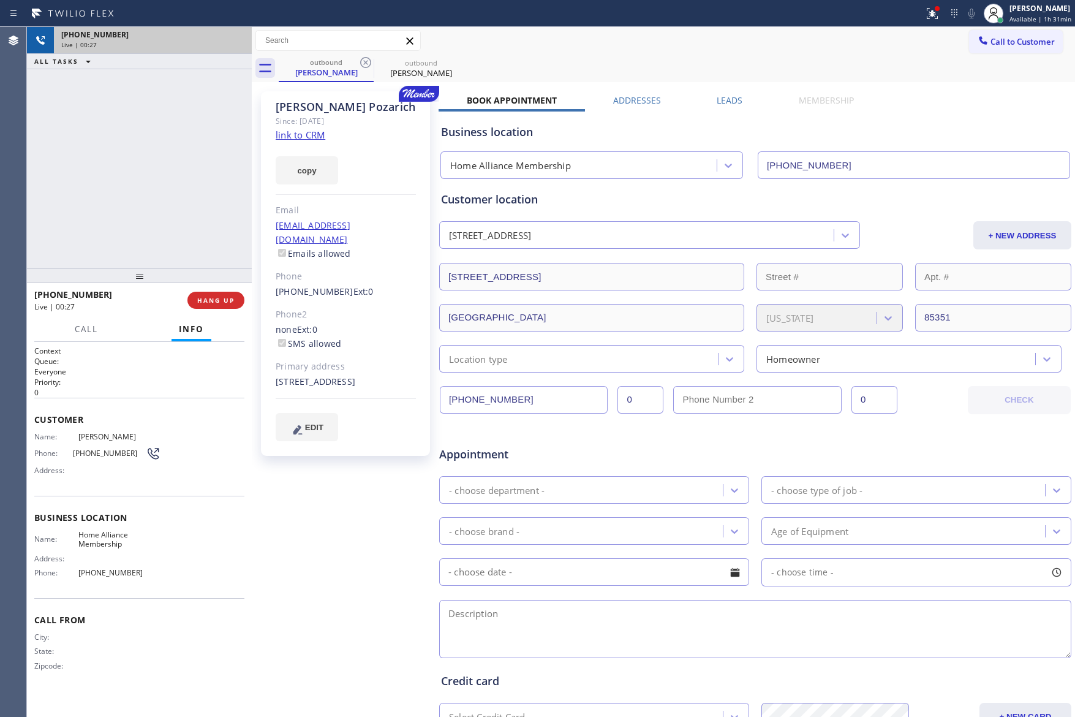
click at [187, 172] on div "[PHONE_NUMBER] Live | 00:27 ALL TASKS ALL TASKS ACTIVE TASKS TASKS IN WRAP UP" at bounding box center [139, 147] width 225 height 241
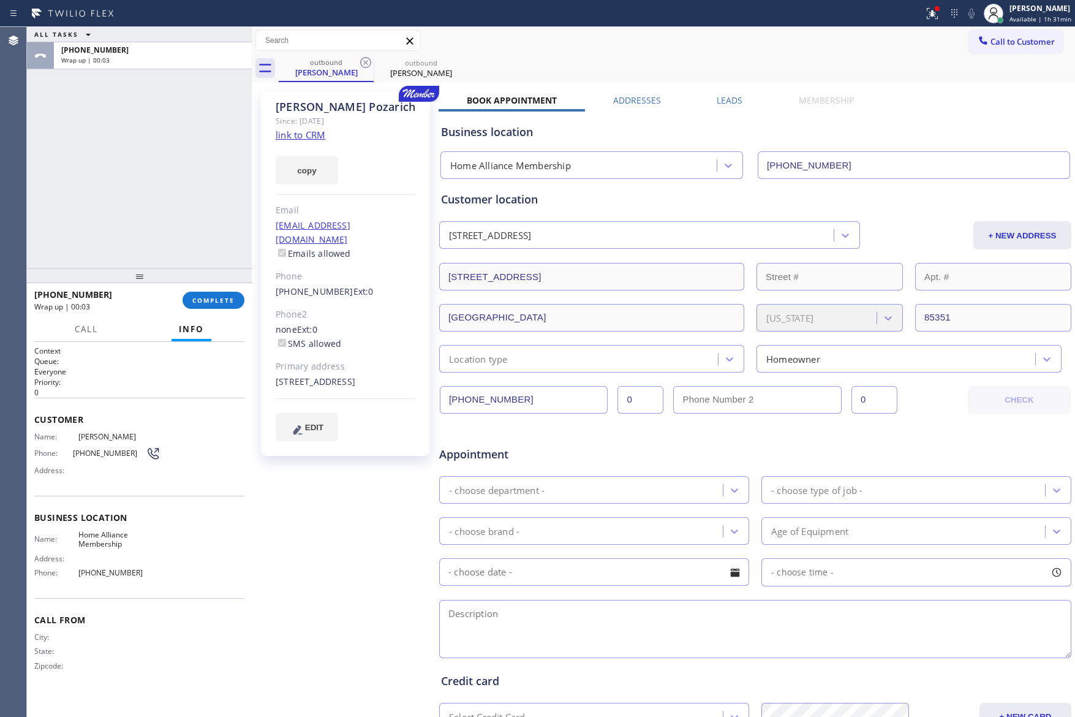
drag, startPoint x: 633, startPoint y: 50, endPoint x: 695, endPoint y: 96, distance: 77.6
click at [633, 50] on div "Call to Customer Outbound call Location Home Alliance Membership Your caller id…" at bounding box center [663, 40] width 823 height 21
click at [724, 103] on label "Leads" at bounding box center [730, 100] width 26 height 12
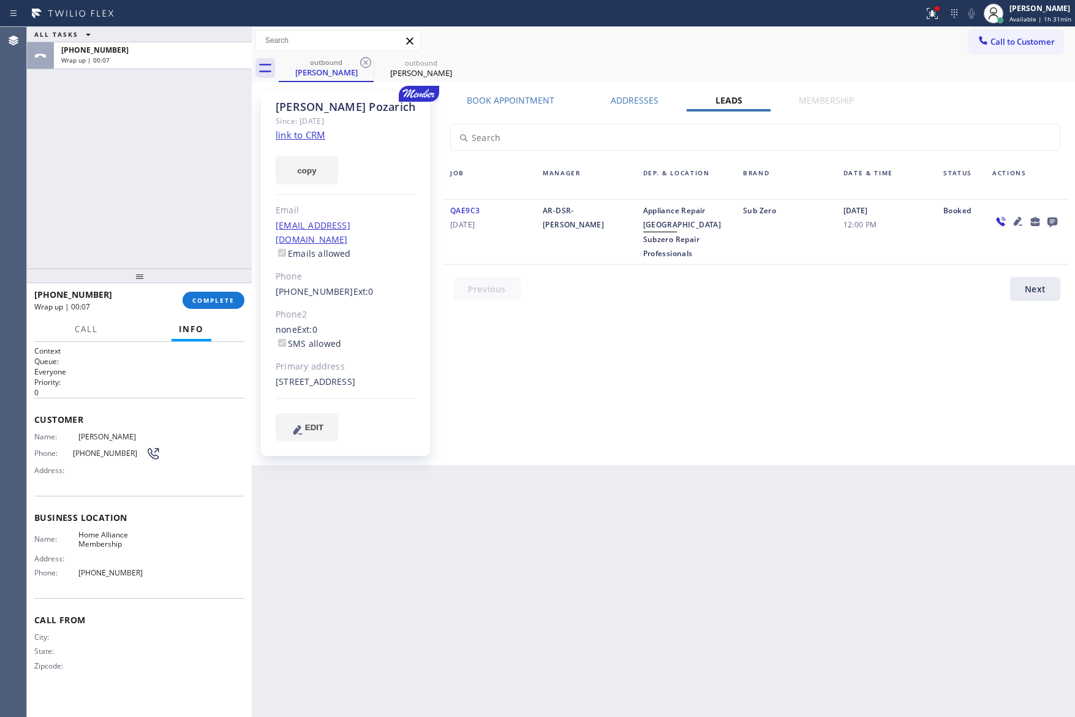
drag, startPoint x: 728, startPoint y: 335, endPoint x: 765, endPoint y: 327, distance: 37.0
click at [752, 331] on div "Book Appointment Addresses Leads Membership Business location Home Alliance Mem…" at bounding box center [756, 278] width 634 height 368
click at [1048, 217] on icon at bounding box center [1052, 221] width 15 height 15
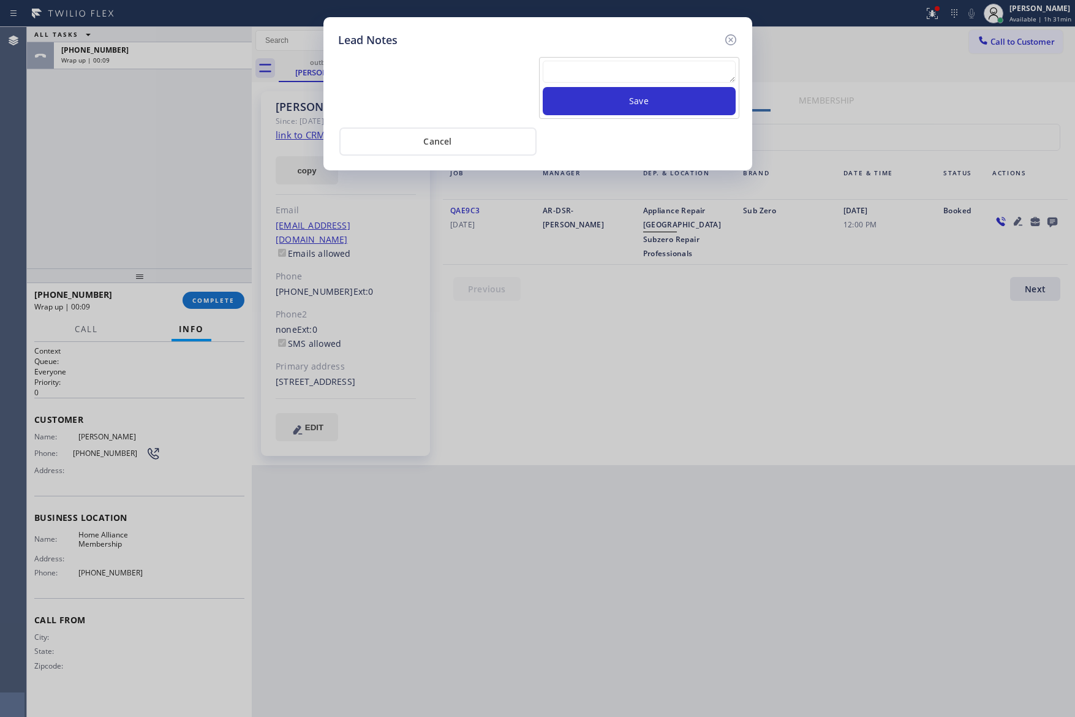
click at [649, 72] on textarea at bounding box center [639, 72] width 193 height 22
paste textarea "For the welcome call, please transfer the customer if they call back.""
type textarea "For the welcome call, please transfer the customer if they call back.""
click at [632, 107] on button "Save" at bounding box center [639, 101] width 193 height 28
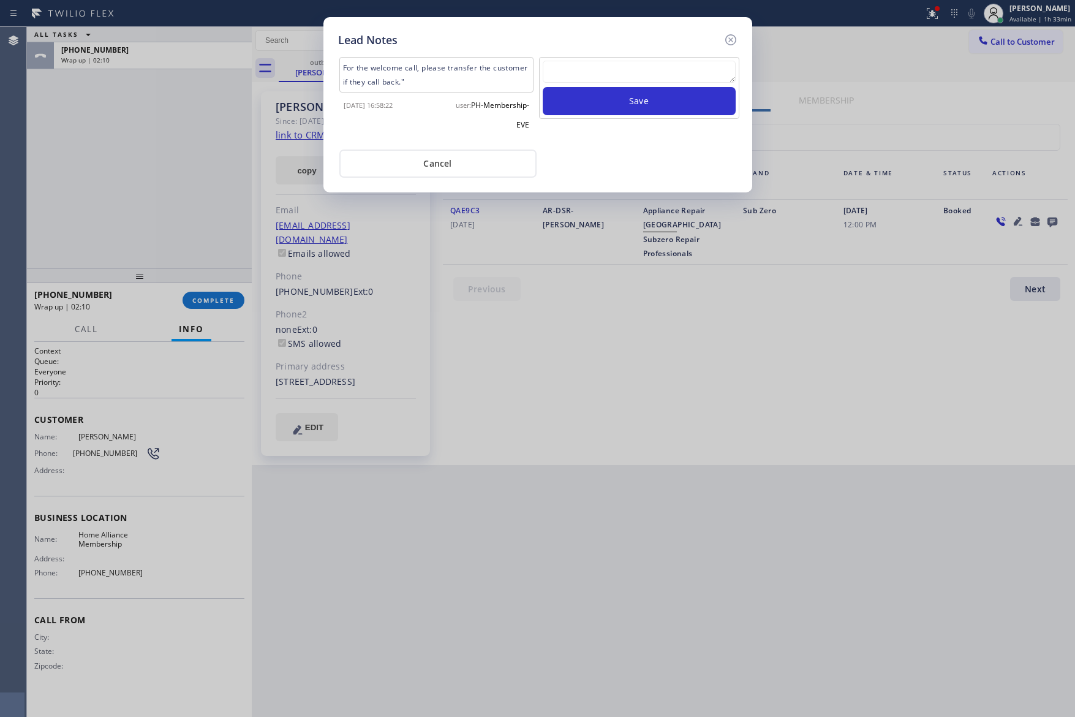
drag, startPoint x: 627, startPoint y: 409, endPoint x: 613, endPoint y: 344, distance: 66.6
click at [629, 403] on div "Lead Notes For the welcome call, please transfer the customer if they call back…" at bounding box center [537, 358] width 1075 height 717
drag, startPoint x: 390, startPoint y: 161, endPoint x: 399, endPoint y: 160, distance: 9.2
click at [393, 161] on button "Cancel" at bounding box center [437, 163] width 197 height 28
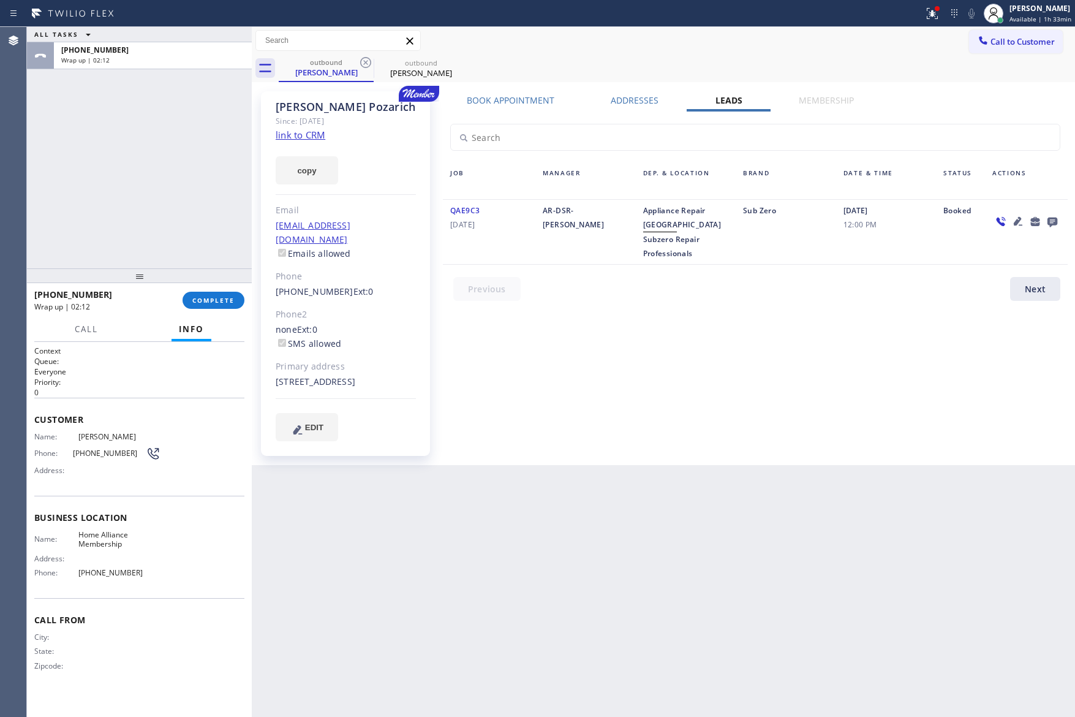
drag, startPoint x: 104, startPoint y: 173, endPoint x: 162, endPoint y: 278, distance: 119.8
click at [114, 173] on div "ALL TASKS ALL TASKS ACTIVE TASKS TASKS IN WRAP UP [PHONE_NUMBER] Wrap up | 02:12" at bounding box center [139, 147] width 225 height 241
click at [214, 302] on span "COMPLETE" at bounding box center [213, 300] width 42 height 9
click at [200, 175] on div "ALL TASKS ALL TASKS ACTIVE TASKS TASKS IN WRAP UP [PHONE_NUMBER] Wrap up | 02:12" at bounding box center [139, 147] width 225 height 241
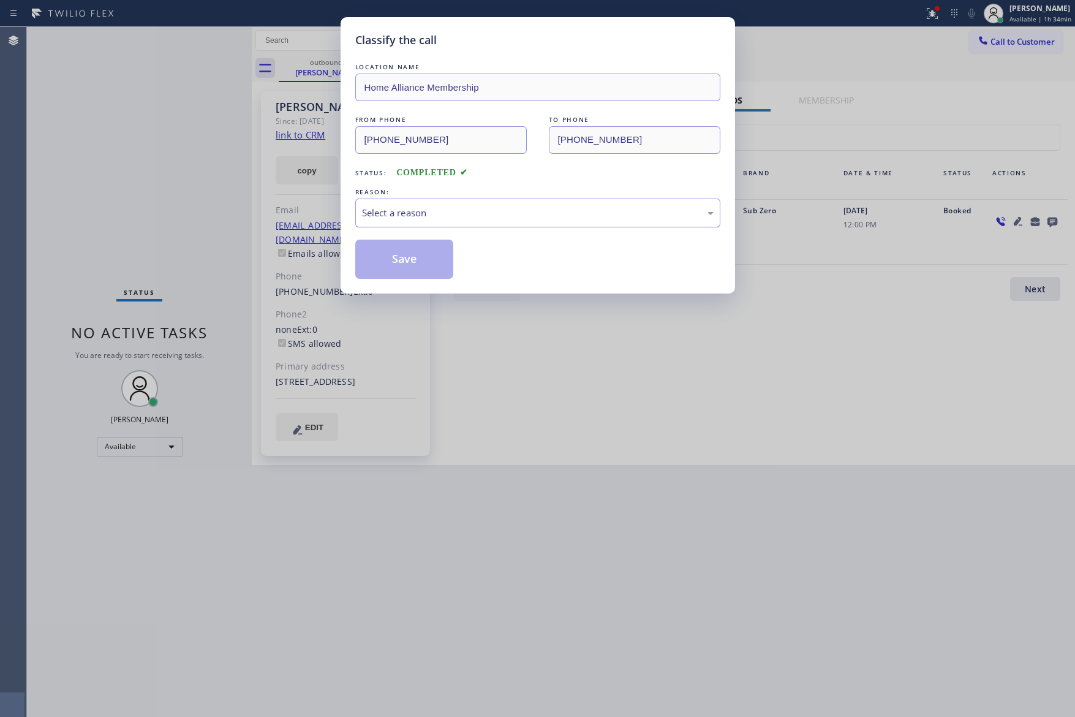
click at [426, 211] on div "Select a reason" at bounding box center [538, 213] width 352 height 14
click at [414, 260] on button "Save" at bounding box center [404, 259] width 99 height 39
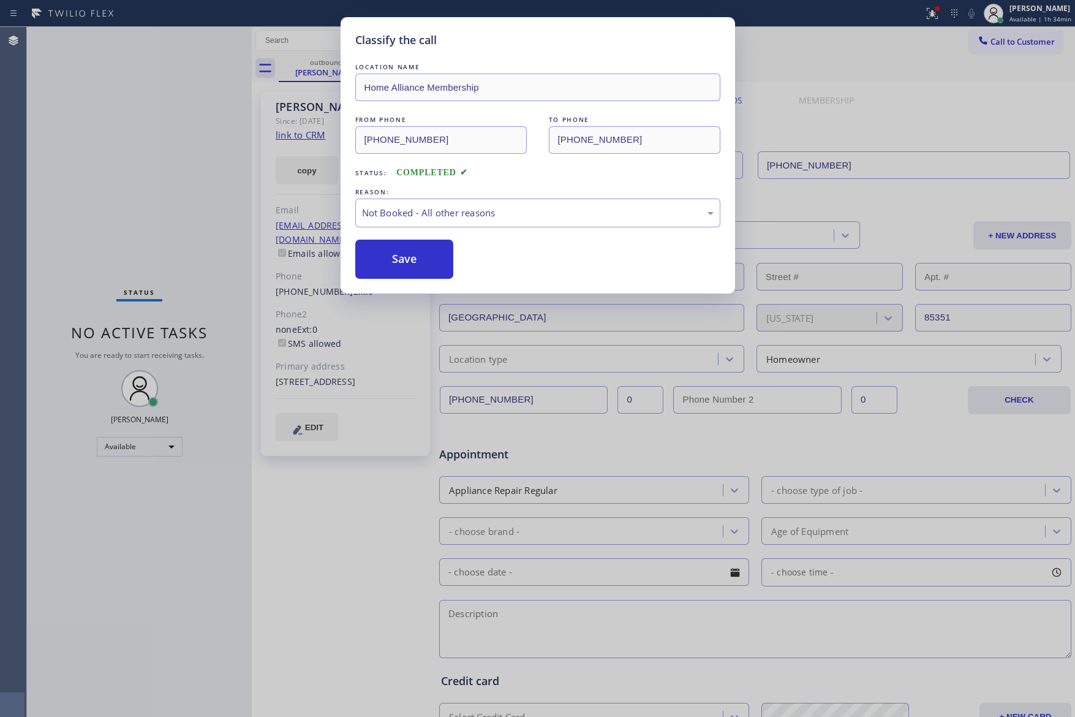
click at [414, 260] on button "Save" at bounding box center [404, 259] width 99 height 39
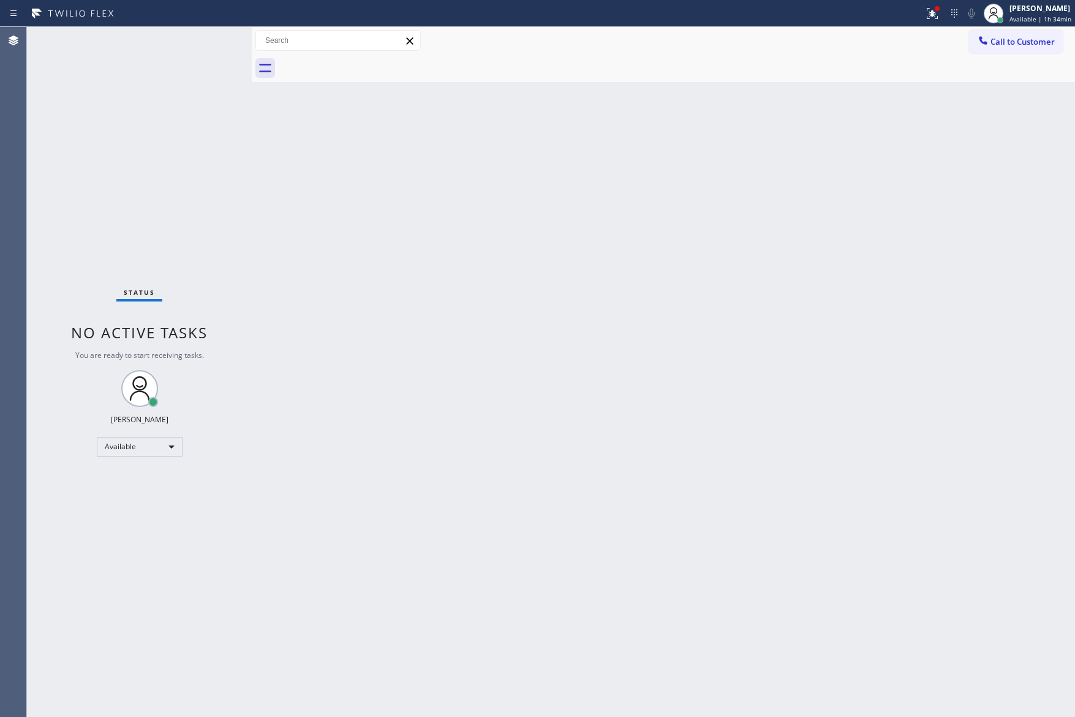
drag, startPoint x: 561, startPoint y: 224, endPoint x: 954, endPoint y: 45, distance: 432.4
click at [579, 214] on div "Back to Dashboard Change Sender ID Customers Technicians Select a contact Outbo…" at bounding box center [663, 372] width 823 height 690
click at [1030, 36] on span "Call to Customer" at bounding box center [1023, 41] width 64 height 11
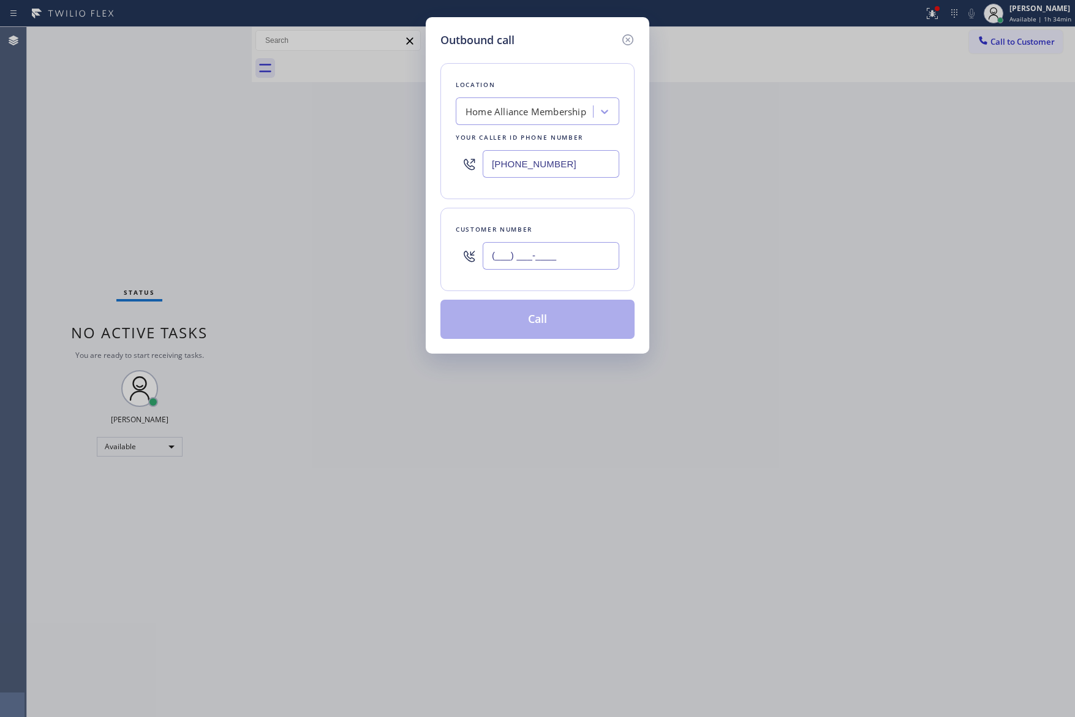
click at [541, 268] on input "(___) ___-____" at bounding box center [551, 256] width 137 height 28
paste input "786) 921-4451"
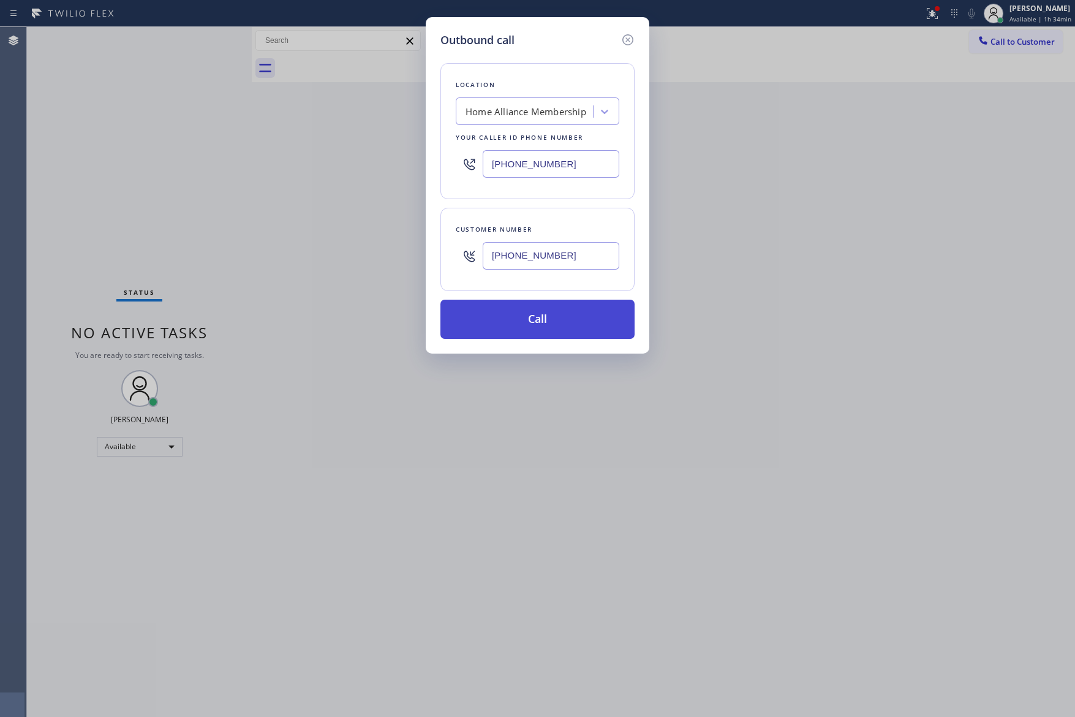
type input "[PHONE_NUMBER]"
click at [568, 326] on button "Call" at bounding box center [538, 319] width 194 height 39
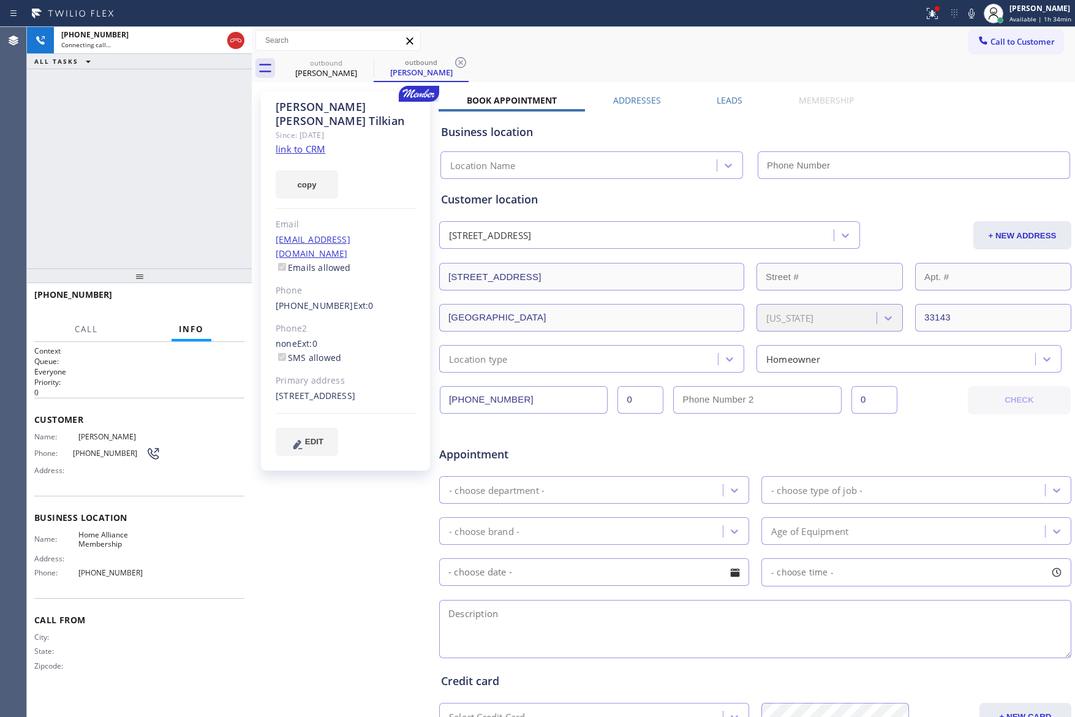
type input "[PHONE_NUMBER]"
click at [142, 175] on div "[PHONE_NUMBER] Connecting call… ALL TASKS ALL TASKS ACTIVE TASKS TASKS IN WRAP …" at bounding box center [139, 147] width 225 height 241
click at [176, 195] on div "[PHONE_NUMBER] Connecting call… ALL TASKS ALL TASKS ACTIVE TASKS TASKS IN WRAP …" at bounding box center [139, 147] width 225 height 241
click at [177, 195] on div "[PHONE_NUMBER] Connecting call… ALL TASKS ALL TASKS ACTIVE TASKS TASKS IN WRAP …" at bounding box center [139, 147] width 225 height 241
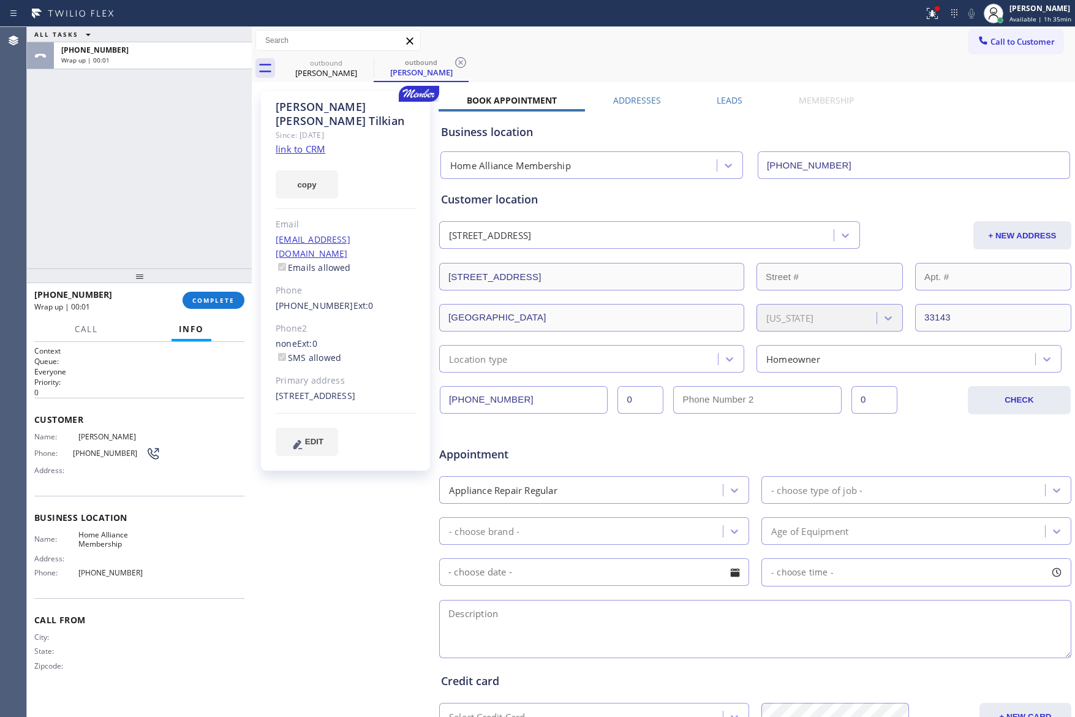
drag, startPoint x: 183, startPoint y: 172, endPoint x: 183, endPoint y: 208, distance: 36.1
click at [183, 194] on div "ALL TASKS ALL TASKS ACTIVE TASKS TASKS IN WRAP UP [PHONE_NUMBER] Wrap up | 00:01" at bounding box center [139, 147] width 225 height 241
click at [210, 300] on span "COMPLETE" at bounding box center [213, 300] width 42 height 9
click at [189, 148] on div "ALL TASKS ALL TASKS ACTIVE TASKS TASKS IN WRAP UP [PHONE_NUMBER] Wrap up | 00:02" at bounding box center [139, 147] width 225 height 241
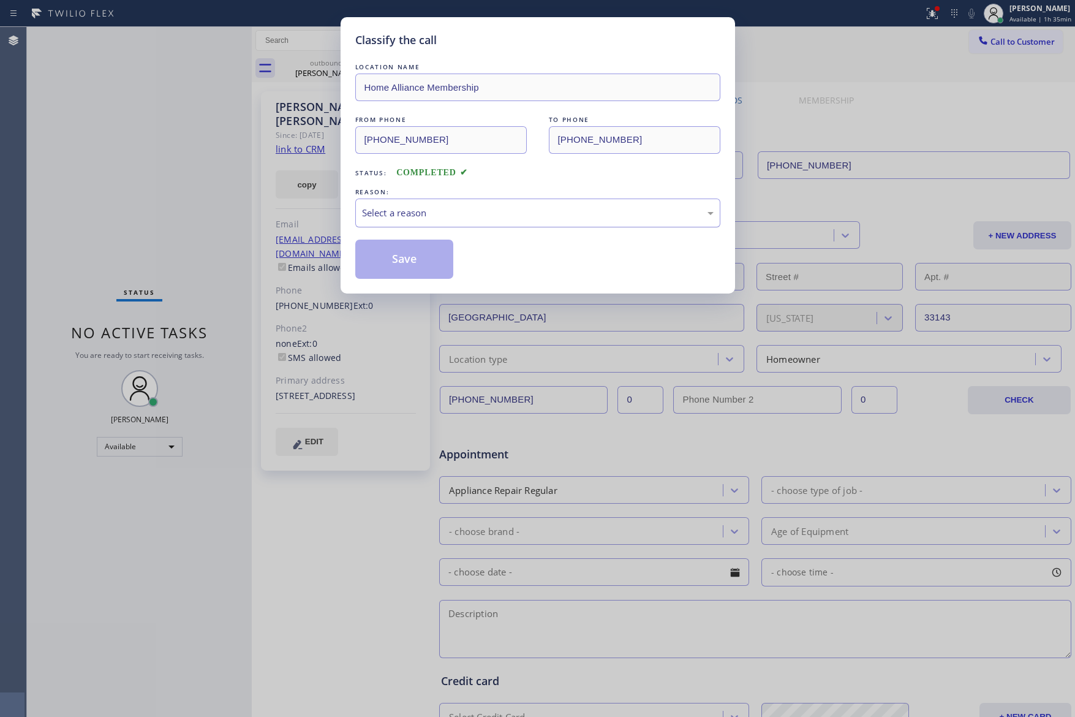
click at [396, 215] on div "Select a reason" at bounding box center [538, 213] width 352 height 14
click at [414, 256] on button "Save" at bounding box center [404, 259] width 99 height 39
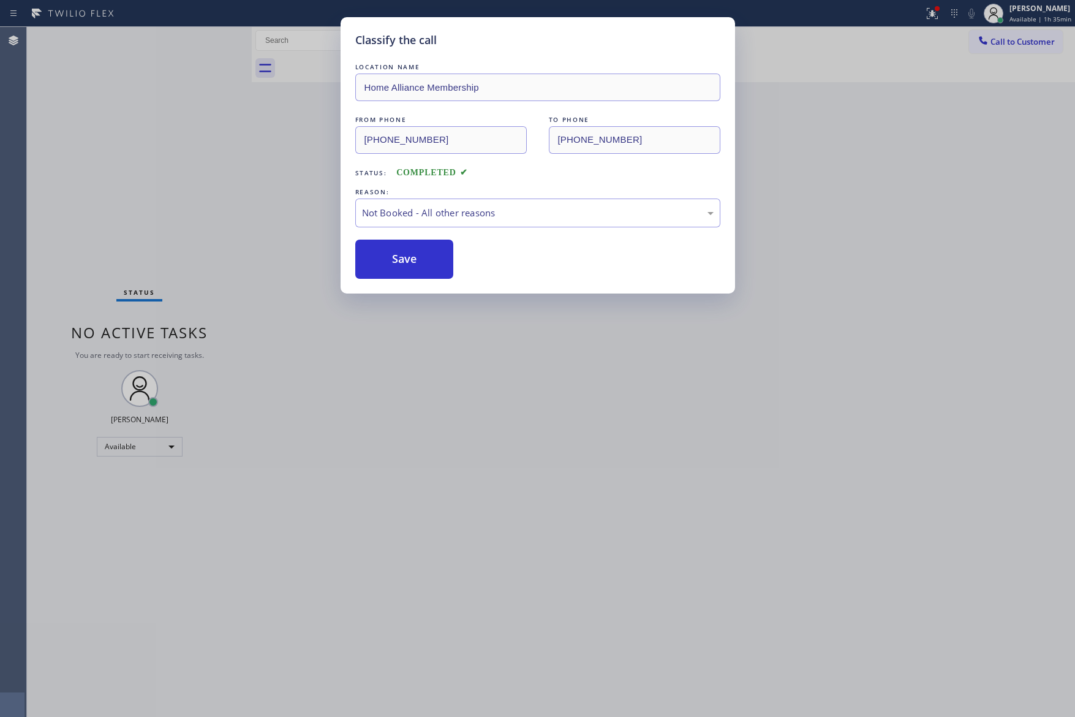
click at [109, 127] on div "Classify the call LOCATION NAME Home Alliance Membership FROM PHONE [PHONE_NUMB…" at bounding box center [537, 358] width 1075 height 717
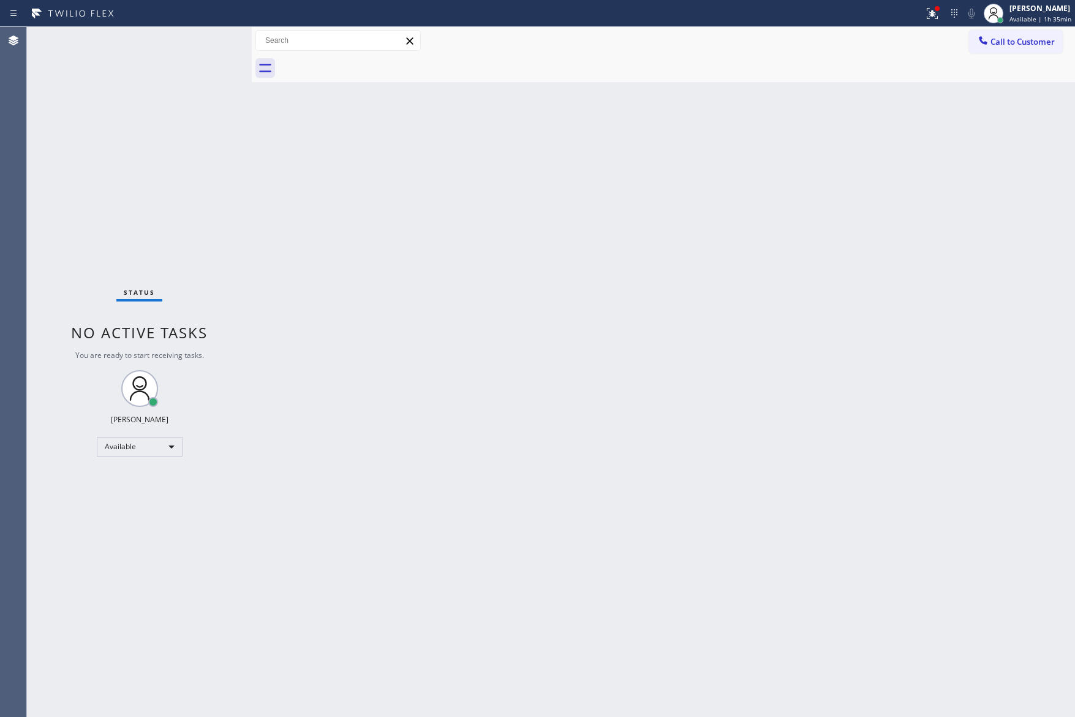
drag, startPoint x: 586, startPoint y: 315, endPoint x: 577, endPoint y: 312, distance: 9.5
click at [591, 316] on div "Back to Dashboard Change Sender ID Customers Technicians Select a contact Outbo…" at bounding box center [663, 372] width 823 height 690
drag, startPoint x: 493, startPoint y: 267, endPoint x: 950, endPoint y: 48, distance: 507.2
click at [537, 250] on div "Back to Dashboard Change Sender ID Customers Technicians Select a contact Outbo…" at bounding box center [663, 372] width 823 height 690
click at [1029, 40] on span "Call to Customer" at bounding box center [1023, 41] width 64 height 11
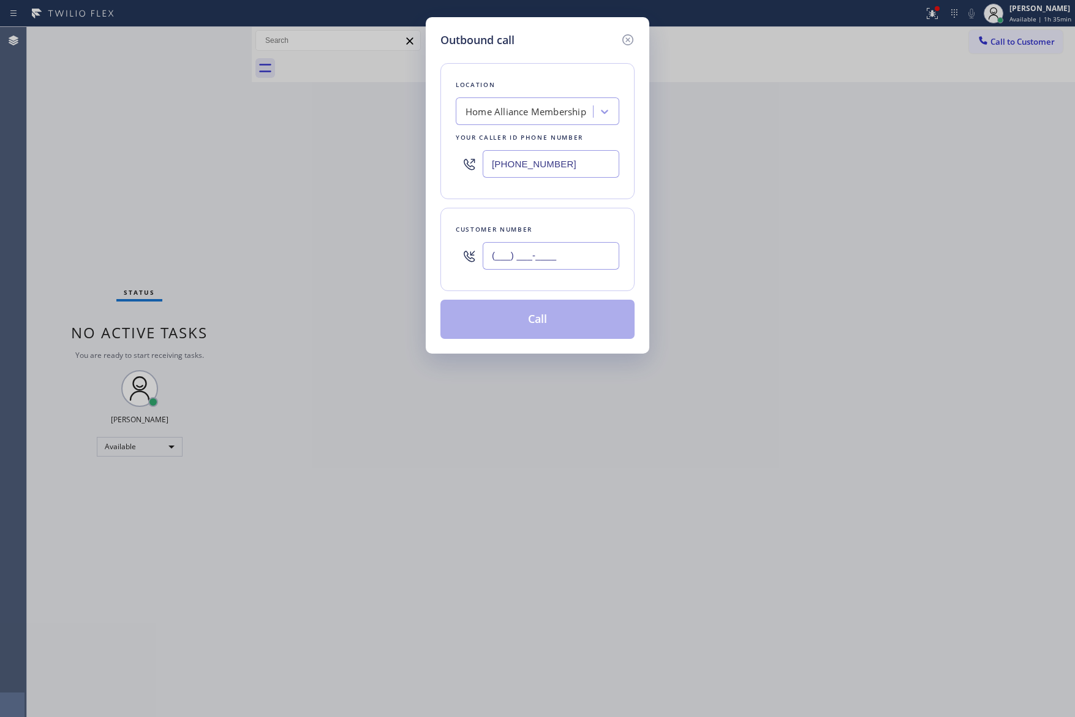
click at [568, 262] on input "(___) ___-____" at bounding box center [551, 256] width 137 height 28
paste input "312) 961-8011"
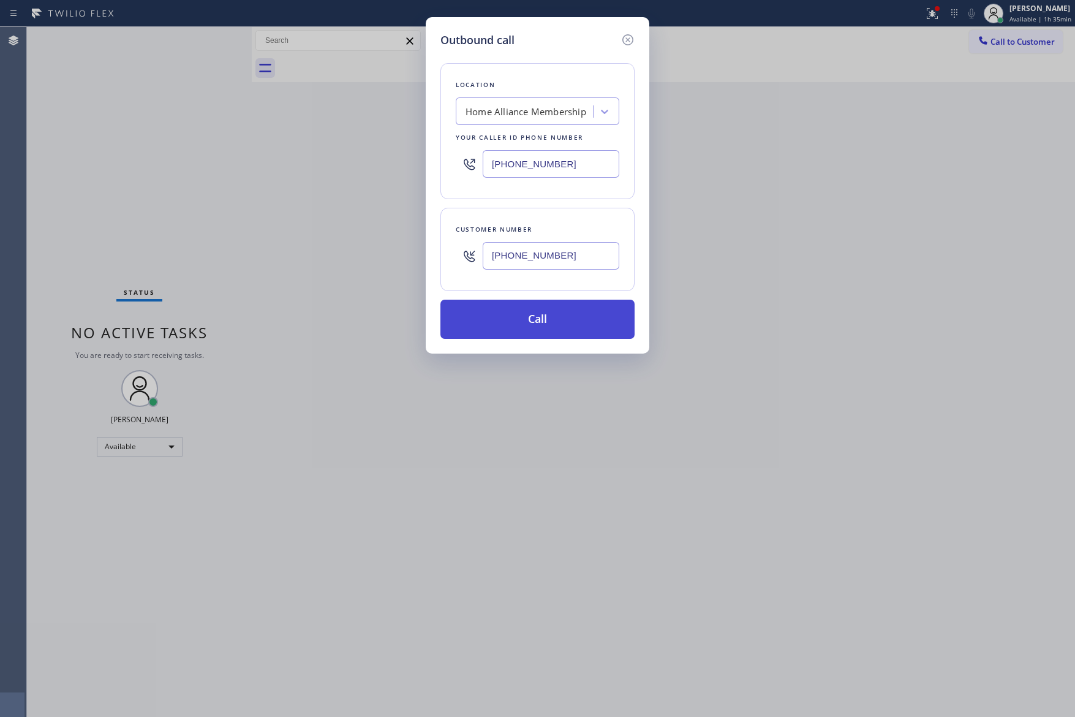
type input "[PHONE_NUMBER]"
click at [576, 318] on button "Call" at bounding box center [538, 319] width 194 height 39
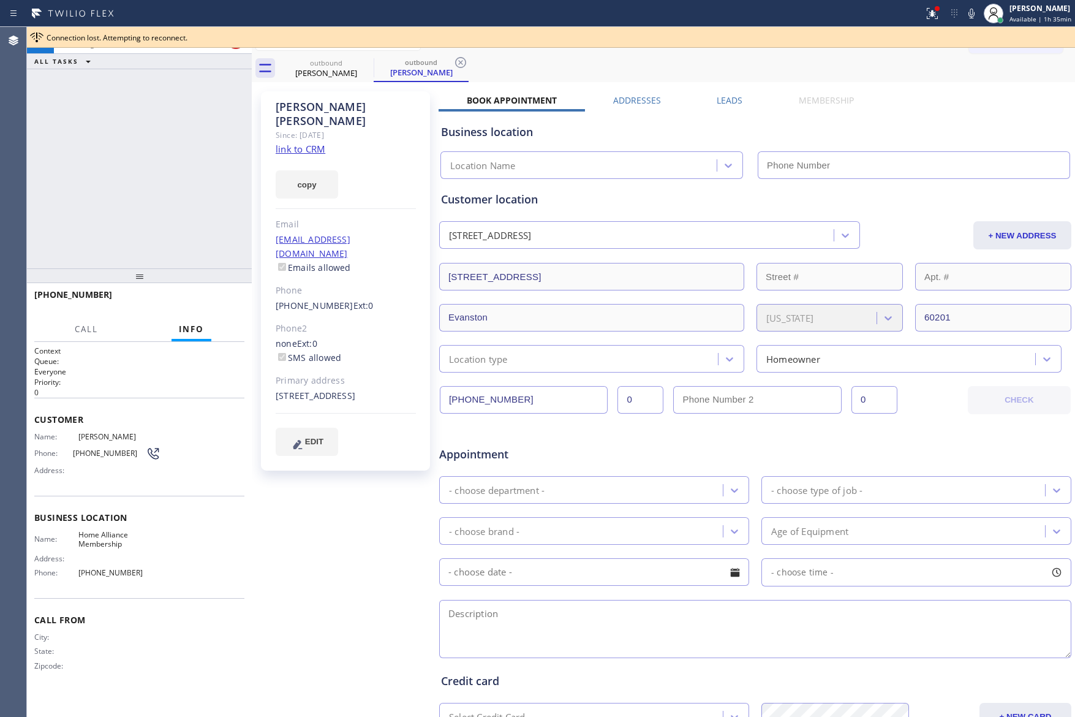
type input "[PHONE_NUMBER]"
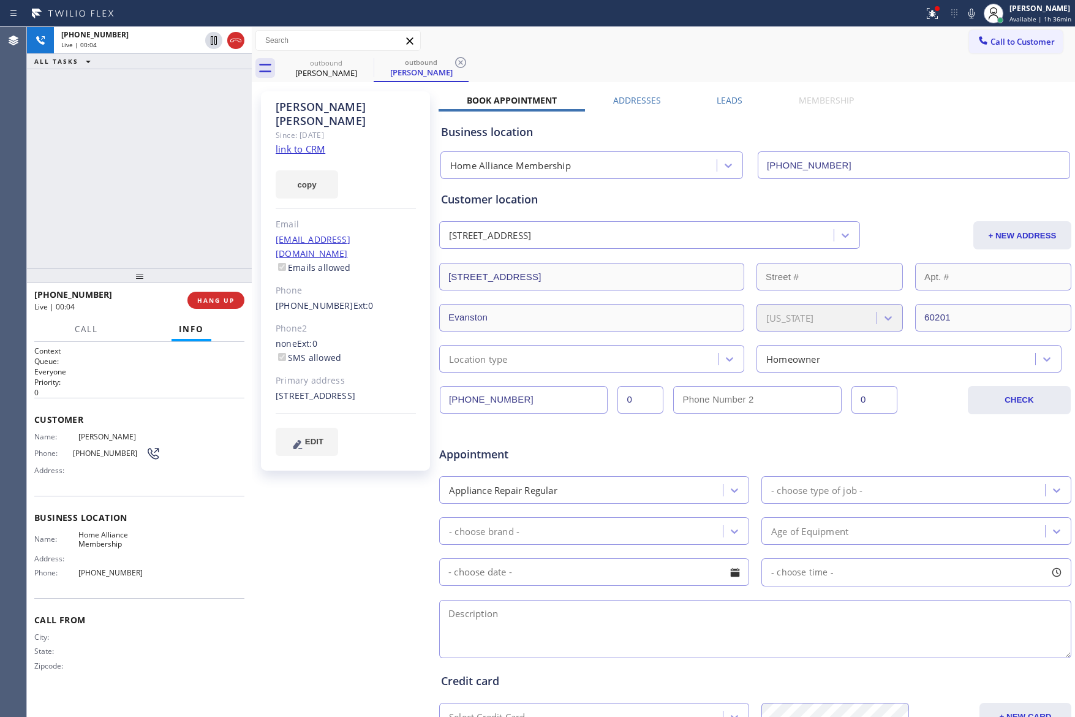
click at [195, 155] on div "[PHONE_NUMBER] Live | 00:04 ALL TASKS ALL TASKS ACTIVE TASKS TASKS IN WRAP UP" at bounding box center [139, 147] width 225 height 241
click at [221, 169] on div "[PHONE_NUMBER] Live | 00:05 ALL TASKS ALL TASKS ACTIVE TASKS TASKS IN WRAP UP" at bounding box center [139, 147] width 225 height 241
click at [252, 136] on div at bounding box center [252, 372] width 0 height 690
click at [256, 136] on div "[PERSON_NAME] Since: [DATE] link to CRM copy Email [EMAIL_ADDRESS][DOMAIN_NAME]…" at bounding box center [347, 482] width 184 height 794
click at [227, 301] on span "HANG UP" at bounding box center [215, 300] width 37 height 9
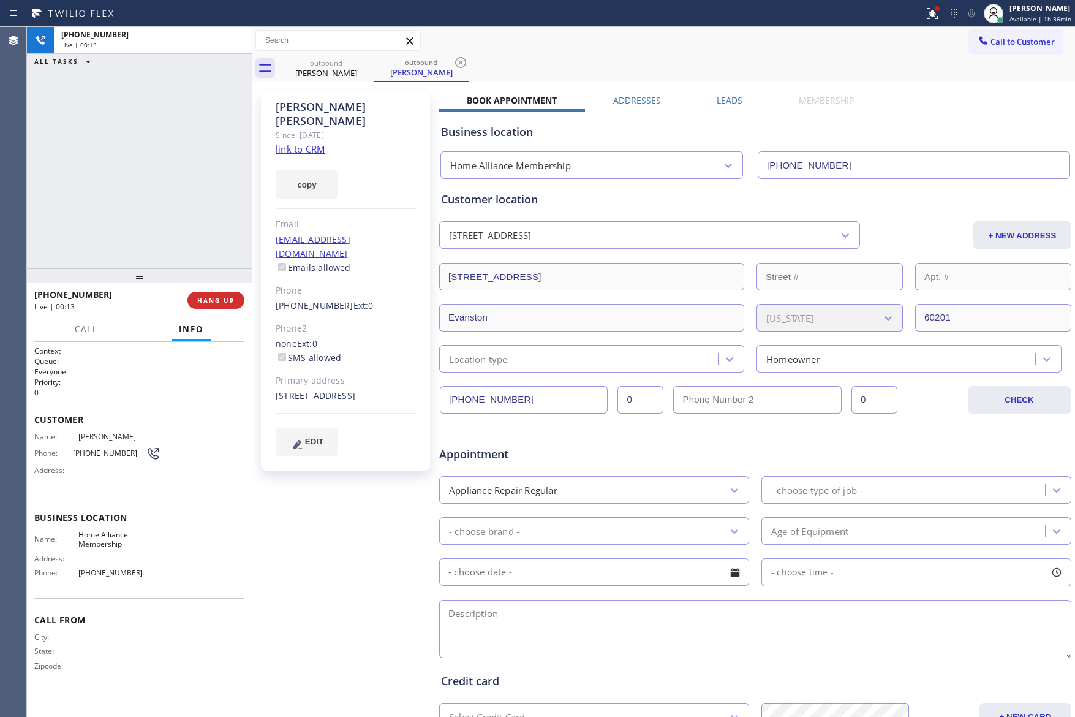
click at [191, 142] on div "[PHONE_NUMBER] Live | 00:13 ALL TASKS ALL TASKS ACTIVE TASKS TASKS IN WRAP UP" at bounding box center [139, 147] width 225 height 241
drag, startPoint x: 305, startPoint y: 138, endPoint x: 138, endPoint y: 148, distance: 167.5
click at [305, 143] on link "link to CRM" at bounding box center [301, 149] width 50 height 12
drag, startPoint x: 138, startPoint y: 149, endPoint x: 156, endPoint y: 157, distance: 19.2
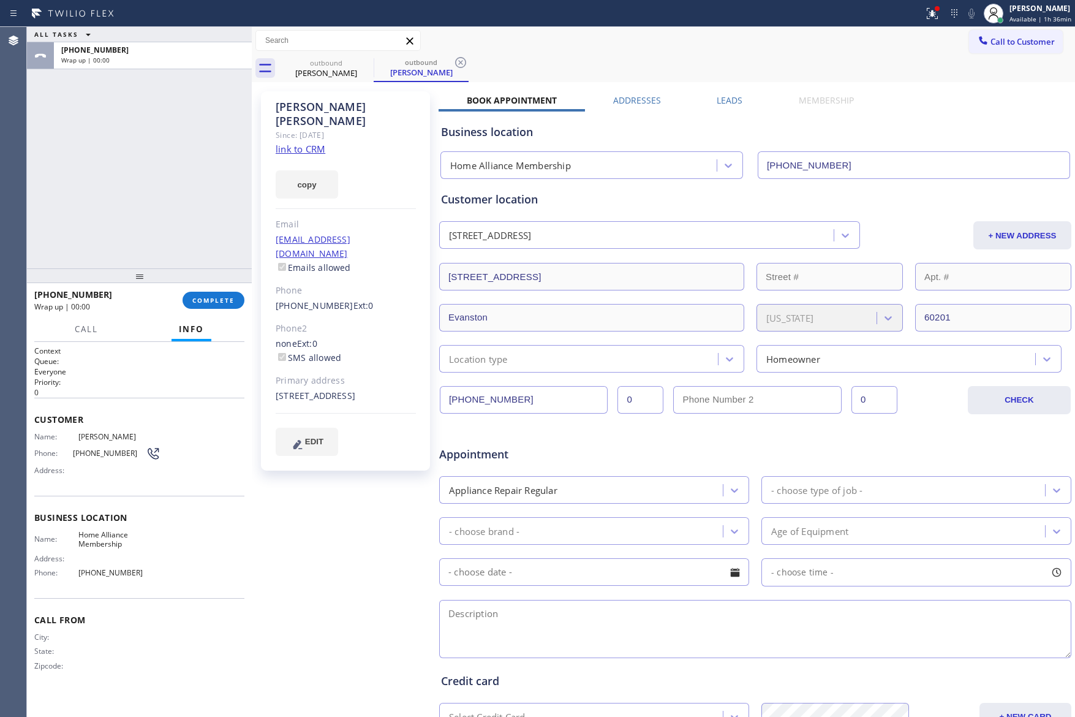
click at [145, 151] on div "ALL TASKS ALL TASKS ACTIVE TASKS TASKS IN WRAP UP [PHONE_NUMBER] Wrap up | 00:00" at bounding box center [139, 147] width 225 height 241
drag, startPoint x: 713, startPoint y: 250, endPoint x: 830, endPoint y: 194, distance: 129.3
click at [765, 236] on div "Customer location [STREET_ADDRESS] + NEW ADDRESS [STREET_ADDRESS][US_STATE] Loc…" at bounding box center [755, 281] width 629 height 181
click at [1006, 31] on button "Call to Customer" at bounding box center [1016, 41] width 94 height 23
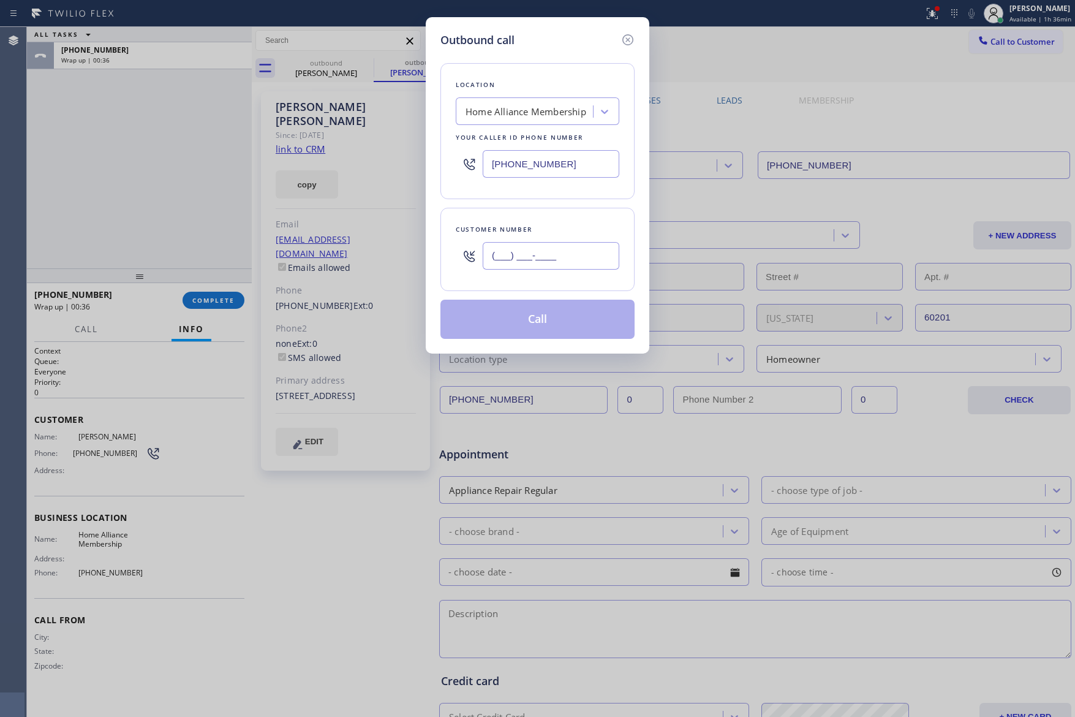
click at [537, 256] on input "(___) ___-____" at bounding box center [551, 256] width 137 height 28
paste input "352) 235-4441"
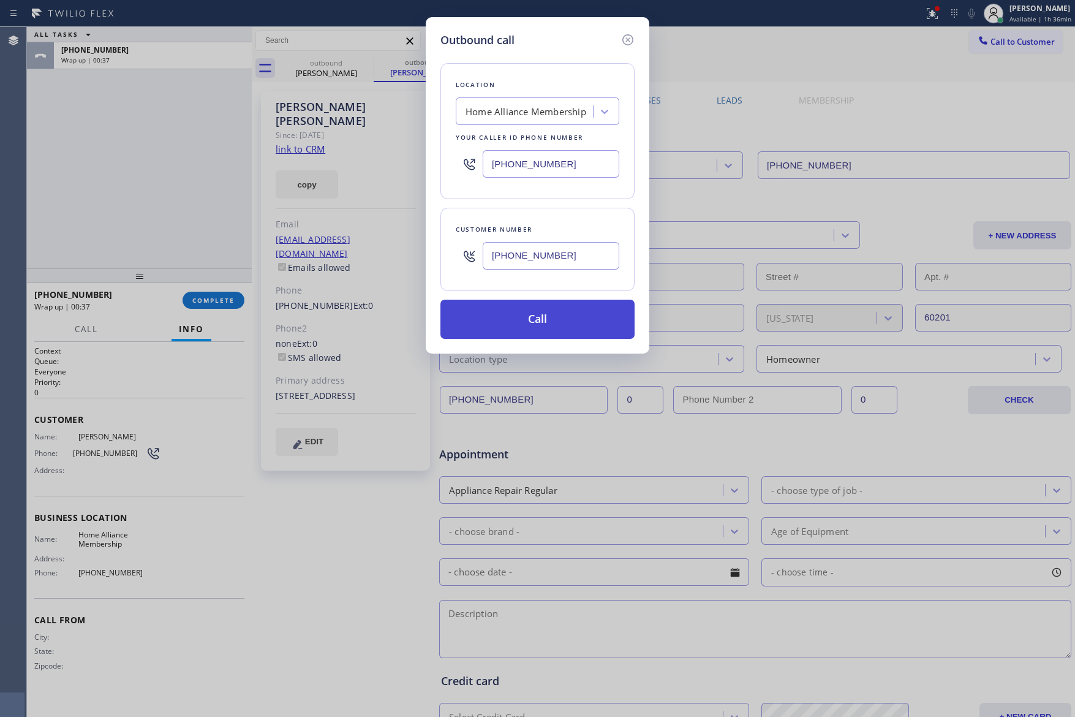
type input "[PHONE_NUMBER]"
click at [568, 311] on button "Call" at bounding box center [538, 319] width 194 height 39
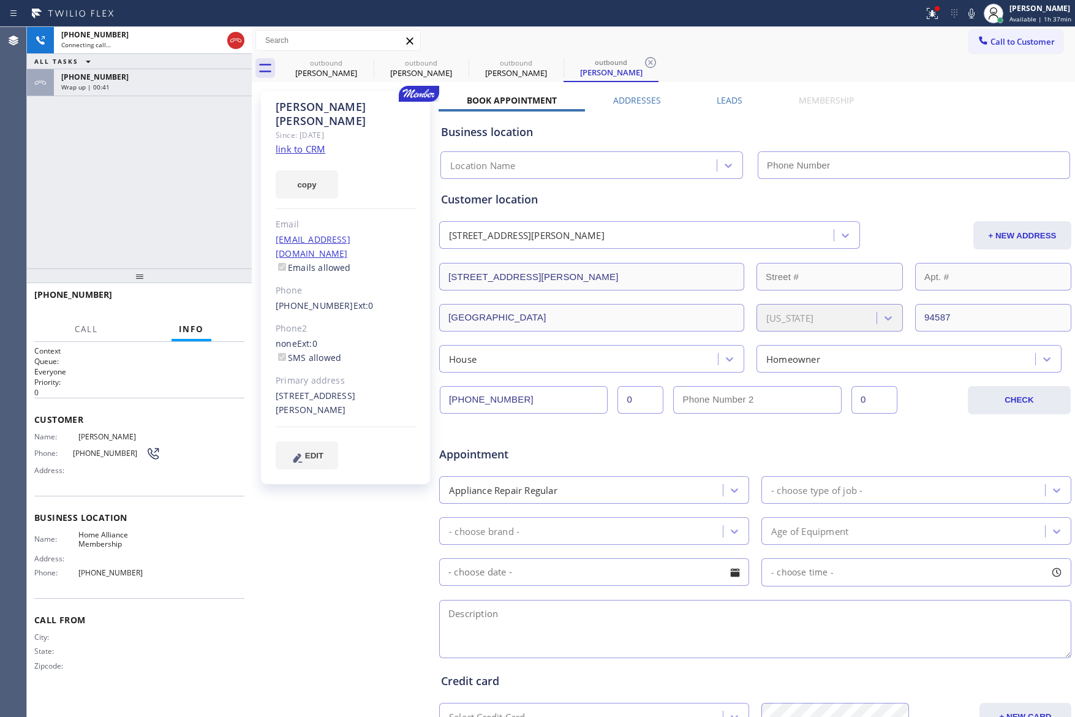
type input "[PHONE_NUMBER]"
click at [171, 180] on div "[PHONE_NUMBER] Live | 00:03 ALL TASKS ALL TASKS ACTIVE TASKS TASKS IN WRAP UP […" at bounding box center [139, 147] width 225 height 241
click at [197, 195] on div "[PHONE_NUMBER] Live | 00:03 ALL TASKS ALL TASKS ACTIVE TASKS TASKS IN WRAP UP […" at bounding box center [139, 147] width 225 height 241
click at [199, 197] on div "[PHONE_NUMBER] Live | 00:04 ALL TASKS ALL TASKS ACTIVE TASKS TASKS IN WRAP UP […" at bounding box center [139, 147] width 225 height 241
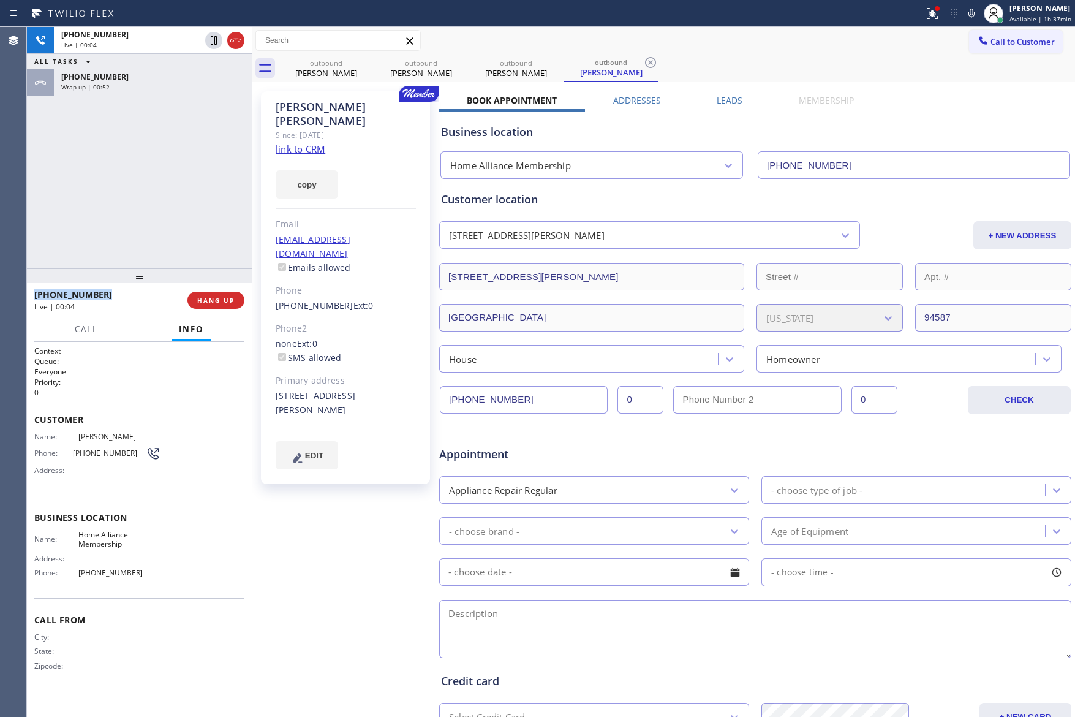
click at [199, 197] on div "[PHONE_NUMBER] Live | 00:04 ALL TASKS ALL TASKS ACTIVE TASKS TASKS IN WRAP UP […" at bounding box center [139, 147] width 225 height 241
click at [199, 197] on div "[PHONE_NUMBER] Live | 00:05 ALL TASKS ALL TASKS ACTIVE TASKS TASKS IN WRAP UP […" at bounding box center [139, 147] width 225 height 241
click at [296, 143] on link "link to CRM" at bounding box center [301, 149] width 50 height 12
drag, startPoint x: 143, startPoint y: 182, endPoint x: 544, endPoint y: 192, distance: 400.8
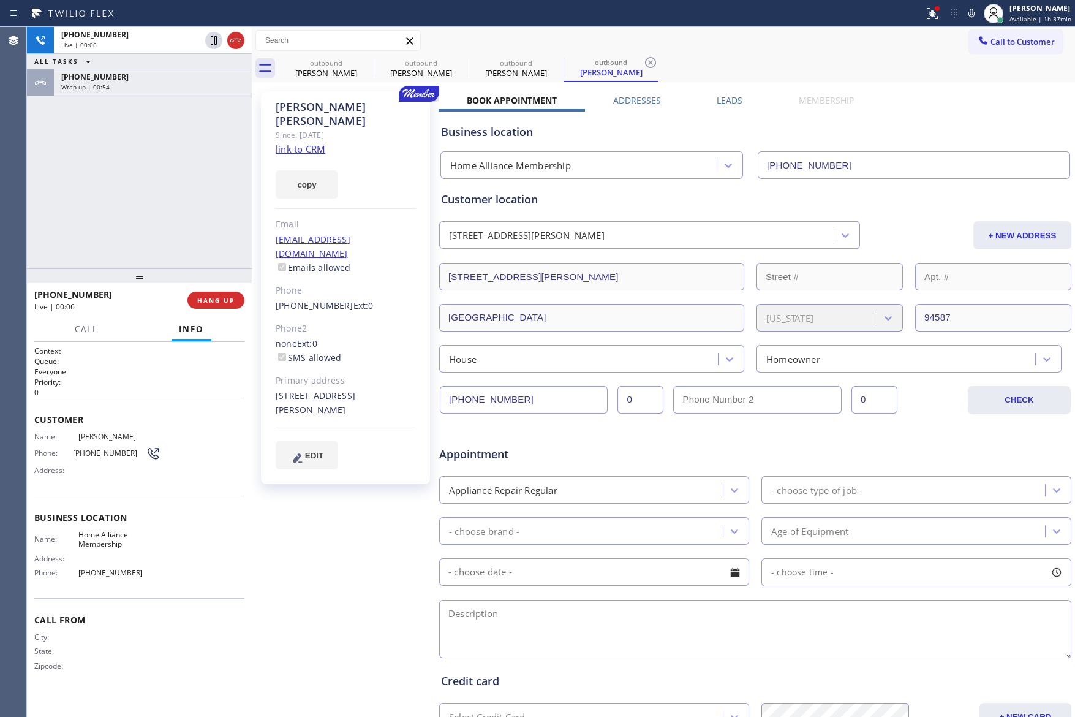
click at [159, 188] on div "[PHONE_NUMBER] Live | 00:06 ALL TASKS ALL TASKS ACTIVE TASKS TASKS IN WRAP UP […" at bounding box center [139, 147] width 225 height 241
click at [892, 131] on div "Business location" at bounding box center [755, 132] width 629 height 17
click at [177, 83] on div "Wrap up | 02:28" at bounding box center [152, 87] width 183 height 9
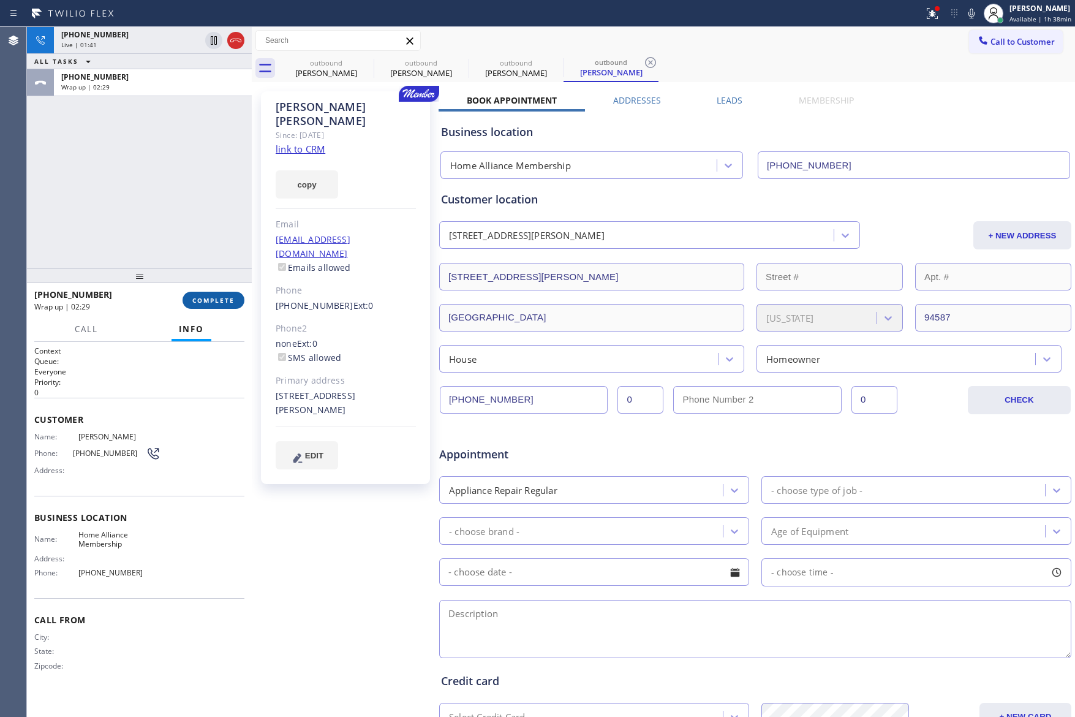
click at [210, 308] on button "COMPLETE" at bounding box center [214, 300] width 62 height 17
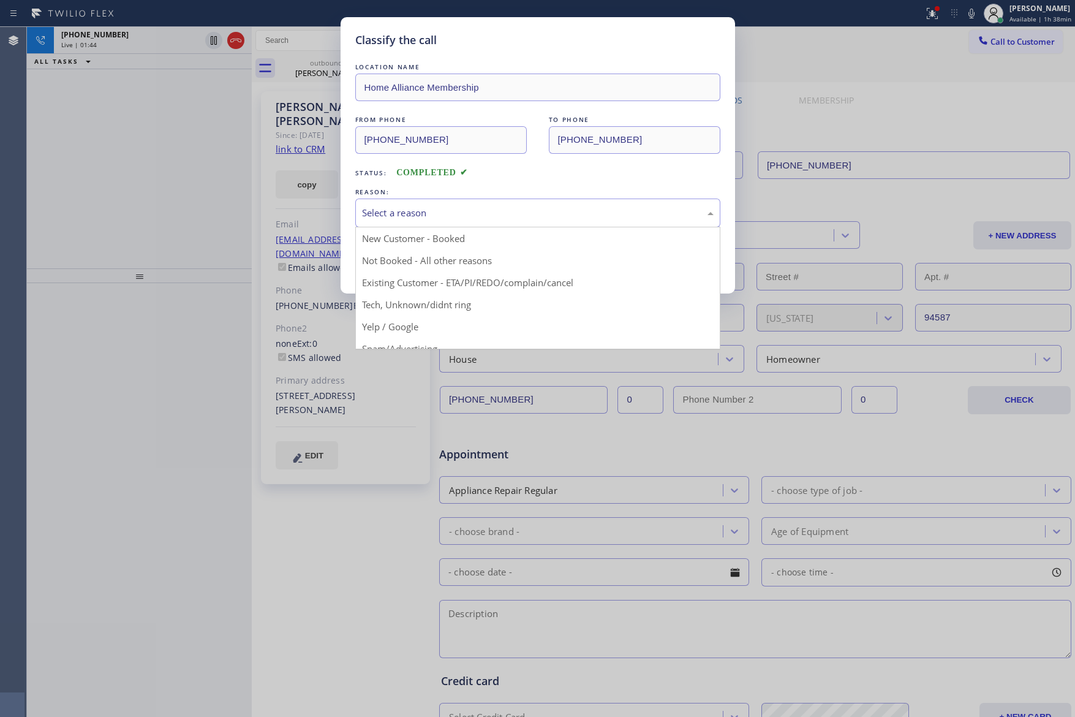
click at [398, 219] on div "Select a reason" at bounding box center [538, 213] width 352 height 14
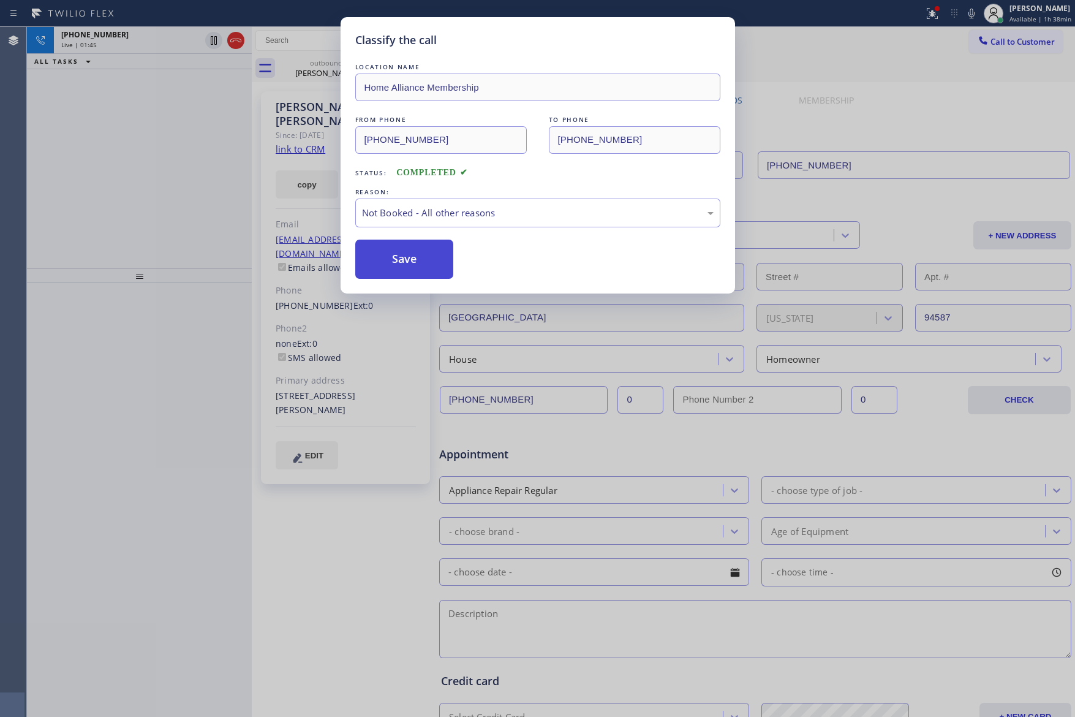
click at [401, 250] on button "Save" at bounding box center [404, 259] width 99 height 39
click at [403, 254] on button "Save" at bounding box center [404, 259] width 99 height 39
click at [115, 177] on div "Classify the call LOCATION NAME Home Alliance Membership FROM PHONE [PHONE_NUMB…" at bounding box center [551, 372] width 1048 height 690
click at [115, 177] on div "[PHONE_NUMBER] Live | 01:46 ALL TASKS ALL TASKS ACTIVE TASKS TASKS IN WRAP UP" at bounding box center [139, 147] width 225 height 241
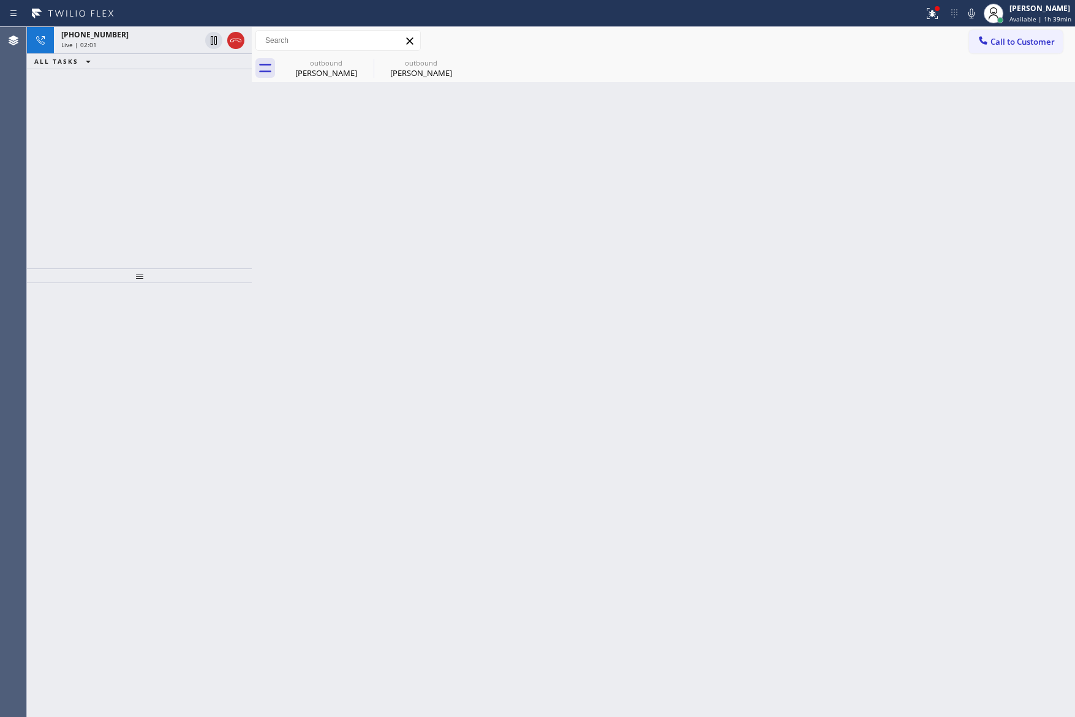
click at [161, 184] on div "[PHONE_NUMBER] Live | 02:01 ALL TASKS ALL TASKS ACTIVE TASKS TASKS IN WRAP UP" at bounding box center [139, 147] width 225 height 241
click at [166, 33] on div "[PHONE_NUMBER]" at bounding box center [130, 34] width 139 height 10
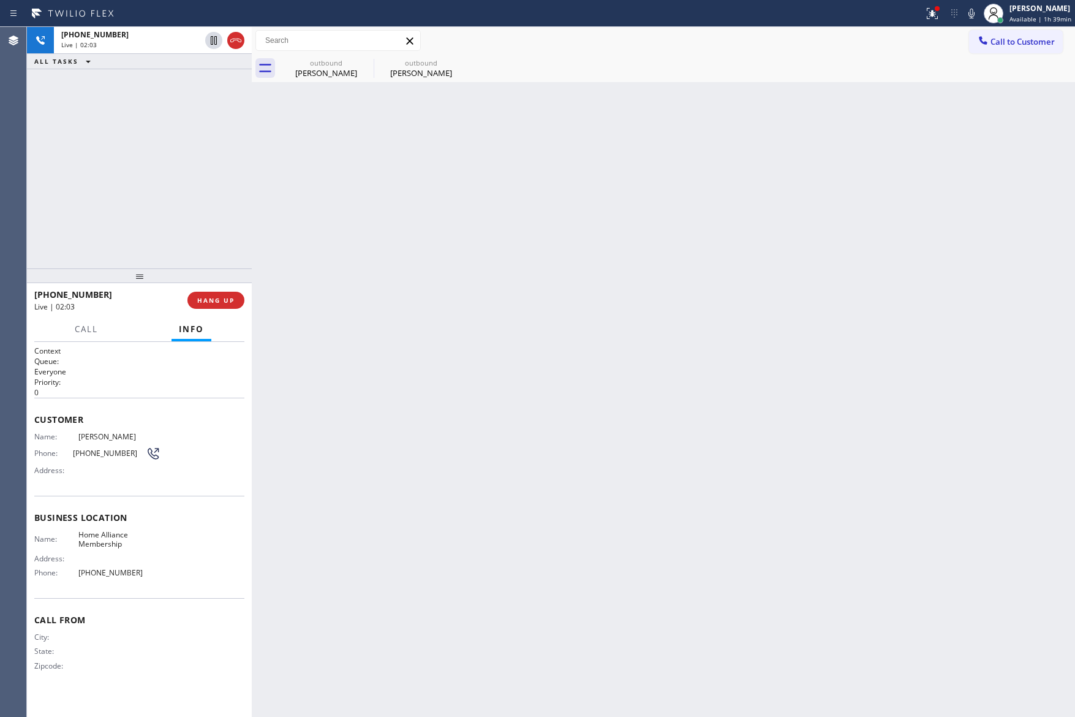
click at [219, 183] on div "[PHONE_NUMBER] Live | 02:03 ALL TASKS ALL TASKS ACTIVE TASKS TASKS IN WRAP UP" at bounding box center [139, 147] width 225 height 241
drag, startPoint x: 653, startPoint y: 179, endPoint x: 656, endPoint y: 206, distance: 27.7
click at [654, 188] on div "Back to Dashboard Change Sender ID Customers Technicians Select a contact Outbo…" at bounding box center [663, 372] width 823 height 690
click at [670, 258] on div "Back to Dashboard Change Sender ID Customers Technicians Select a contact Outbo…" at bounding box center [663, 372] width 823 height 690
click at [680, 259] on div "Back to Dashboard Change Sender ID Customers Technicians Select a contact Outbo…" at bounding box center [663, 372] width 823 height 690
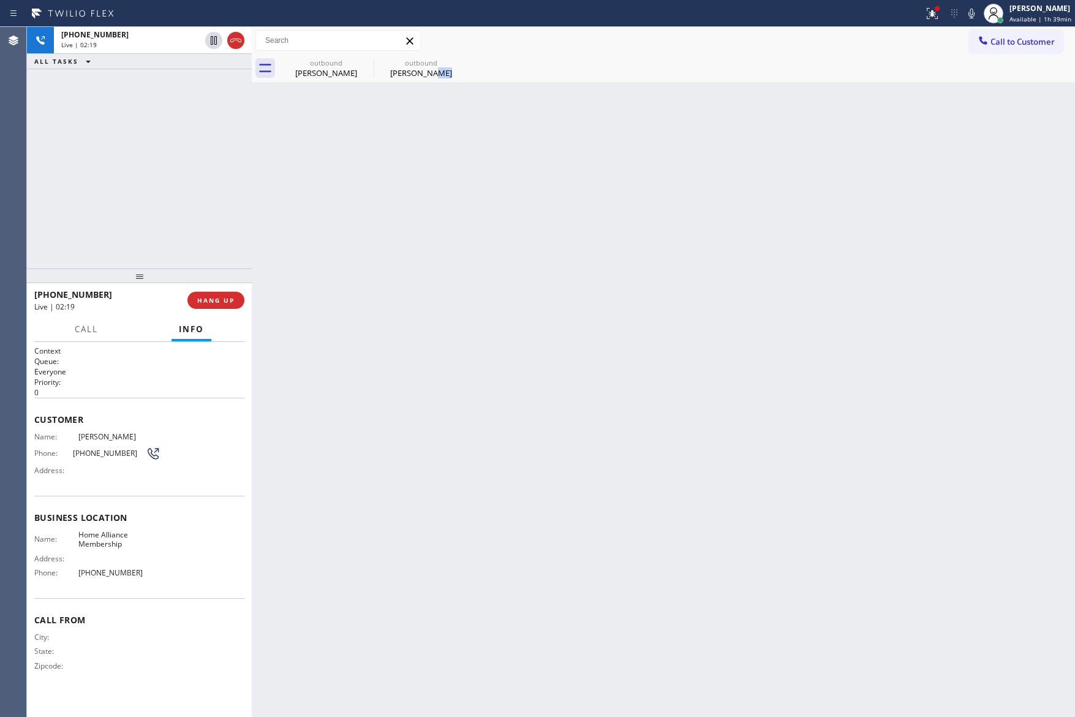
click at [680, 259] on div "Back to Dashboard Change Sender ID Customers Technicians Select a contact Outbo…" at bounding box center [663, 372] width 823 height 690
click at [140, 204] on div "[PHONE_NUMBER] Live | 02:42 ALL TASKS ALL TASKS ACTIVE TASKS TASKS IN WRAP UP" at bounding box center [139, 147] width 225 height 241
click at [241, 42] on icon at bounding box center [235, 41] width 11 height 4
click at [219, 206] on div "[PHONE_NUMBER] Live | 02:44 ALL TASKS ALL TASKS ACTIVE TASKS TASKS IN WRAP UP" at bounding box center [139, 147] width 225 height 241
click at [660, 331] on div "Back to Dashboard Change Sender ID Customers Technicians Select a contact Outbo…" at bounding box center [663, 372] width 823 height 690
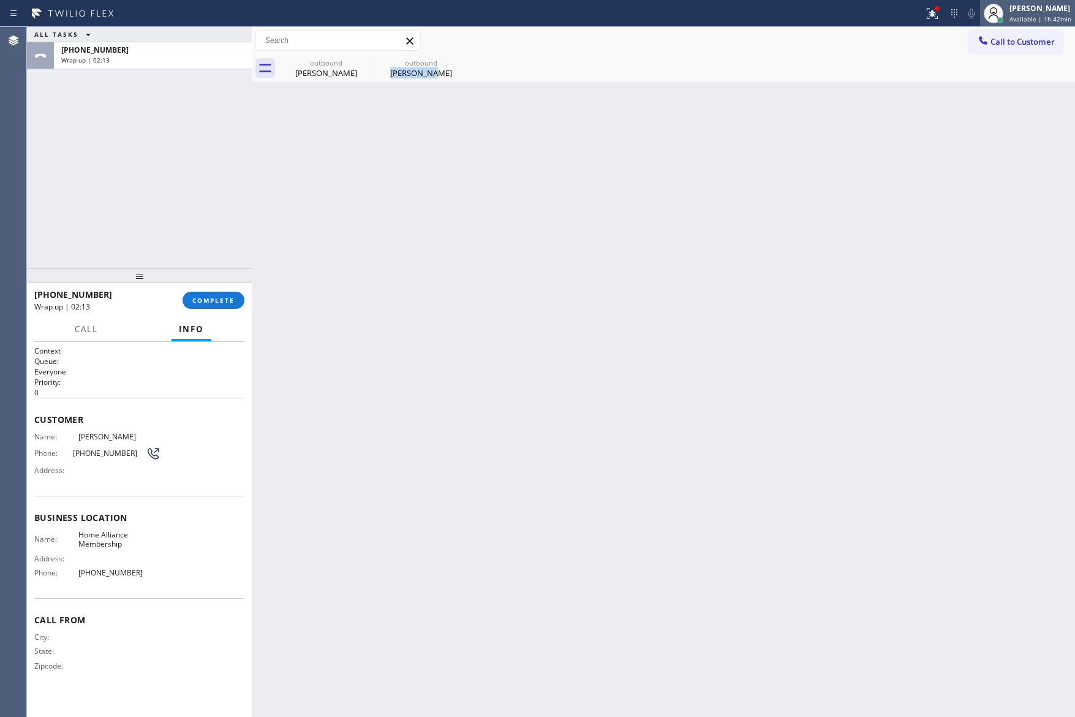
click at [1037, 15] on span "Available | 1h 42min" at bounding box center [1041, 19] width 62 height 9
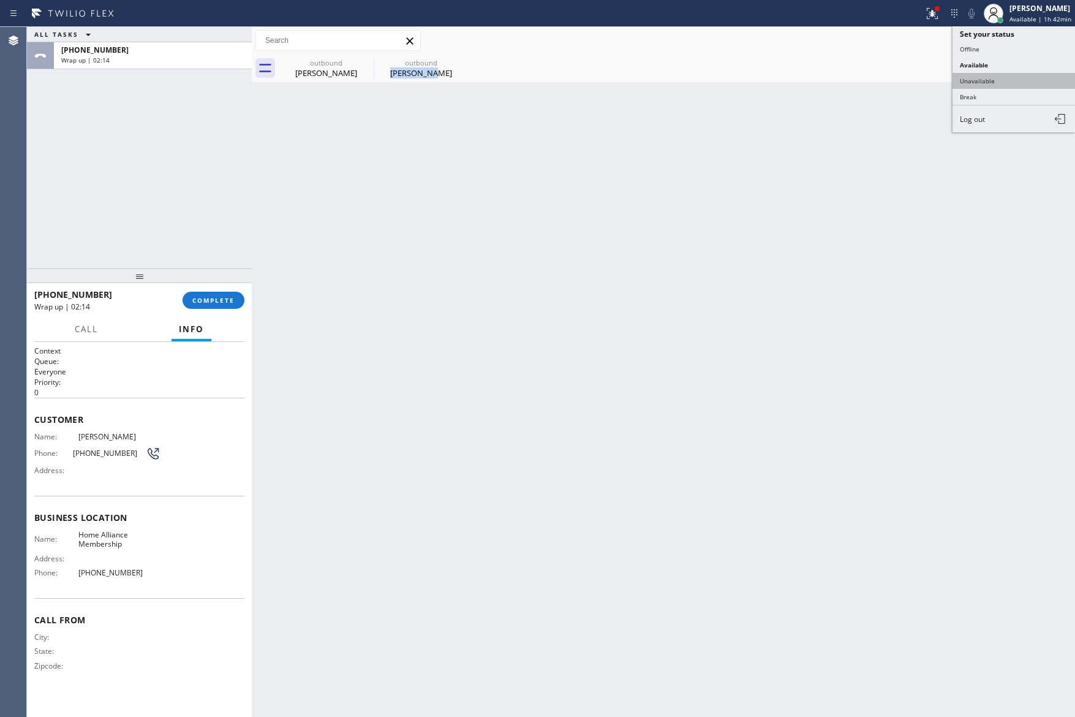
click at [1017, 77] on button "Unavailable" at bounding box center [1014, 81] width 123 height 16
click at [433, 410] on div "Back to Dashboard Change Sender ID Customers Technicians Select a contact Outbo…" at bounding box center [663, 372] width 823 height 690
click at [230, 298] on span "COMPLETE" at bounding box center [213, 300] width 42 height 9
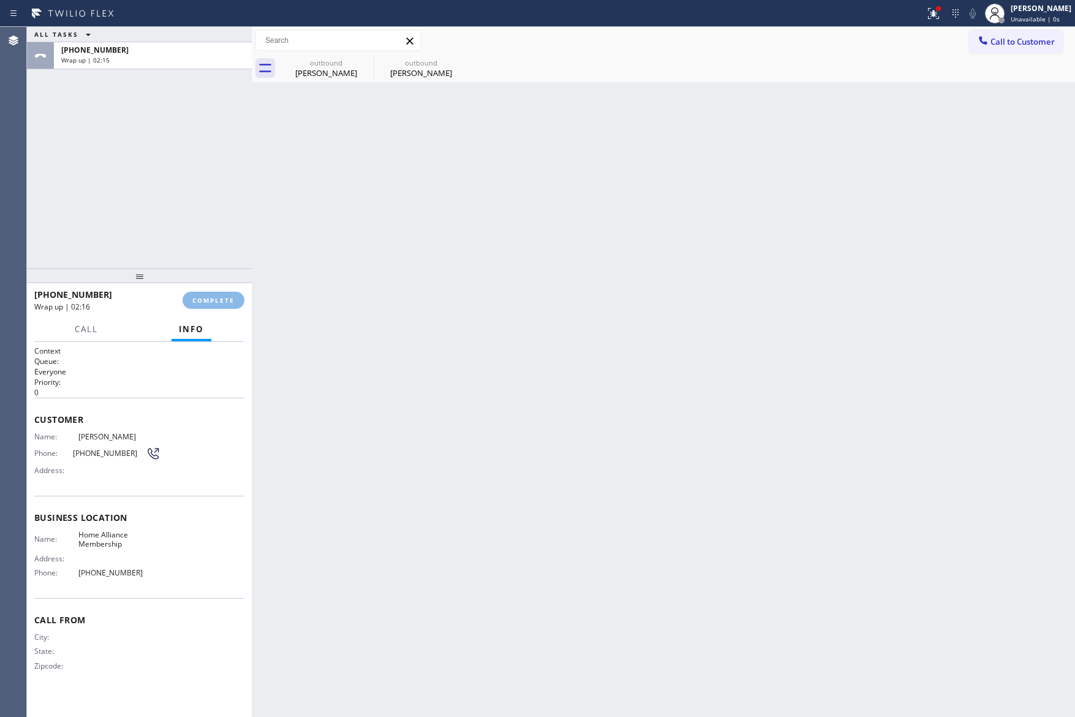
click at [181, 199] on div "ALL TASKS ALL TASKS ACTIVE TASKS TASKS IN WRAP UP [PHONE_NUMBER] Wrap up | 02:15" at bounding box center [139, 147] width 225 height 241
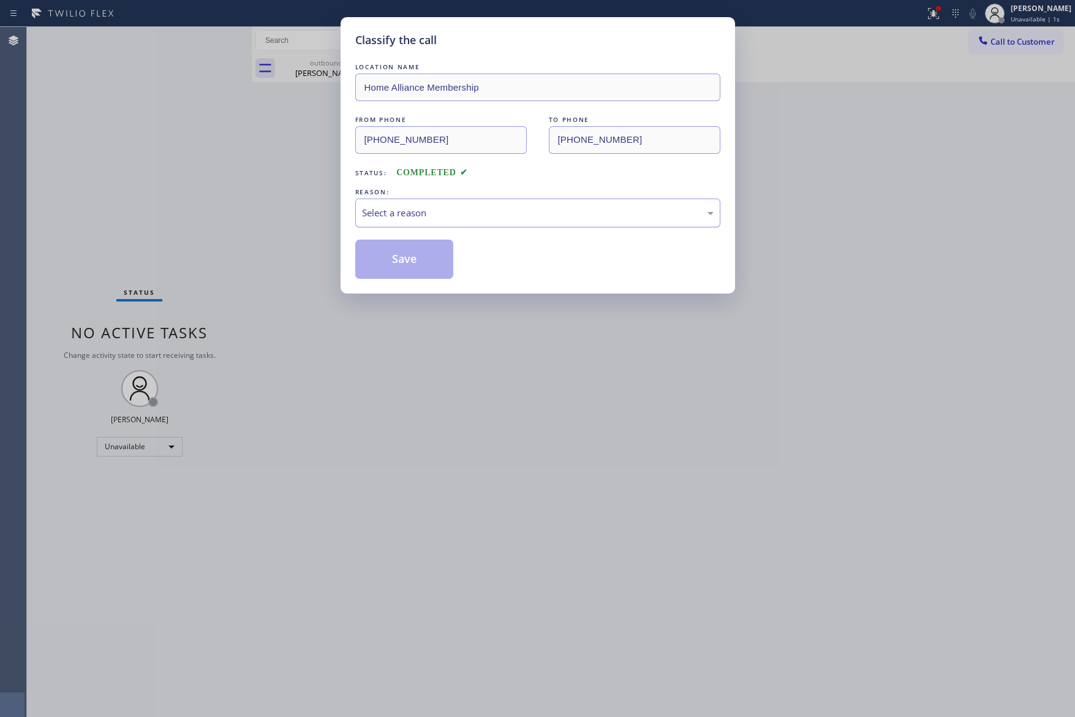
click at [412, 208] on div "Select a reason" at bounding box center [538, 213] width 352 height 14
click at [396, 258] on button "Save" at bounding box center [404, 259] width 99 height 39
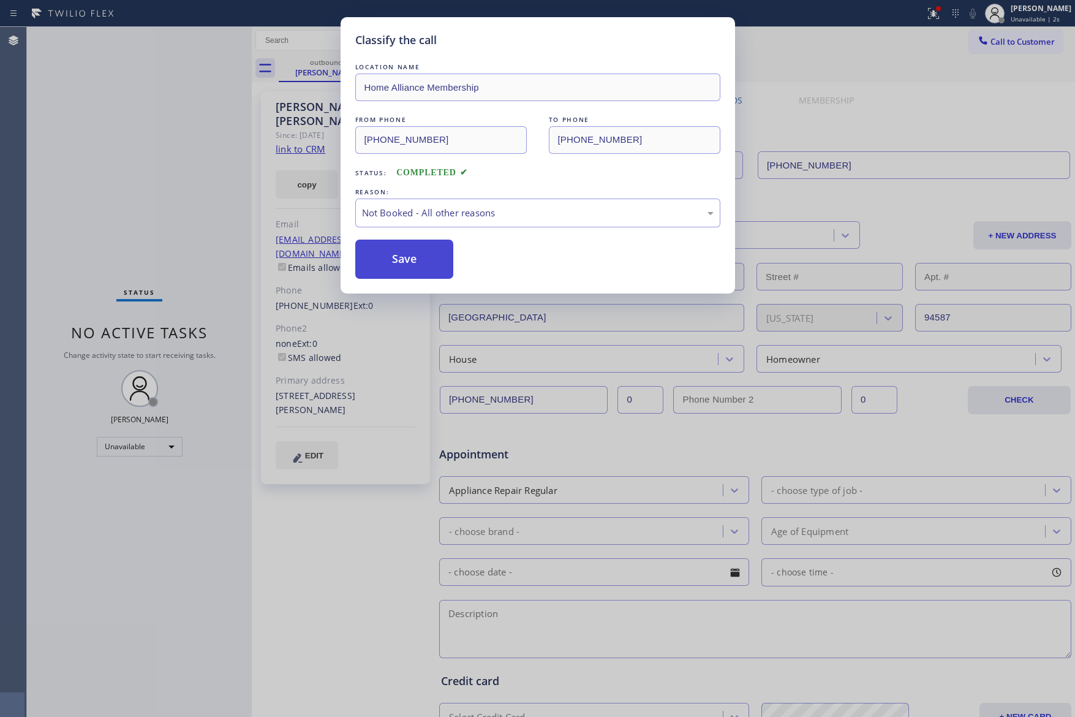
click at [396, 258] on button "Save" at bounding box center [404, 259] width 99 height 39
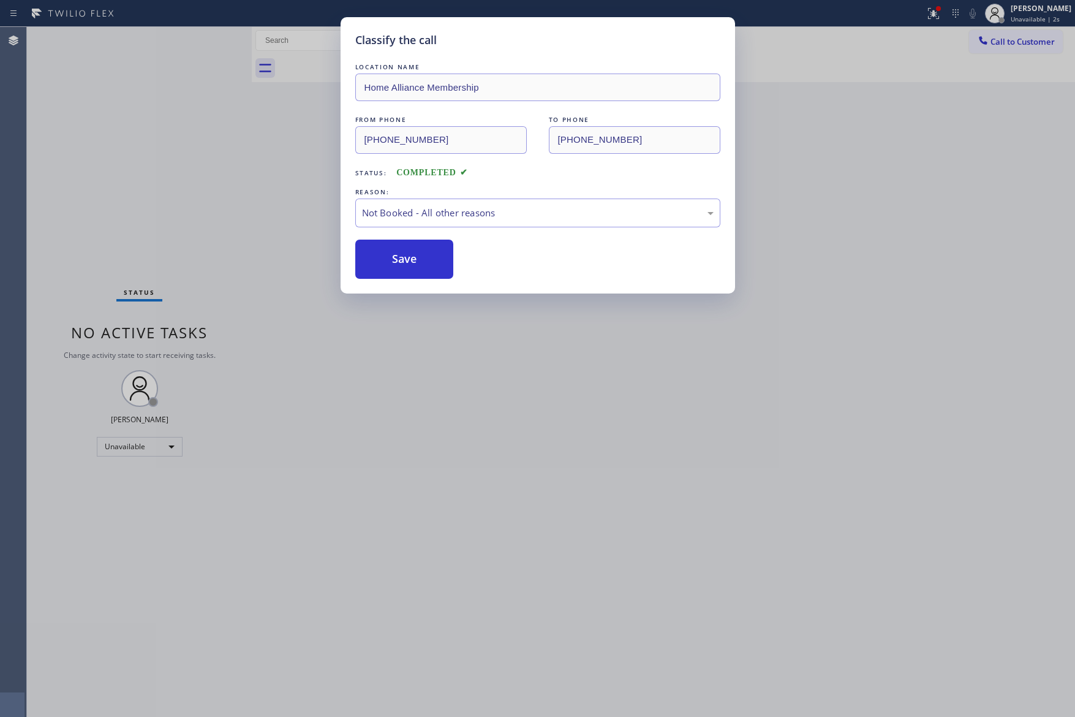
drag, startPoint x: 153, startPoint y: 206, endPoint x: 509, endPoint y: 354, distance: 385.1
click at [186, 216] on div "Classify the call LOCATION NAME Home Alliance Membership FROM PHONE [PHONE_NUMB…" at bounding box center [537, 358] width 1075 height 717
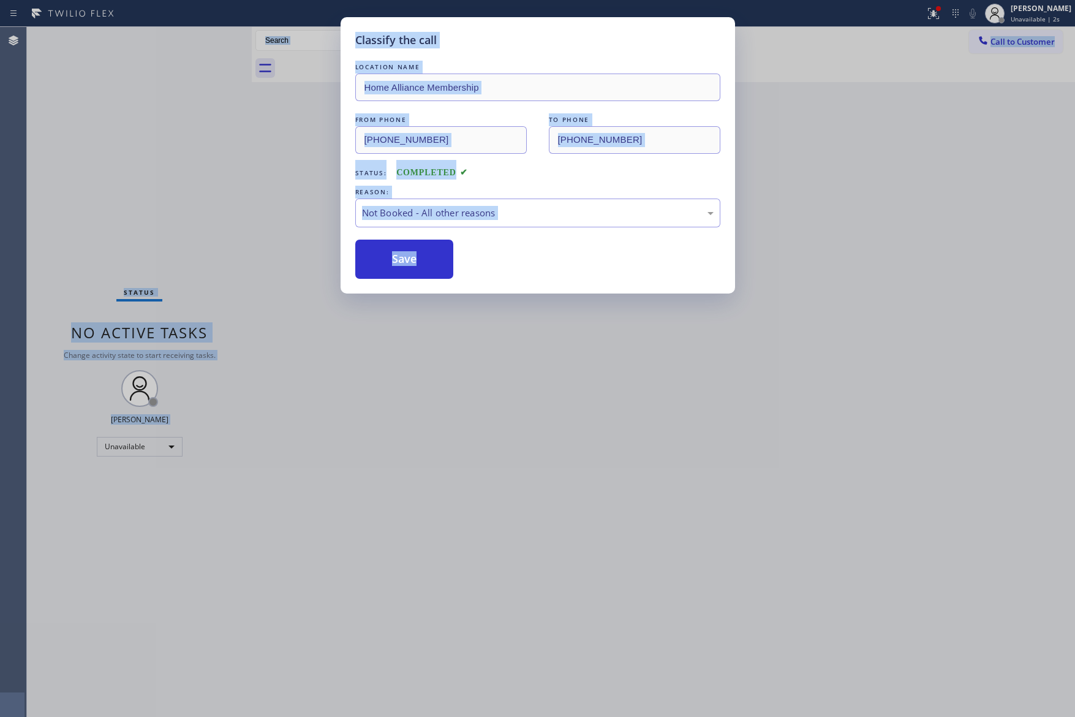
drag, startPoint x: 610, startPoint y: 405, endPoint x: 601, endPoint y: 397, distance: 12.2
click at [616, 403] on div "Classify the call LOCATION NAME Home Alliance Membership FROM PHONE [PHONE_NUMB…" at bounding box center [551, 372] width 1048 height 690
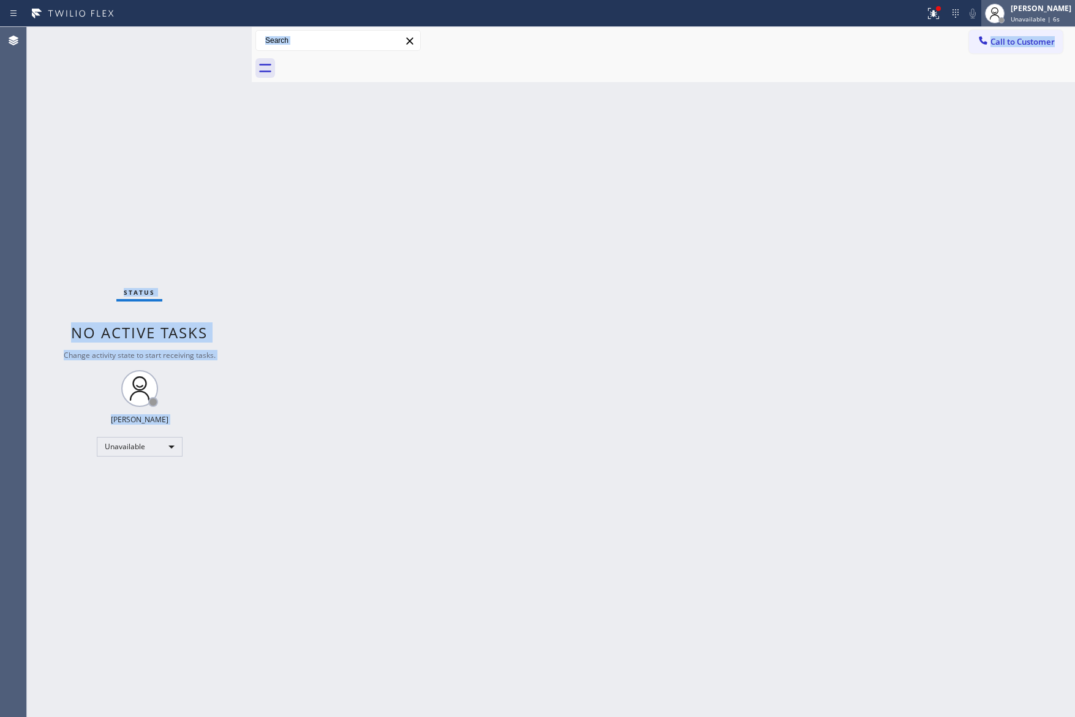
click at [1037, 15] on span "Unavailable | 6s" at bounding box center [1035, 19] width 49 height 9
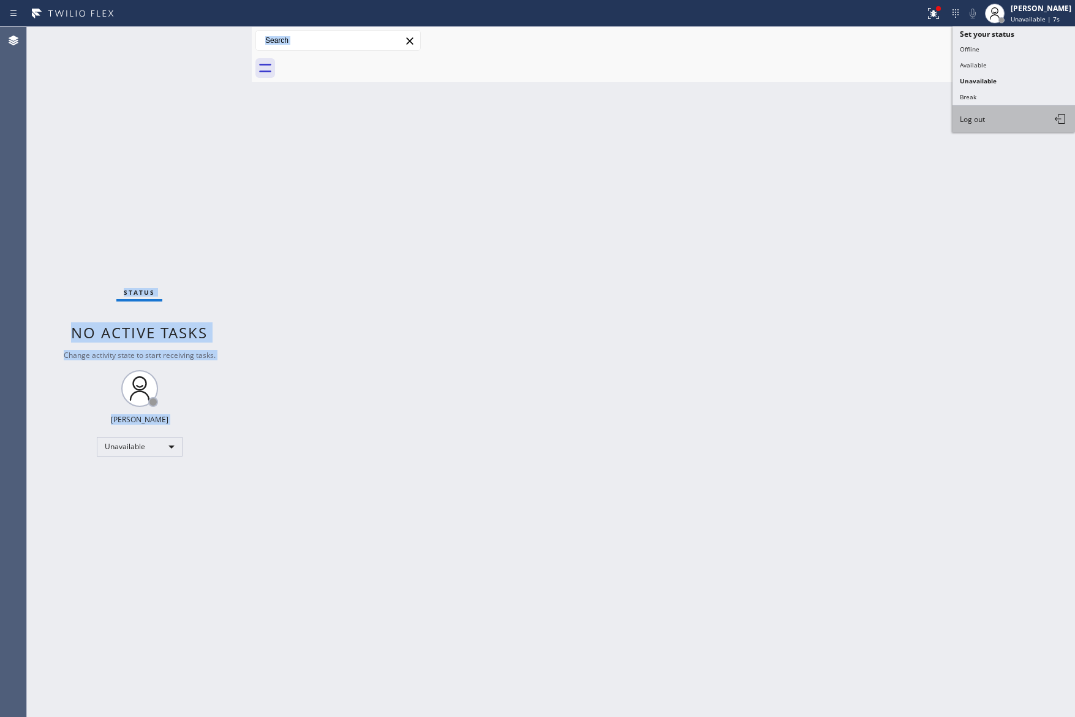
click at [973, 118] on span "Log out" at bounding box center [972, 119] width 25 height 10
click at [713, 149] on div "Back to Dashboard Change Sender ID Customers Technicians Select a contact Outbo…" at bounding box center [663, 372] width 823 height 690
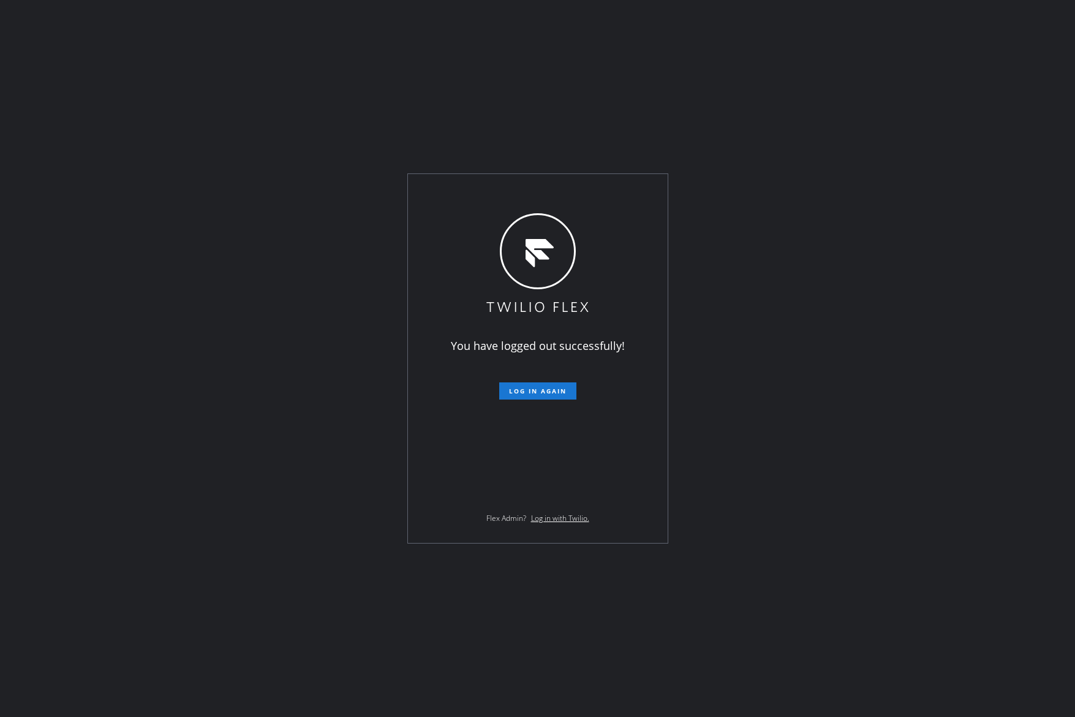
drag, startPoint x: 888, startPoint y: 404, endPoint x: 906, endPoint y: 371, distance: 37.8
click at [888, 404] on div "You have logged out successfully! Log in again Flex Admin? Log in with Twilio." at bounding box center [537, 358] width 1075 height 717
click at [87, 653] on div "You have logged out successfully! Log in again Flex Admin? Log in with Twilio." at bounding box center [537, 358] width 1075 height 717
